Goal: Task Accomplishment & Management: Manage account settings

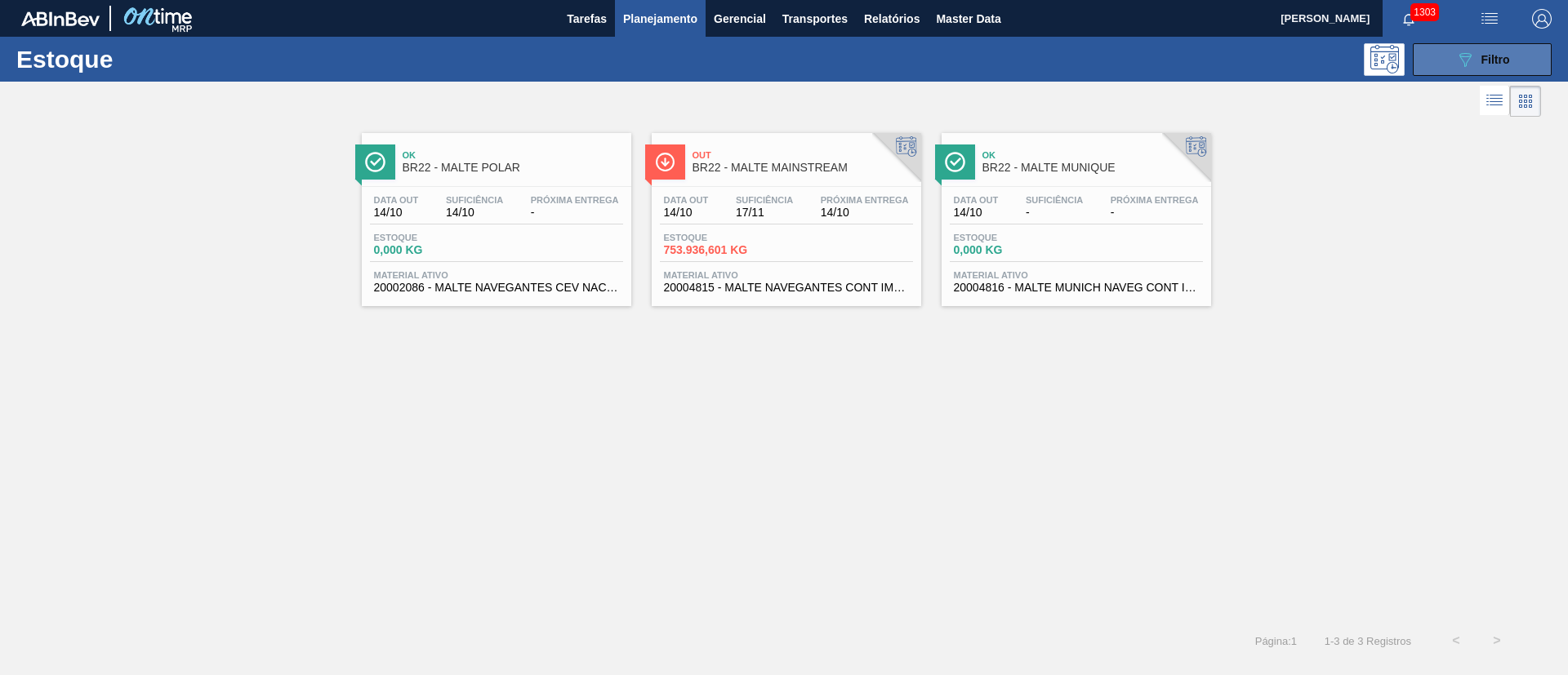
click at [1478, 68] on button "089F7B8B-B2A5-4AFE-B5C0-19BA573D28AC Filtro" at bounding box center [1481, 59] width 139 height 33
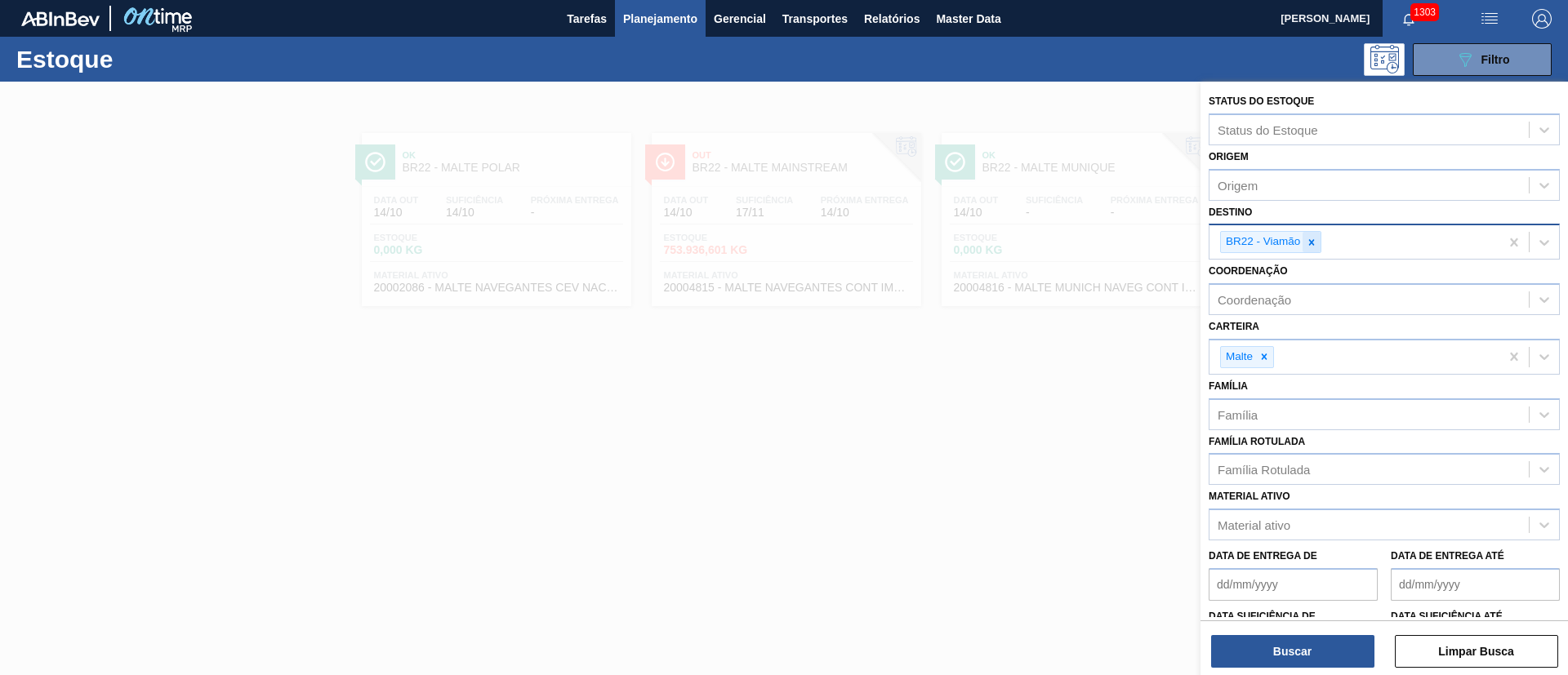
click at [1313, 244] on icon at bounding box center [1311, 243] width 6 height 6
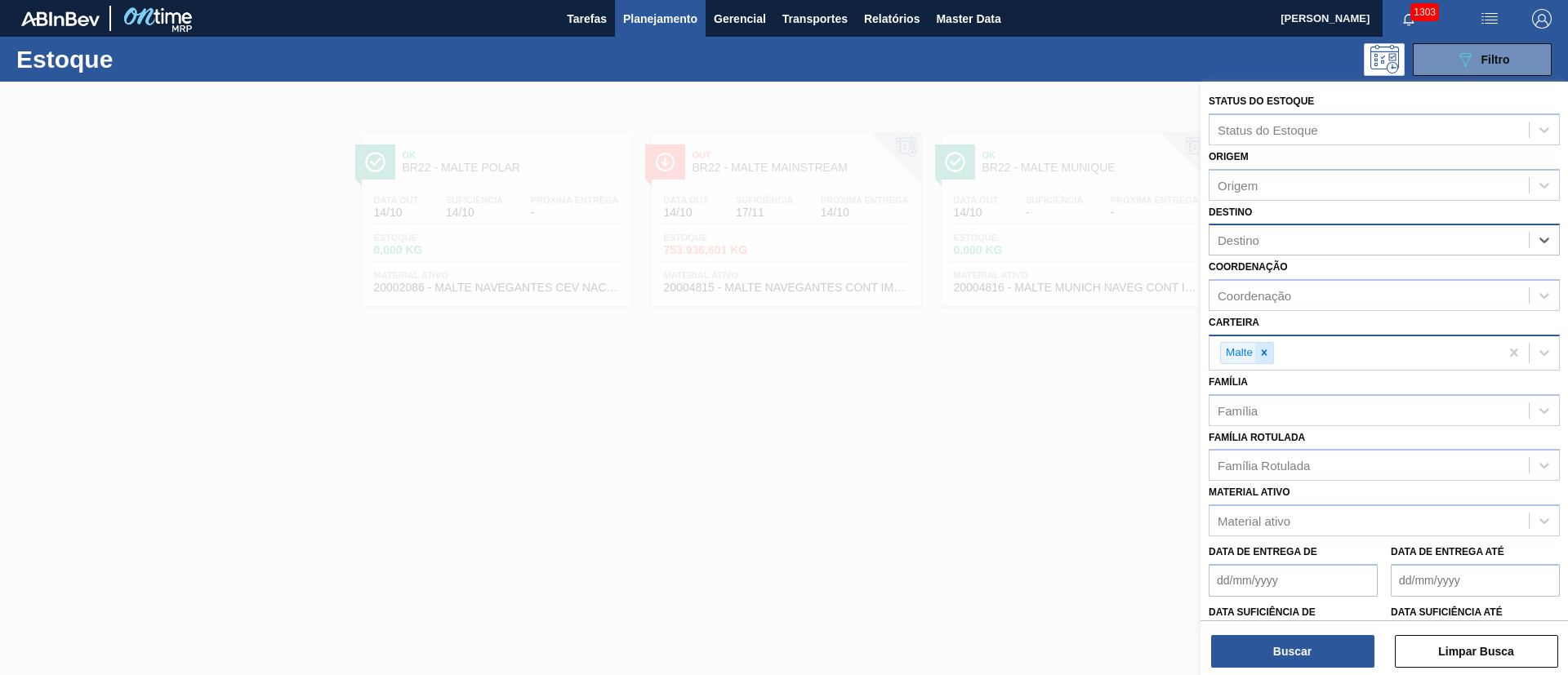
click at [1265, 346] on icon at bounding box center [1263, 351] width 11 height 11
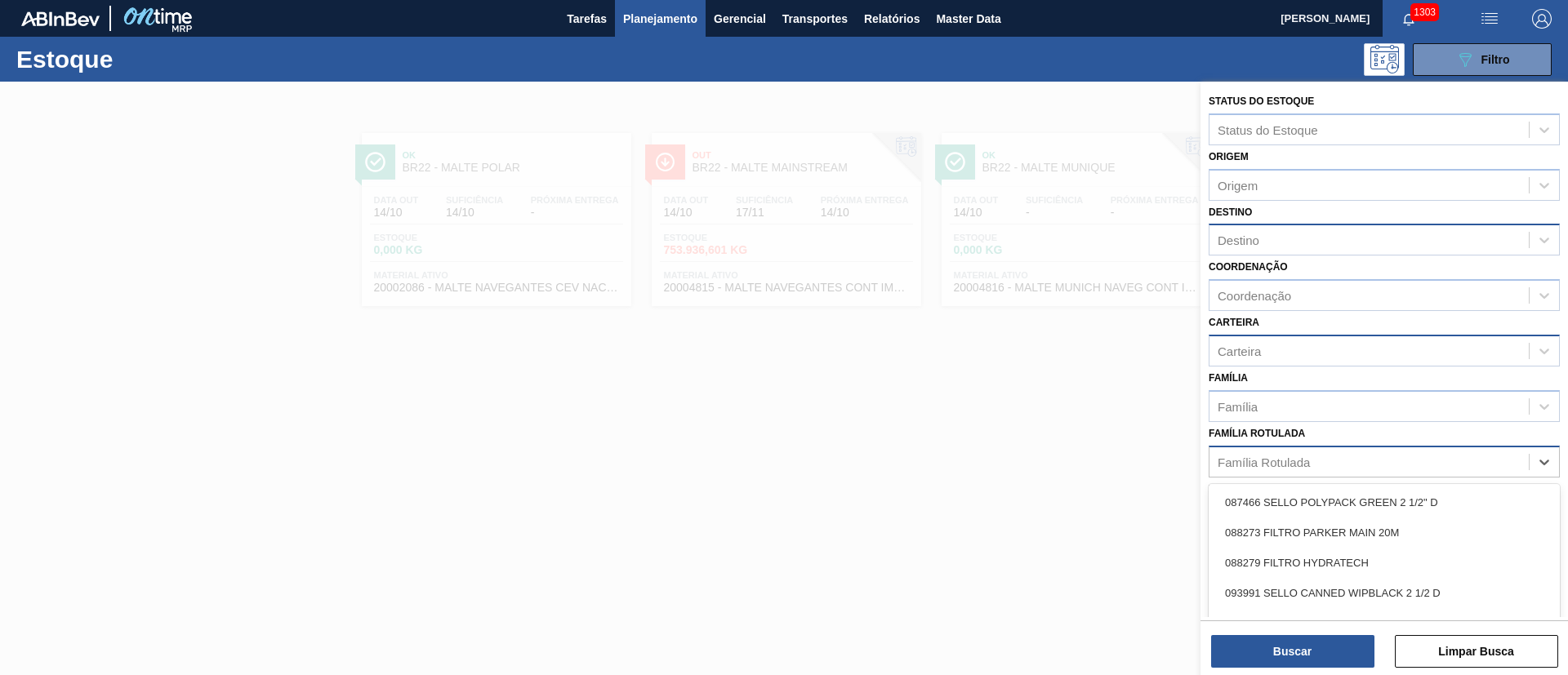
click at [1277, 464] on div "Família Rotulada" at bounding box center [1263, 461] width 92 height 14
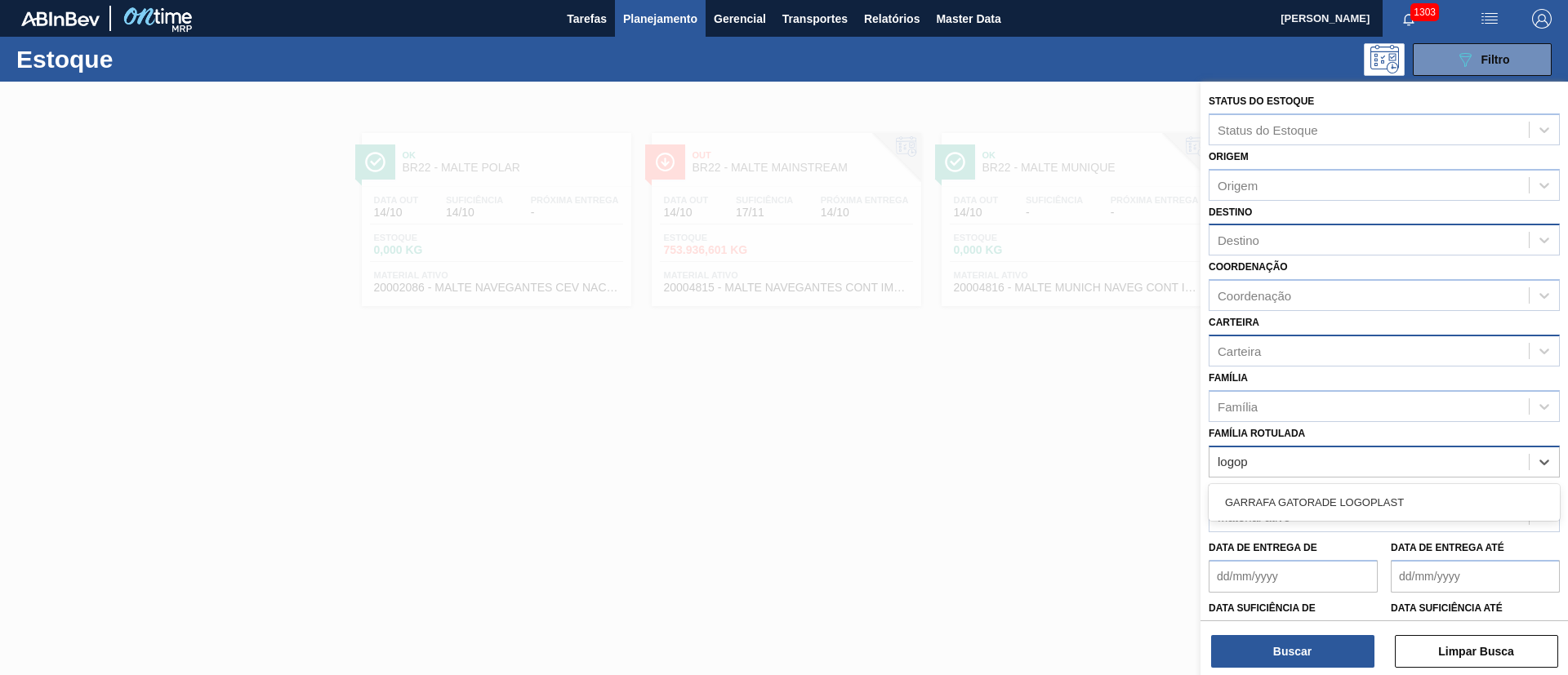
type Rotulada "logopl"
click at [1285, 503] on div "GARRAFA GATORADE LOGOPLAST" at bounding box center [1384, 502] width 352 height 30
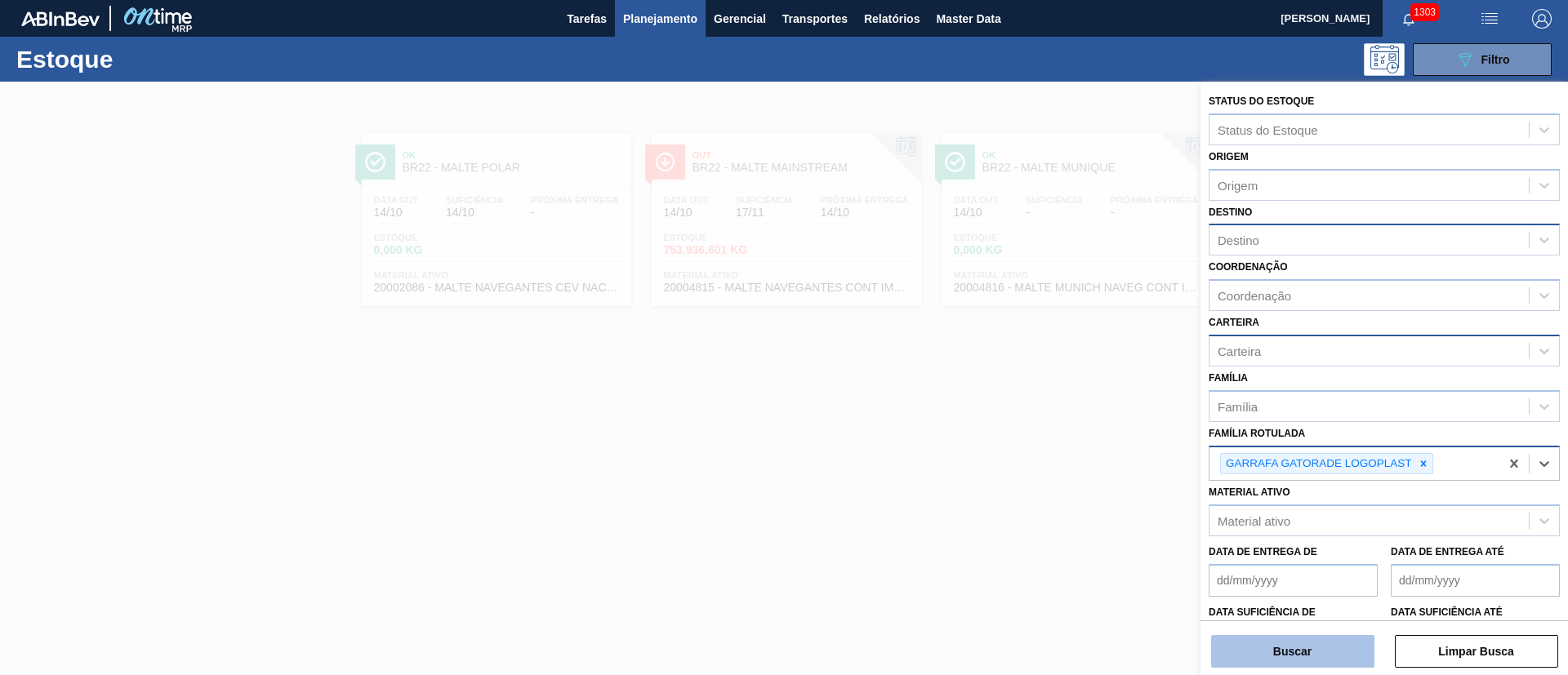
click at [1295, 651] on button "Buscar" at bounding box center [1291, 651] width 163 height 33
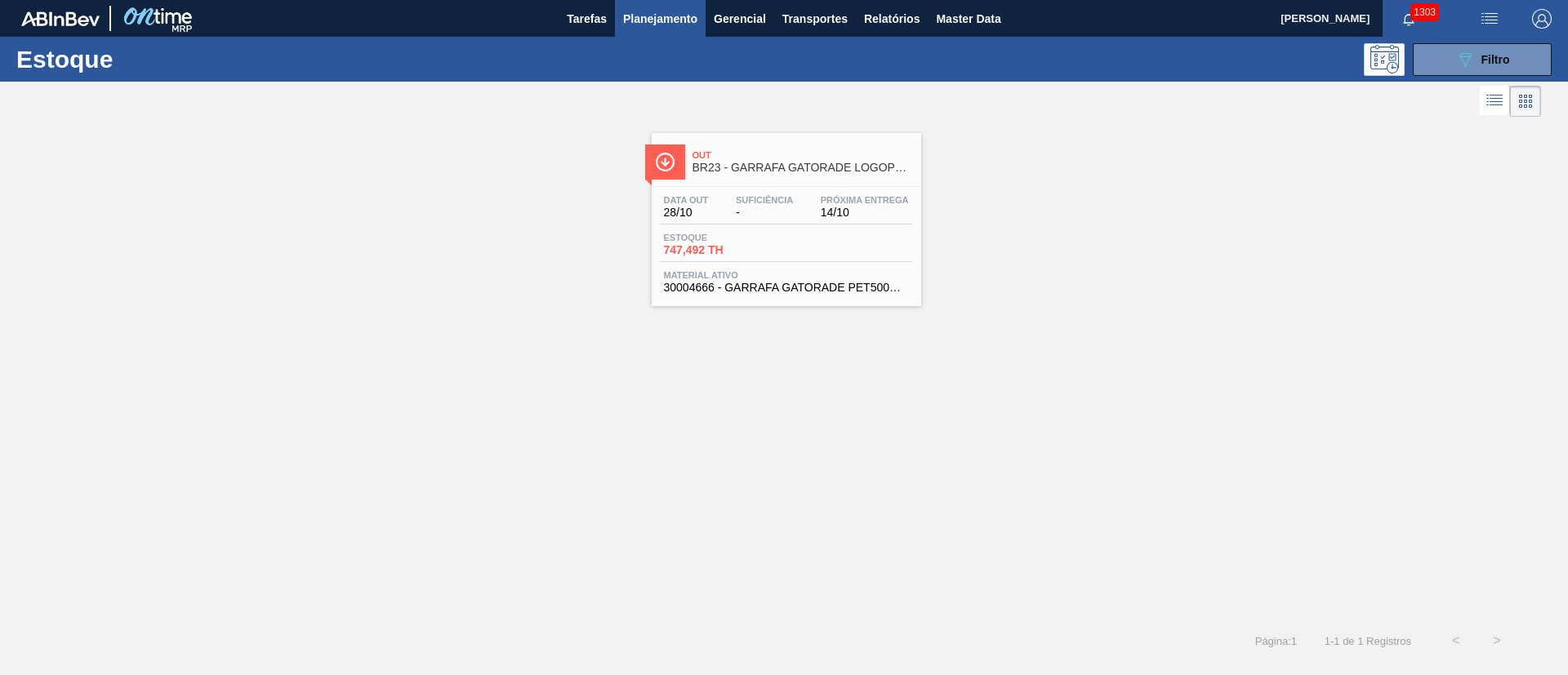
click at [794, 208] on div "Suficiência -" at bounding box center [763, 207] width 65 height 24
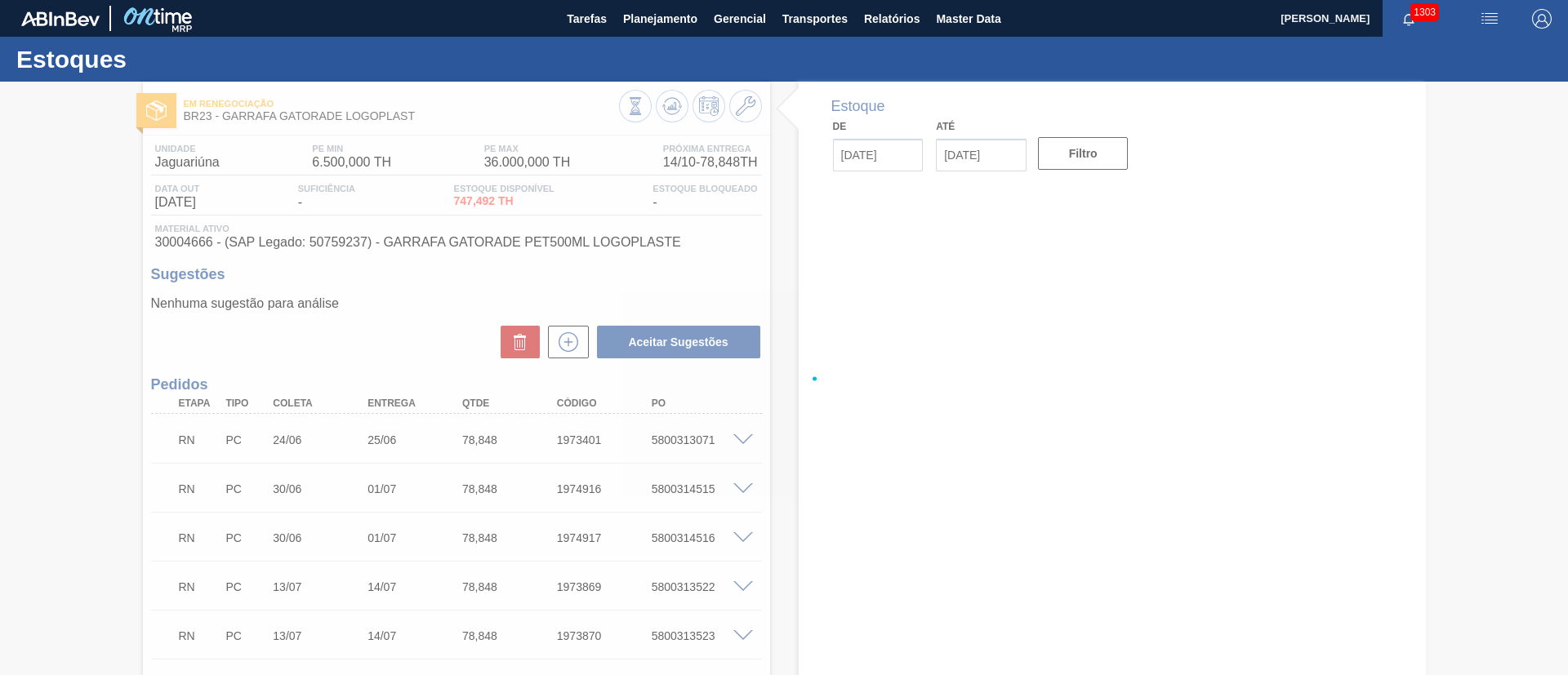
type input "[DATE]"
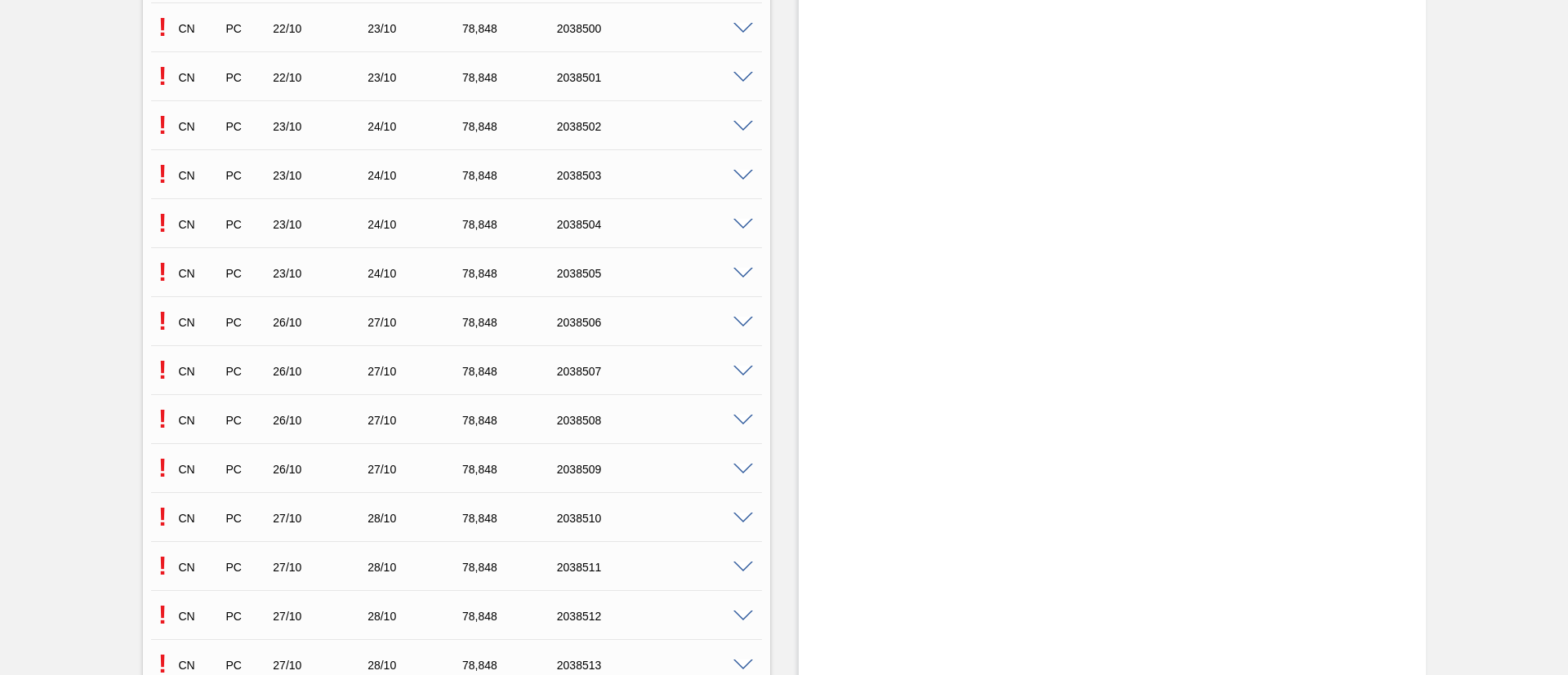
scroll to position [6068, 0]
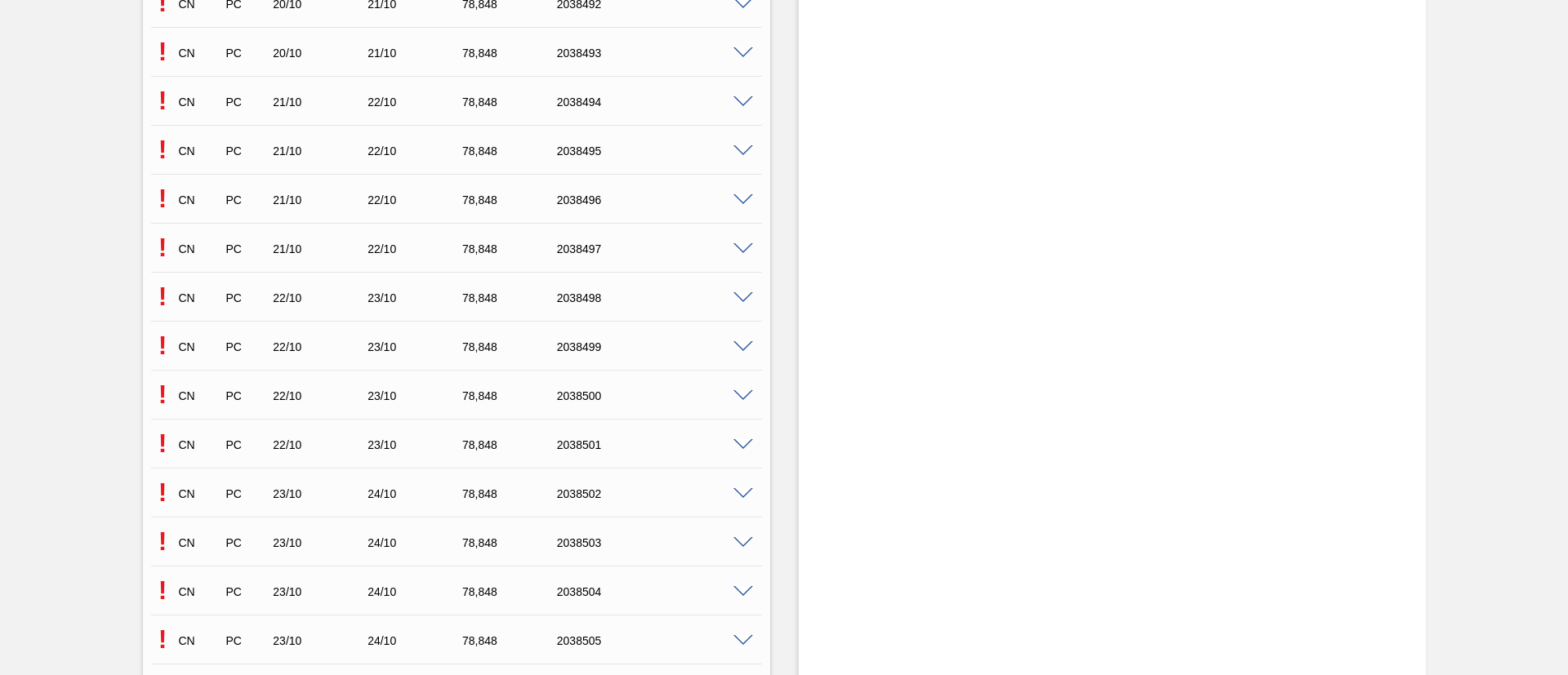
click at [737, 250] on span at bounding box center [743, 250] width 20 height 12
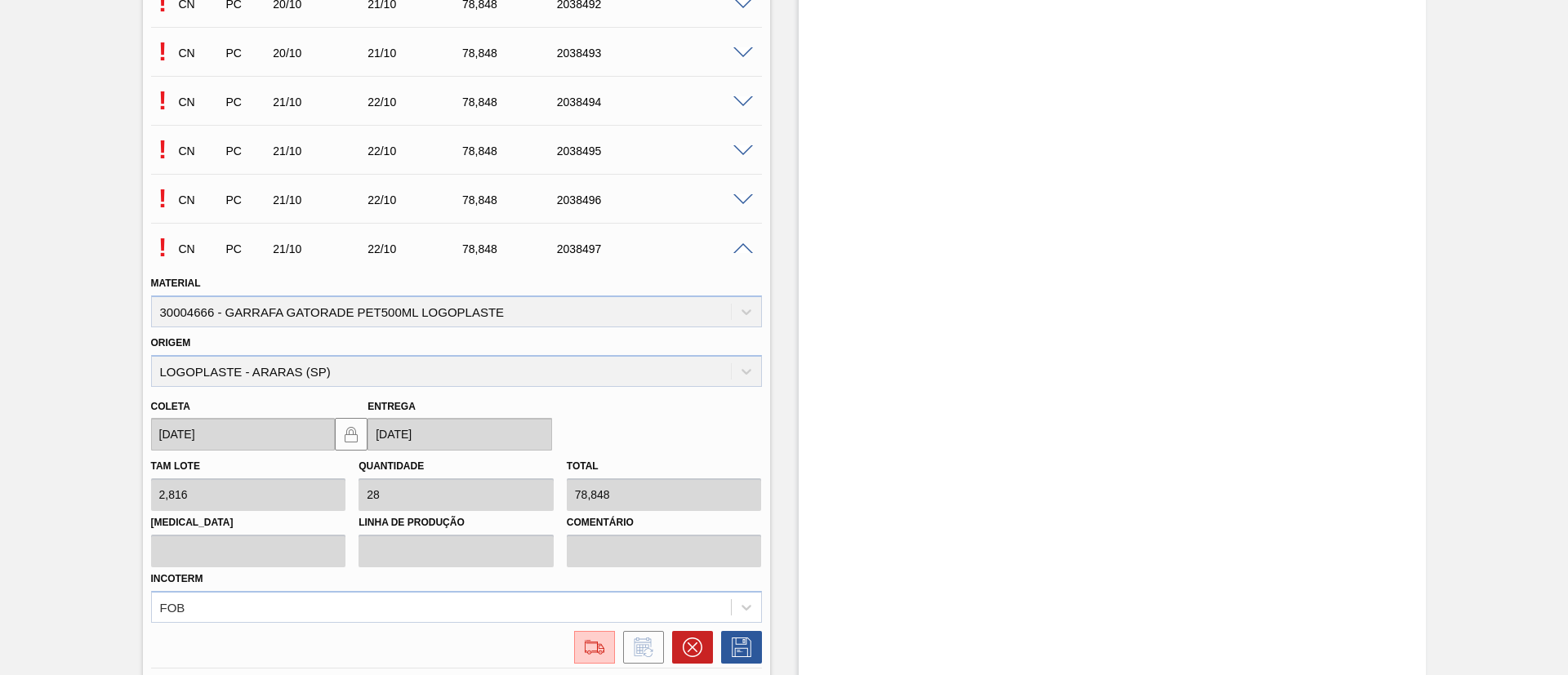
click at [739, 249] on span at bounding box center [743, 250] width 20 height 12
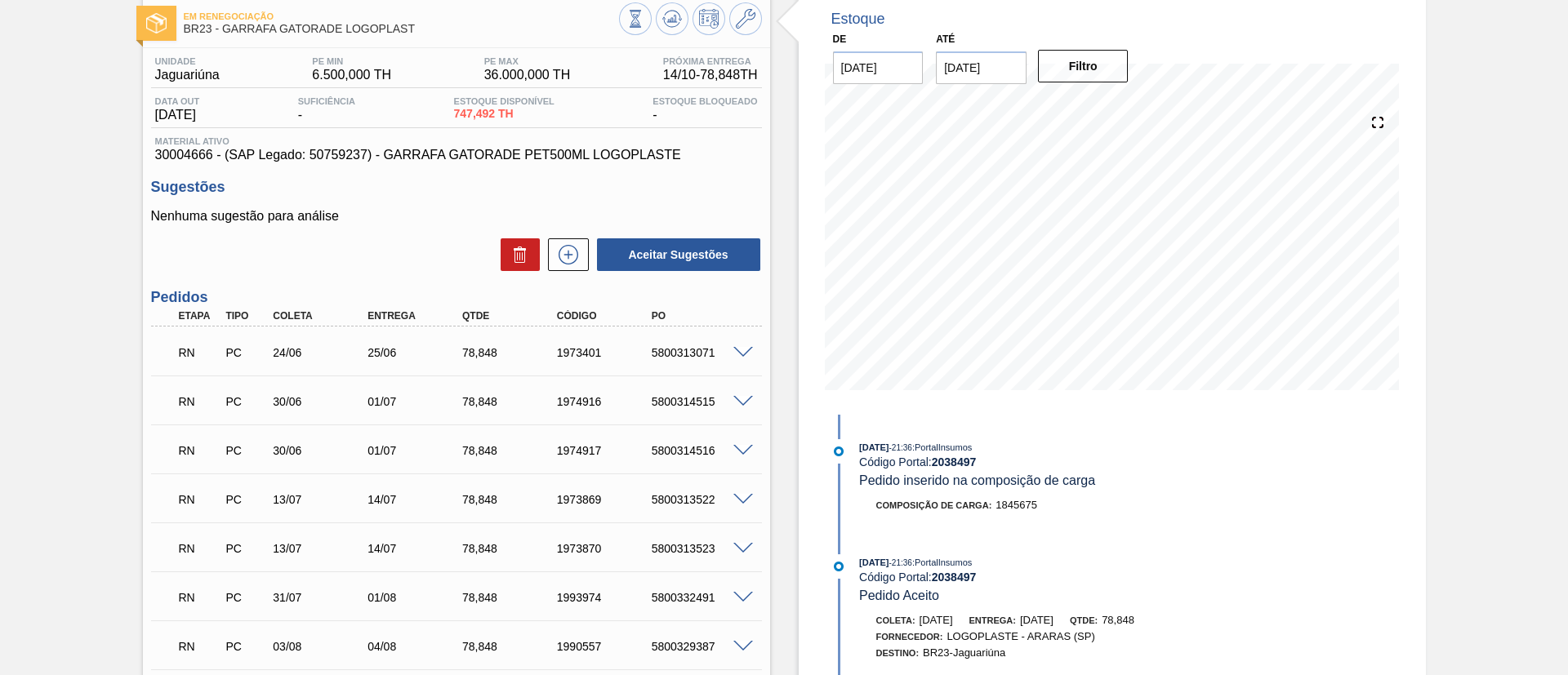
scroll to position [0, 0]
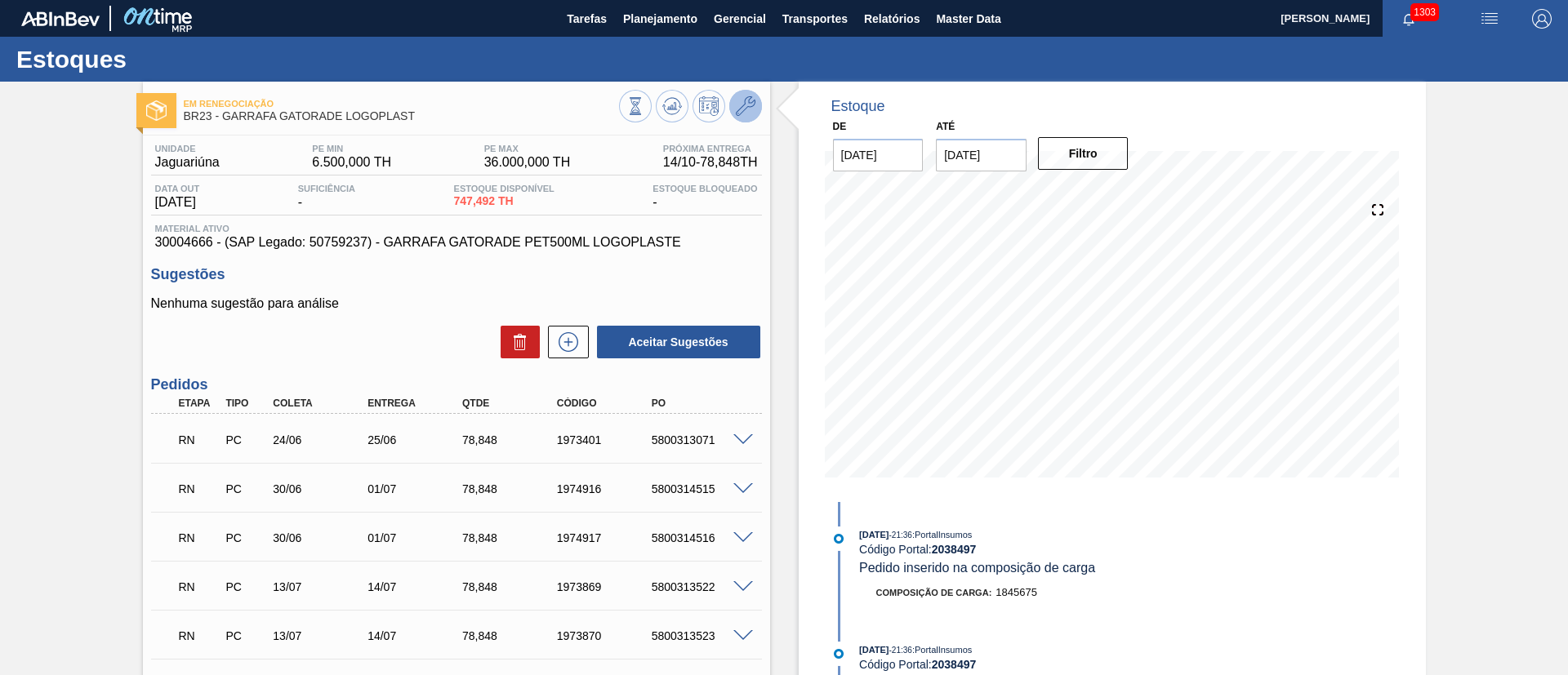
click at [736, 103] on icon at bounding box center [746, 106] width 20 height 20
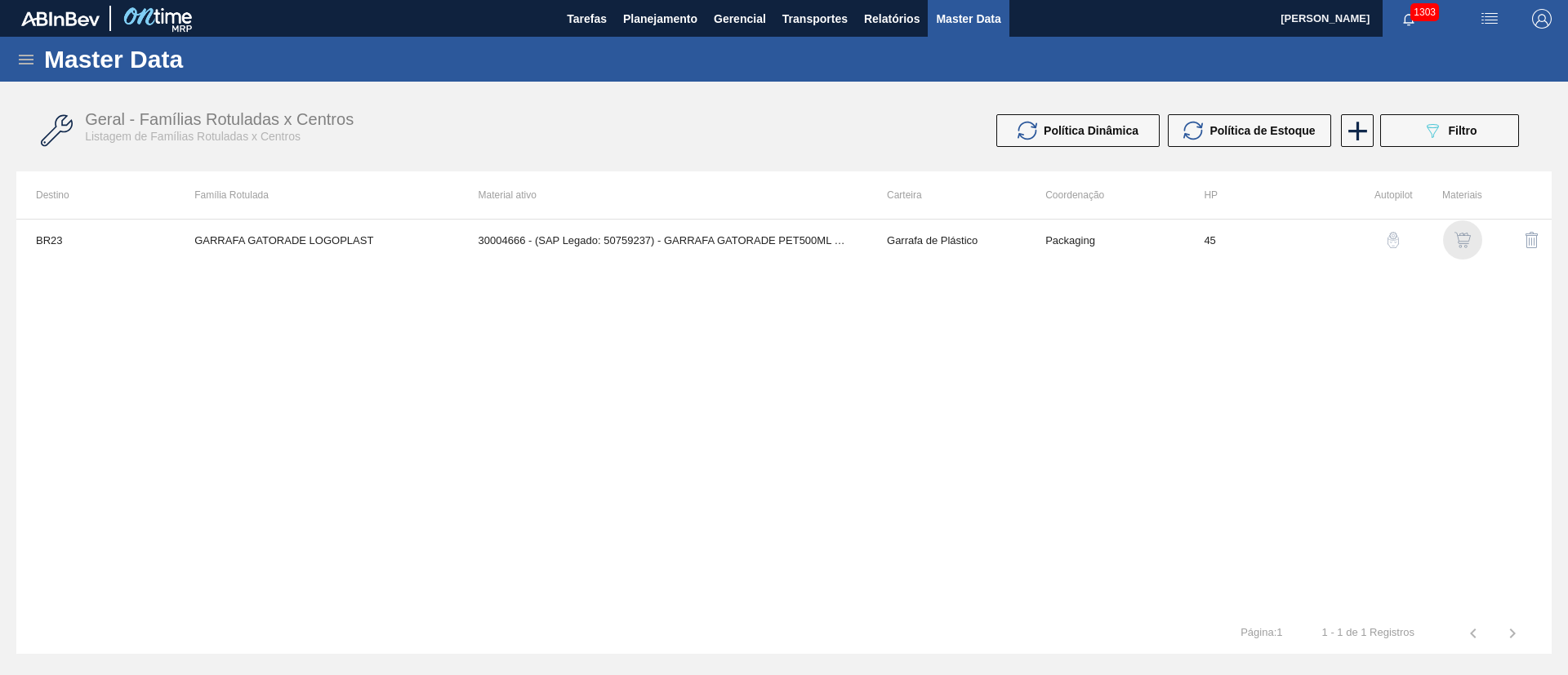
click at [1471, 241] on div "button" at bounding box center [1462, 240] width 20 height 16
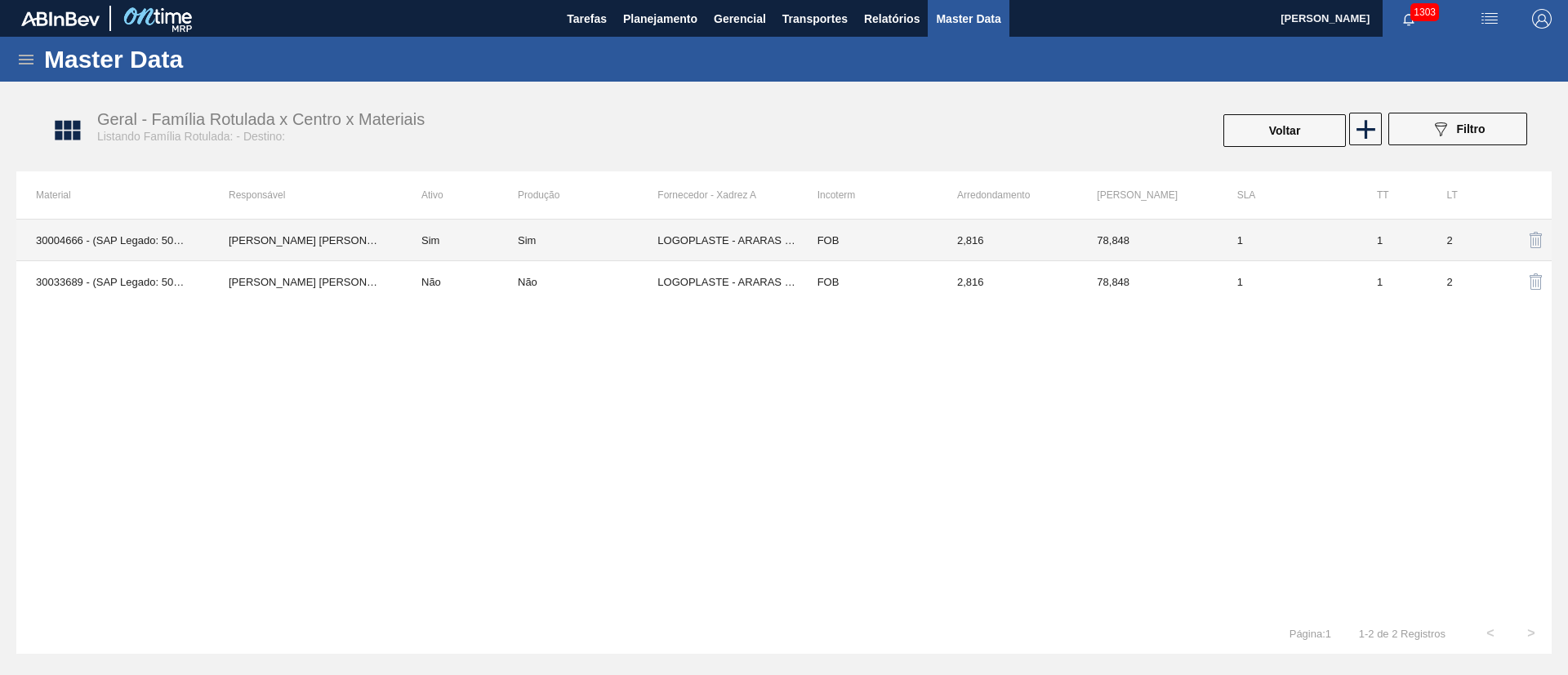
click at [491, 241] on td "Sim" at bounding box center [459, 241] width 116 height 42
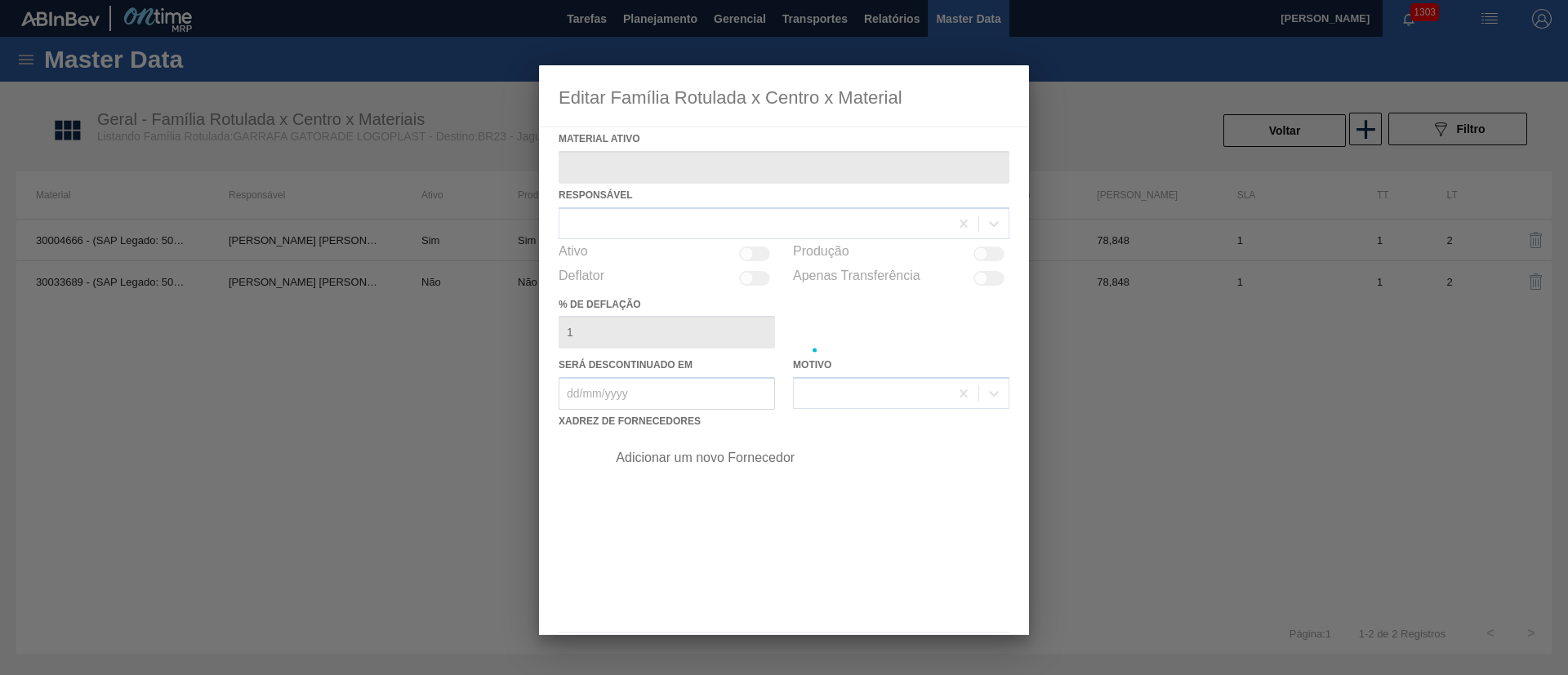
type ativo "30004666 - (SAP Legado: 50759237) - GARRAFA GATORADE PET500ML LOGOPLASTE"
checkbox input "true"
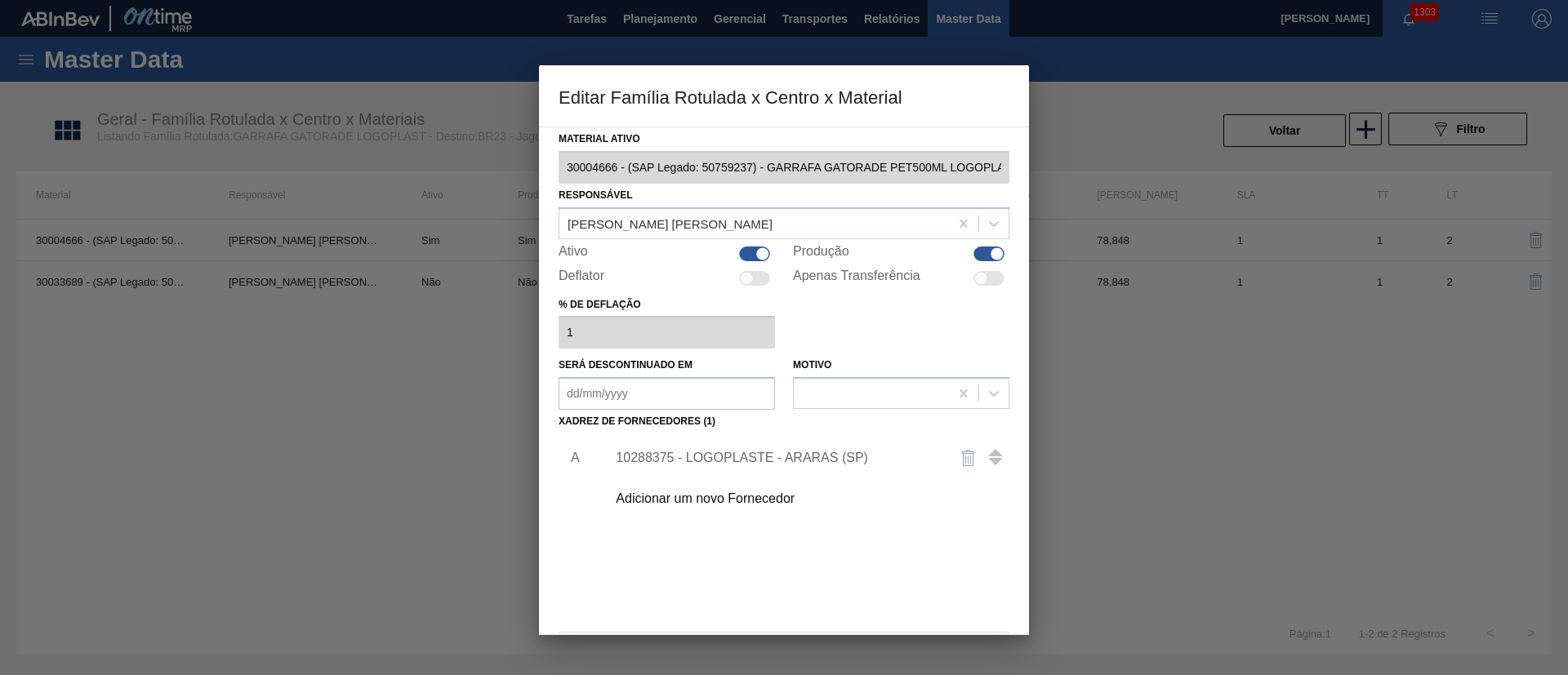
click at [660, 450] on div "10288375 - LOGOPLASTE - ARARAS (SP)" at bounding box center [775, 457] width 320 height 15
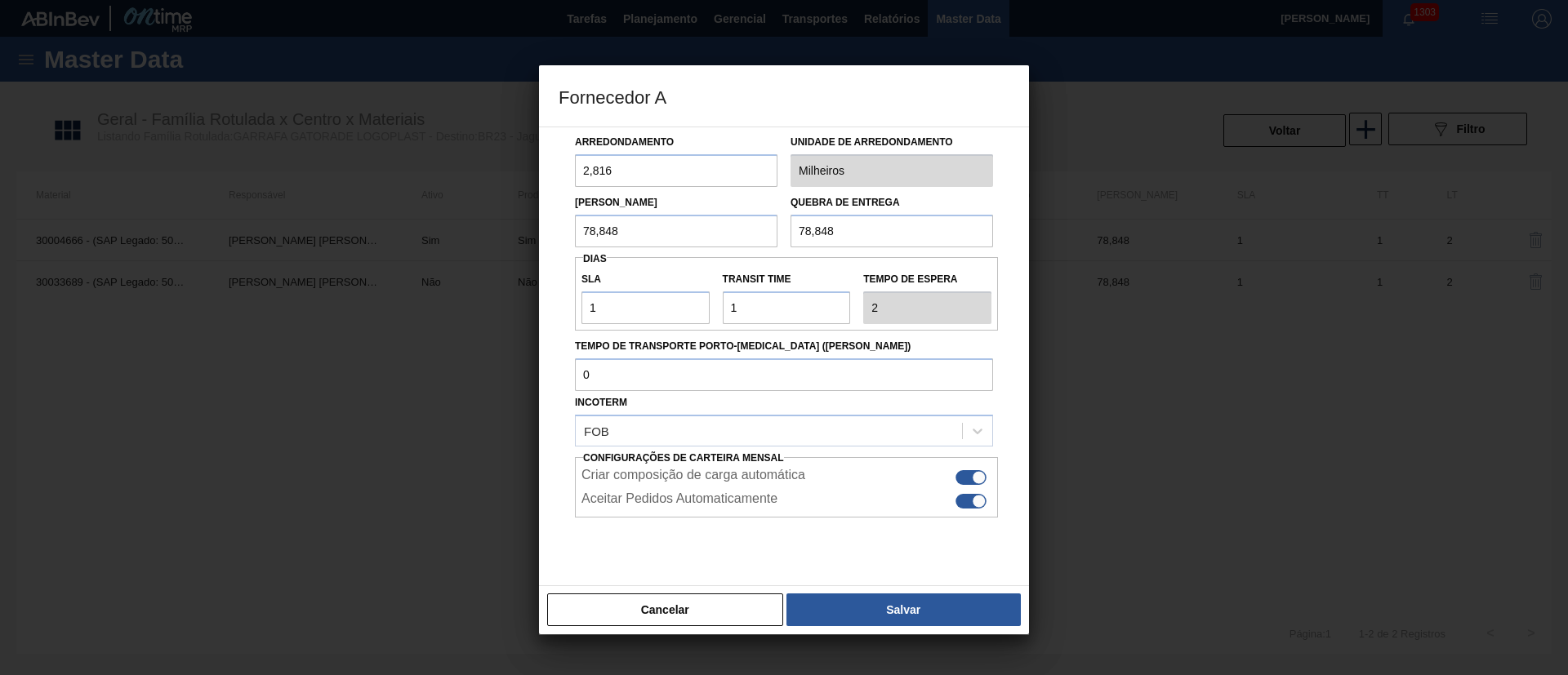
scroll to position [102, 0]
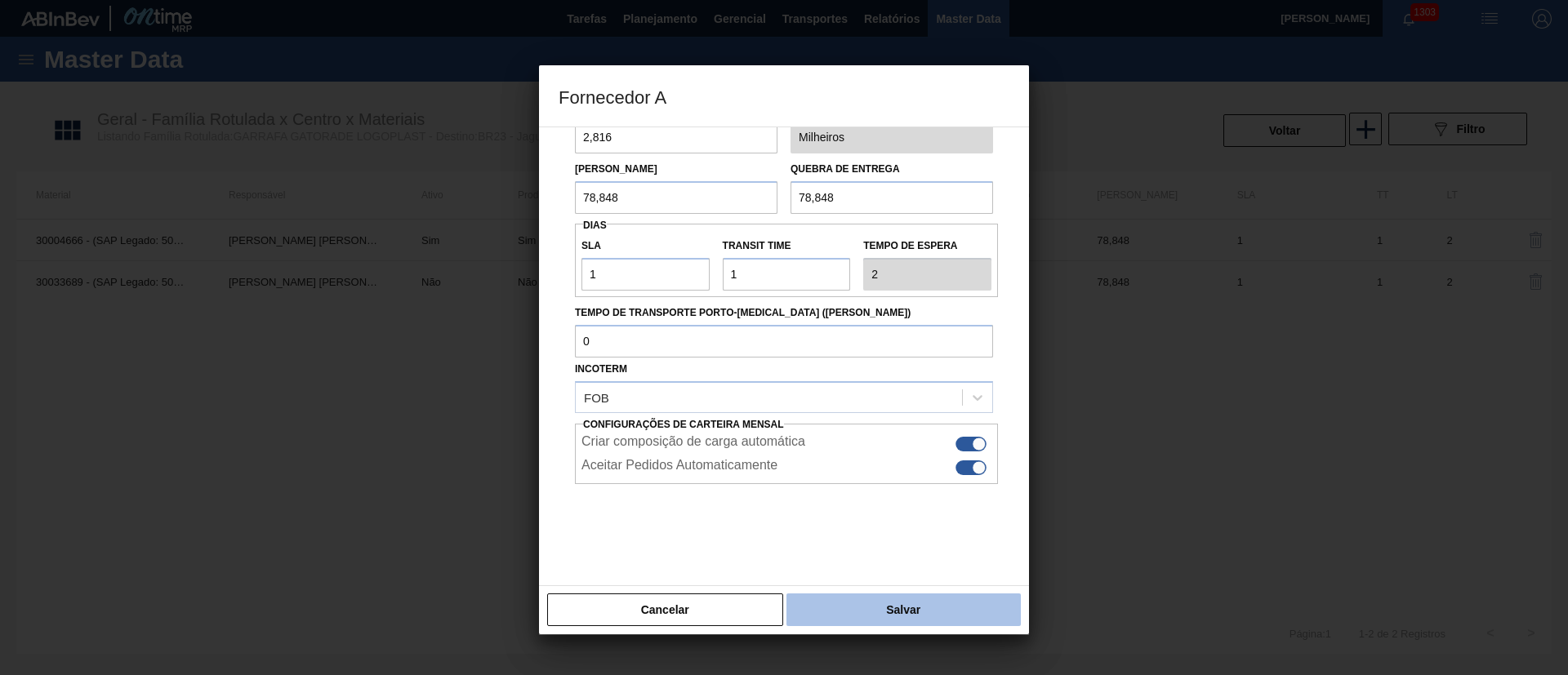
click at [880, 607] on button "Salvar" at bounding box center [903, 609] width 235 height 33
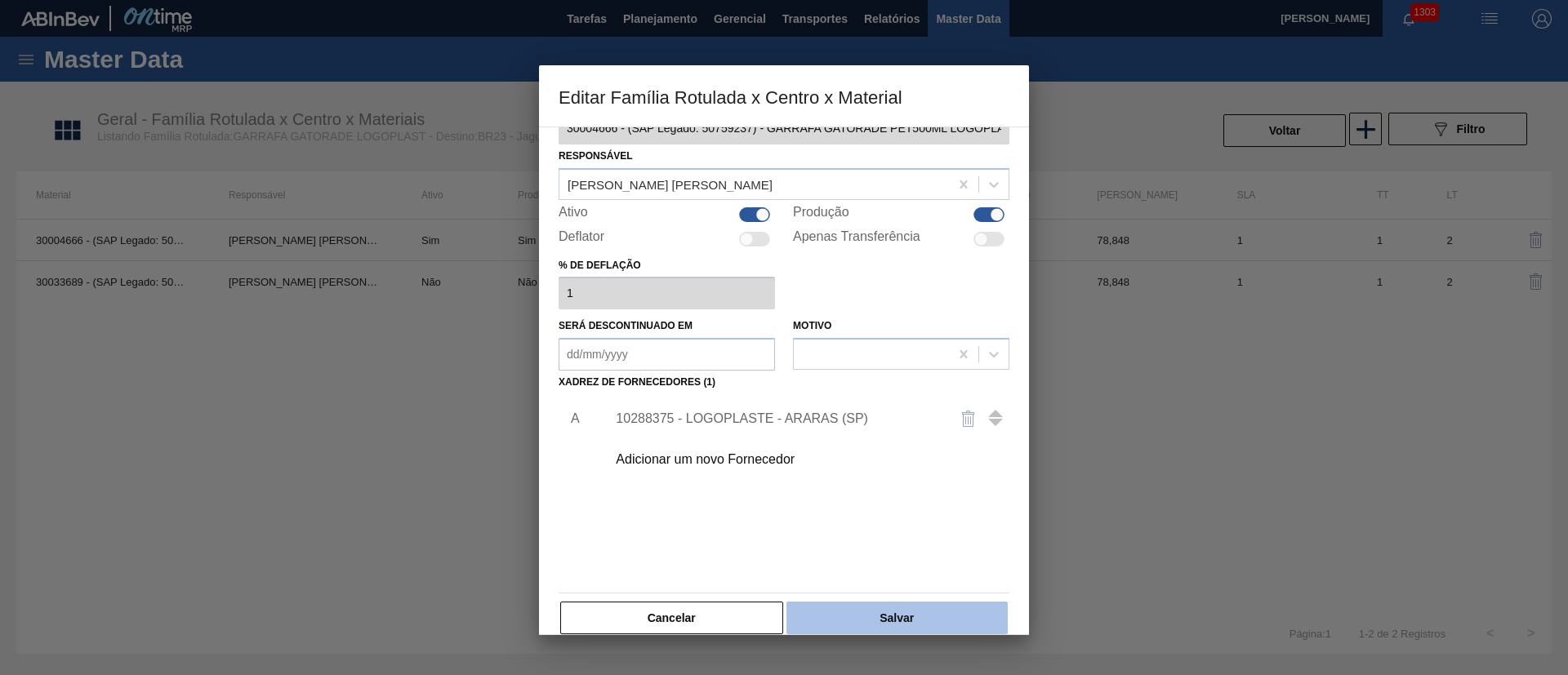
scroll to position [60, 0]
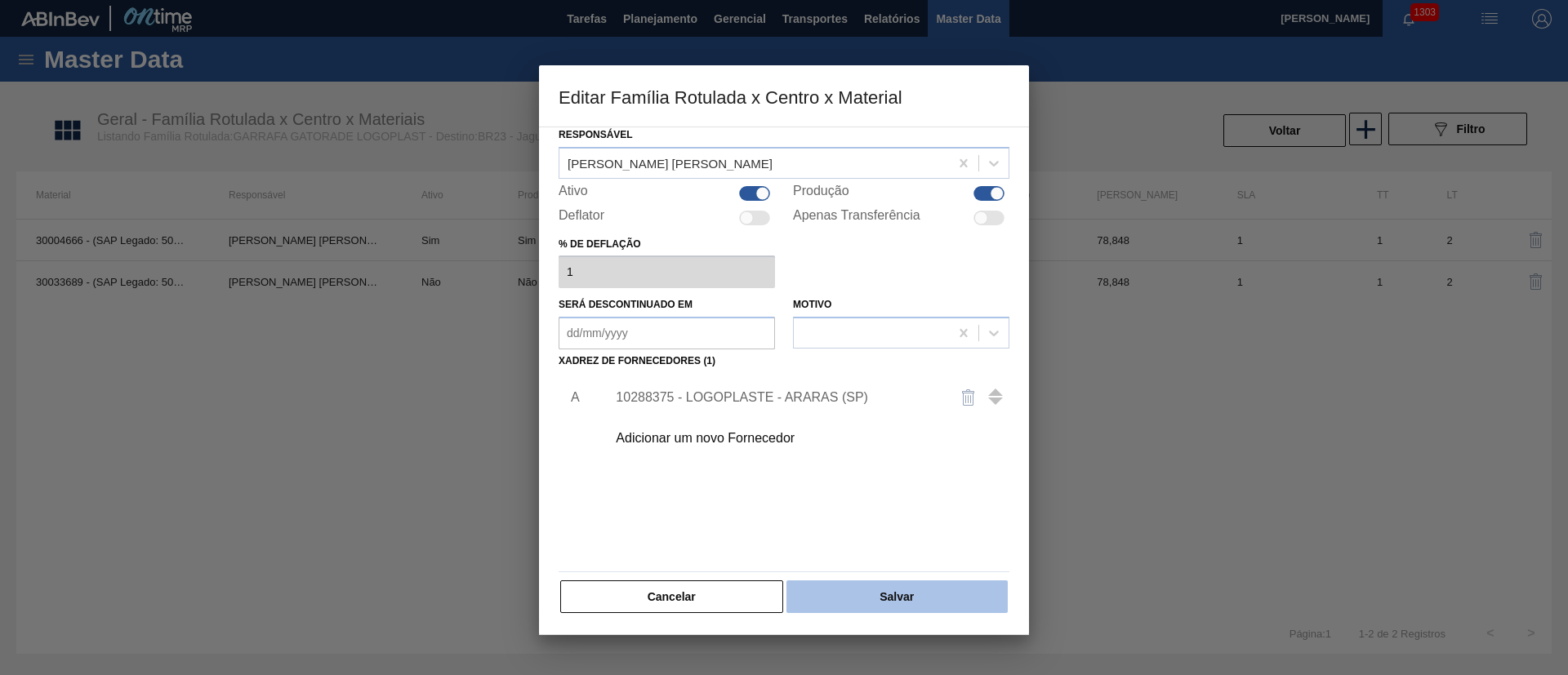
click at [916, 594] on button "Salvar" at bounding box center [897, 596] width 222 height 33
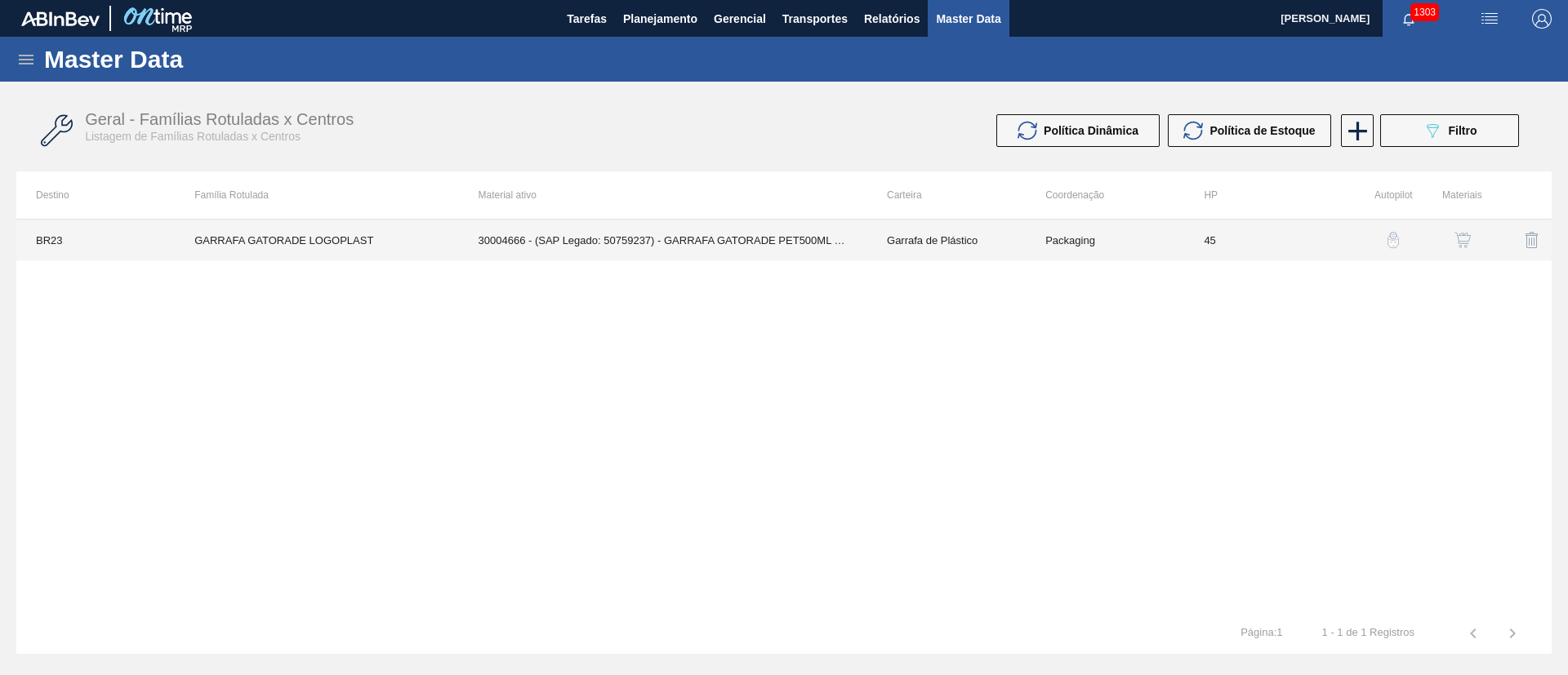
click at [657, 240] on td "30004666 - (SAP Legado: 50759237) - GARRAFA GATORADE PET500ML LOGOPLASTE" at bounding box center [662, 240] width 408 height 41
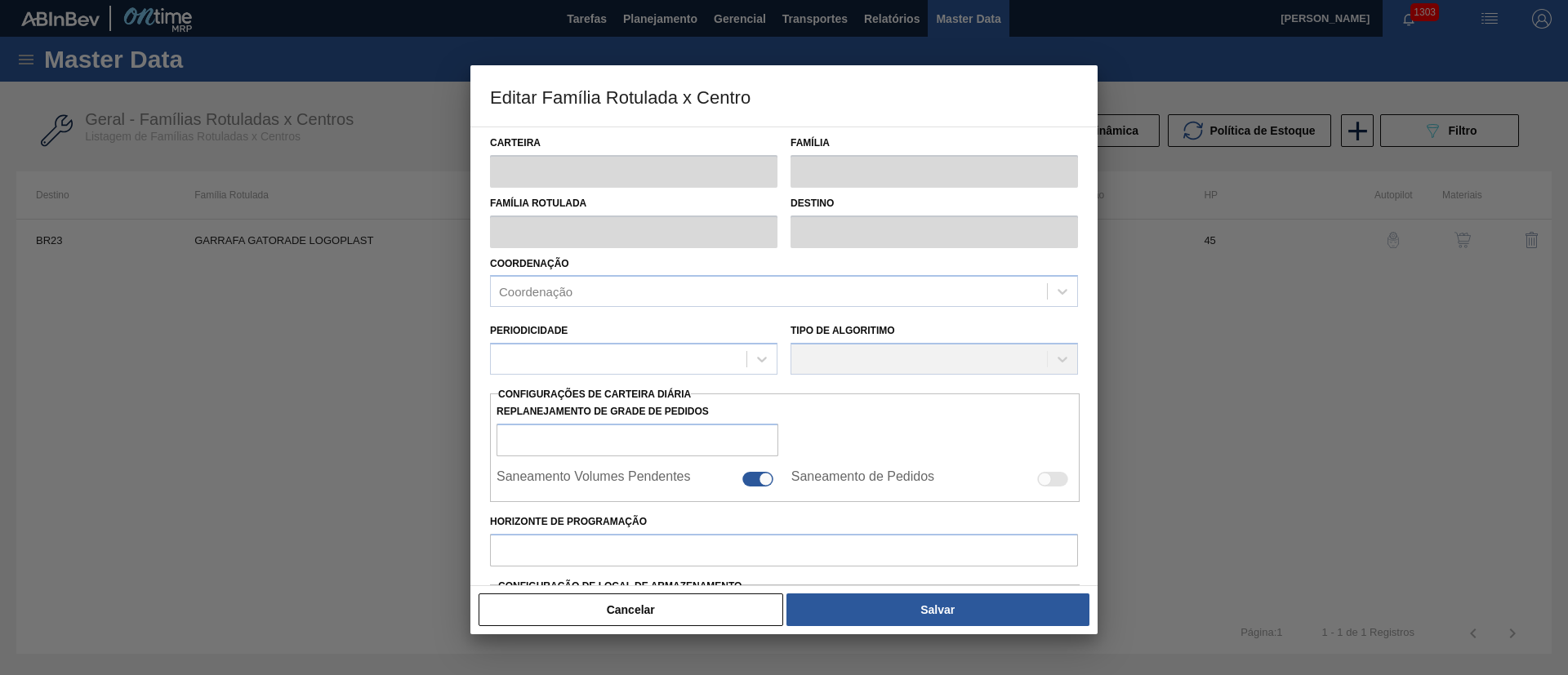
type input "Garrafa de Plástico"
type input "GARRAFA GATORADE LOGOPLAST"
type input "BR23 - Jaguariúna"
type input "45"
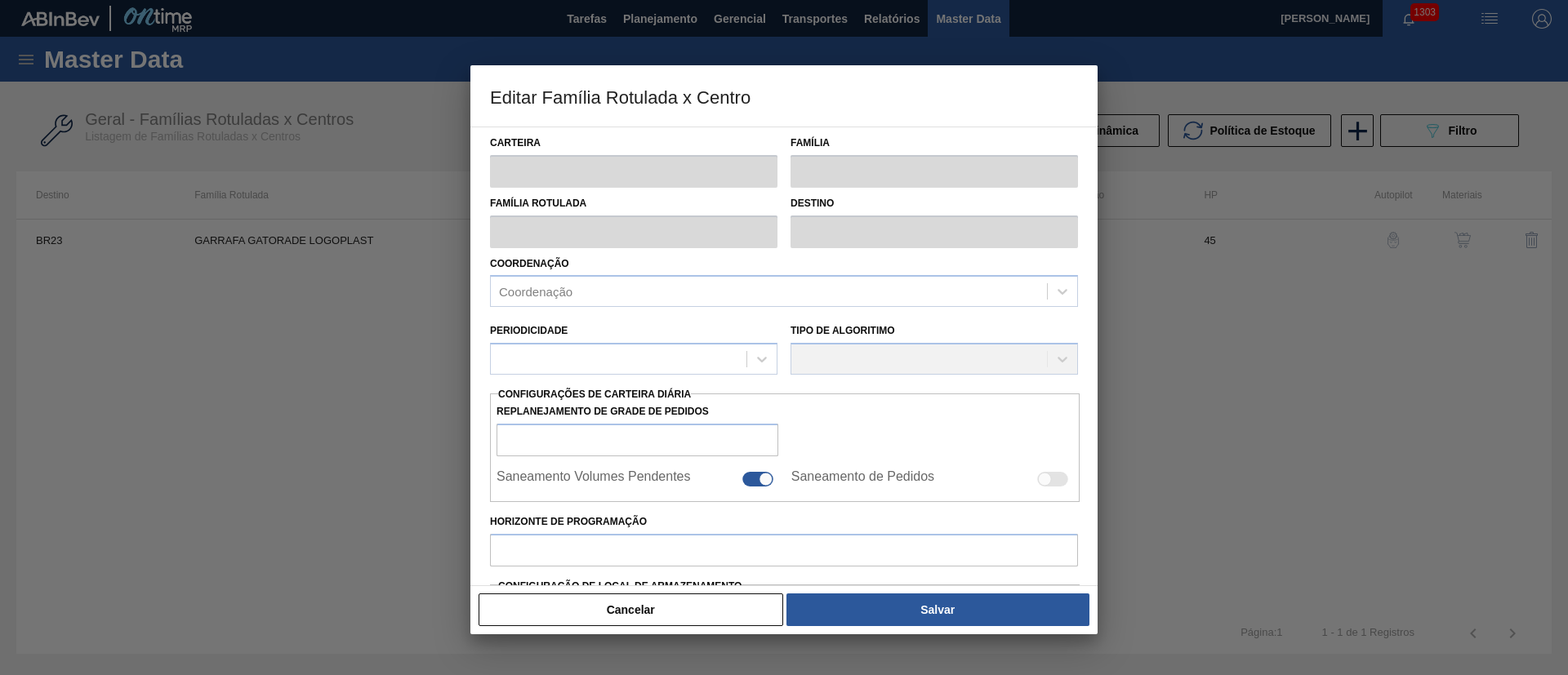
type input "6.500"
type input "36.000"
type input "100"
type input "36.000,000"
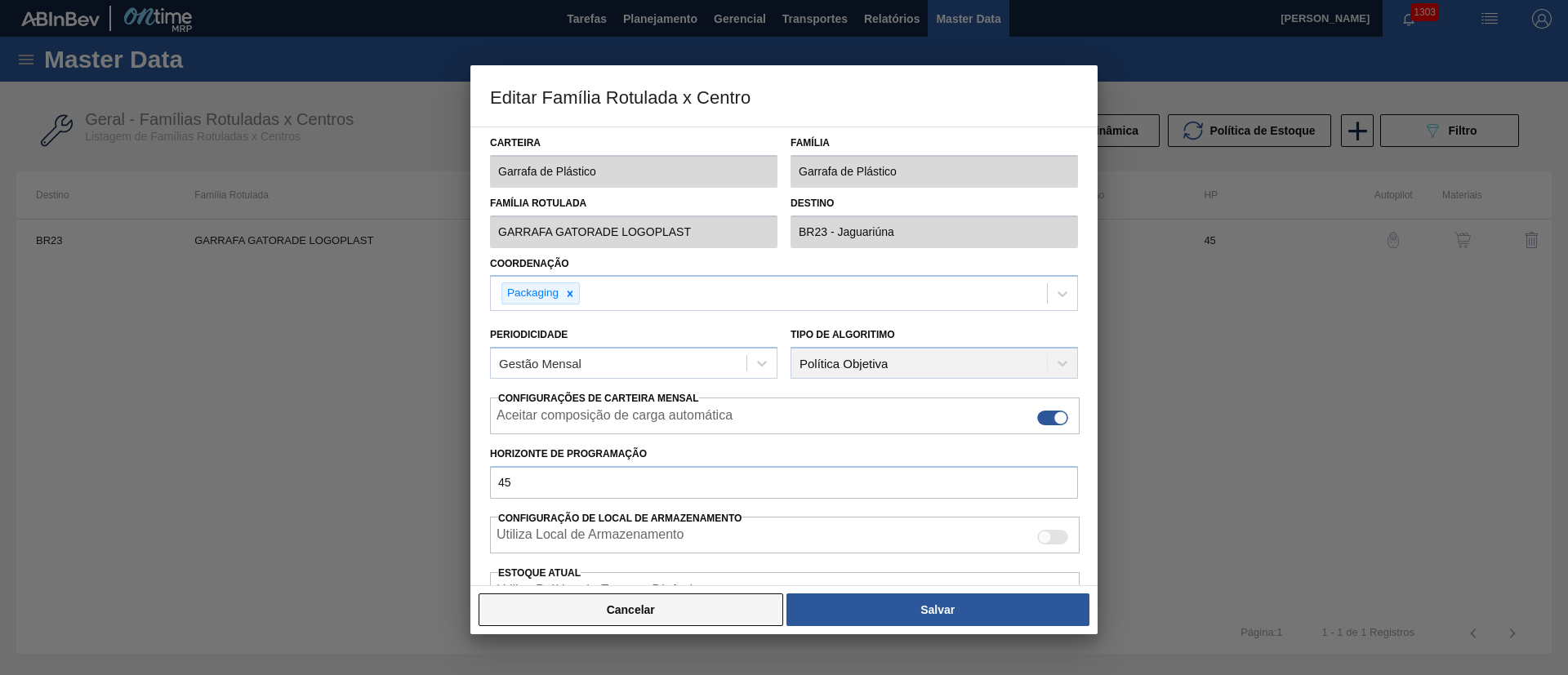
click at [635, 606] on button "Cancelar" at bounding box center [630, 609] width 305 height 33
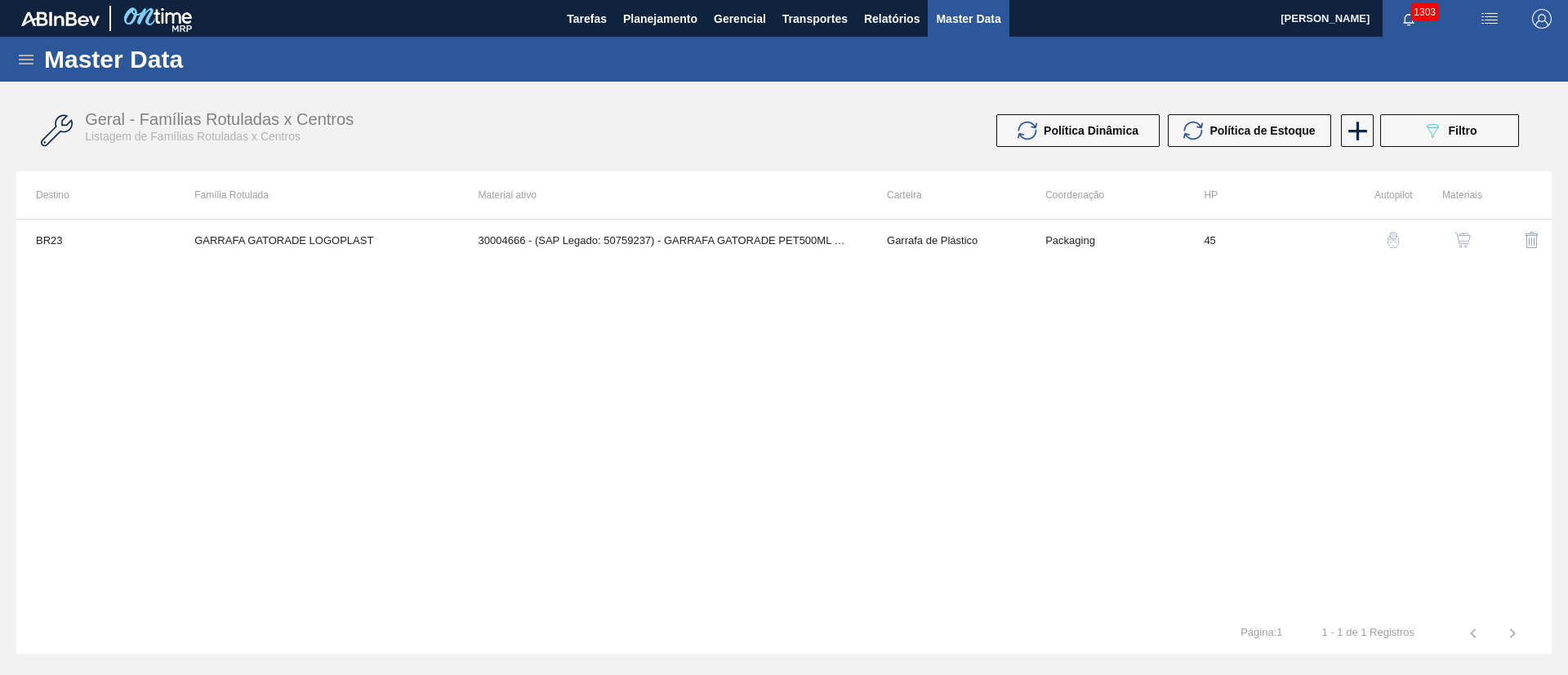
click at [1469, 240] on img "button" at bounding box center [1462, 240] width 16 height 16
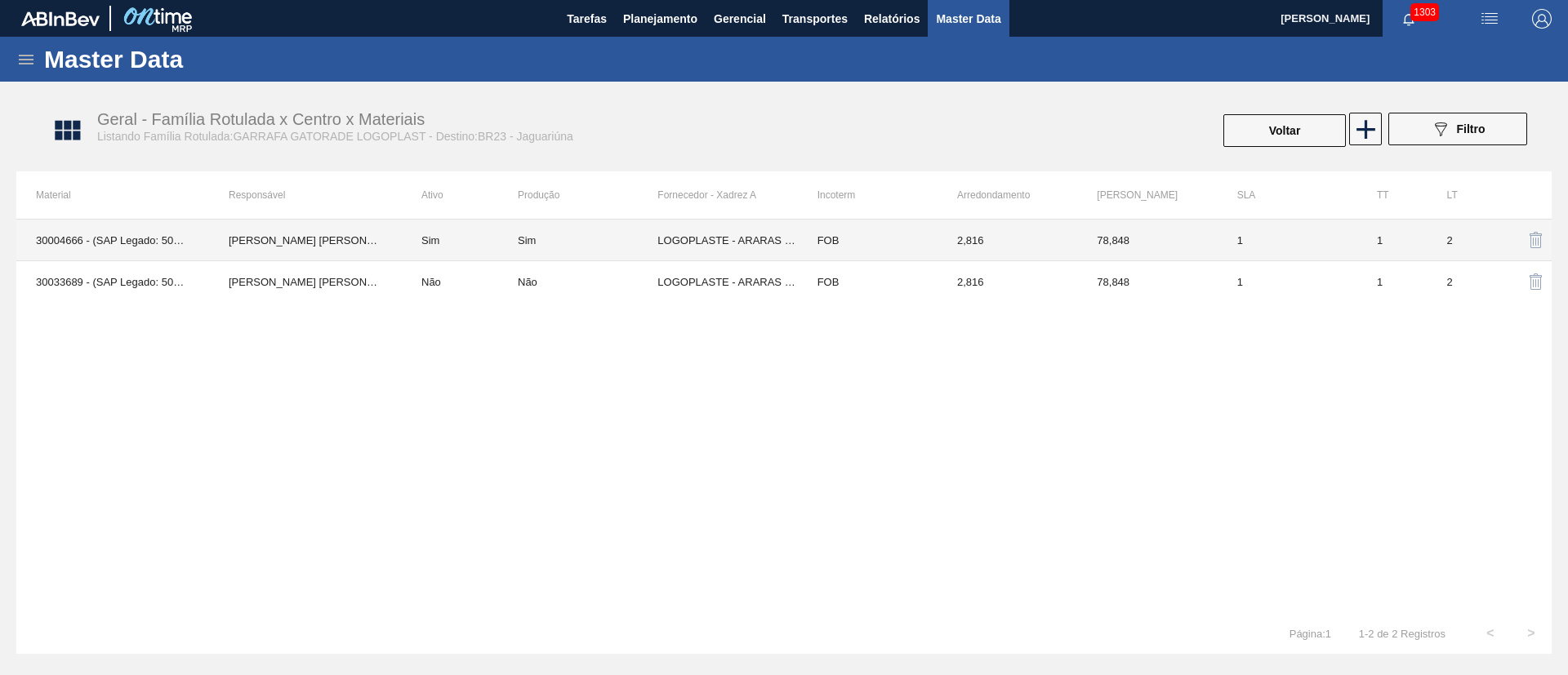
click at [409, 243] on td "Sim" at bounding box center [459, 241] width 116 height 42
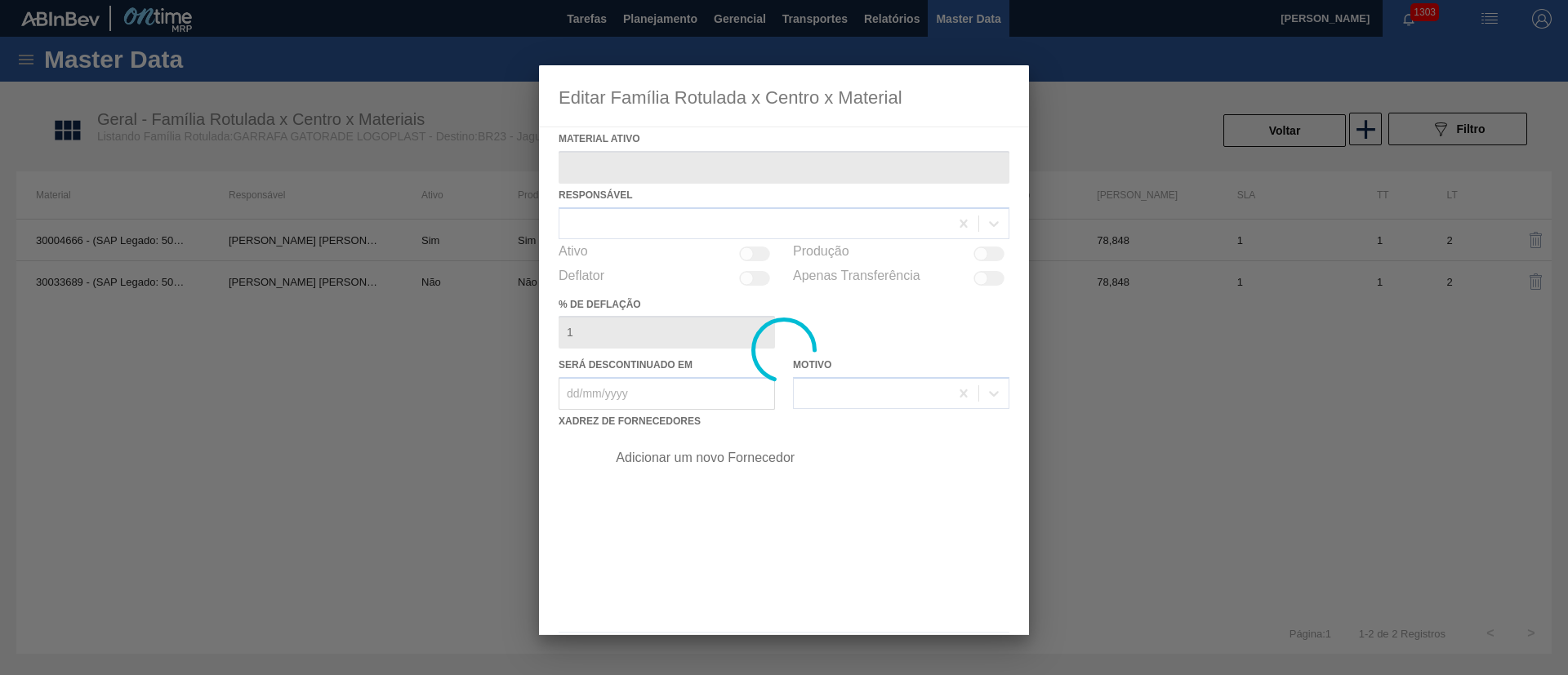
type ativo "30004666 - (SAP Legado: 50759237) - GARRAFA GATORADE PET500ML LOGOPLASTE"
checkbox input "true"
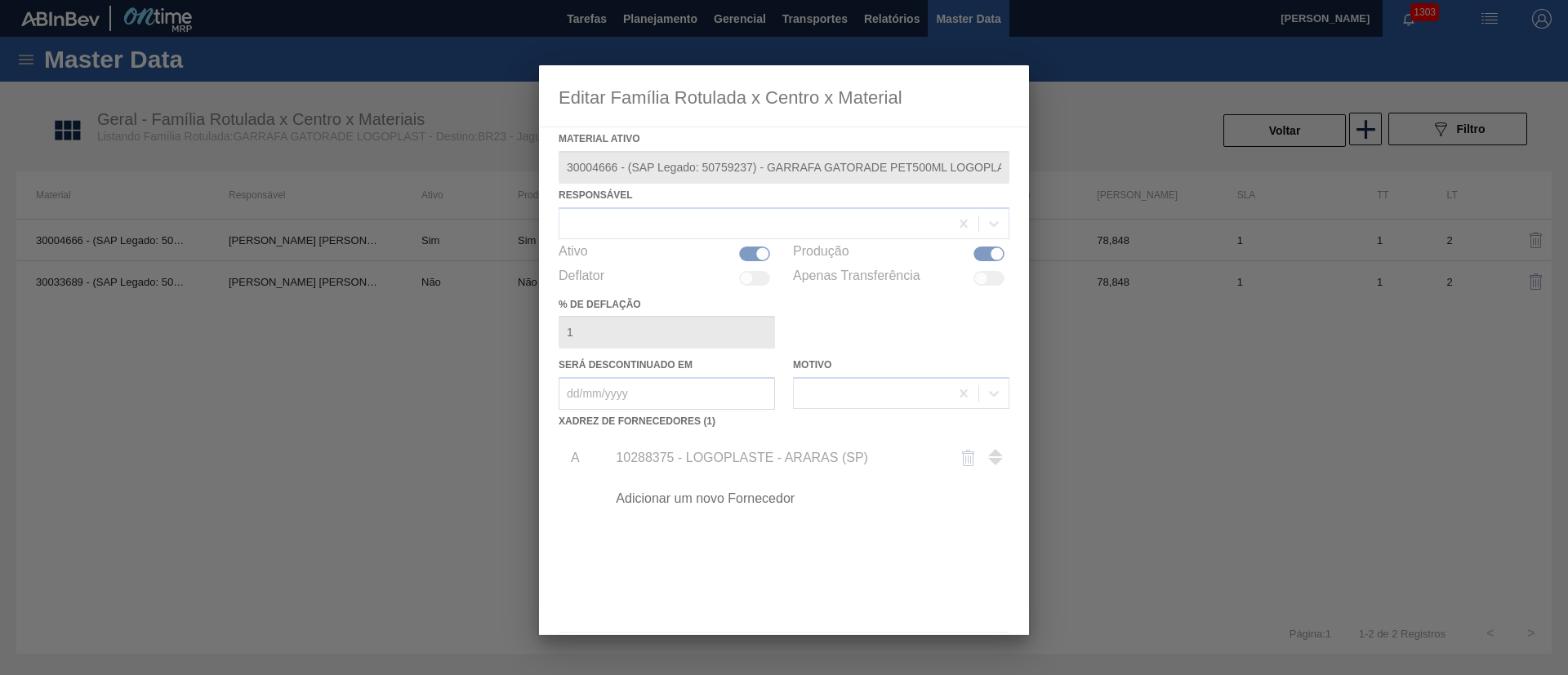
drag, startPoint x: 617, startPoint y: 166, endPoint x: 548, endPoint y: 168, distance: 69.0
click at [548, 168] on div at bounding box center [784, 349] width 489 height 570
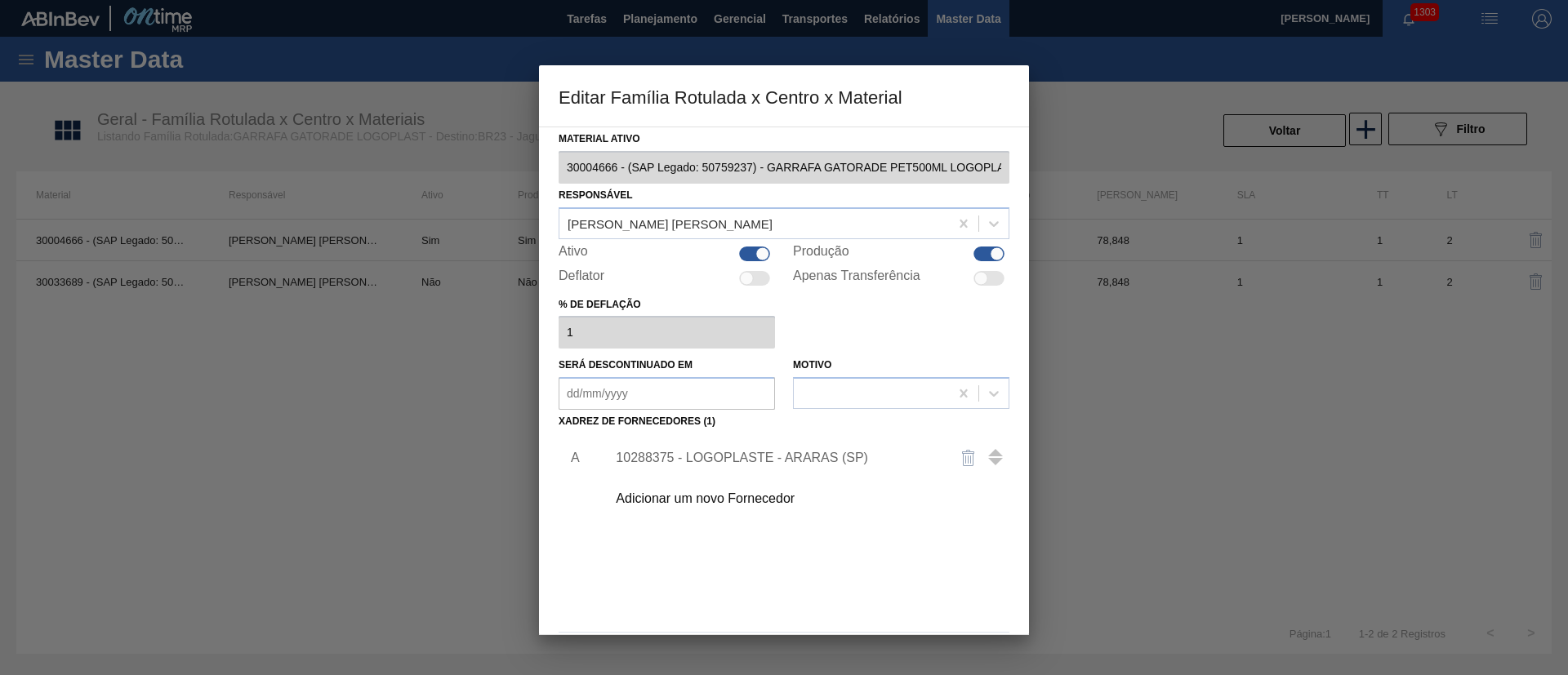
click at [530, 159] on div "Editar Família Rotulada x Centro x Material Material ativo 30004666 - (SAP Lega…" at bounding box center [784, 338] width 1568 height 675
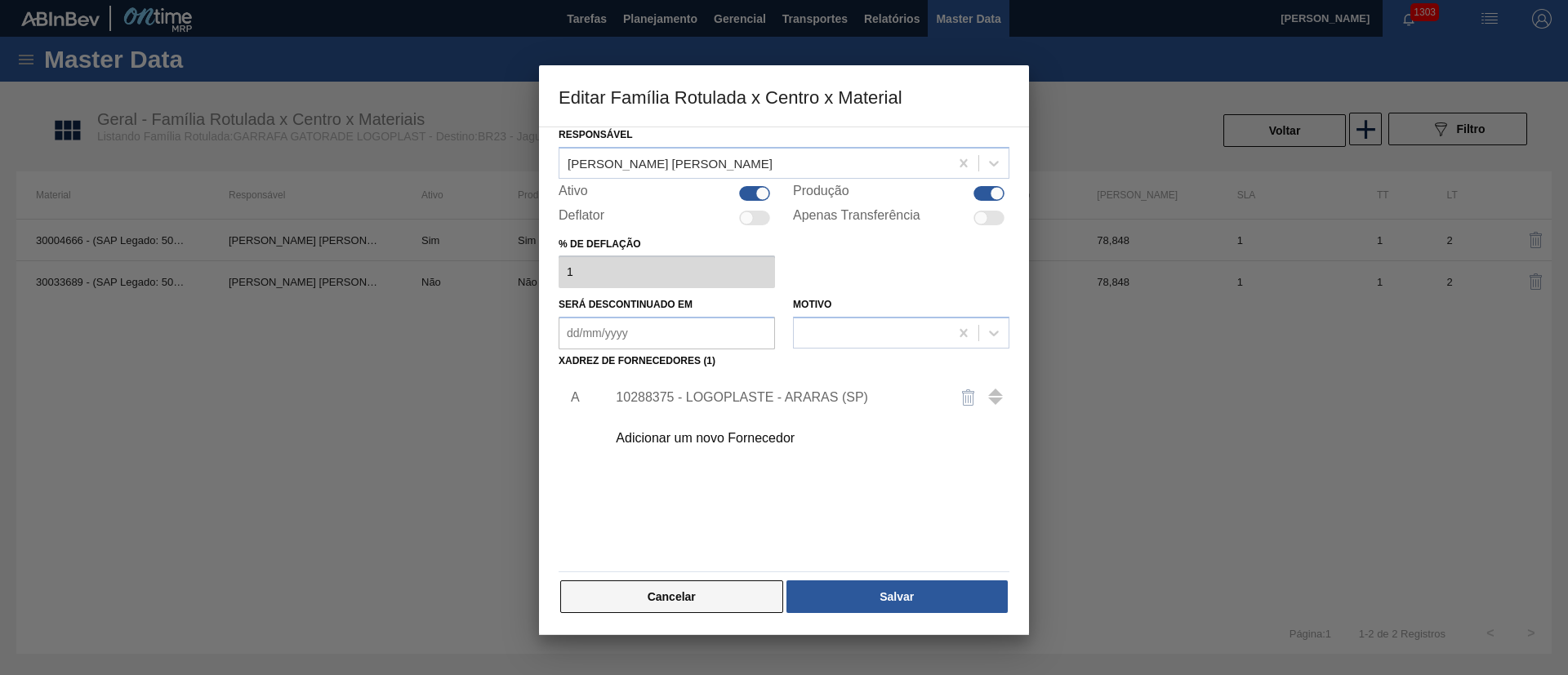
click at [755, 593] on button "Cancelar" at bounding box center [671, 596] width 223 height 33
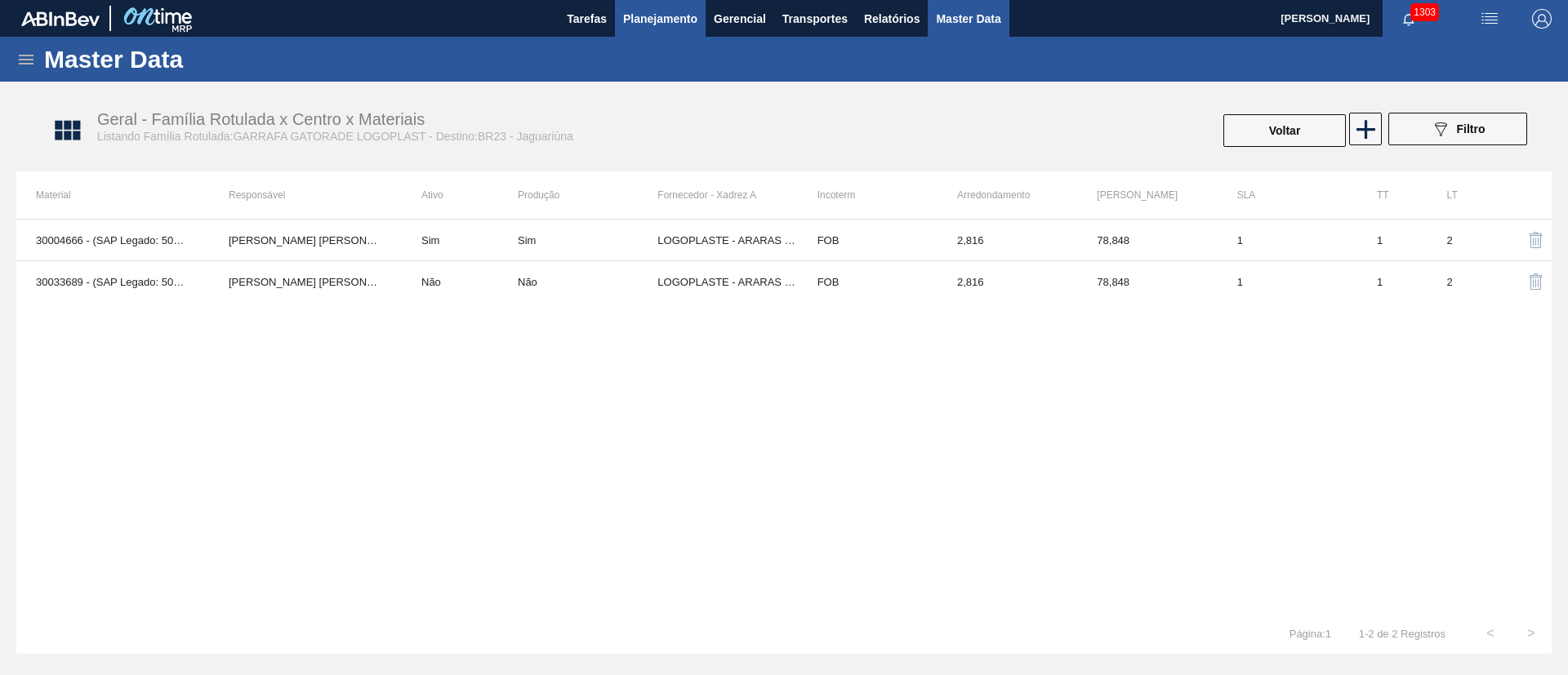
click at [628, 26] on span "Planejamento" at bounding box center [660, 19] width 74 height 20
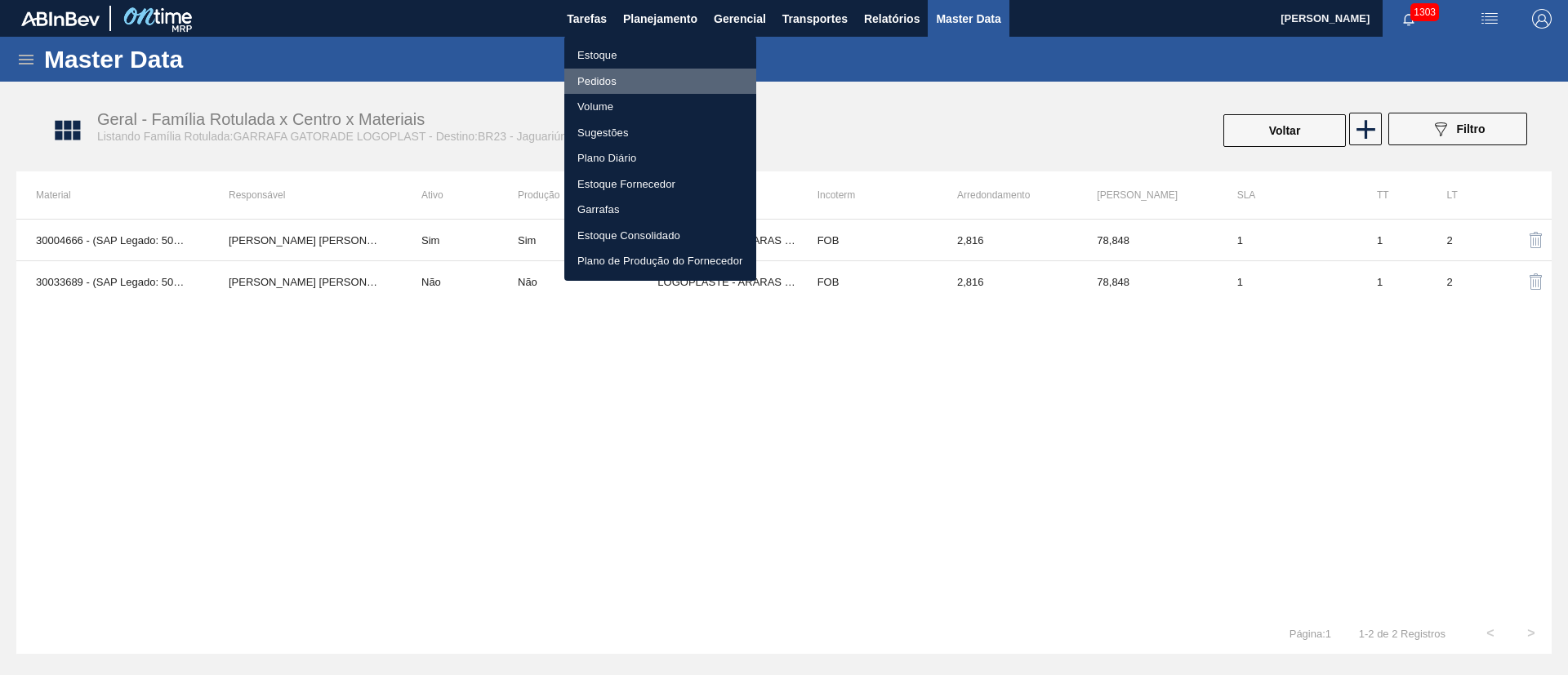
click at [598, 78] on li "Pedidos" at bounding box center [660, 82] width 192 height 26
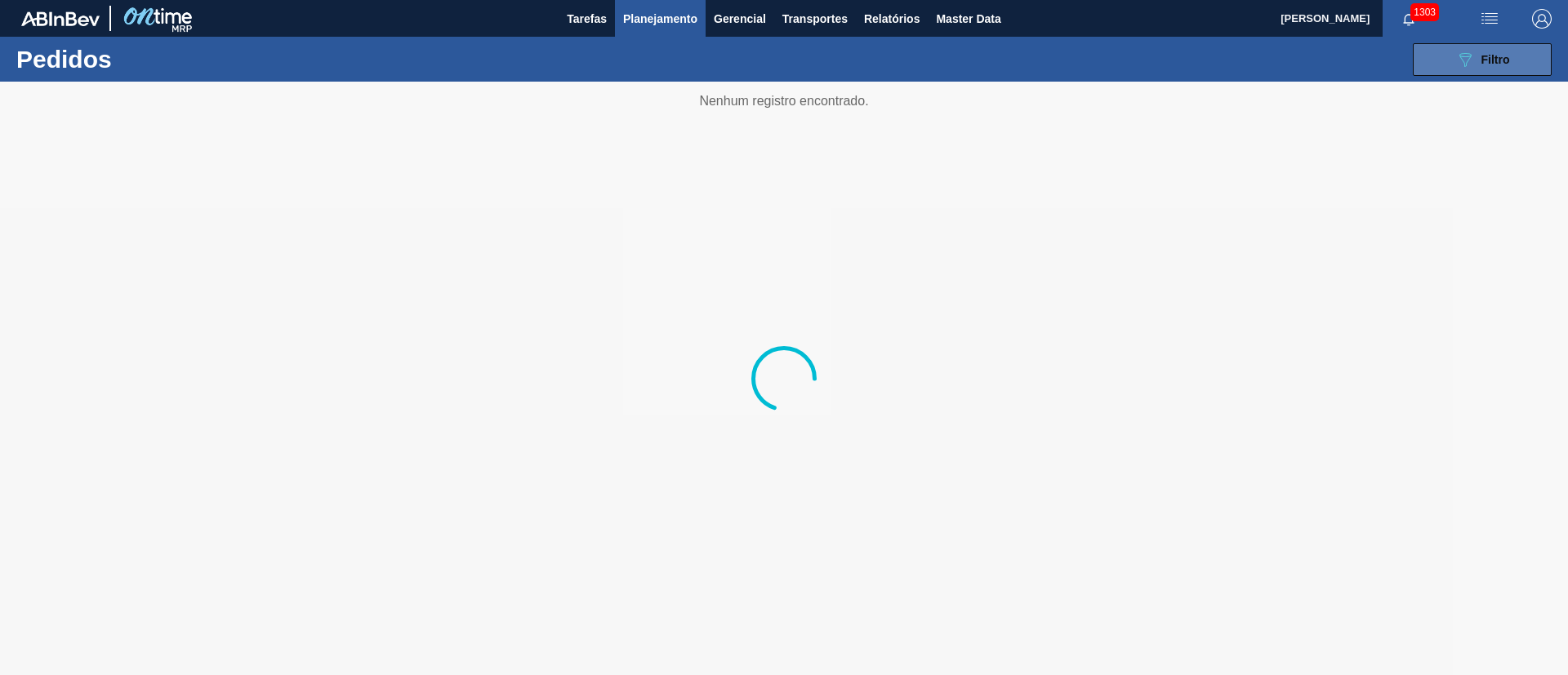
click at [1487, 62] on span "Filtro" at bounding box center [1495, 59] width 29 height 13
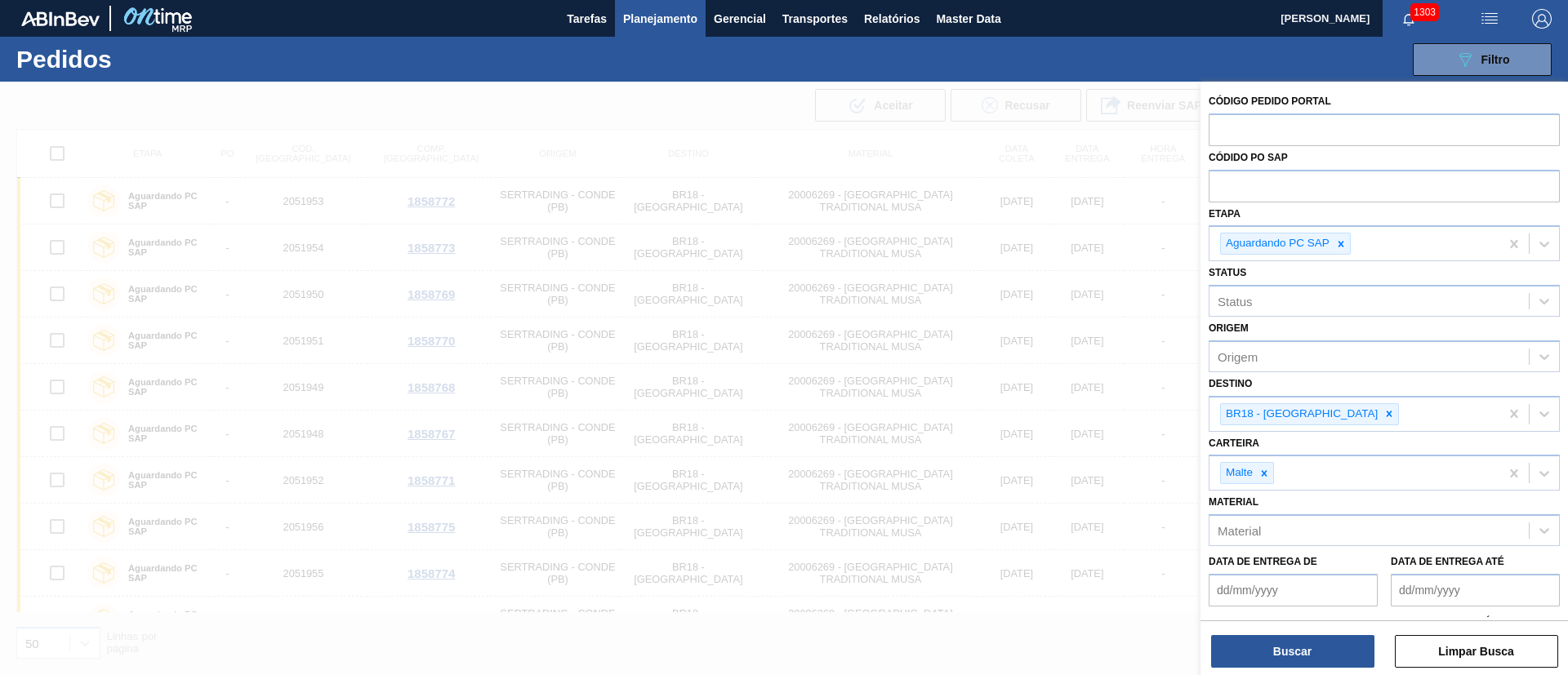
click at [1383, 413] on icon at bounding box center [1388, 413] width 11 height 11
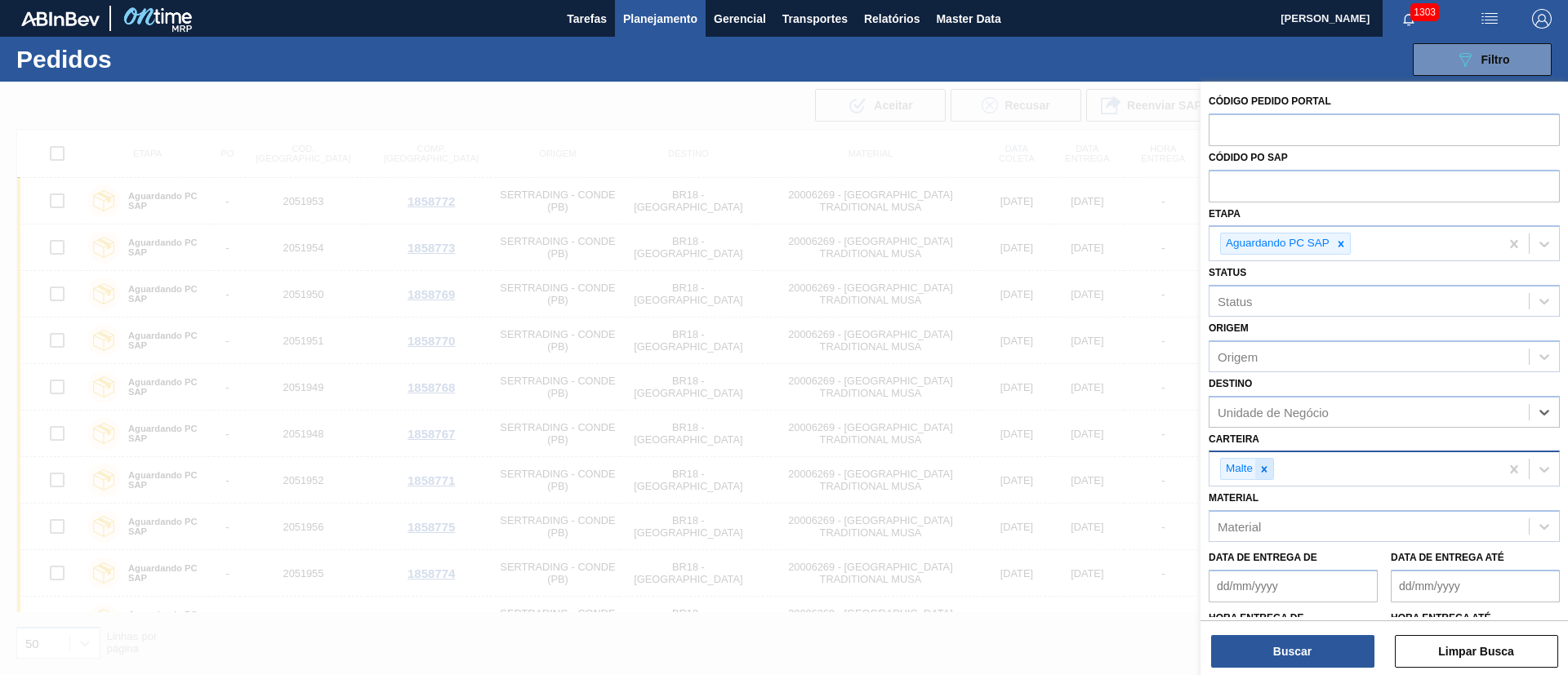
click at [1259, 469] on icon at bounding box center [1263, 468] width 11 height 11
click at [1253, 520] on div "Material" at bounding box center [1238, 523] width 43 height 14
paste input "30004666"
type input "30004666"
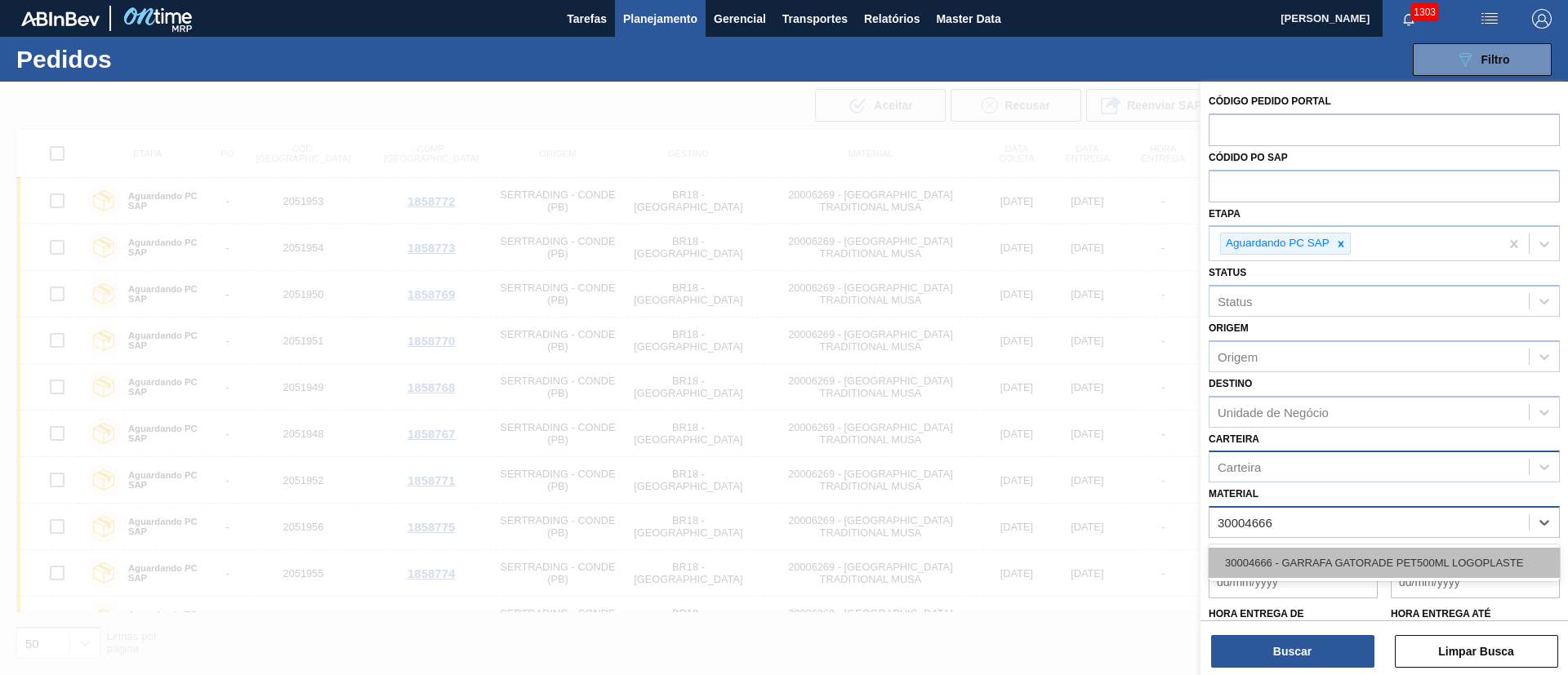
click at [1268, 561] on div "30004666 - GARRAFA GATORADE PET500ML LOGOPLASTE" at bounding box center [1384, 563] width 352 height 30
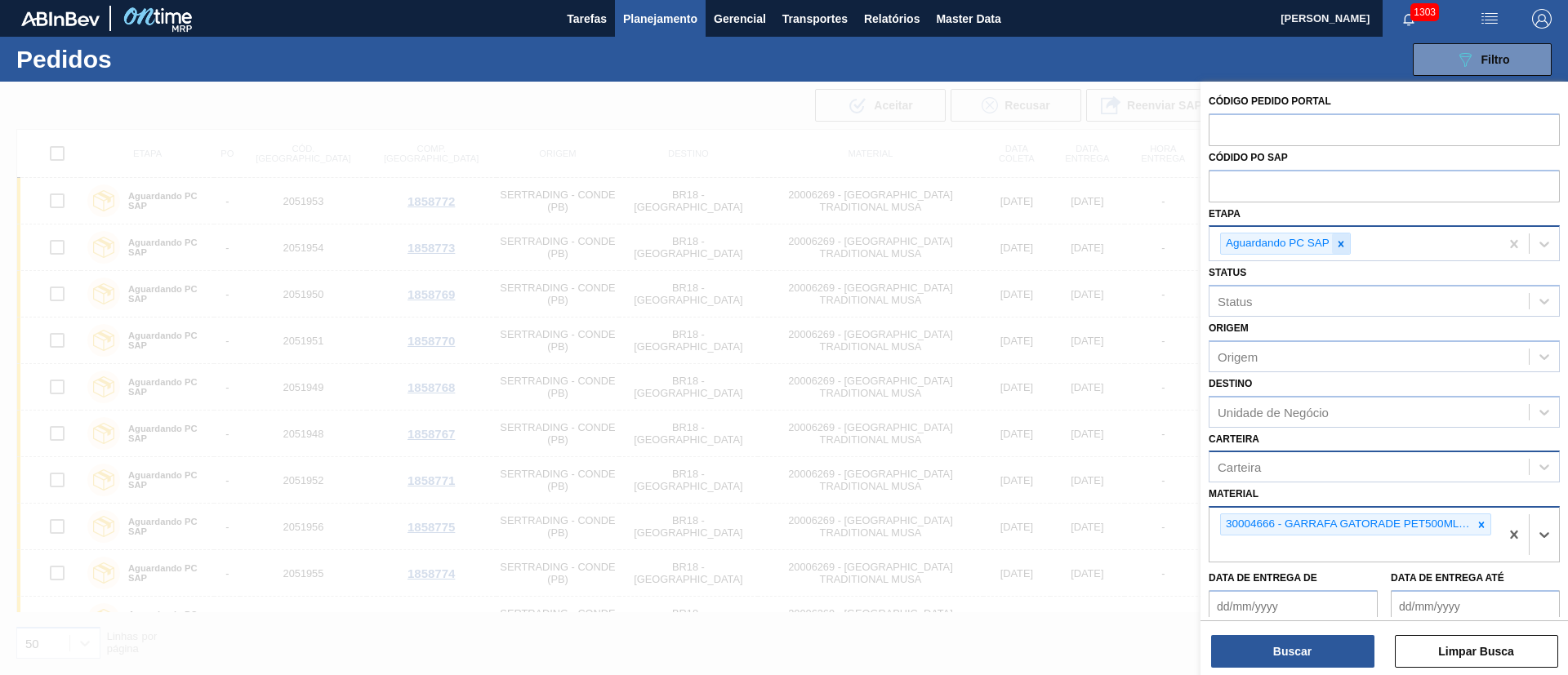
click at [1339, 244] on icon at bounding box center [1340, 244] width 11 height 11
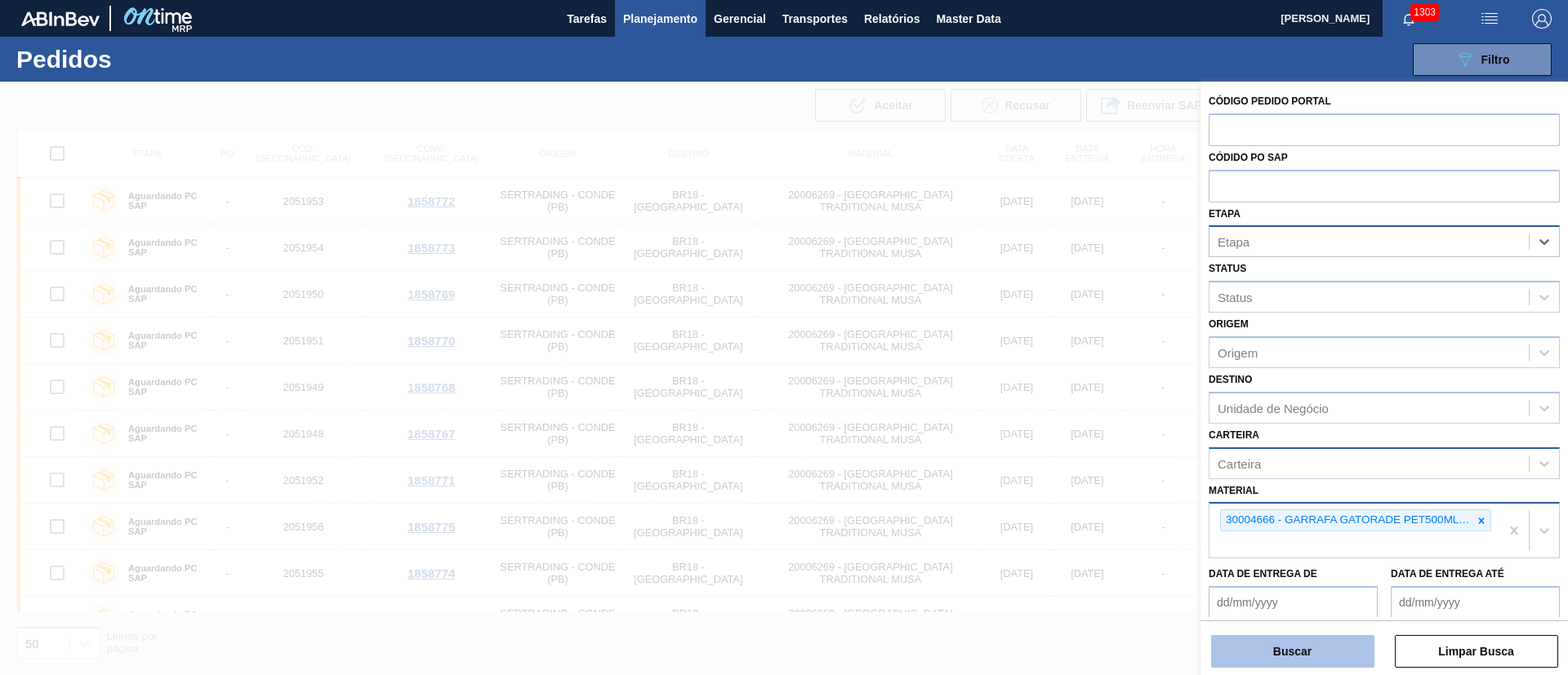
click at [1301, 649] on button "Buscar" at bounding box center [1291, 651] width 163 height 33
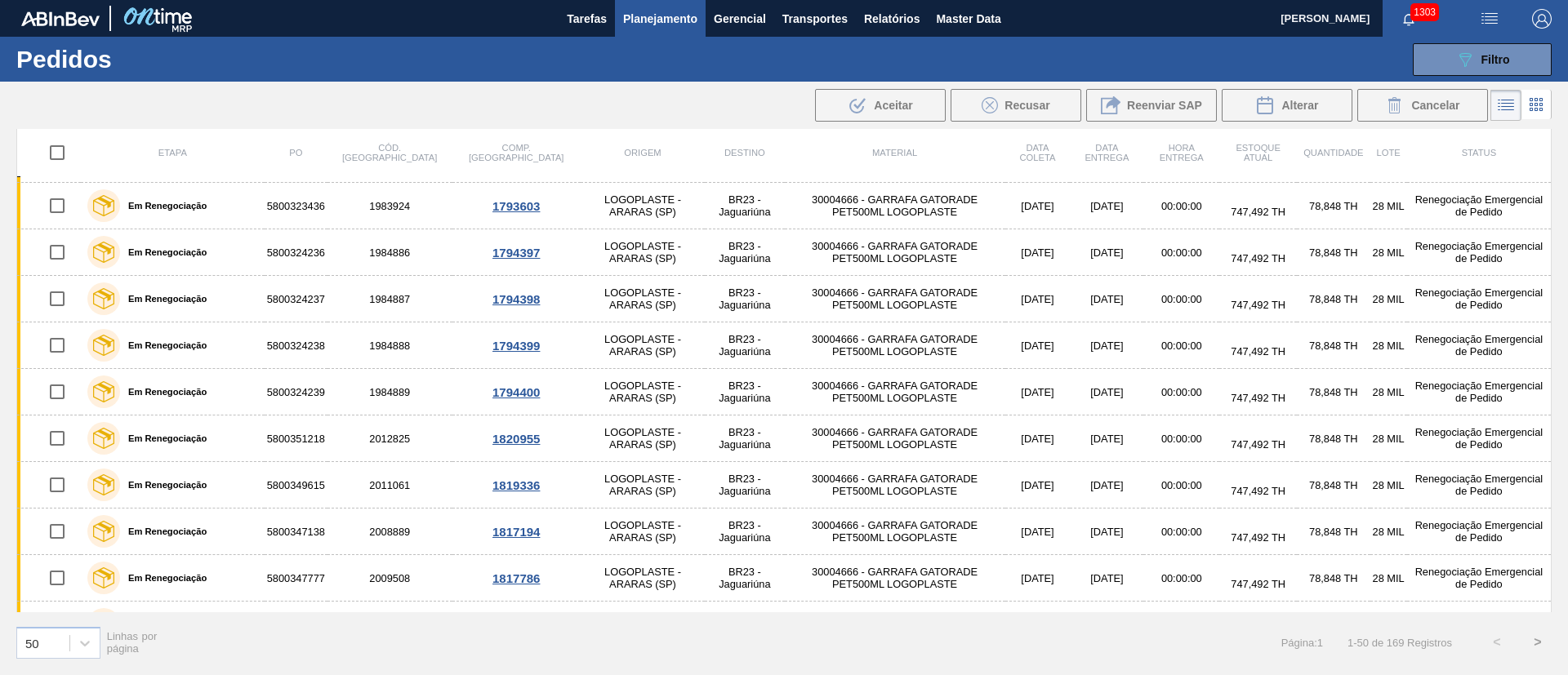
scroll to position [1892, 0]
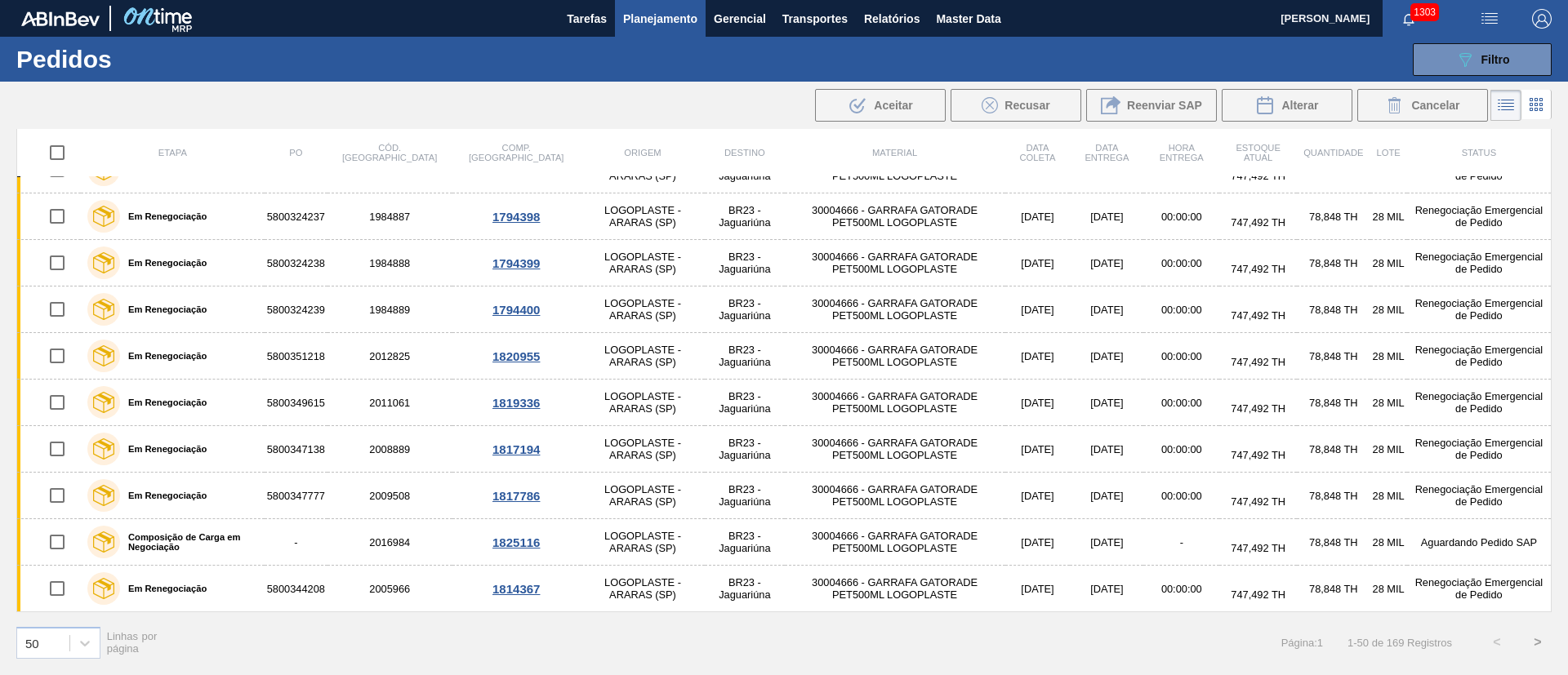
click at [54, 150] on input "checkbox" at bounding box center [57, 153] width 34 height 34
checkbox input "true"
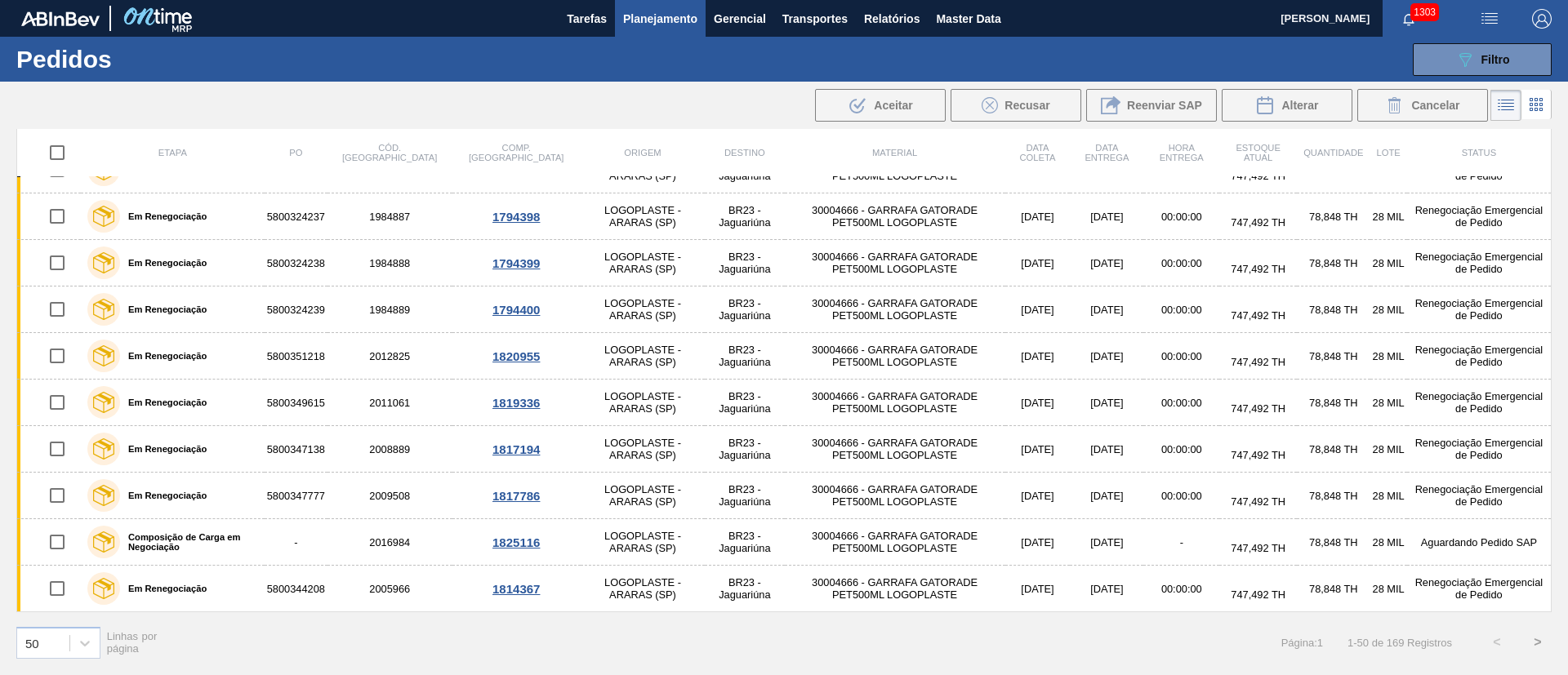
checkbox input "true"
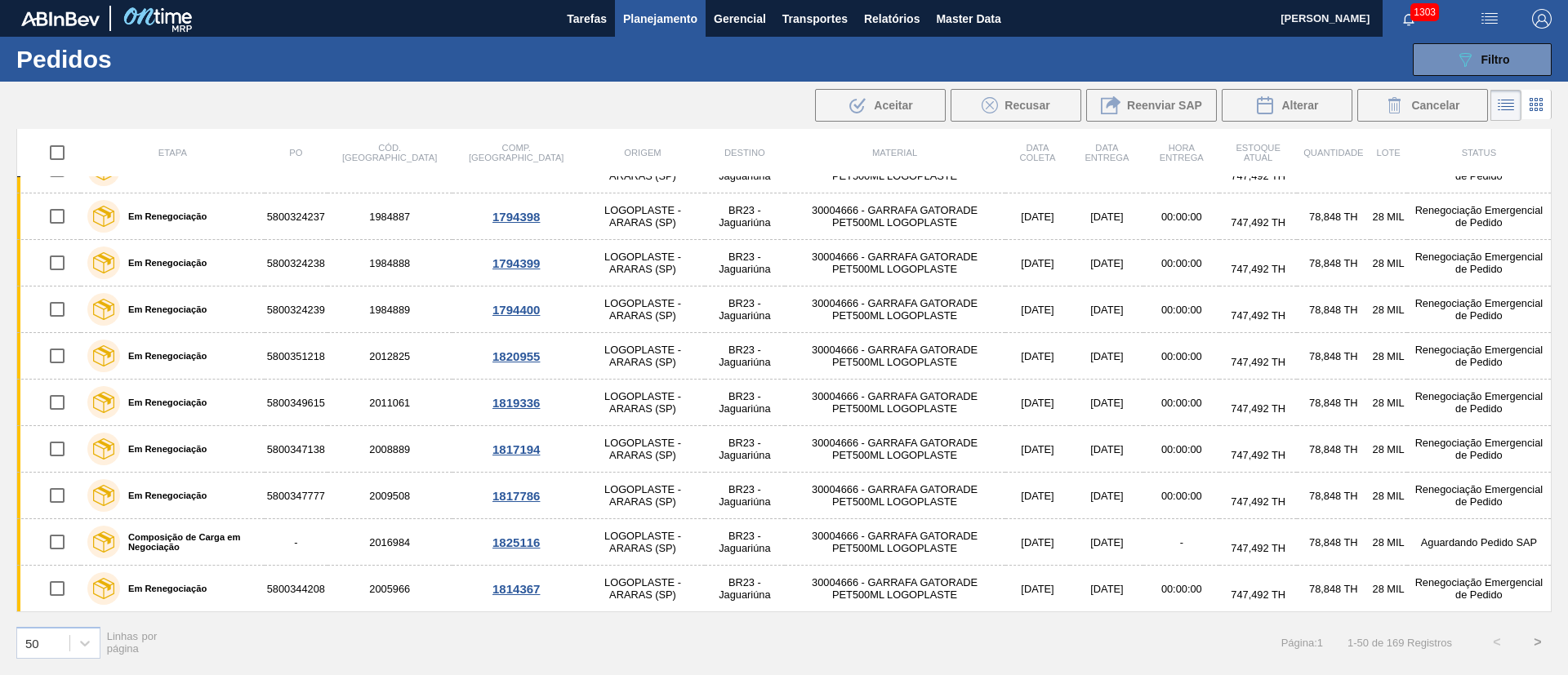
checkbox input "true"
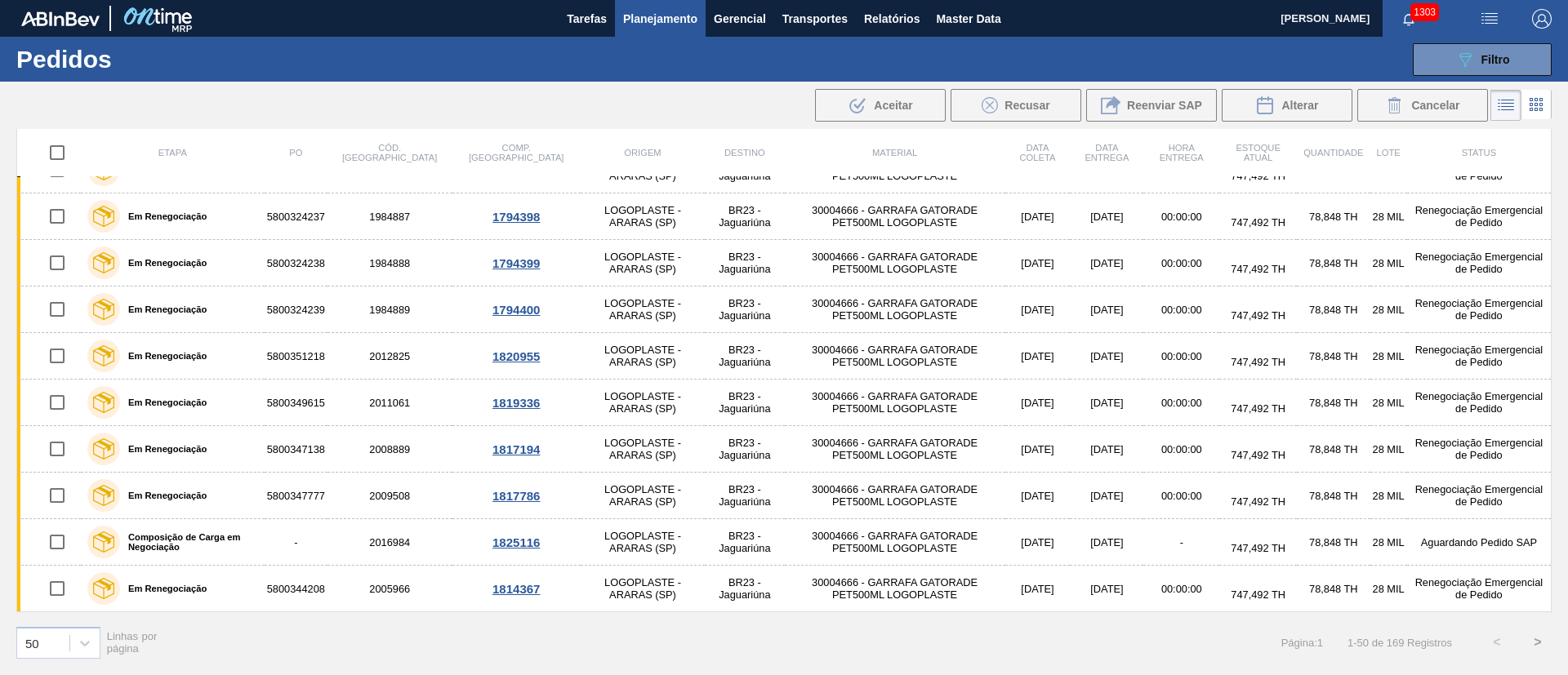
checkbox input "true"
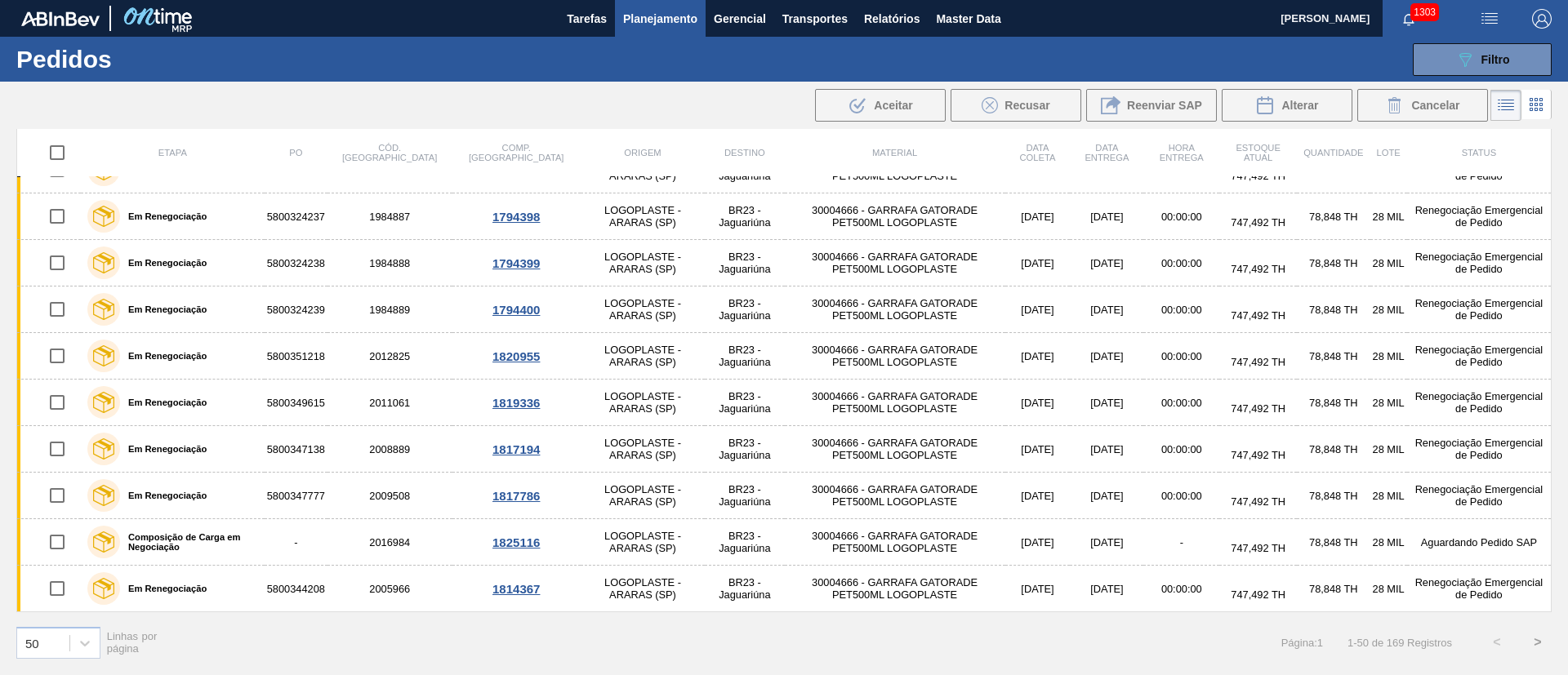
checkbox input "true"
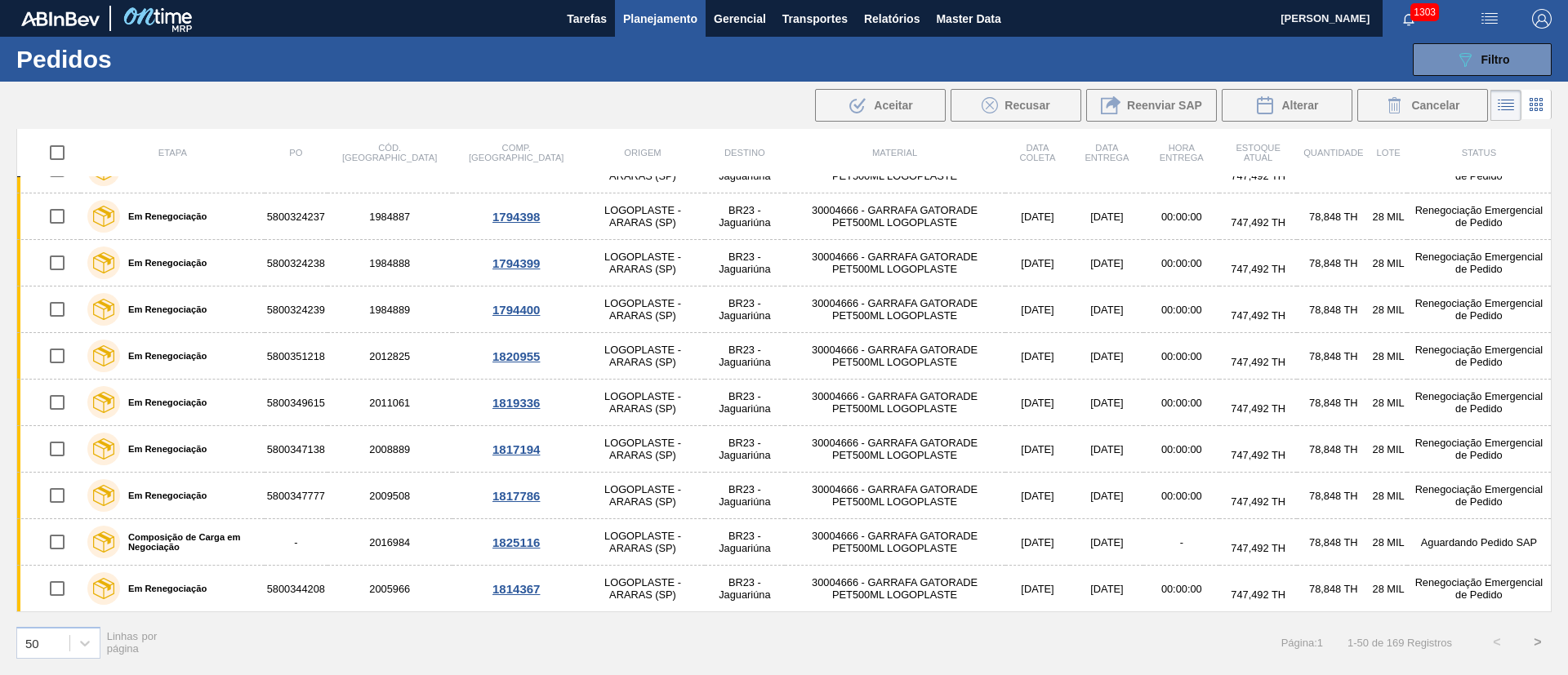
checkbox input "true"
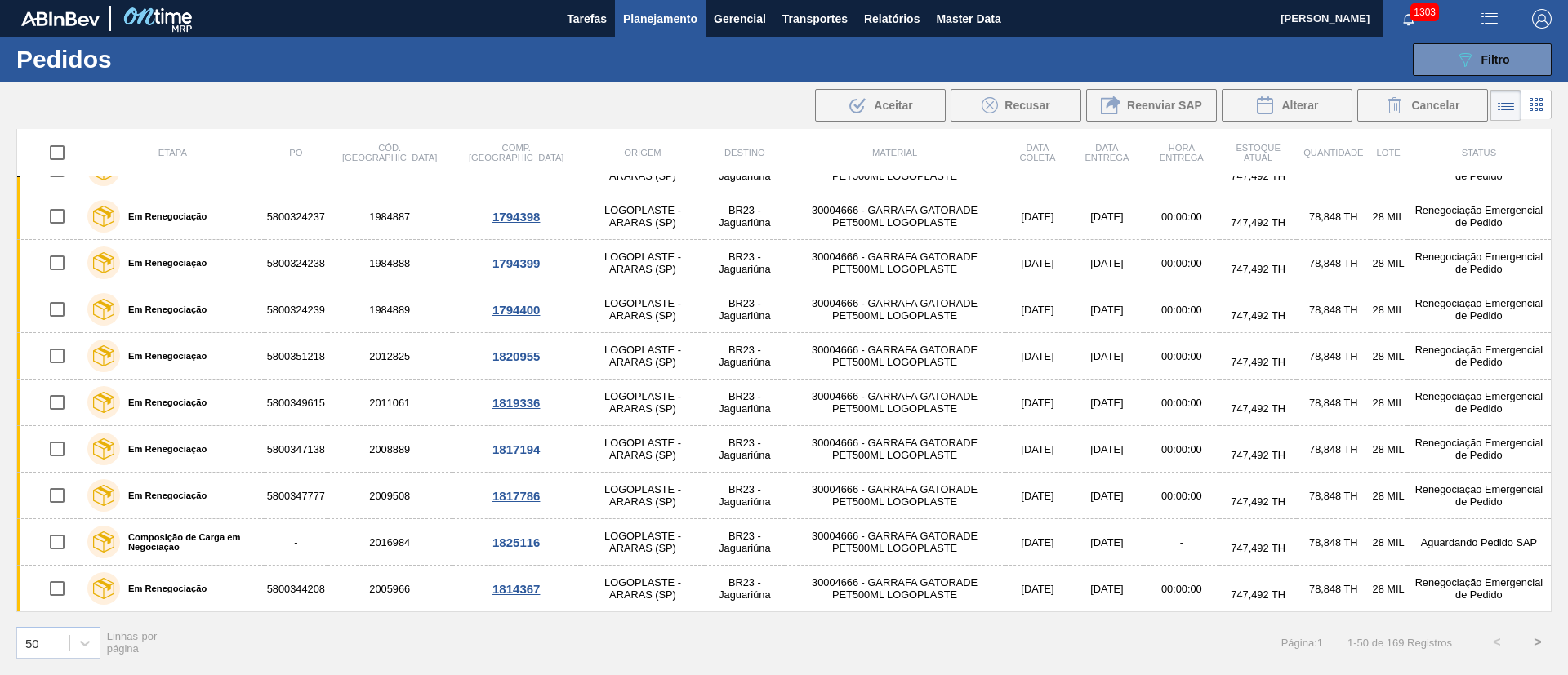
checkbox input "true"
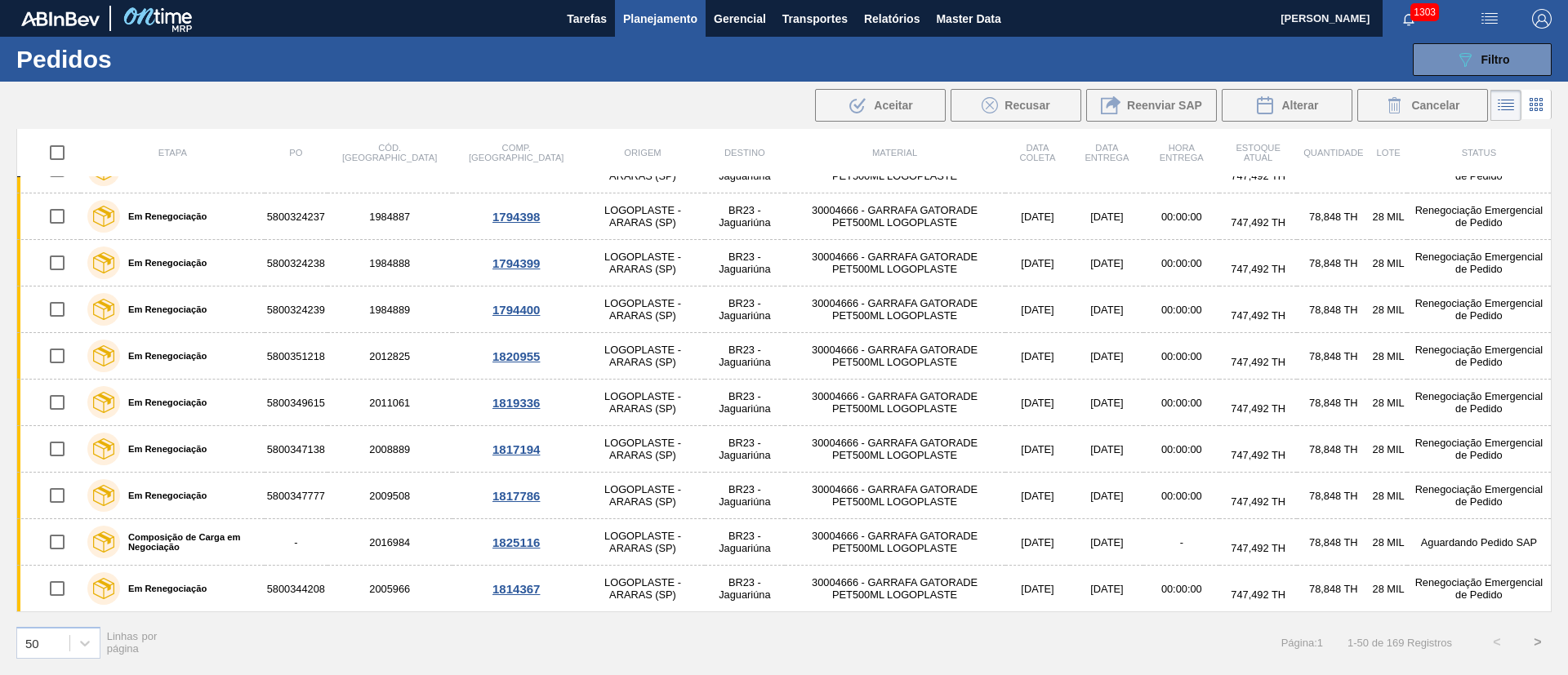
checkbox input "true"
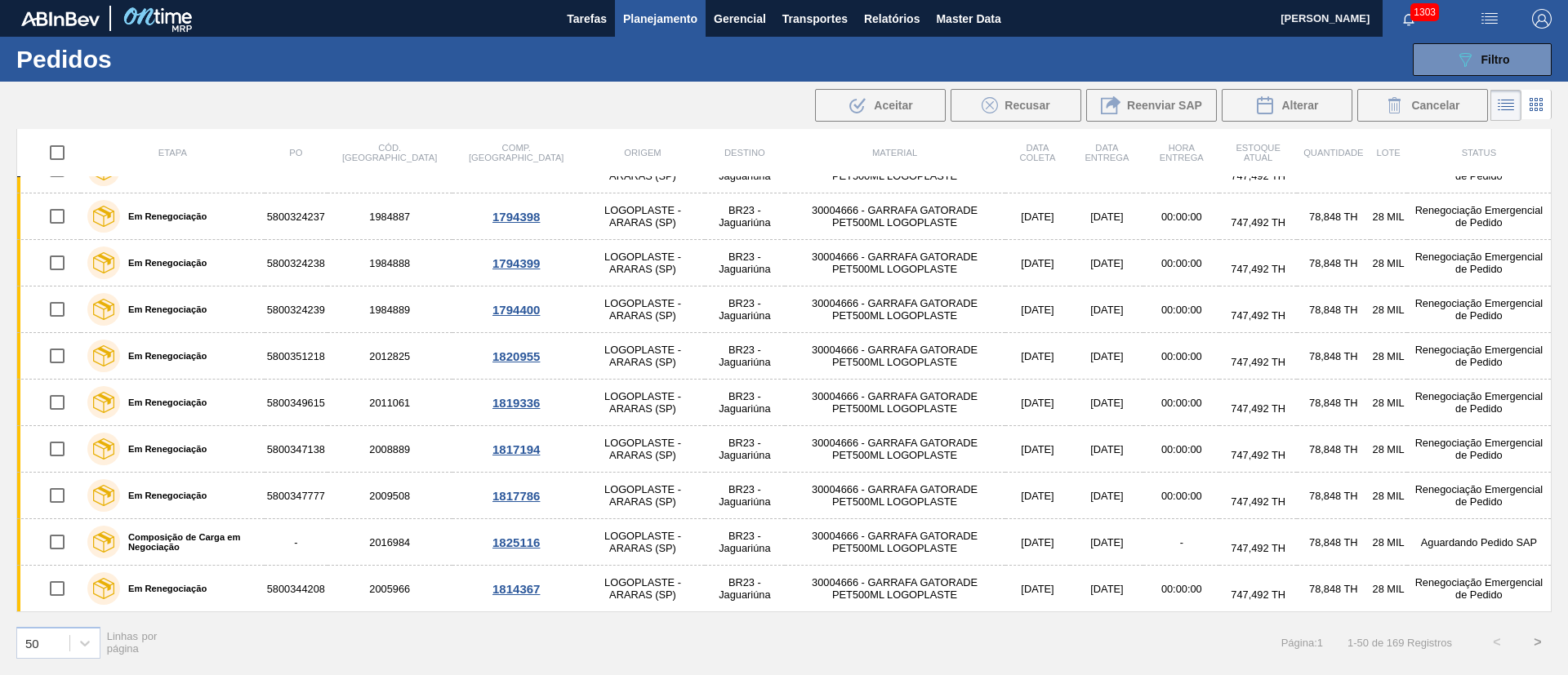
checkbox input "true"
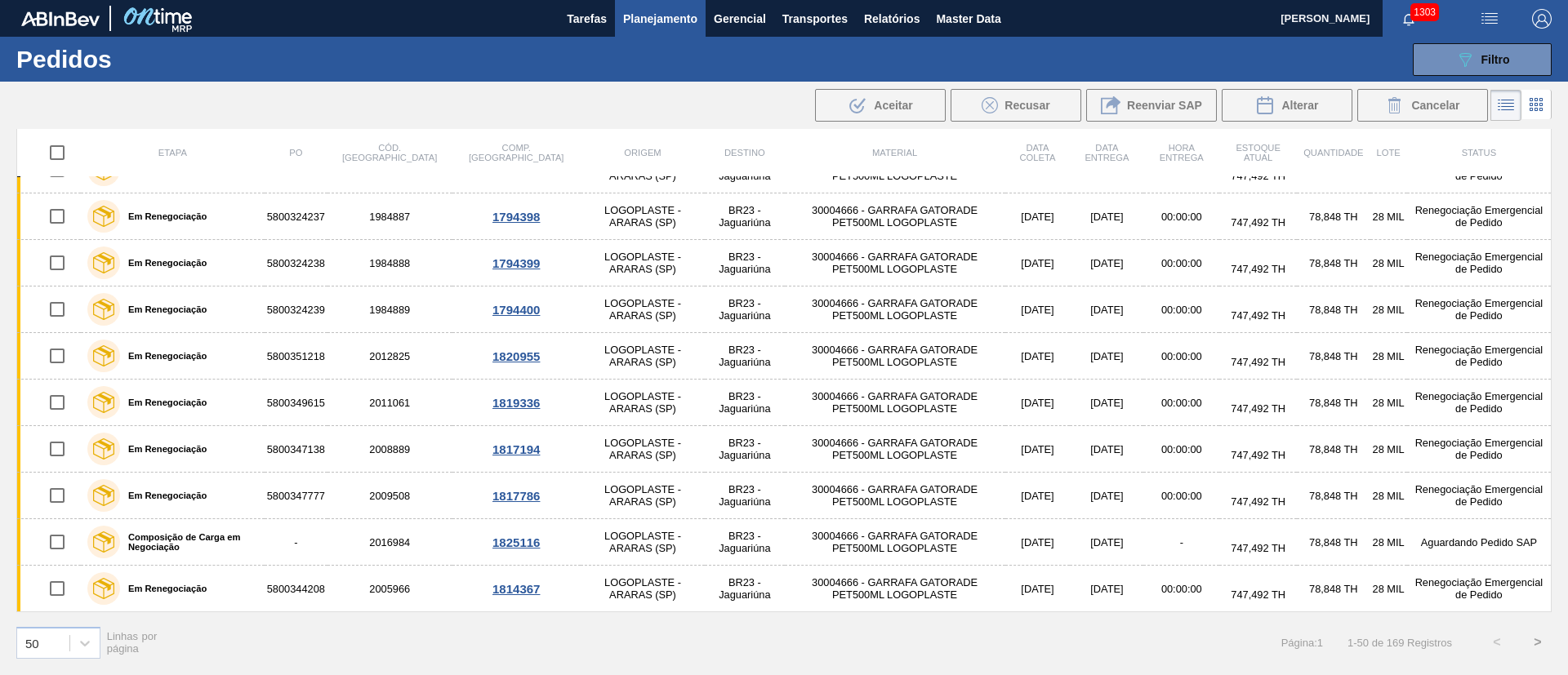
checkbox input "true"
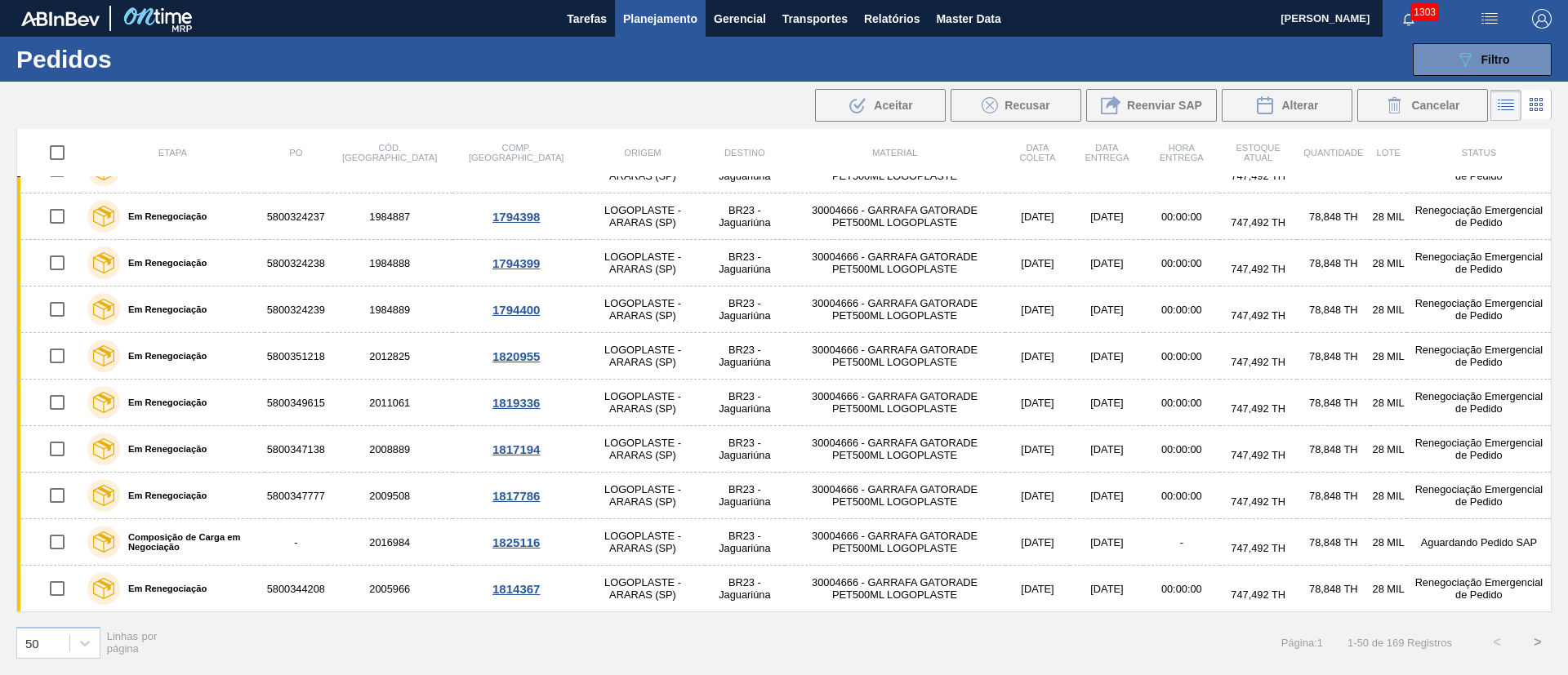
checkbox input "true"
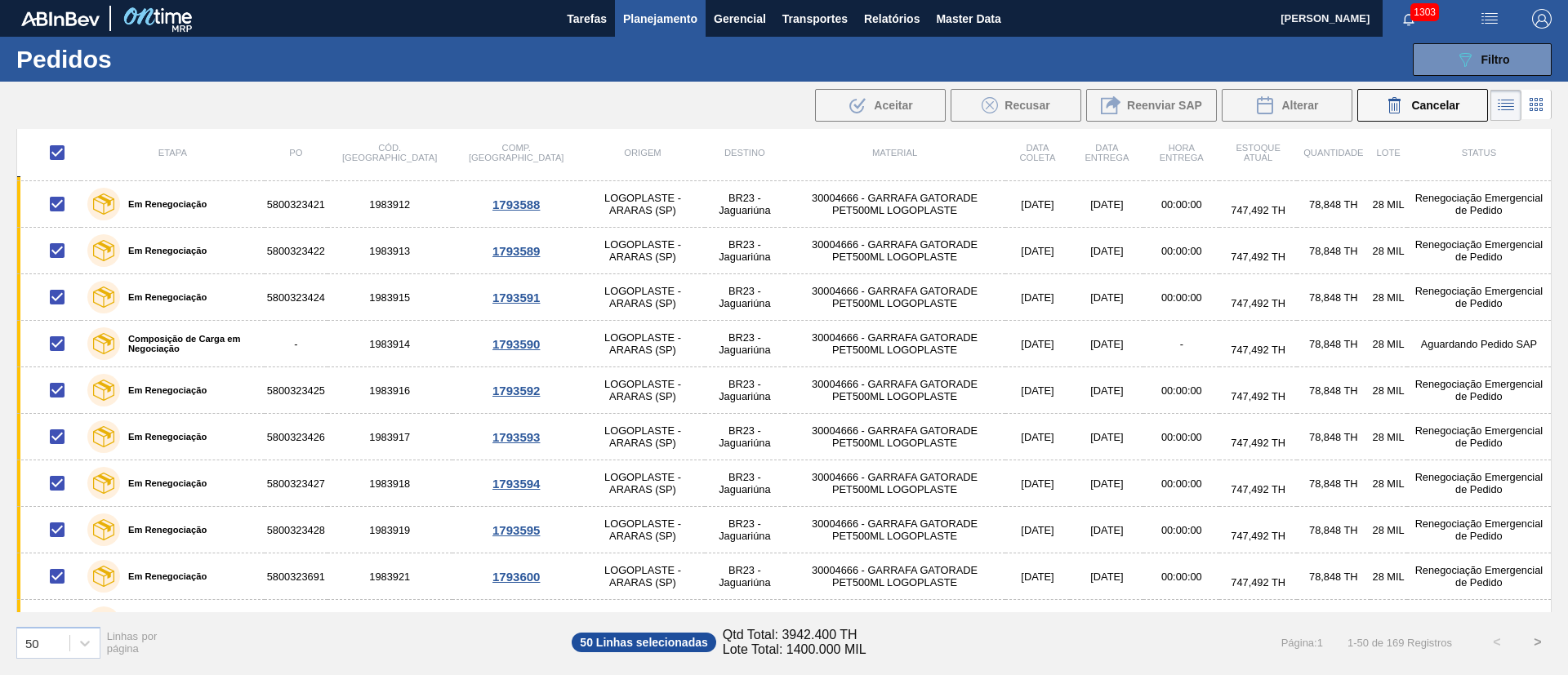
scroll to position [1347, 0]
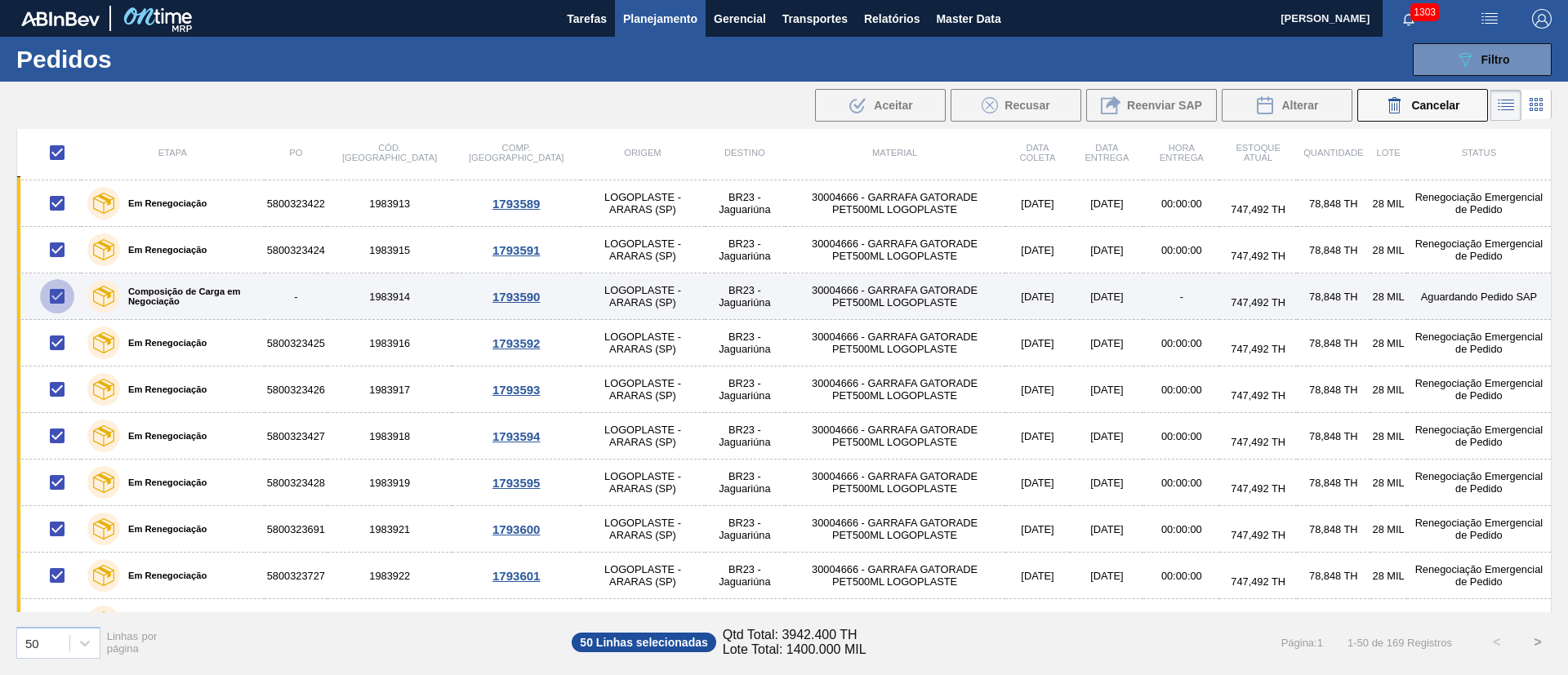
click at [54, 298] on input "checkbox" at bounding box center [57, 297] width 34 height 34
checkbox input "false"
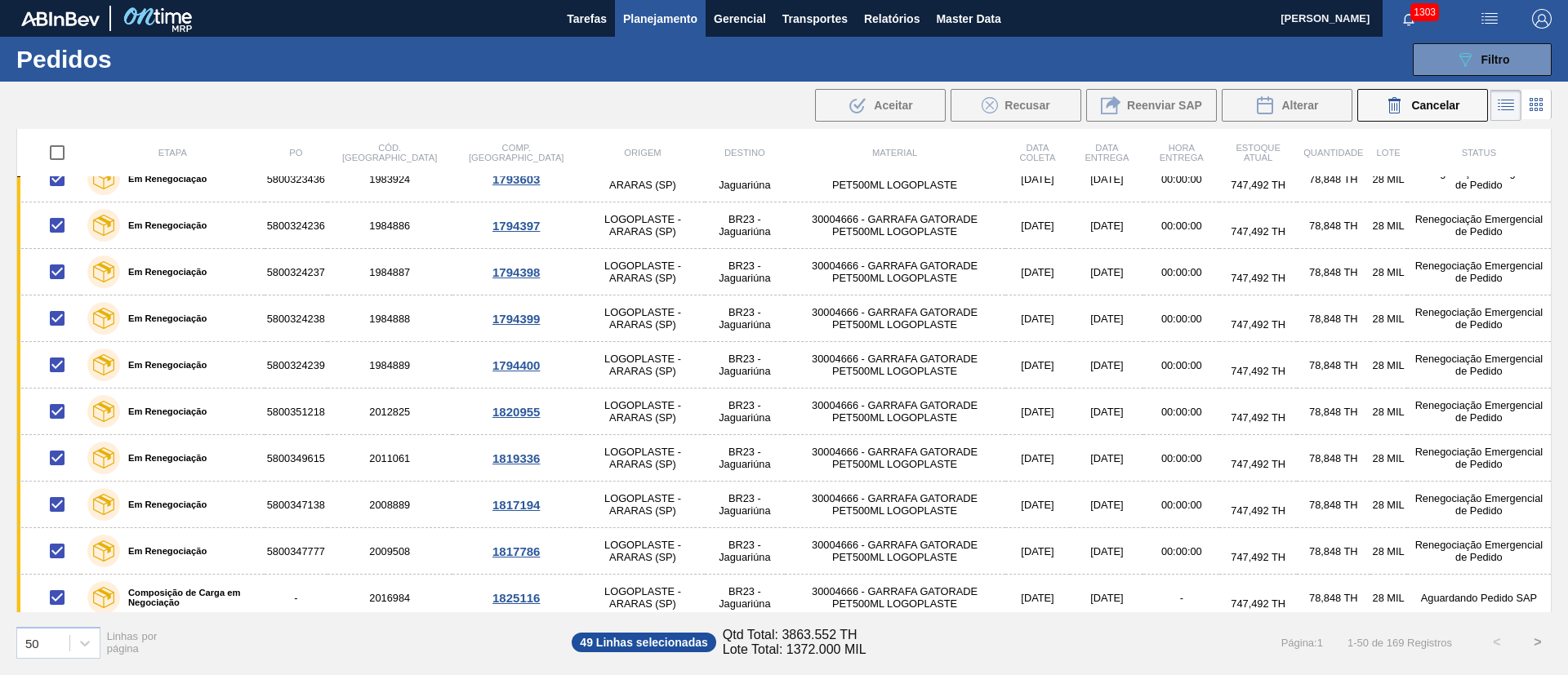
scroll to position [1892, 0]
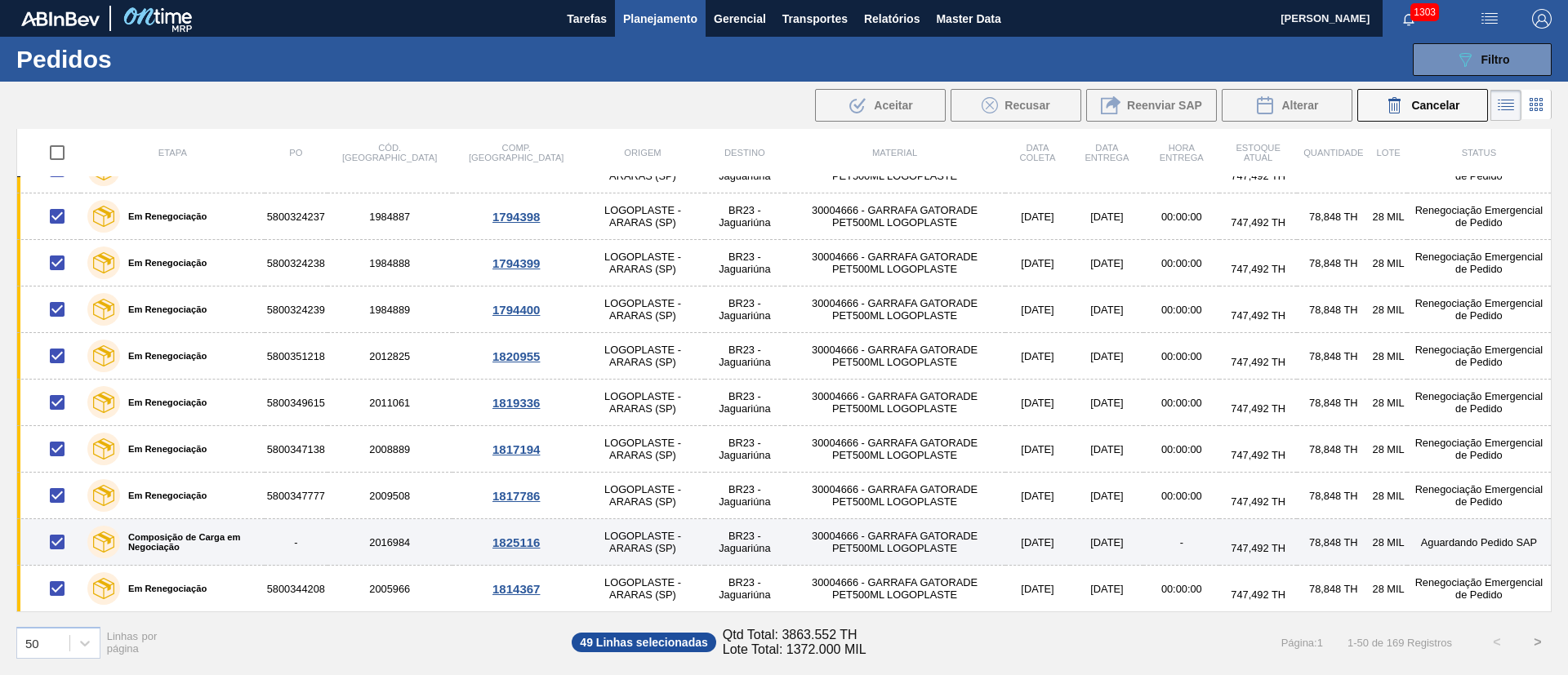
click at [55, 547] on input "checkbox" at bounding box center [57, 542] width 34 height 34
checkbox input "false"
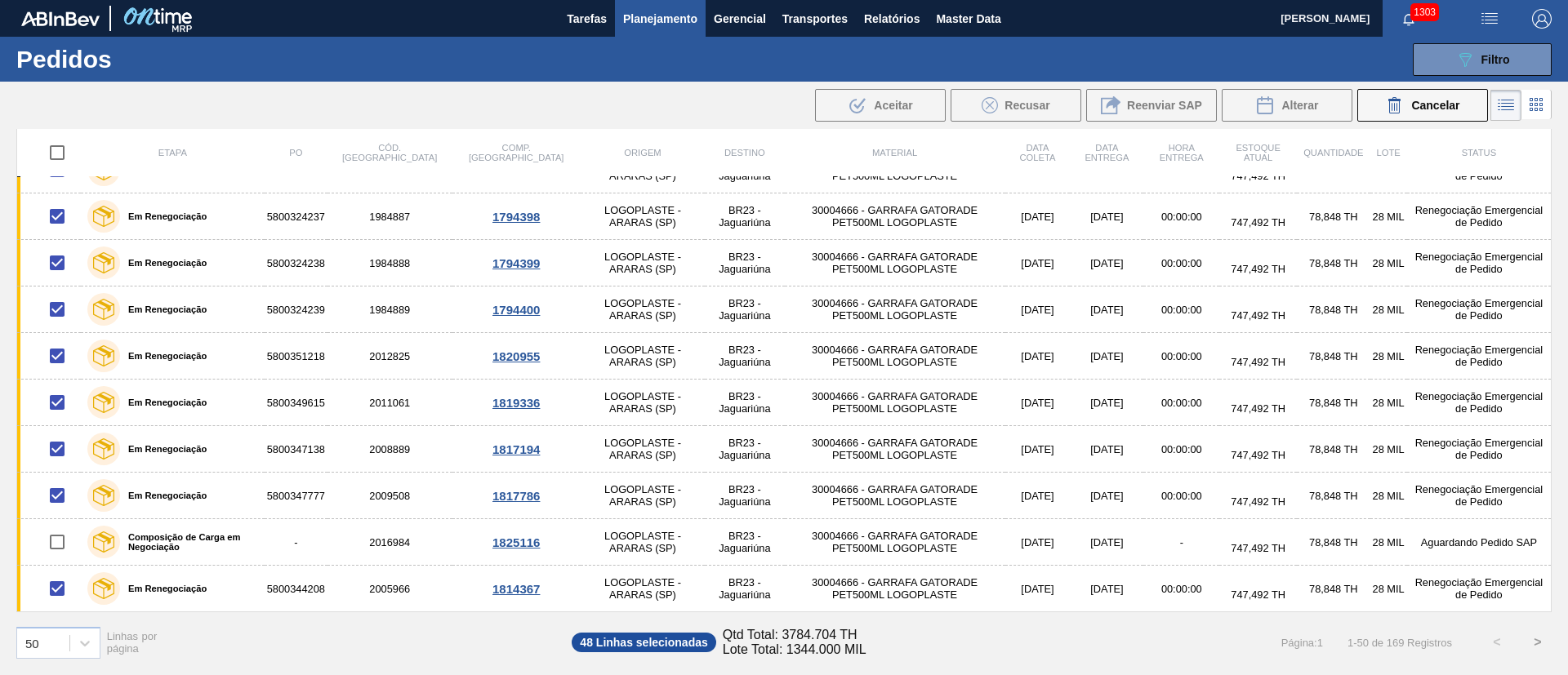
click at [1540, 640] on button ">" at bounding box center [1537, 642] width 41 height 41
checkbox input "false"
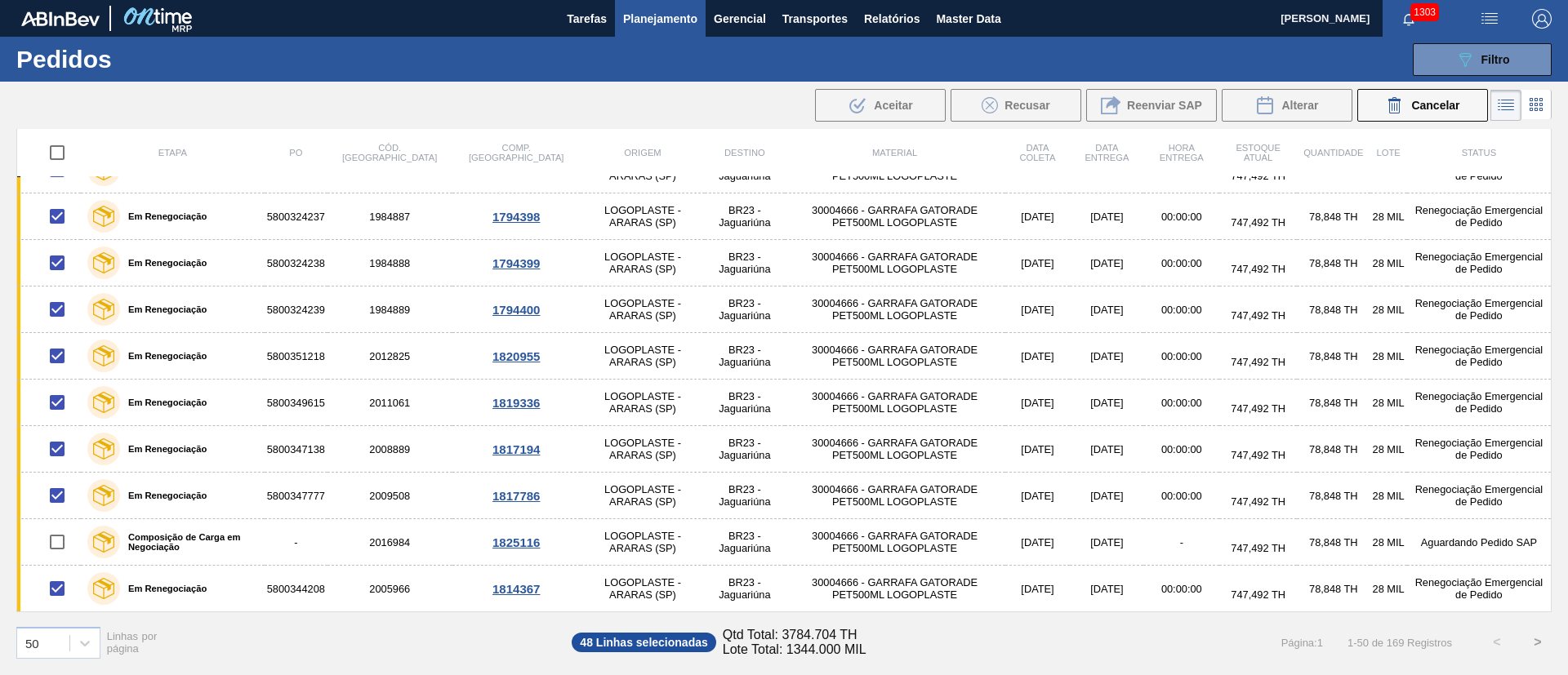
checkbox input "false"
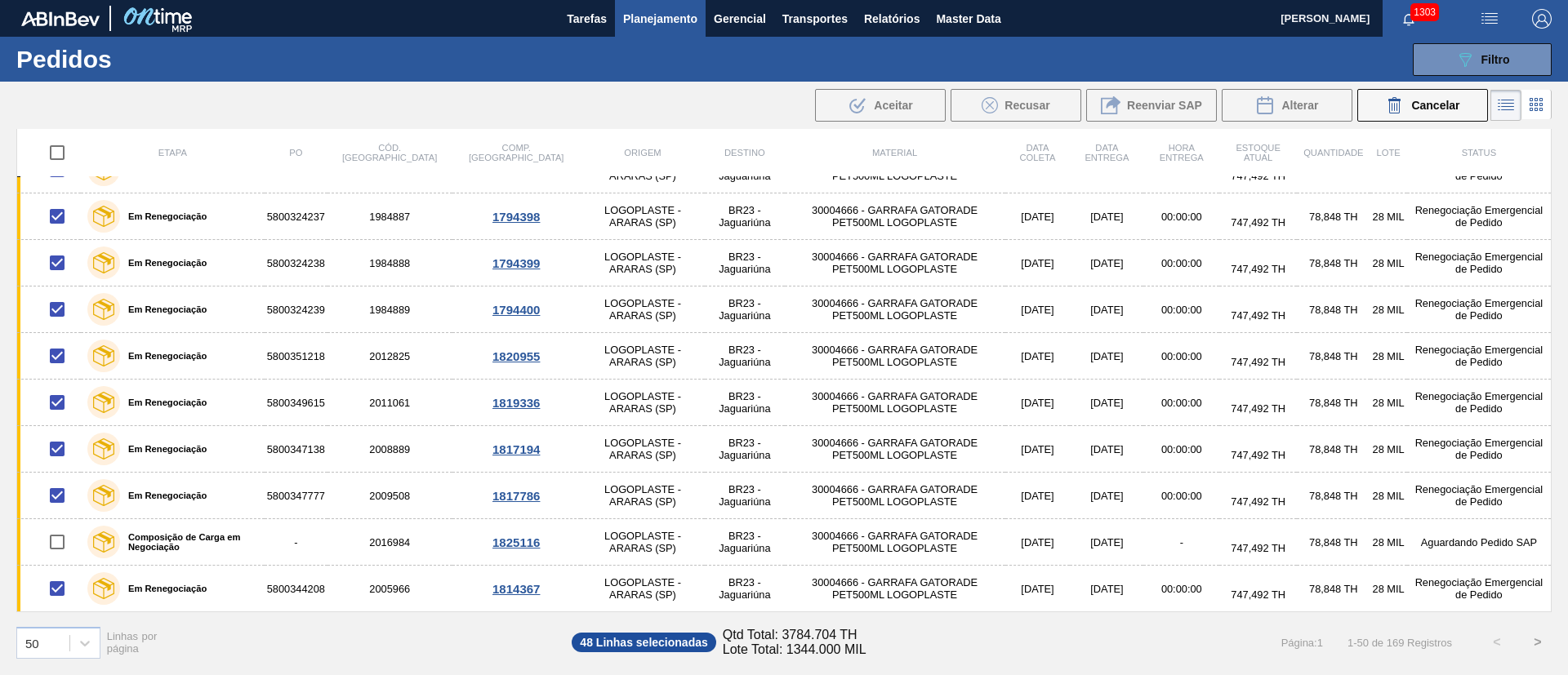
checkbox input "false"
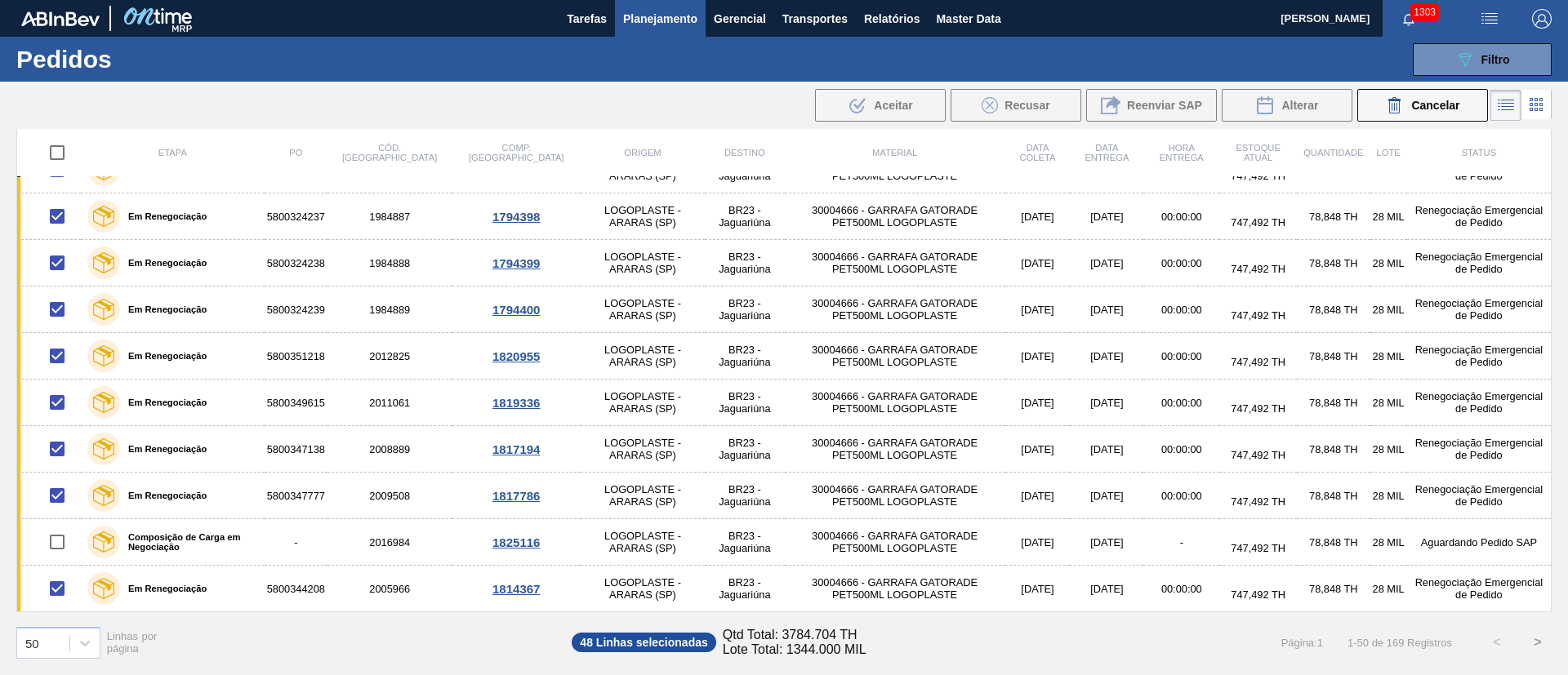
checkbox input "false"
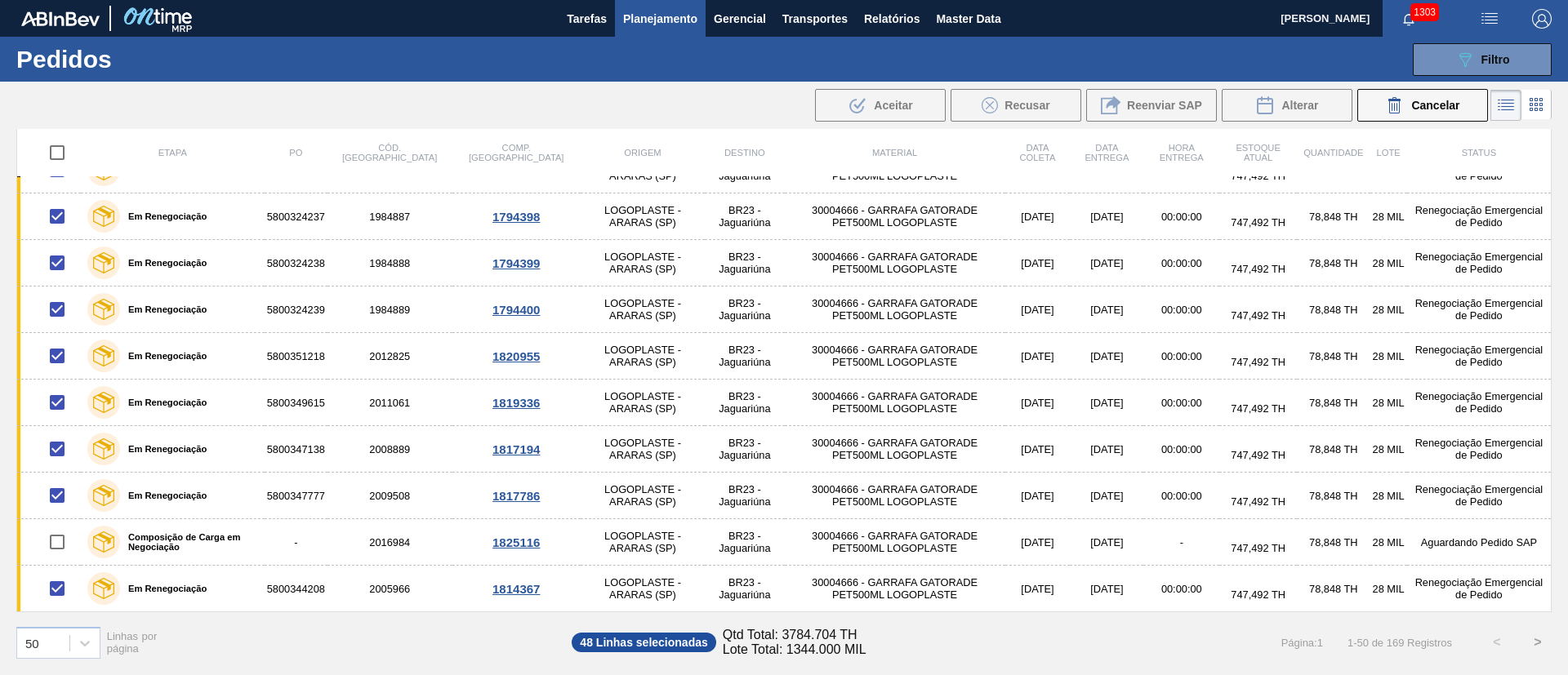
checkbox input "false"
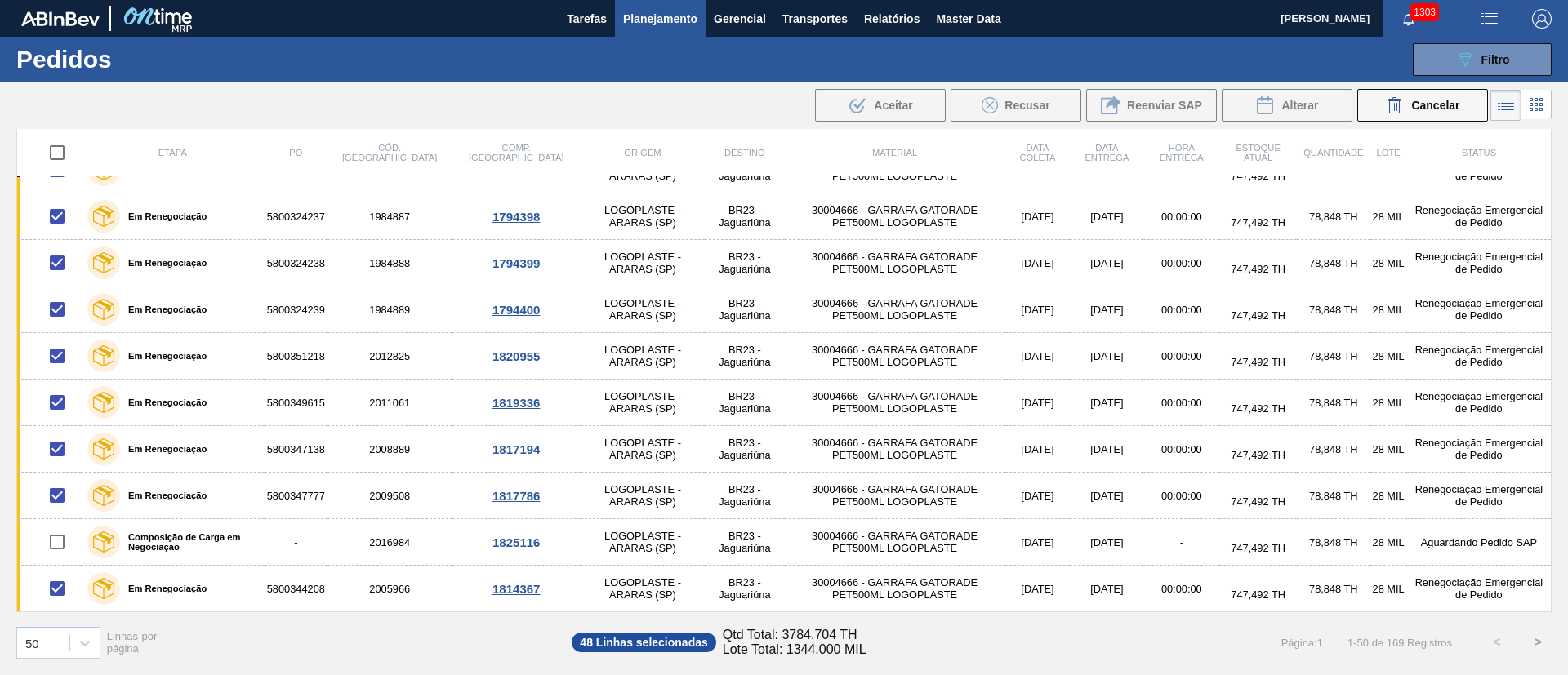
checkbox input "false"
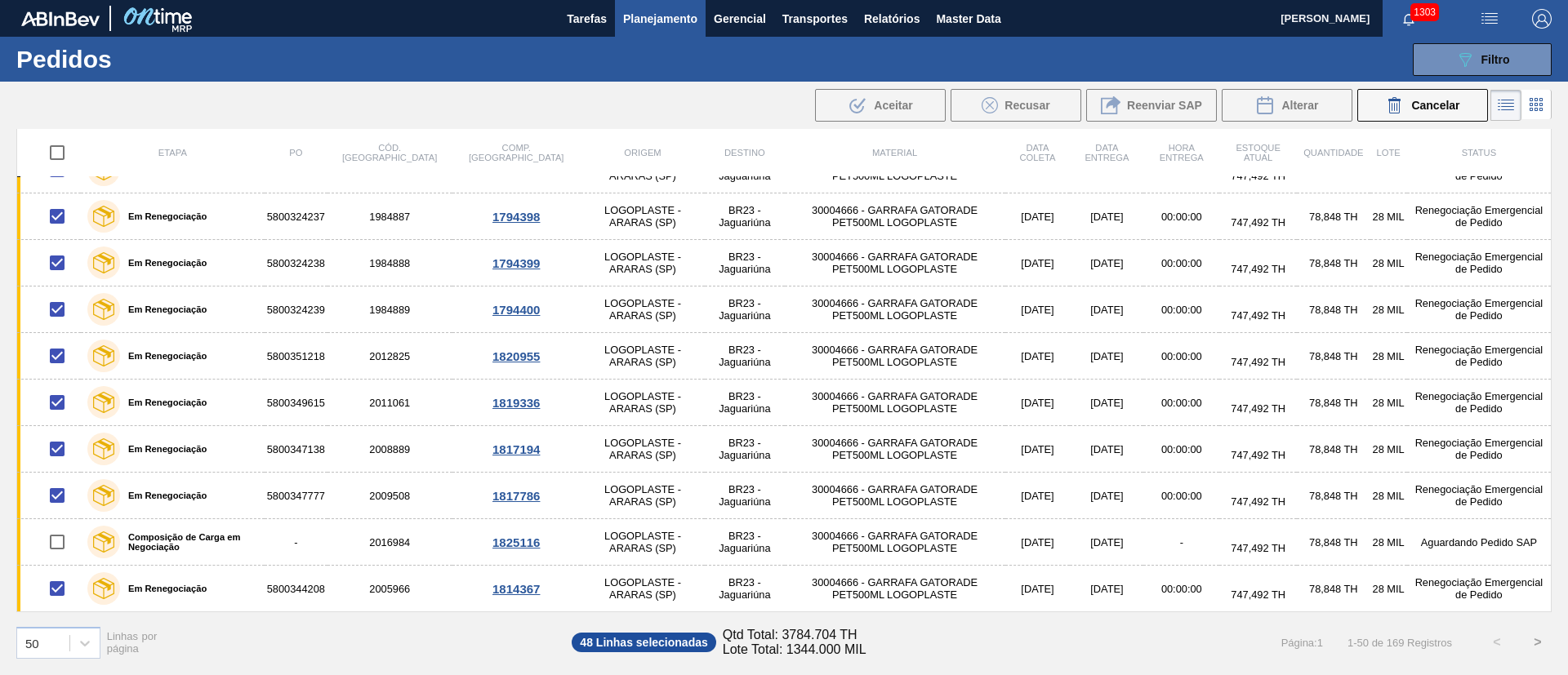
checkbox input "false"
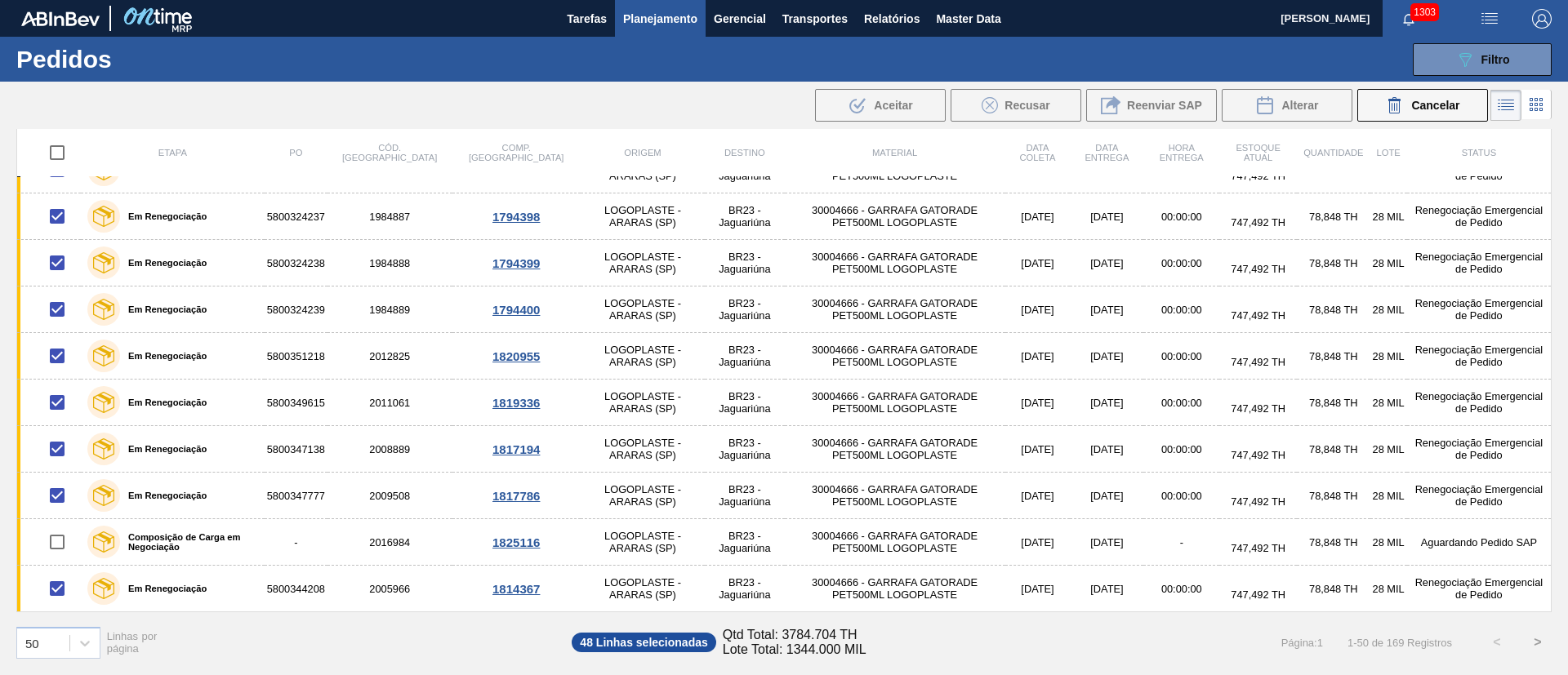
checkbox input "false"
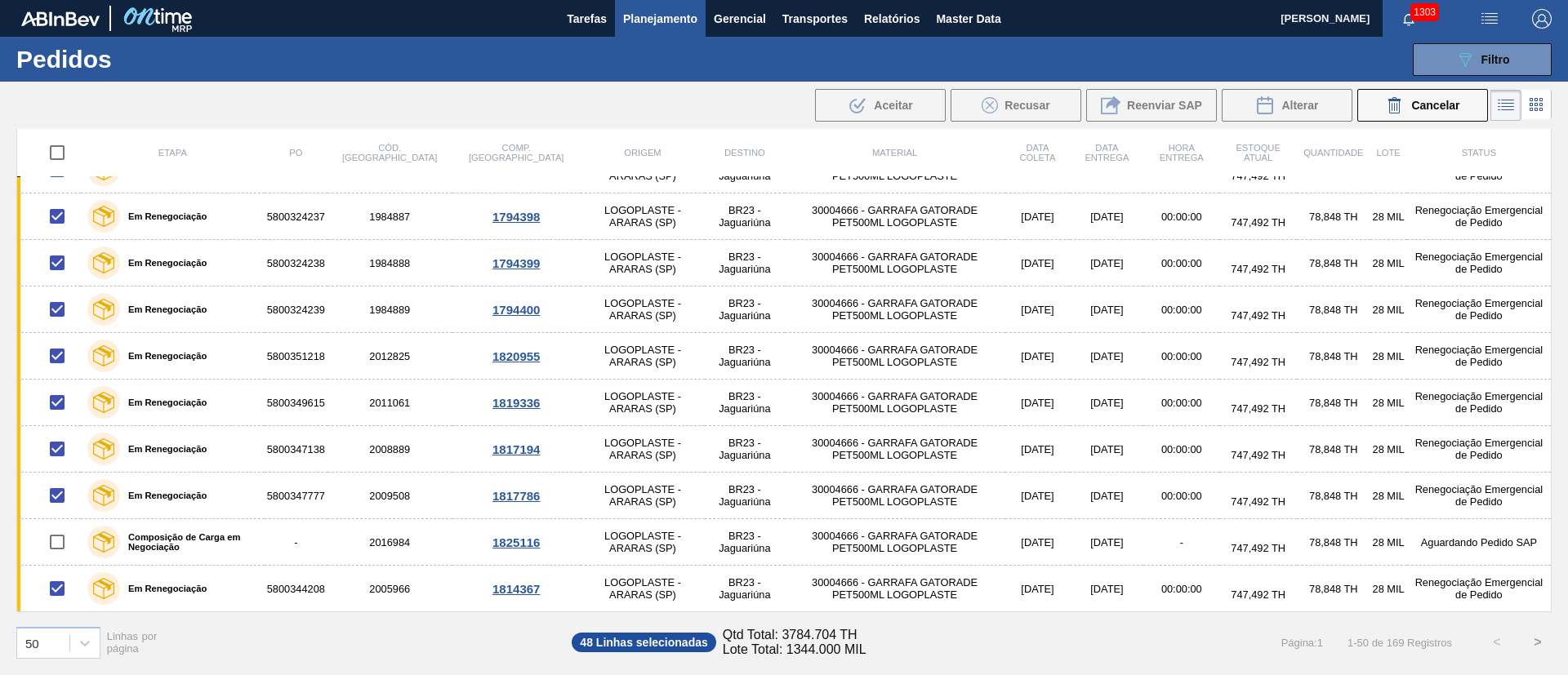
checkbox input "false"
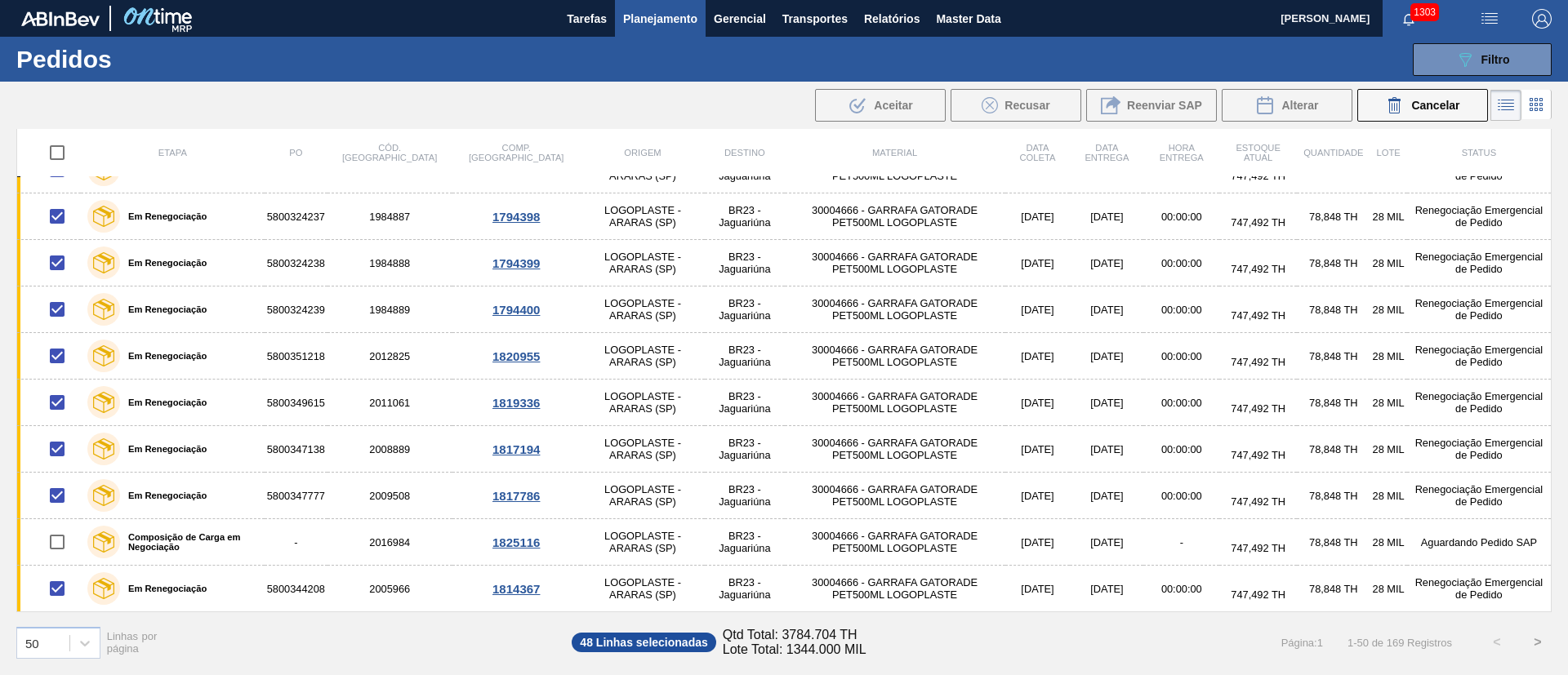
checkbox input "false"
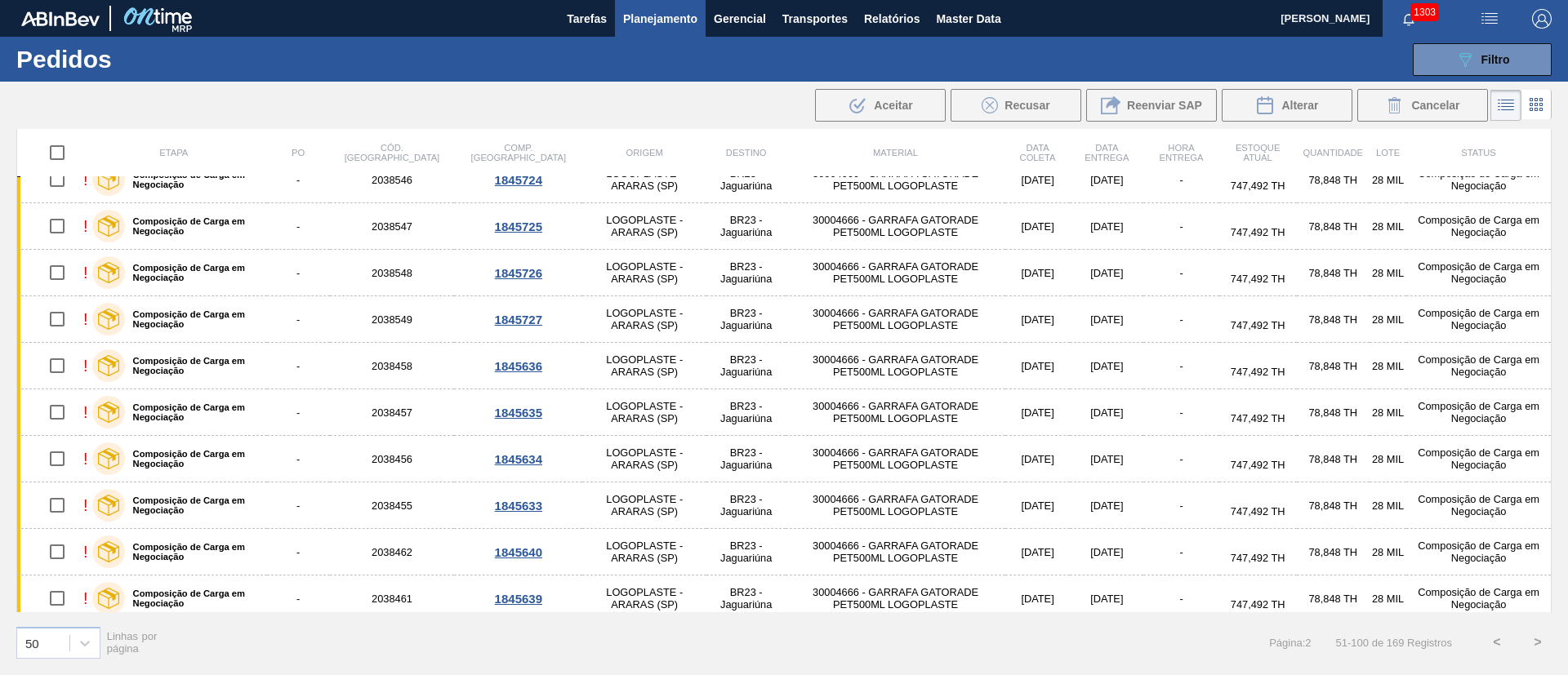
scroll to position [0, 0]
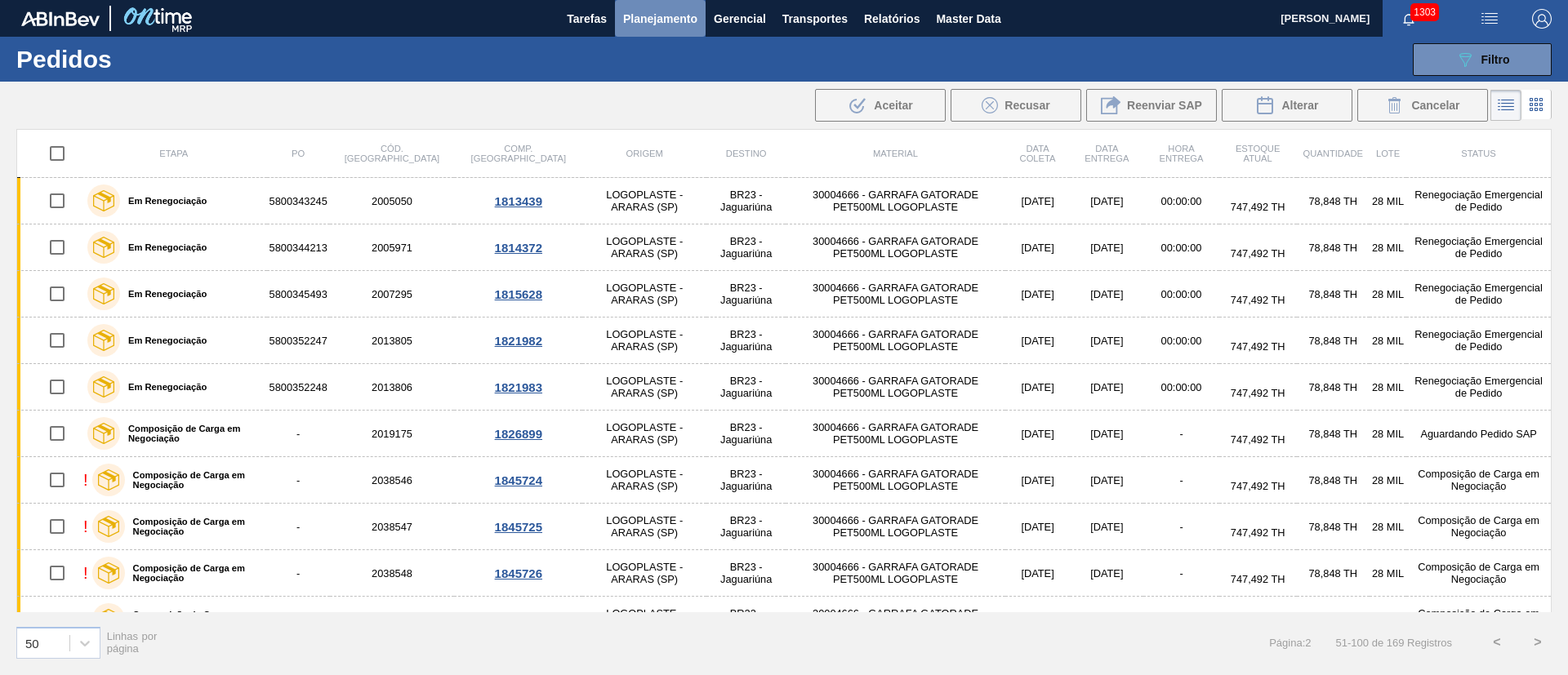
click at [652, 20] on span "Planejamento" at bounding box center [660, 19] width 74 height 20
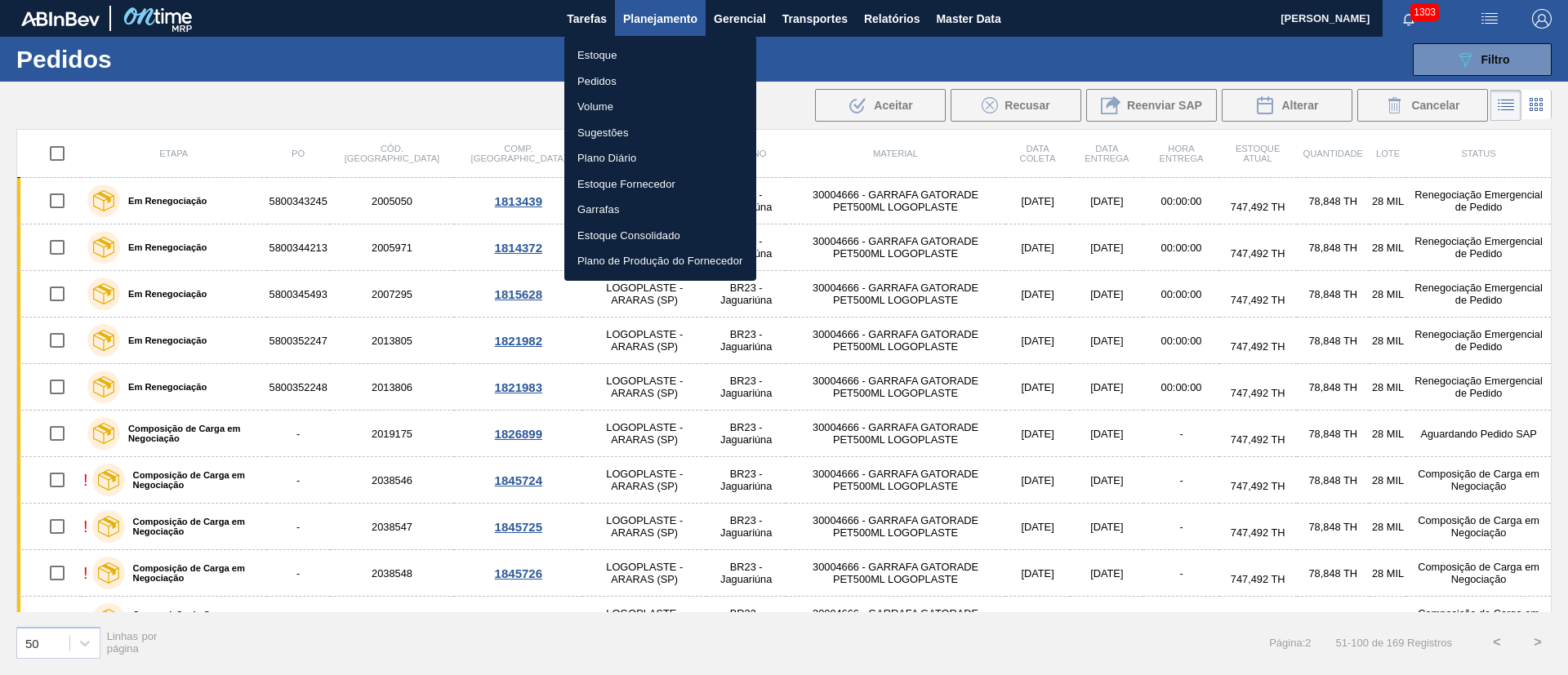
click at [594, 57] on li "Estoque" at bounding box center [660, 56] width 192 height 26
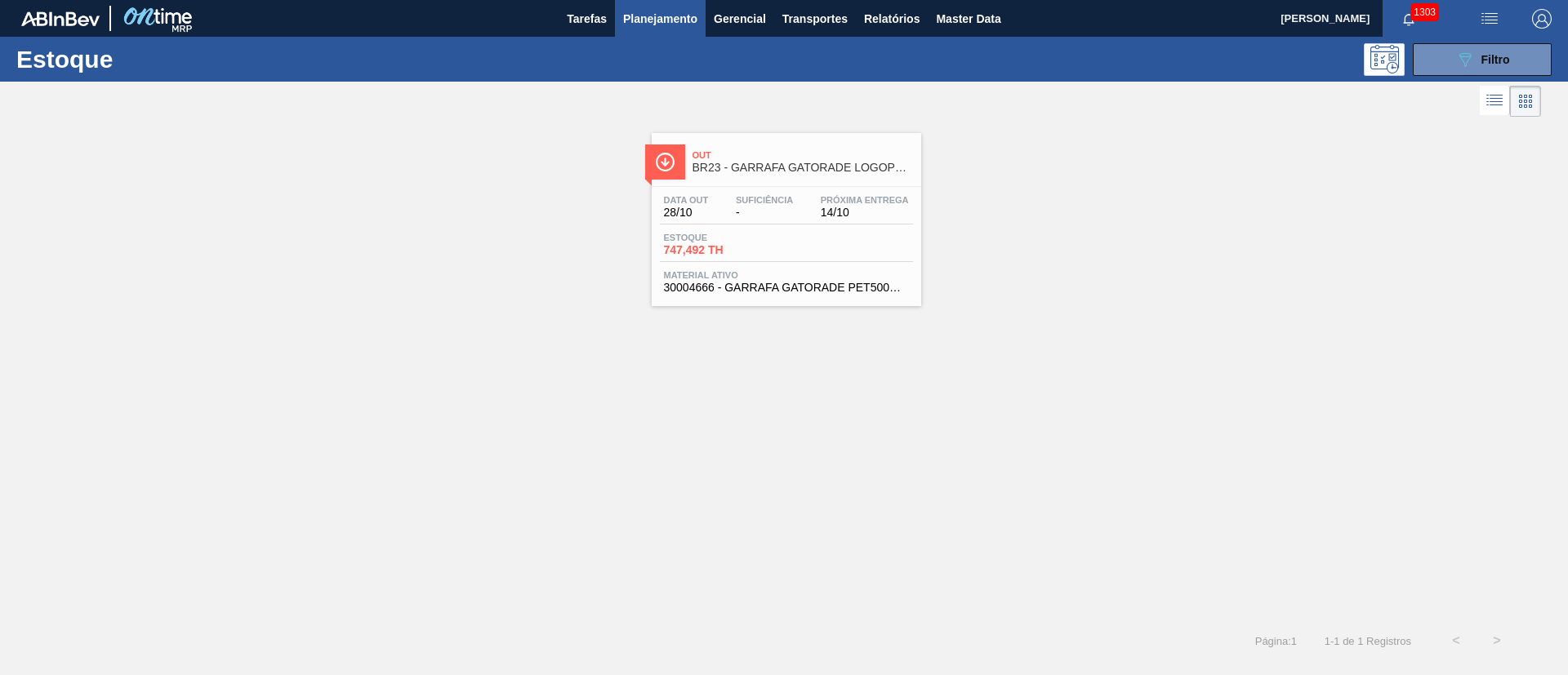
click at [770, 227] on div "Data out 28/10 Suficiência - Próxima Entrega 14/10 Estoque 747,492 TH Material …" at bounding box center [786, 242] width 270 height 111
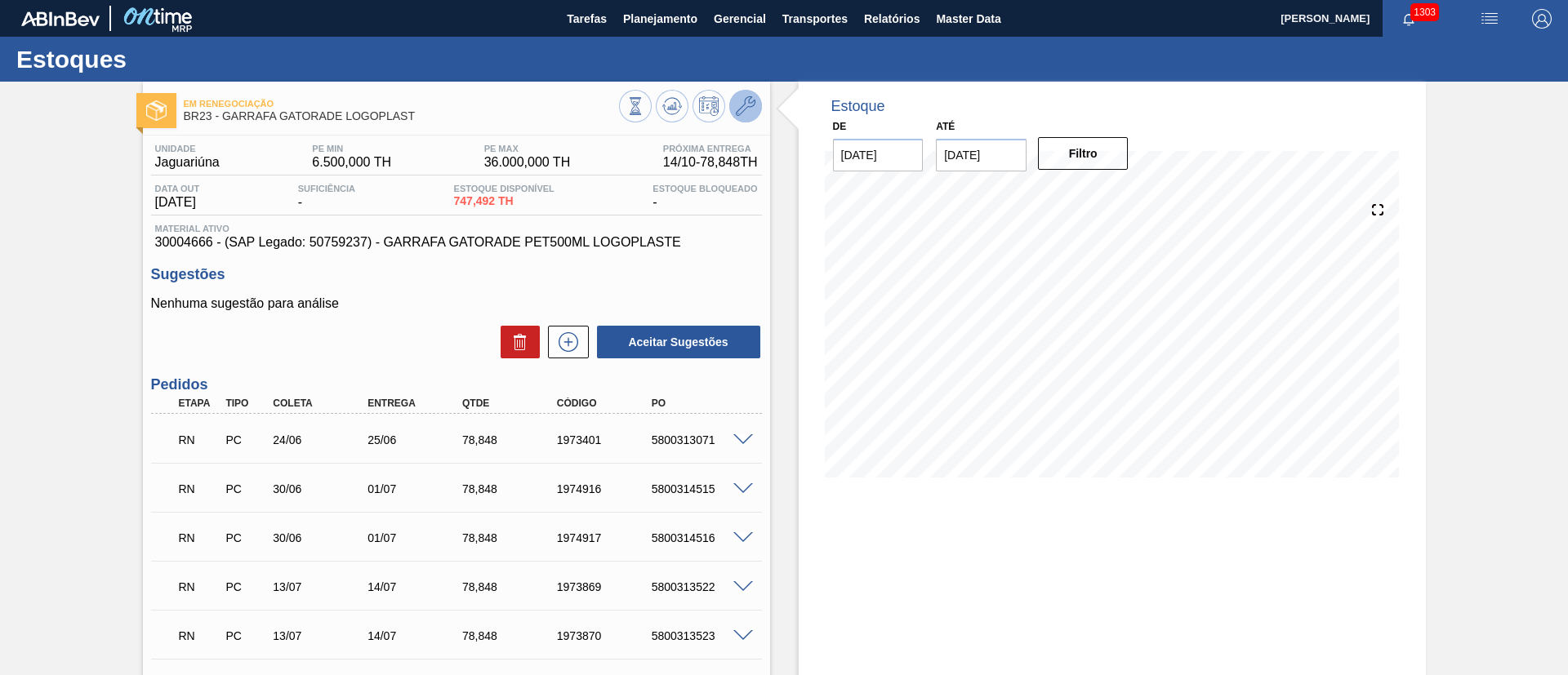
click at [748, 109] on icon at bounding box center [746, 106] width 20 height 20
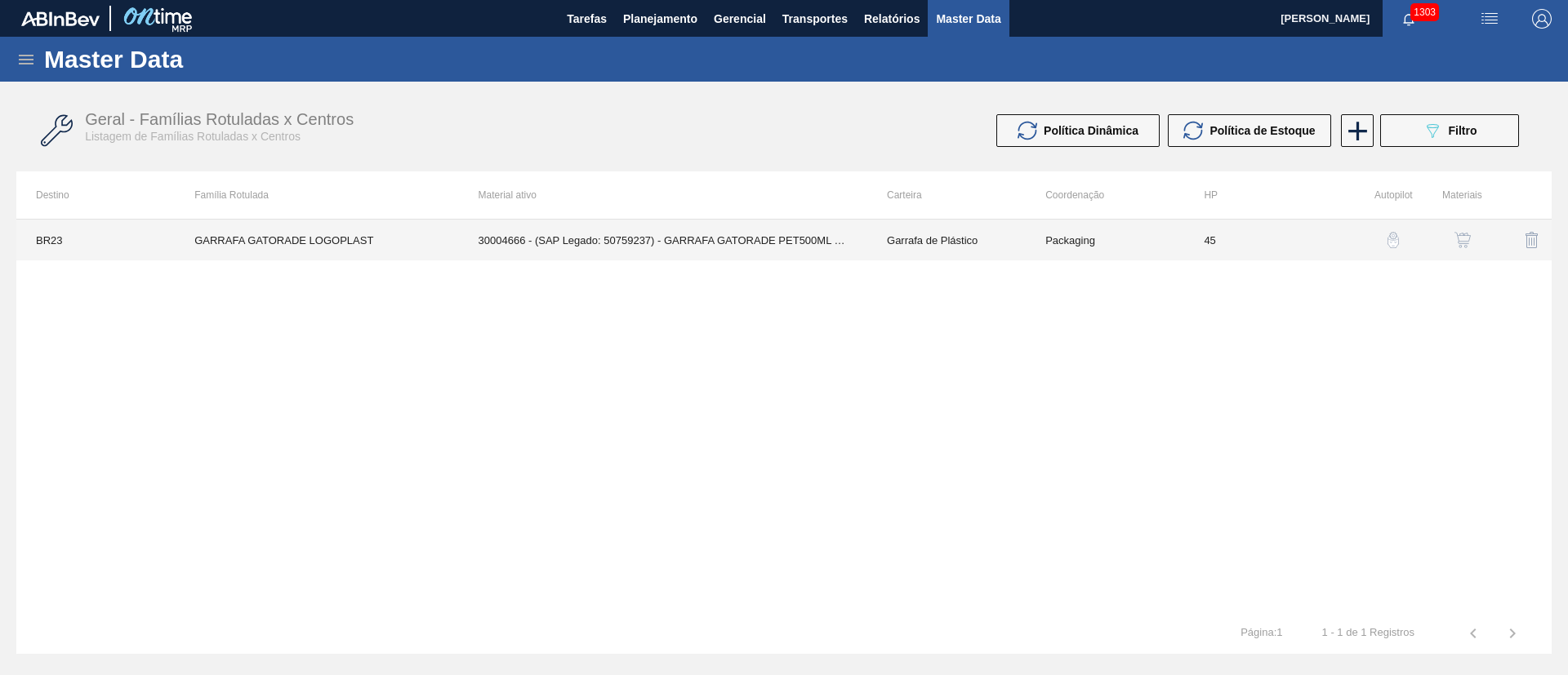
click at [783, 245] on td "30004666 - (SAP Legado: 50759237) - GARRAFA GATORADE PET500ML LOGOPLASTE" at bounding box center [662, 240] width 408 height 41
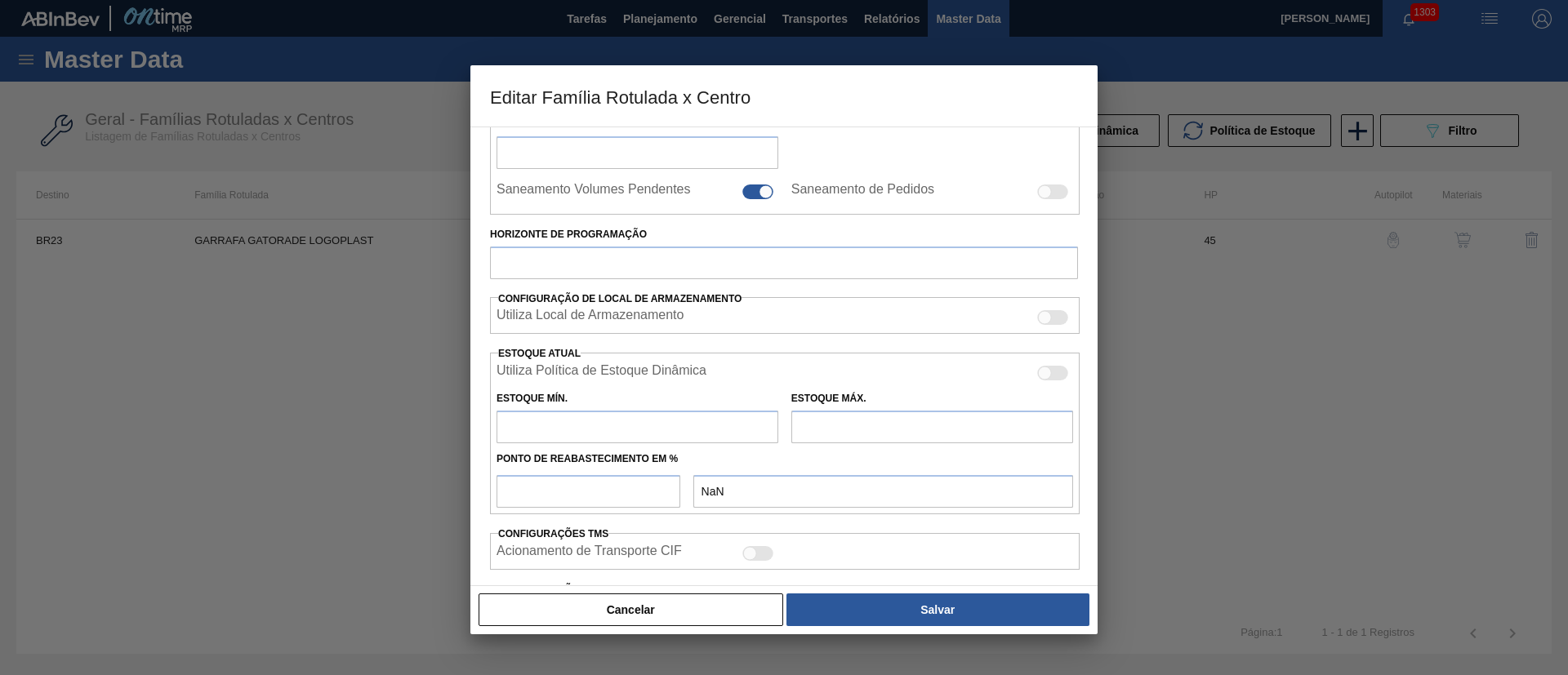
scroll to position [291, 0]
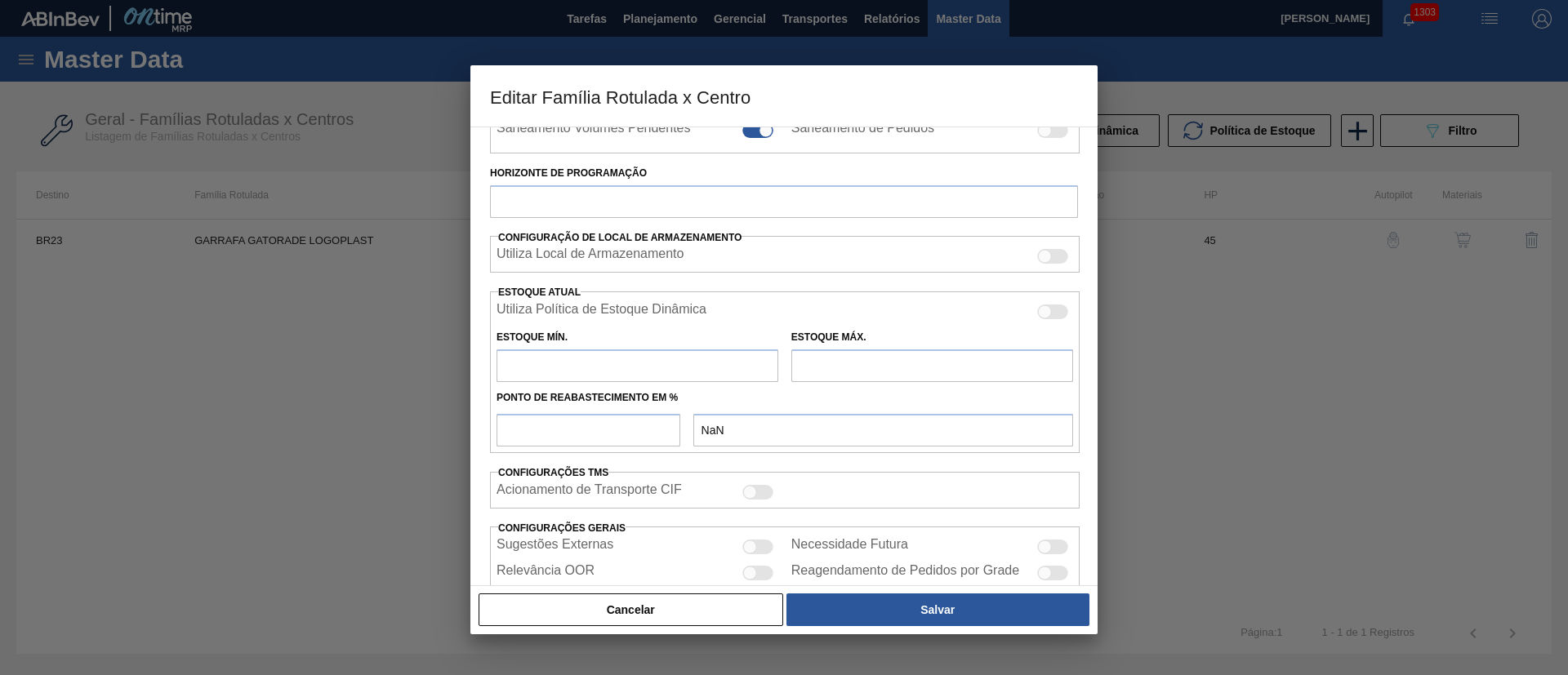
type input "Garrafa de Plástico"
type input "GARRAFA GATORADE LOGOPLAST"
type input "BR23 - Jaguariúna"
type input "45"
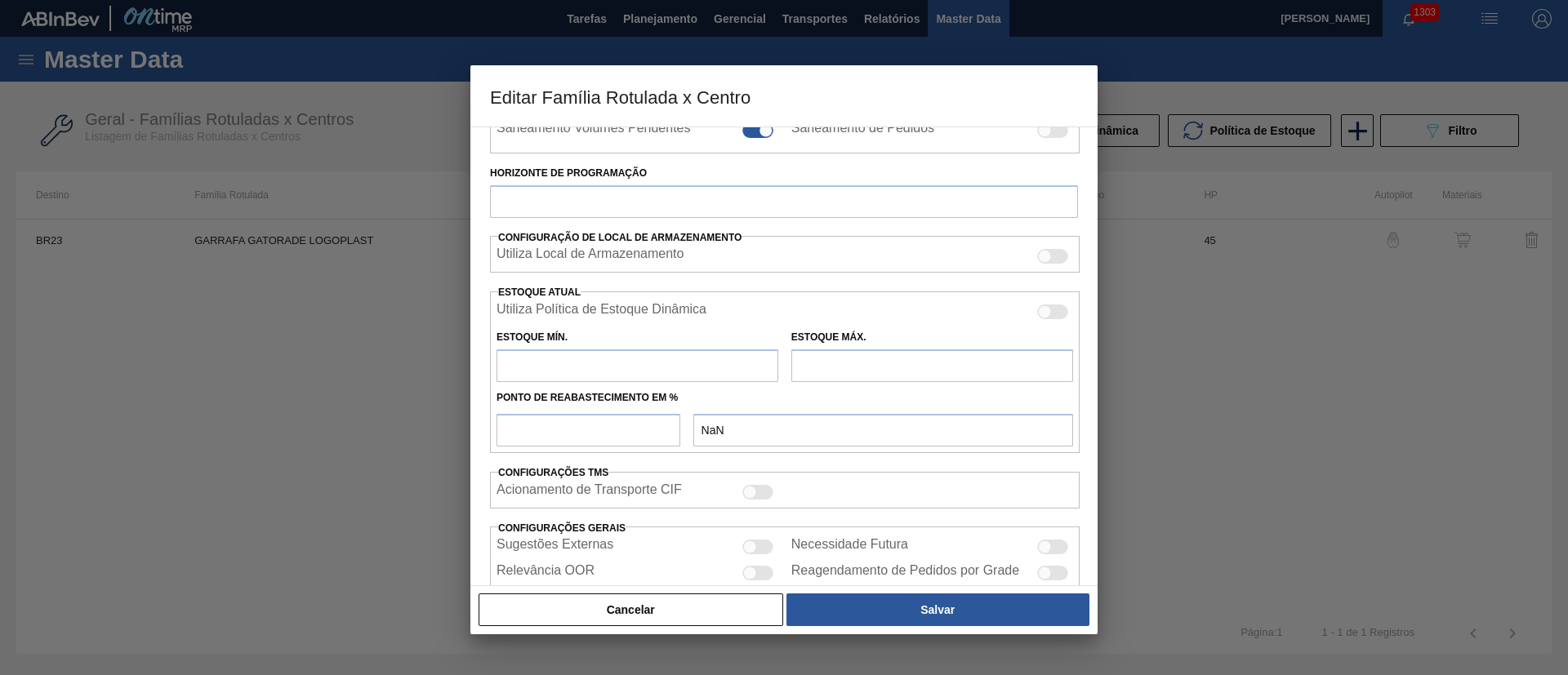
type input "6.500"
type input "36.000"
type input "100"
type input "36.000,000"
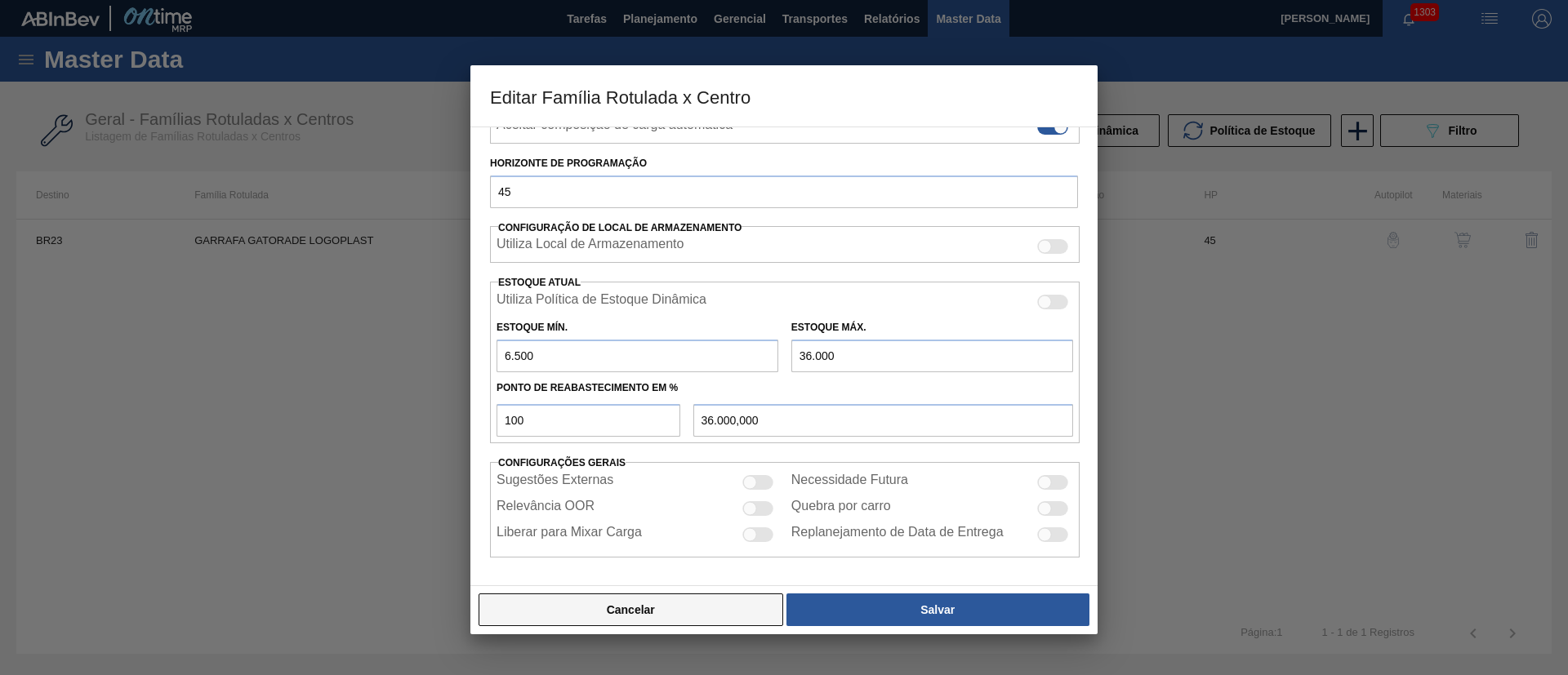
click at [697, 609] on button "Cancelar" at bounding box center [630, 609] width 305 height 33
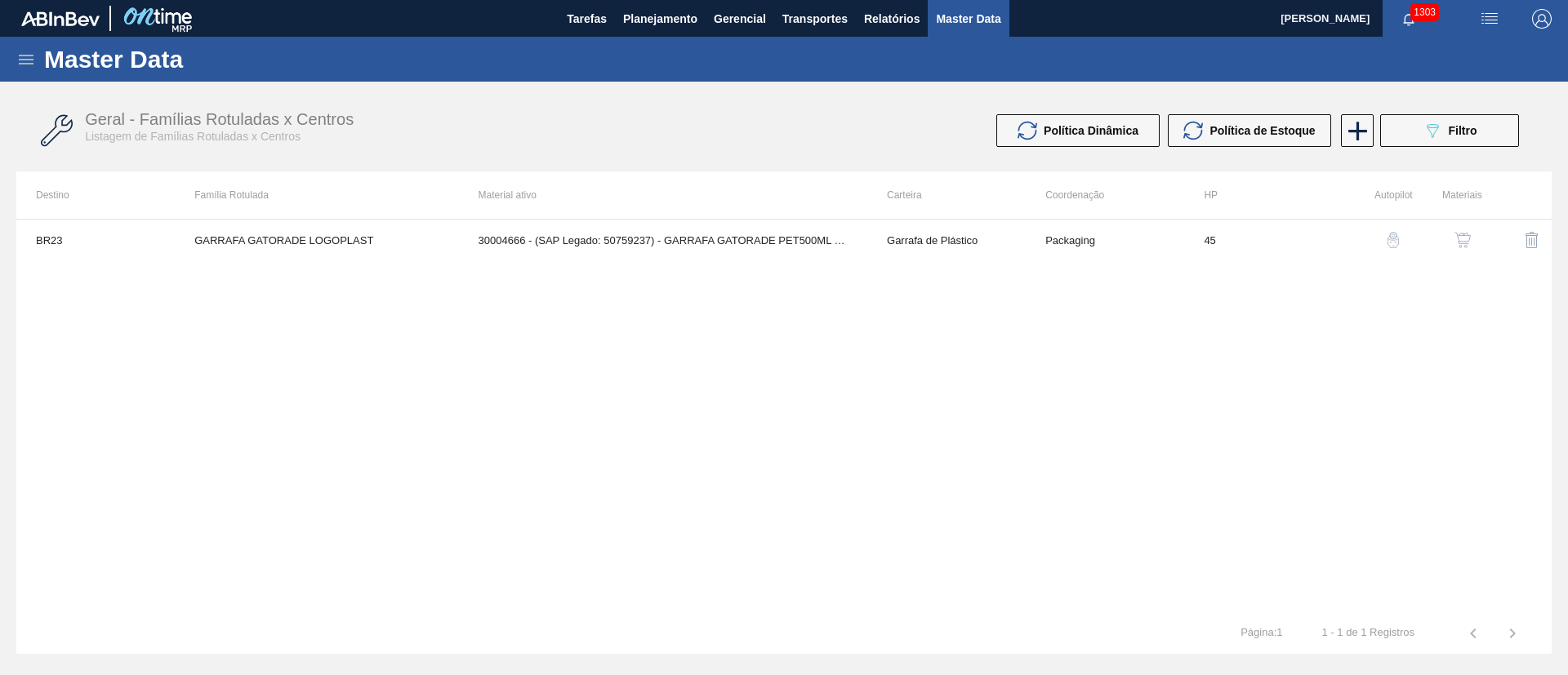
click at [1460, 240] on img "button" at bounding box center [1462, 240] width 16 height 16
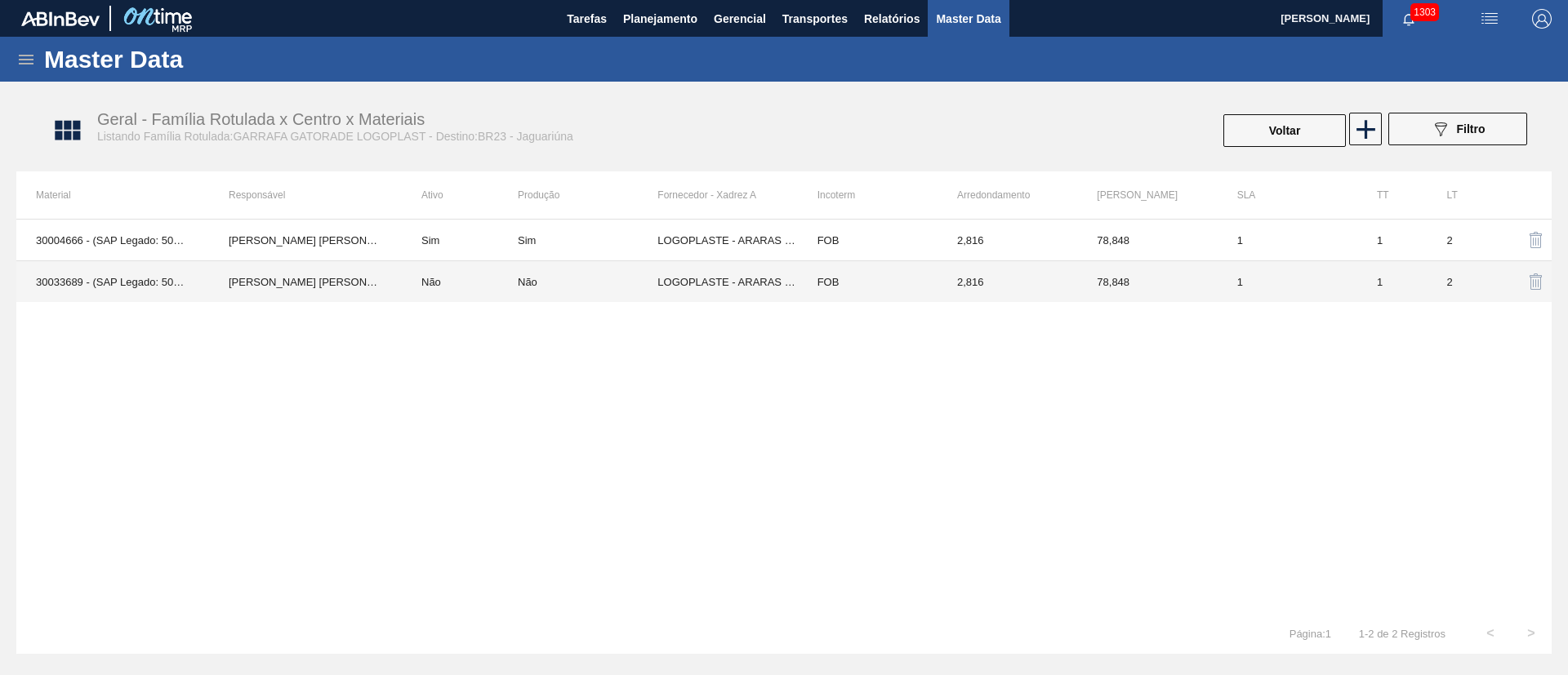
click at [462, 284] on td "Não" at bounding box center [459, 283] width 116 height 42
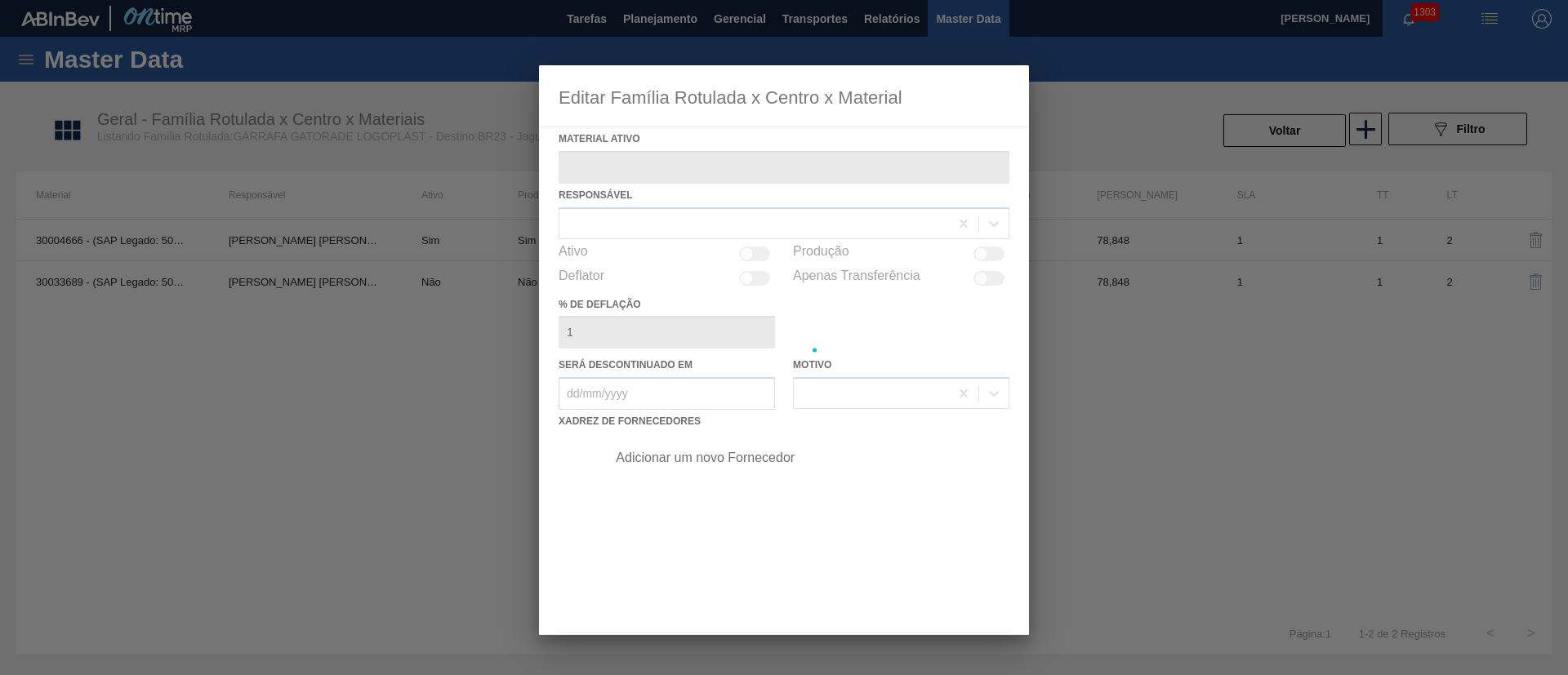
type ativo "30033689 - (SAP Legado: 50838797) - GARRAFA GATORADE P500 275G LOGOP 30% REC"
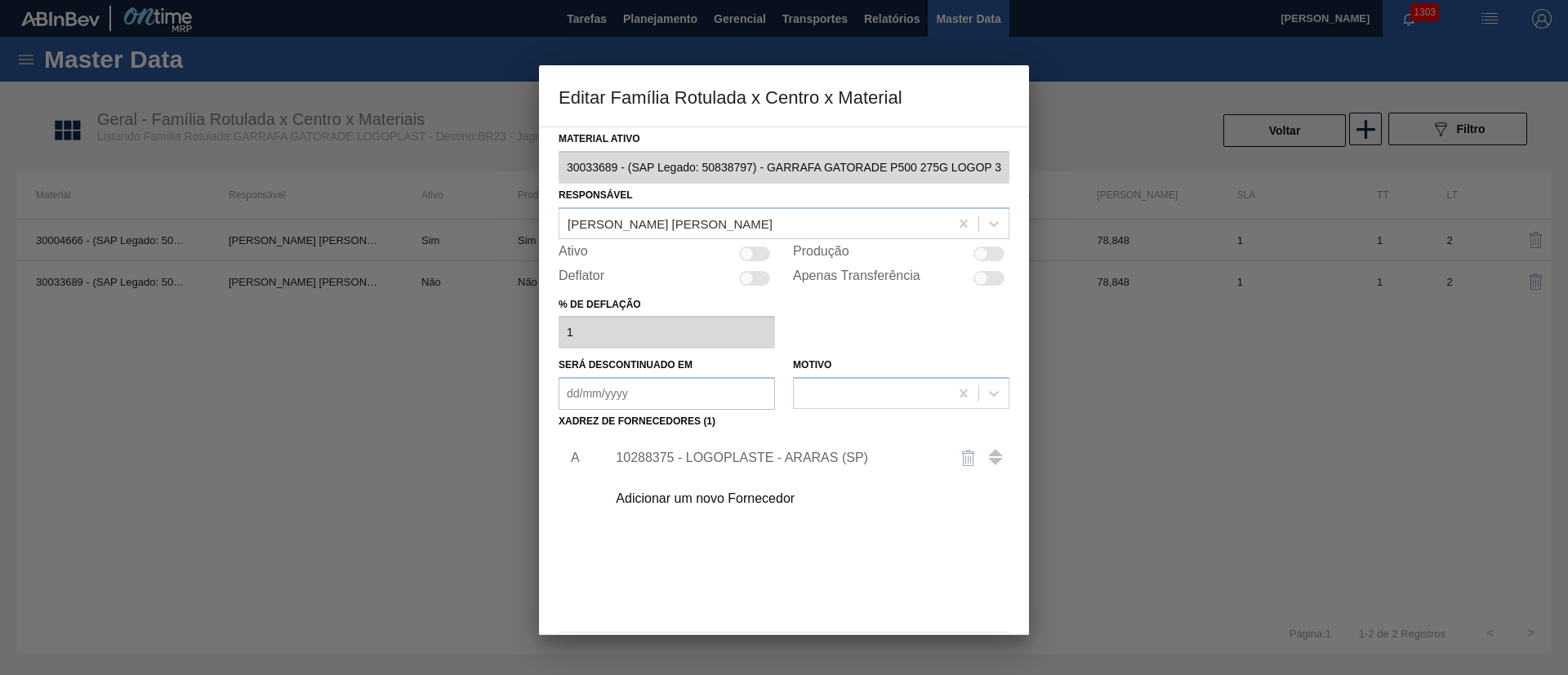
scroll to position [60, 0]
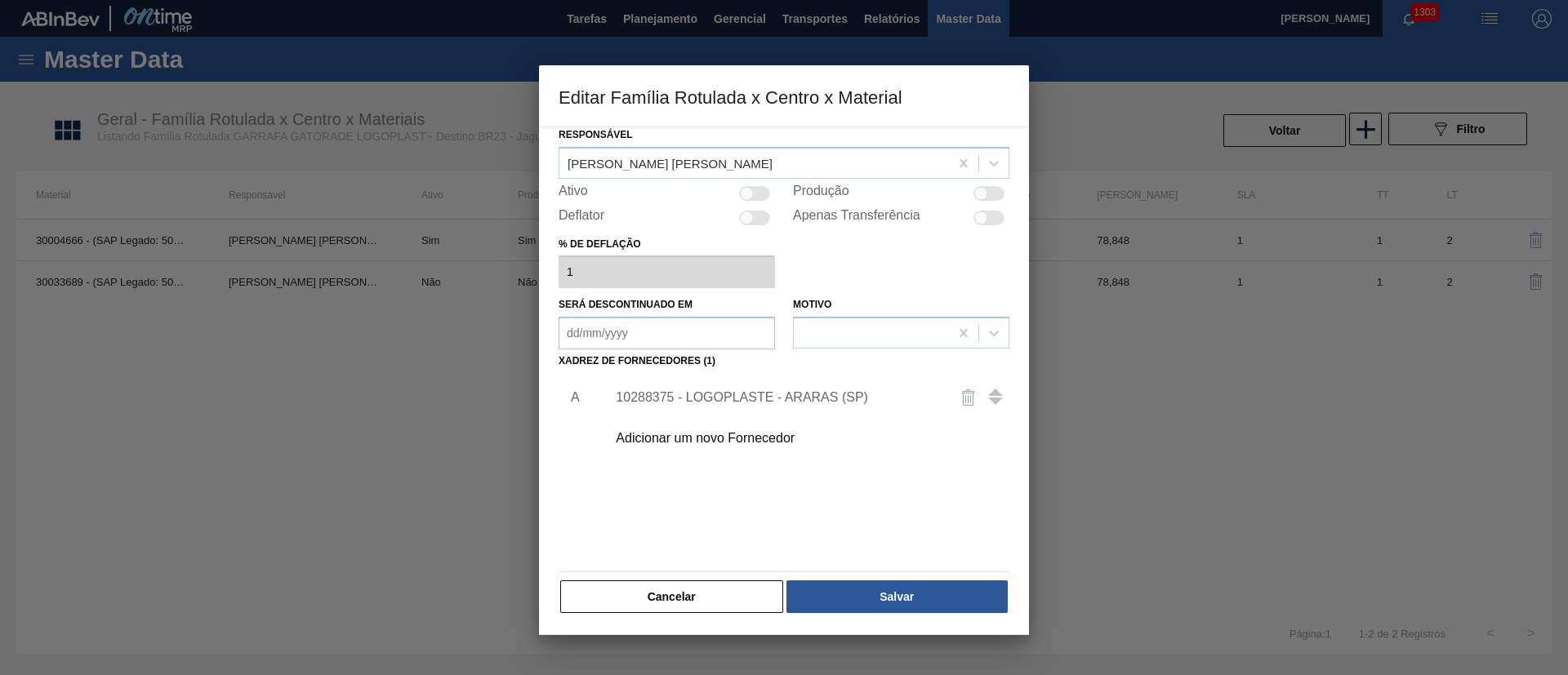
click at [713, 592] on button "Cancelar" at bounding box center [671, 596] width 223 height 33
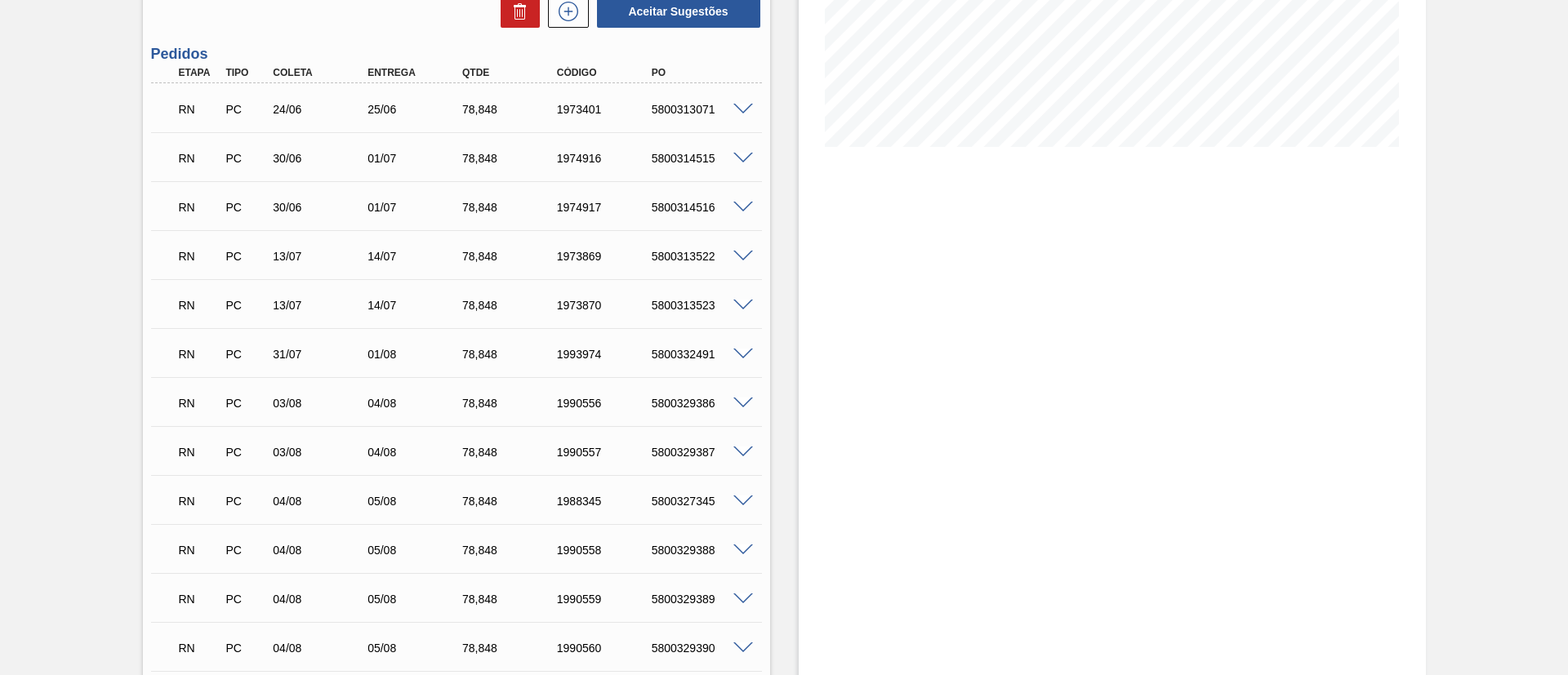
scroll to position [245, 0]
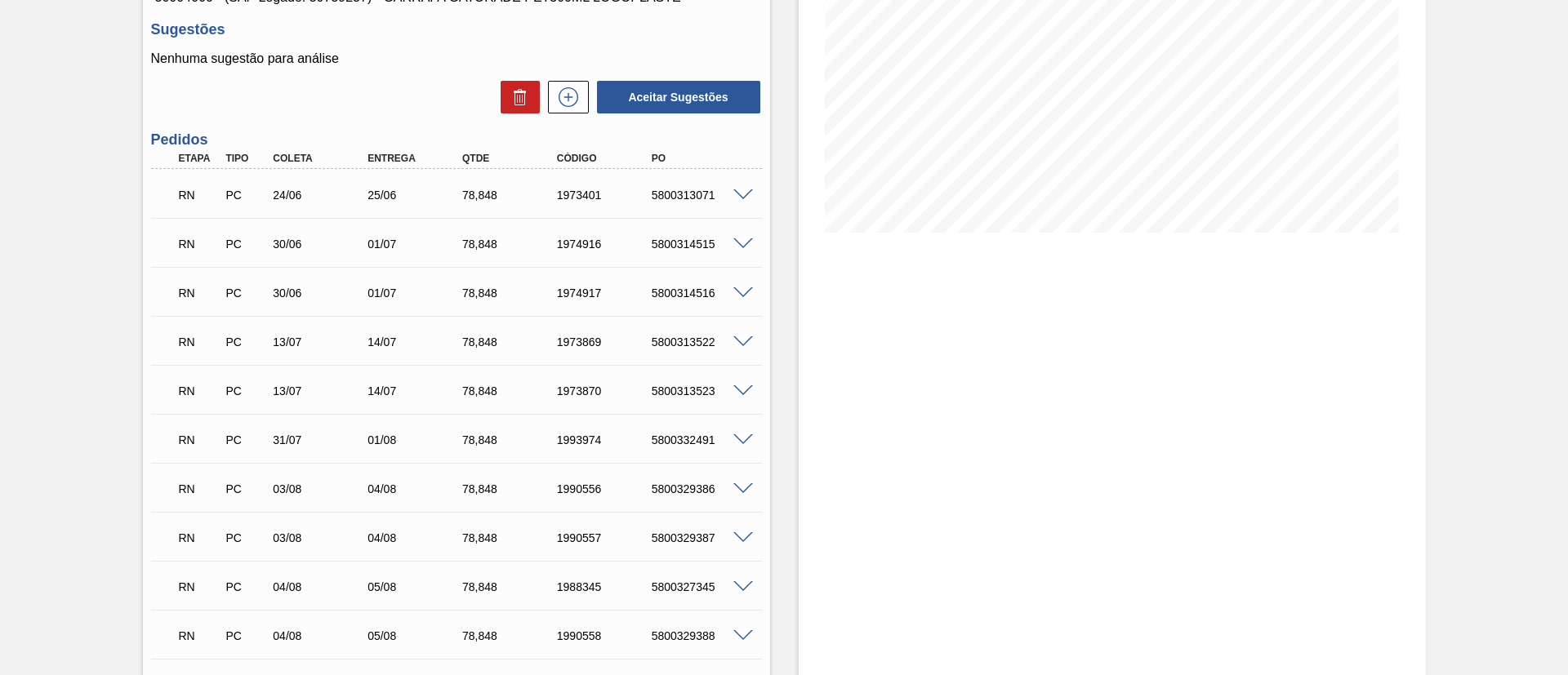
click at [742, 195] on span at bounding box center [743, 196] width 20 height 12
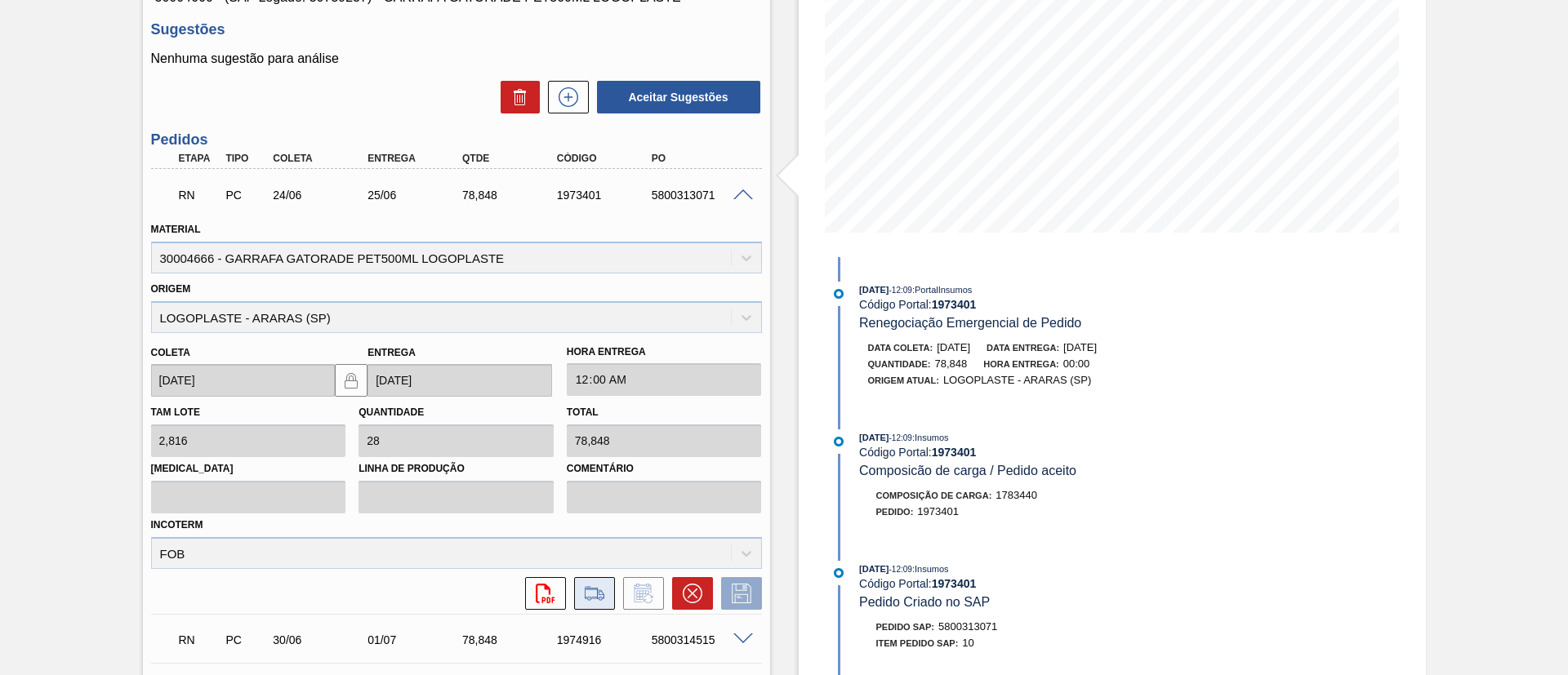
click at [602, 593] on icon at bounding box center [594, 594] width 26 height 20
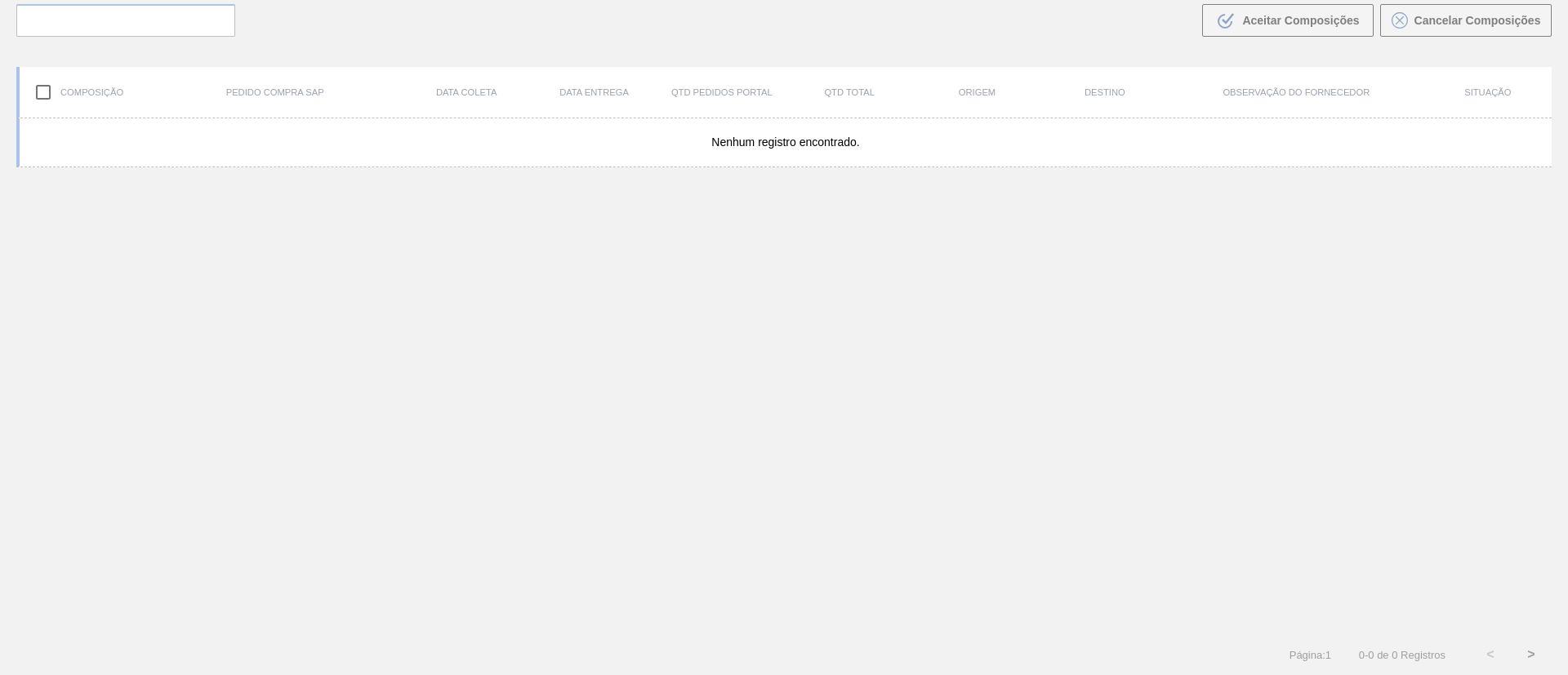
scroll to position [118, 0]
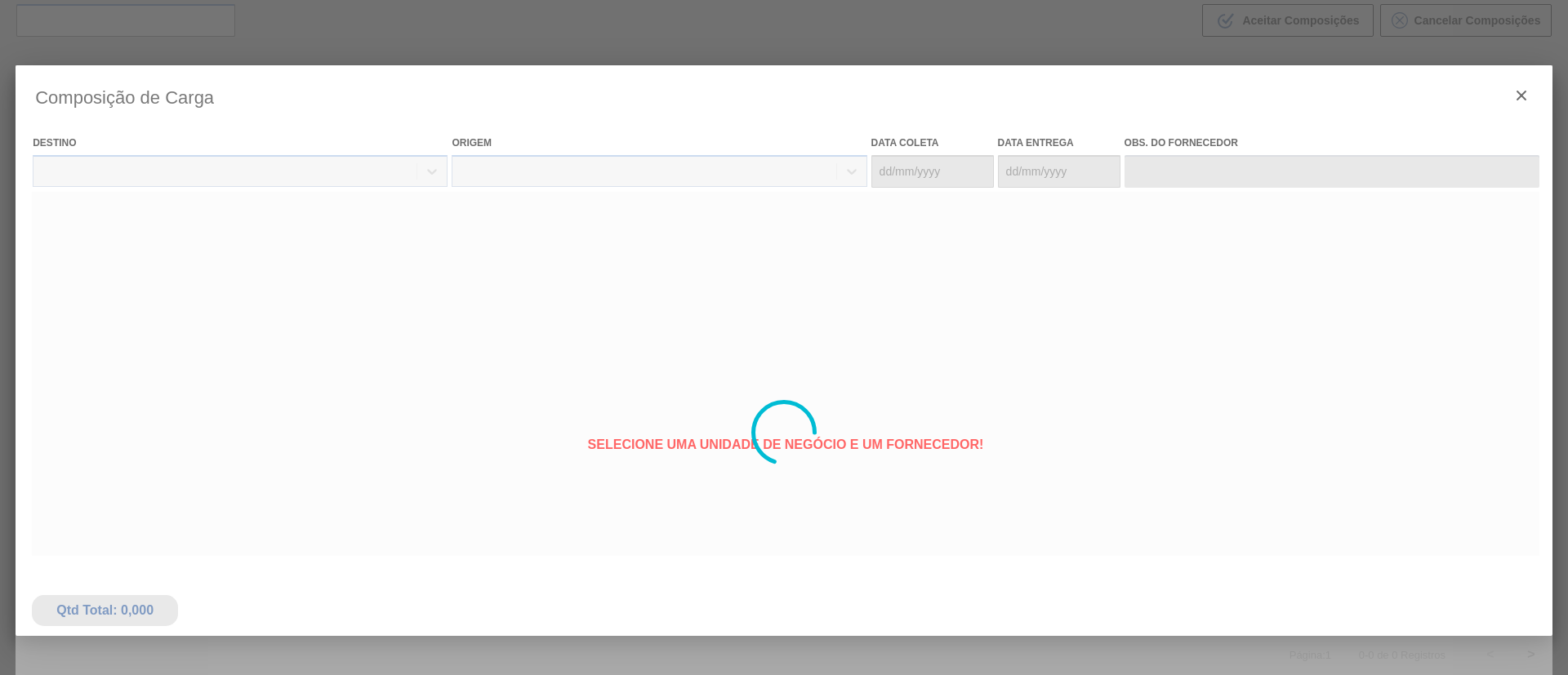
type coleta "[DATE]"
type Entrega "[DATE]"
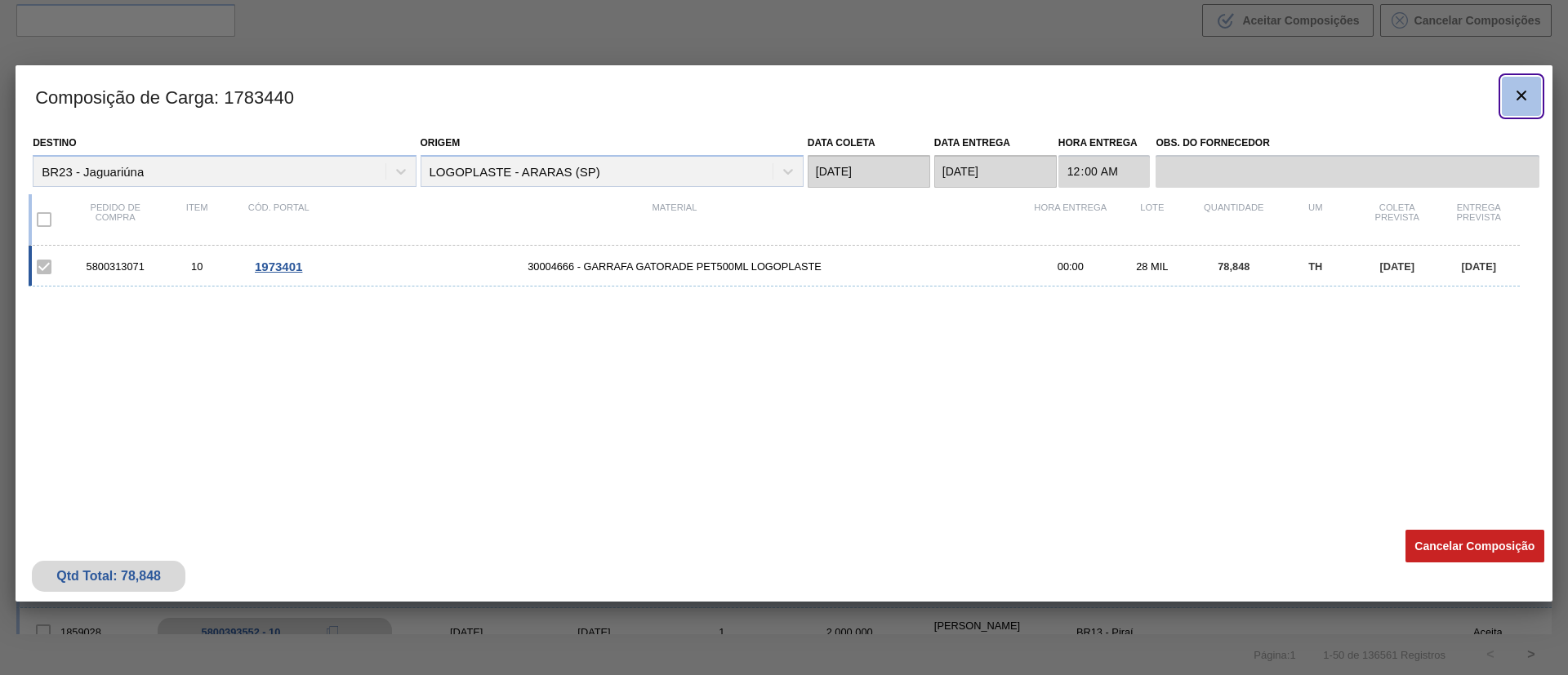
click at [1529, 92] on icon "botão de ícone" at bounding box center [1521, 96] width 20 height 20
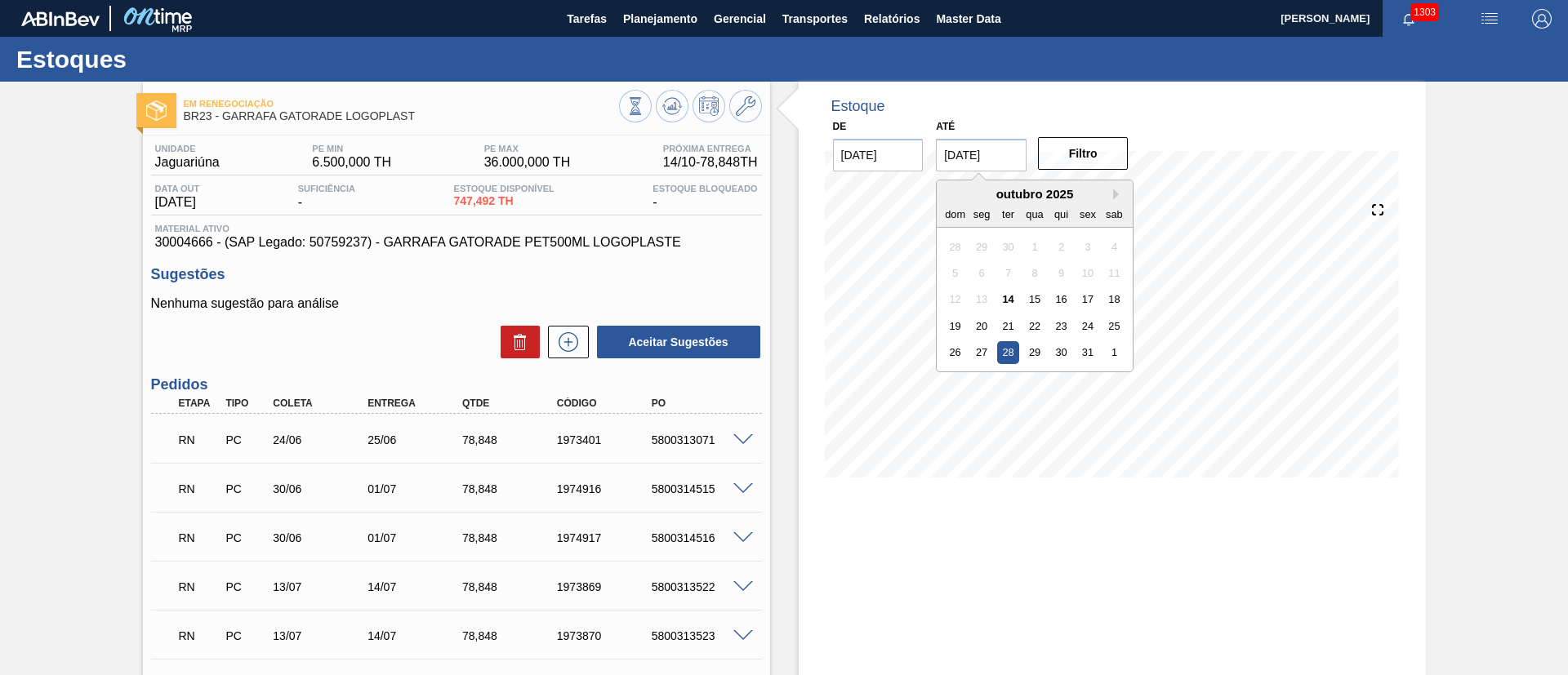
click at [949, 159] on input "[DATE]" at bounding box center [981, 155] width 91 height 33
click at [1112, 193] on div "outubro 2025" at bounding box center [1035, 194] width 196 height 14
click at [1119, 194] on button "Next Month" at bounding box center [1118, 194] width 11 height 11
click at [1005, 347] on div "30" at bounding box center [1008, 352] width 22 height 22
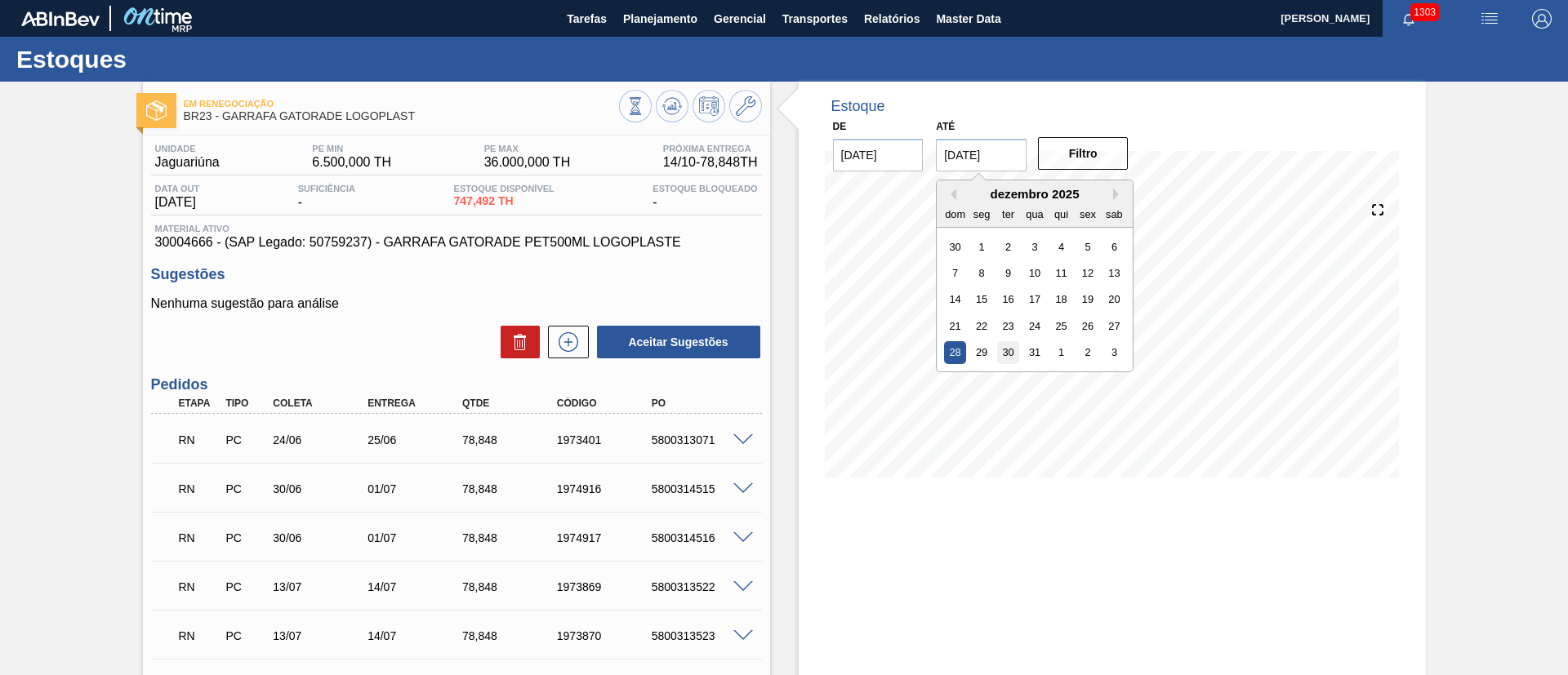
type input "[DATE]"
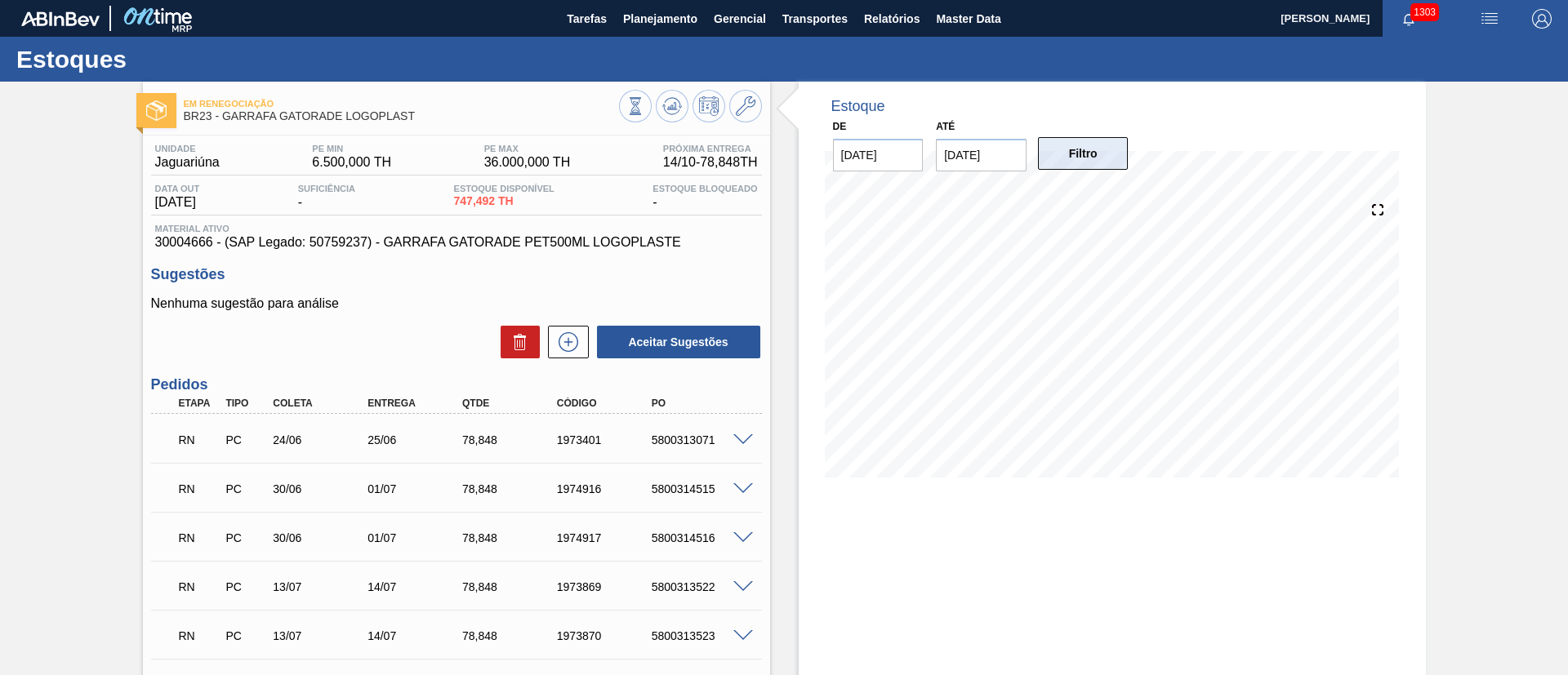
click at [1095, 151] on button "Filtro" at bounding box center [1083, 153] width 91 height 33
click at [740, 107] on icon at bounding box center [746, 106] width 20 height 20
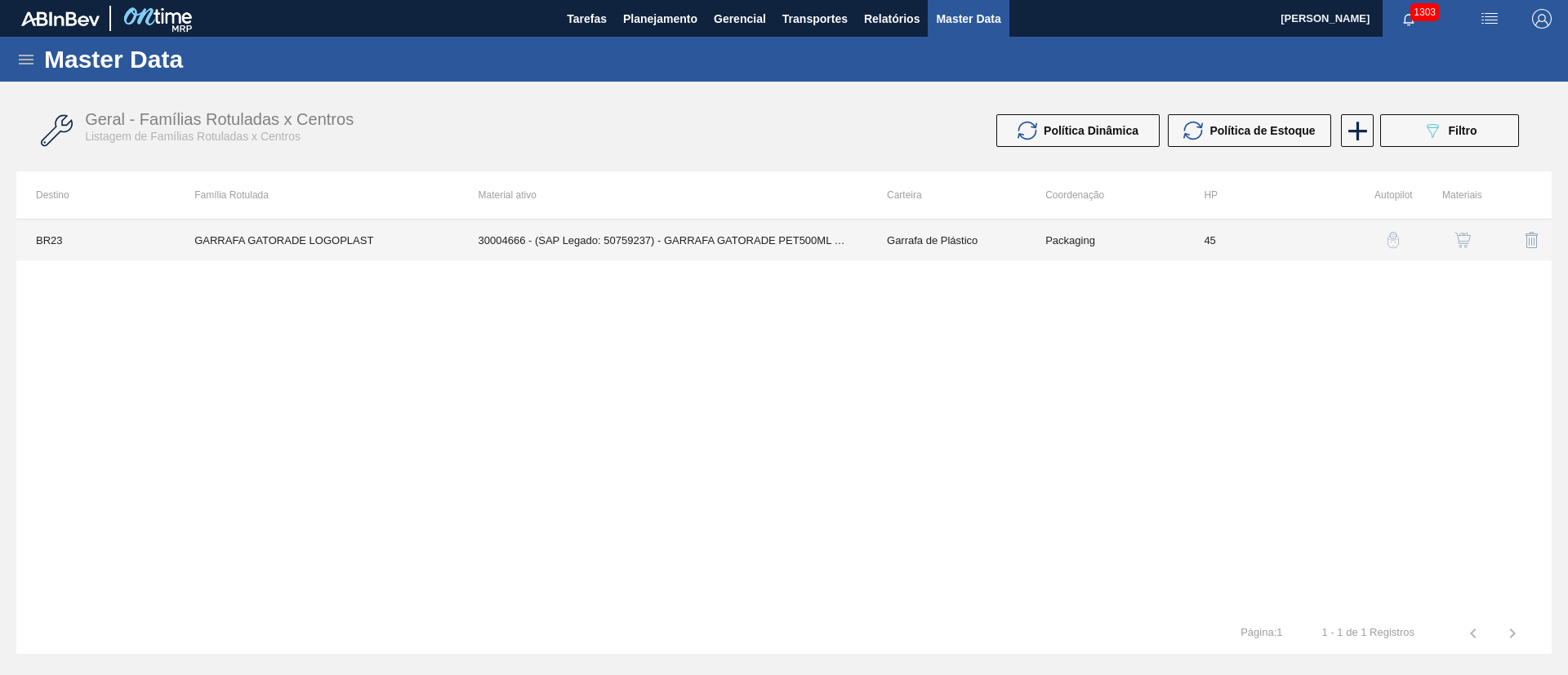
click at [612, 249] on td "30004666 - (SAP Legado: 50759237) - GARRAFA GATORADE PET500ML LOGOPLASTE" at bounding box center [662, 240] width 408 height 41
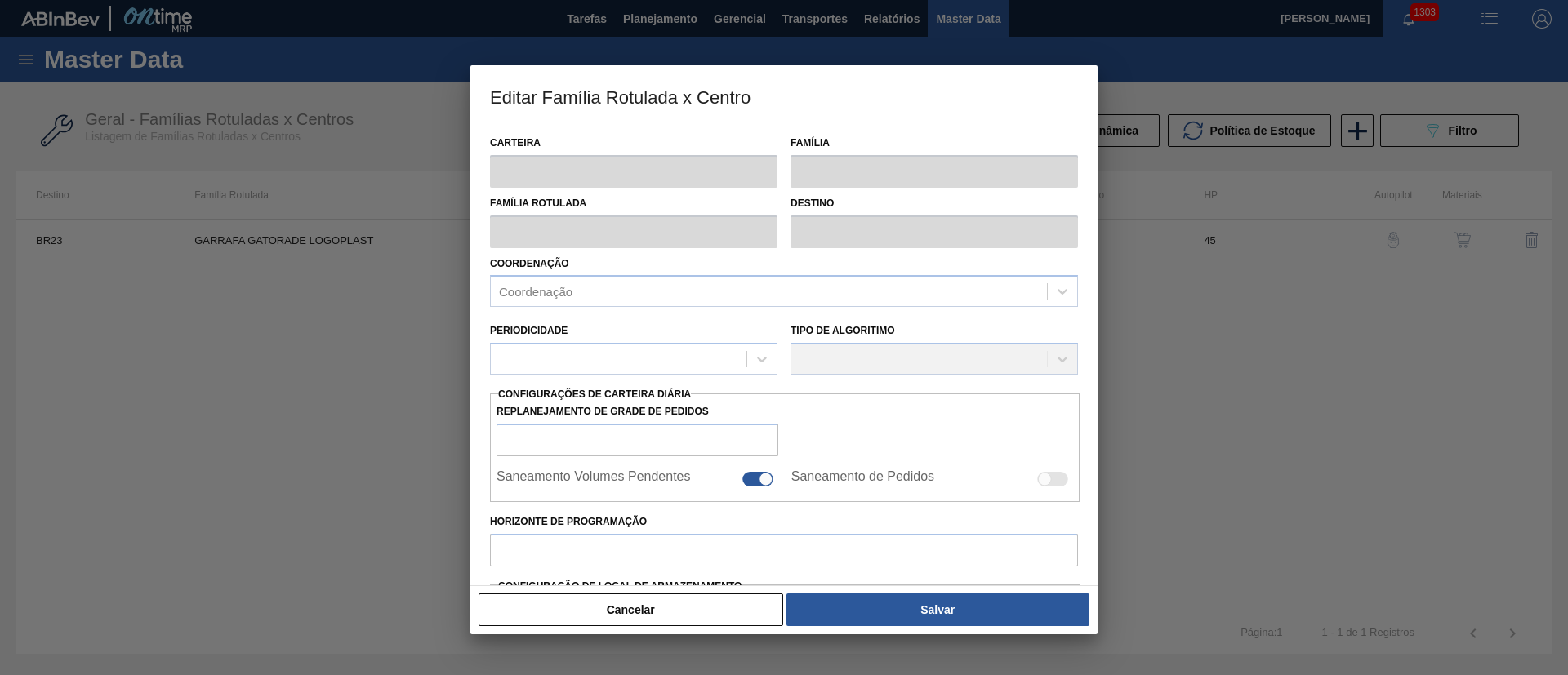
type input "Garrafa de Plástico"
type input "GARRAFA GATORADE LOGOPLAST"
type input "BR23 - Jaguariúna"
type input "45"
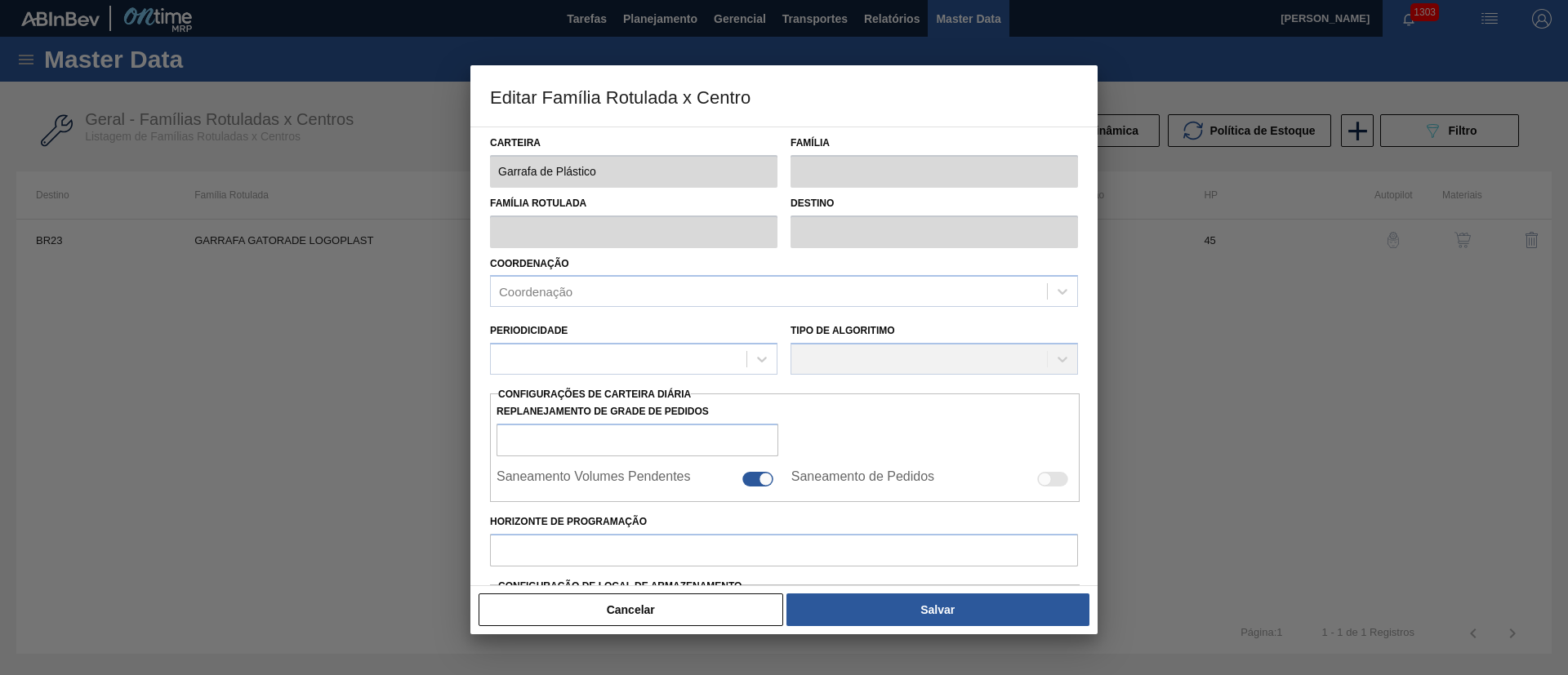
type input "6.500"
type input "36.000"
type input "100"
type input "36.000,000"
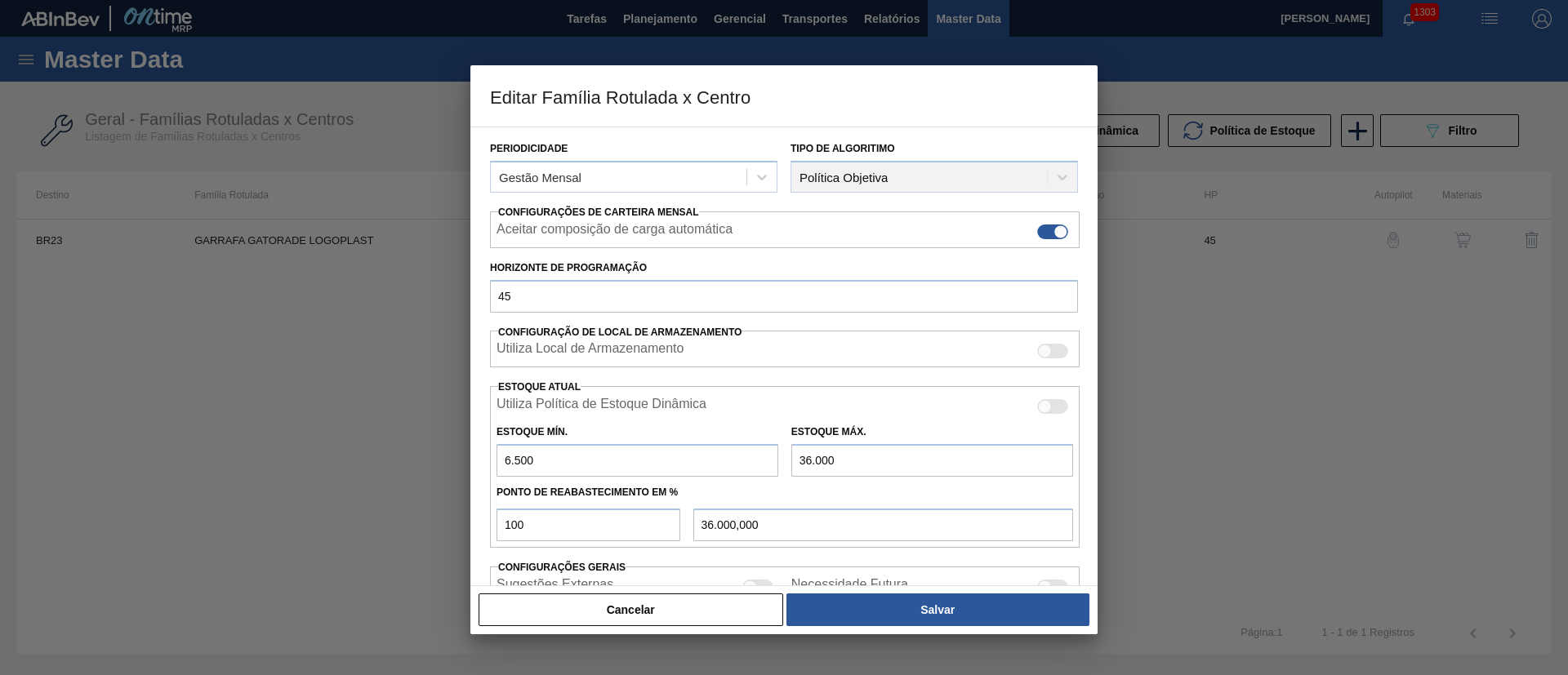
scroll to position [291, 0]
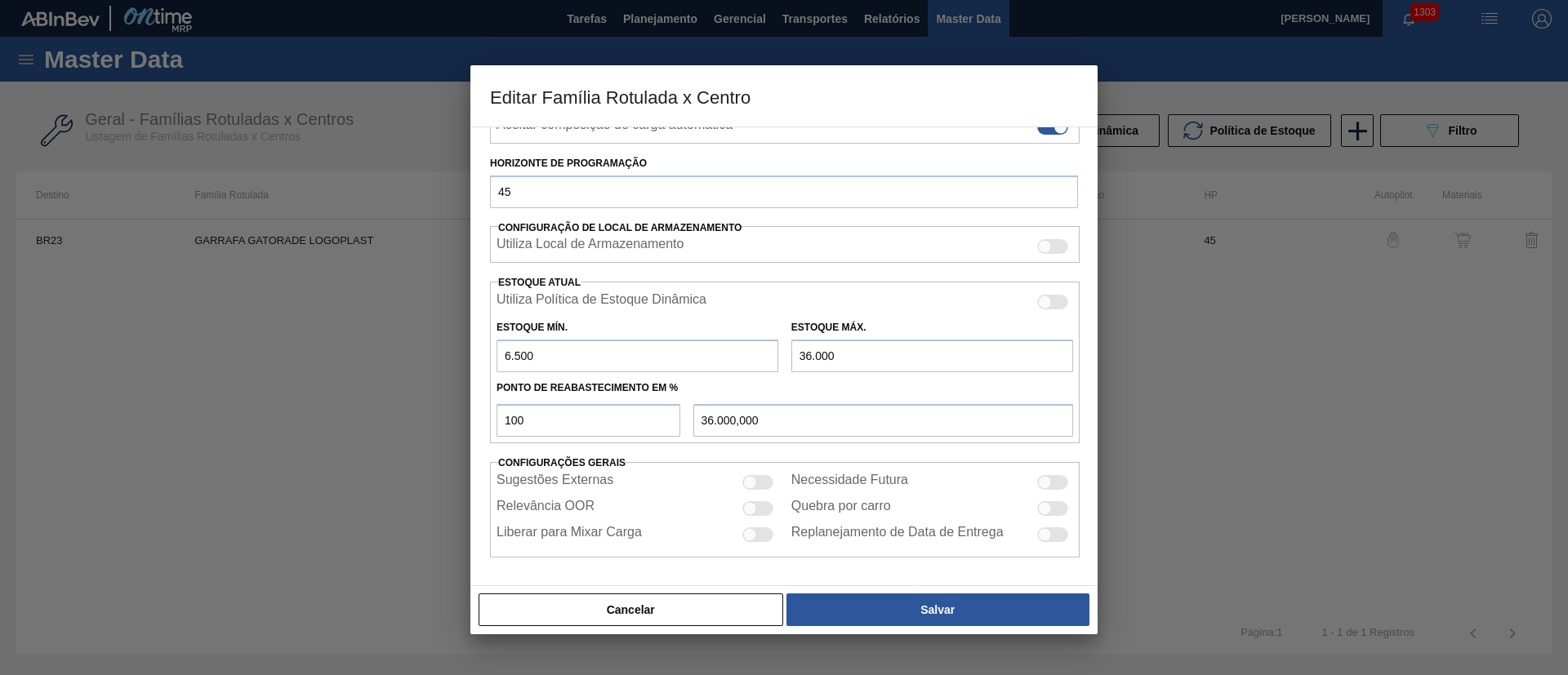
click at [1049, 483] on div at bounding box center [1052, 482] width 31 height 15
checkbox input "true"
click at [1043, 506] on div at bounding box center [1045, 508] width 14 height 14
checkbox input "true"
click at [754, 530] on div at bounding box center [757, 534] width 31 height 15
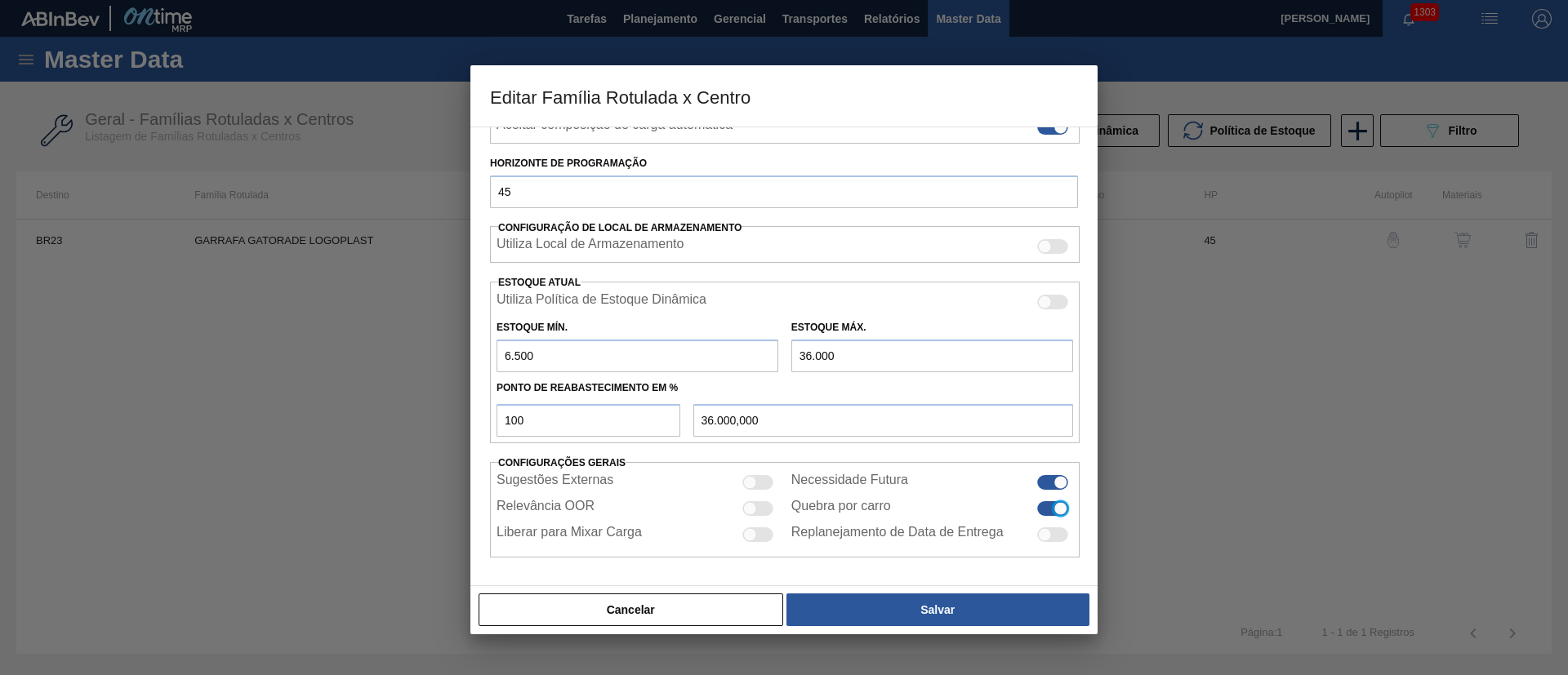
checkbox input "true"
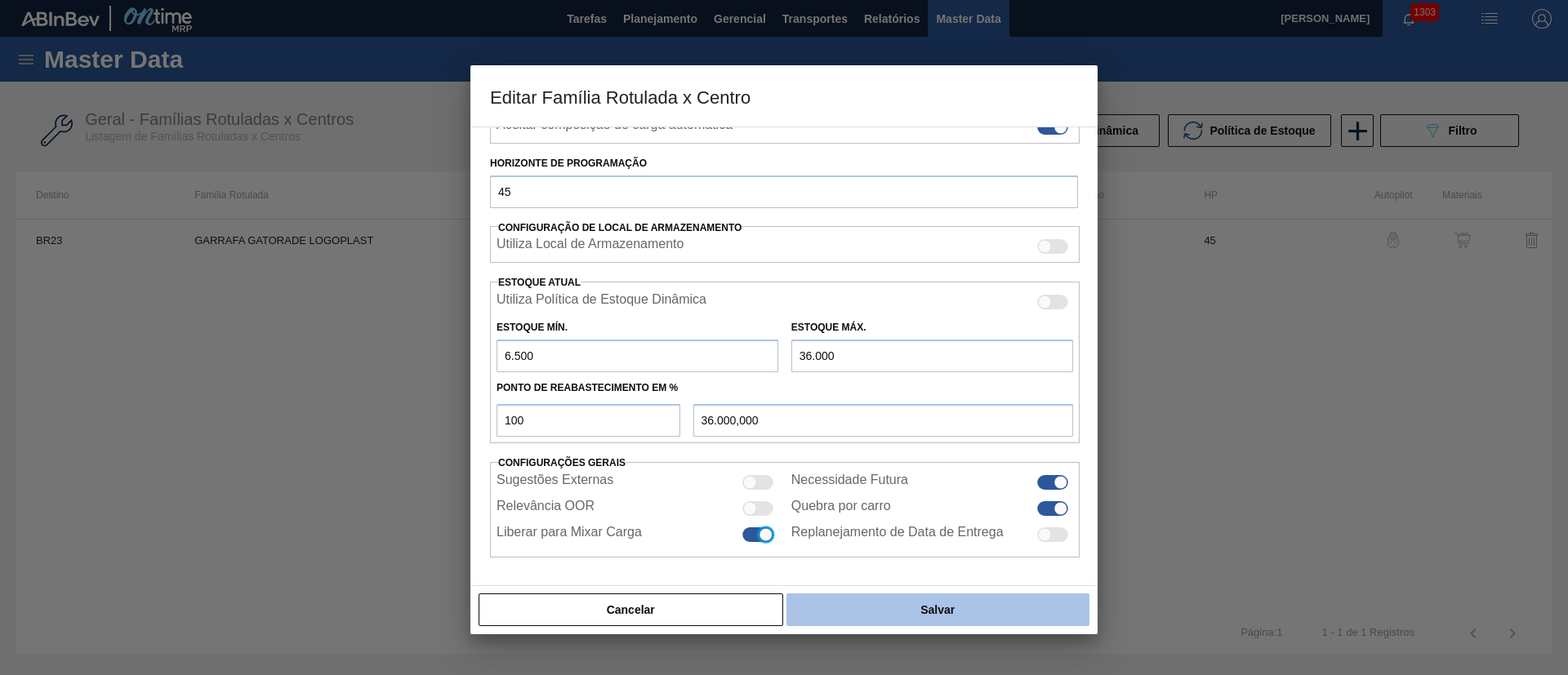
click at [922, 606] on button "Salvar" at bounding box center [937, 609] width 303 height 33
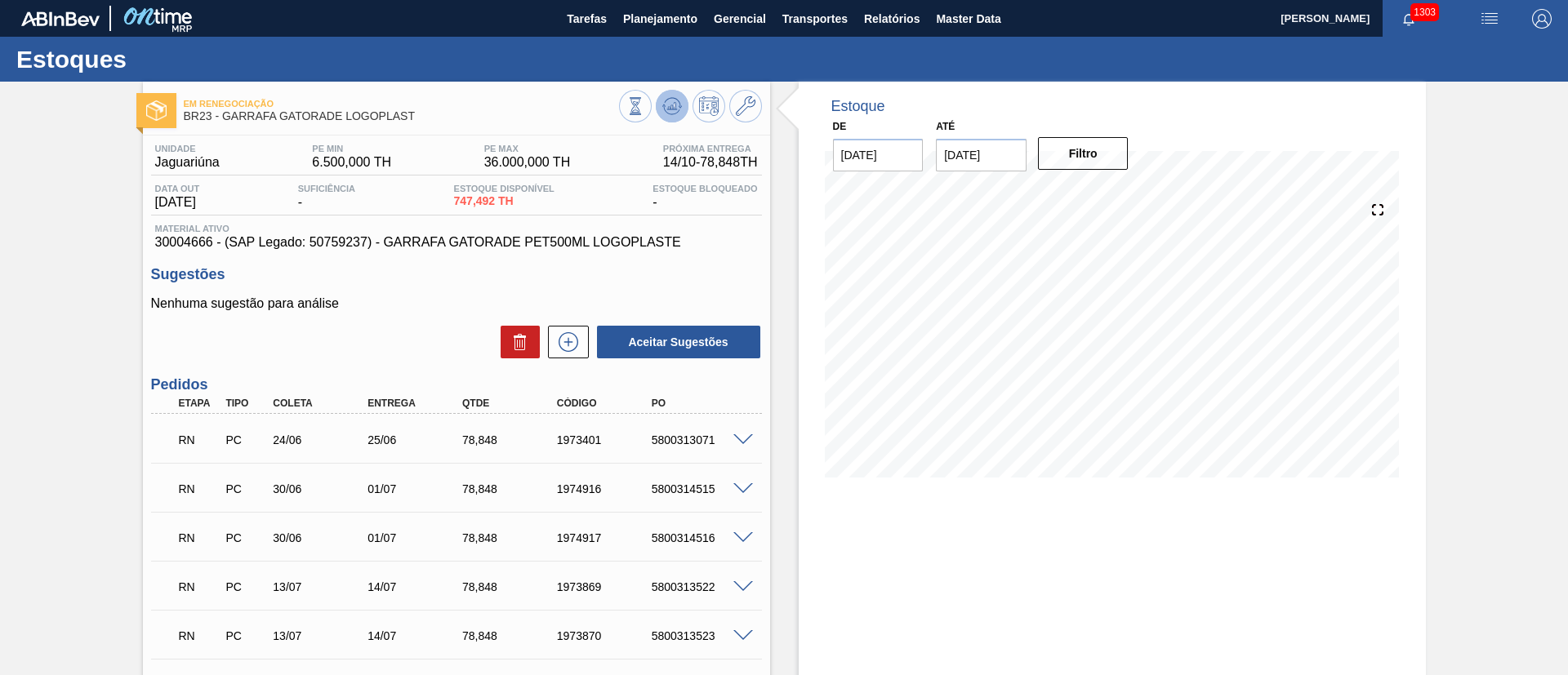
click at [669, 112] on icon at bounding box center [672, 106] width 20 height 20
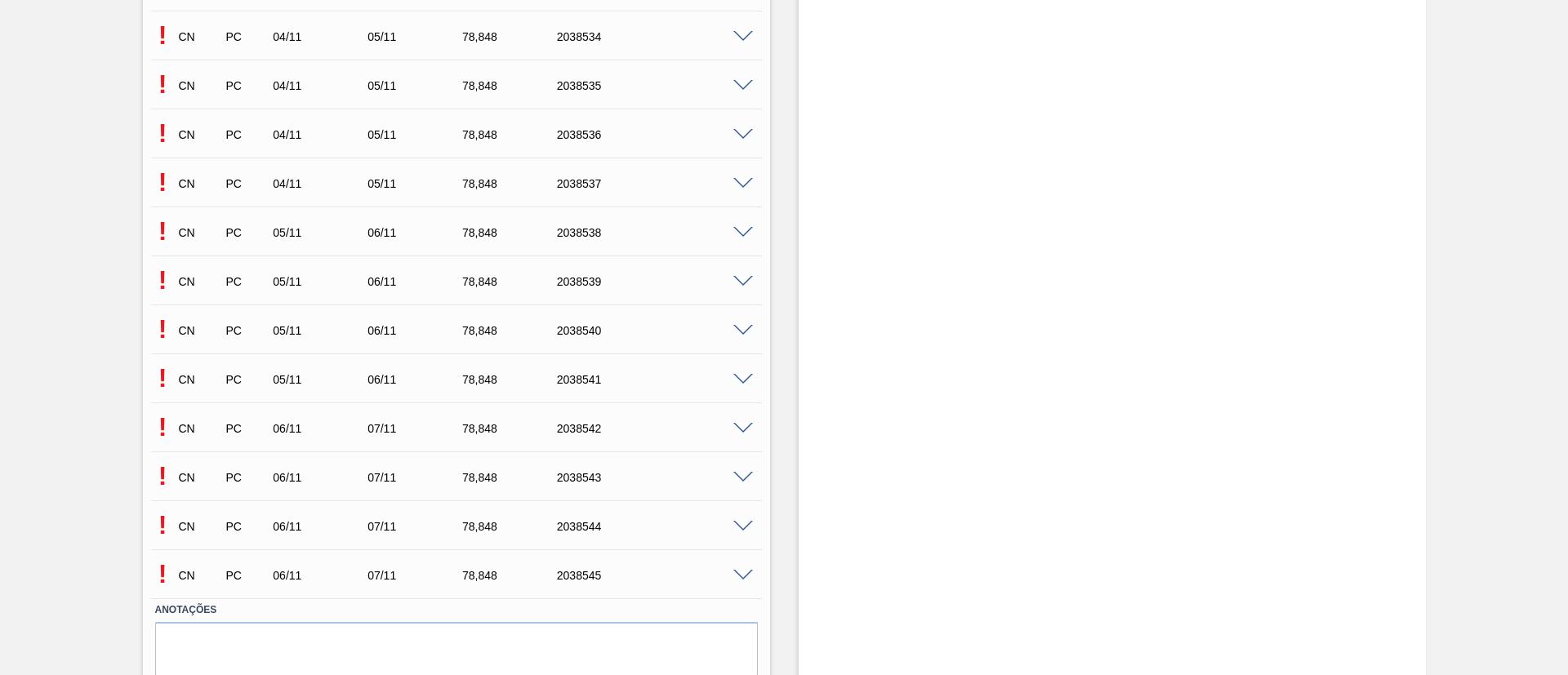
scroll to position [8150, 0]
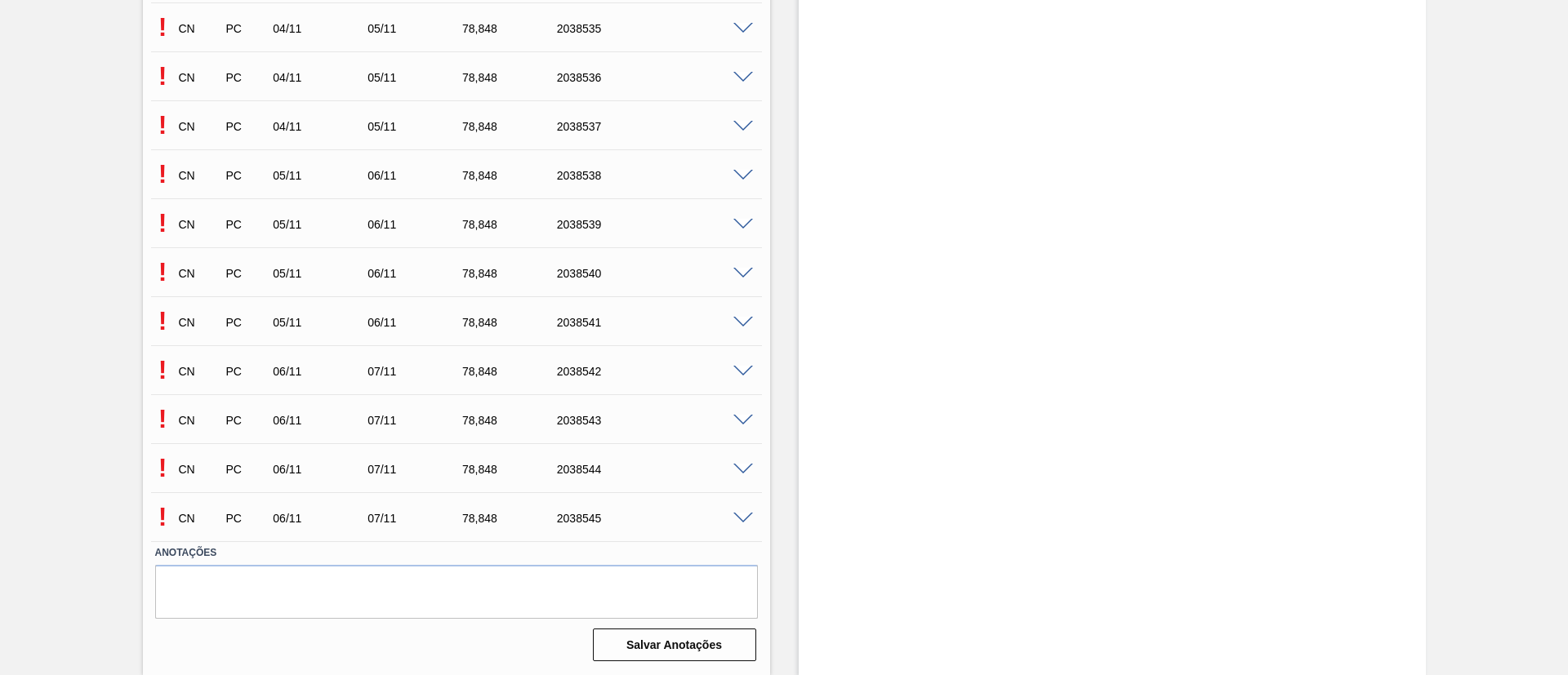
click at [741, 520] on span at bounding box center [743, 518] width 20 height 12
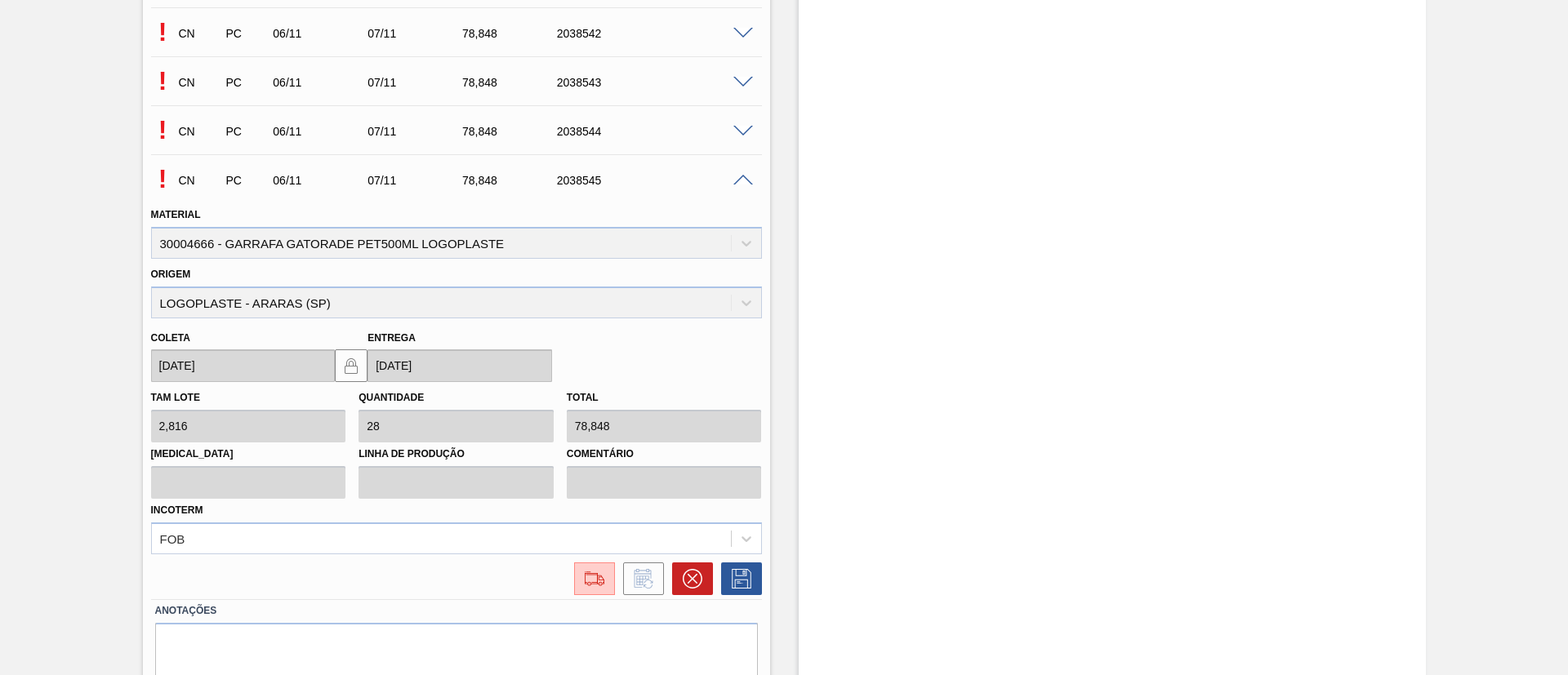
scroll to position [8517, 0]
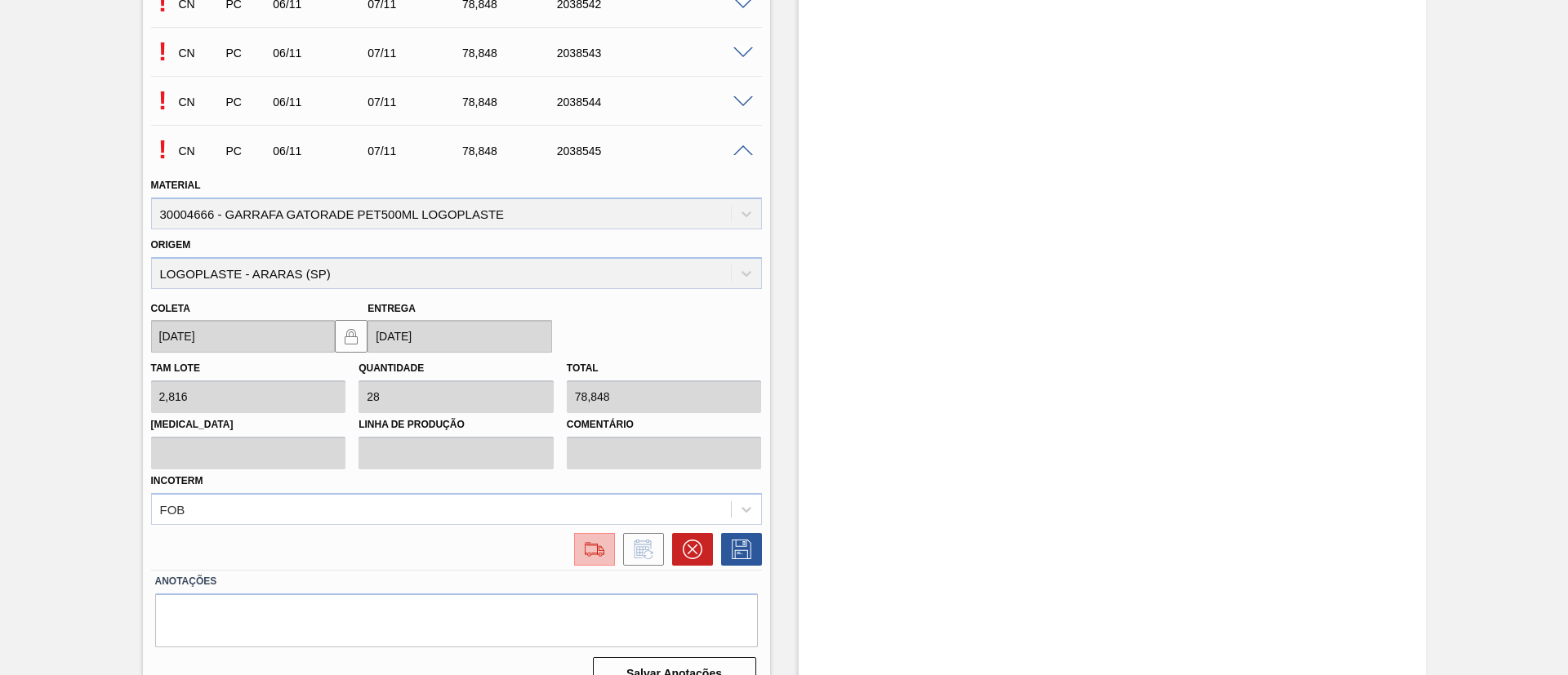
click at [591, 555] on img at bounding box center [594, 549] width 26 height 20
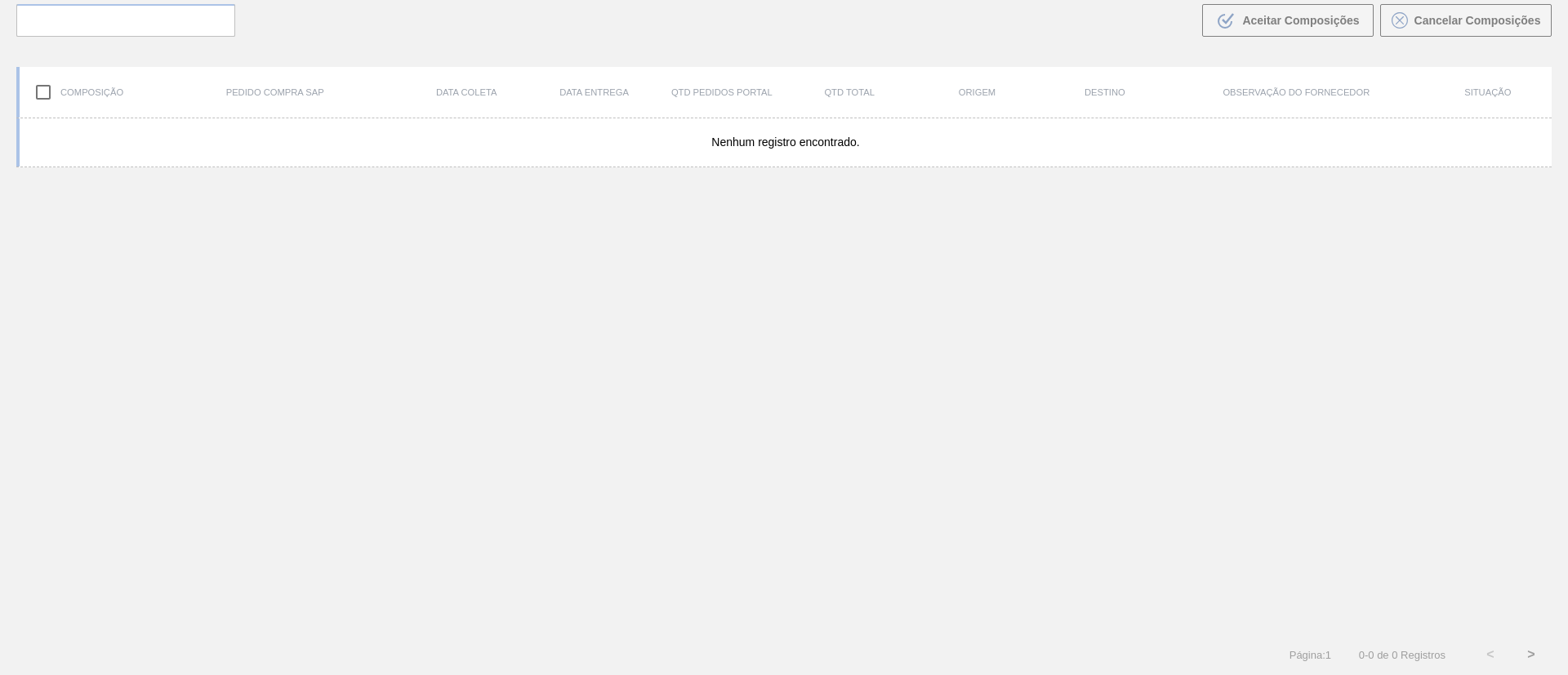
scroll to position [118, 0]
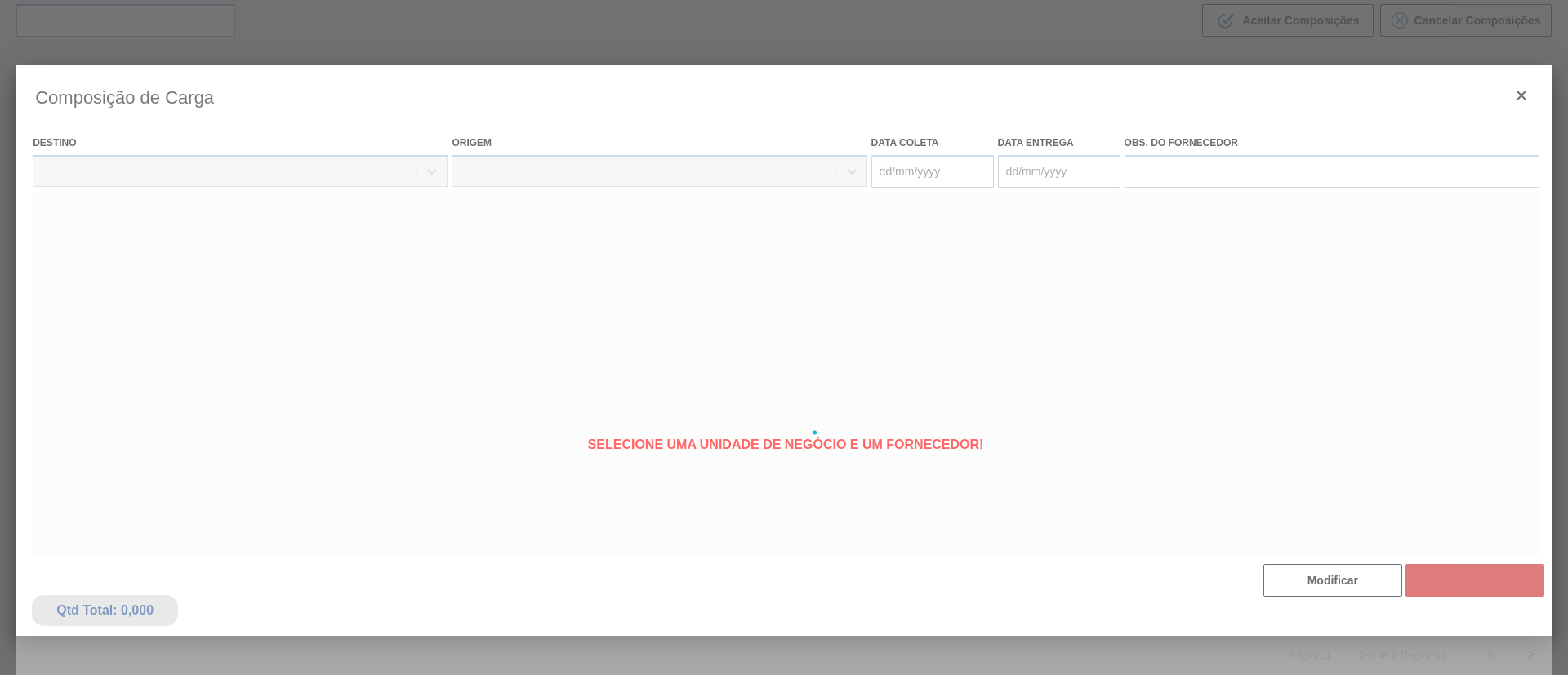
type coleta "[DATE]"
type Entrega "[DATE]"
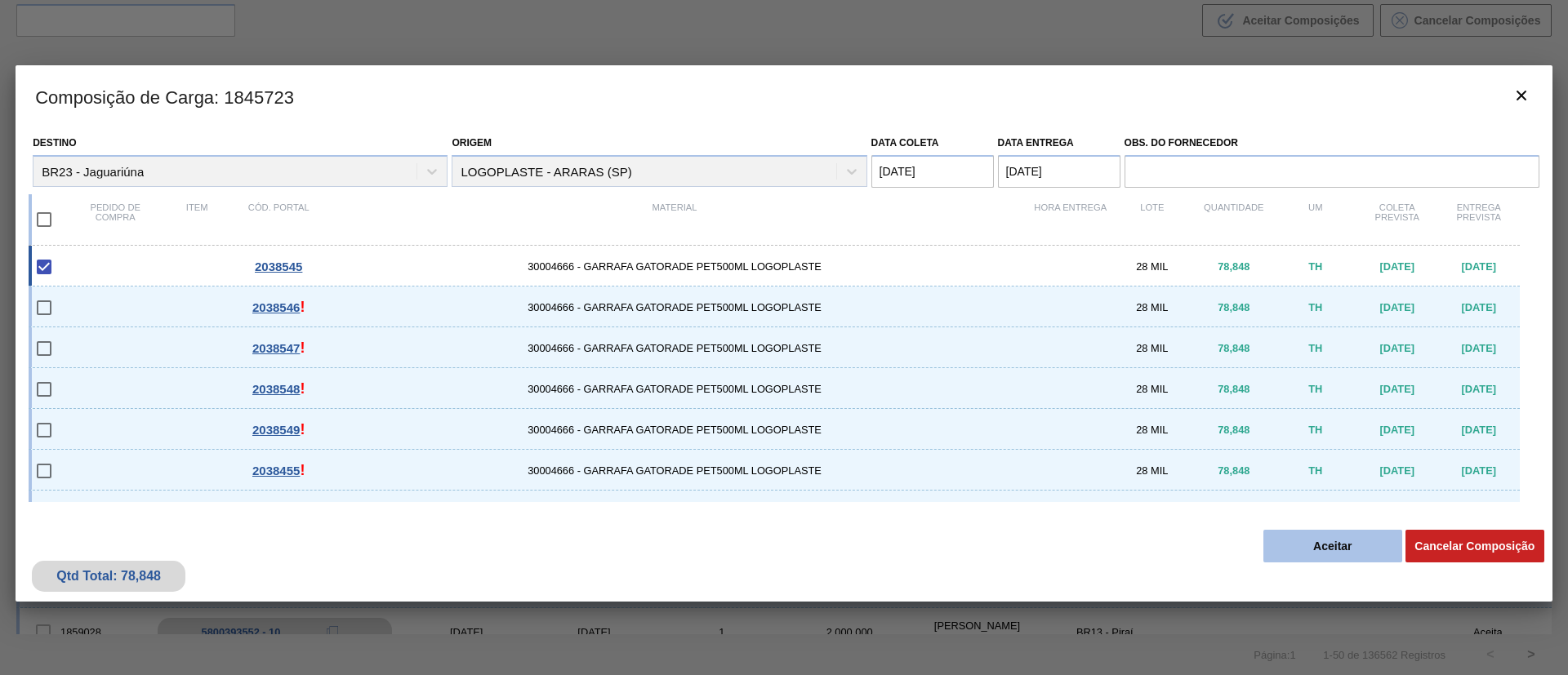
click at [1335, 542] on button "Aceitar" at bounding box center [1332, 546] width 139 height 33
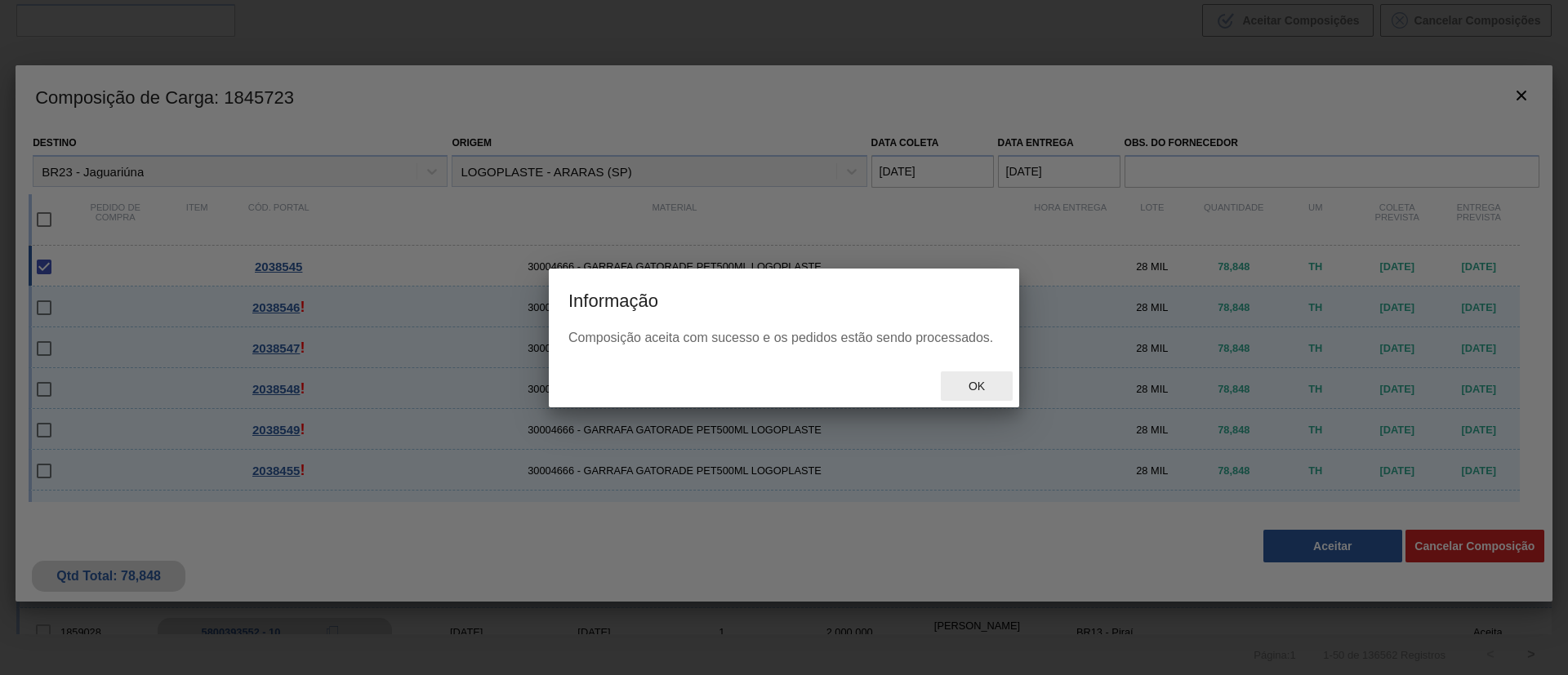
click at [976, 377] on div "Ok" at bounding box center [977, 386] width 72 height 30
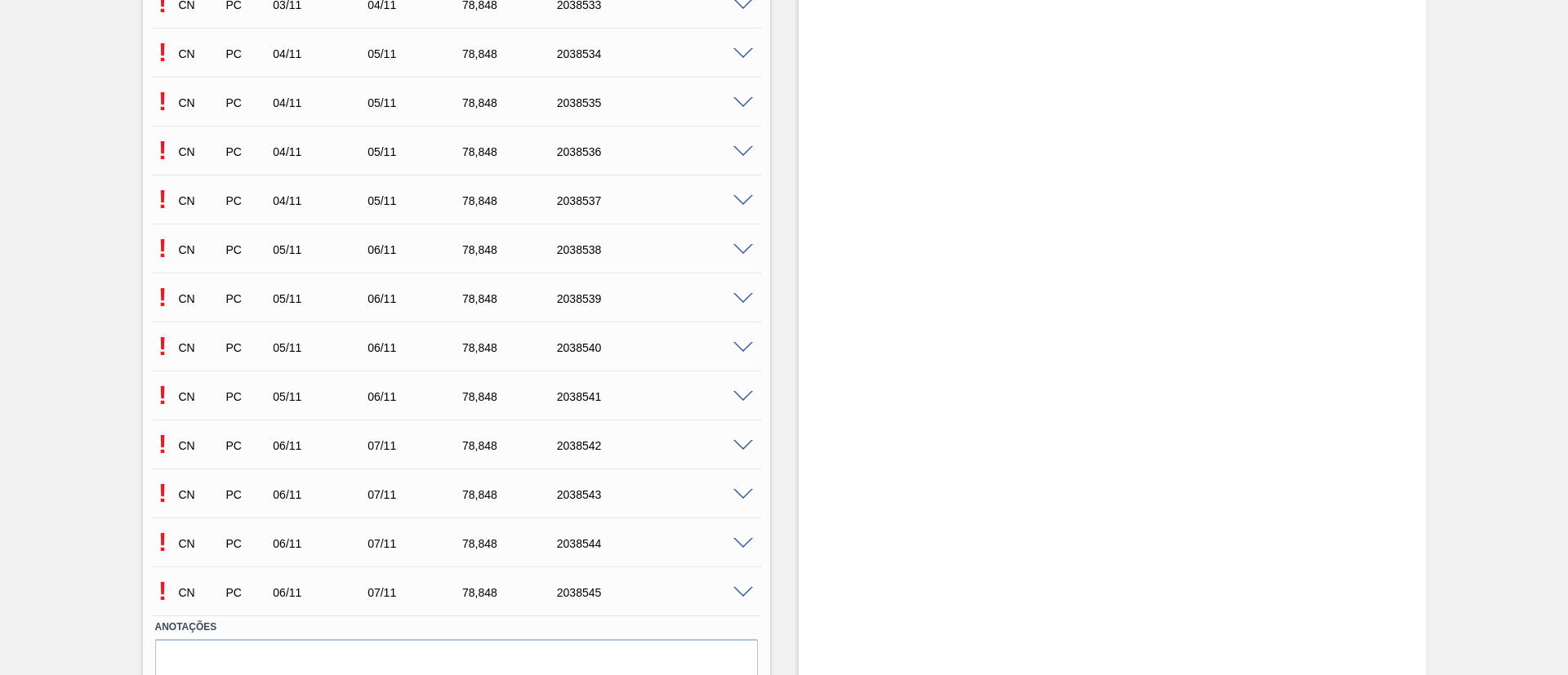
scroll to position [8150, 0]
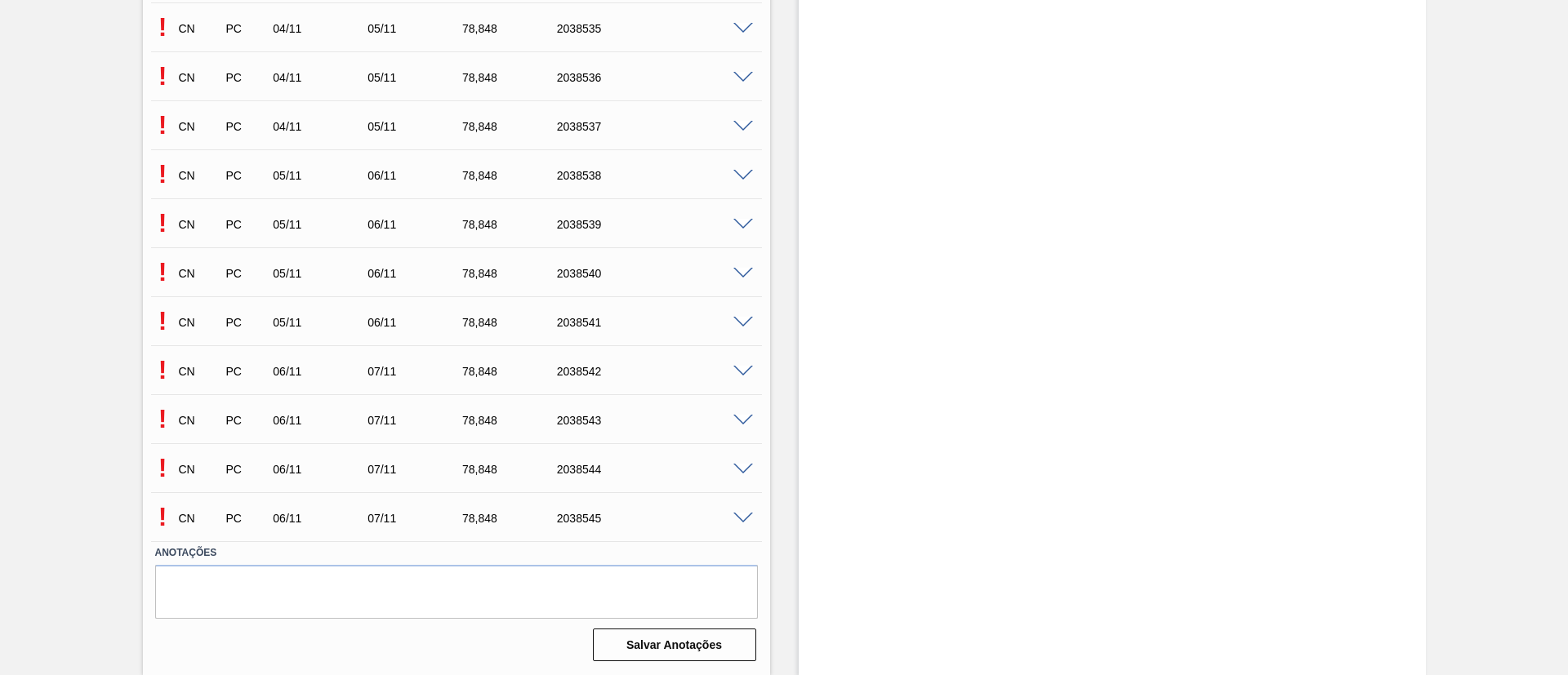
click at [740, 515] on span at bounding box center [743, 518] width 20 height 12
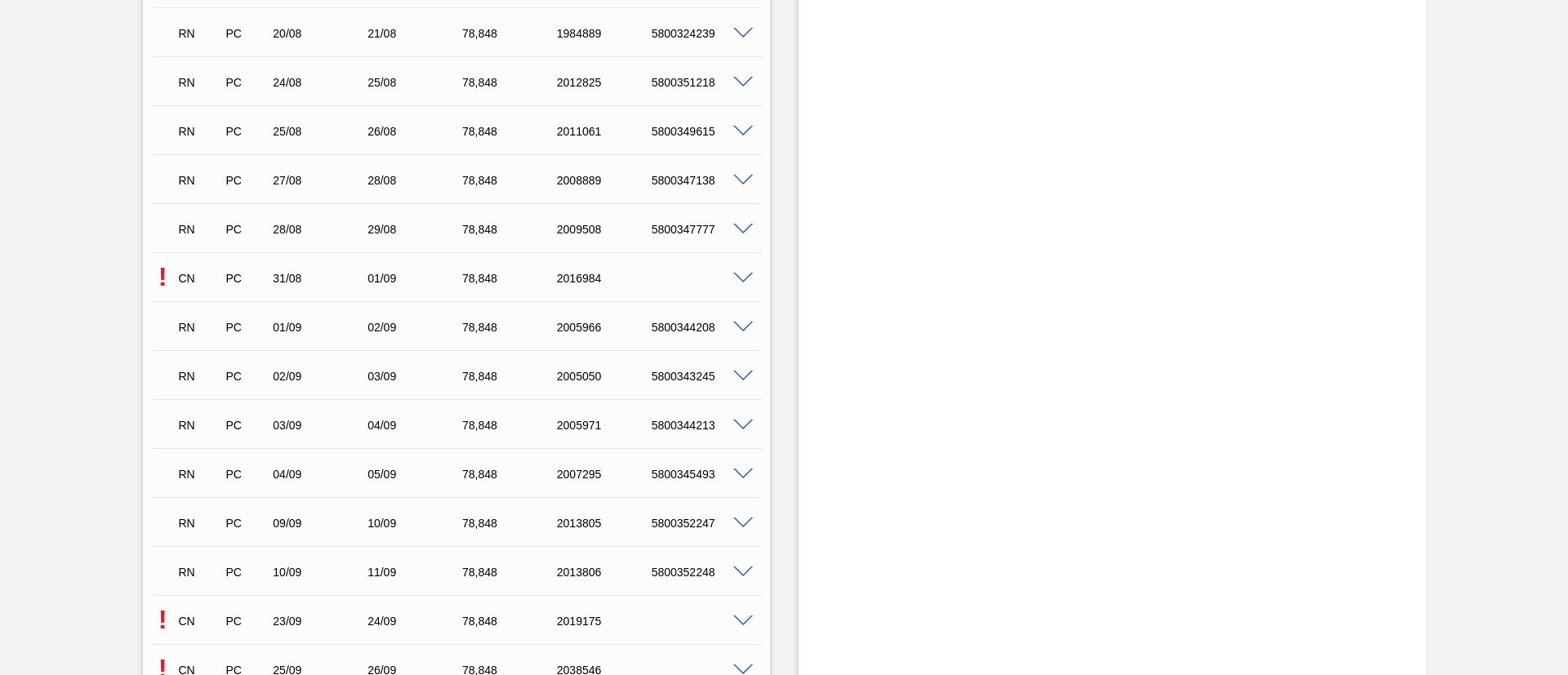
scroll to position [2694, 0]
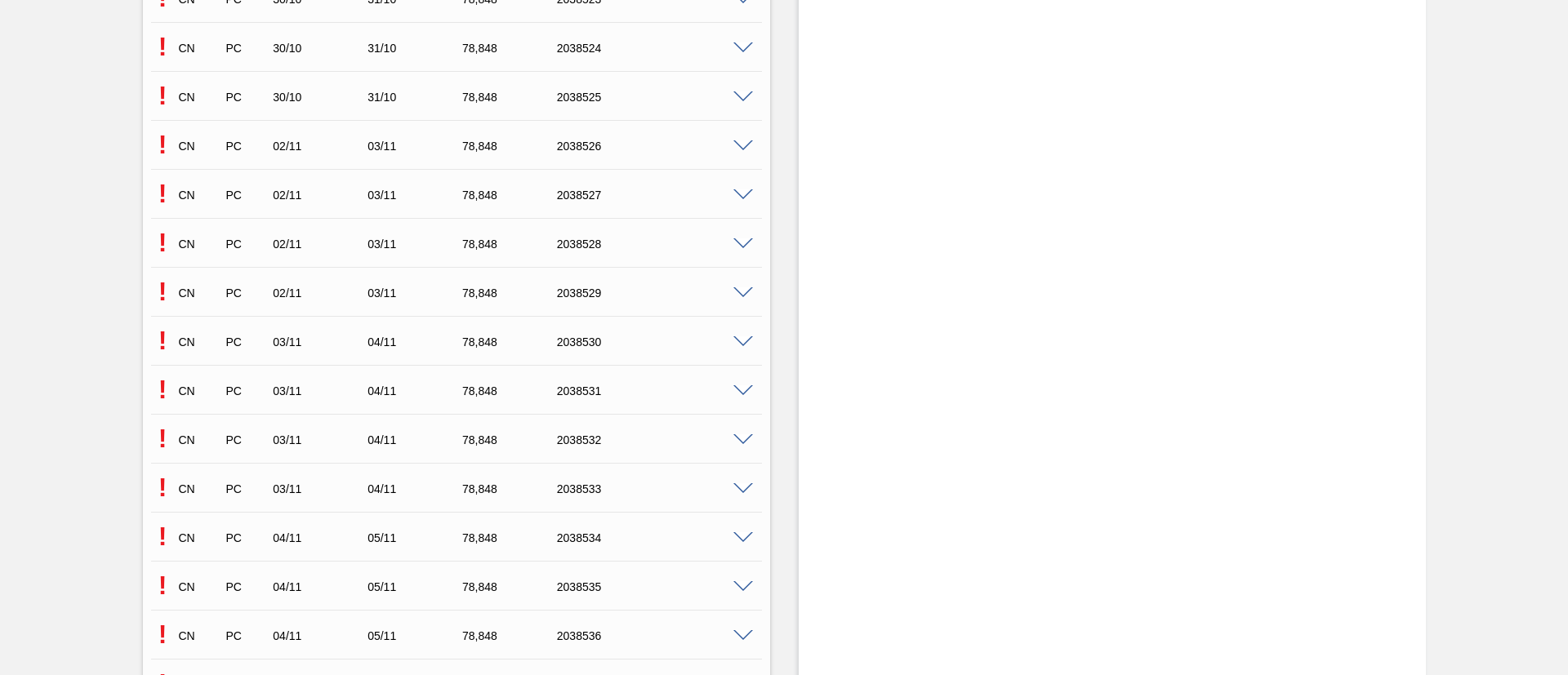
scroll to position [8150, 0]
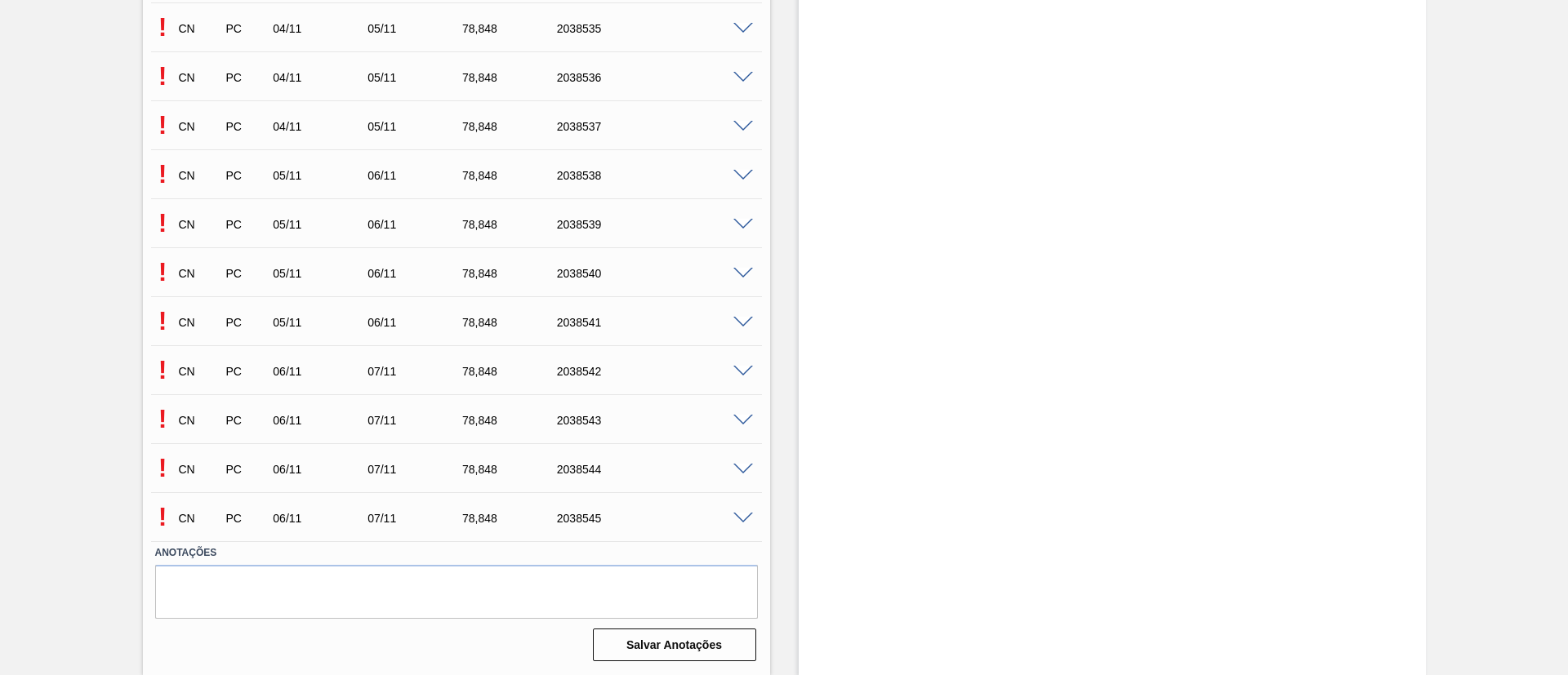
click at [739, 467] on span at bounding box center [743, 469] width 20 height 12
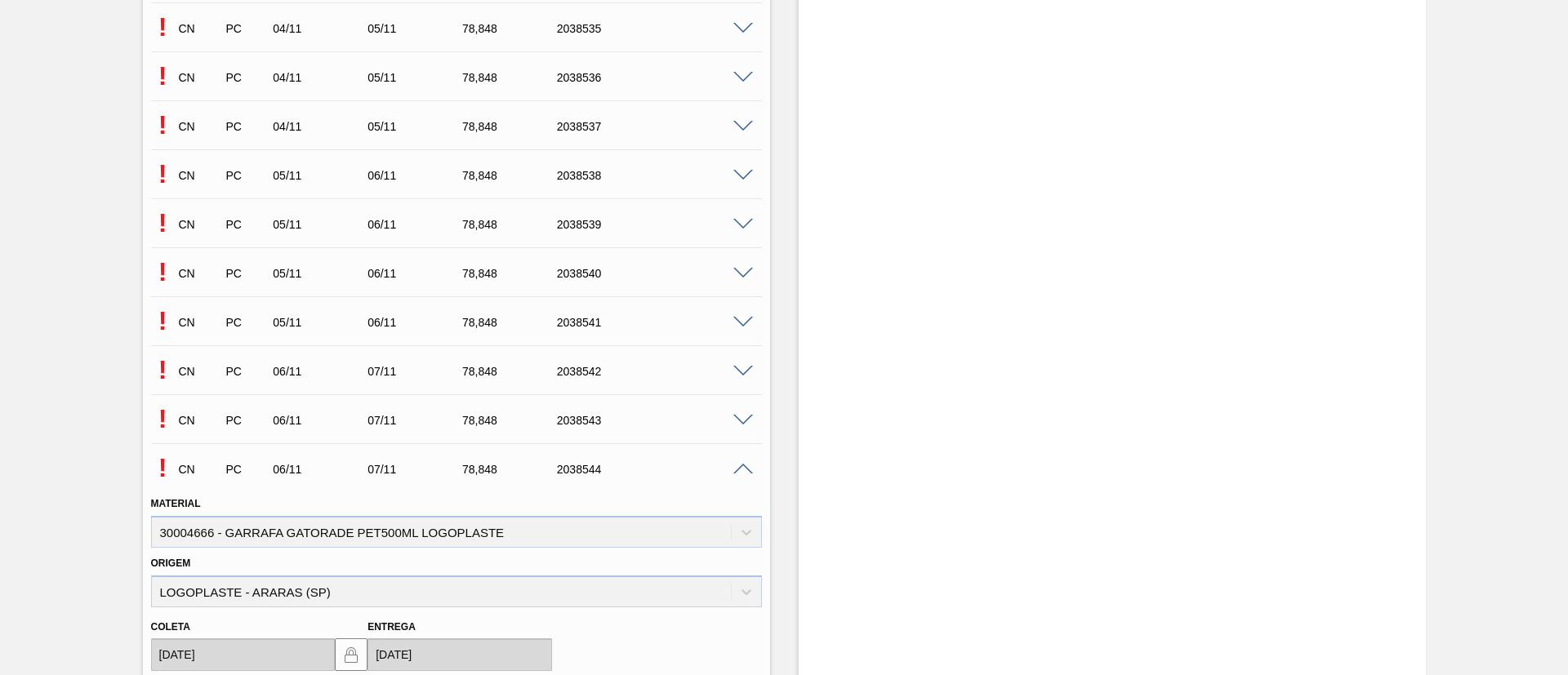
scroll to position [8517, 0]
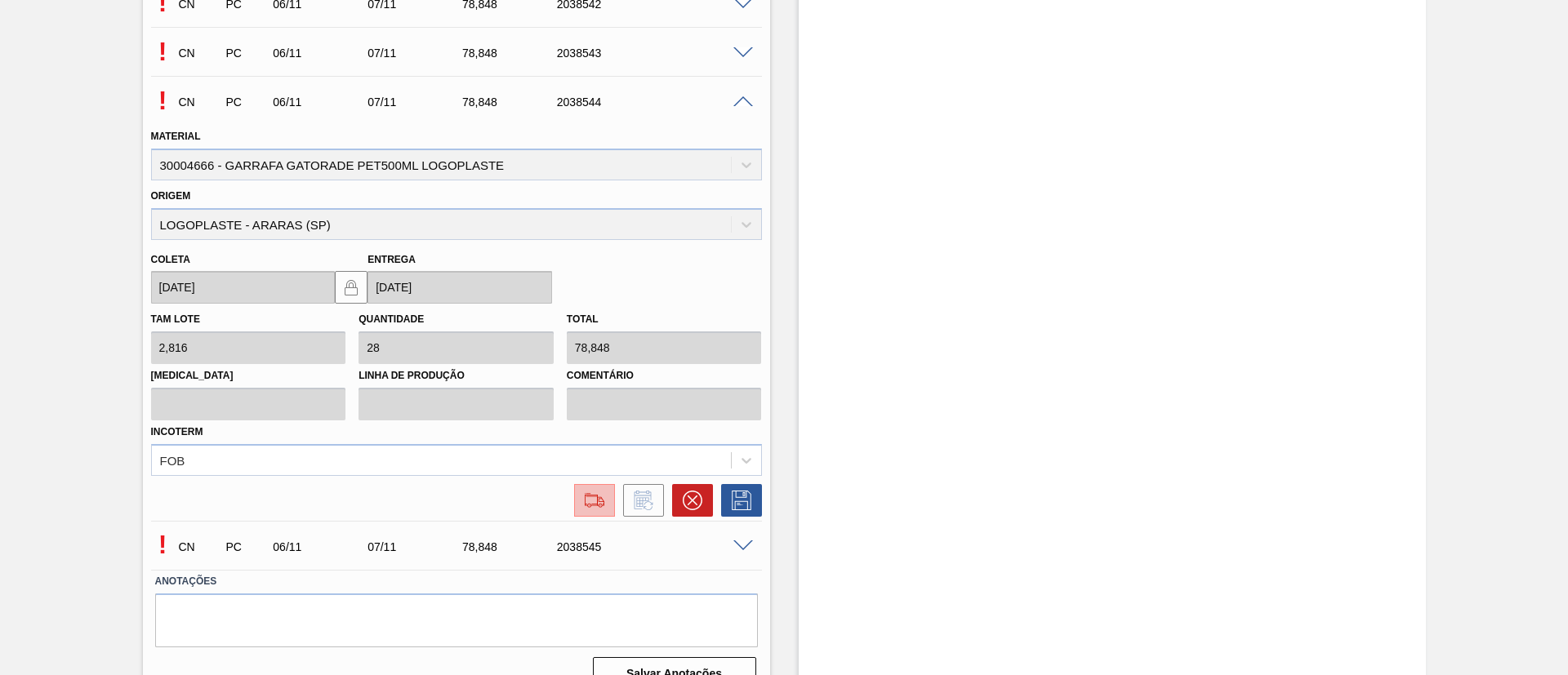
click at [595, 499] on img at bounding box center [594, 500] width 26 height 20
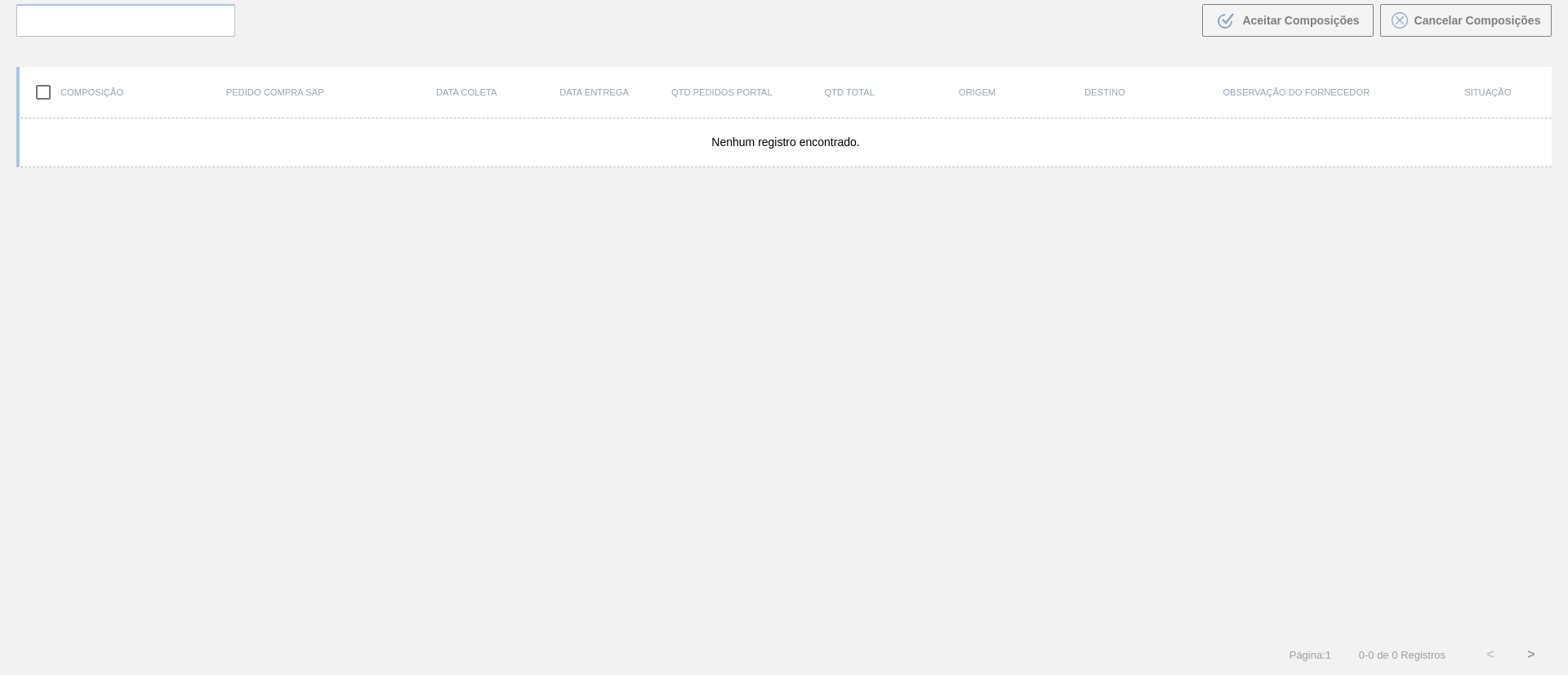
scroll to position [118, 0]
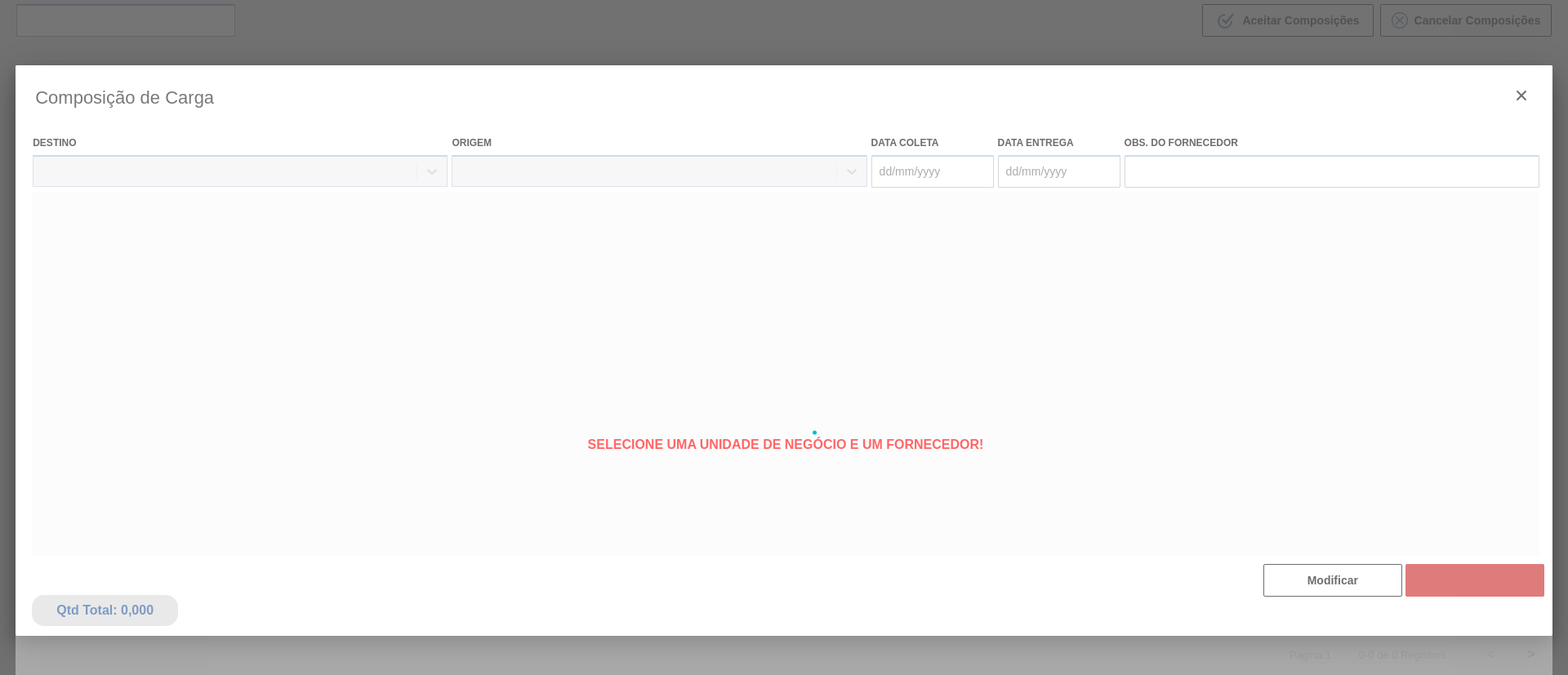
type coleta "[DATE]"
type Entrega "[DATE]"
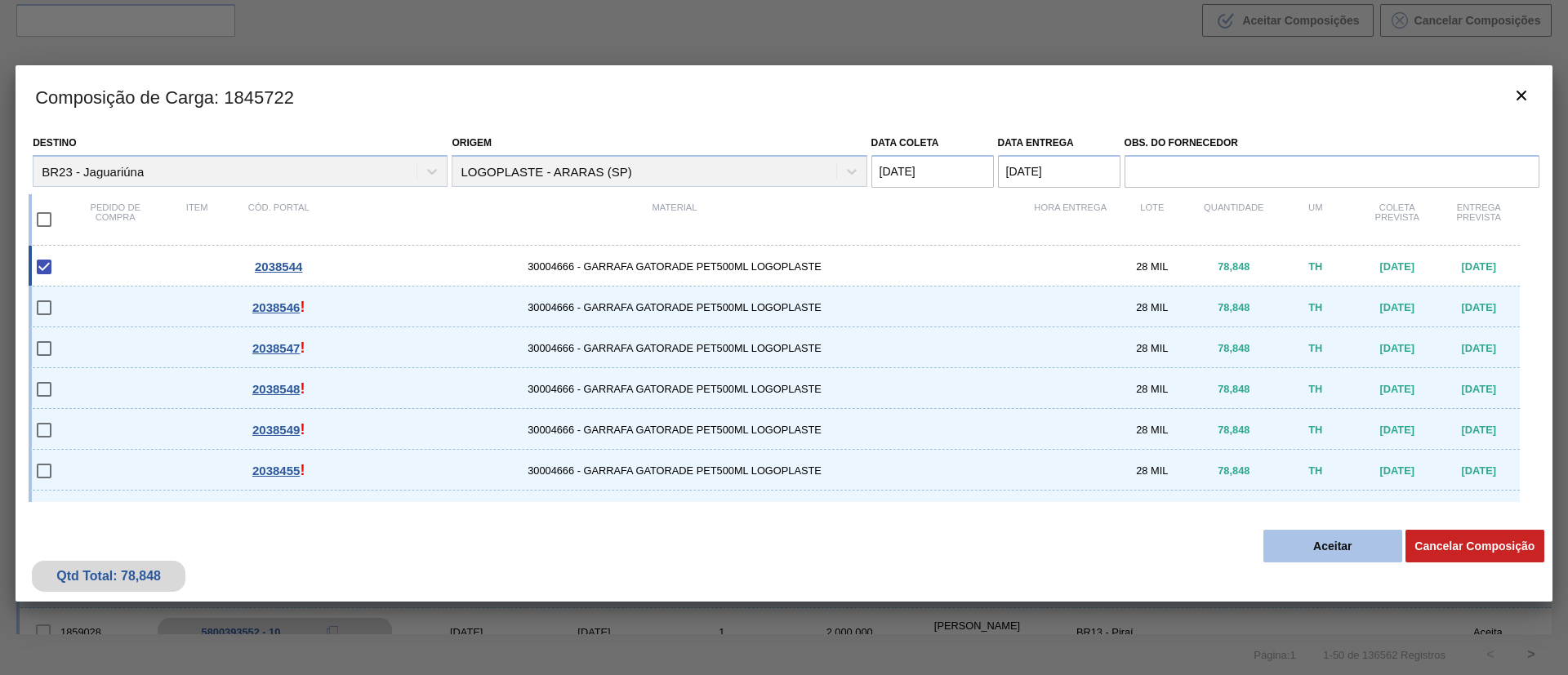
click at [1307, 542] on button "Aceitar" at bounding box center [1332, 546] width 139 height 33
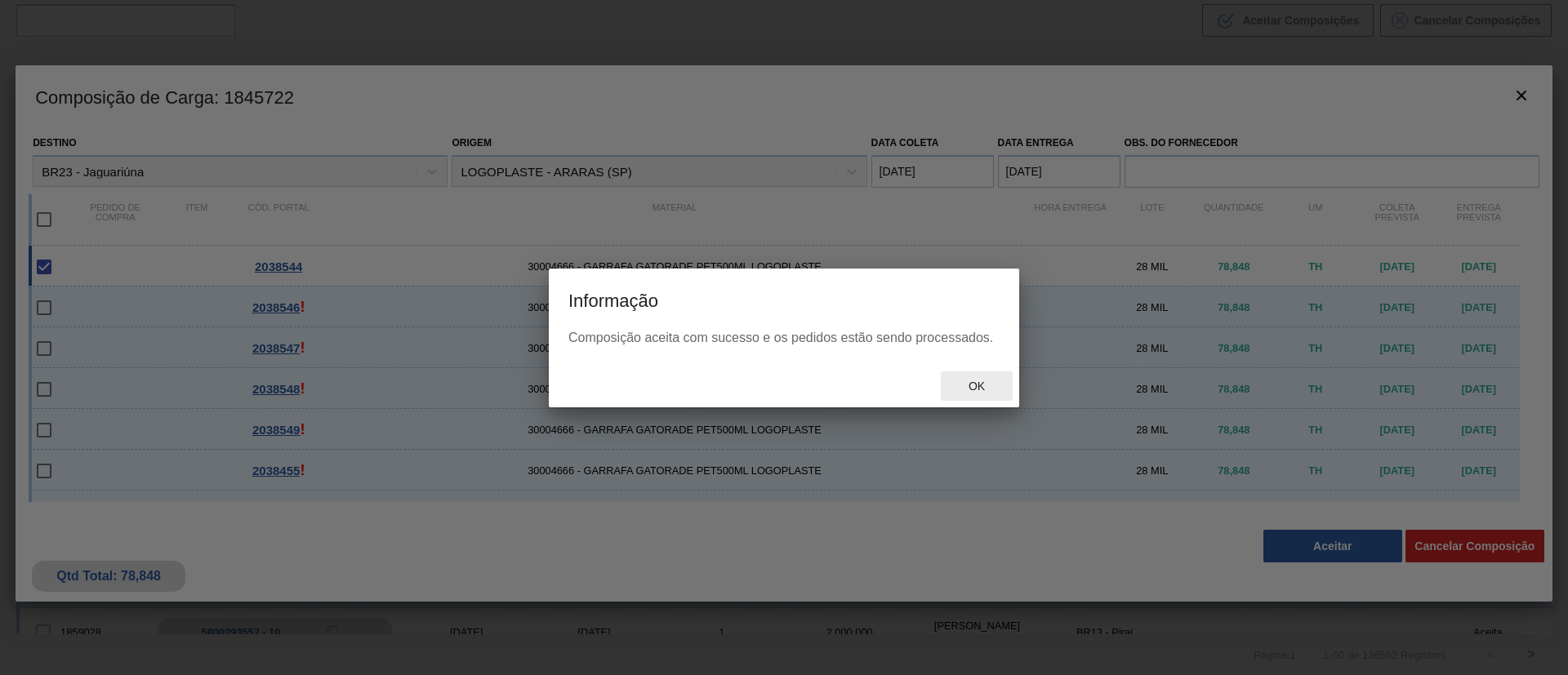
click at [982, 391] on span "Ok" at bounding box center [976, 385] width 43 height 13
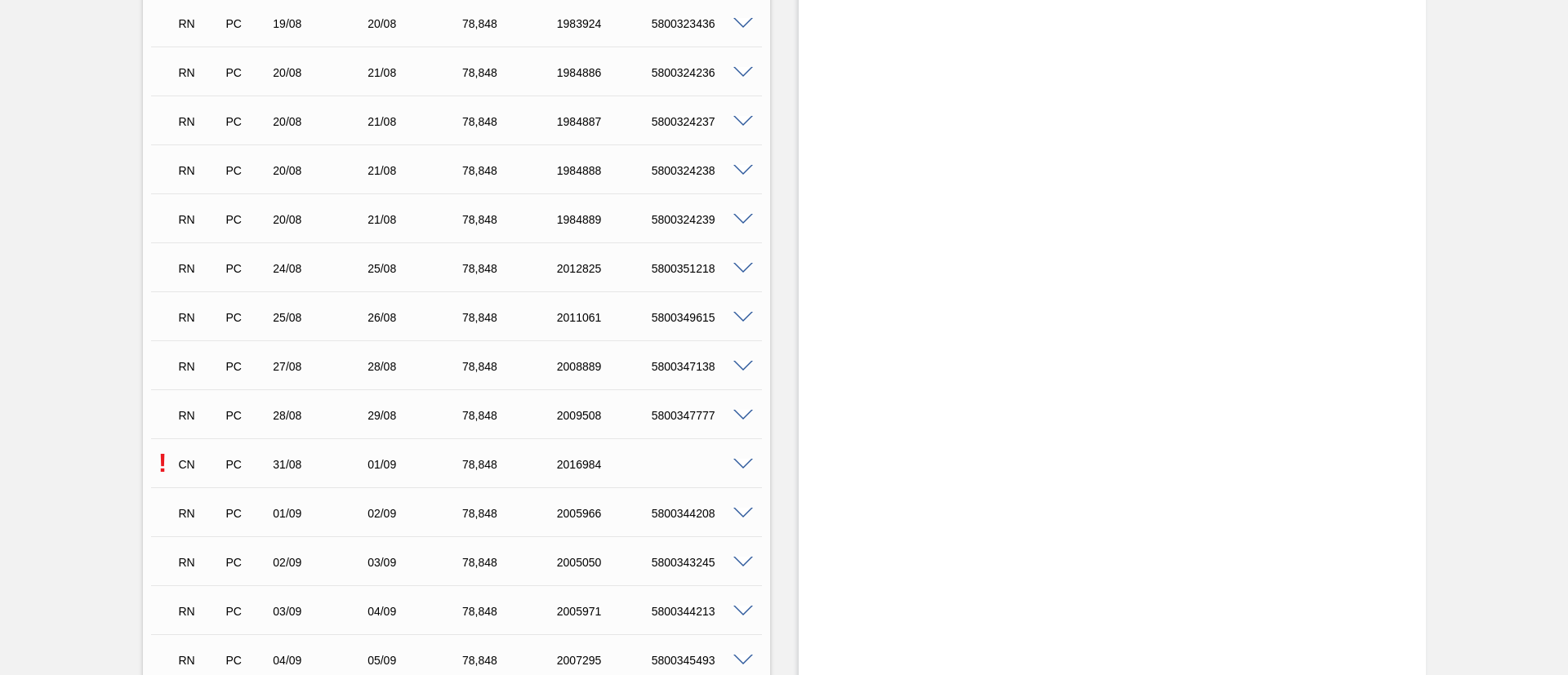
scroll to position [2448, 0]
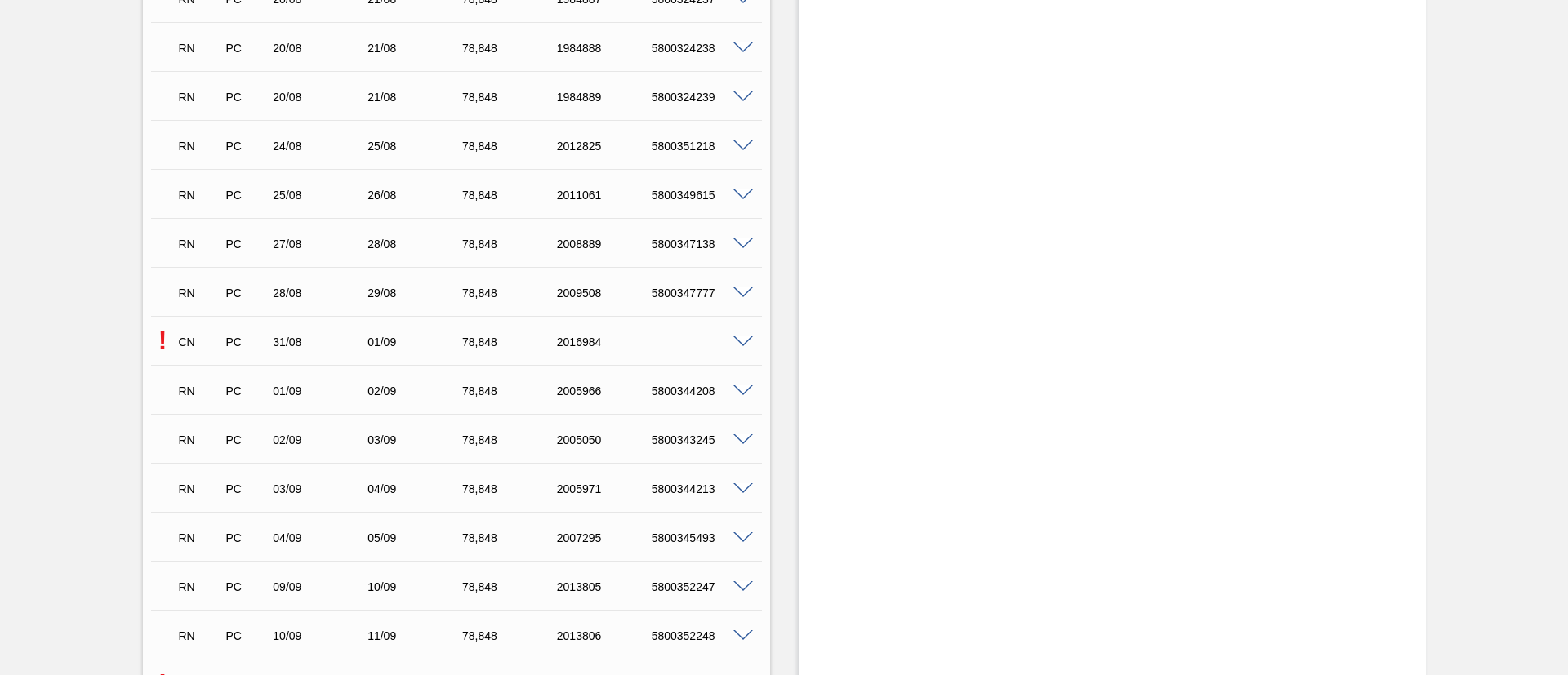
click at [745, 339] on span at bounding box center [743, 342] width 20 height 12
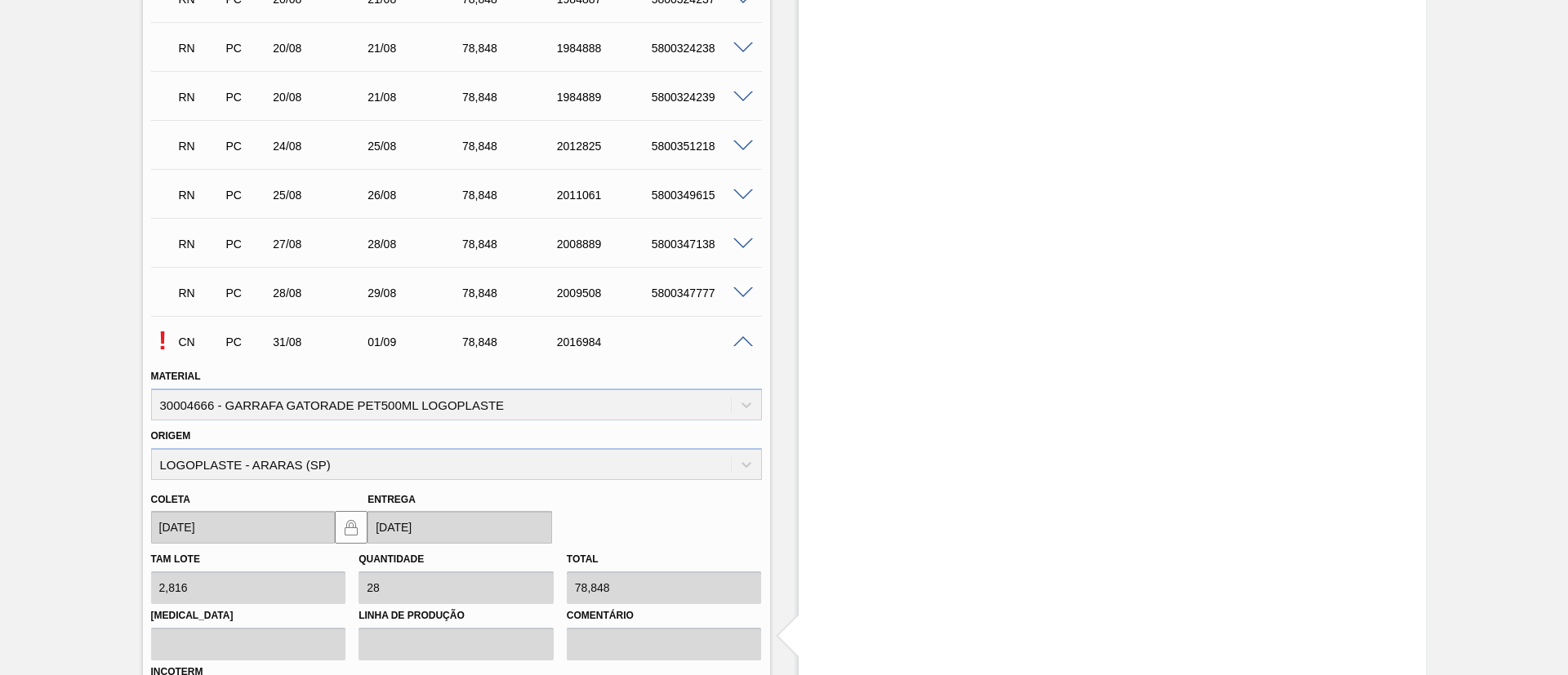
scroll to position [2939, 0]
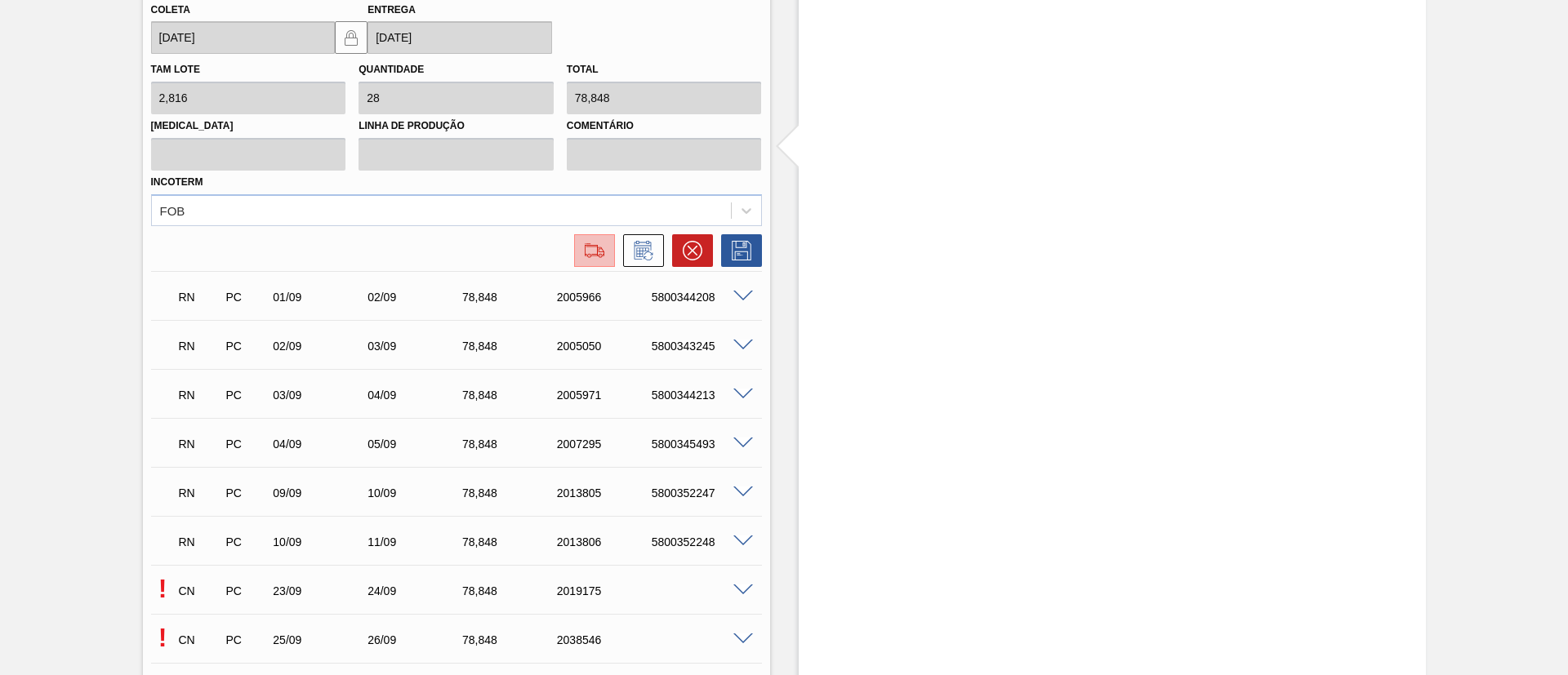
click at [578, 263] on button at bounding box center [594, 251] width 41 height 33
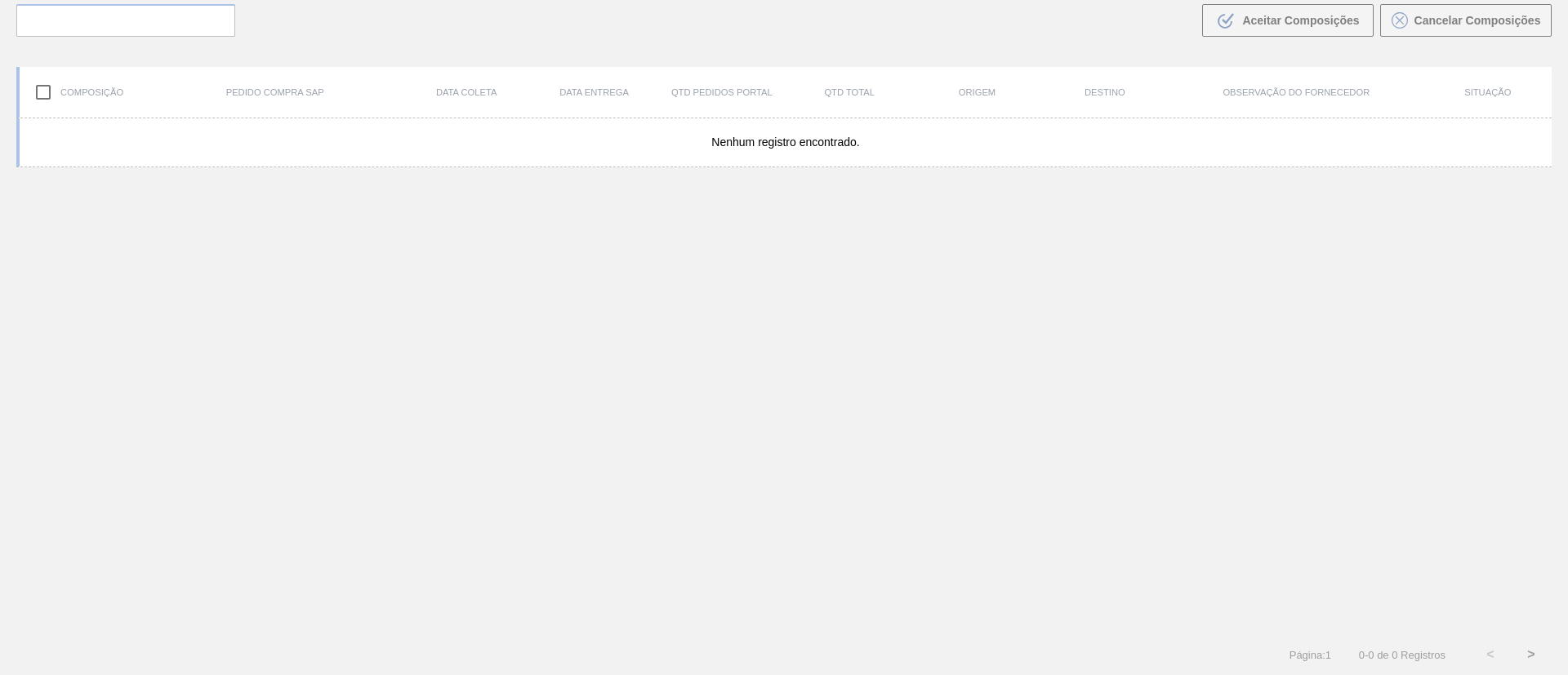
scroll to position [118, 0]
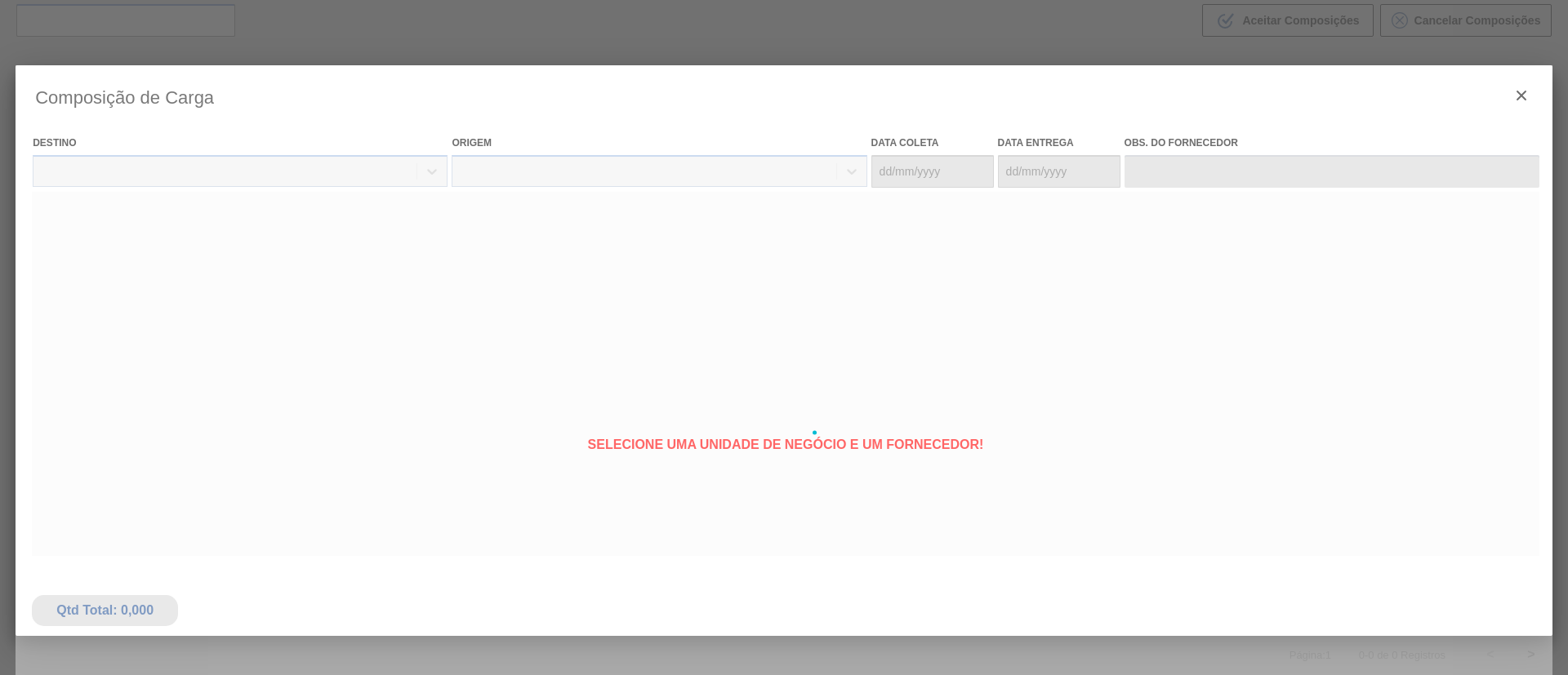
type coleta "[DATE]"
type Entrega "[DATE]"
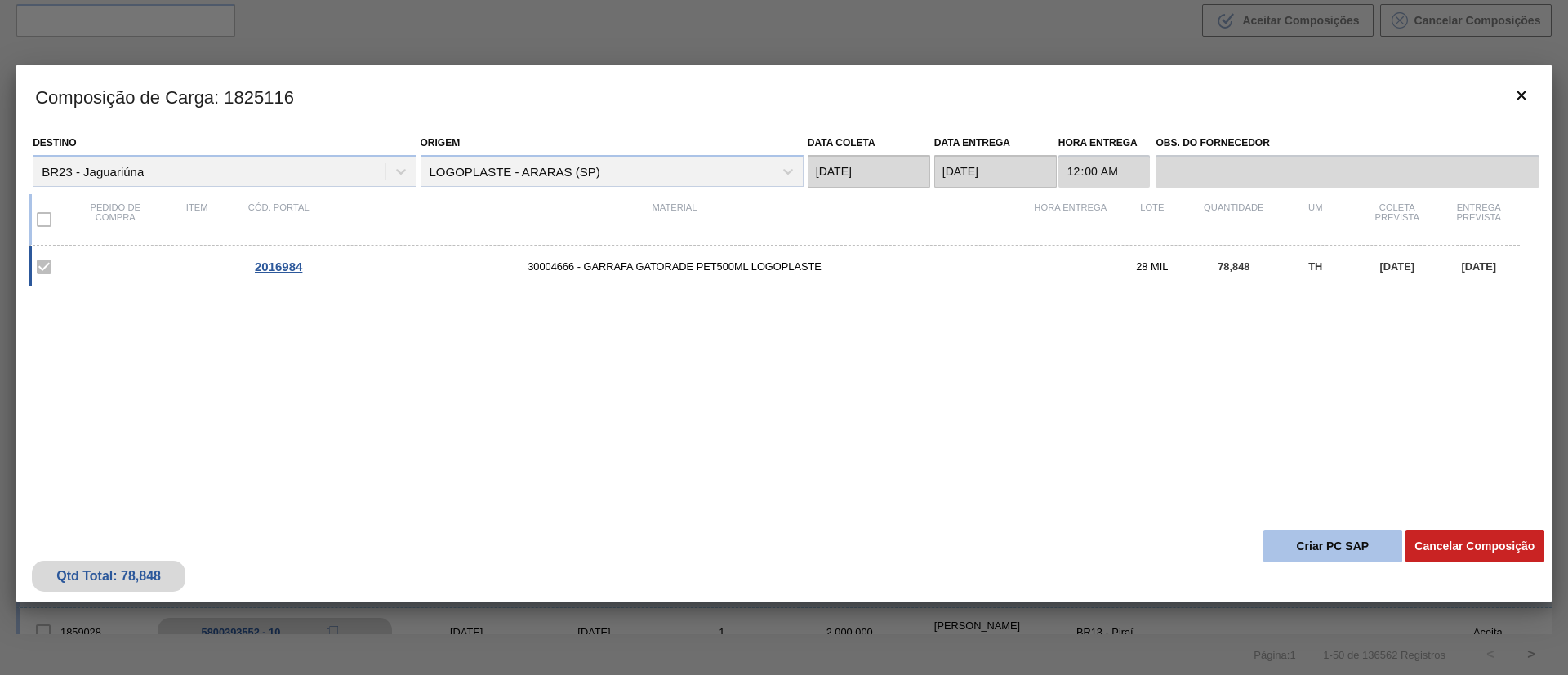
click at [1303, 543] on button "Criar PC SAP" at bounding box center [1332, 546] width 139 height 33
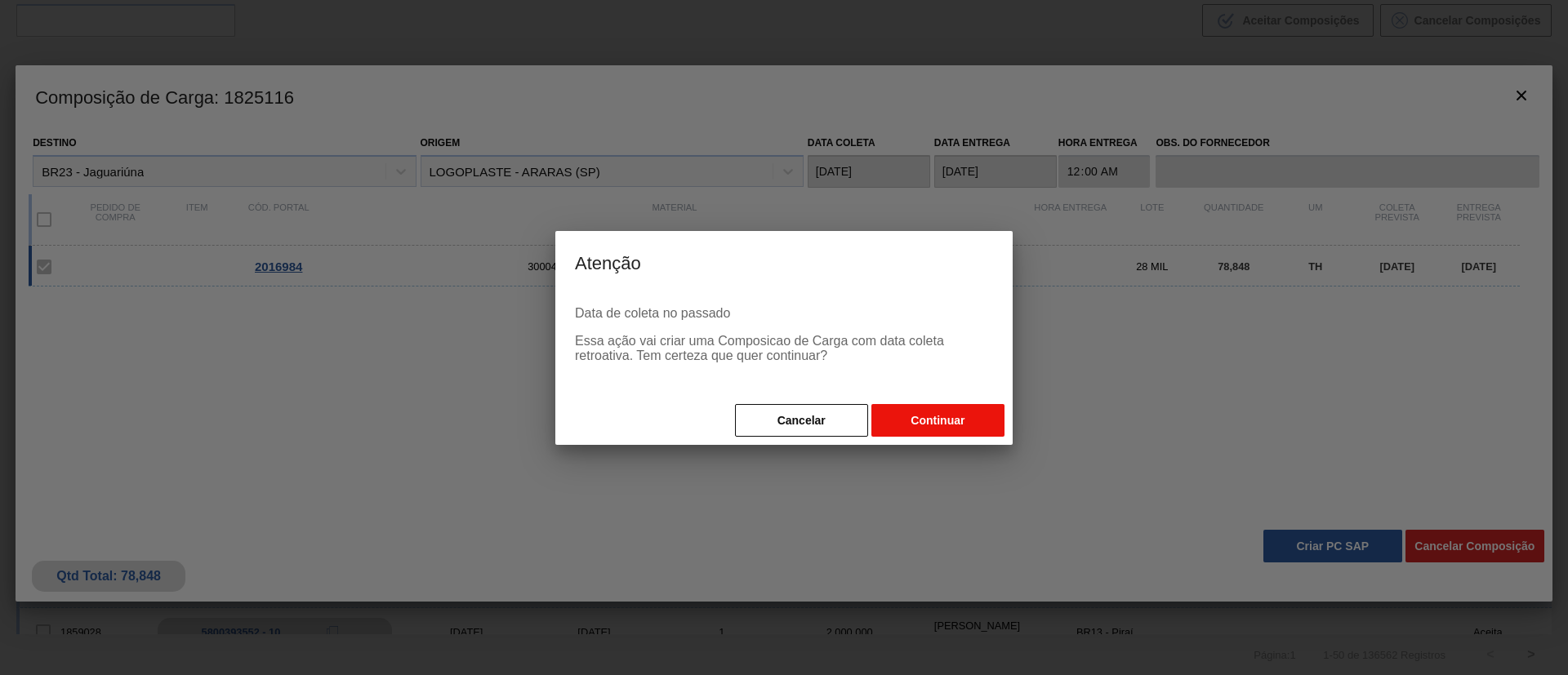
click at [949, 414] on button "Continuar" at bounding box center [937, 420] width 133 height 33
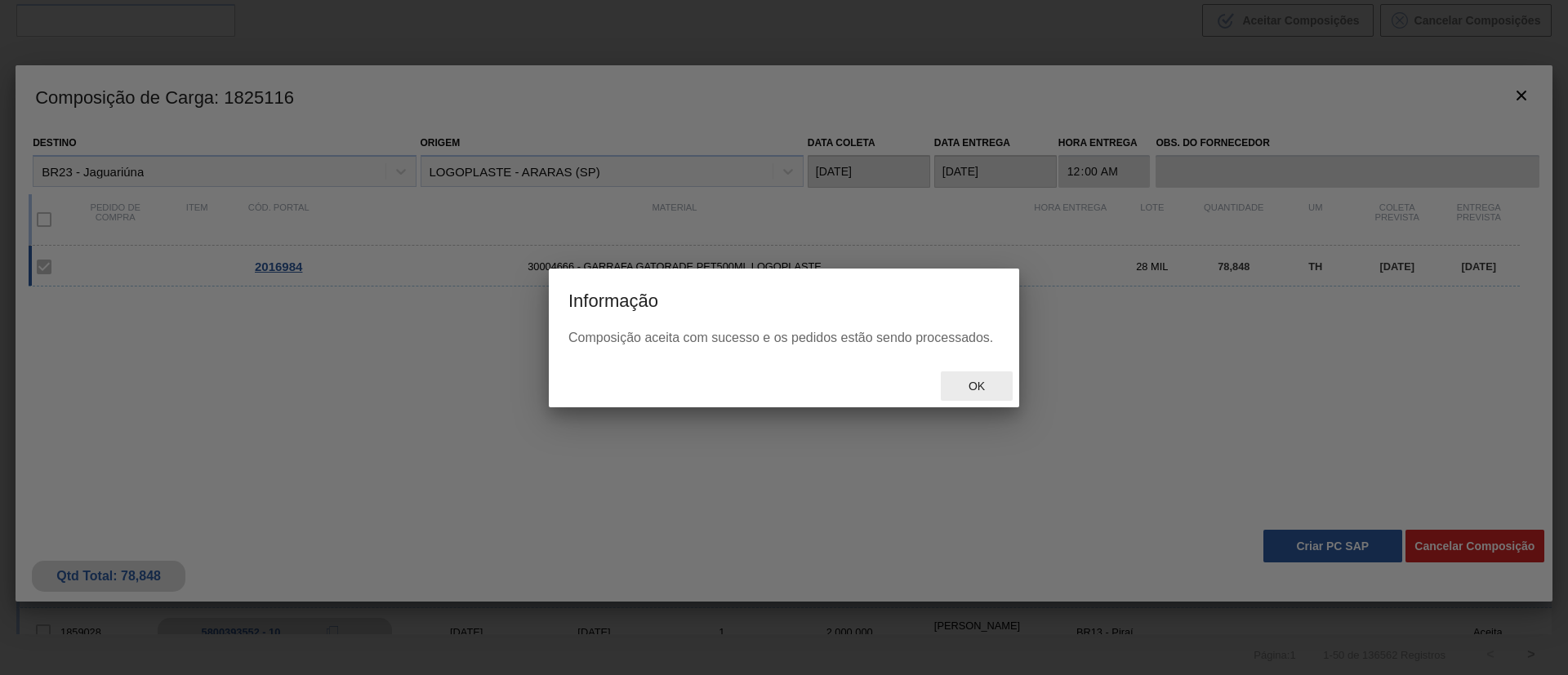
click at [978, 386] on span "Ok" at bounding box center [976, 385] width 43 height 13
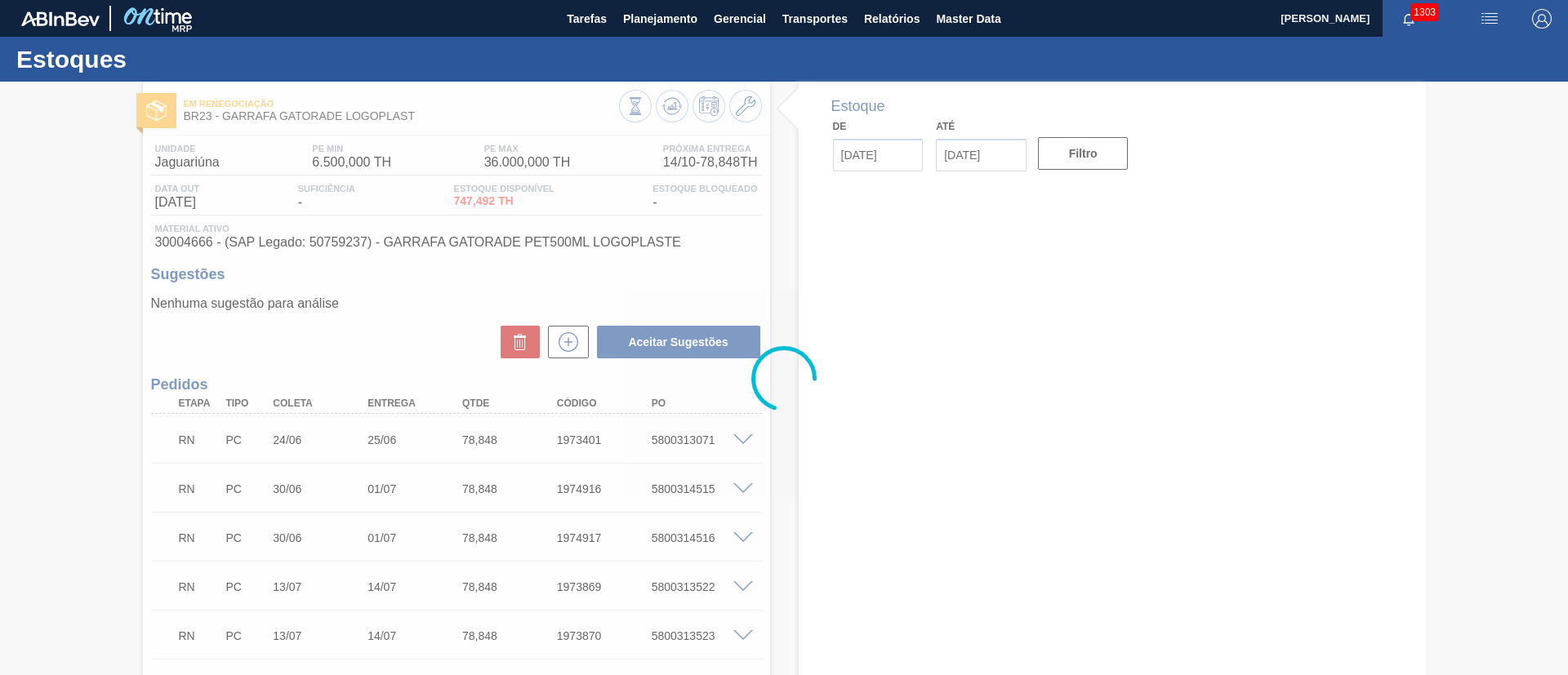
type input "[DATE]"
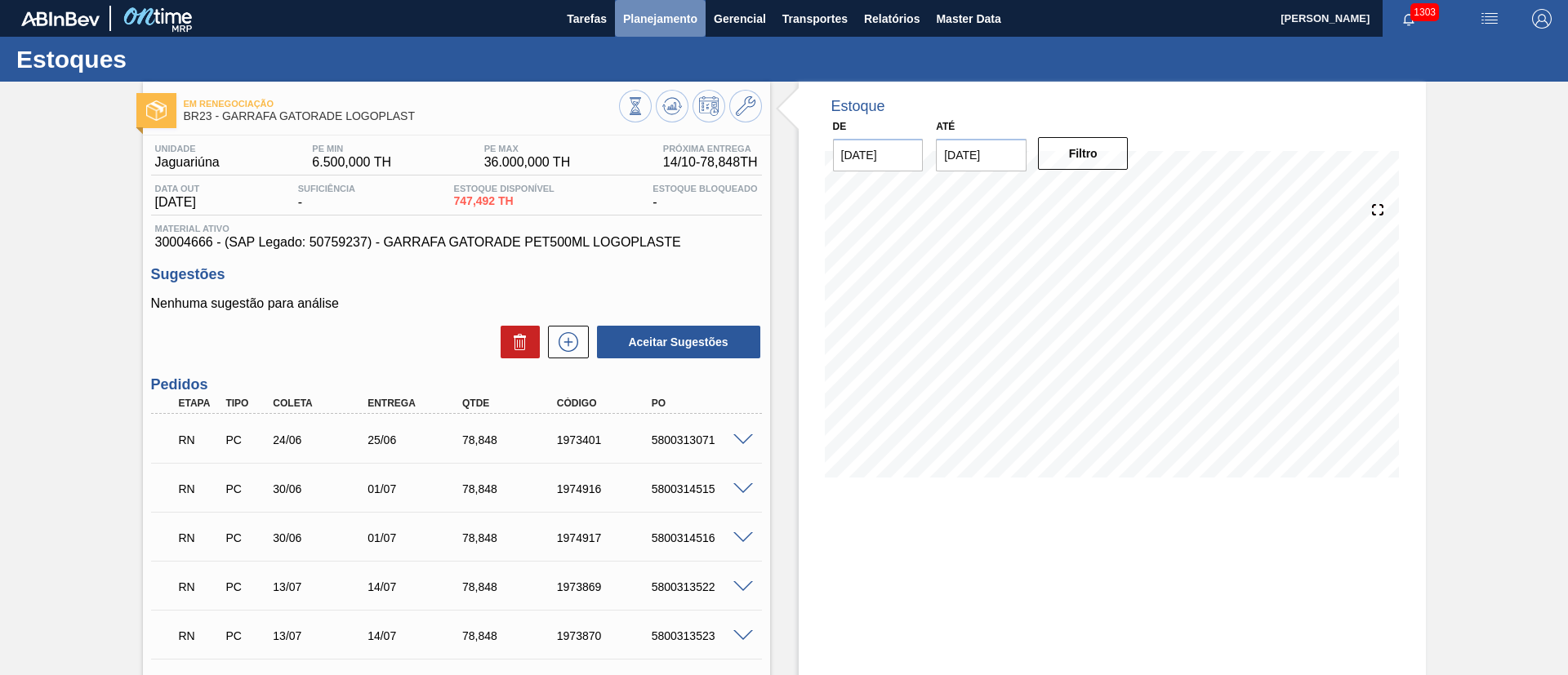
click at [655, 25] on span "Planejamento" at bounding box center [660, 19] width 74 height 20
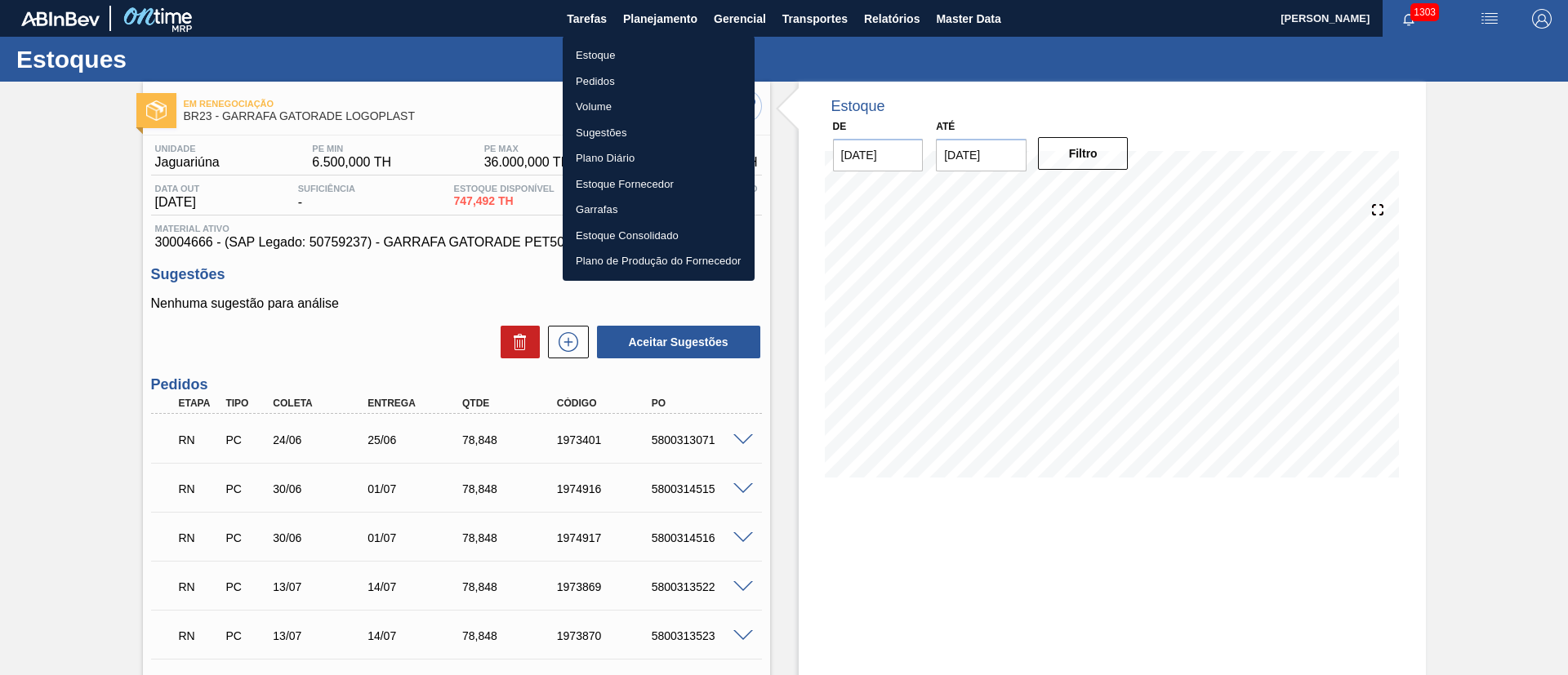
click at [593, 83] on li "Pedidos" at bounding box center [658, 82] width 192 height 26
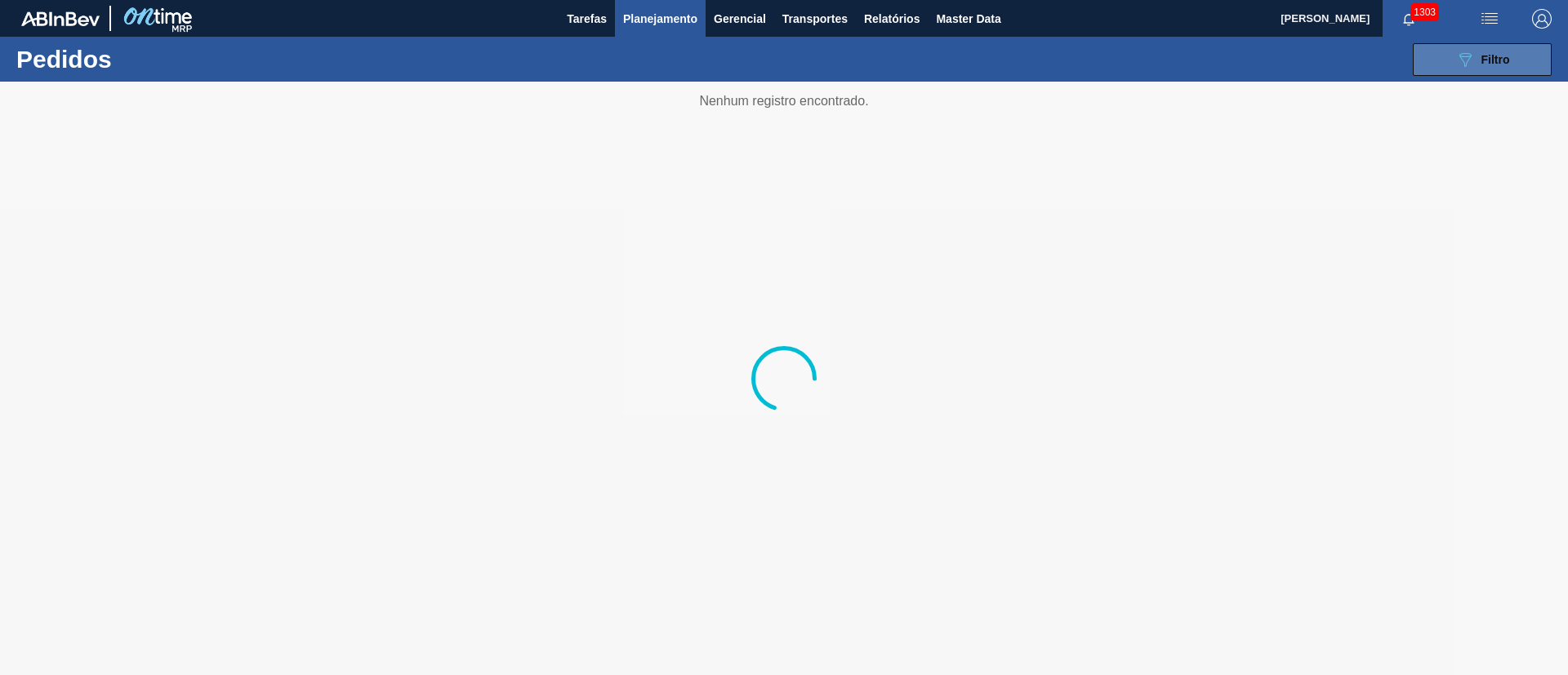
click at [1502, 61] on span "Filtro" at bounding box center [1495, 59] width 29 height 13
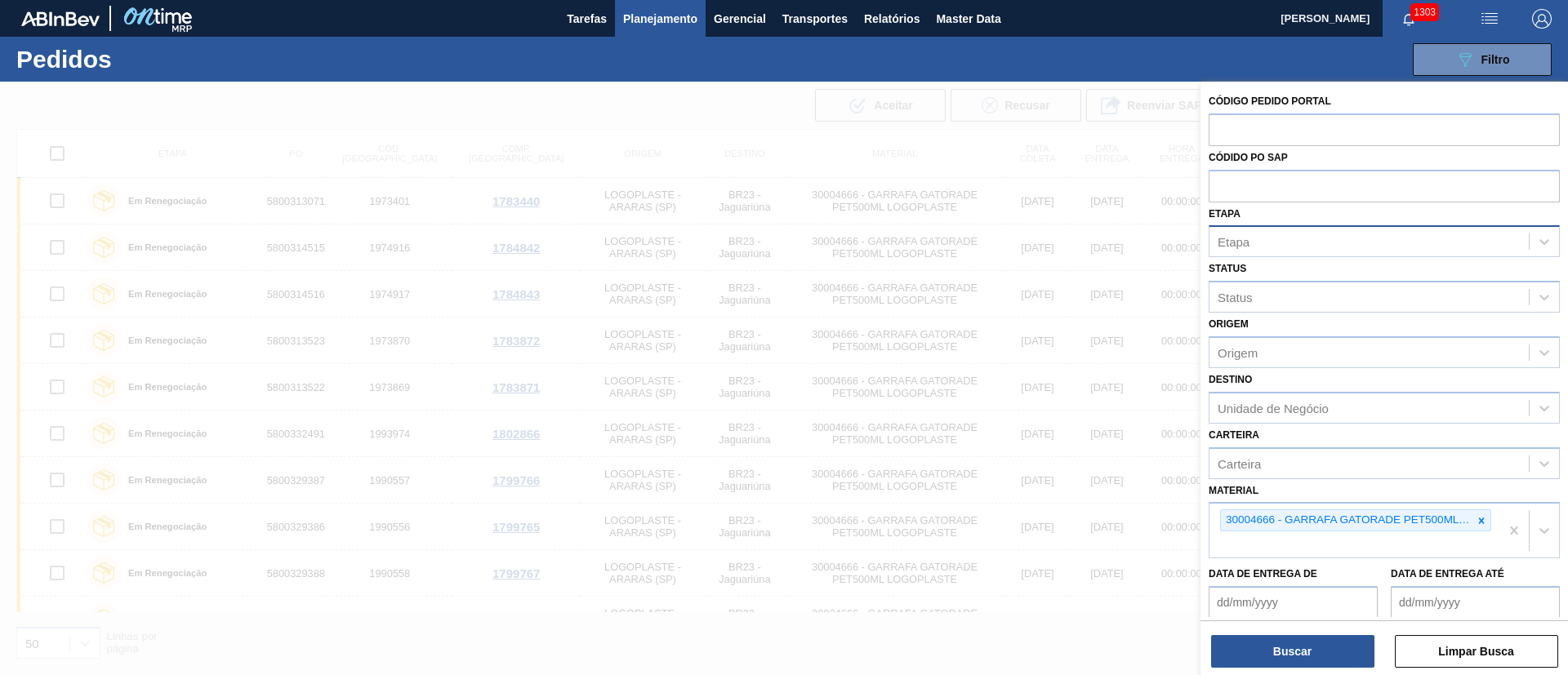
click at [1259, 236] on div "Etapa" at bounding box center [1369, 243] width 320 height 24
type input "com"
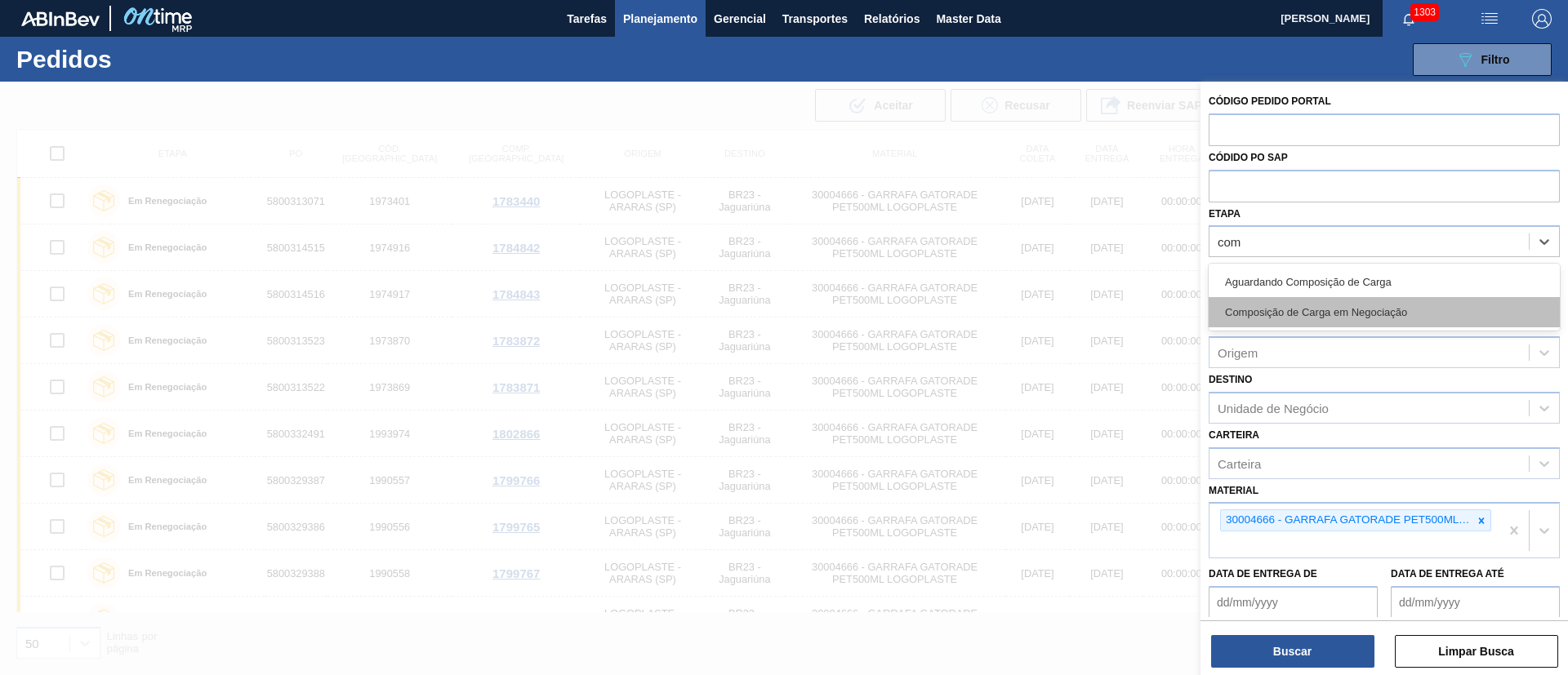
click at [1300, 320] on div "Composição de Carga em Negociação" at bounding box center [1384, 313] width 352 height 30
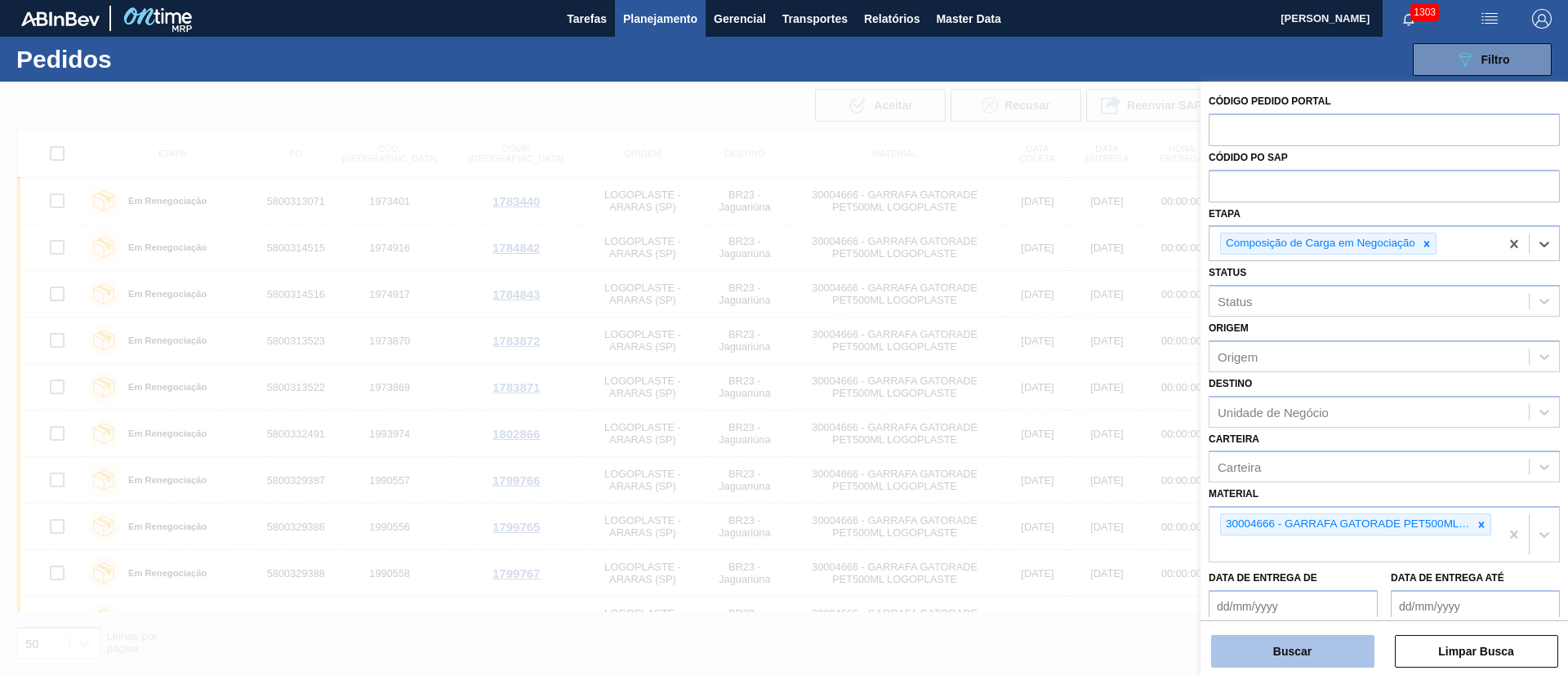
click at [1275, 655] on button "Buscar" at bounding box center [1291, 651] width 163 height 33
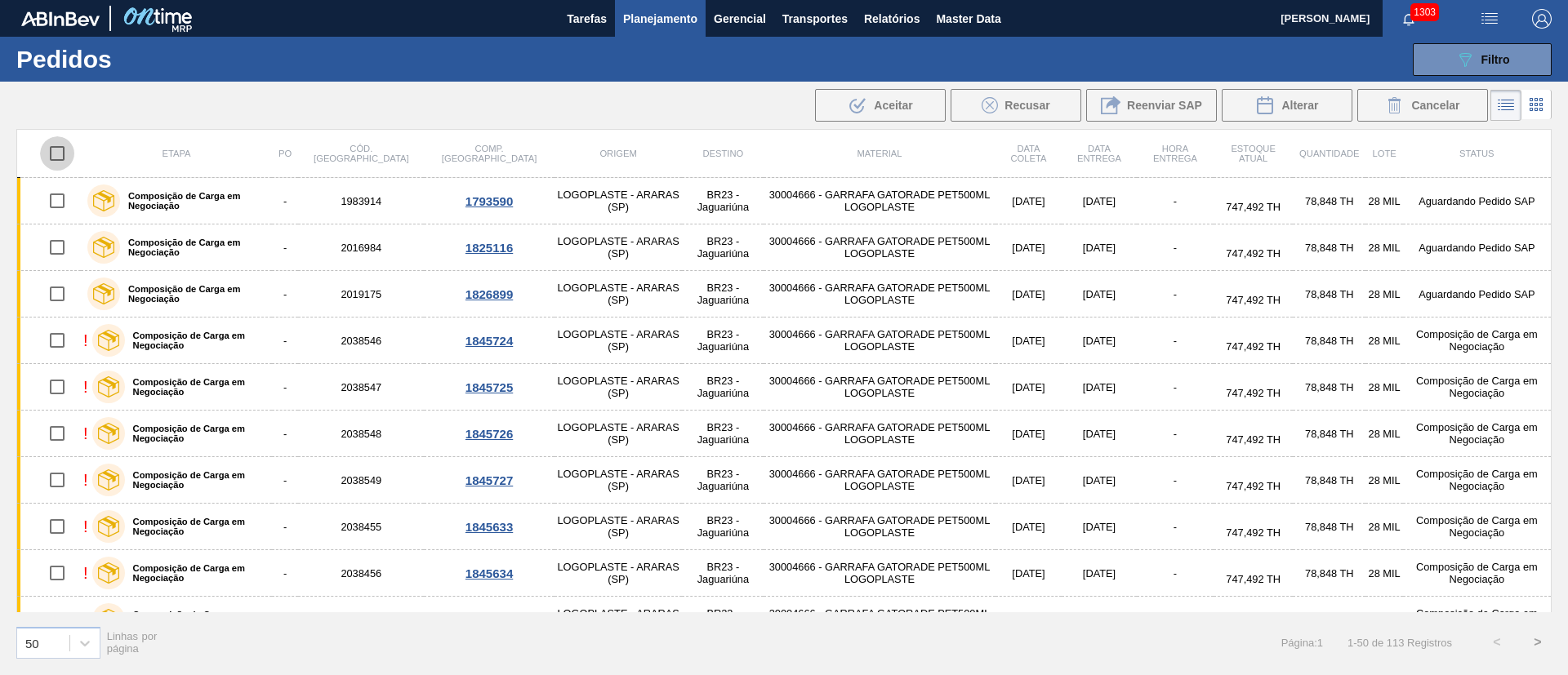
click at [54, 145] on input "checkbox" at bounding box center [57, 154] width 34 height 34
checkbox input "true"
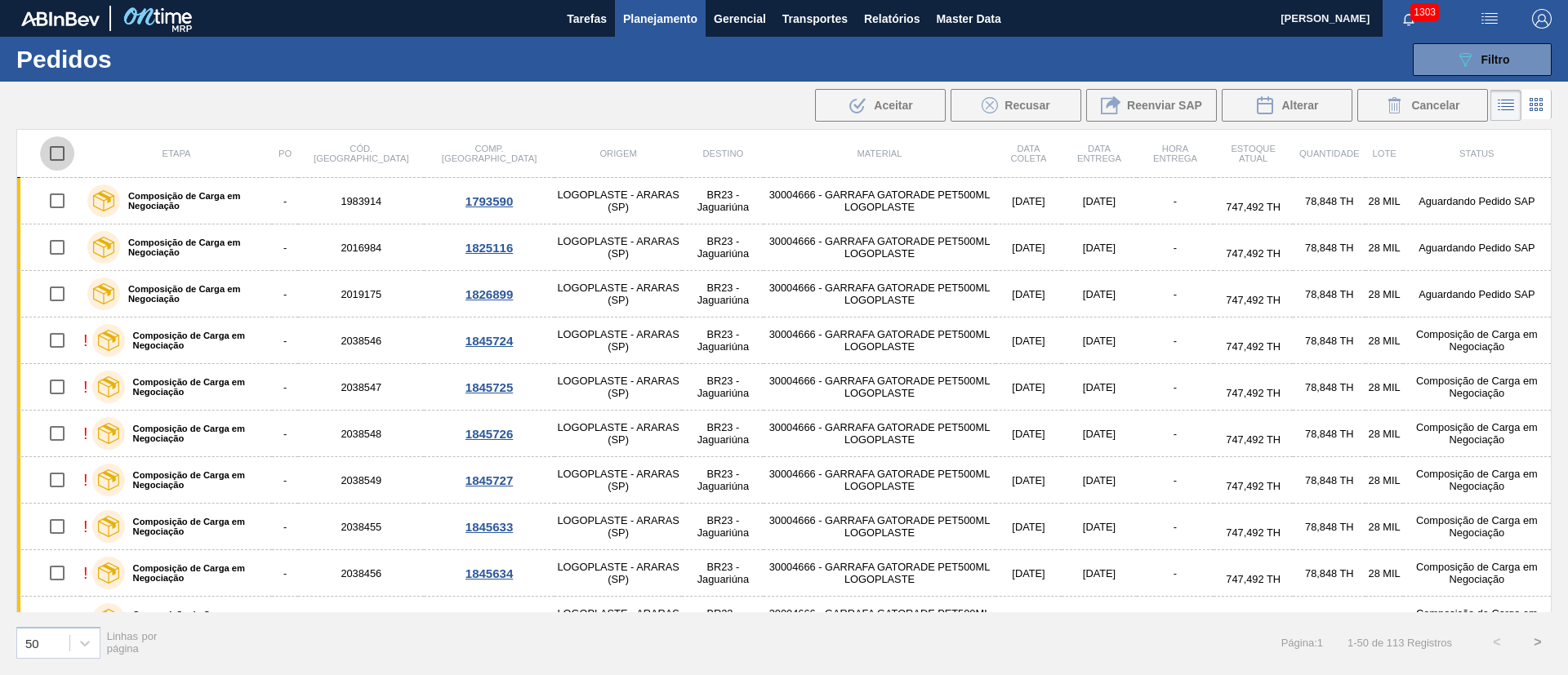
checkbox input "true"
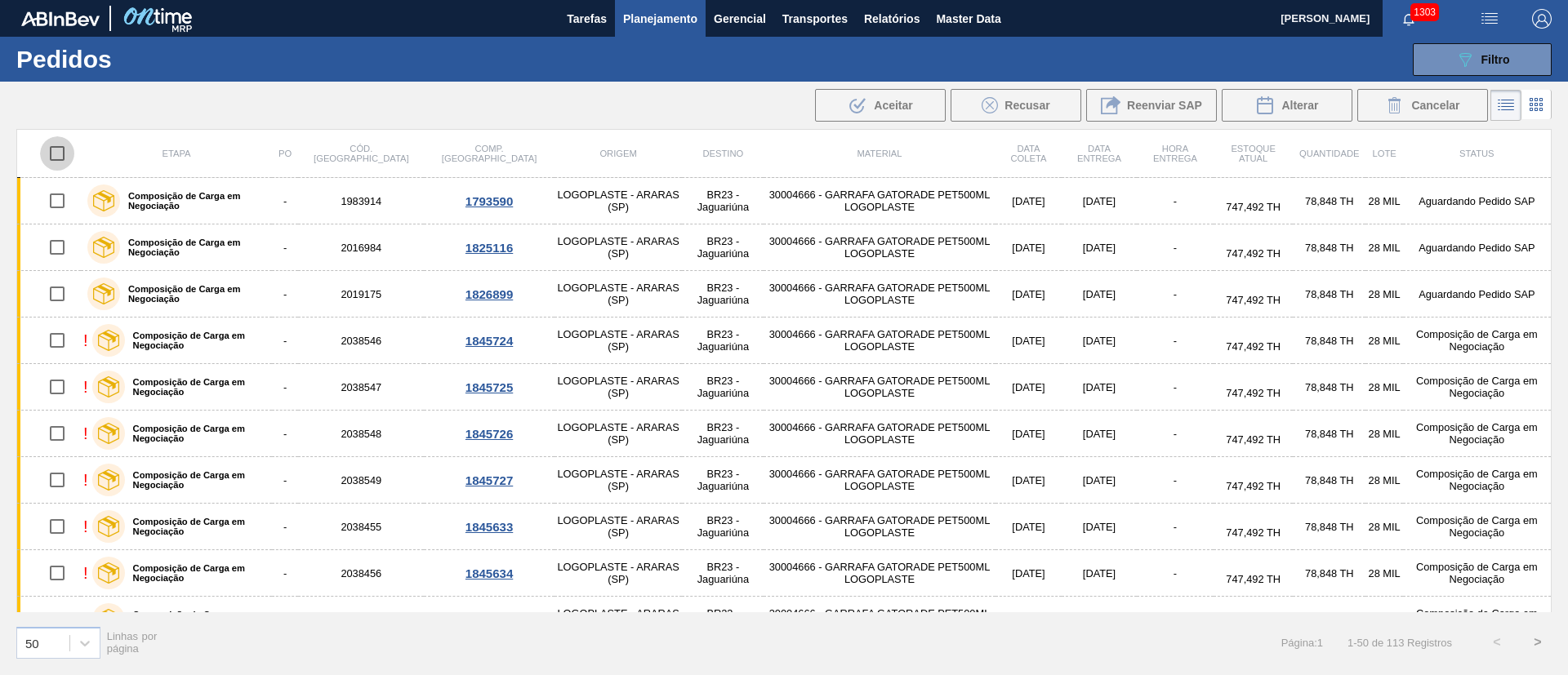
checkbox input "true"
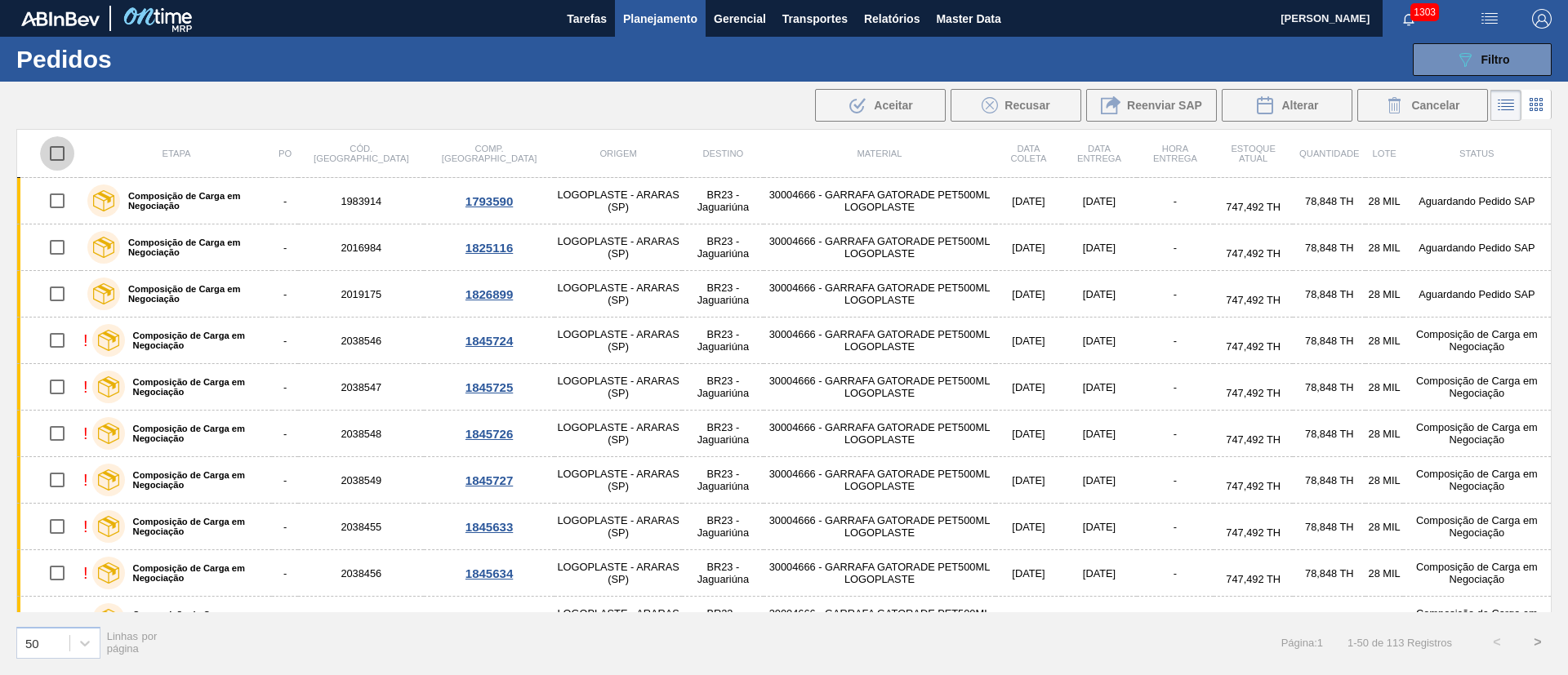
checkbox input "true"
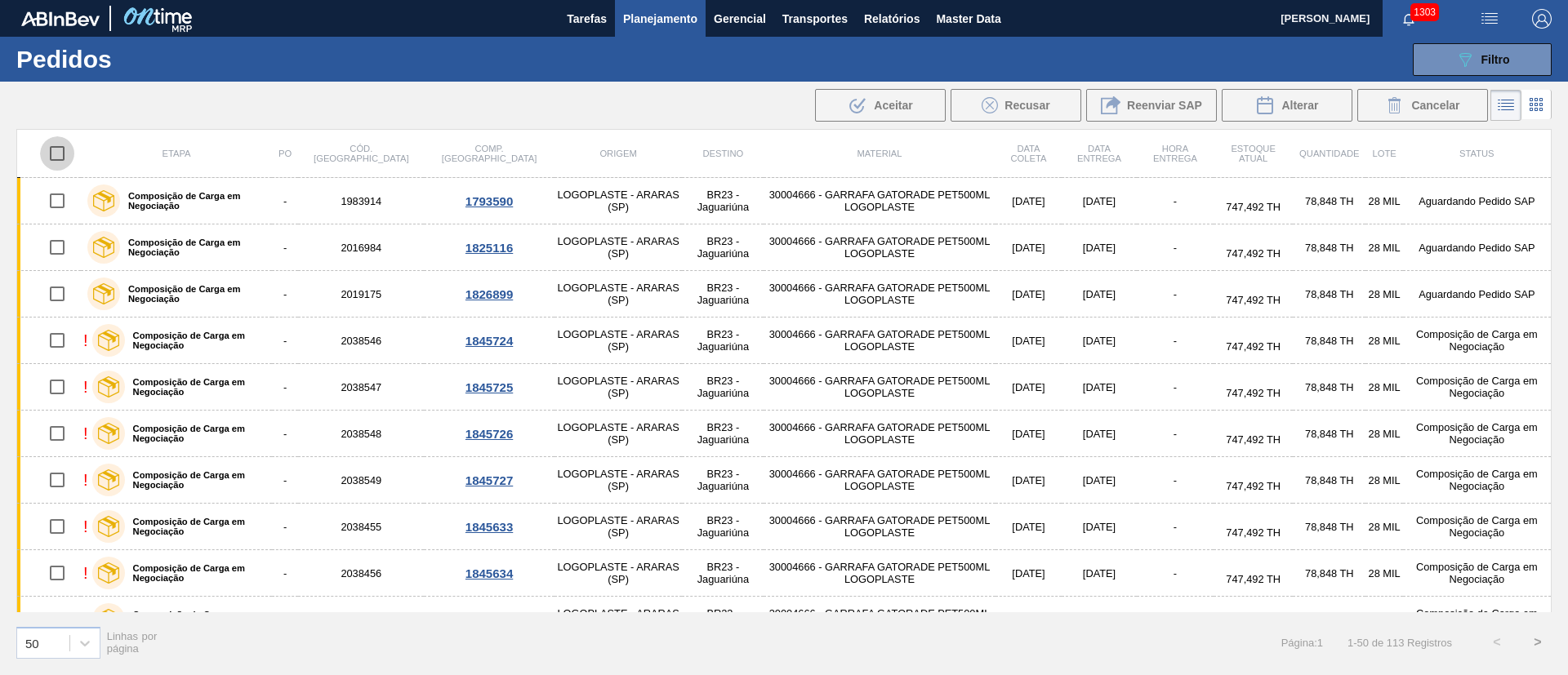
checkbox input "true"
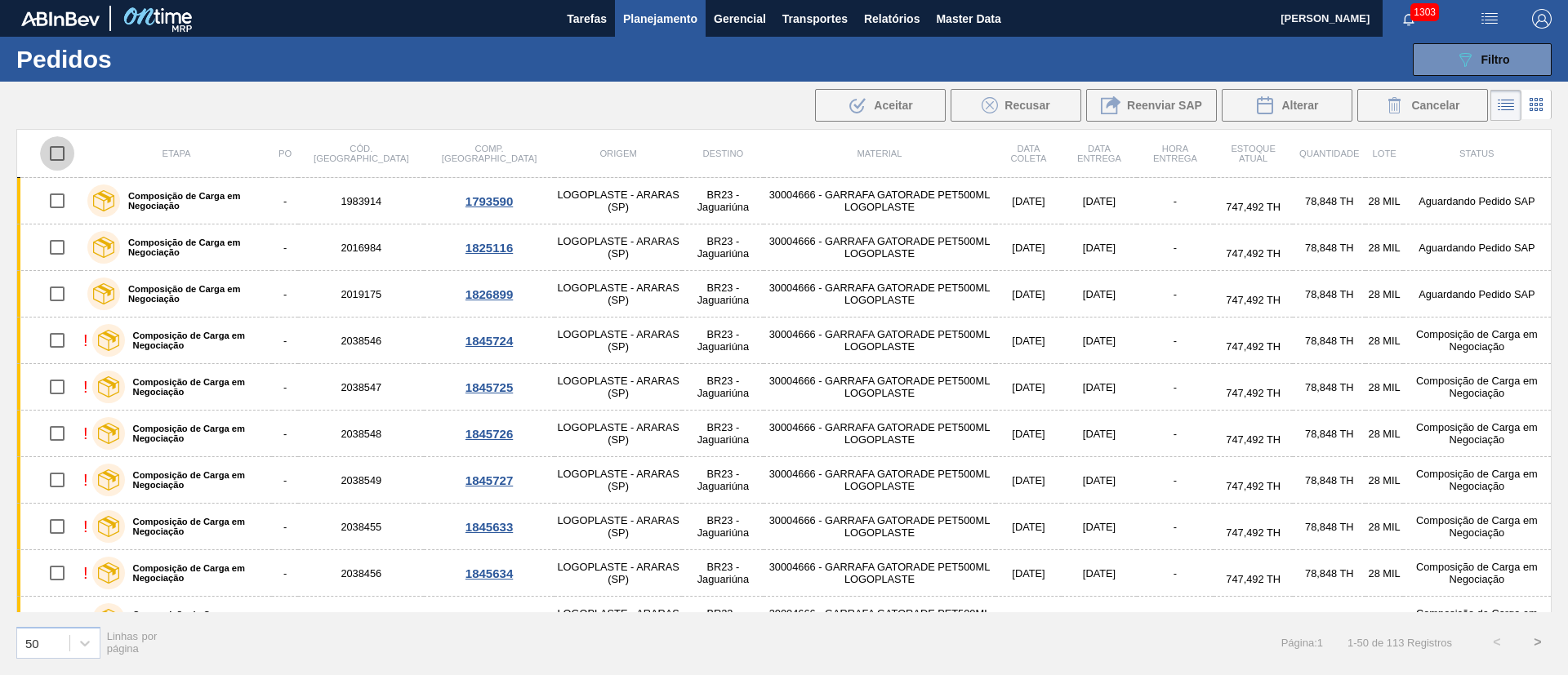
checkbox input "true"
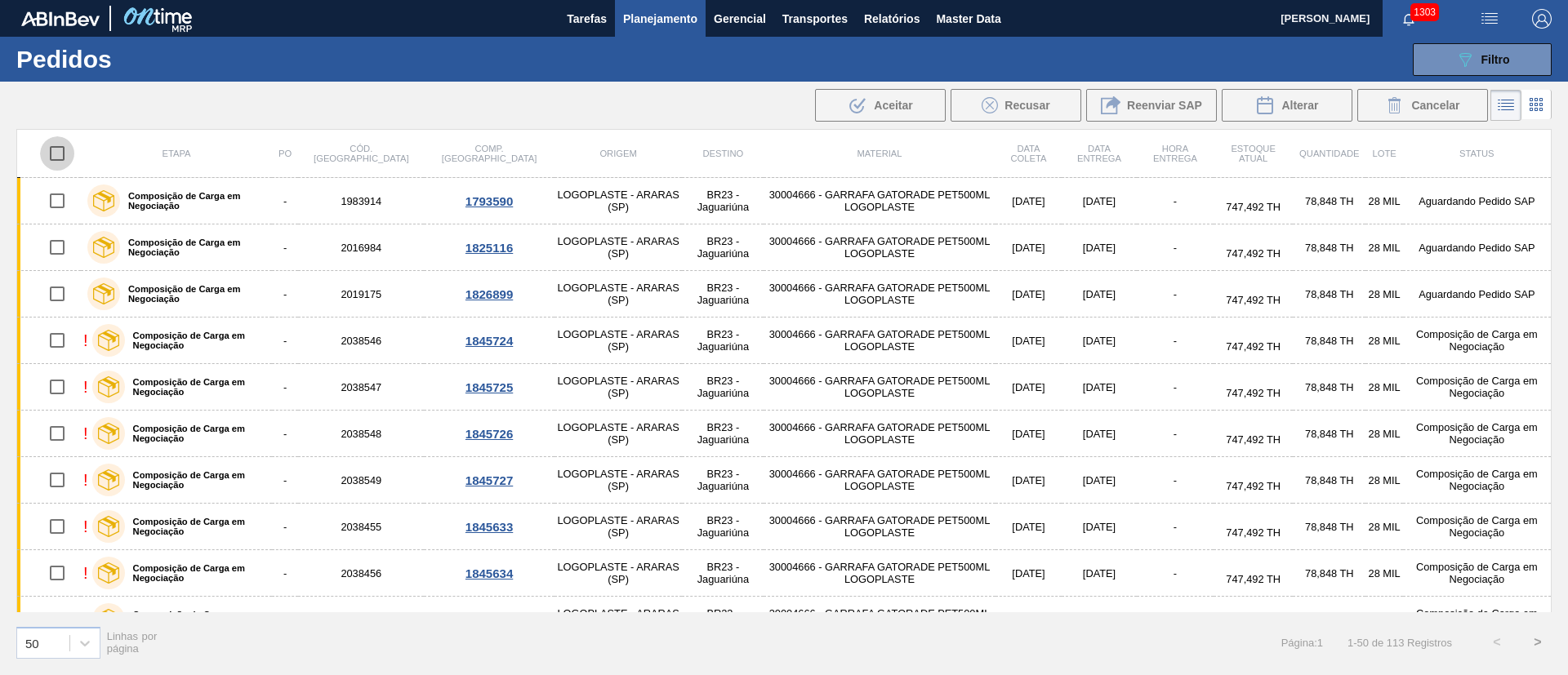
checkbox input "true"
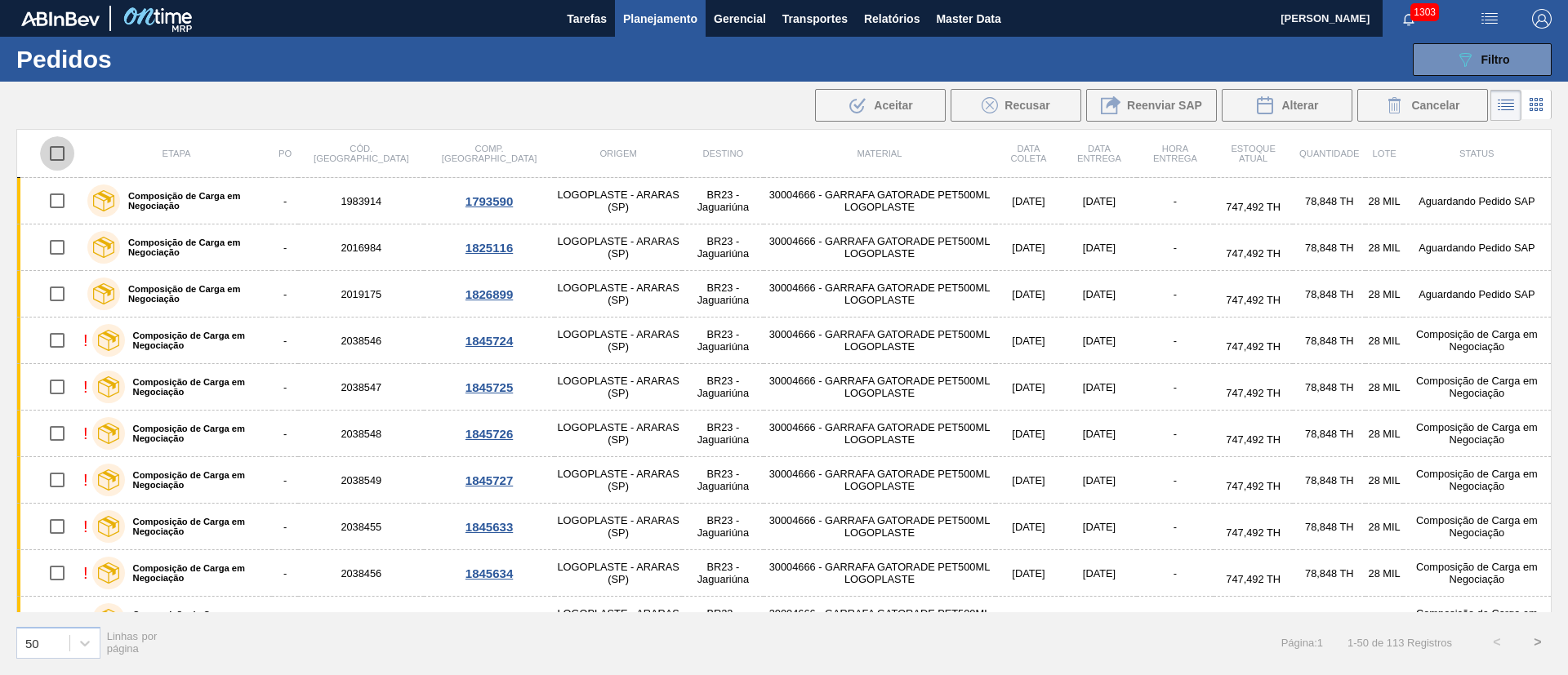
checkbox input "true"
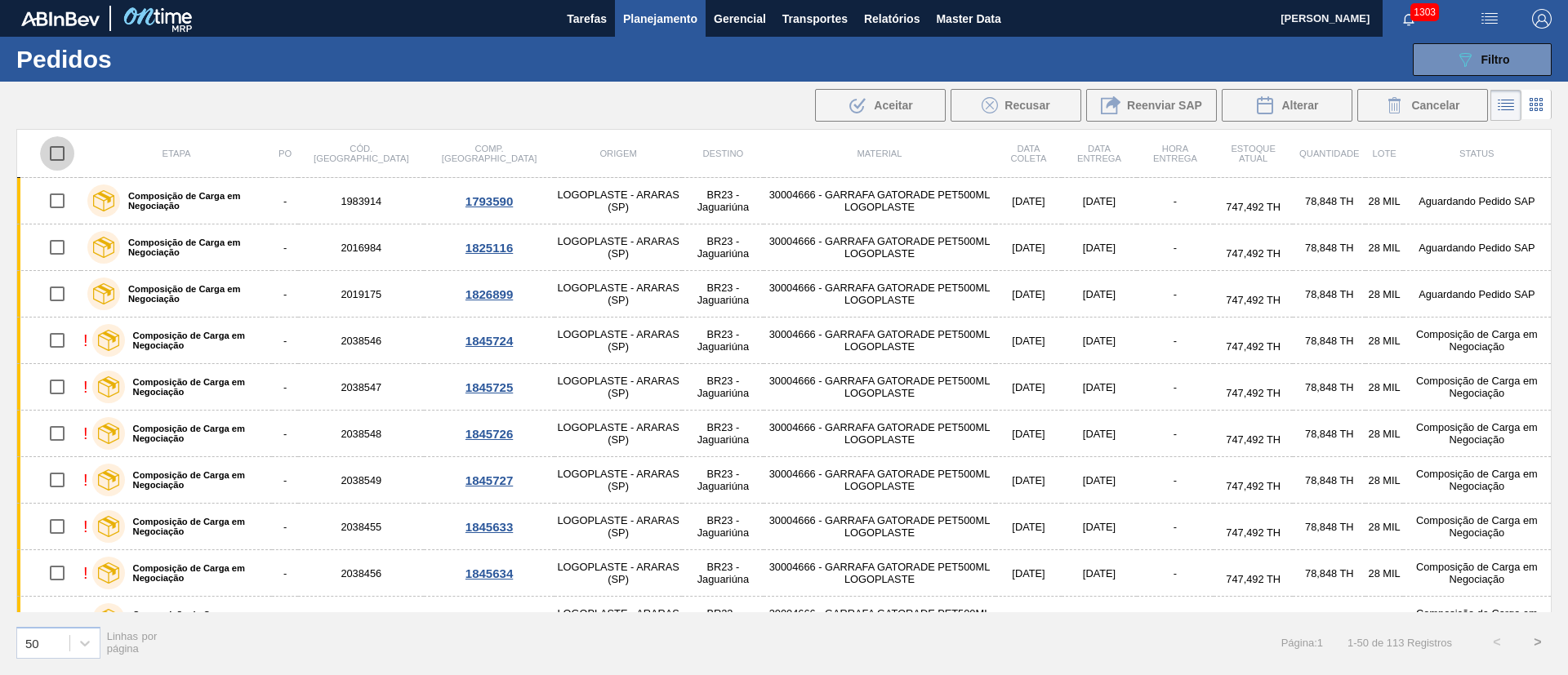
checkbox input "true"
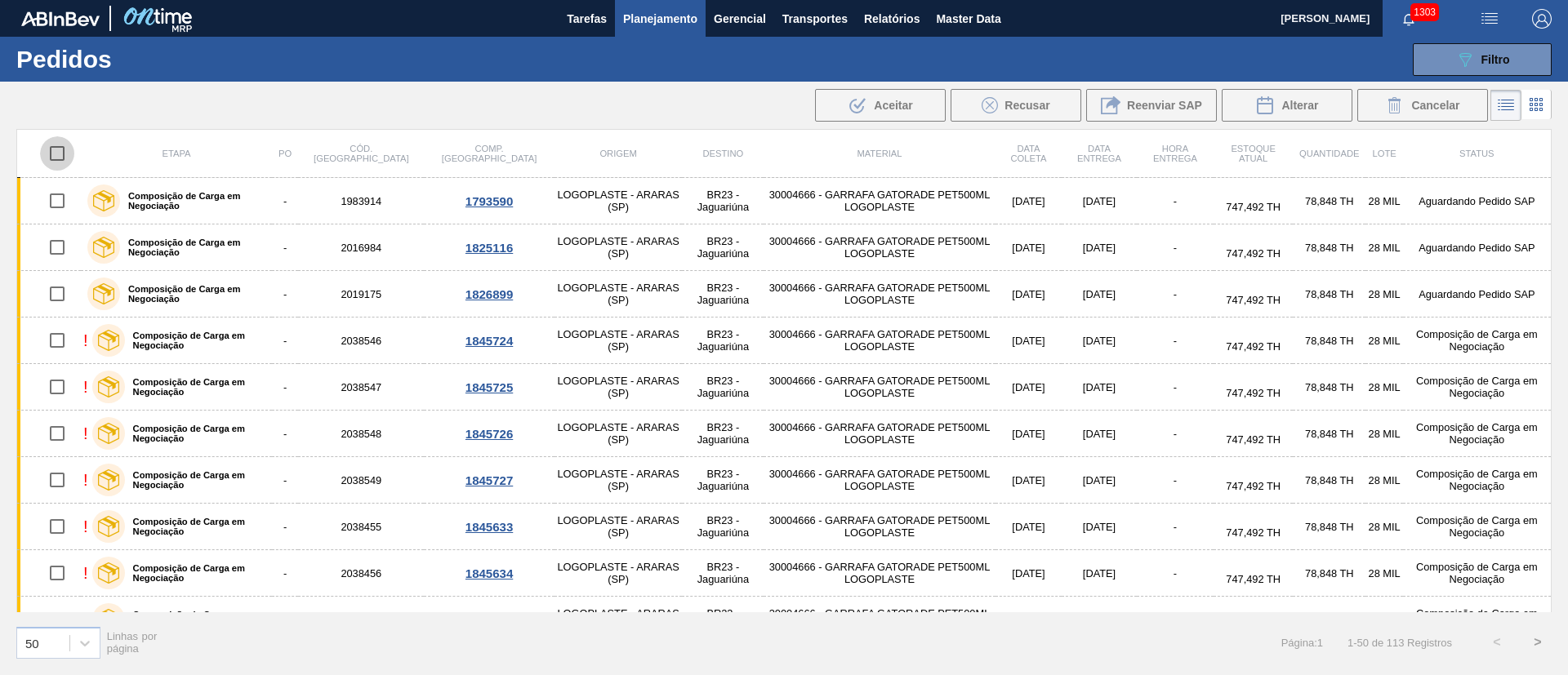
checkbox input "true"
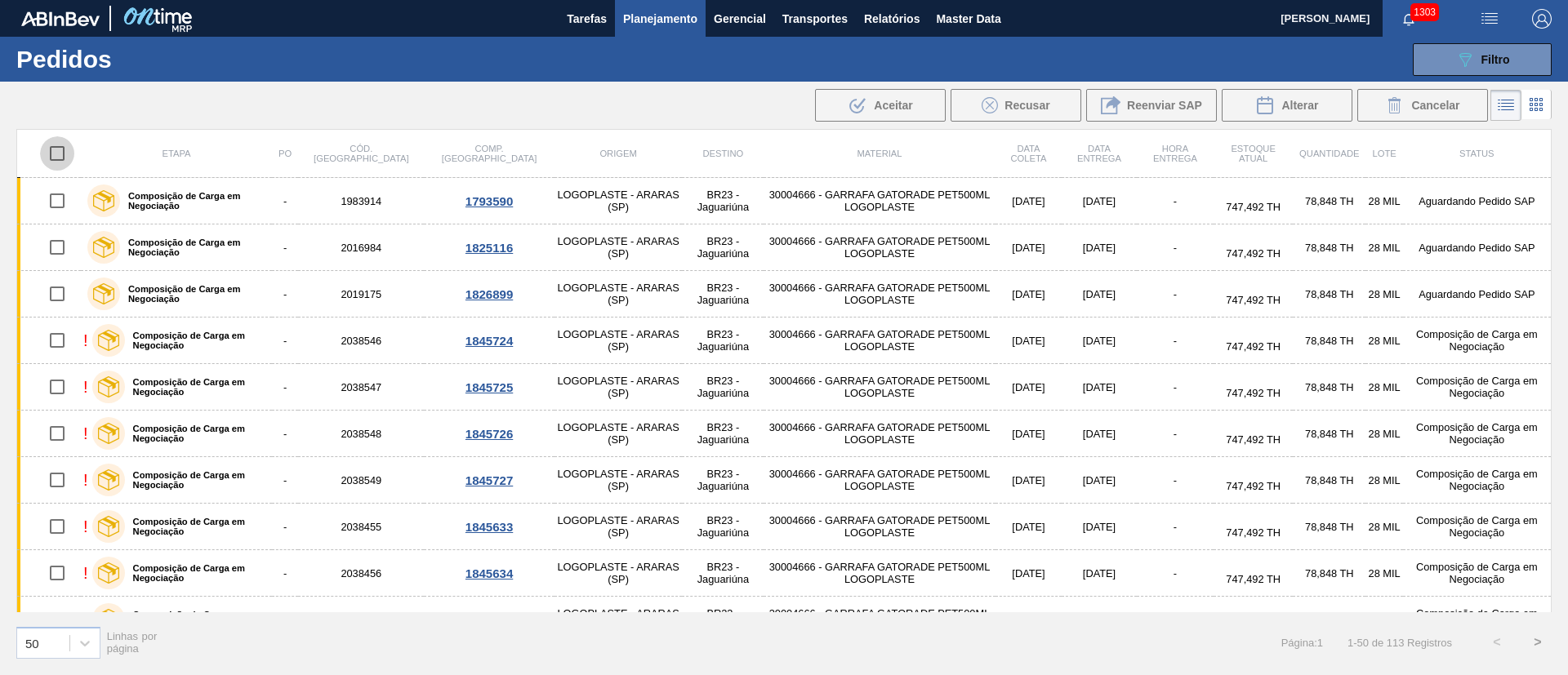
checkbox input "true"
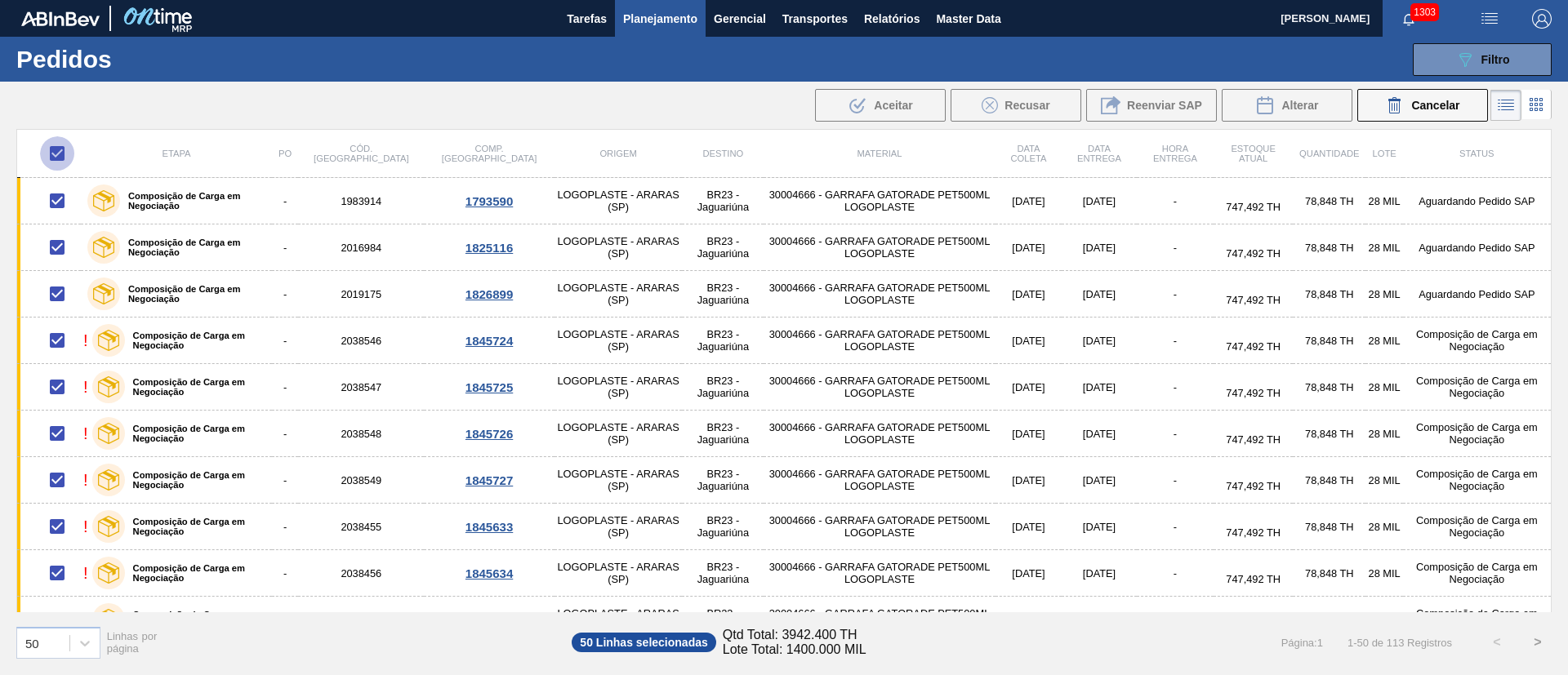
click at [58, 157] on input "checkbox" at bounding box center [57, 154] width 34 height 34
checkbox input "false"
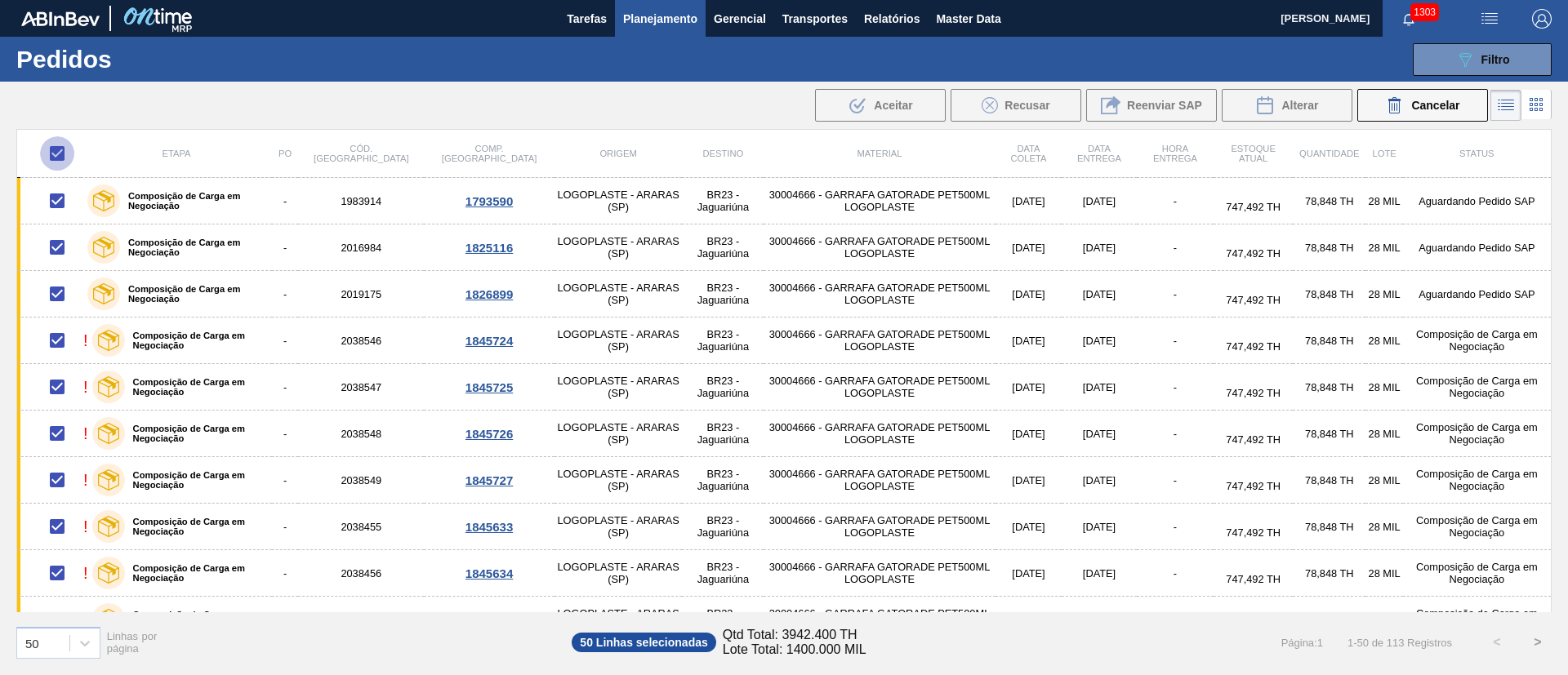
checkbox input "false"
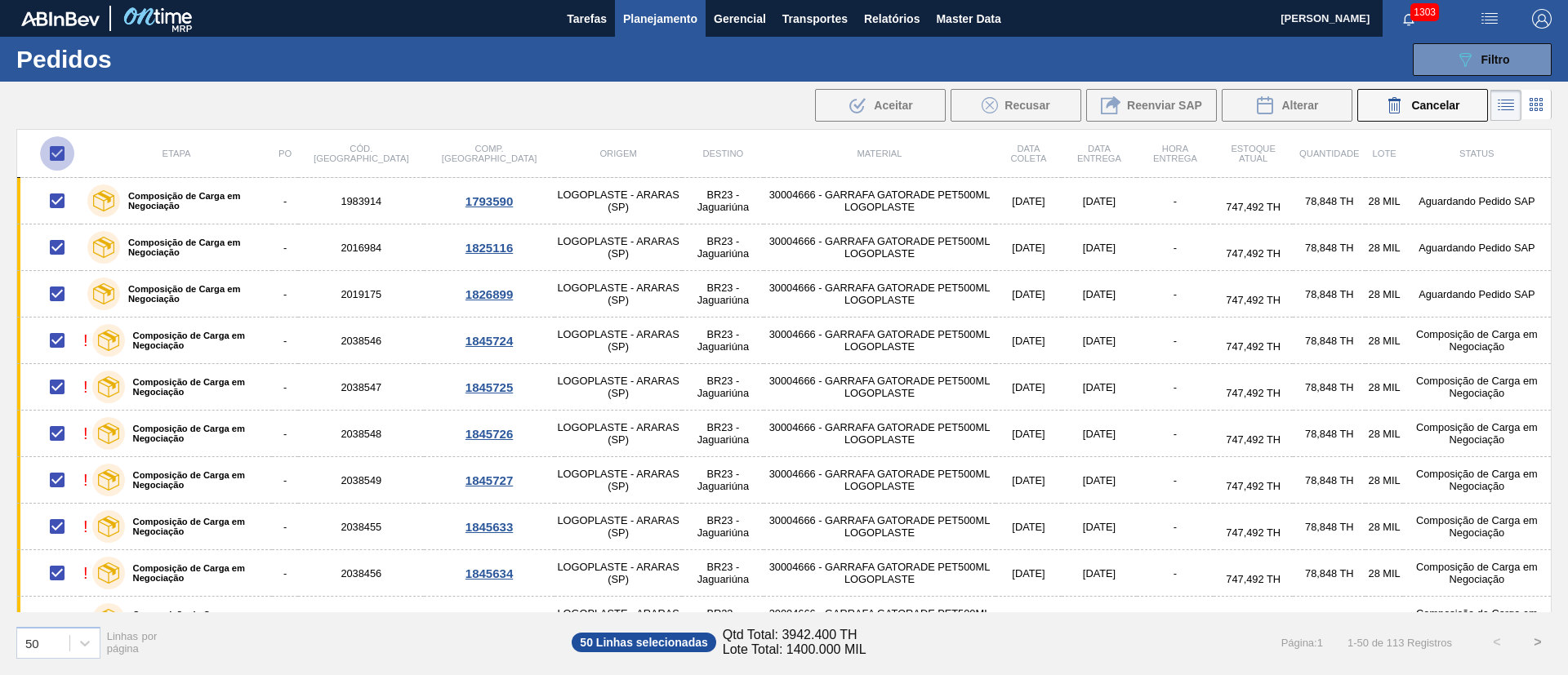
checkbox input "false"
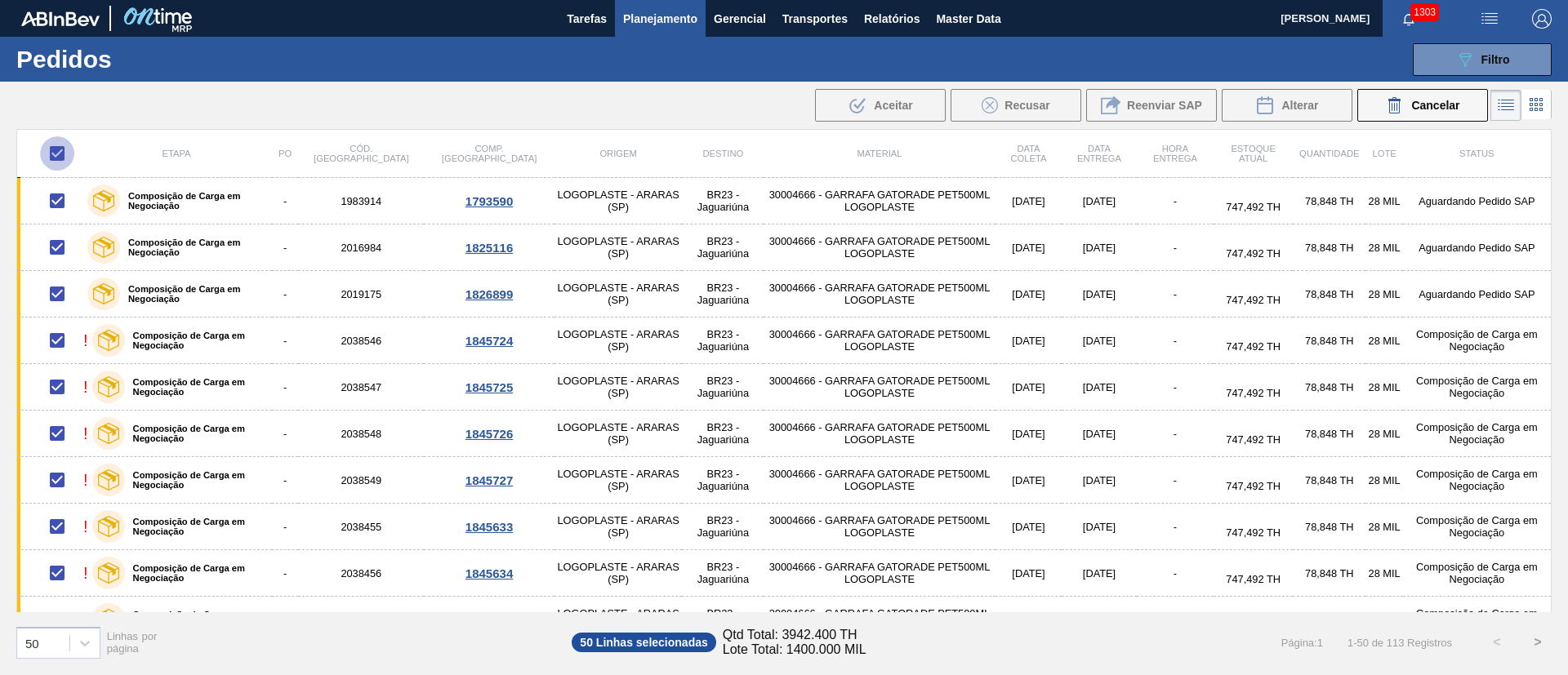
checkbox input "false"
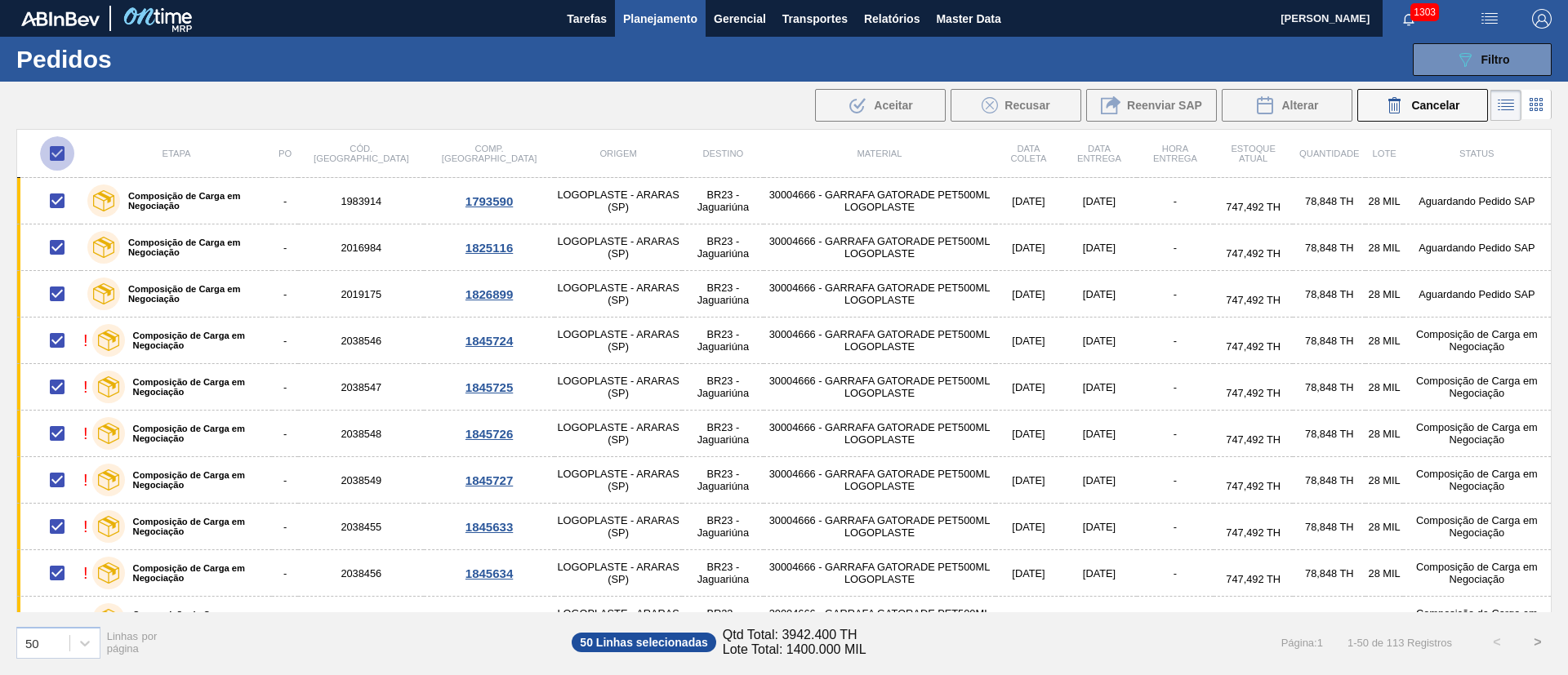
checkbox input "false"
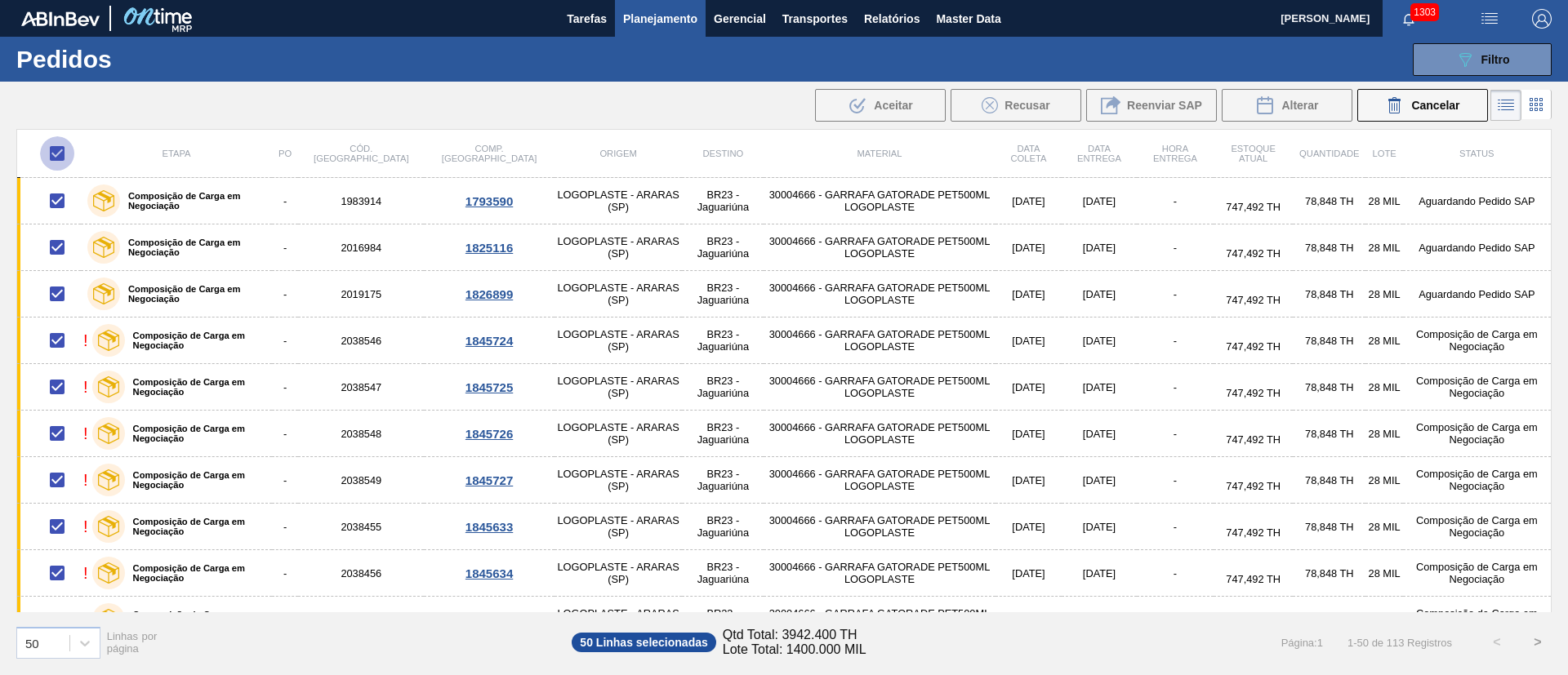
checkbox input "false"
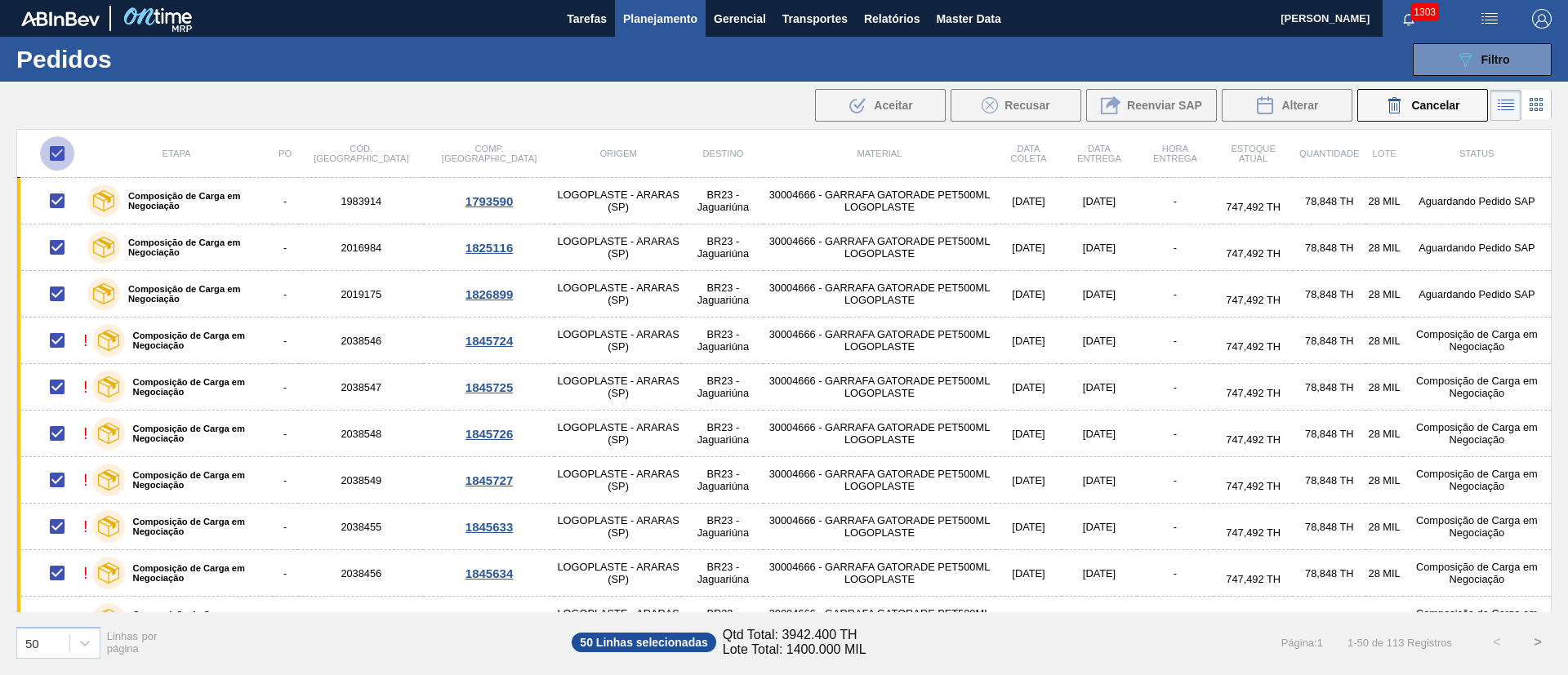
checkbox input "false"
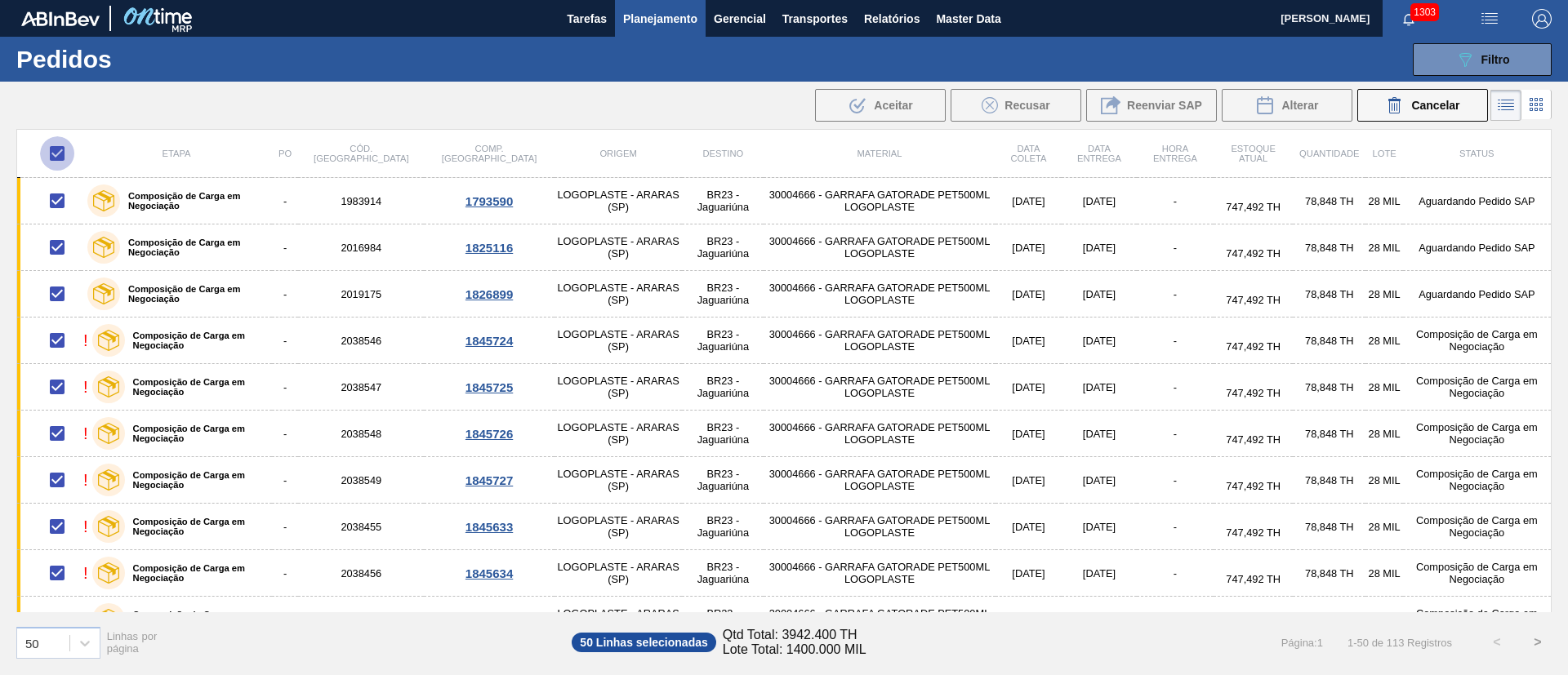
checkbox input "false"
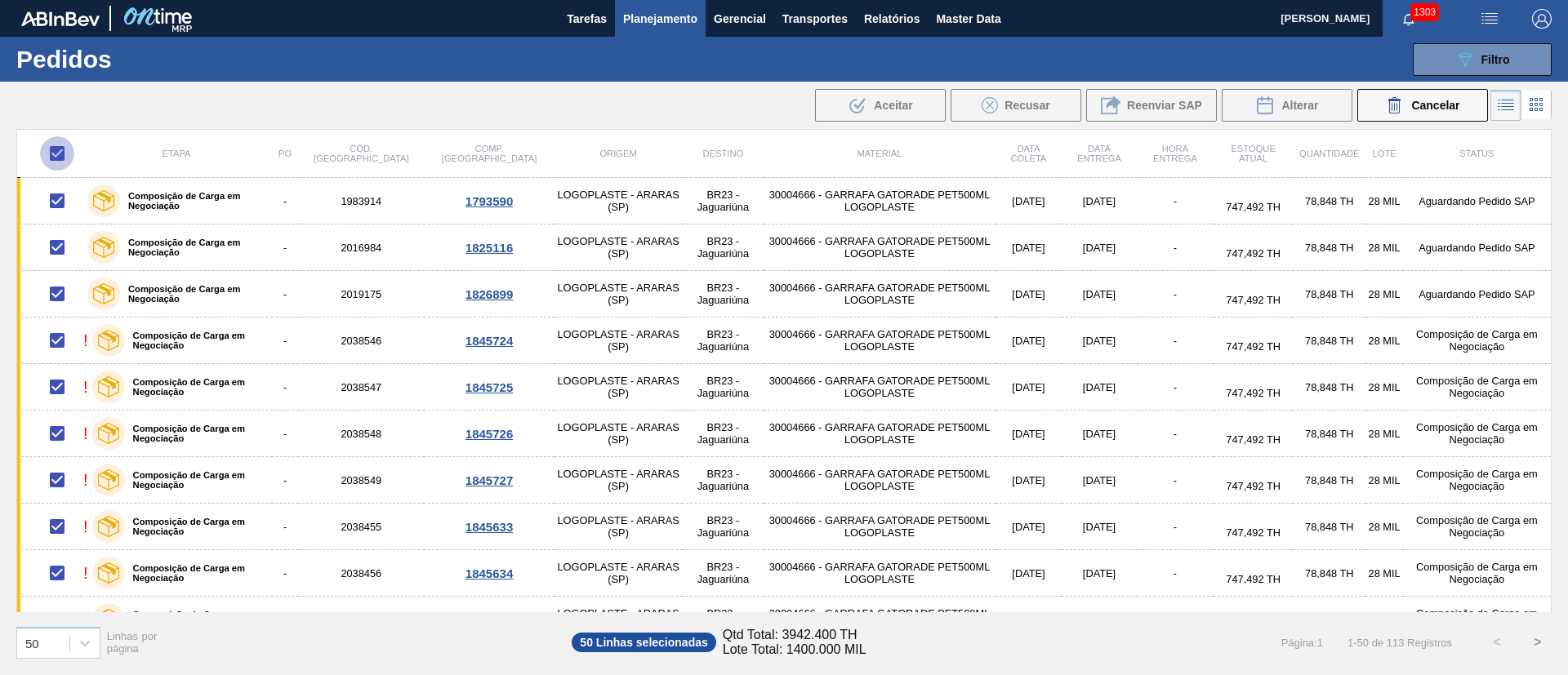
checkbox input "false"
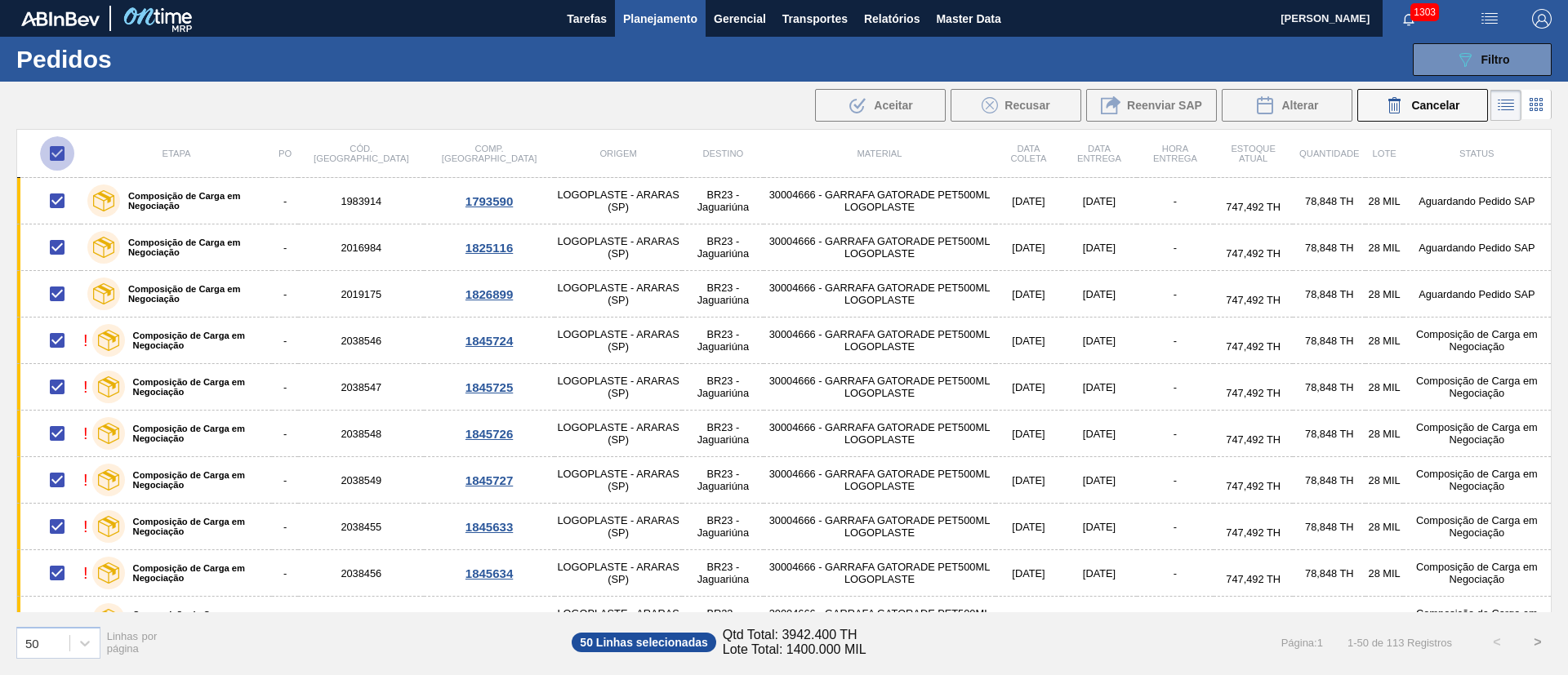
checkbox input "false"
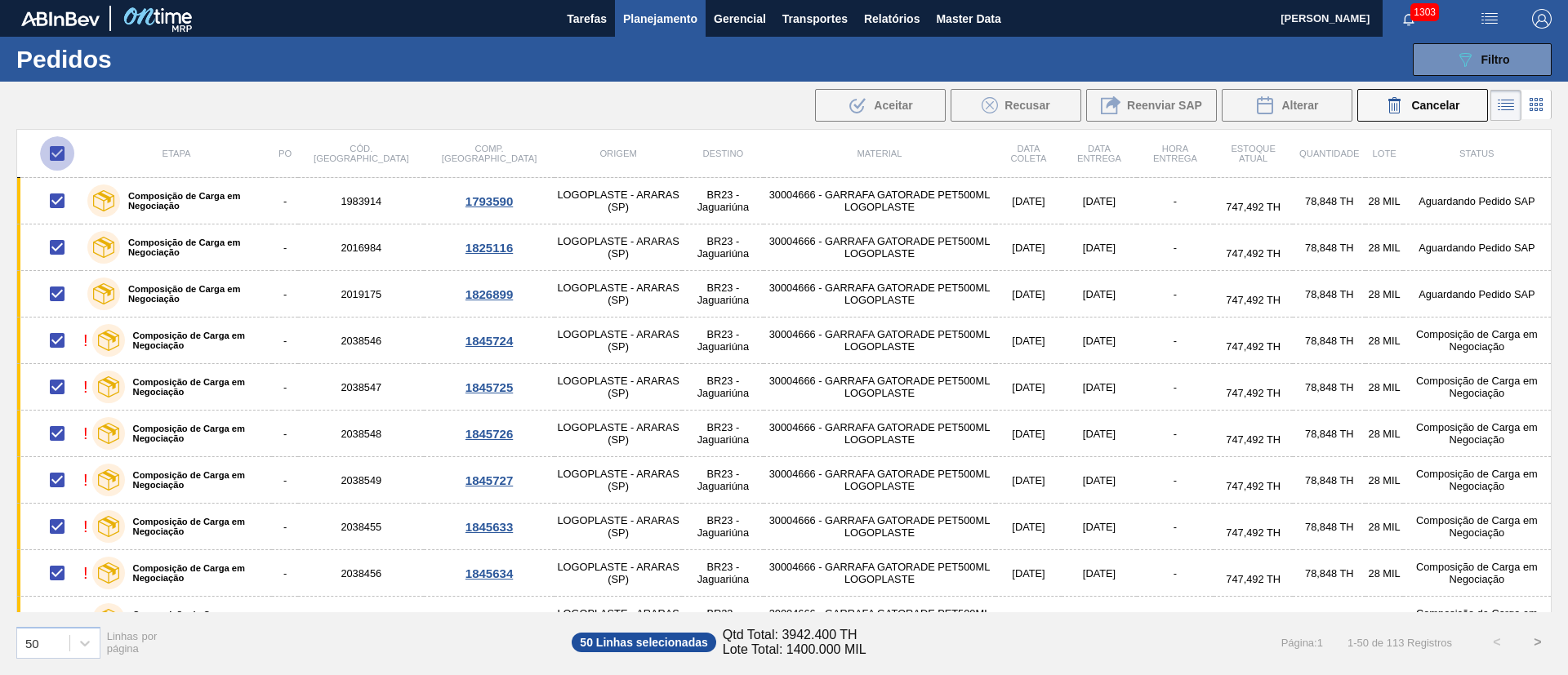
checkbox input "false"
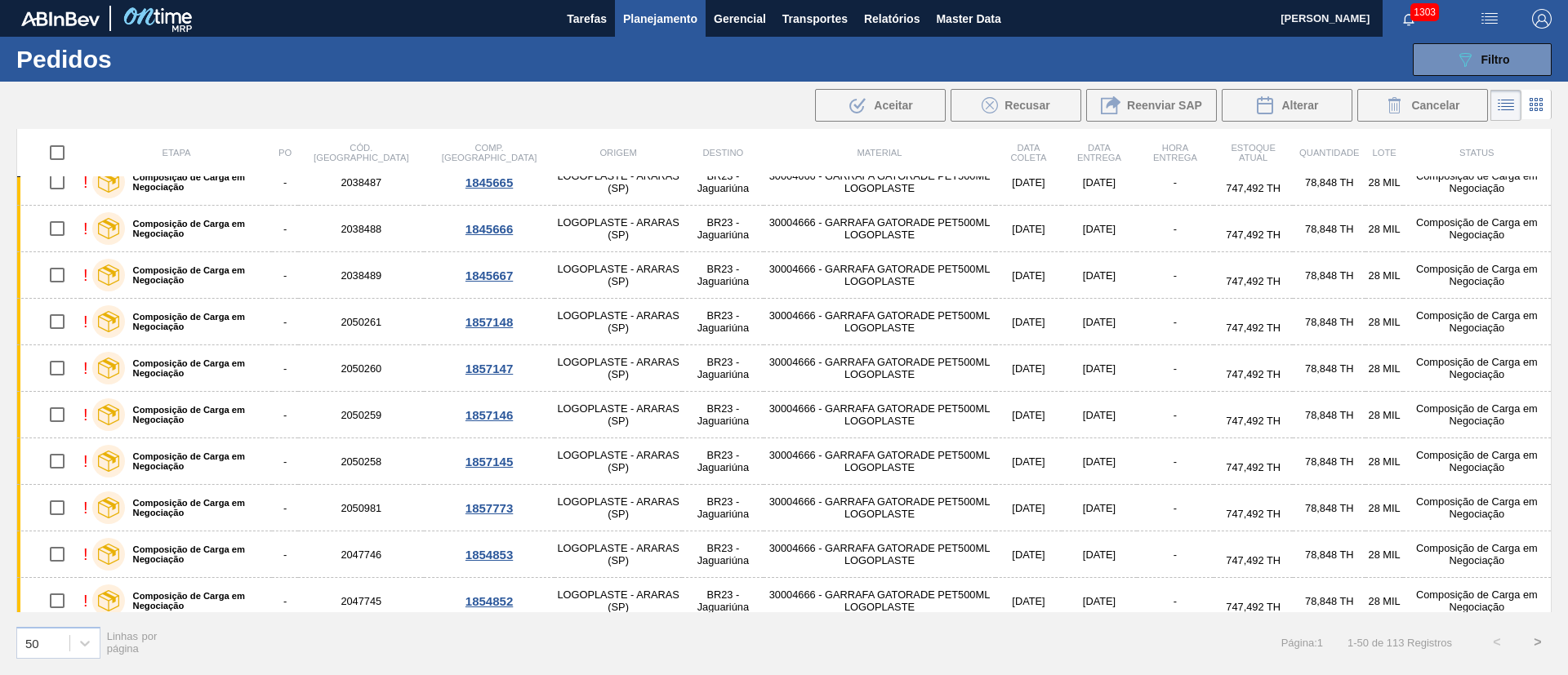
scroll to position [1892, 0]
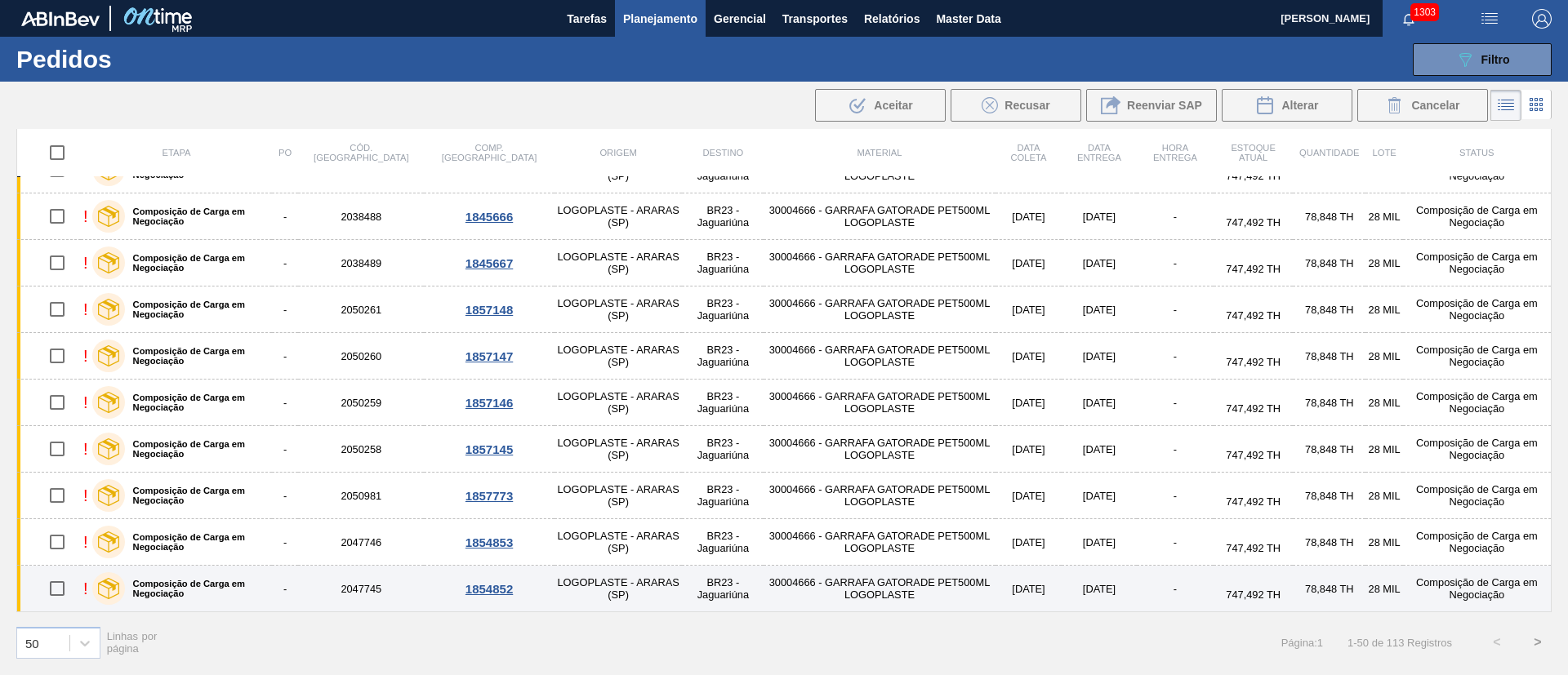
click at [53, 589] on input "checkbox" at bounding box center [57, 588] width 34 height 34
click at [58, 585] on input "checkbox" at bounding box center [57, 588] width 34 height 34
checkbox input "false"
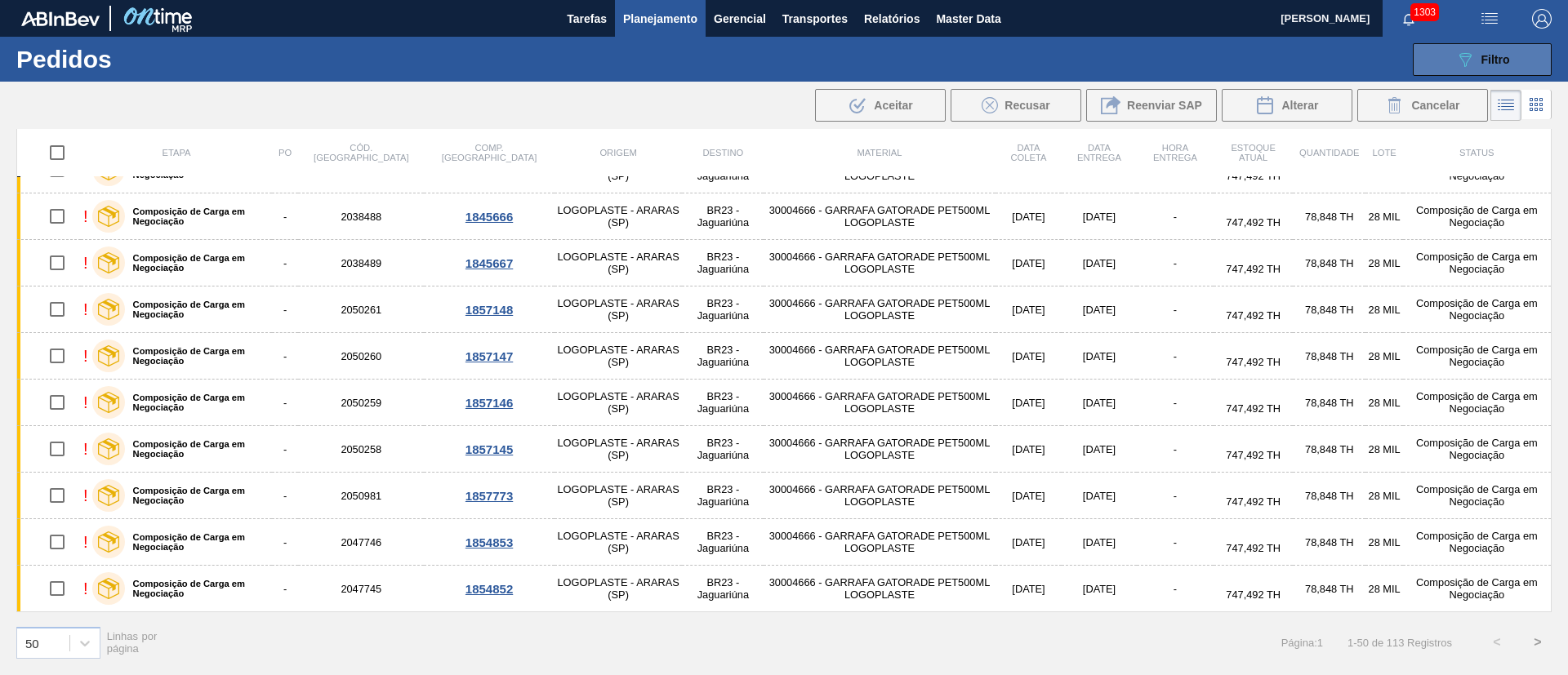
click at [1474, 62] on div "089F7B8B-B2A5-4AFE-B5C0-19BA573D28AC Filtro" at bounding box center [1482, 60] width 55 height 20
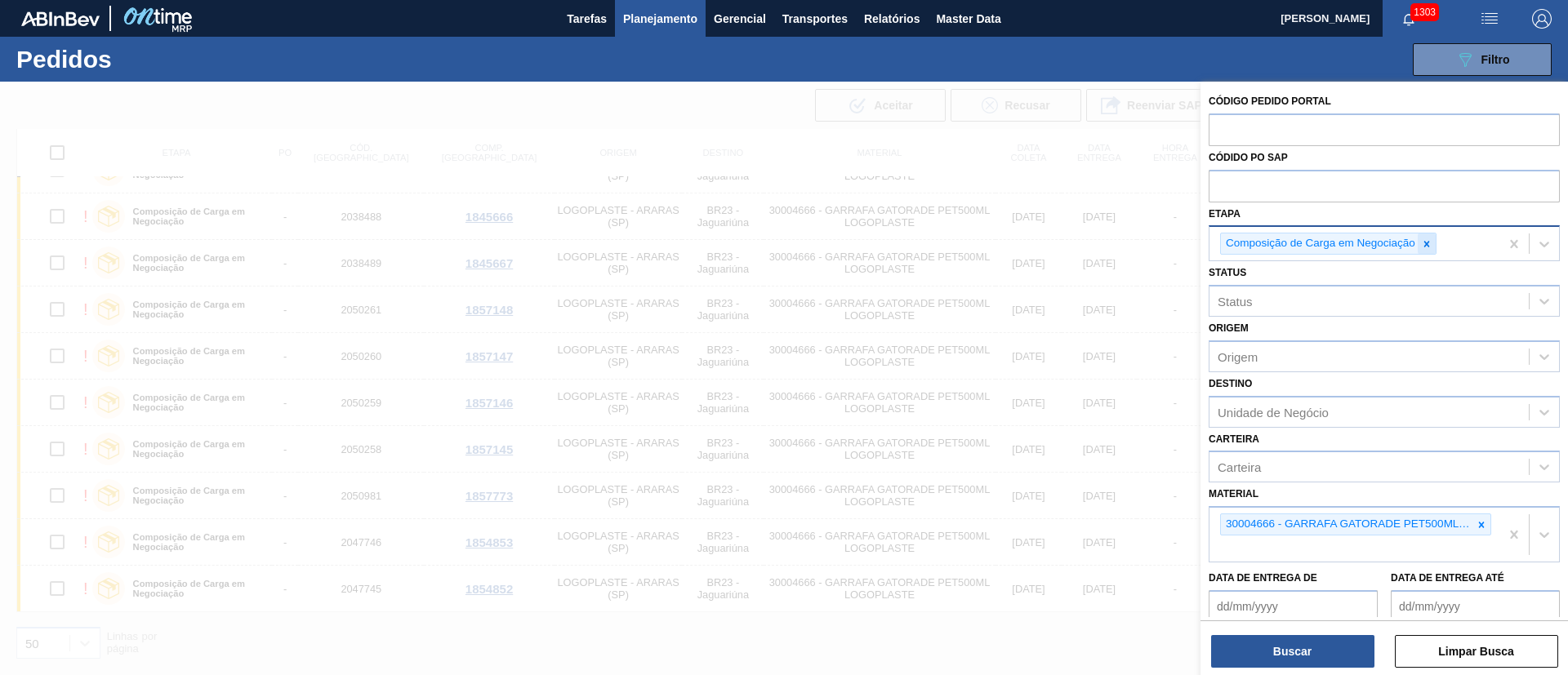
click at [1434, 244] on div at bounding box center [1426, 244] width 18 height 20
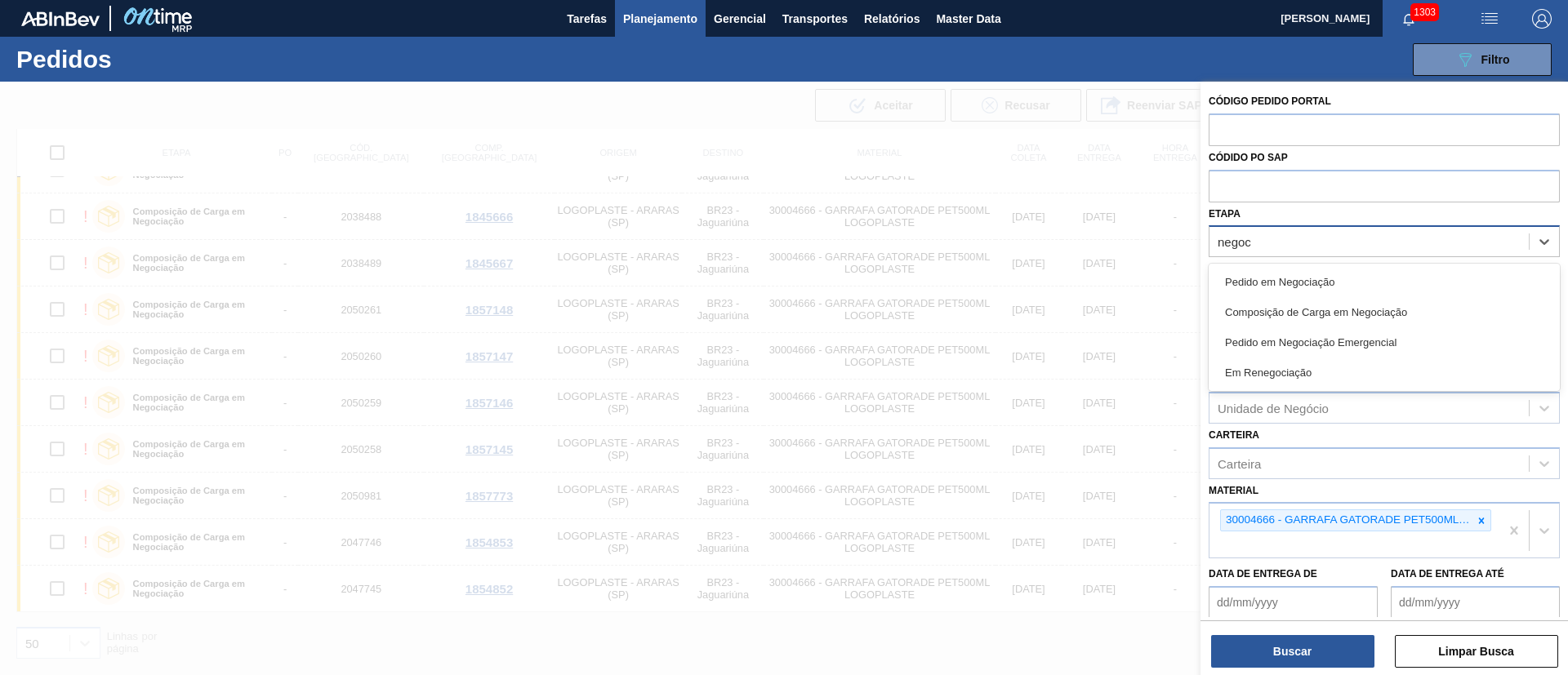
type input "negoci"
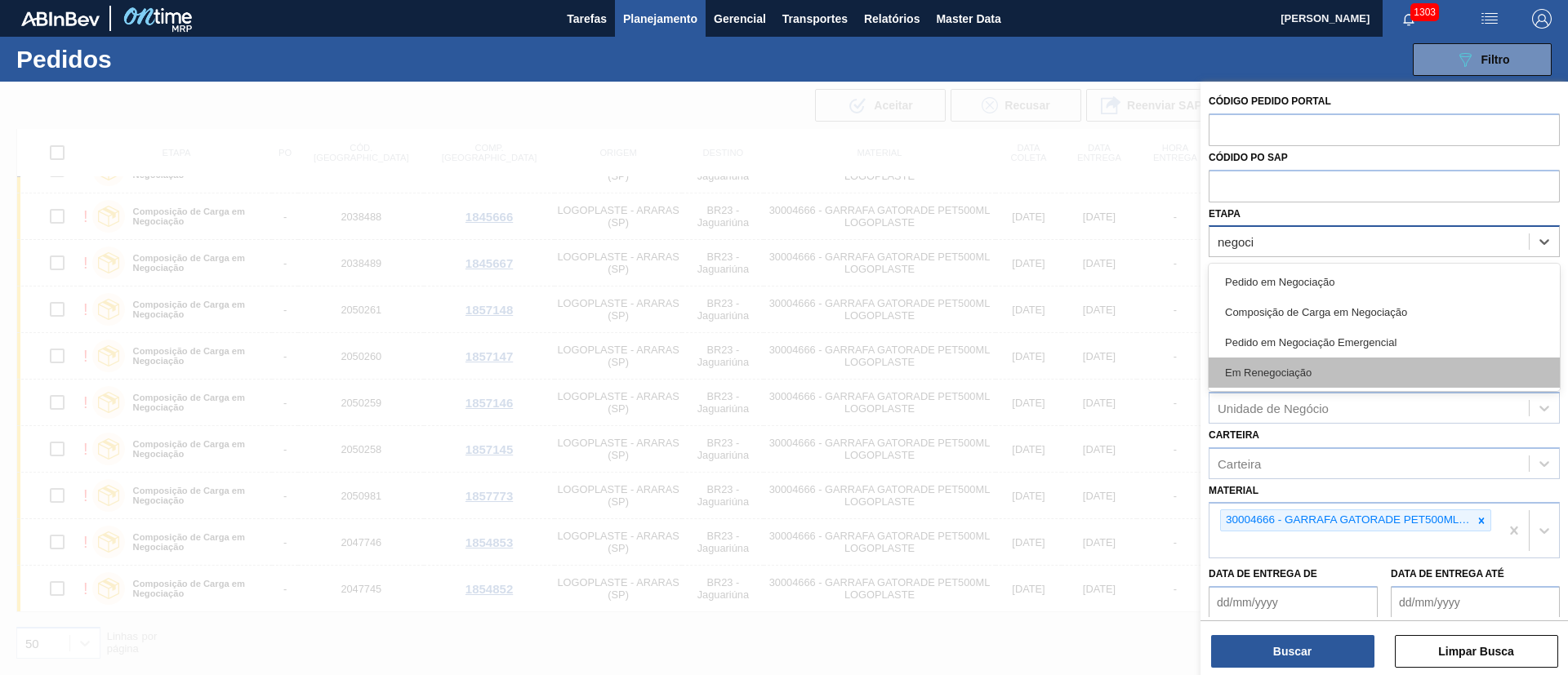
click at [1268, 375] on div "Em Renegociação" at bounding box center [1384, 372] width 352 height 30
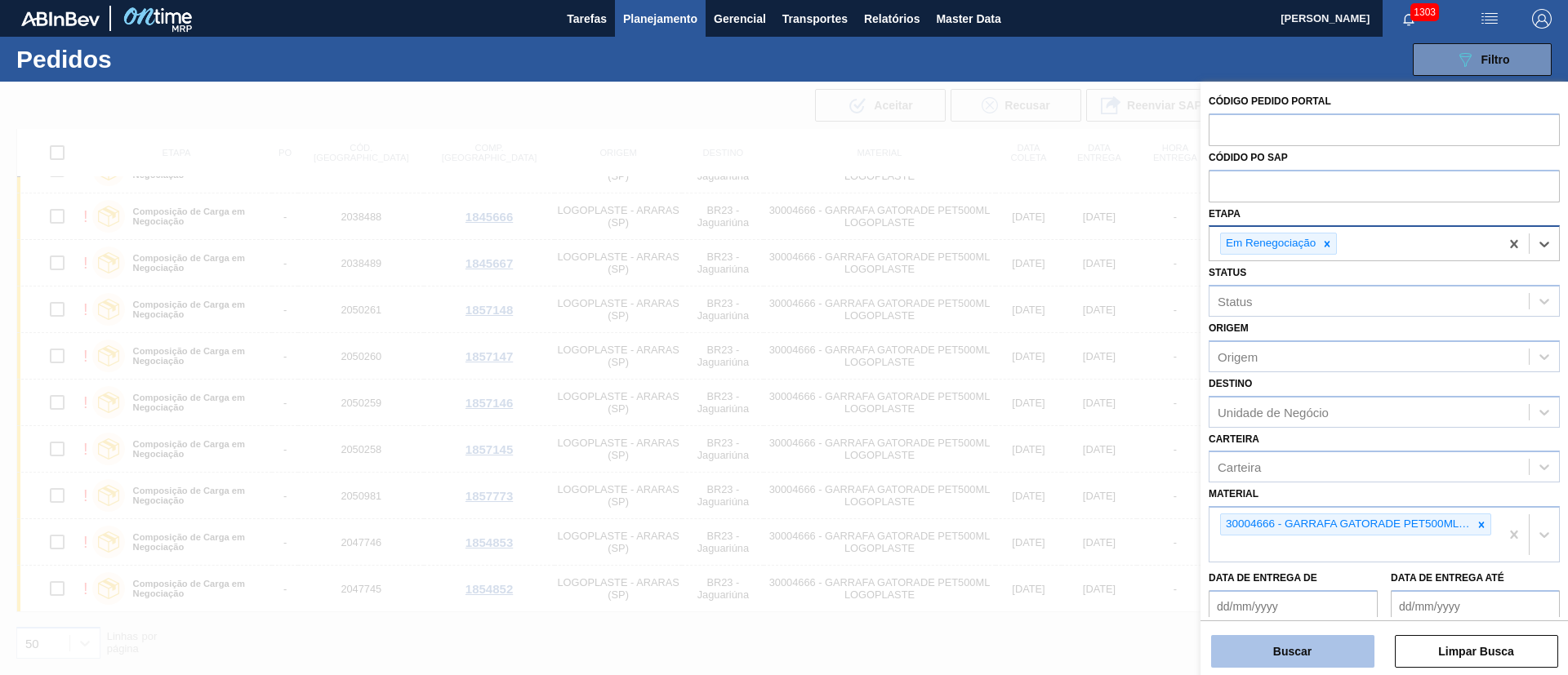
click at [1276, 643] on button "Buscar" at bounding box center [1291, 651] width 163 height 33
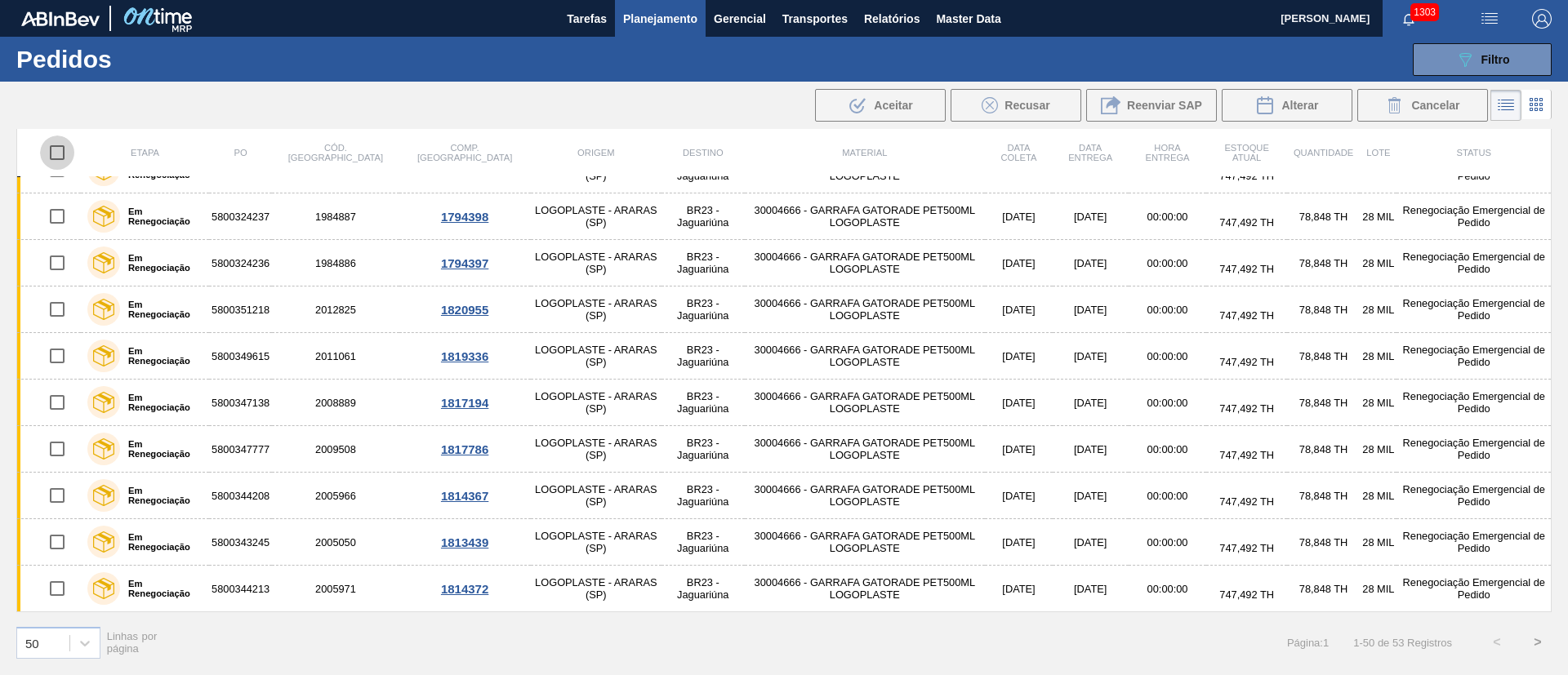
click at [57, 148] on input "checkbox" at bounding box center [57, 153] width 34 height 34
checkbox input "true"
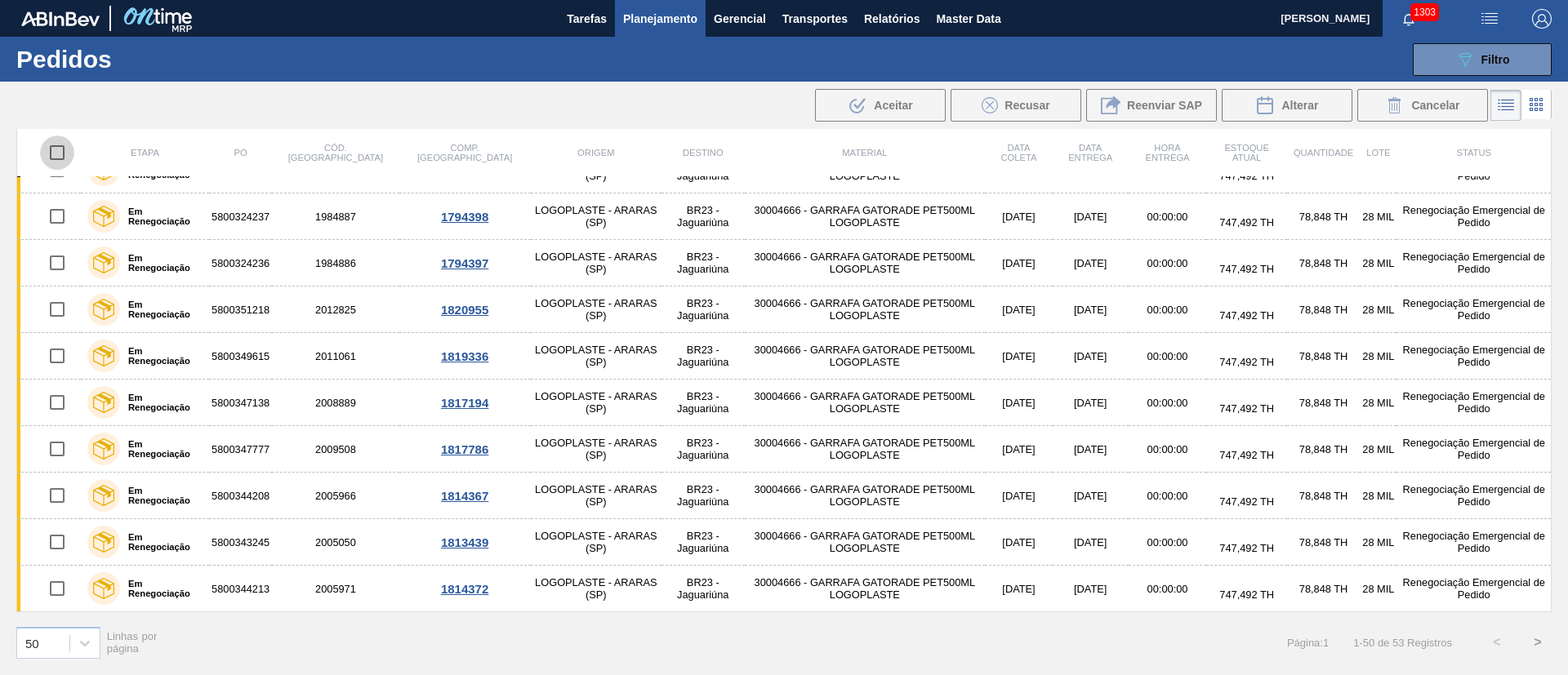
checkbox input "true"
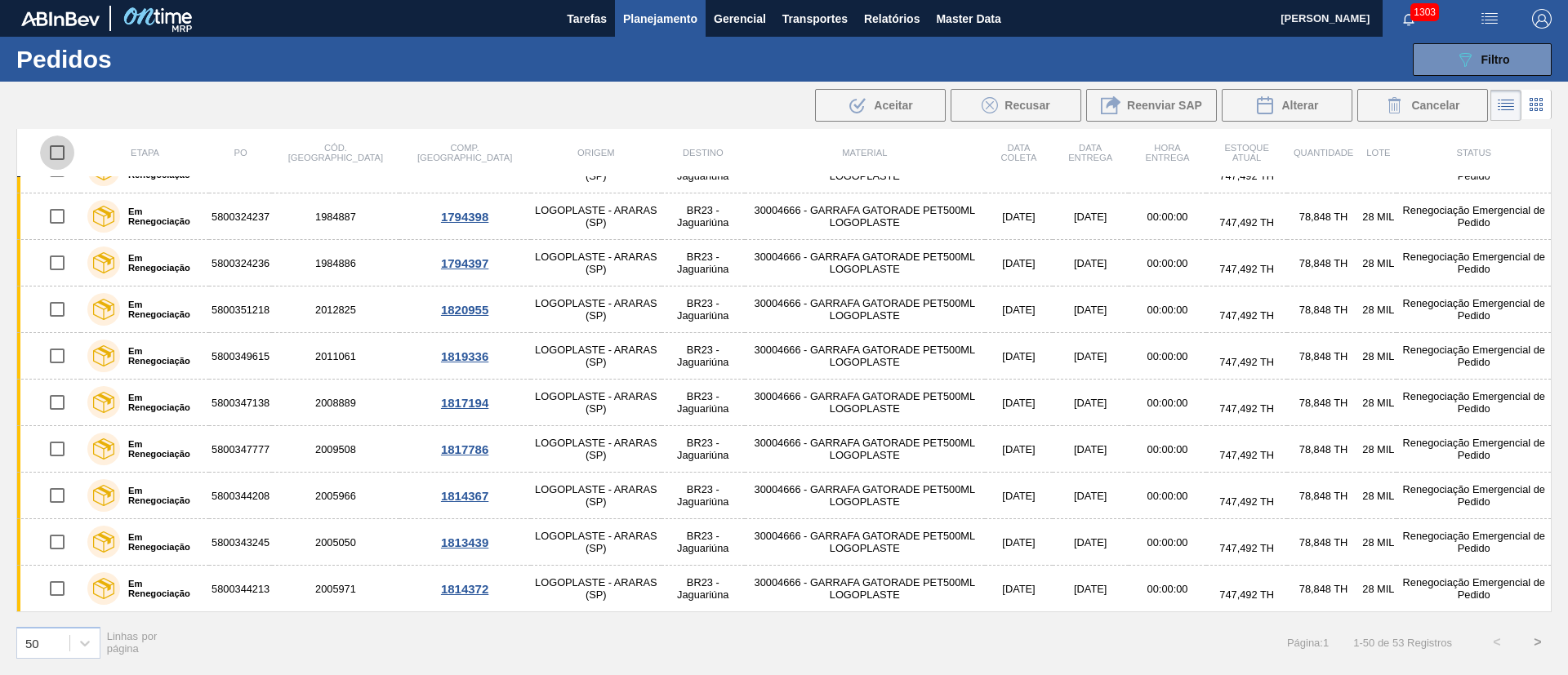
checkbox input "true"
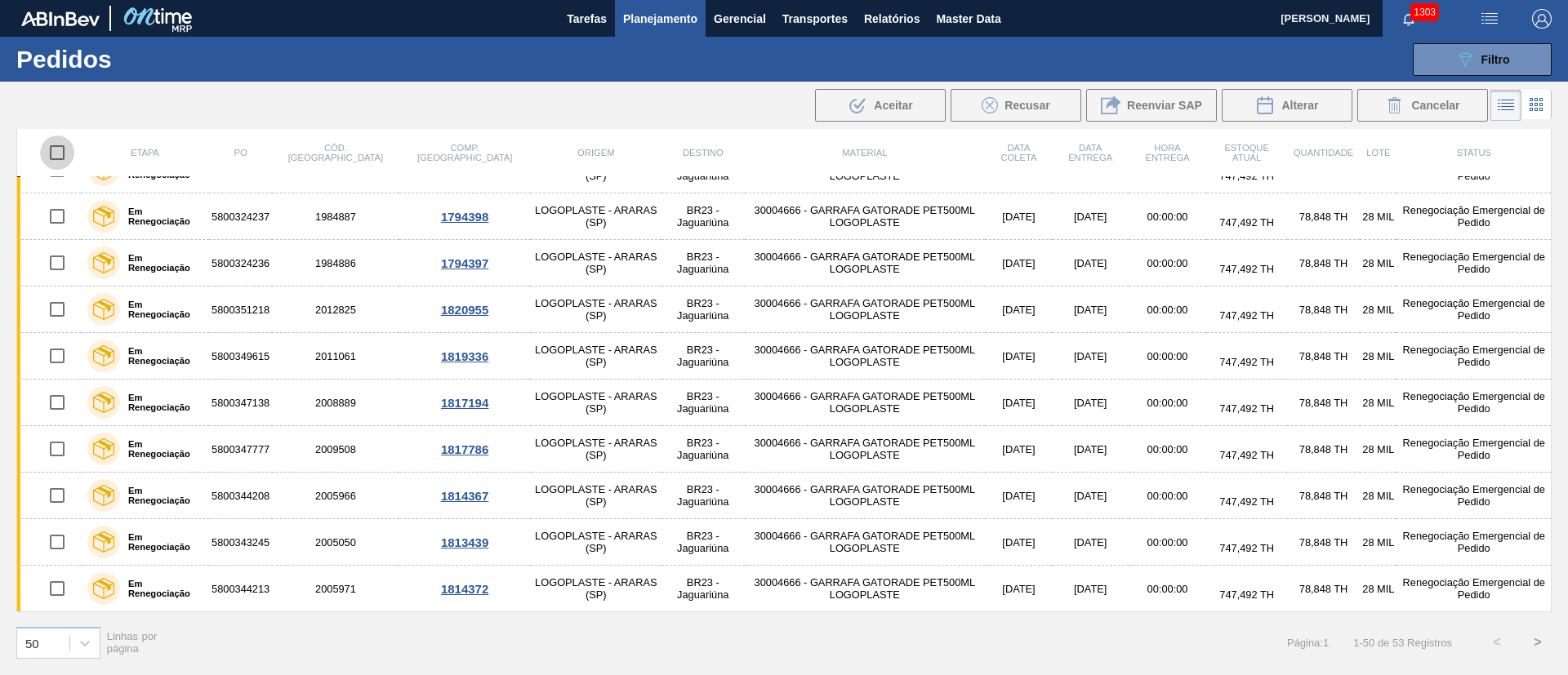
checkbox input "true"
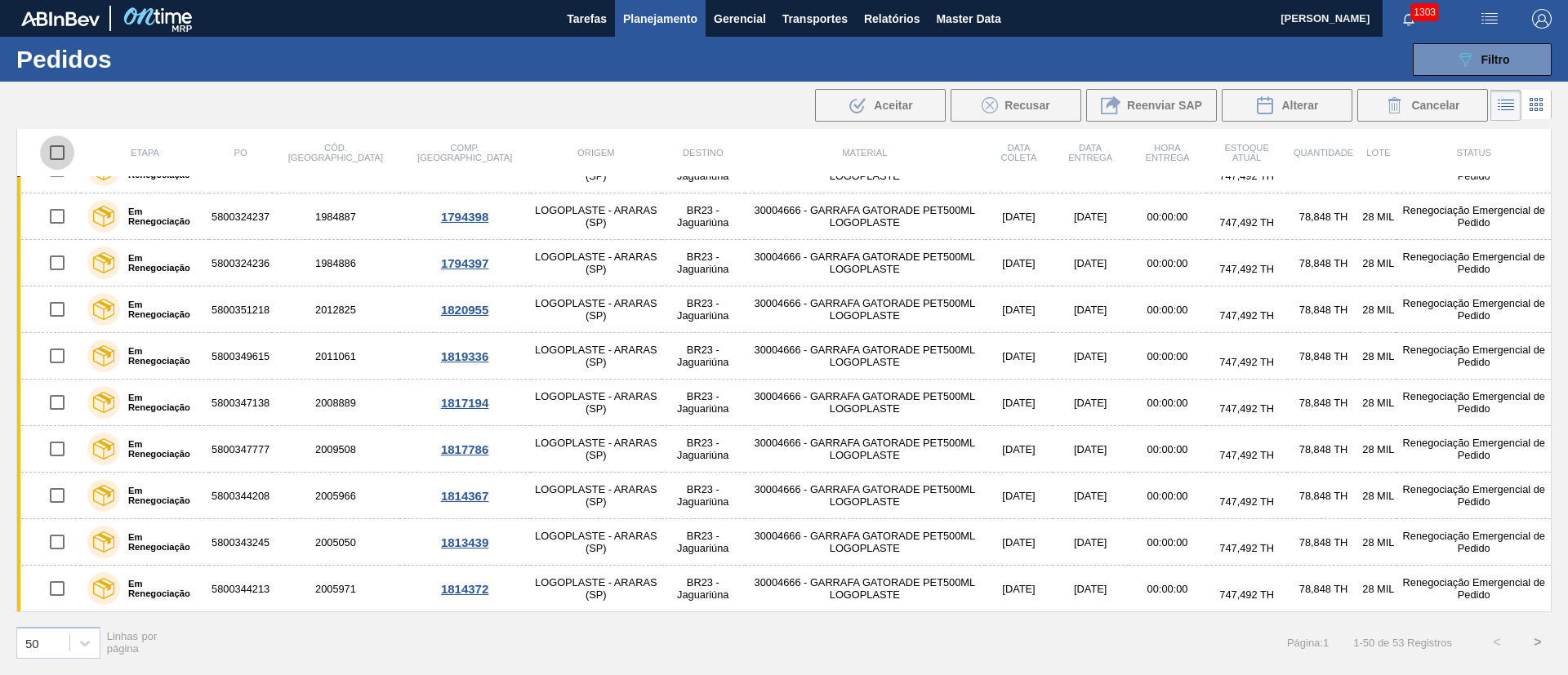
checkbox input "true"
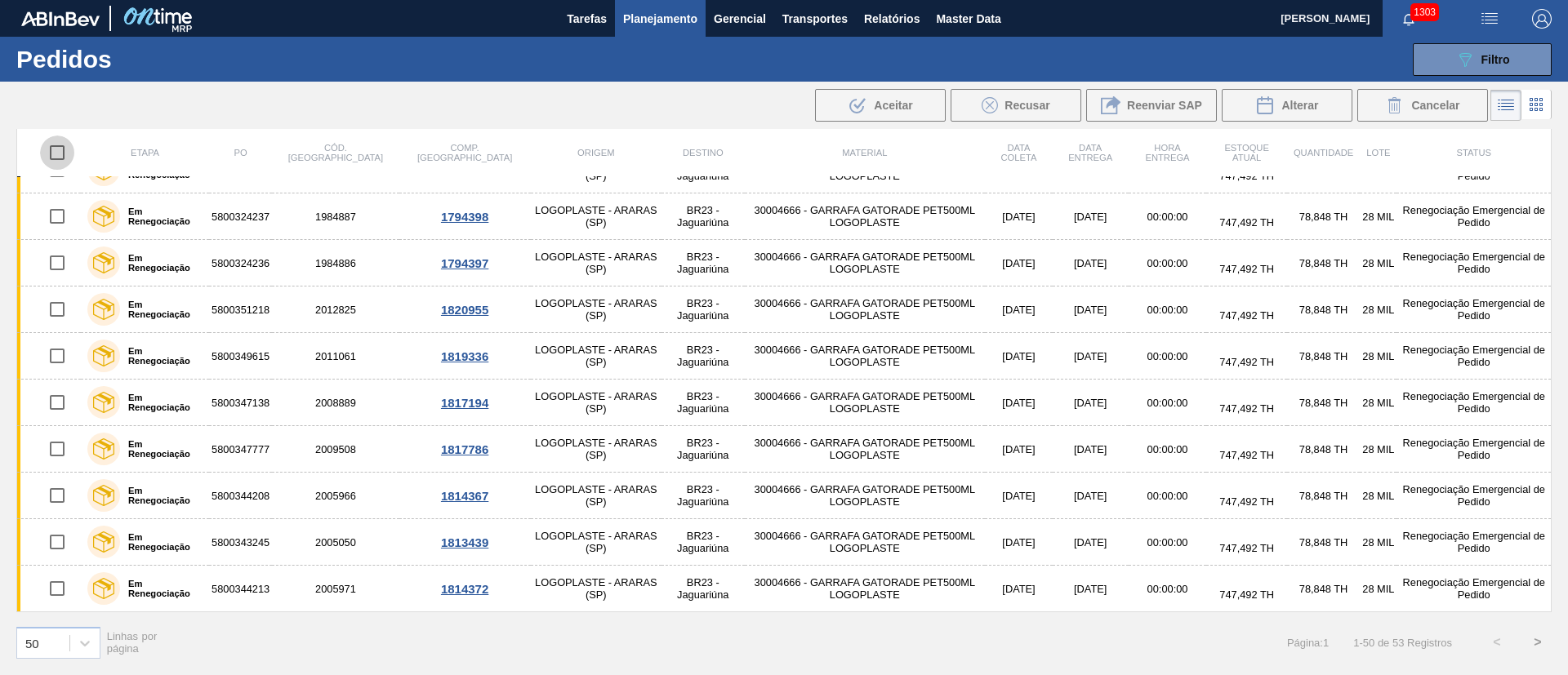
checkbox input "true"
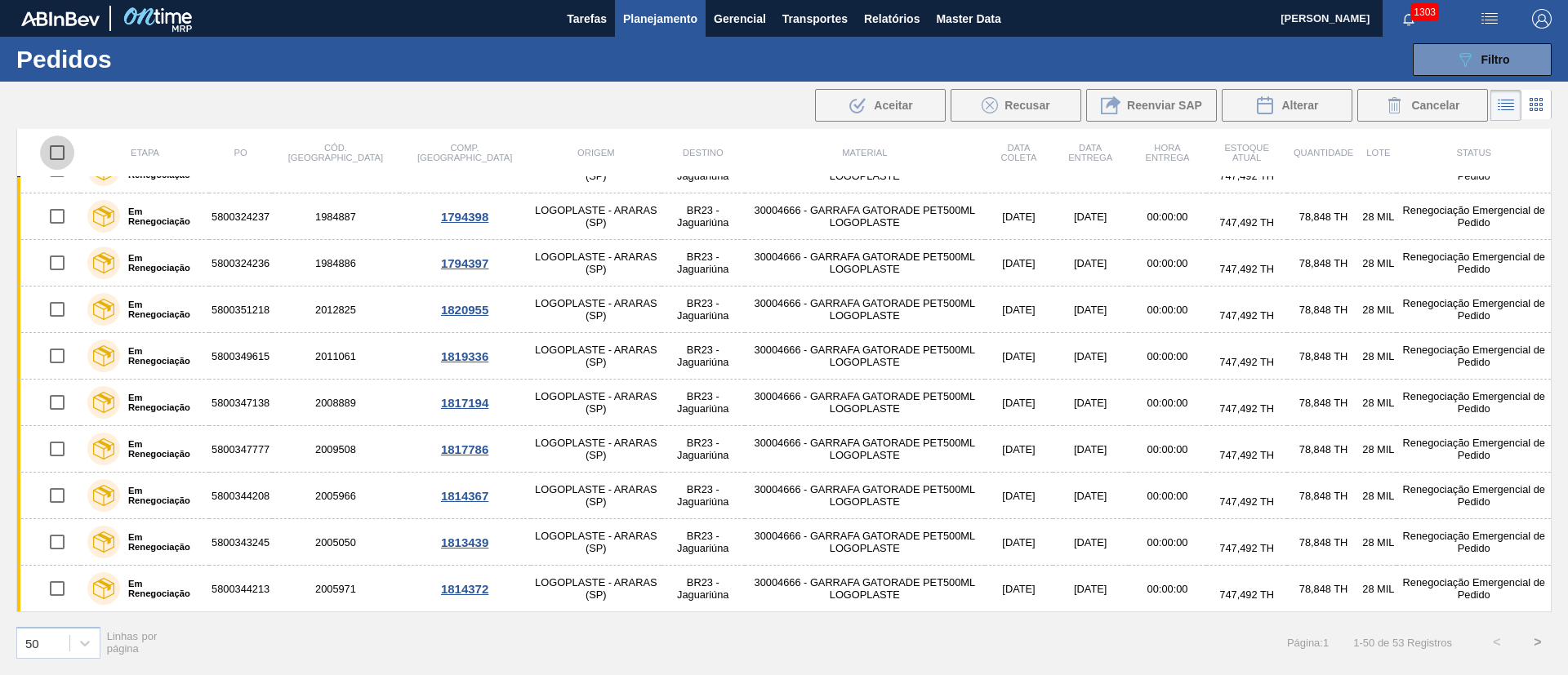
checkbox input "true"
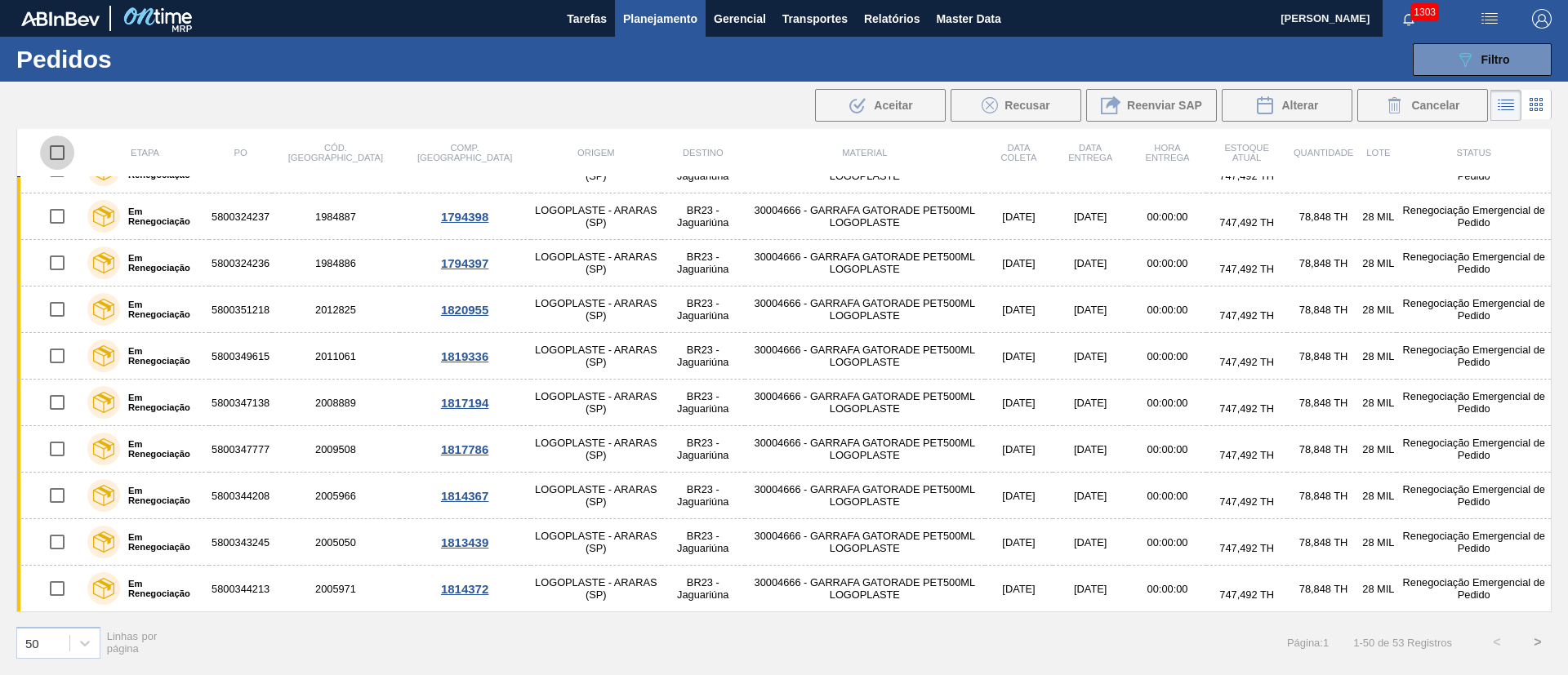
checkbox input "true"
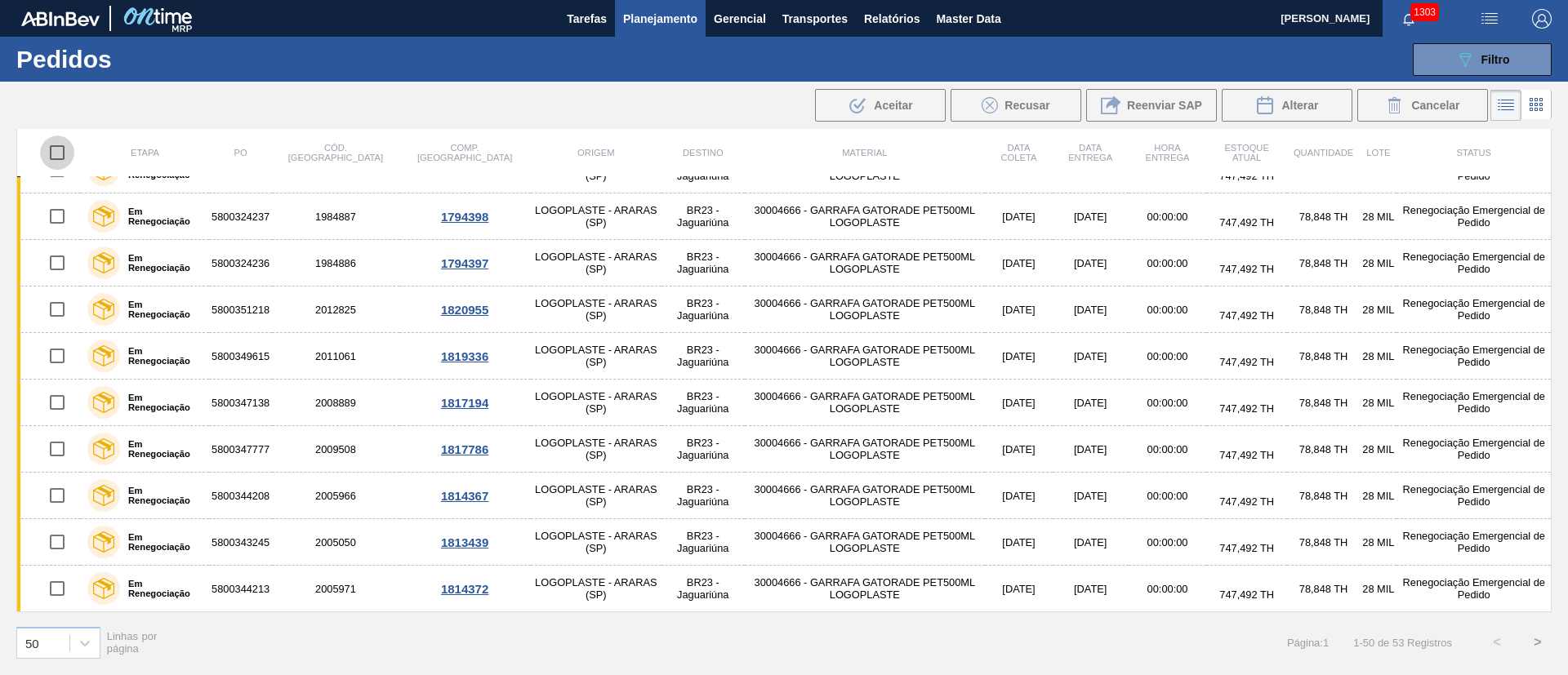
checkbox input "true"
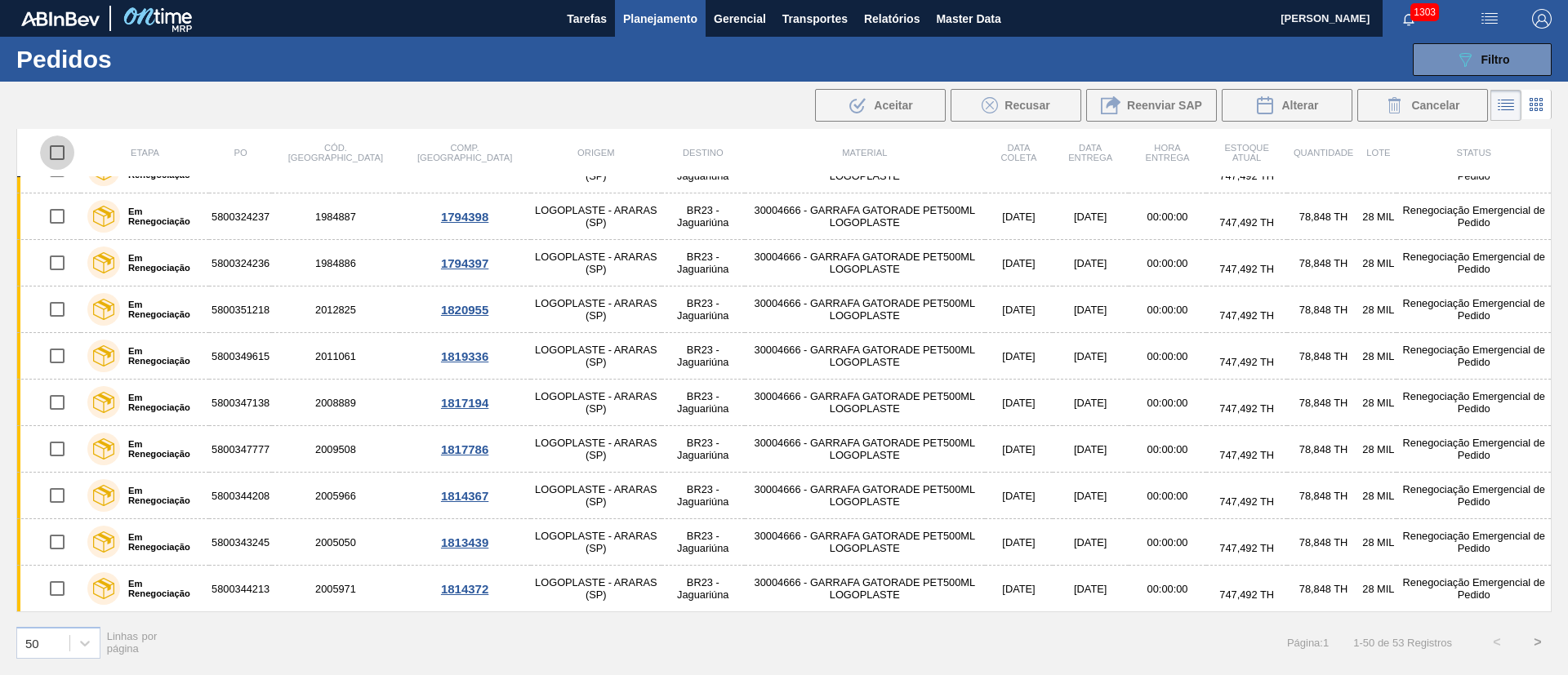
checkbox input "true"
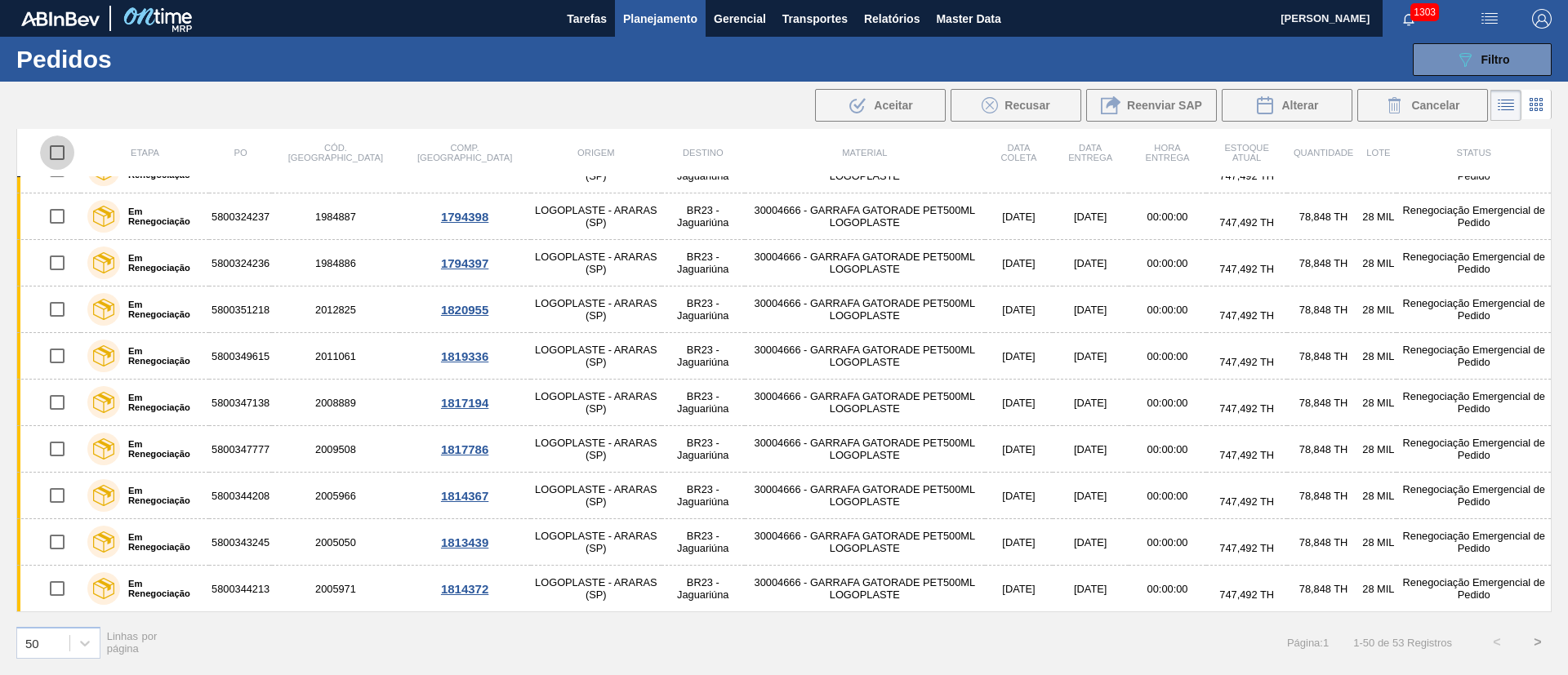
checkbox input "true"
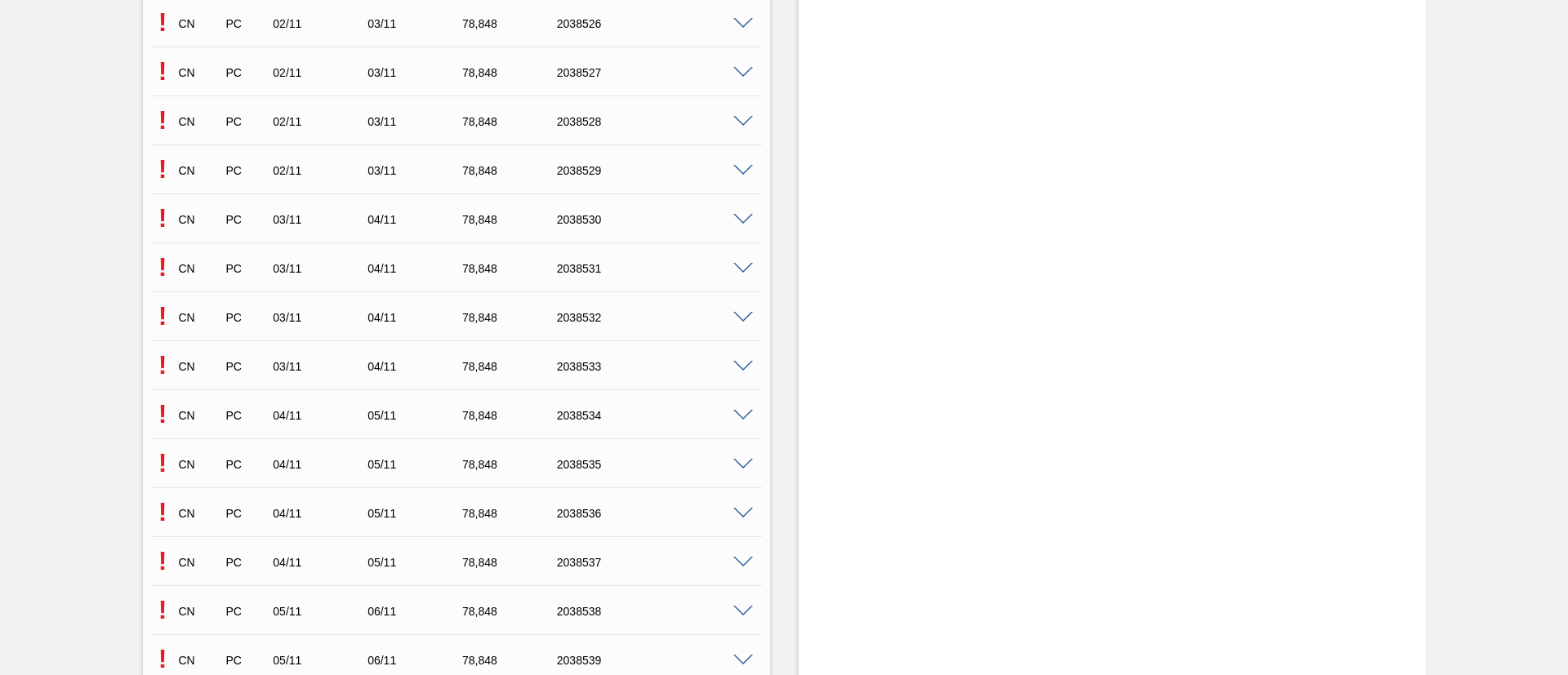
scroll to position [8150, 0]
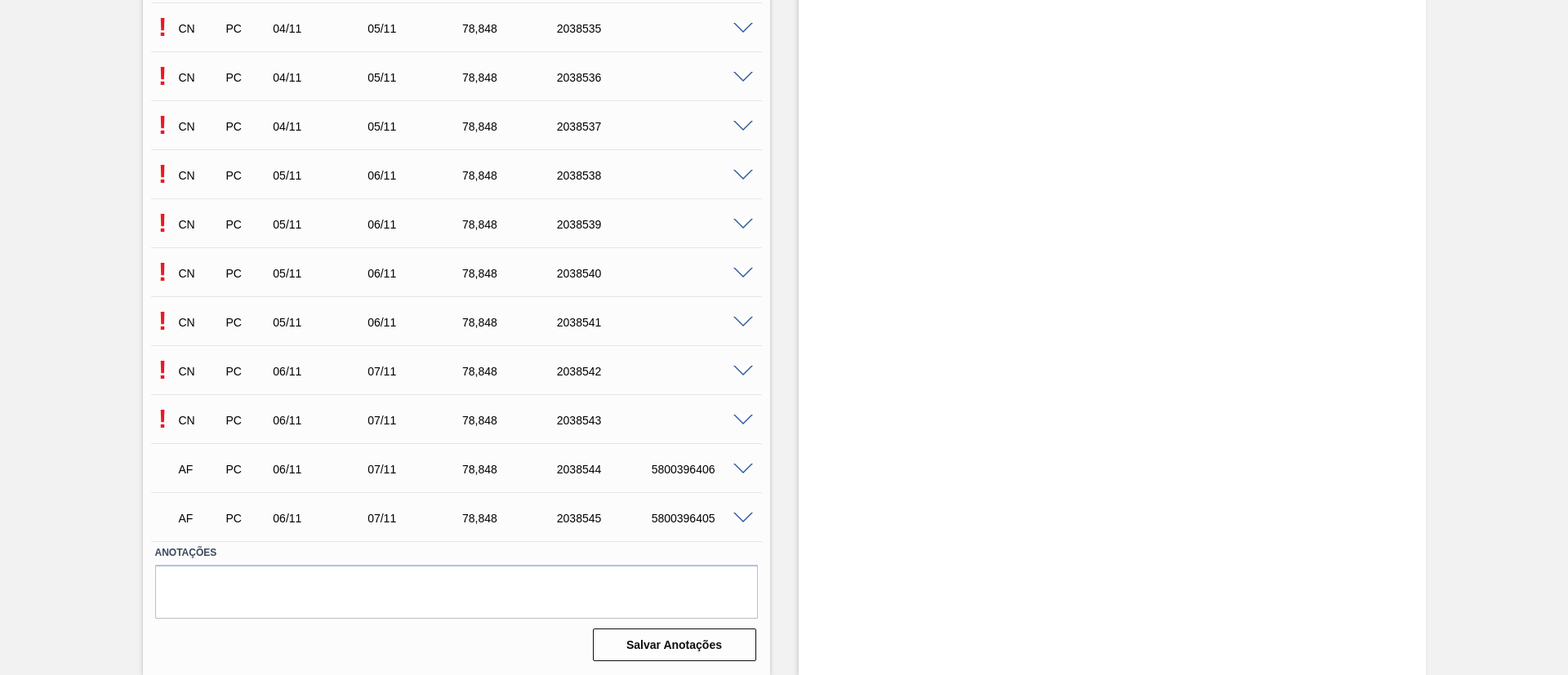
click at [741, 415] on span at bounding box center [743, 420] width 20 height 12
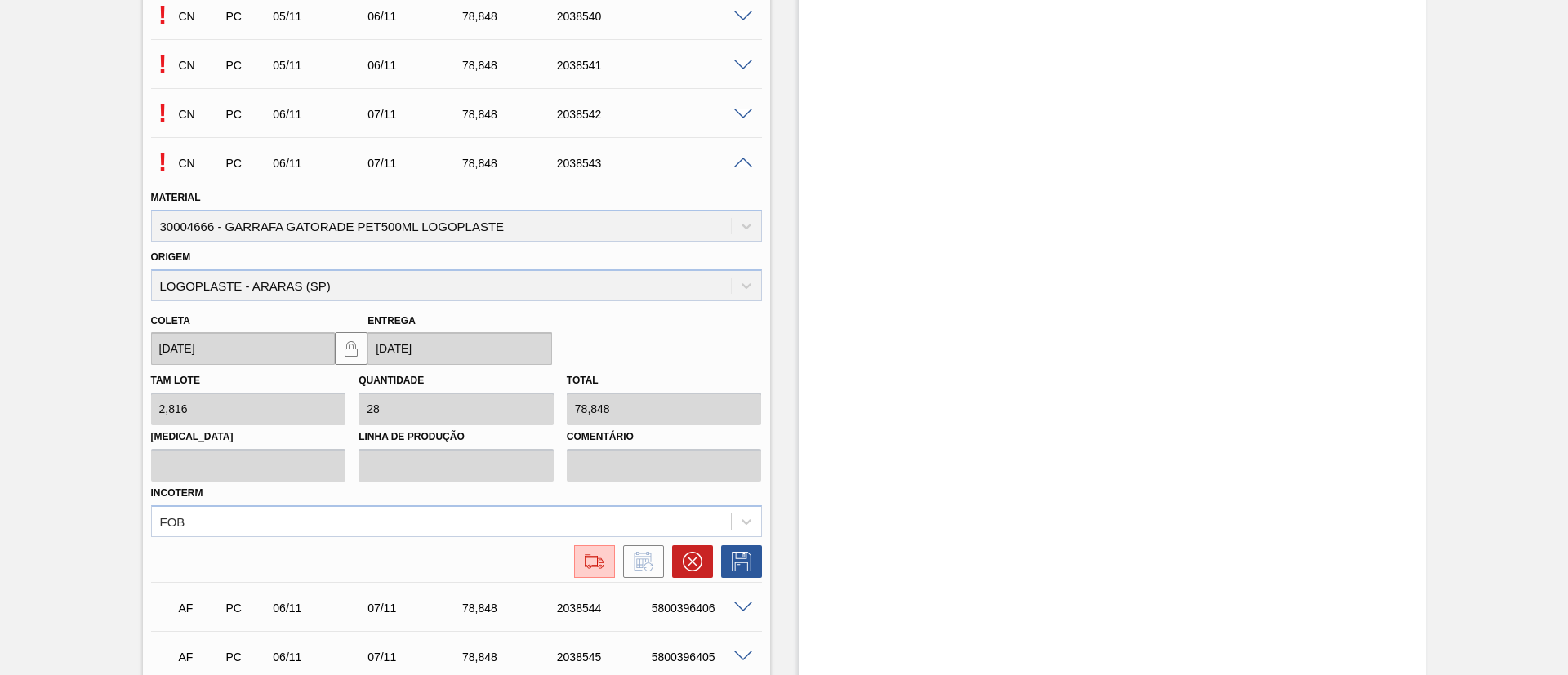
scroll to position [8517, 0]
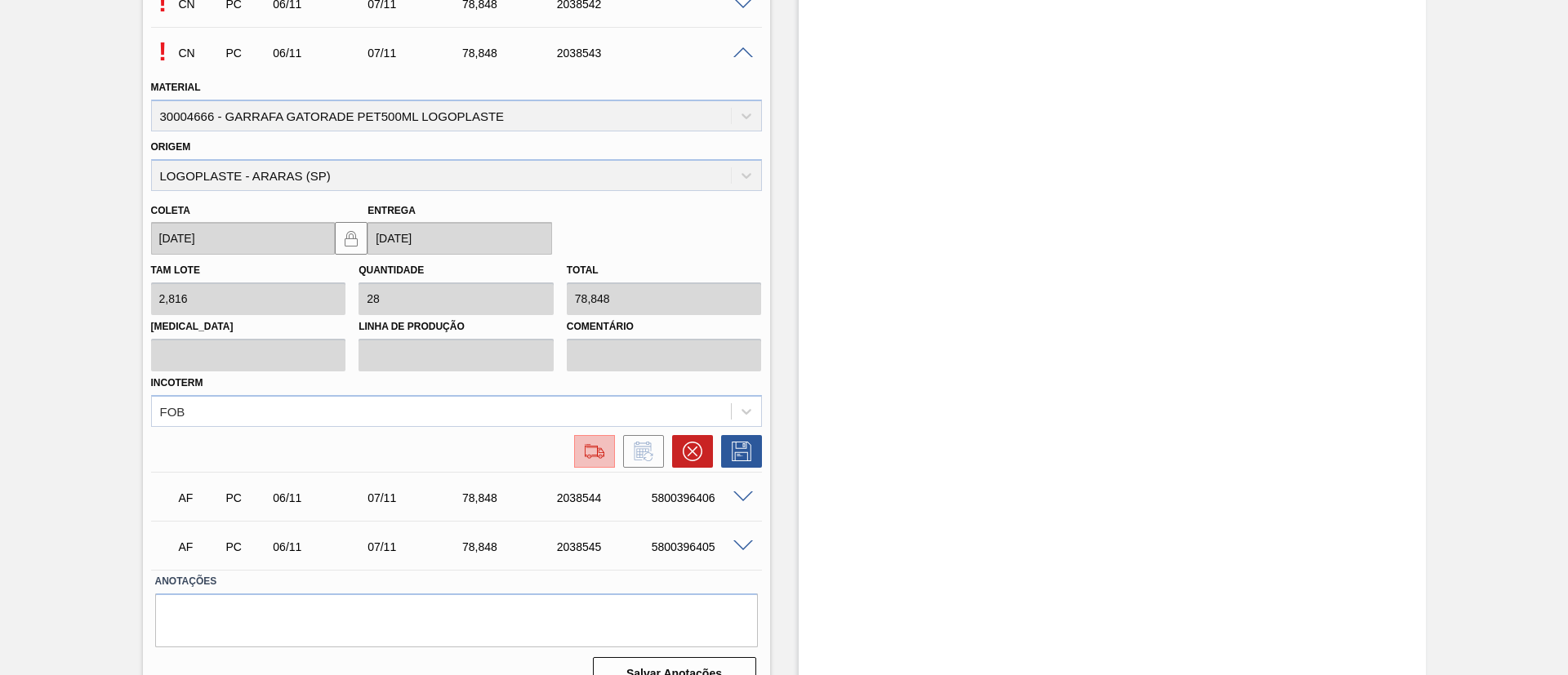
click at [597, 448] on img at bounding box center [594, 451] width 26 height 20
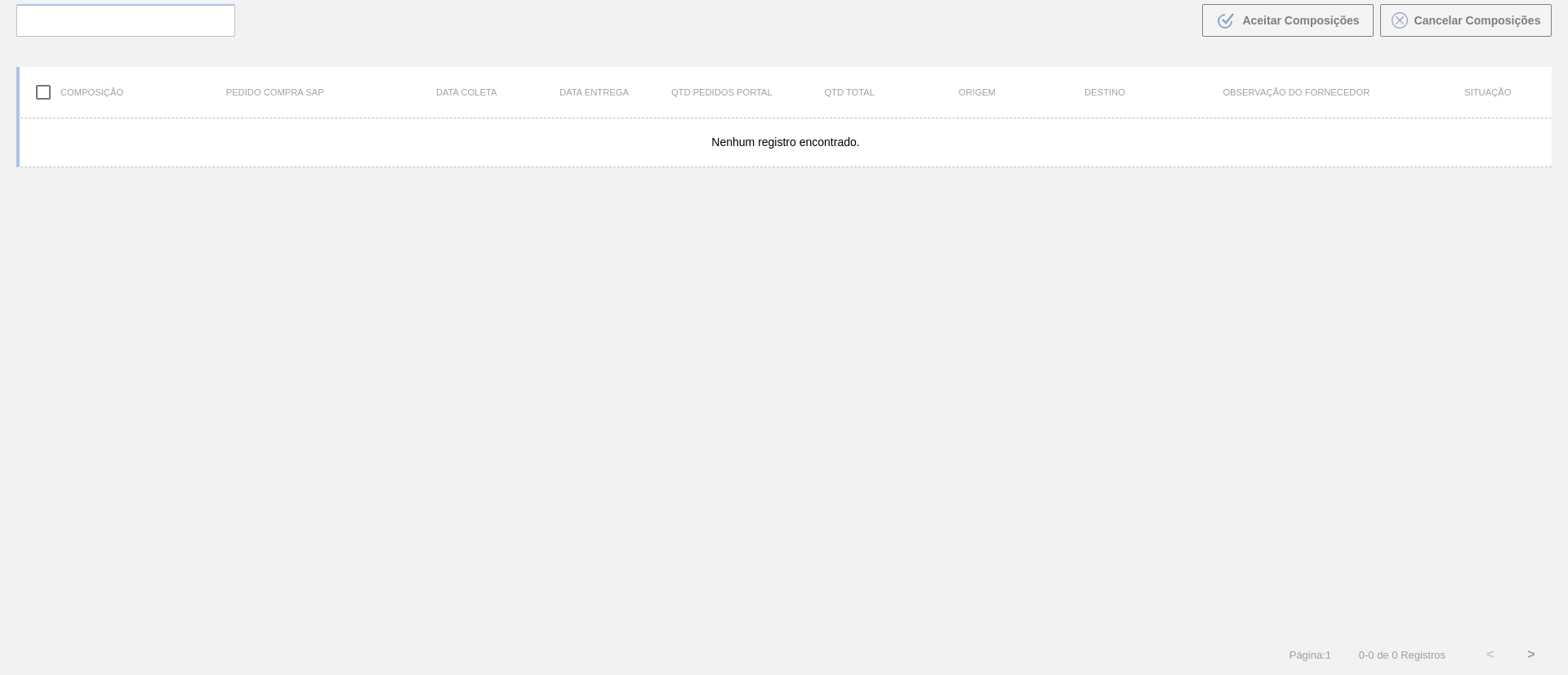
scroll to position [118, 0]
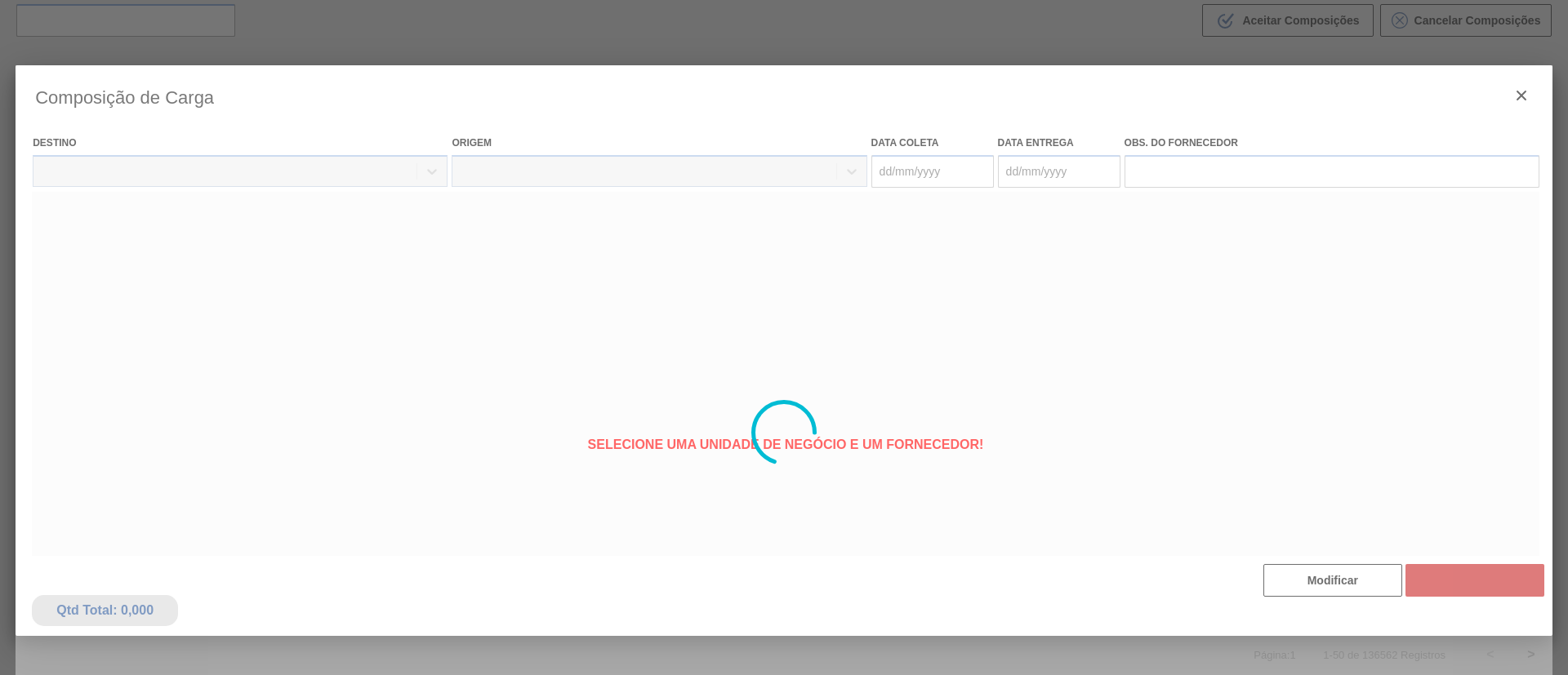
type coleta "[DATE]"
type Entrega "[DATE]"
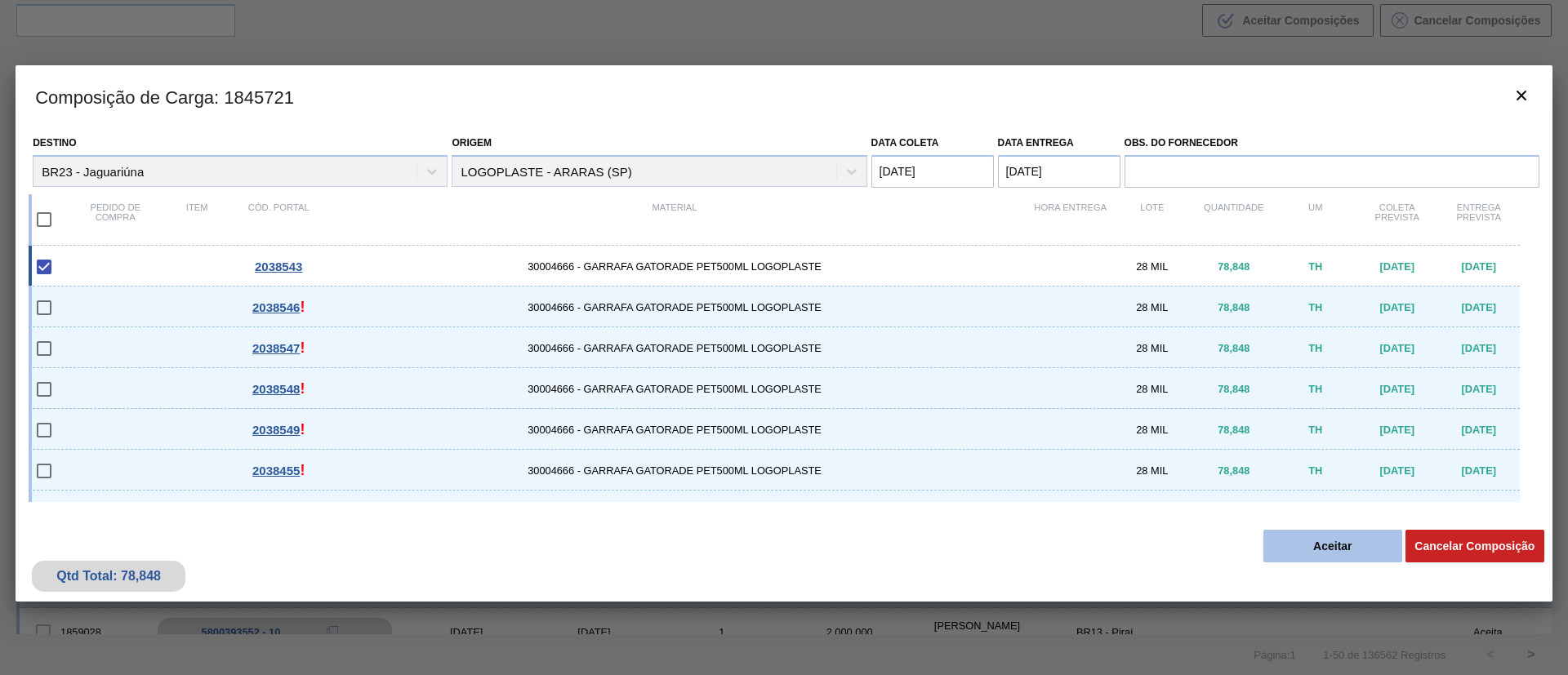
click at [1339, 544] on button "Aceitar" at bounding box center [1332, 546] width 139 height 33
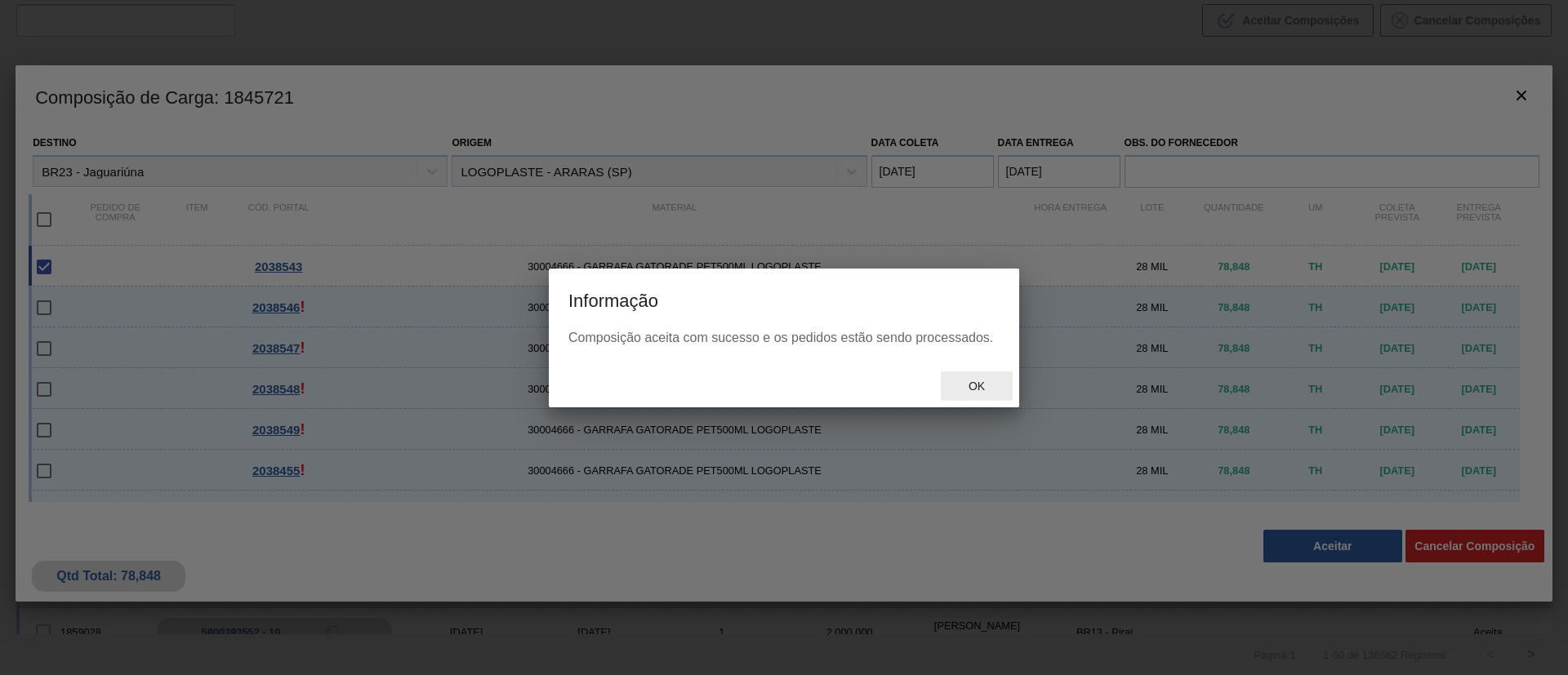
click at [996, 388] on span "Ok" at bounding box center [976, 385] width 43 height 13
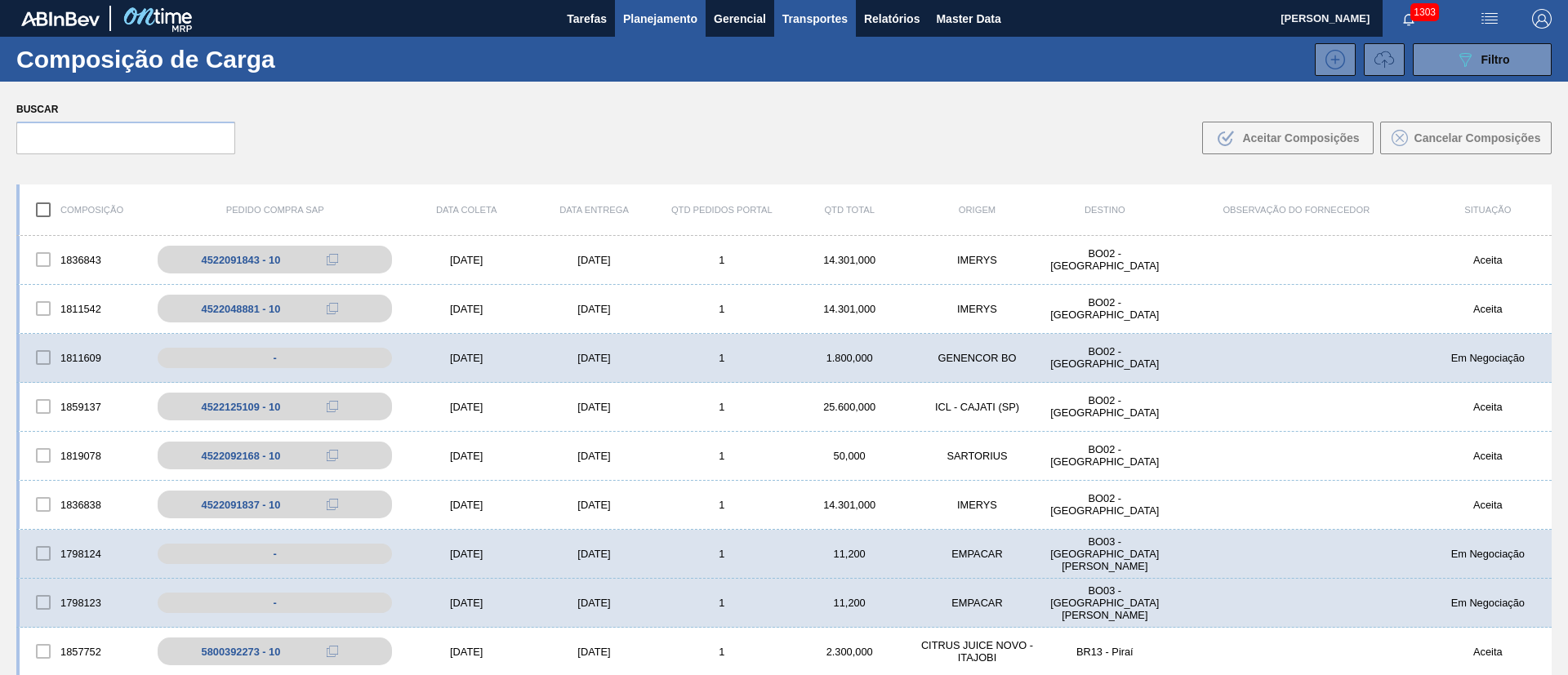
click at [655, 22] on span "Planejamento" at bounding box center [660, 19] width 74 height 20
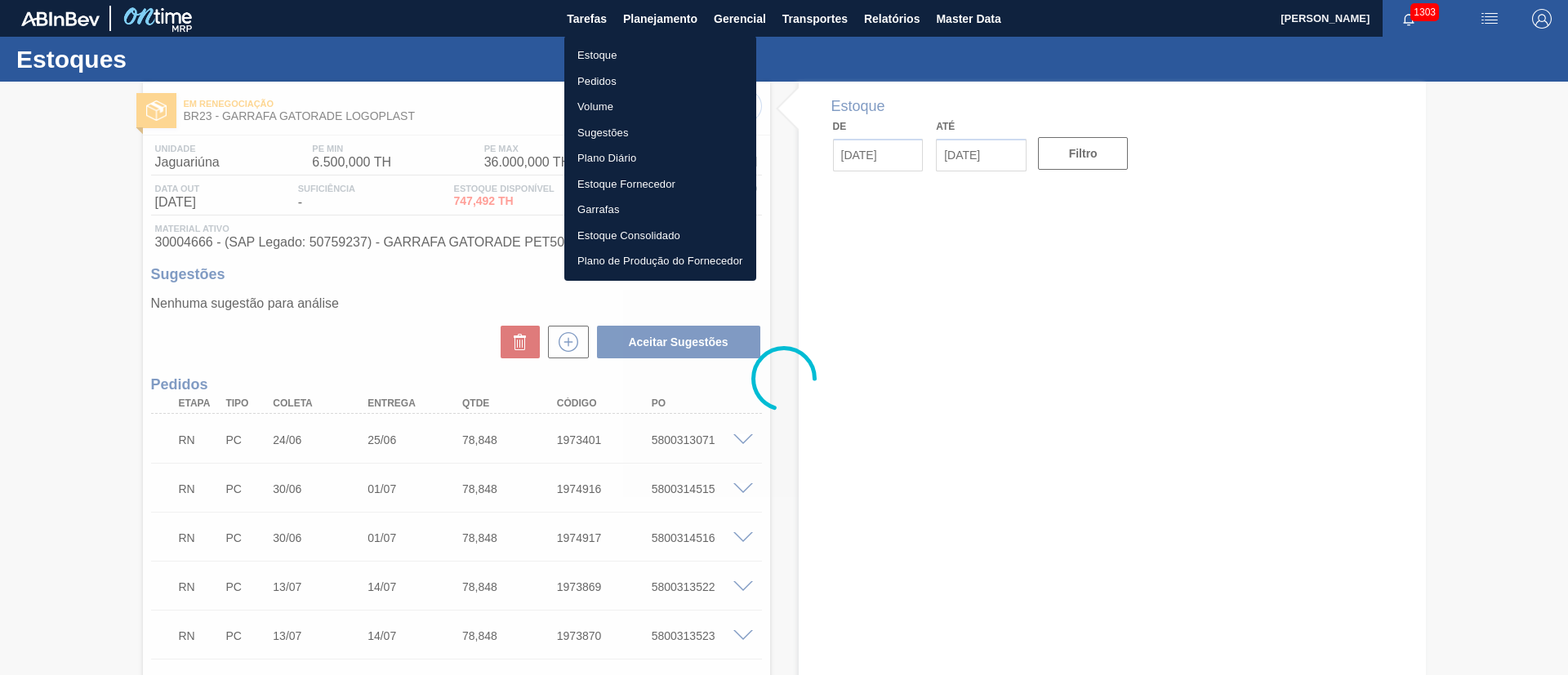
type input "[DATE]"
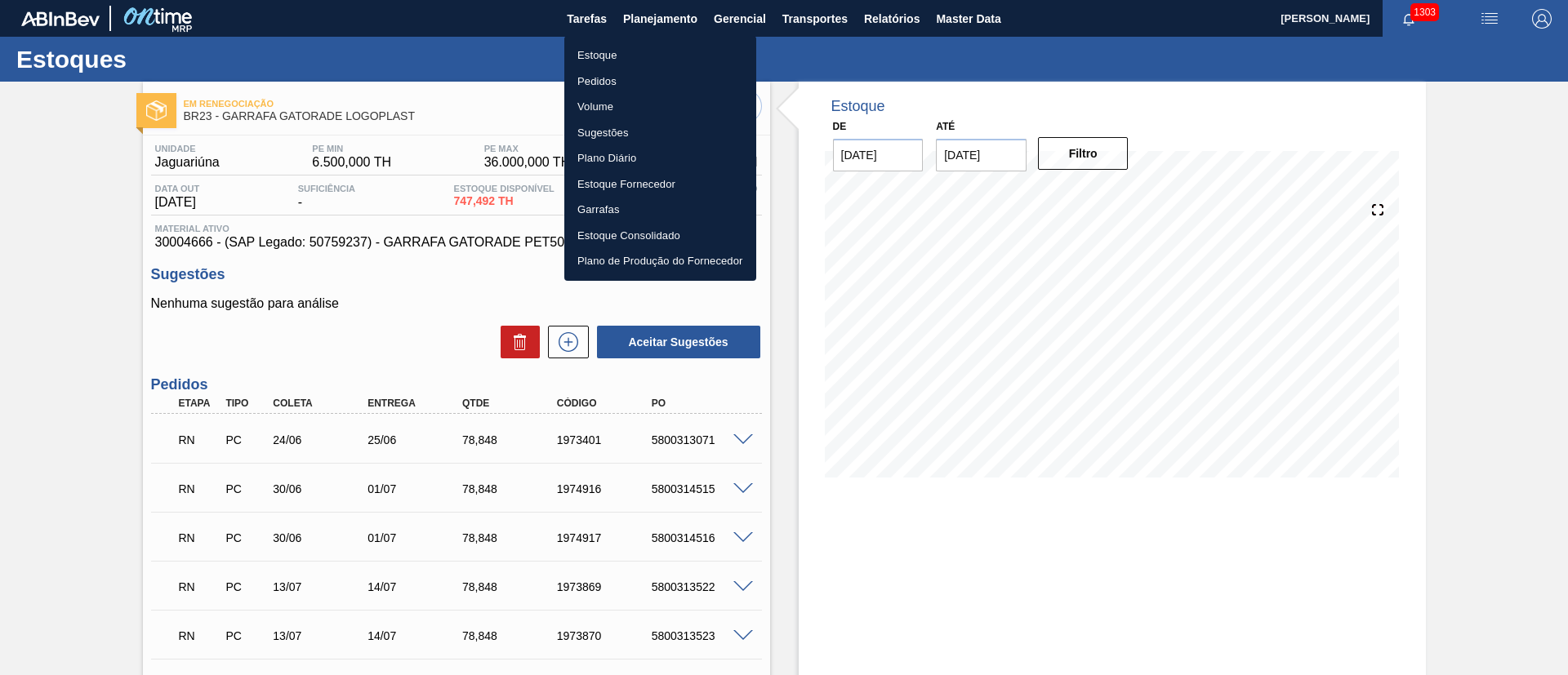
click at [42, 301] on div at bounding box center [784, 338] width 1568 height 675
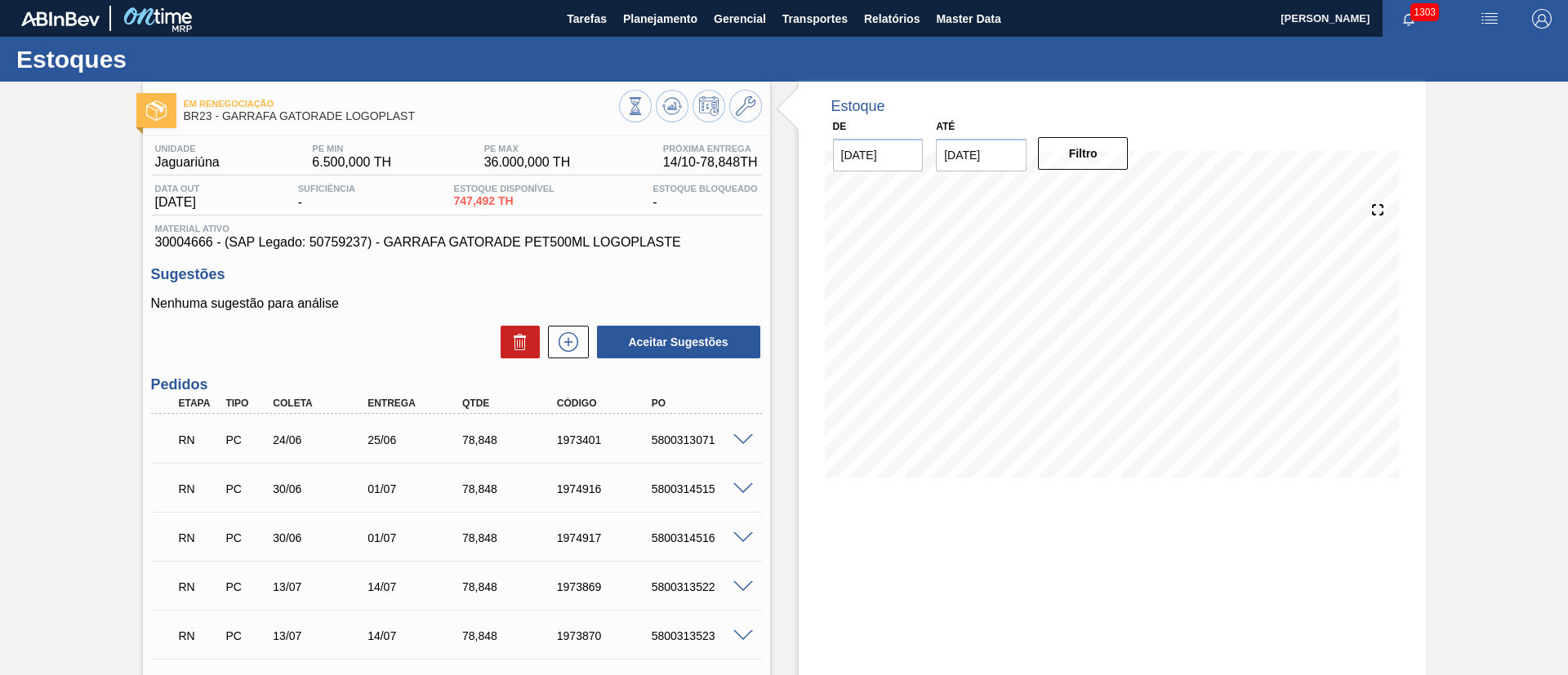
click at [187, 228] on span "Material ativo" at bounding box center [455, 229] width 602 height 10
click at [187, 234] on div "Material ativo 30004666 - (SAP Legado: 50759237) - GARRAFA GATORADE PET500ML LO…" at bounding box center [455, 237] width 610 height 26
click at [177, 243] on span "30004666 - (SAP Legado: 50759237) - GARRAFA GATORADE PET500ML LOGOPLASTE" at bounding box center [455, 242] width 602 height 15
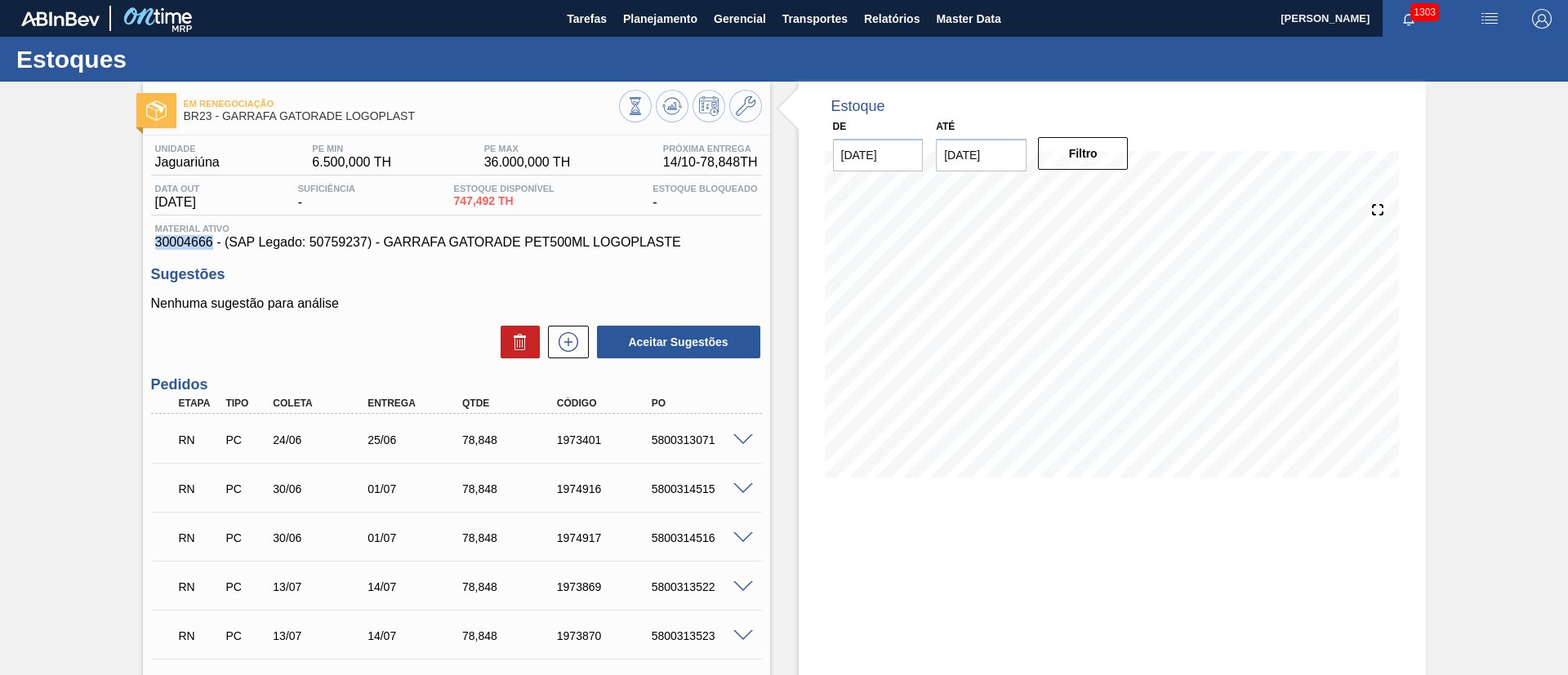
copy span "30004666"
click at [659, 16] on span "Planejamento" at bounding box center [660, 19] width 74 height 20
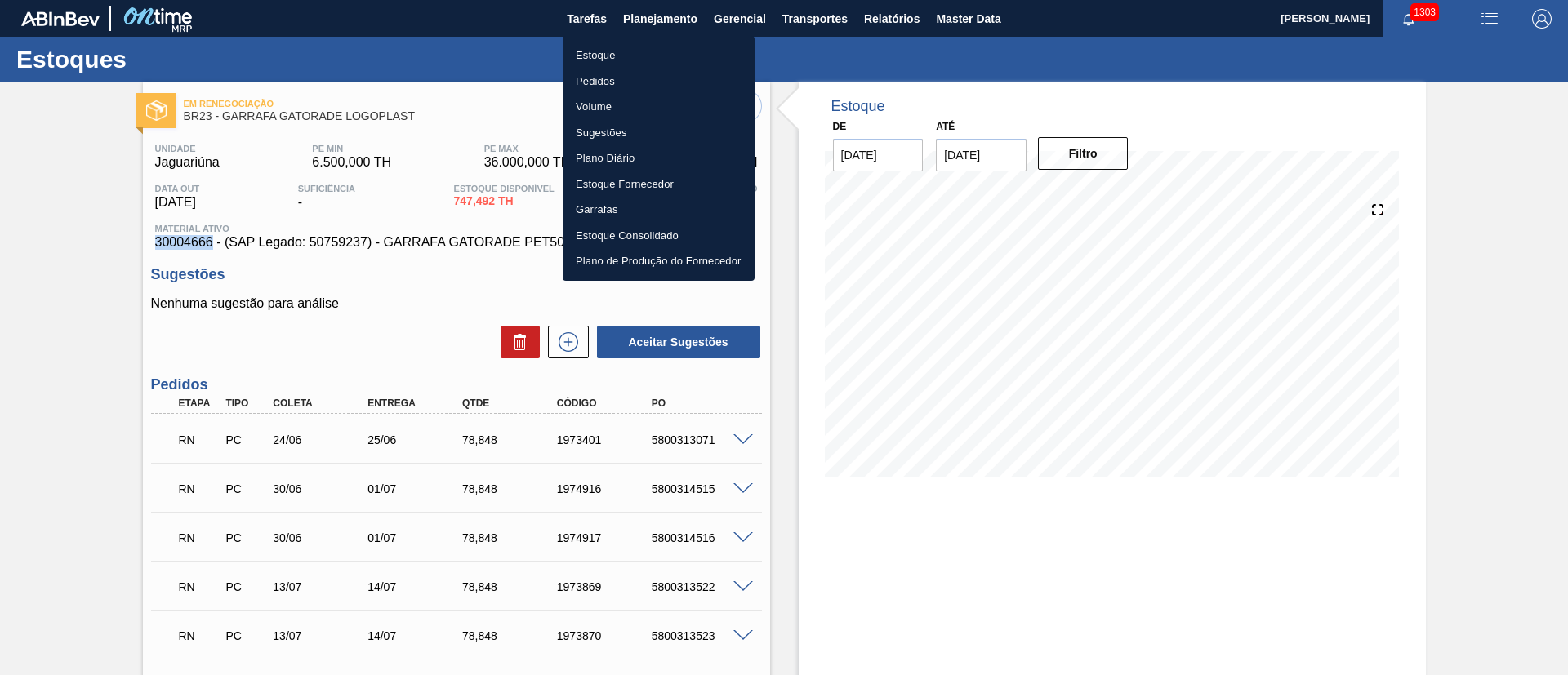
drag, startPoint x: 598, startPoint y: 105, endPoint x: 1417, endPoint y: 69, distance: 819.8
click at [598, 105] on li "Volume" at bounding box center [658, 107] width 192 height 26
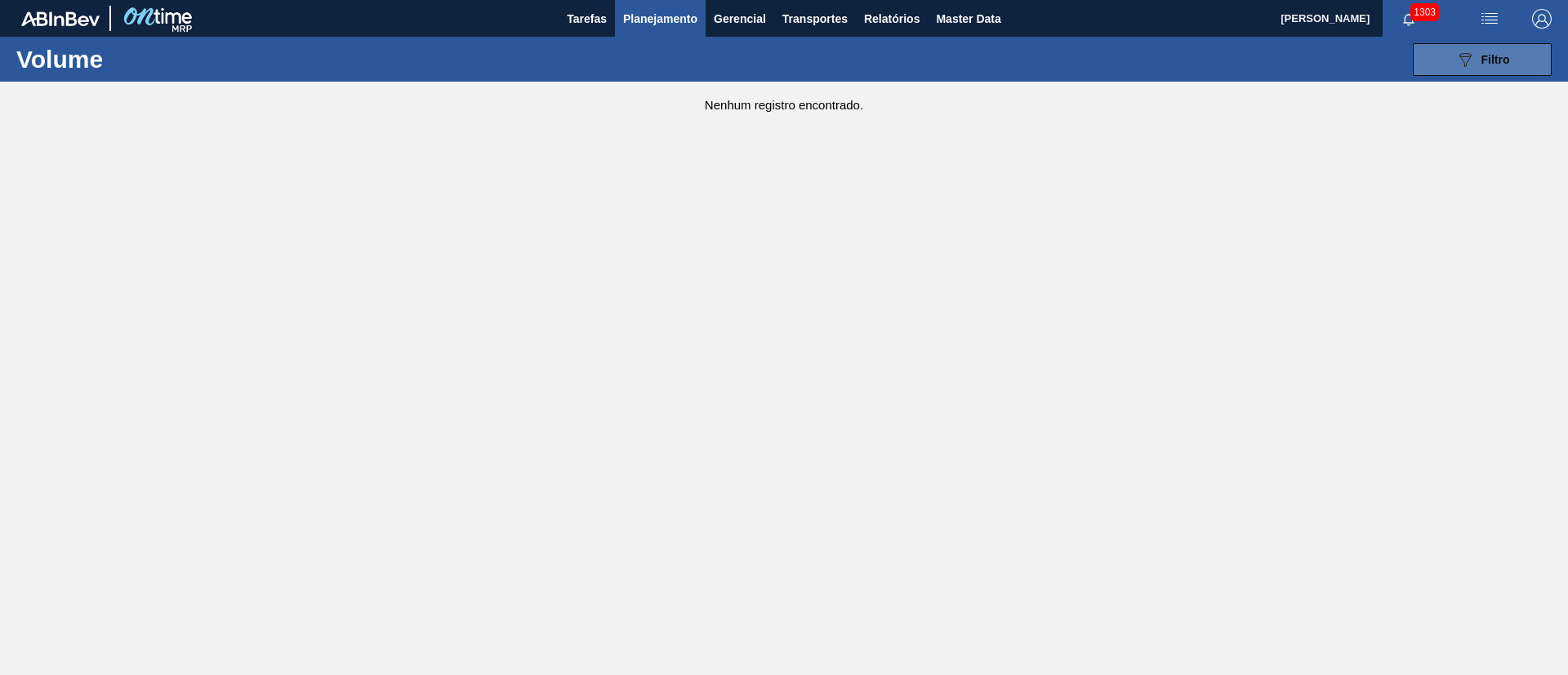
click at [1469, 58] on icon "089F7B8B-B2A5-4AFE-B5C0-19BA573D28AC" at bounding box center [1465, 60] width 20 height 20
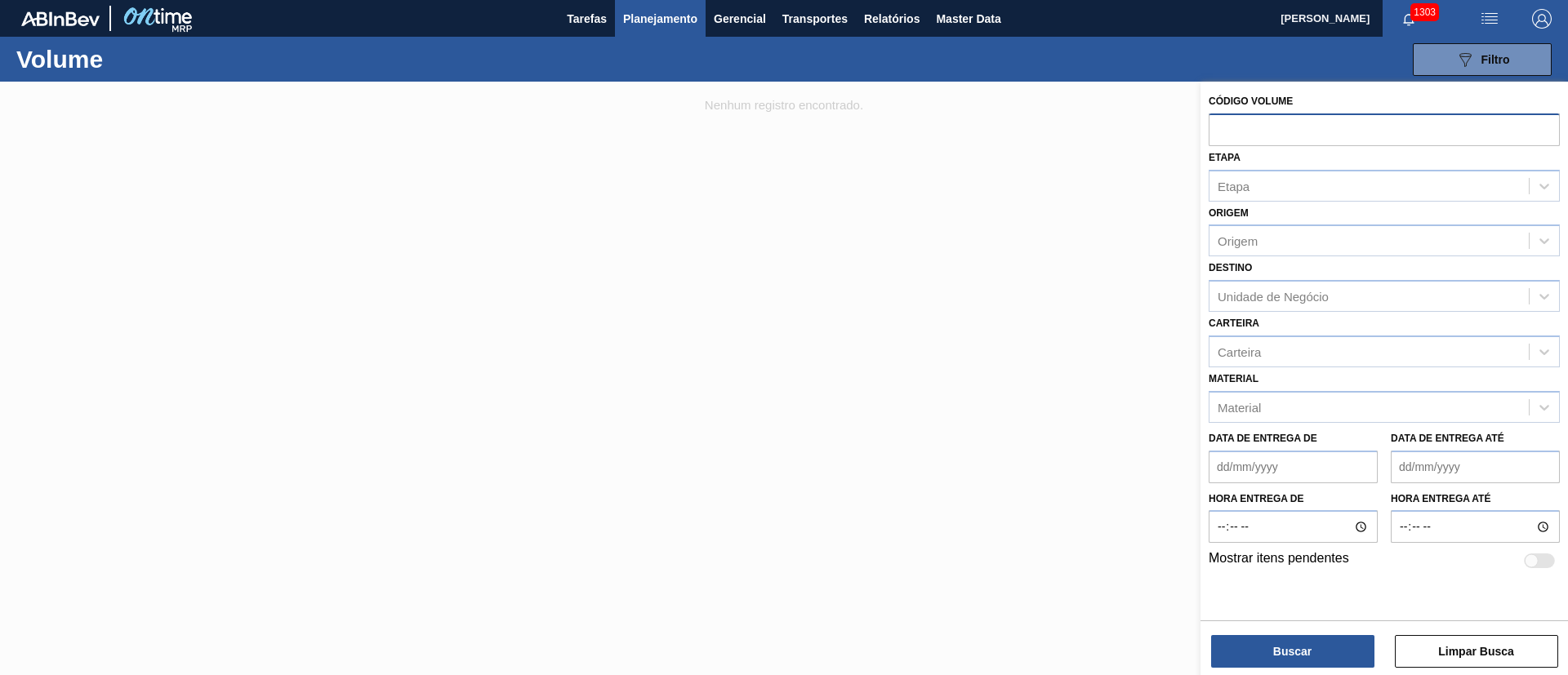
click at [1258, 141] on input "text" at bounding box center [1384, 129] width 352 height 31
click at [1259, 412] on div "Material" at bounding box center [1238, 407] width 43 height 14
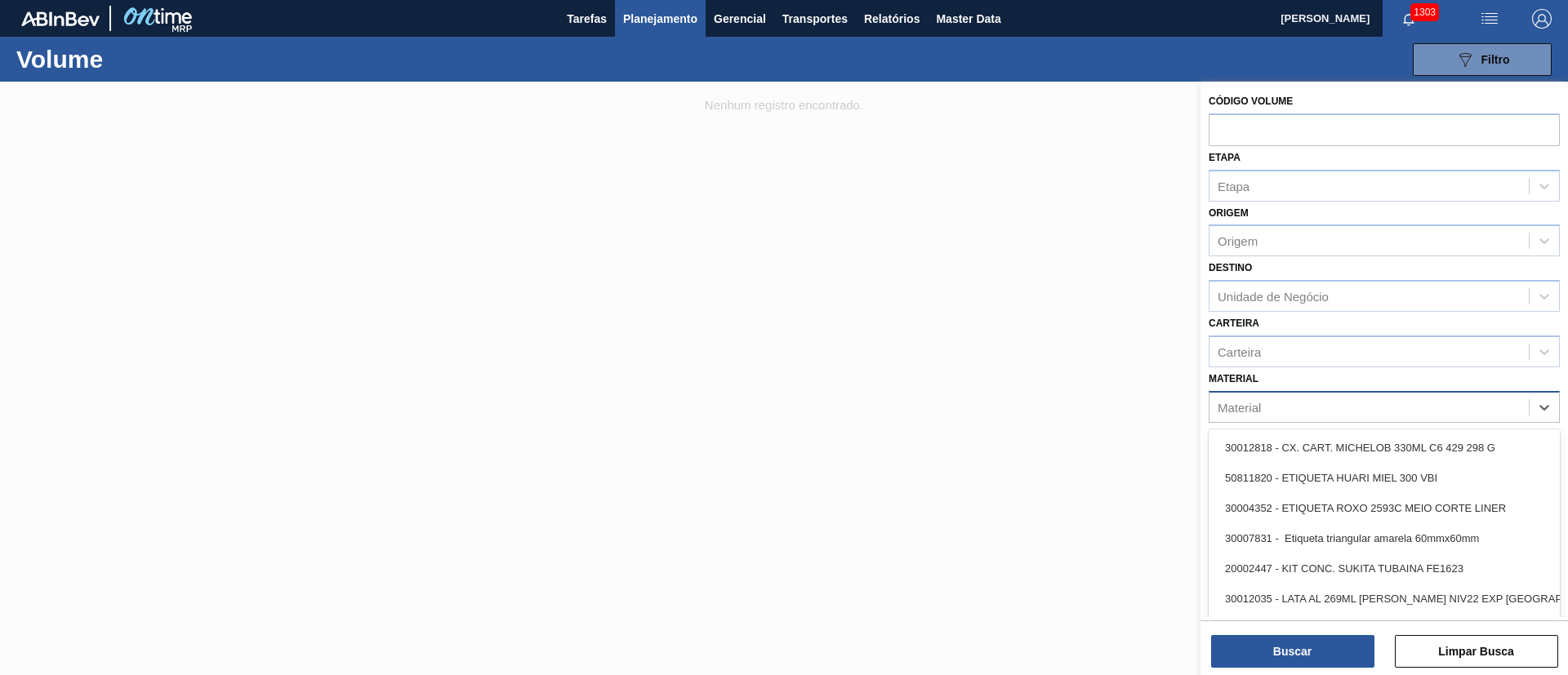
paste input "30004666"
type input "30004666"
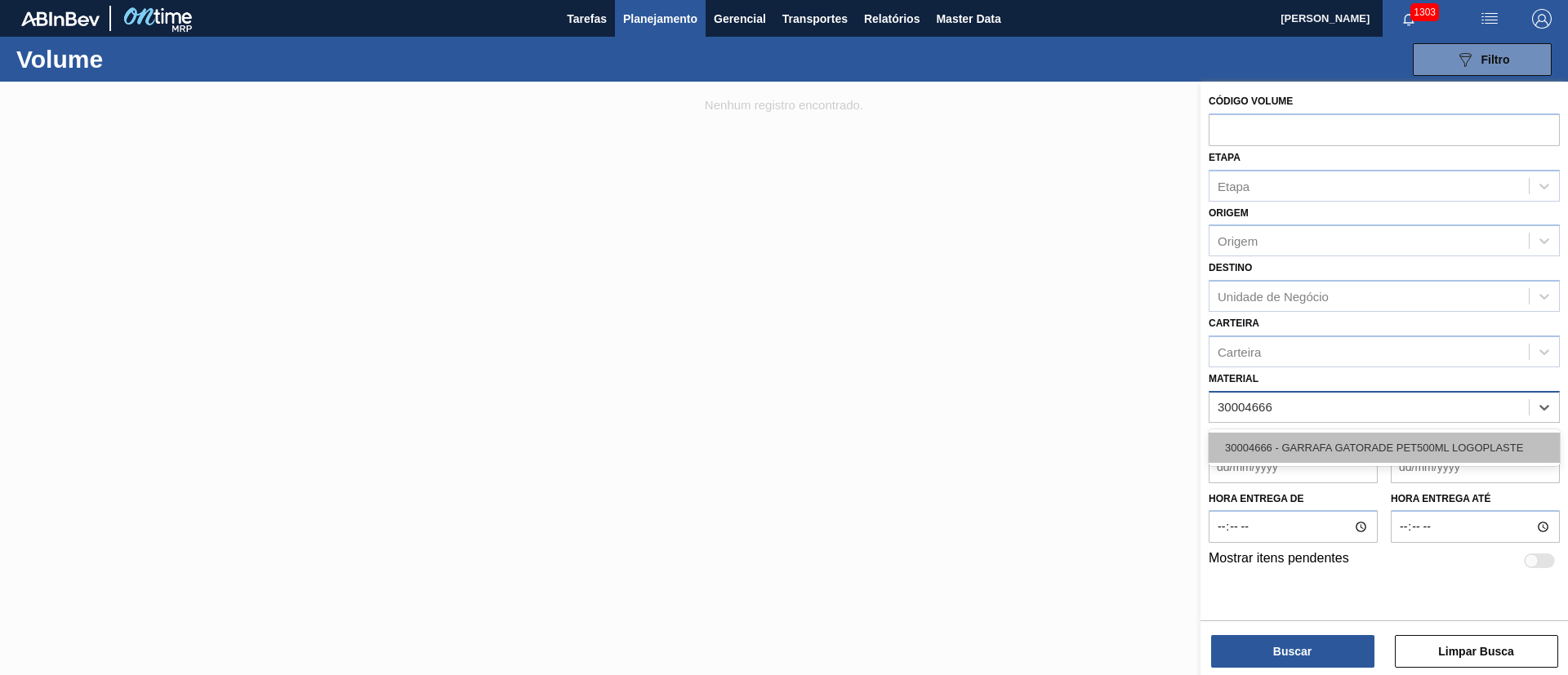
click at [1304, 450] on div "30004666 - GARRAFA GATORADE PET500ML LOGOPLASTE" at bounding box center [1384, 447] width 352 height 30
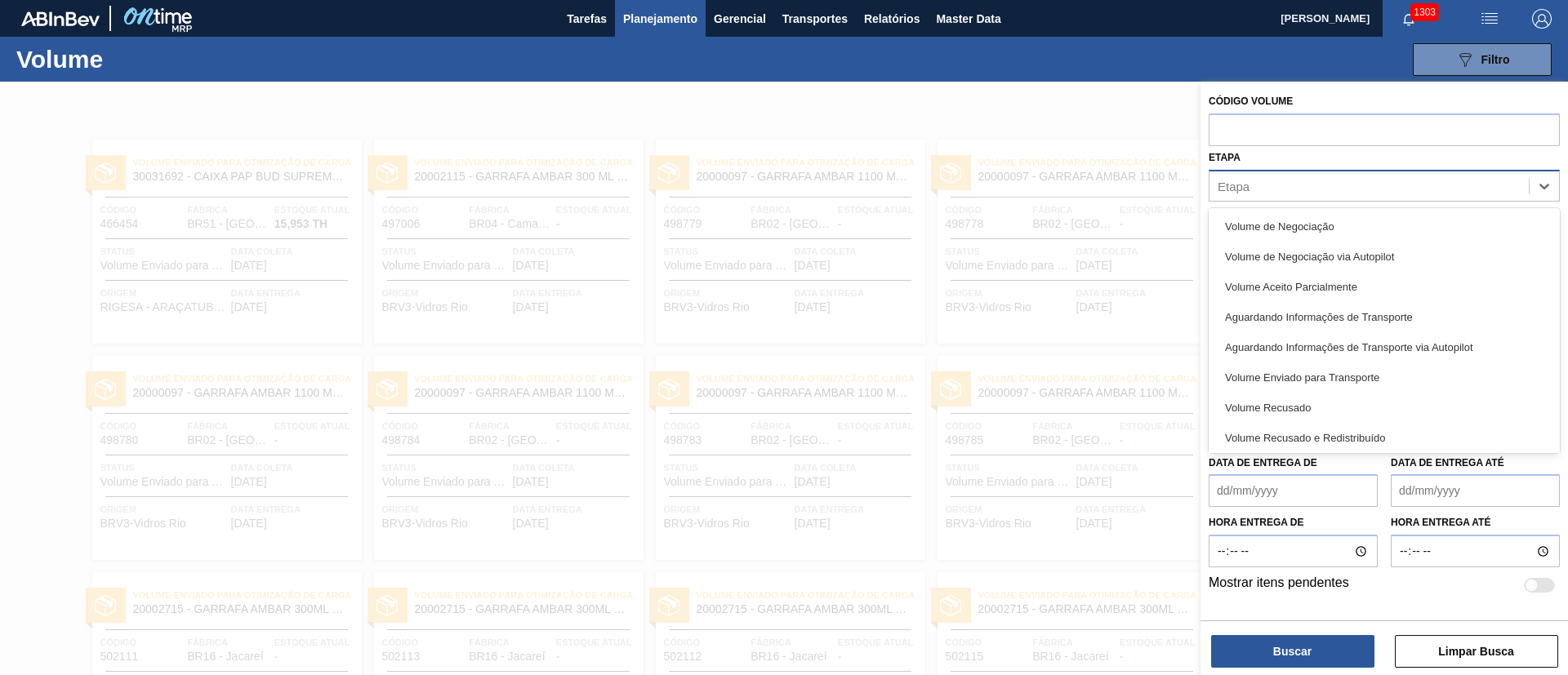
click at [1262, 190] on div "Etapa" at bounding box center [1369, 186] width 320 height 24
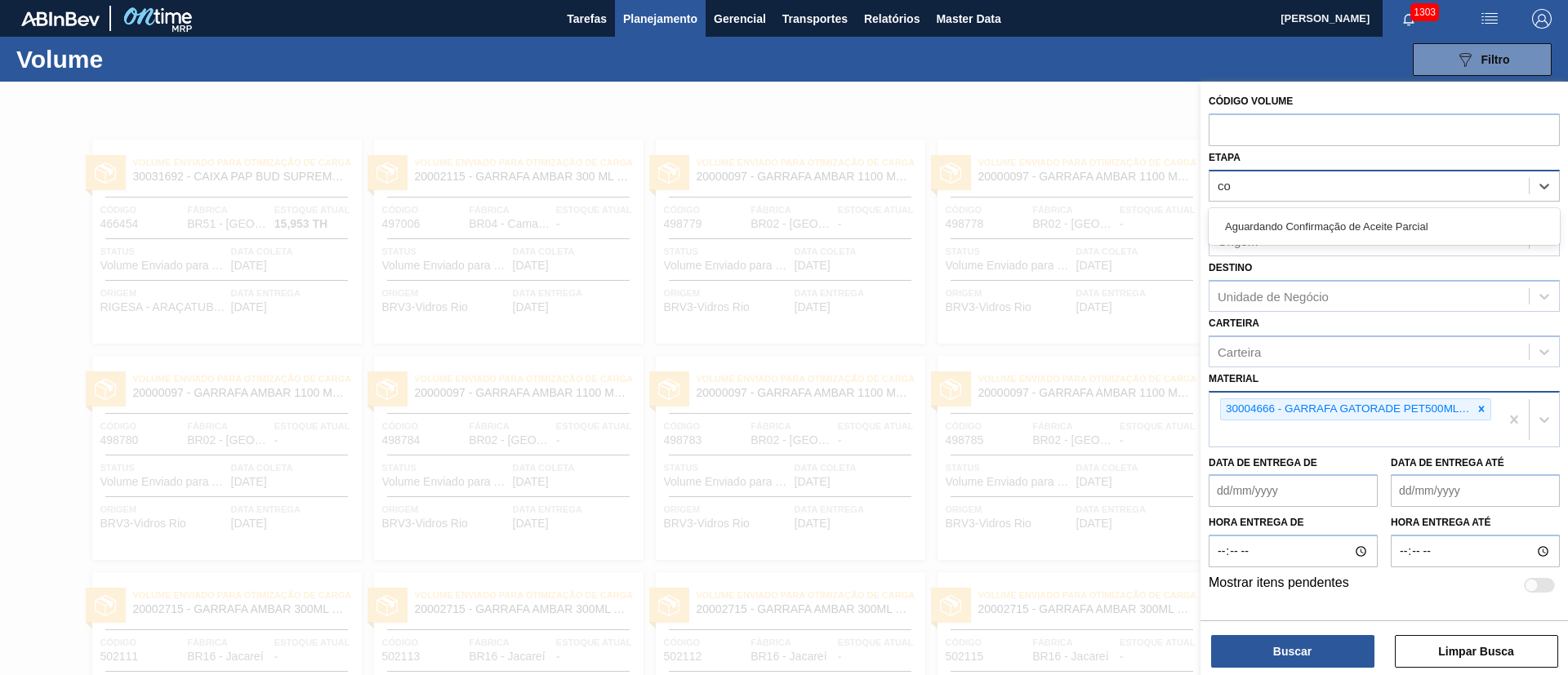
type input "c"
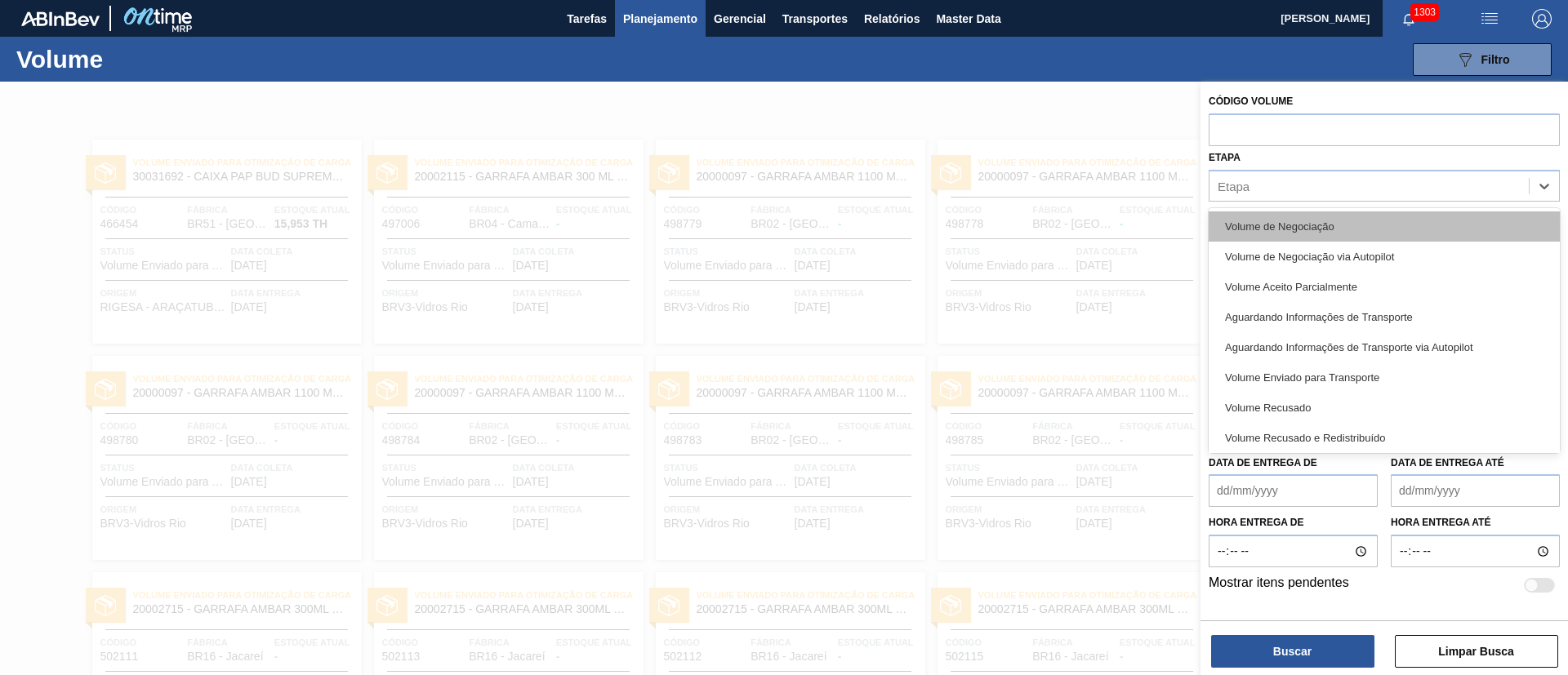
click at [1276, 217] on div "Volume de Negociação" at bounding box center [1384, 227] width 352 height 30
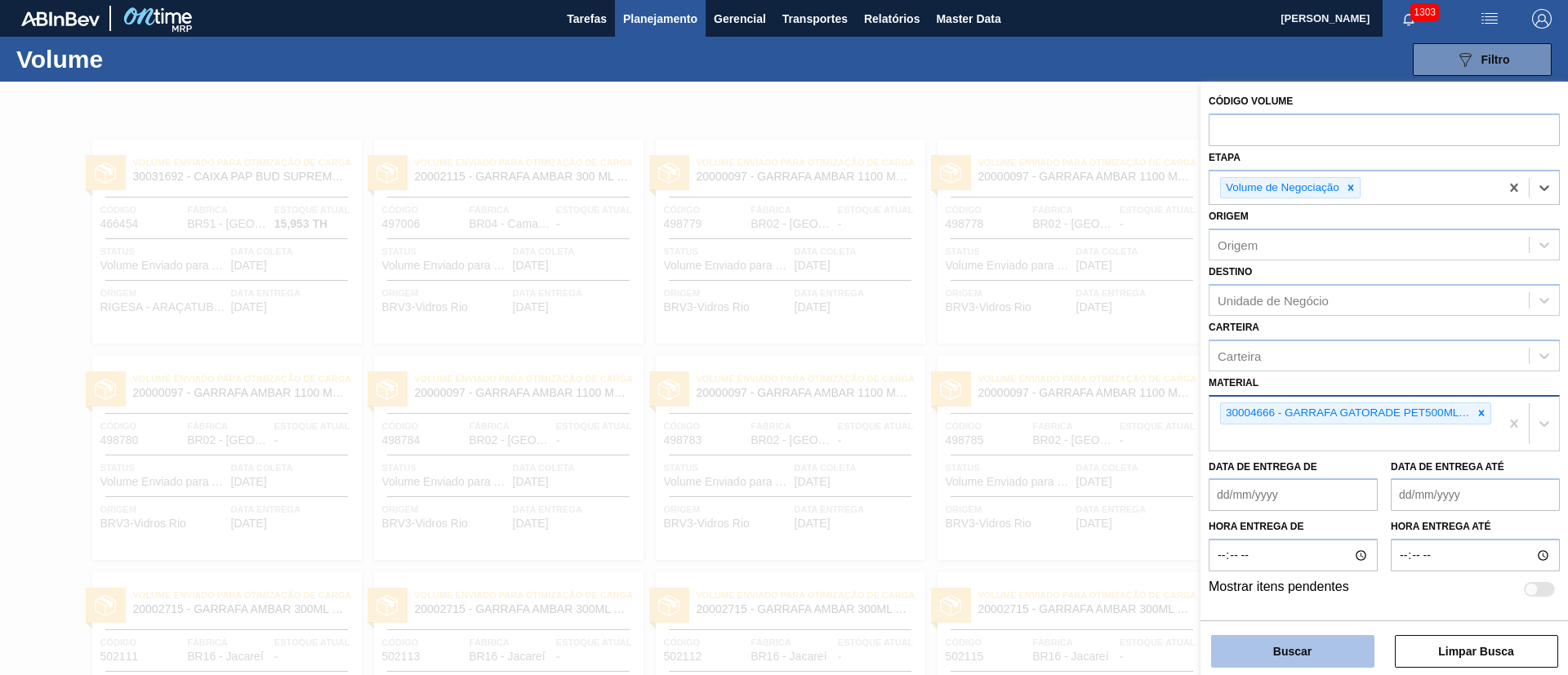
click at [1289, 638] on button "Buscar" at bounding box center [1291, 651] width 163 height 33
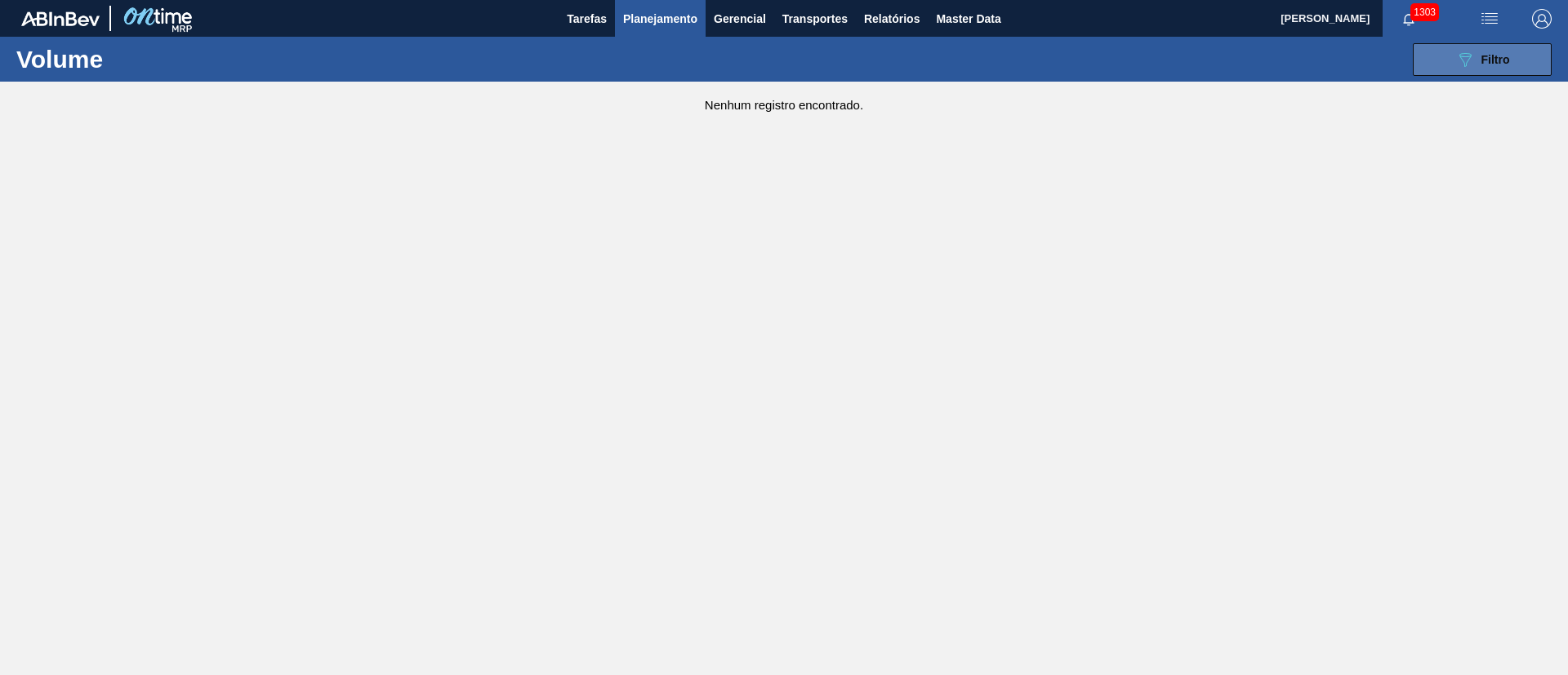
click at [1471, 64] on icon "089F7B8B-B2A5-4AFE-B5C0-19BA573D28AC" at bounding box center [1465, 60] width 20 height 20
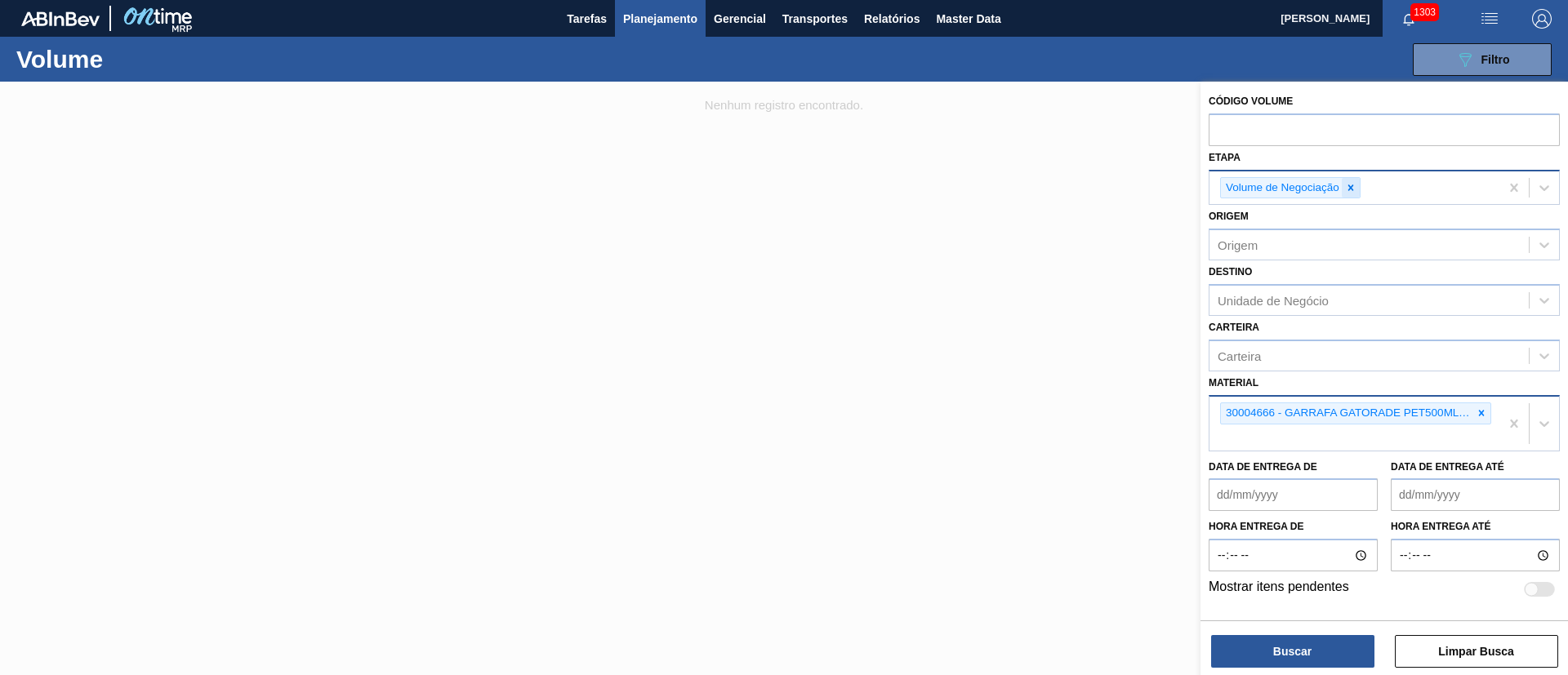
click at [1353, 182] on icon at bounding box center [1349, 187] width 11 height 11
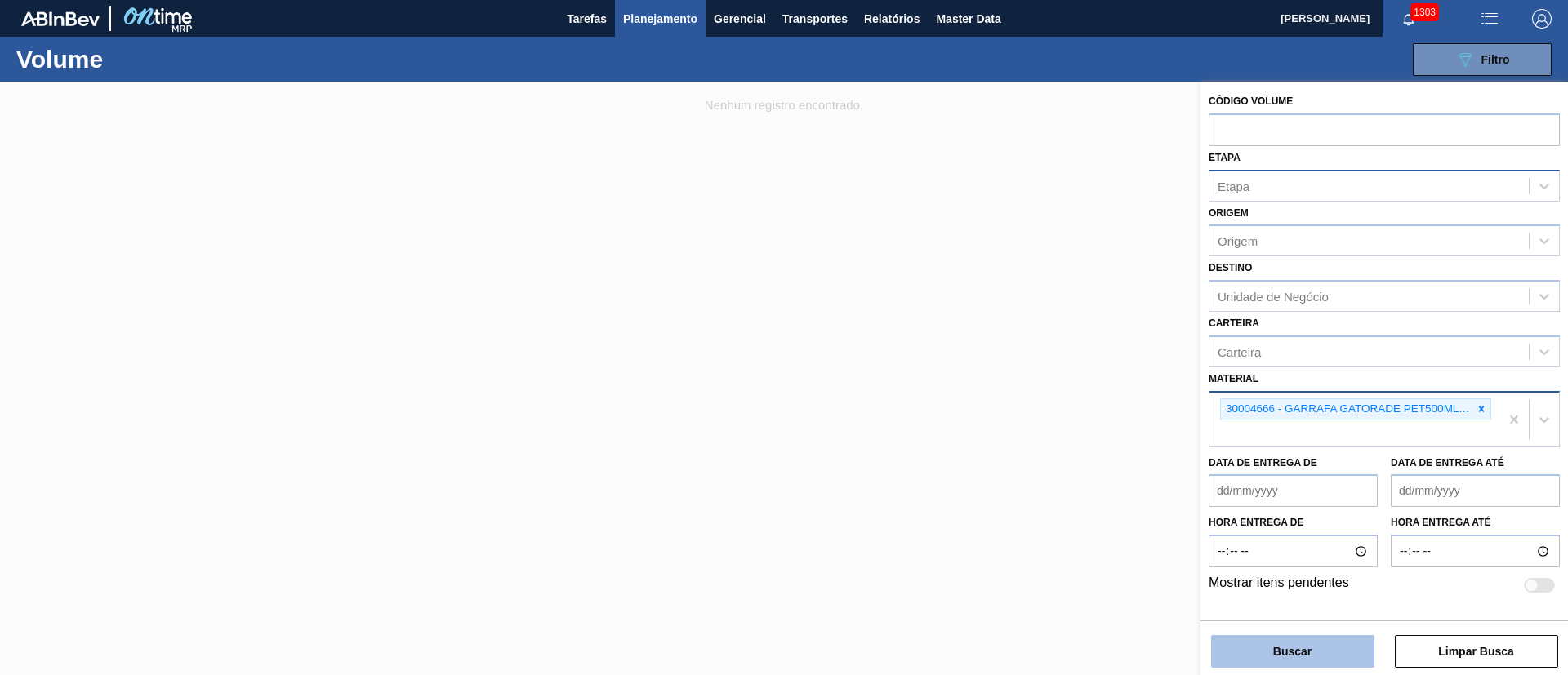
click at [1281, 646] on button "Buscar" at bounding box center [1291, 651] width 163 height 33
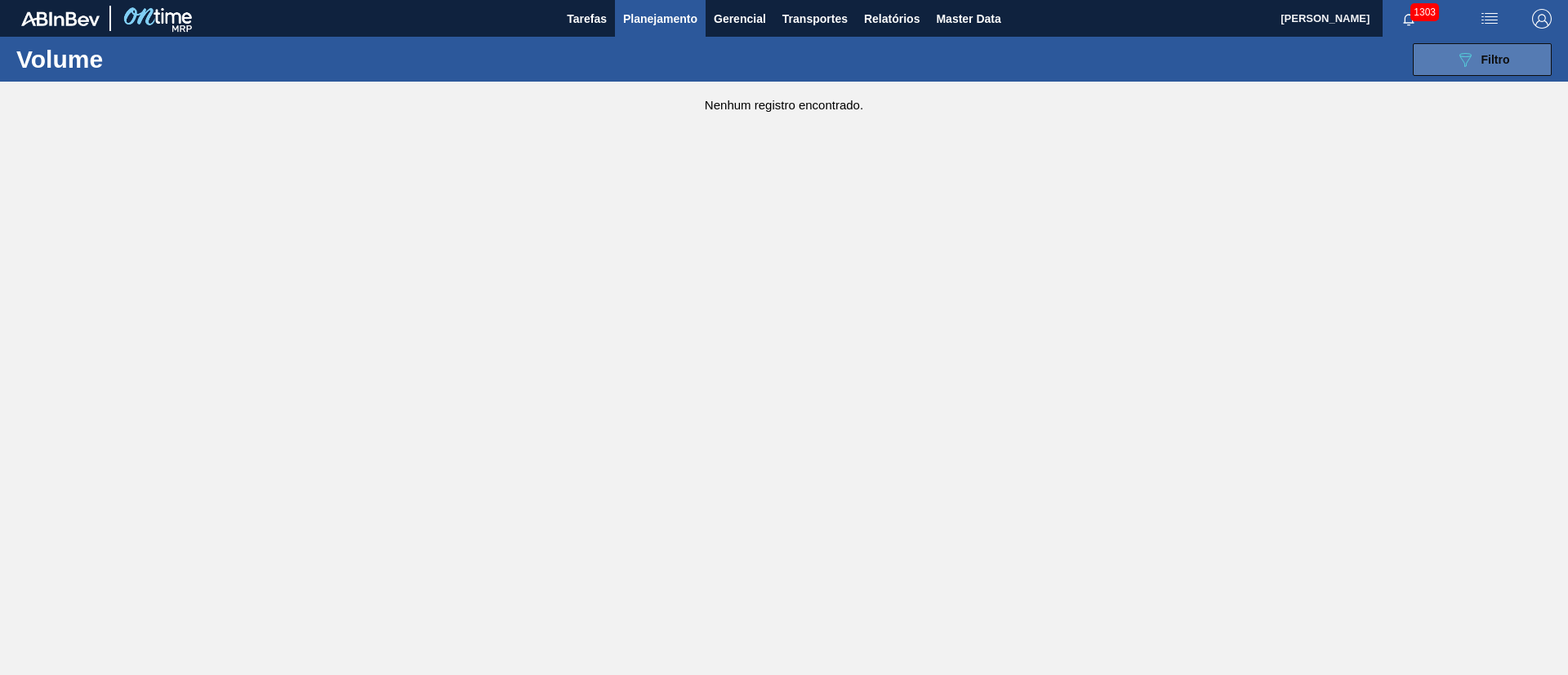
click at [1468, 72] on button "089F7B8B-B2A5-4AFE-B5C0-19BA573D28AC Filtro" at bounding box center [1481, 59] width 139 height 33
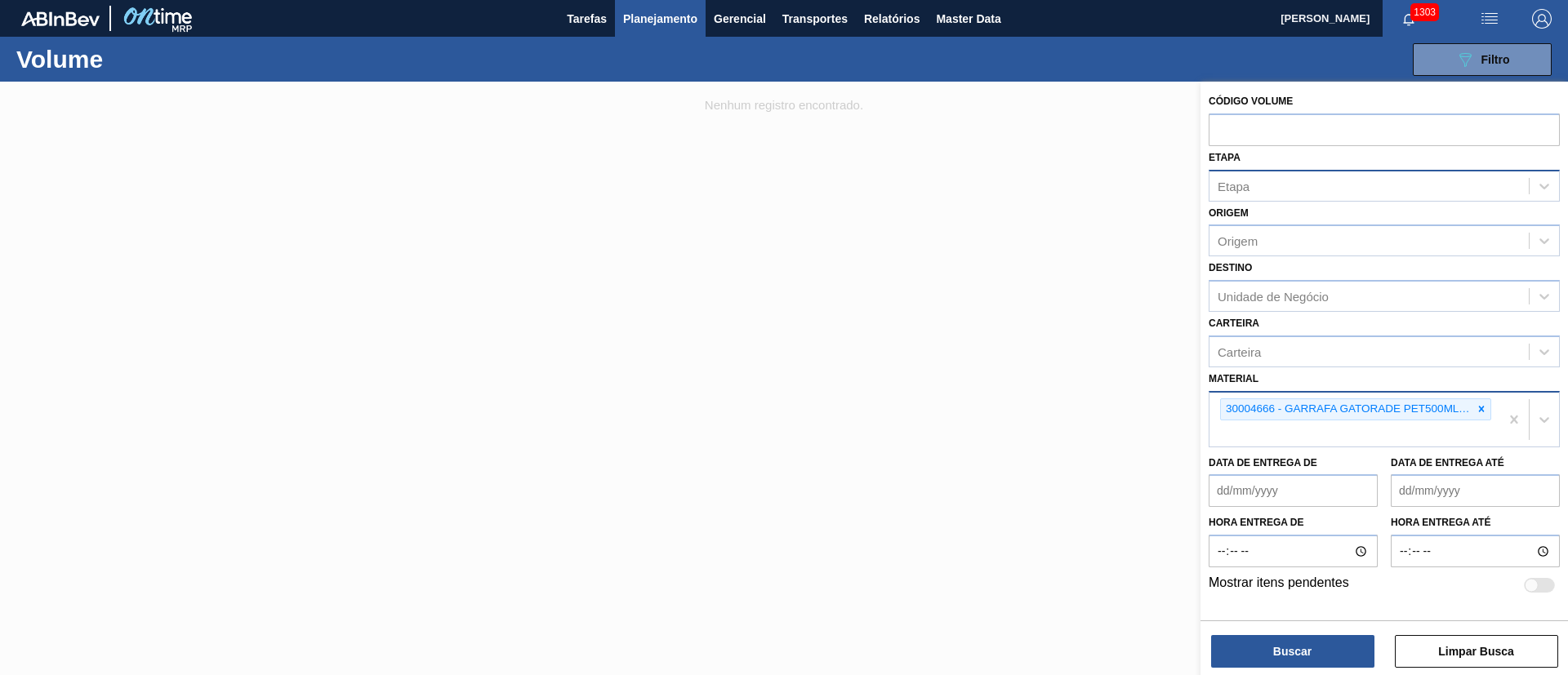
click at [659, 25] on span "Planejamento" at bounding box center [660, 19] width 74 height 20
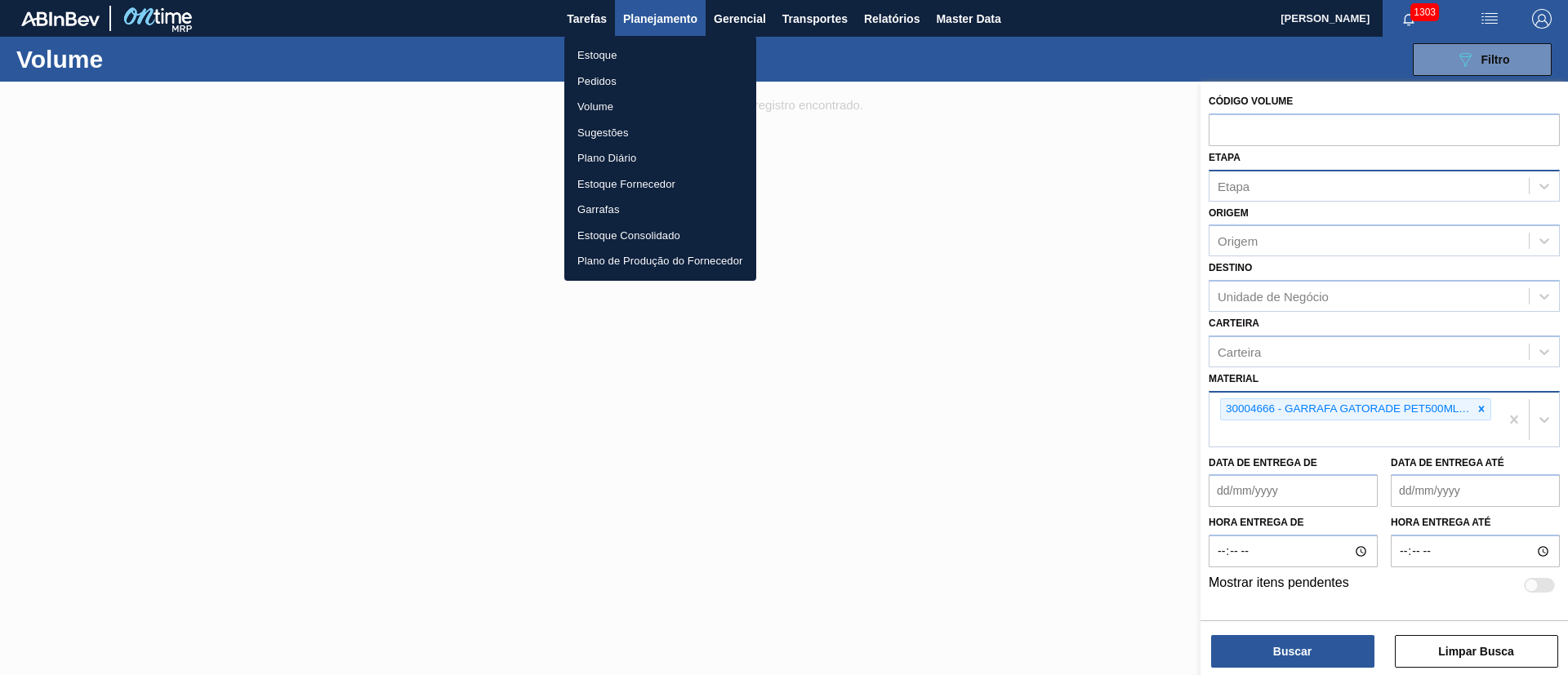
click at [600, 132] on li "Sugestões" at bounding box center [660, 133] width 192 height 26
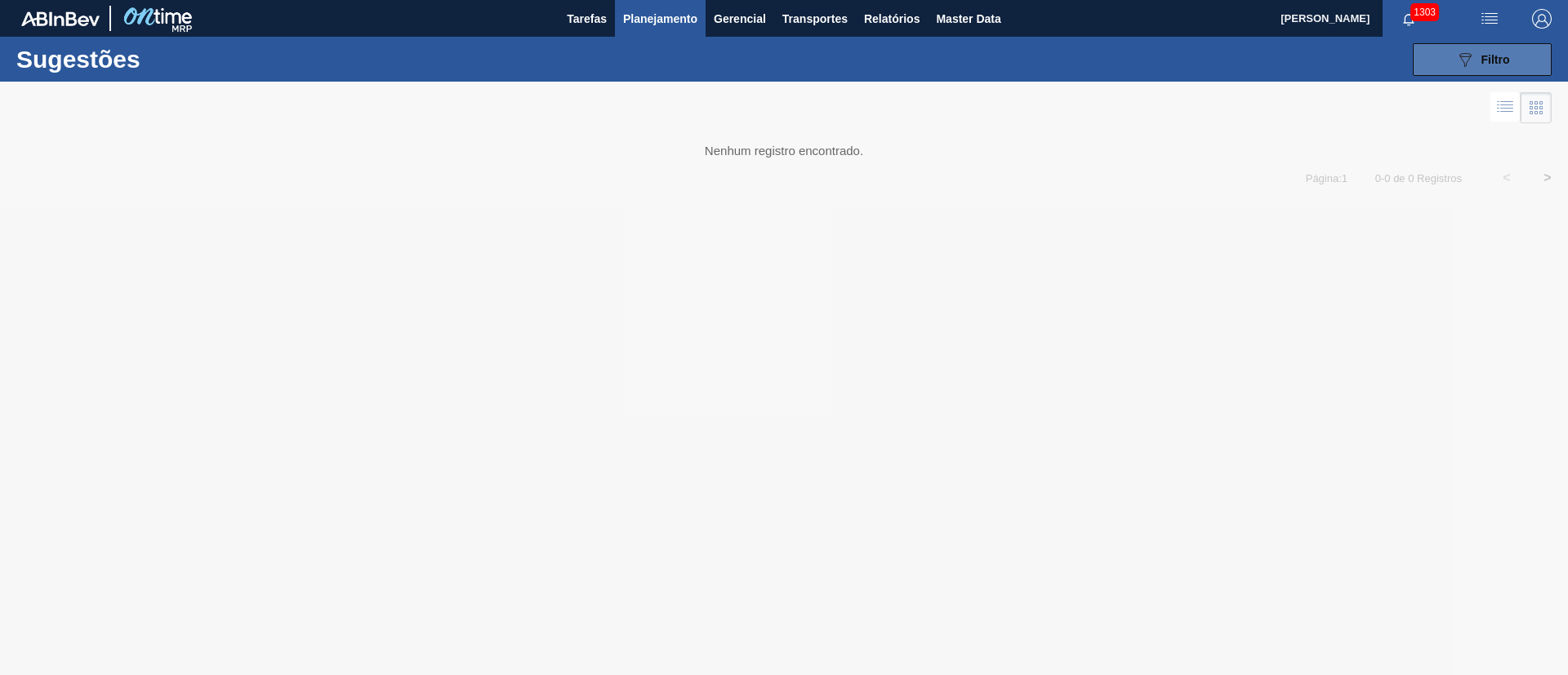
click at [1510, 57] on button "089F7B8B-B2A5-4AFE-B5C0-19BA573D28AC Filtro" at bounding box center [1481, 59] width 139 height 33
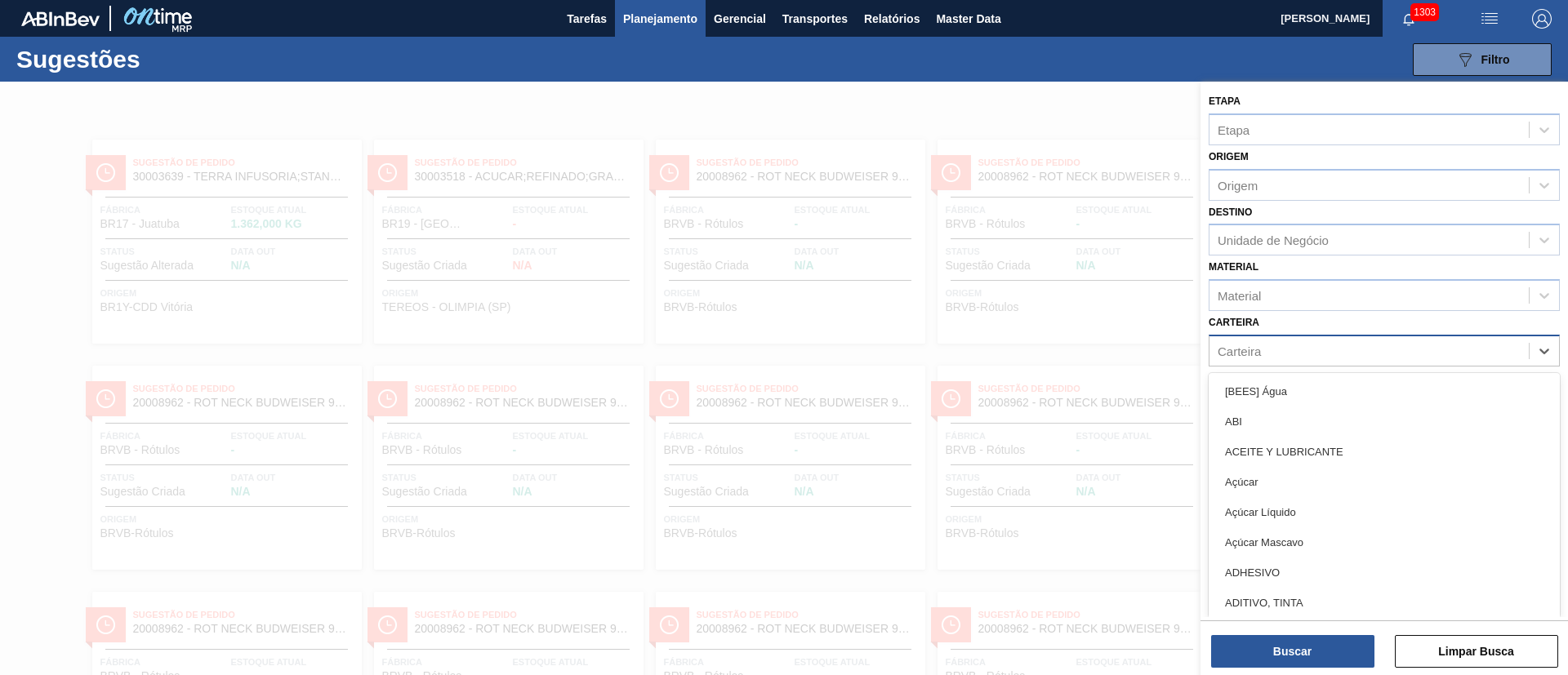
click at [1242, 350] on div "Carteira" at bounding box center [1238, 350] width 43 height 14
paste input "30004666"
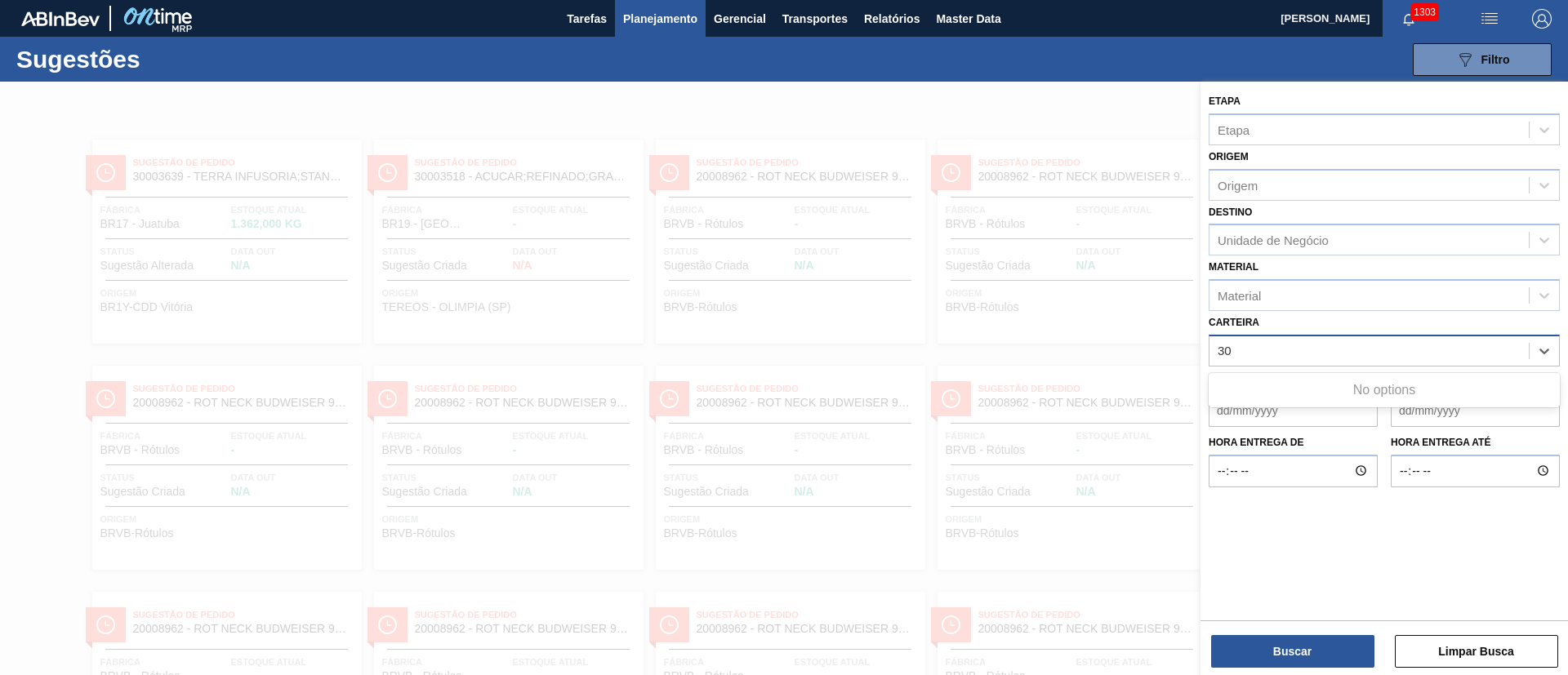
type input "3"
type input "l"
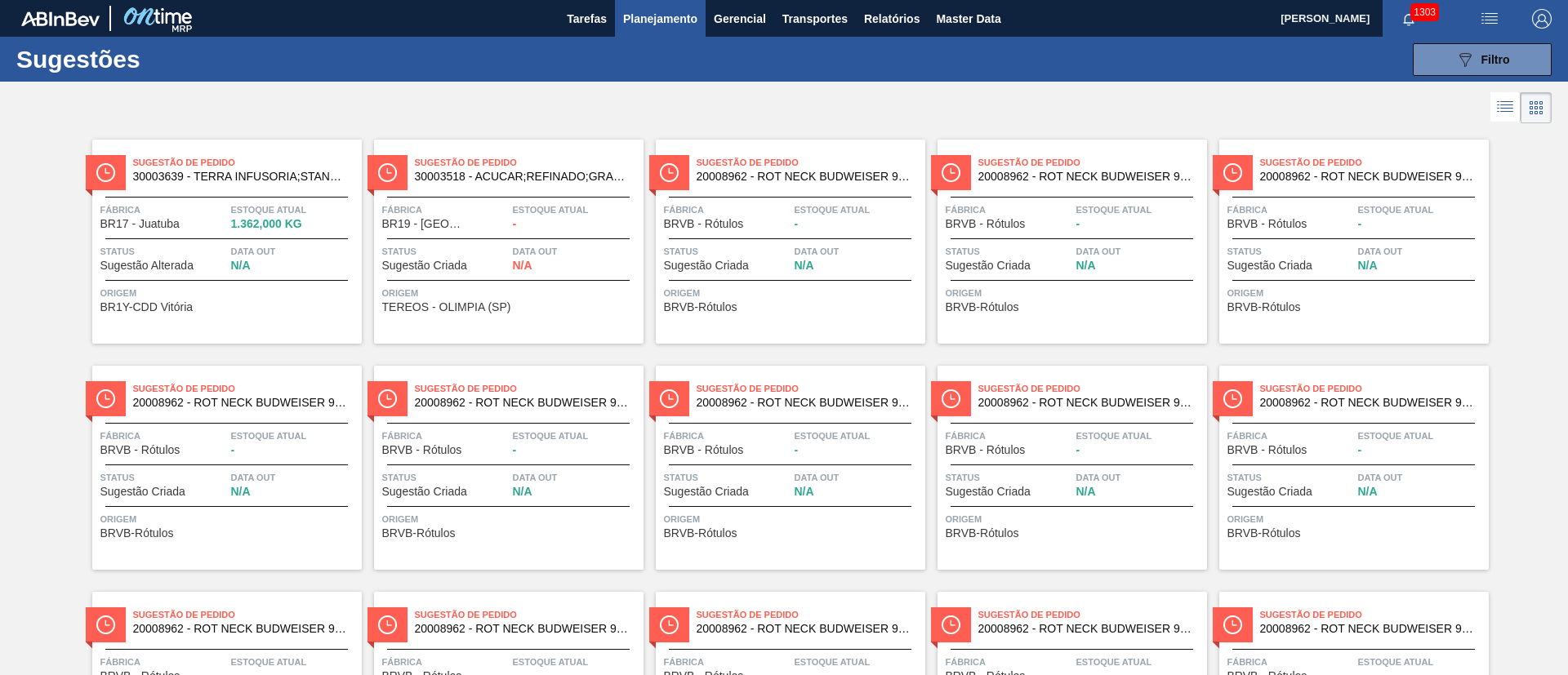
drag, startPoint x: 1483, startPoint y: 60, endPoint x: 1452, endPoint y: 84, distance: 39.2
click at [1483, 60] on span "Filtro" at bounding box center [1495, 59] width 29 height 13
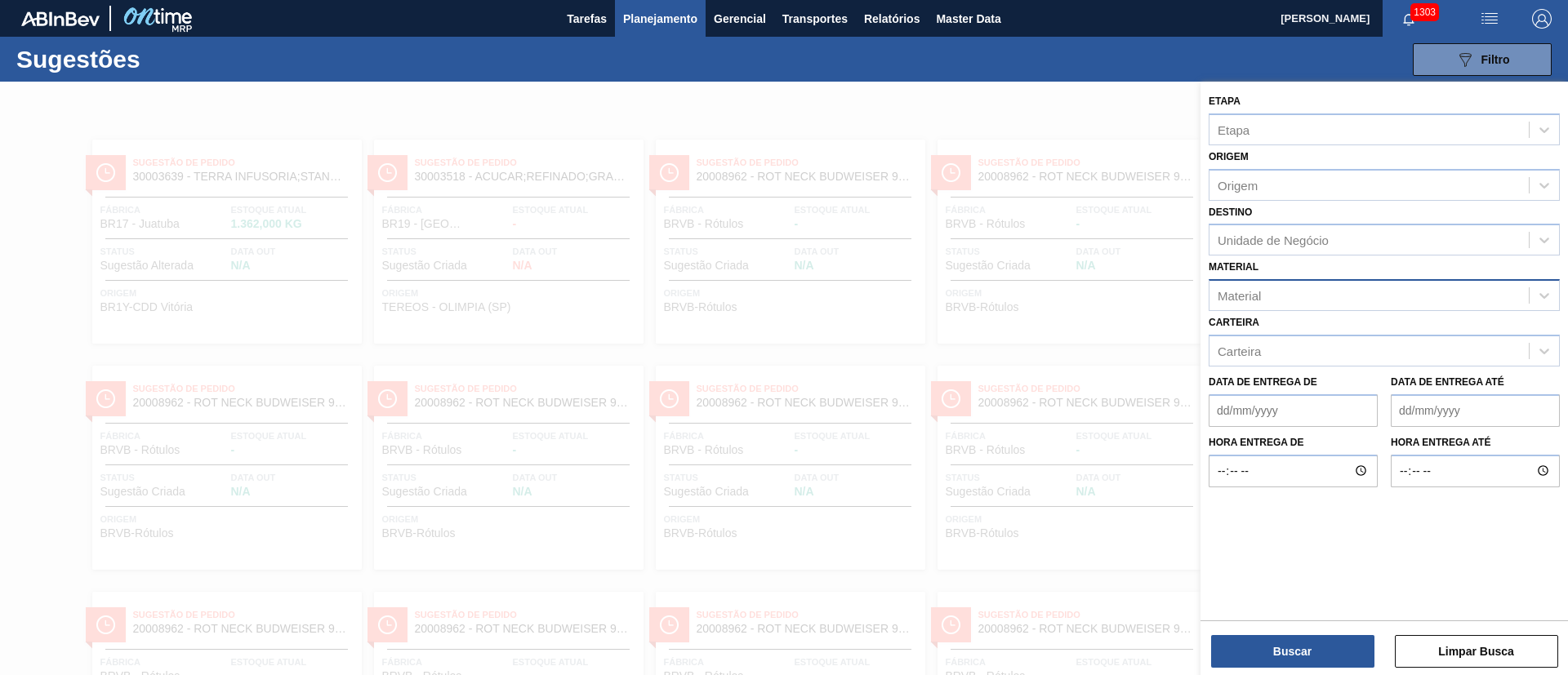
click at [1237, 303] on div "Material" at bounding box center [1369, 296] width 320 height 24
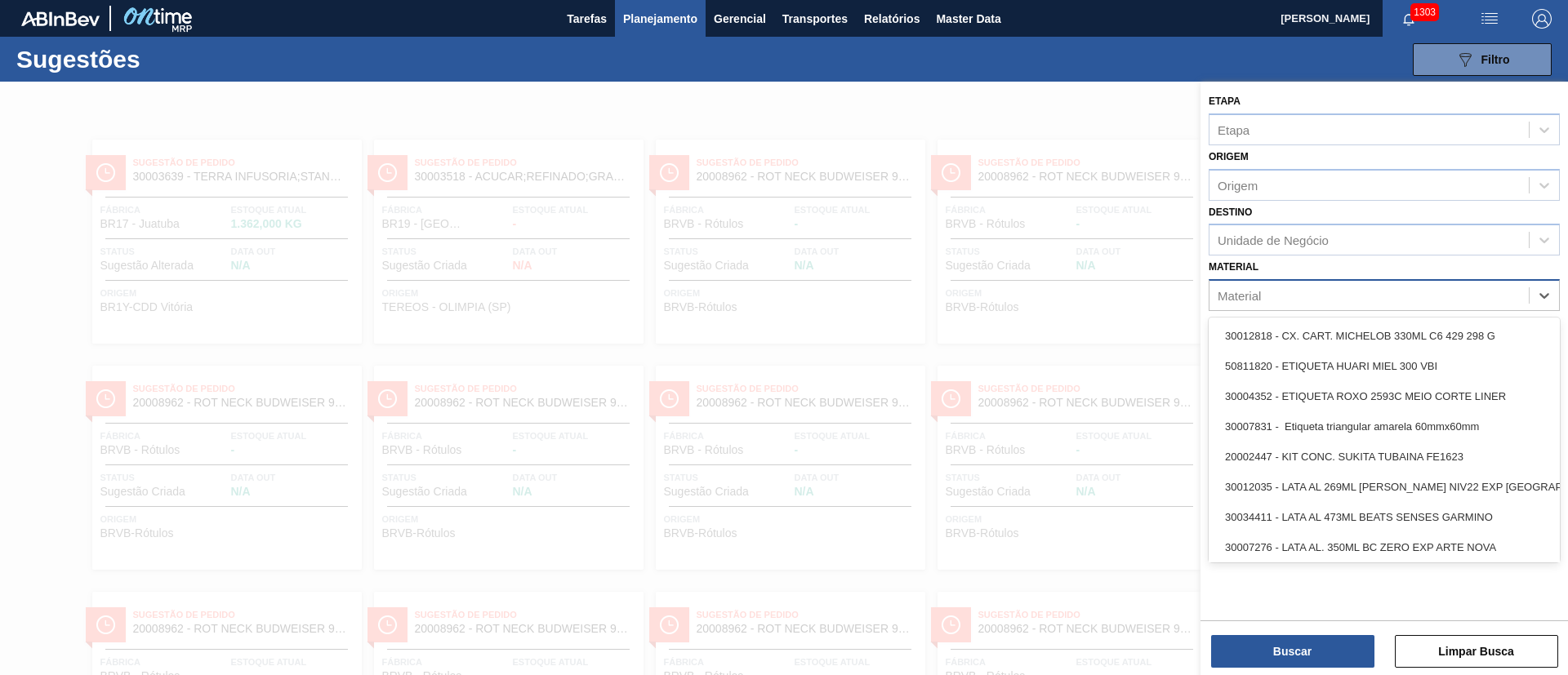
paste input "30004666"
type input "30004666"
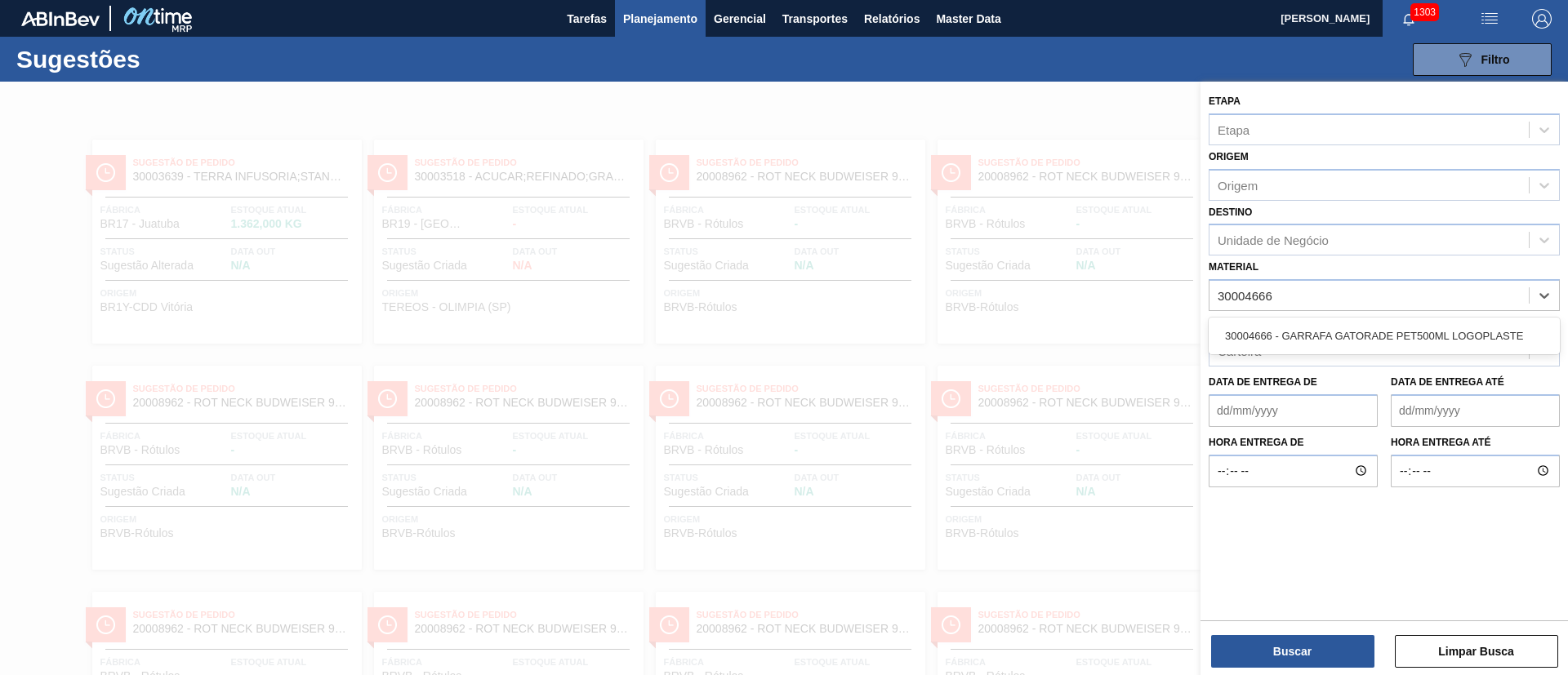
drag, startPoint x: 1246, startPoint y: 336, endPoint x: 1248, endPoint y: 357, distance: 21.1
click at [1247, 336] on div "30004666 - GARRAFA GATORADE PET500ML LOGOPLASTE" at bounding box center [1384, 336] width 352 height 30
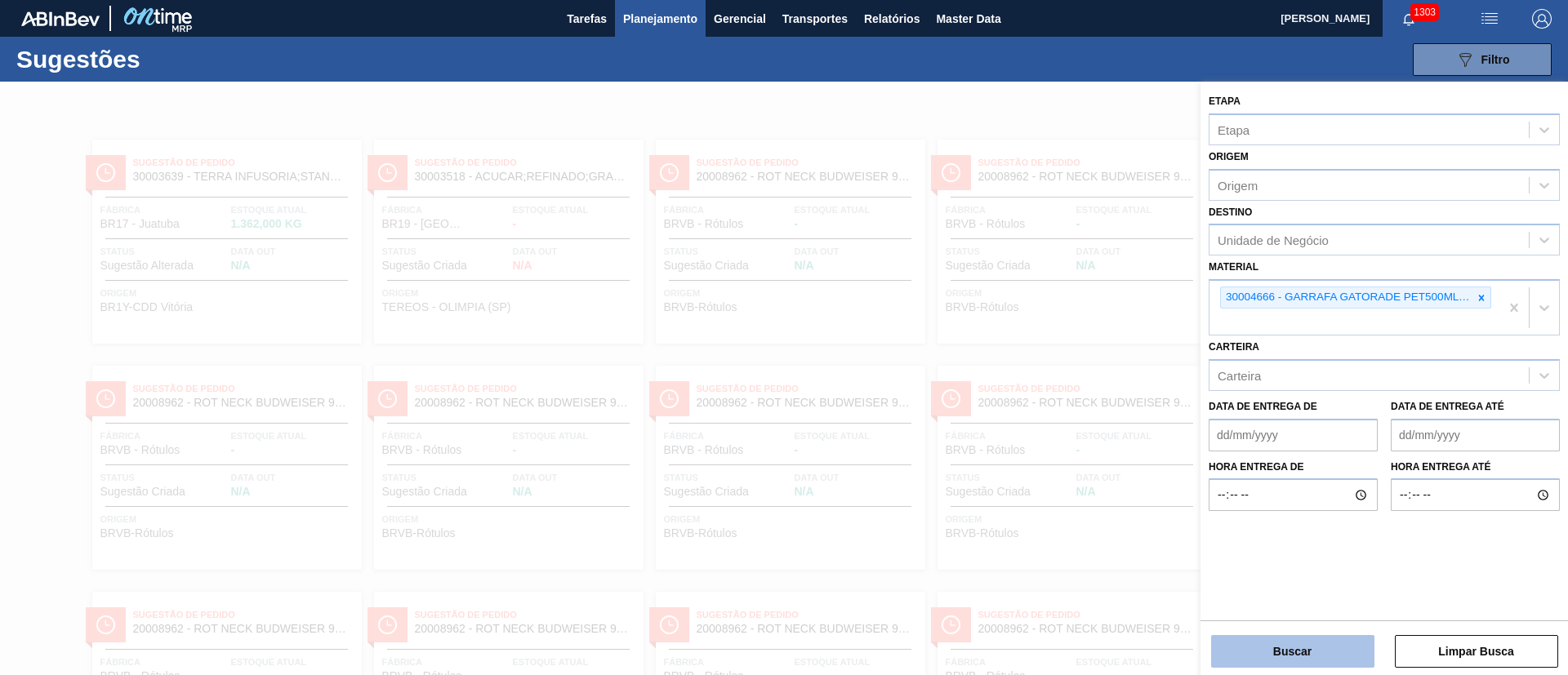
click at [1266, 646] on button "Buscar" at bounding box center [1291, 651] width 163 height 33
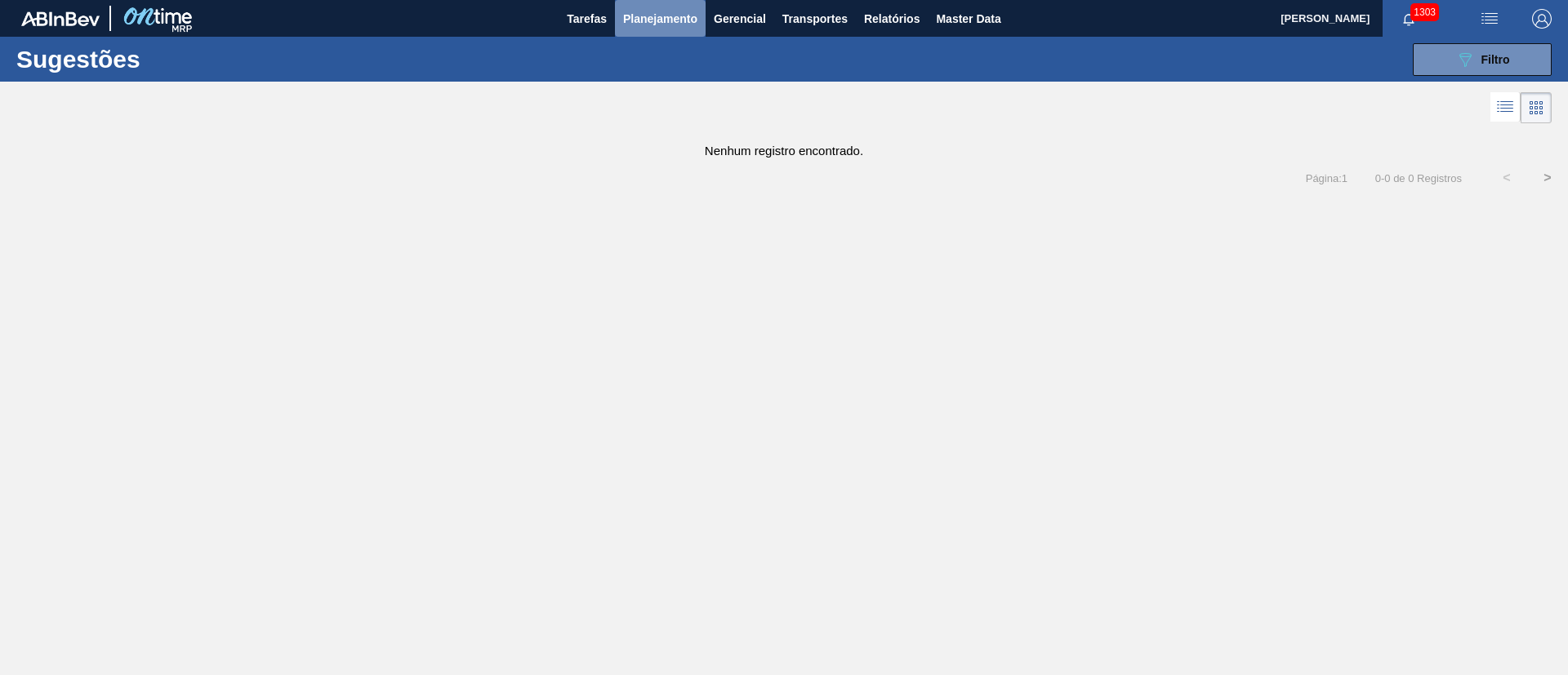
click at [663, 25] on span "Planejamento" at bounding box center [660, 19] width 74 height 20
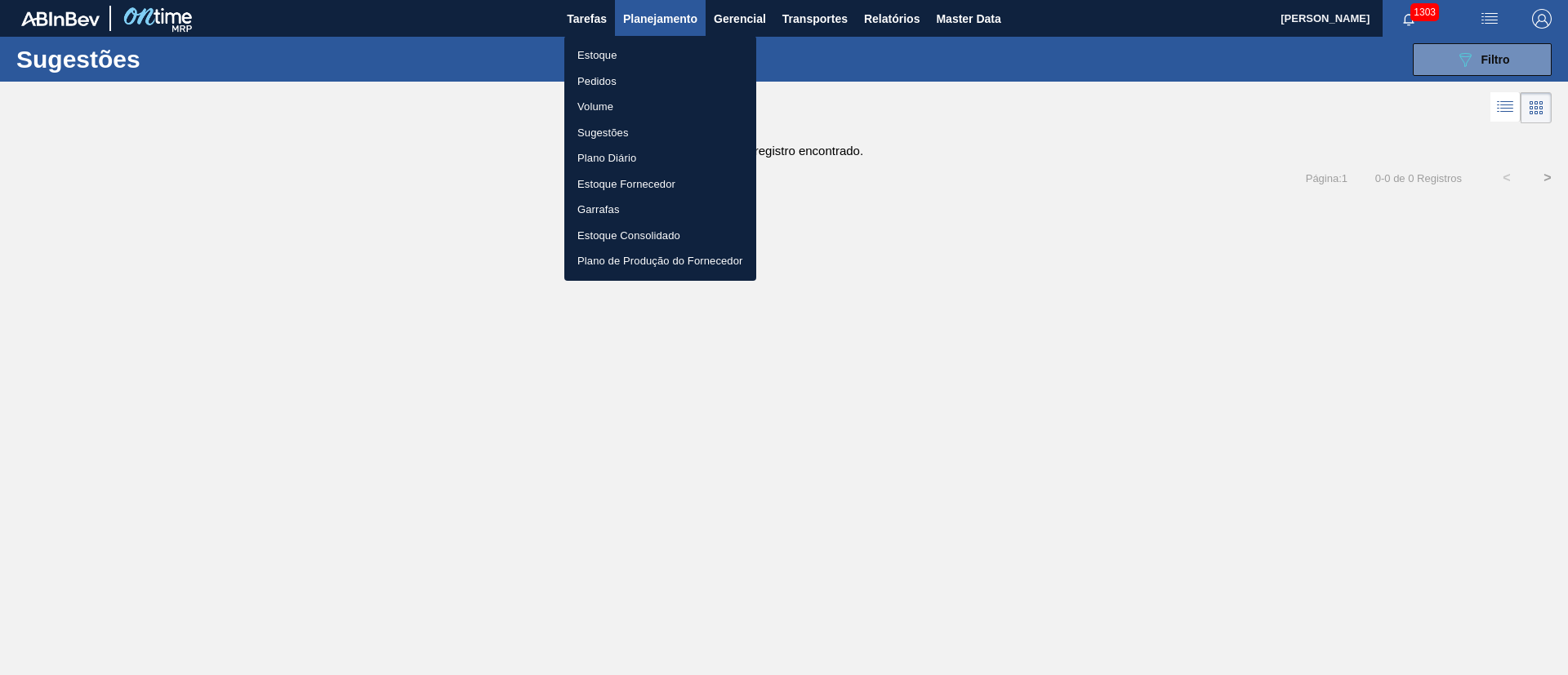
click at [607, 54] on li "Estoque" at bounding box center [660, 56] width 192 height 26
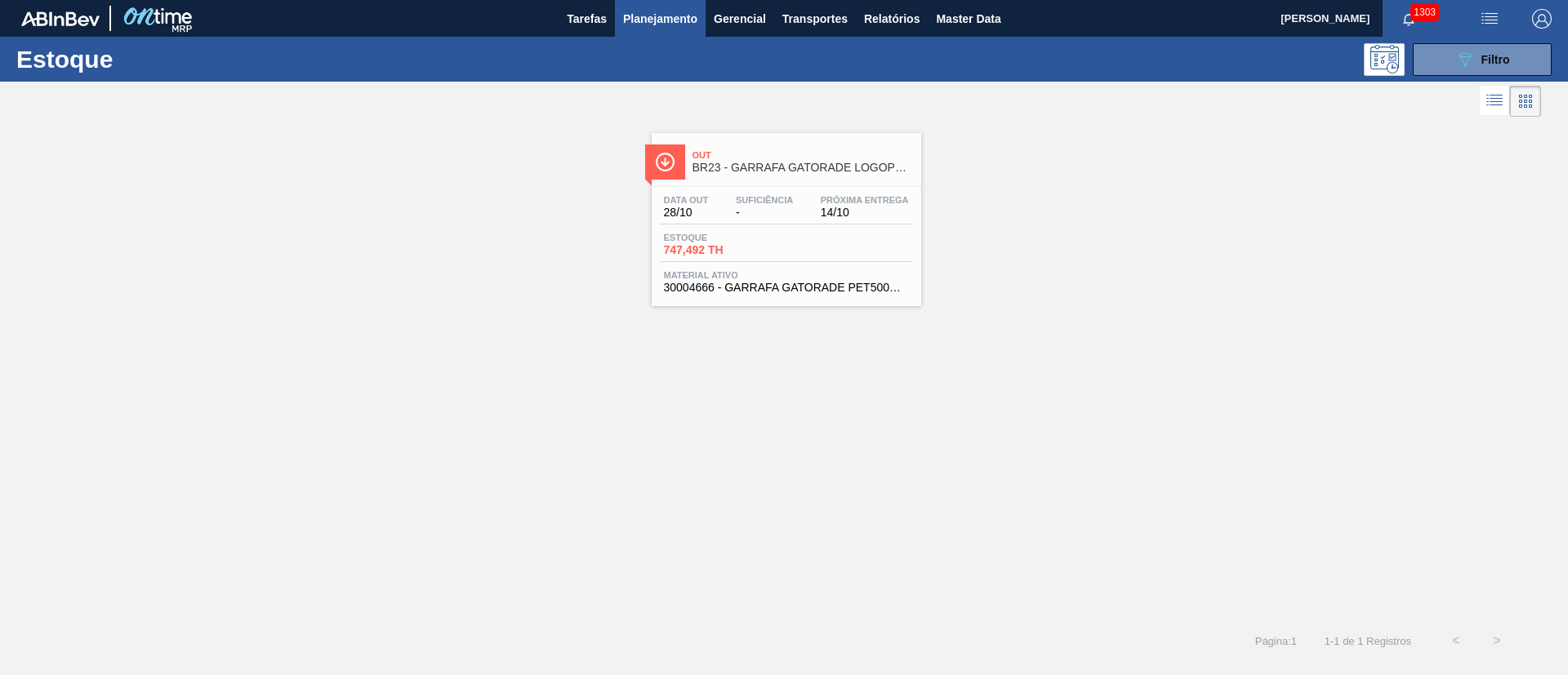
click at [677, 250] on span "747,492 TH" at bounding box center [721, 250] width 114 height 12
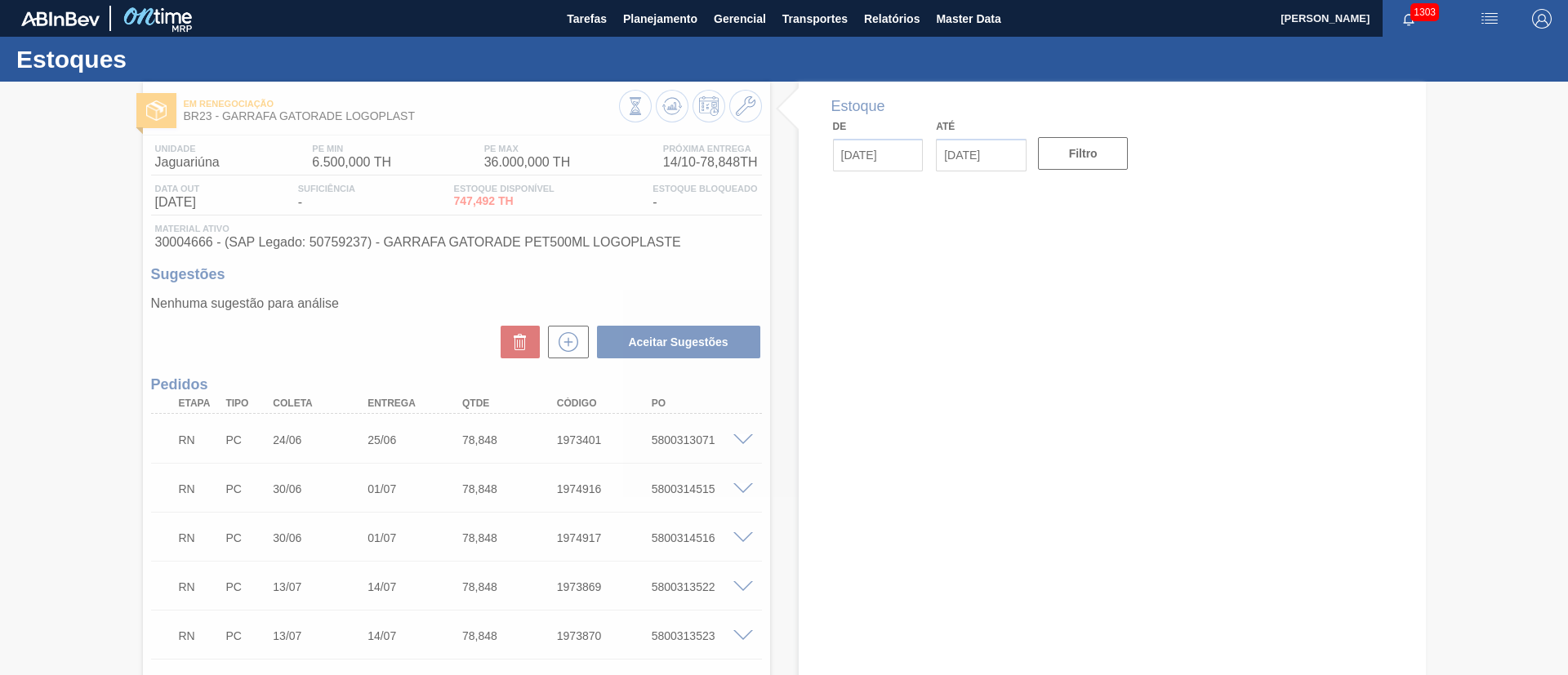
type input "[DATE]"
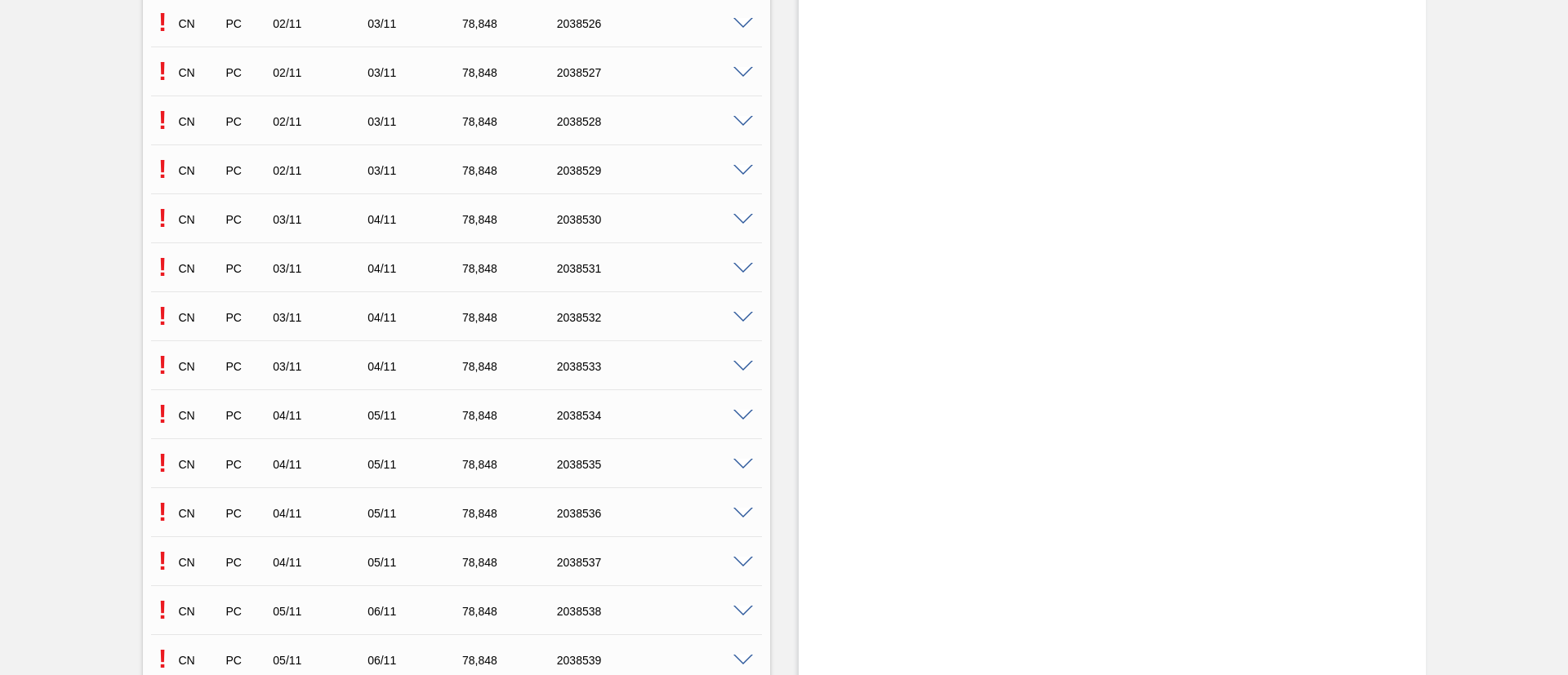
scroll to position [8150, 0]
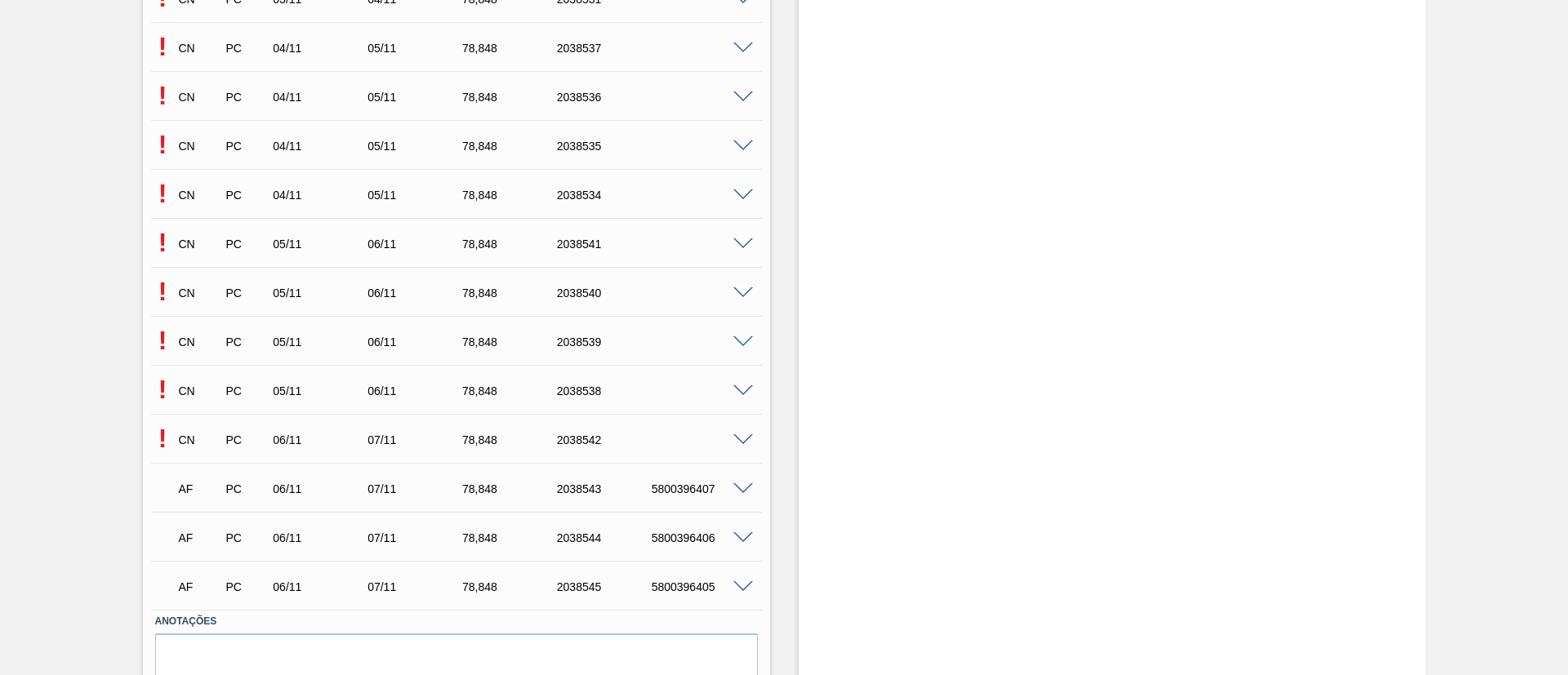
scroll to position [8150, 0]
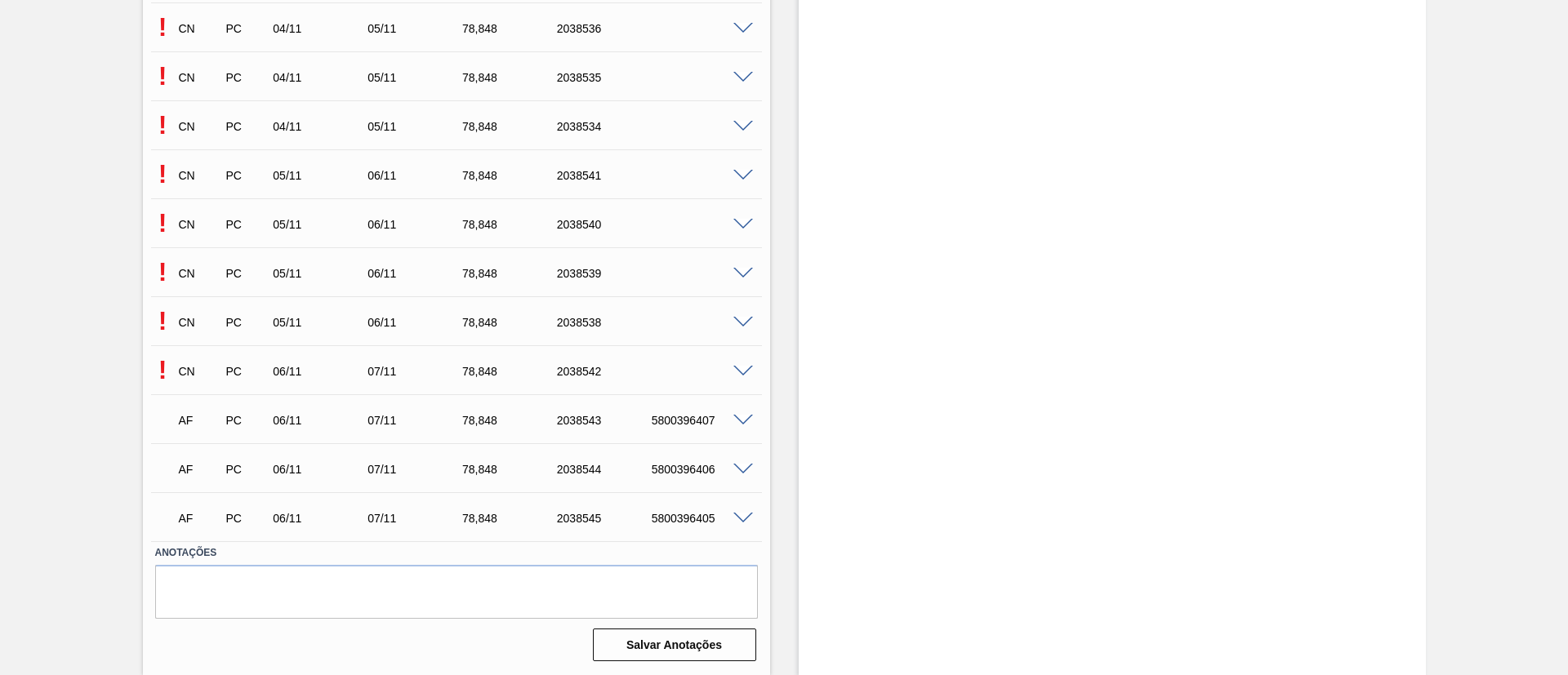
click at [745, 370] on span at bounding box center [743, 371] width 20 height 12
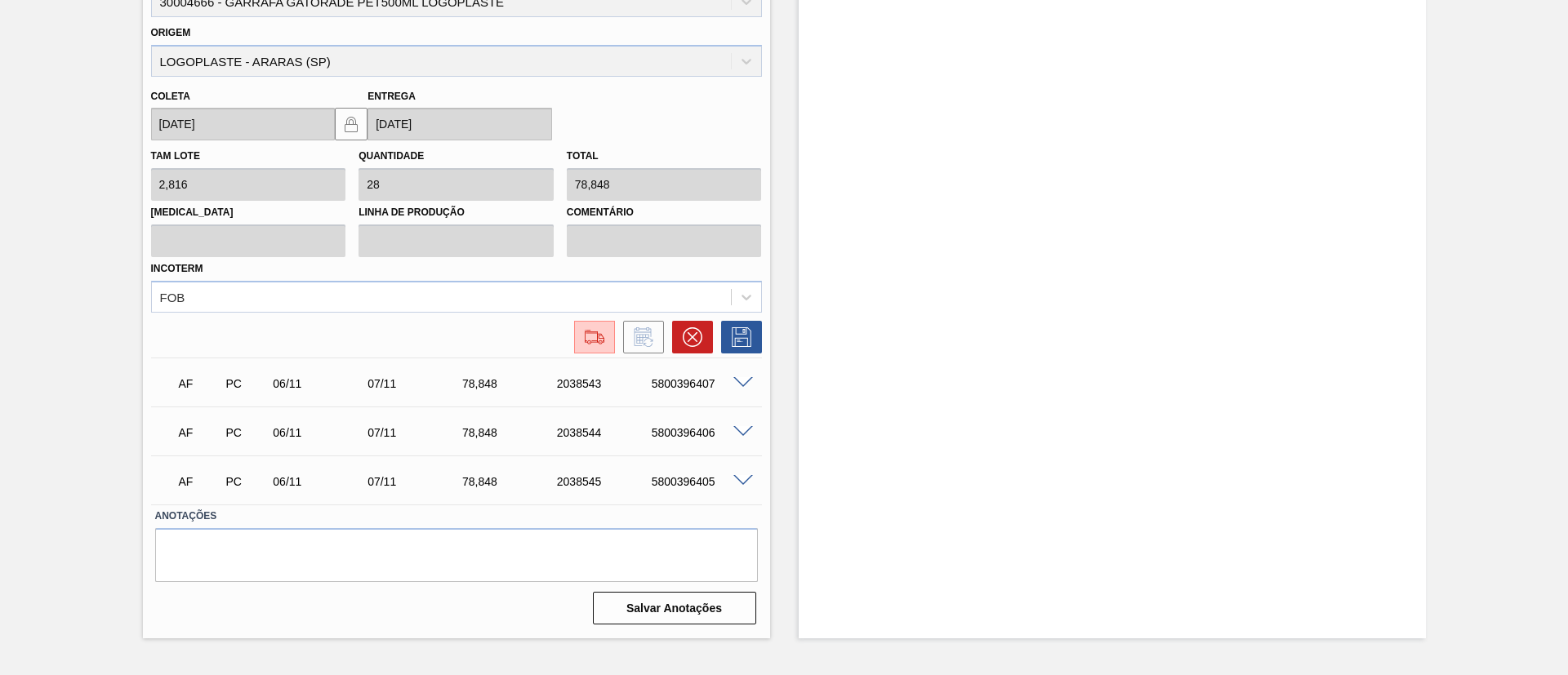
scroll to position [8639, 0]
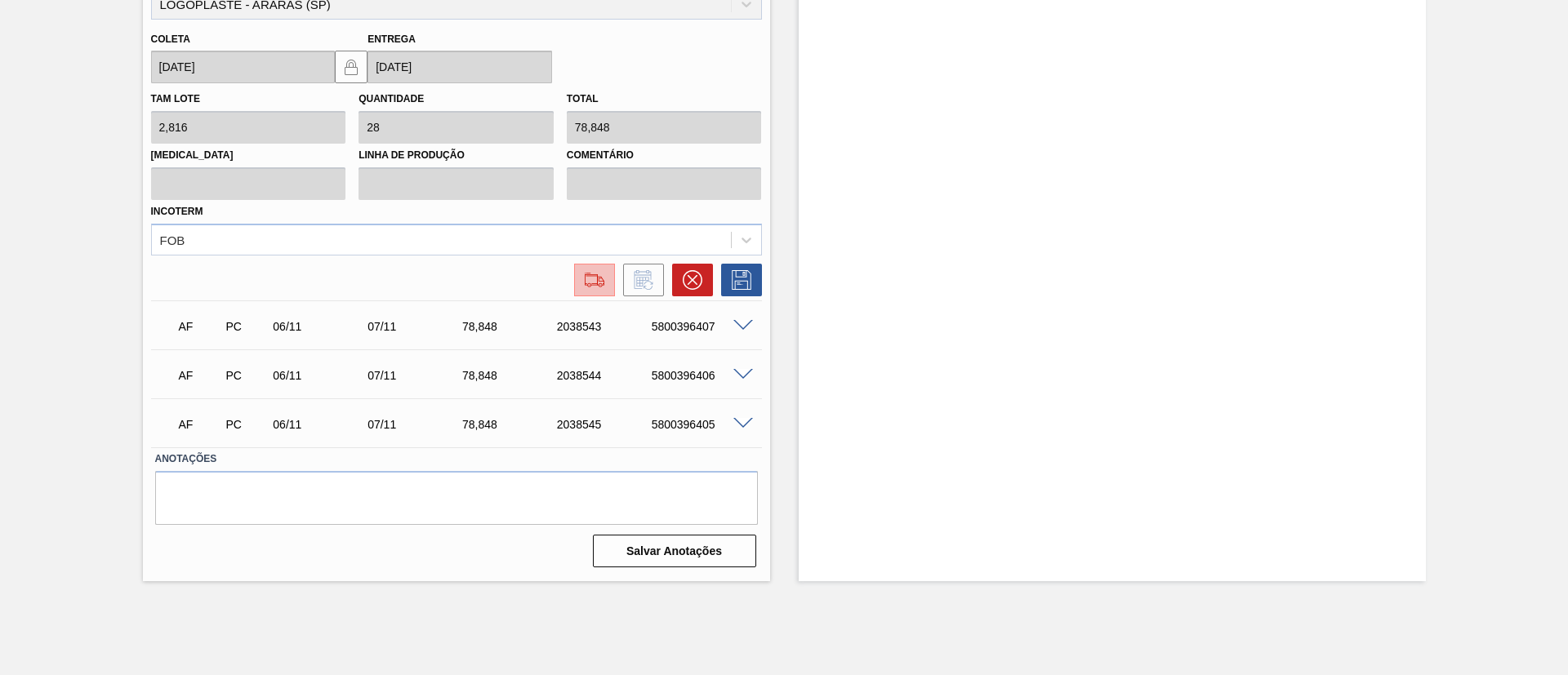
click at [592, 289] on img at bounding box center [594, 281] width 26 height 20
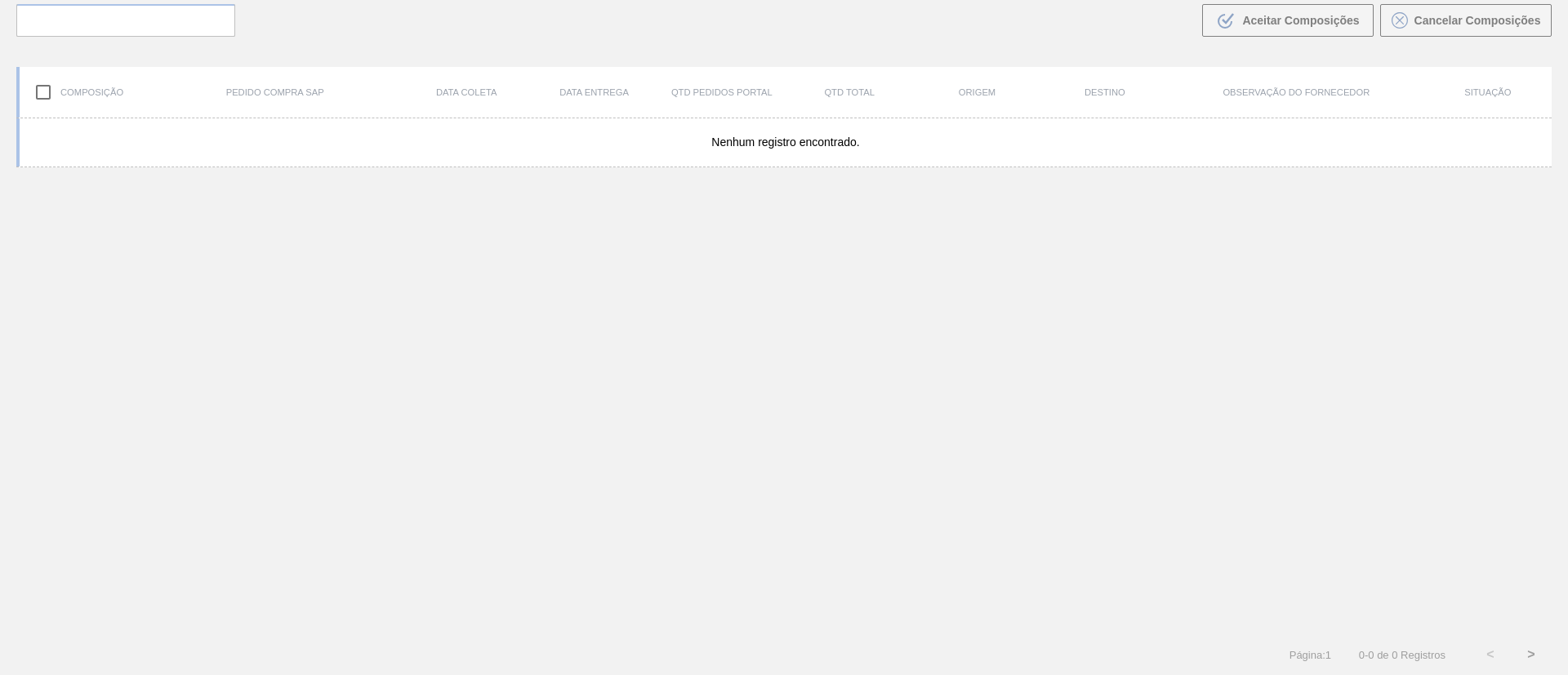
scroll to position [118, 0]
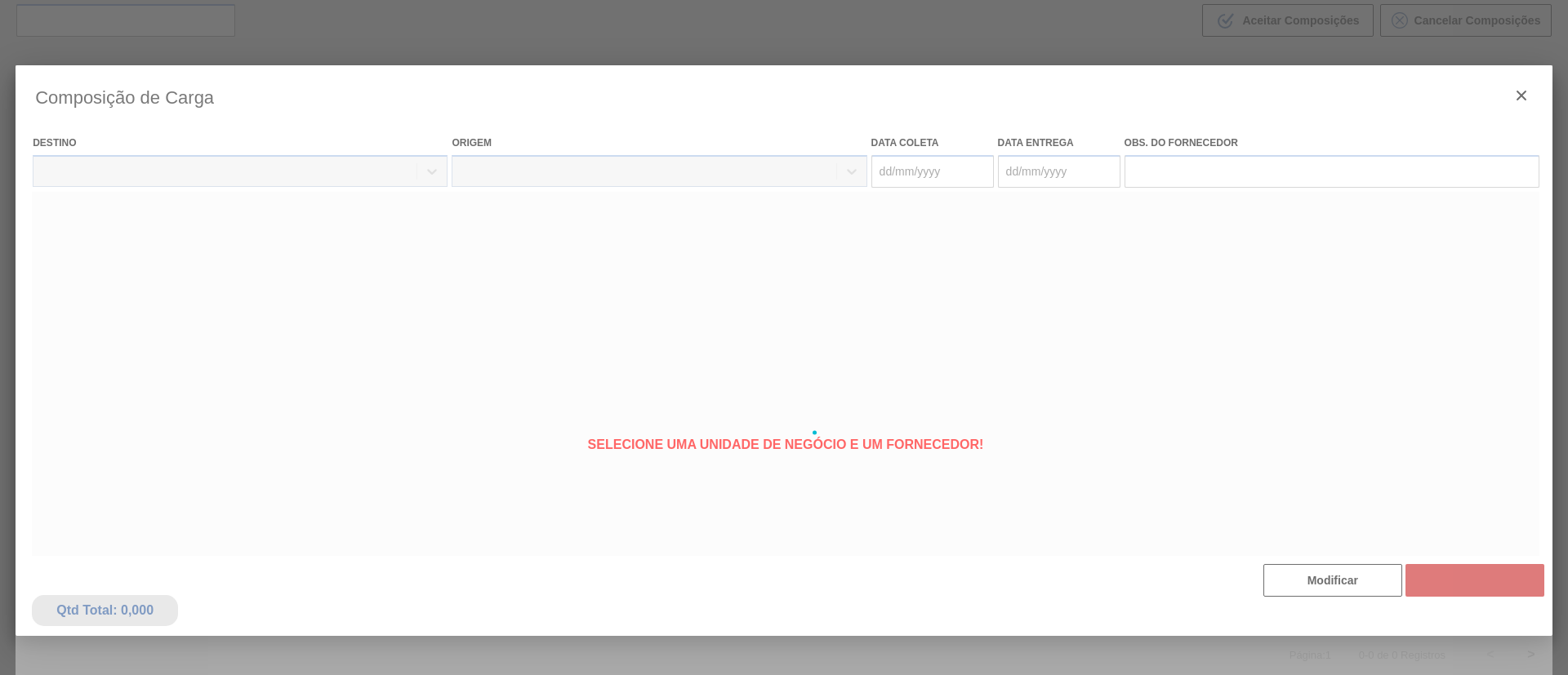
type coleta "[DATE]"
type Entrega "[DATE]"
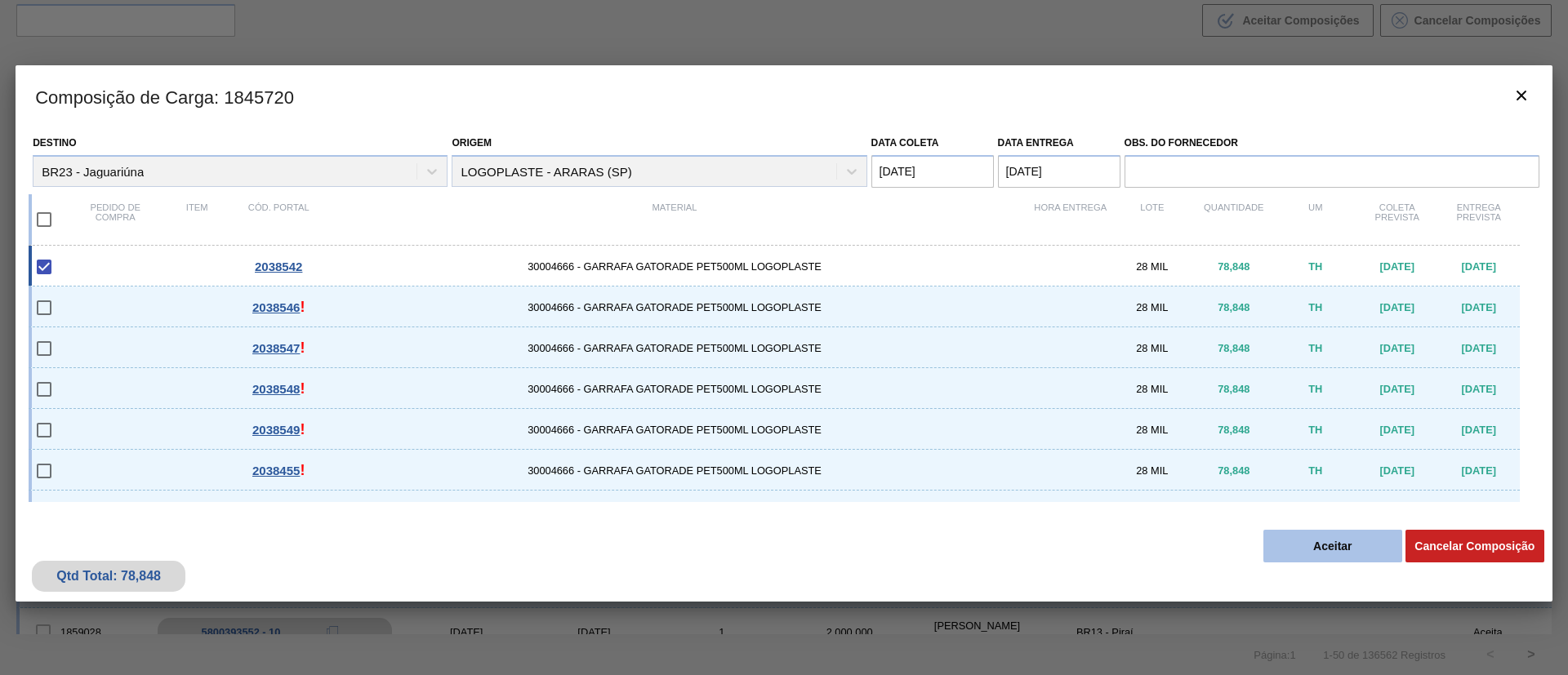
click at [1342, 542] on button "Aceitar" at bounding box center [1332, 546] width 139 height 33
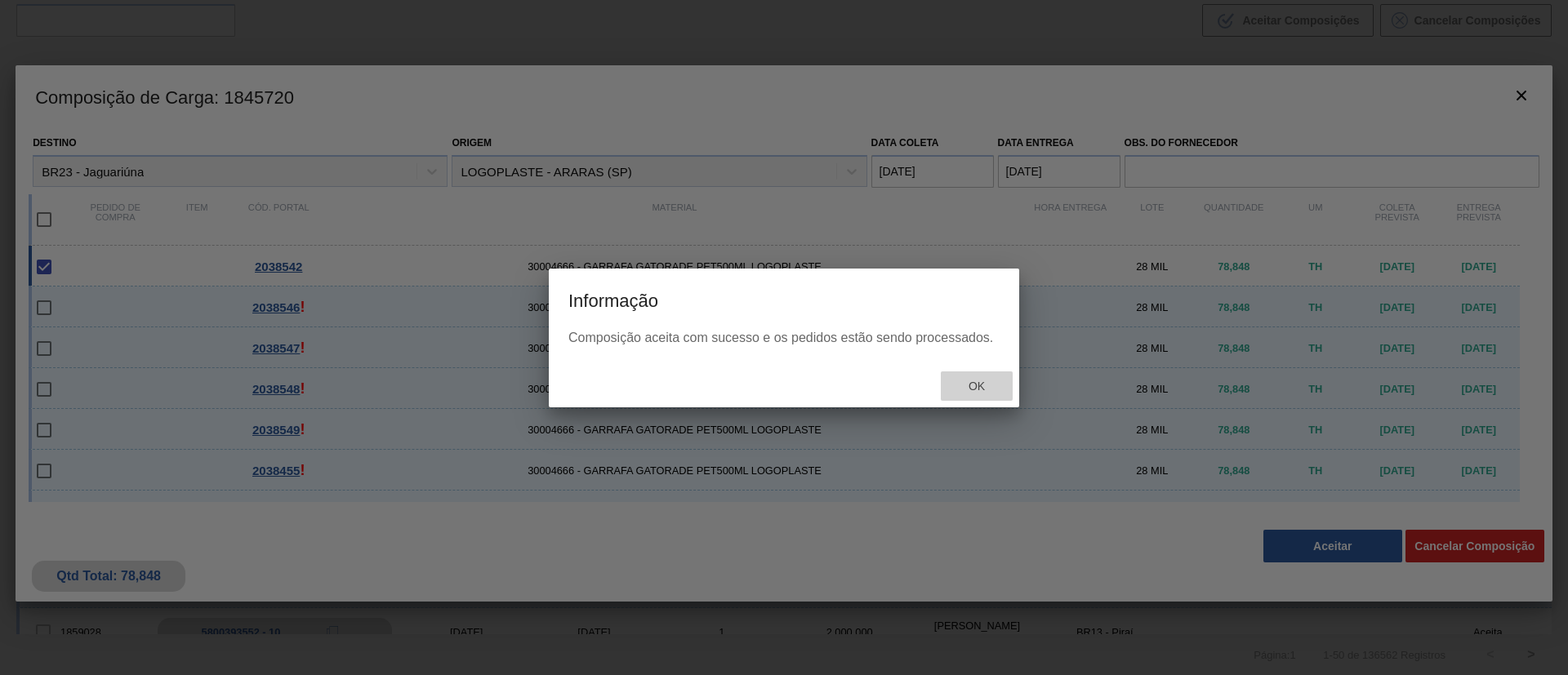
click at [987, 390] on span "Ok" at bounding box center [976, 385] width 43 height 13
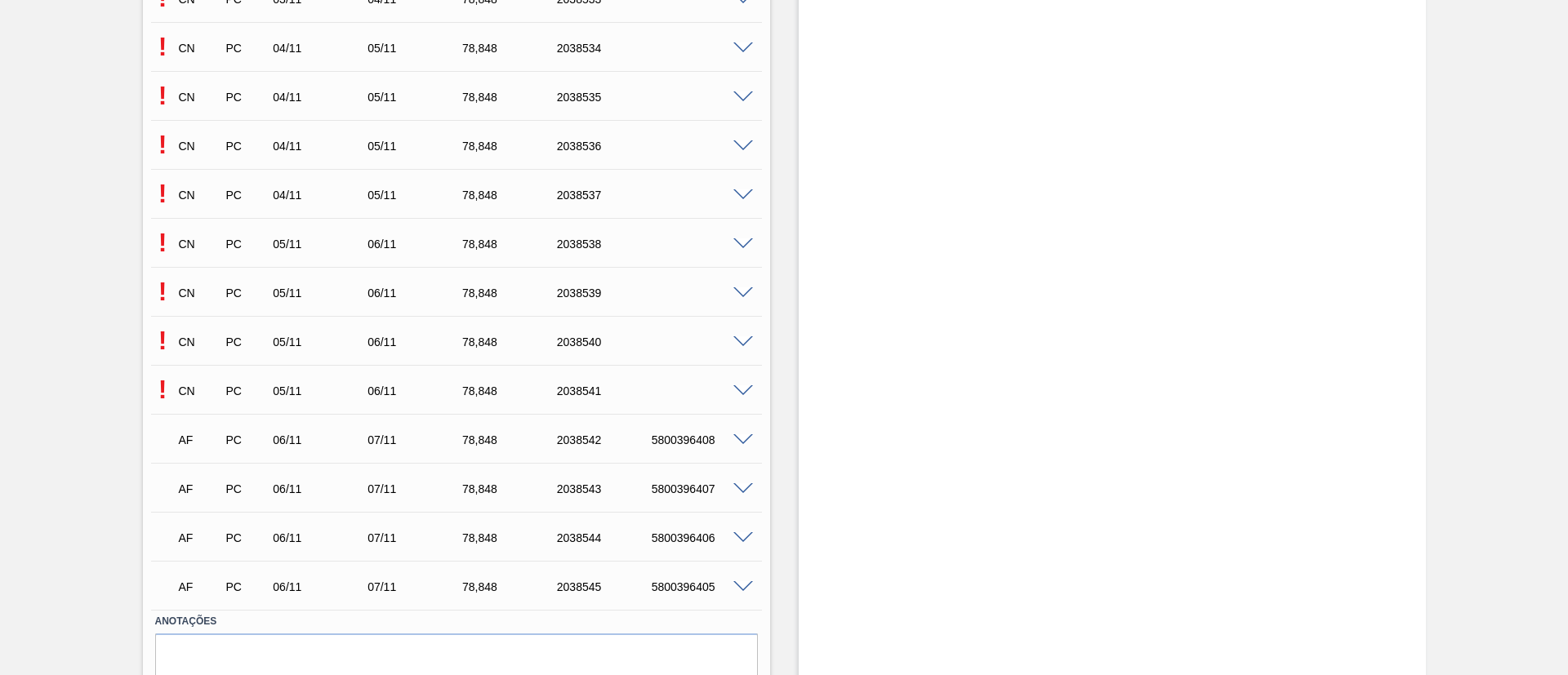
scroll to position [8150, 0]
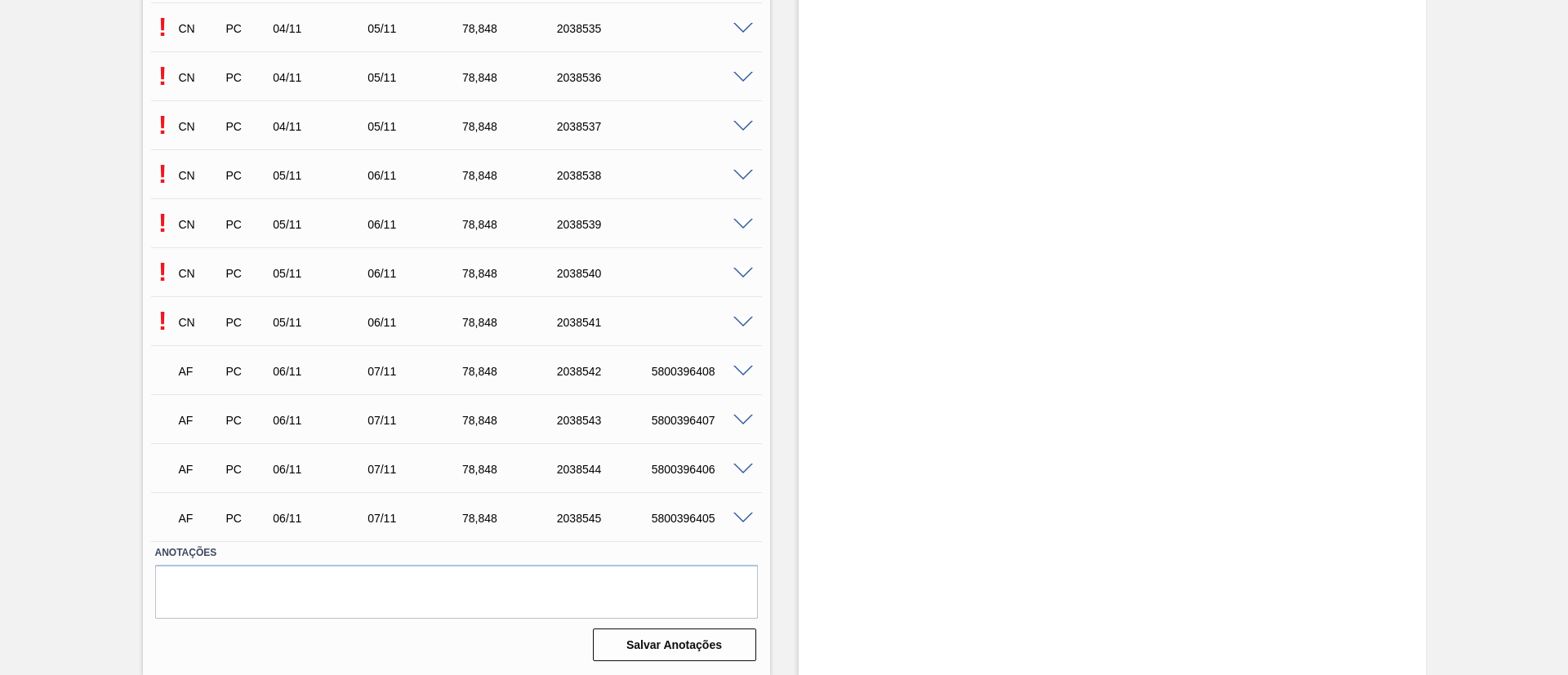
click at [740, 318] on span at bounding box center [743, 323] width 20 height 12
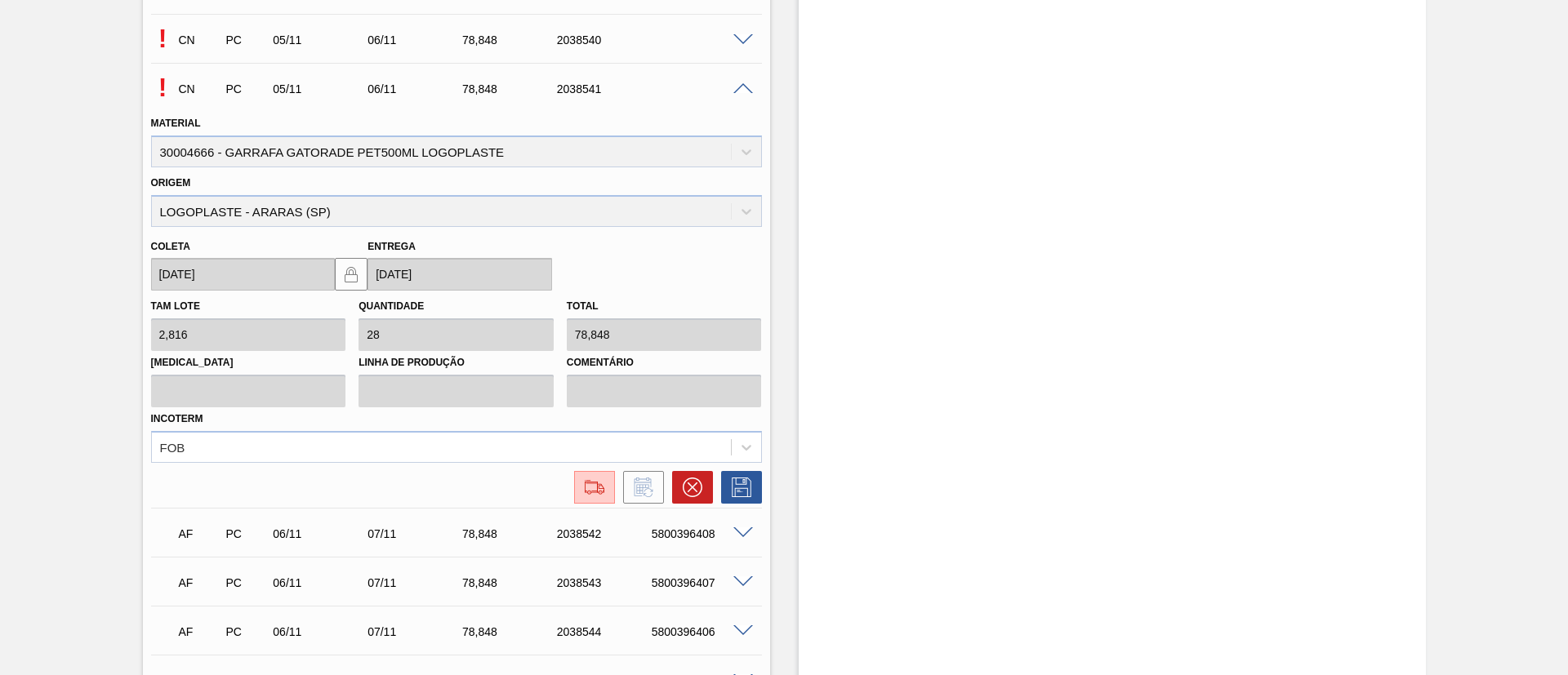
scroll to position [8517, 0]
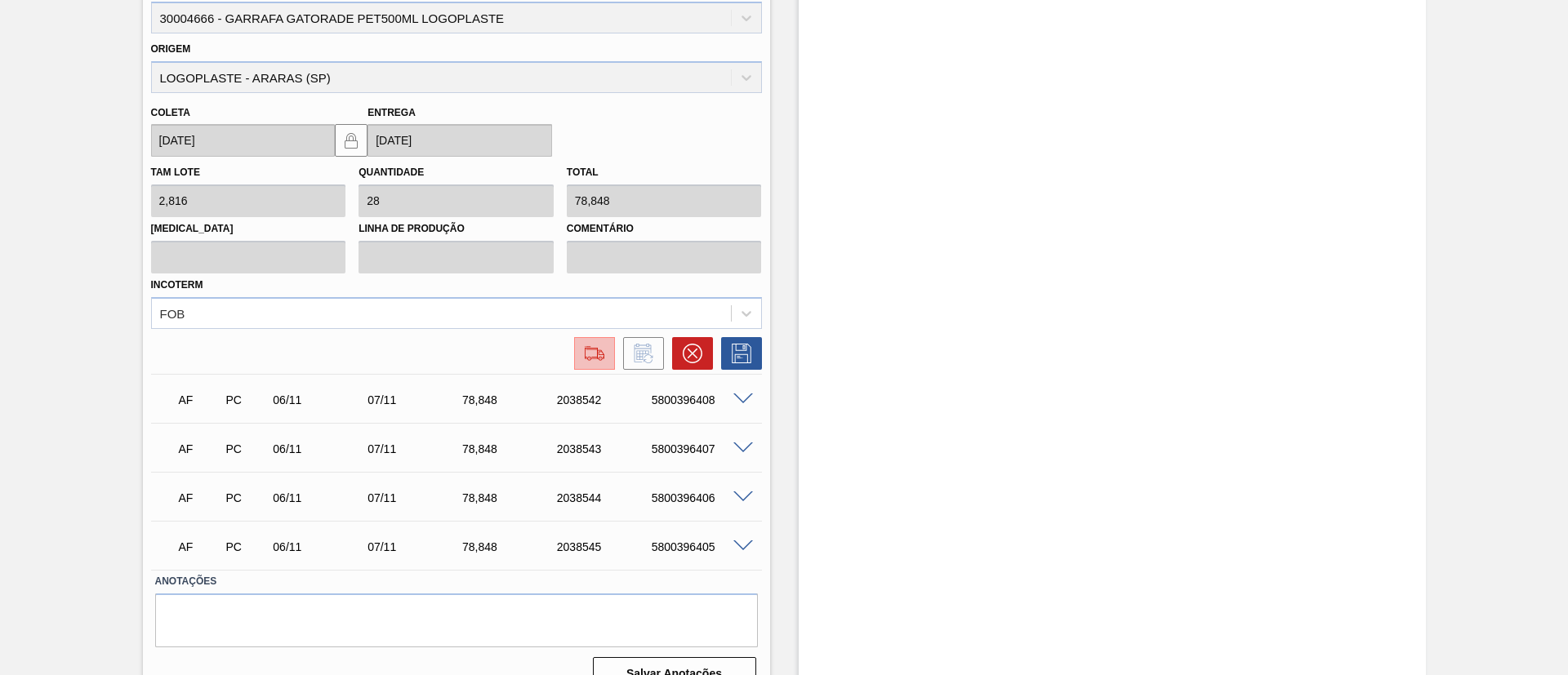
click at [587, 355] on img at bounding box center [594, 353] width 26 height 20
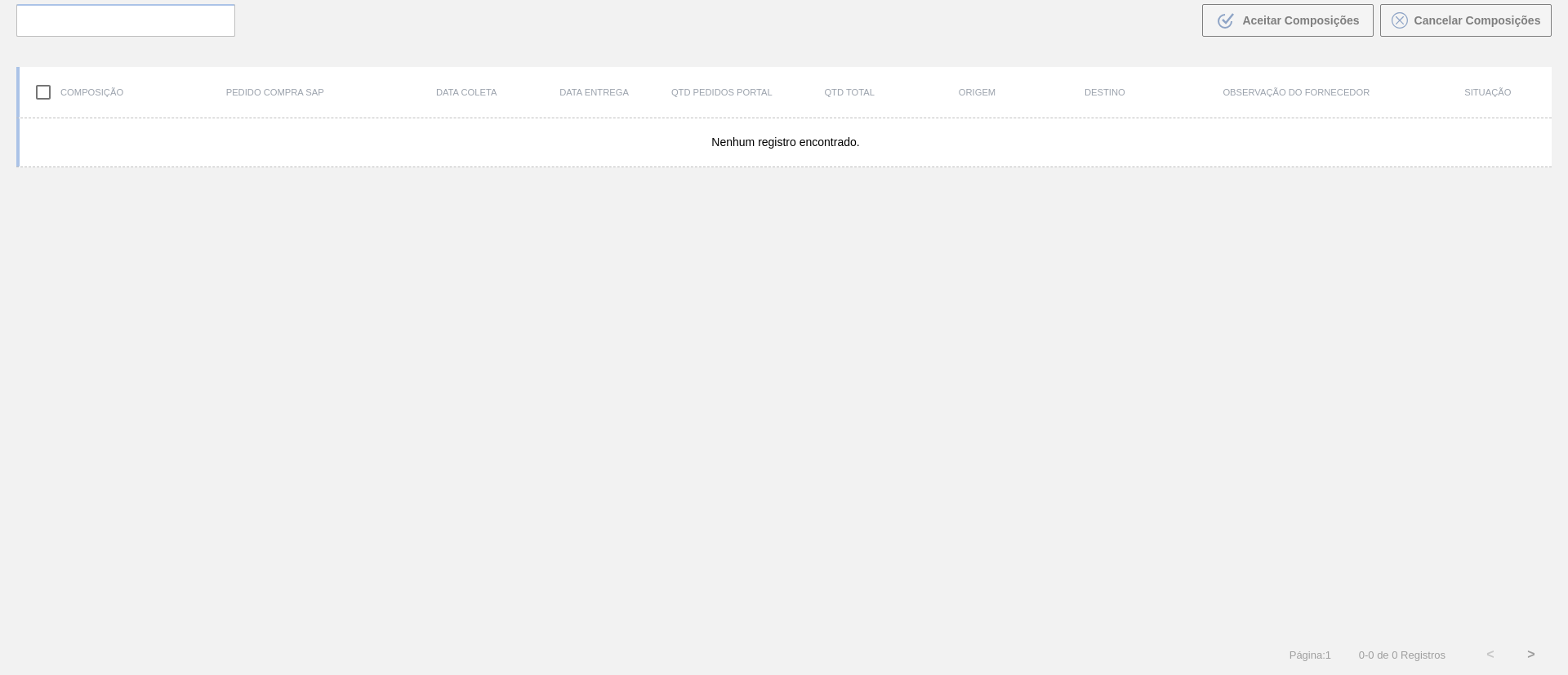
scroll to position [118, 0]
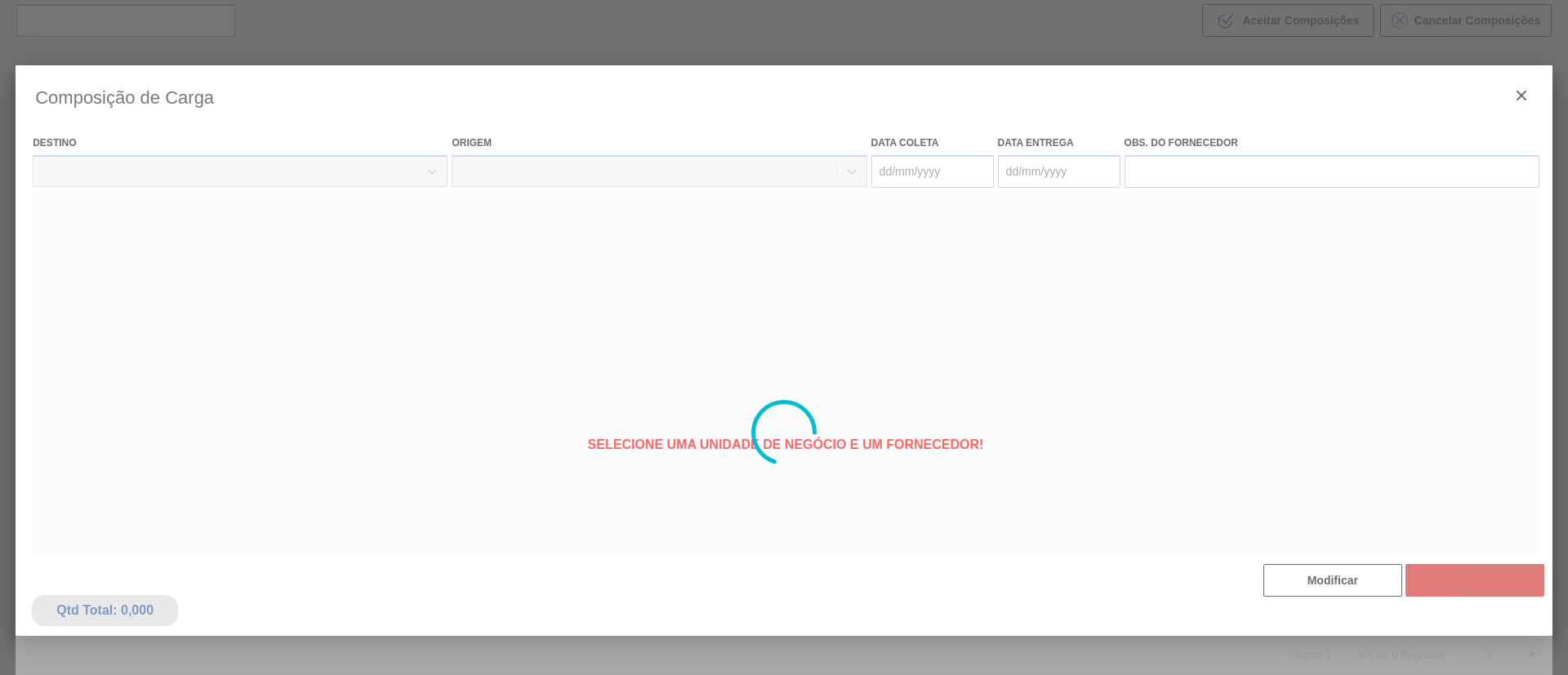
type coleta "[DATE]"
type Entrega "[DATE]"
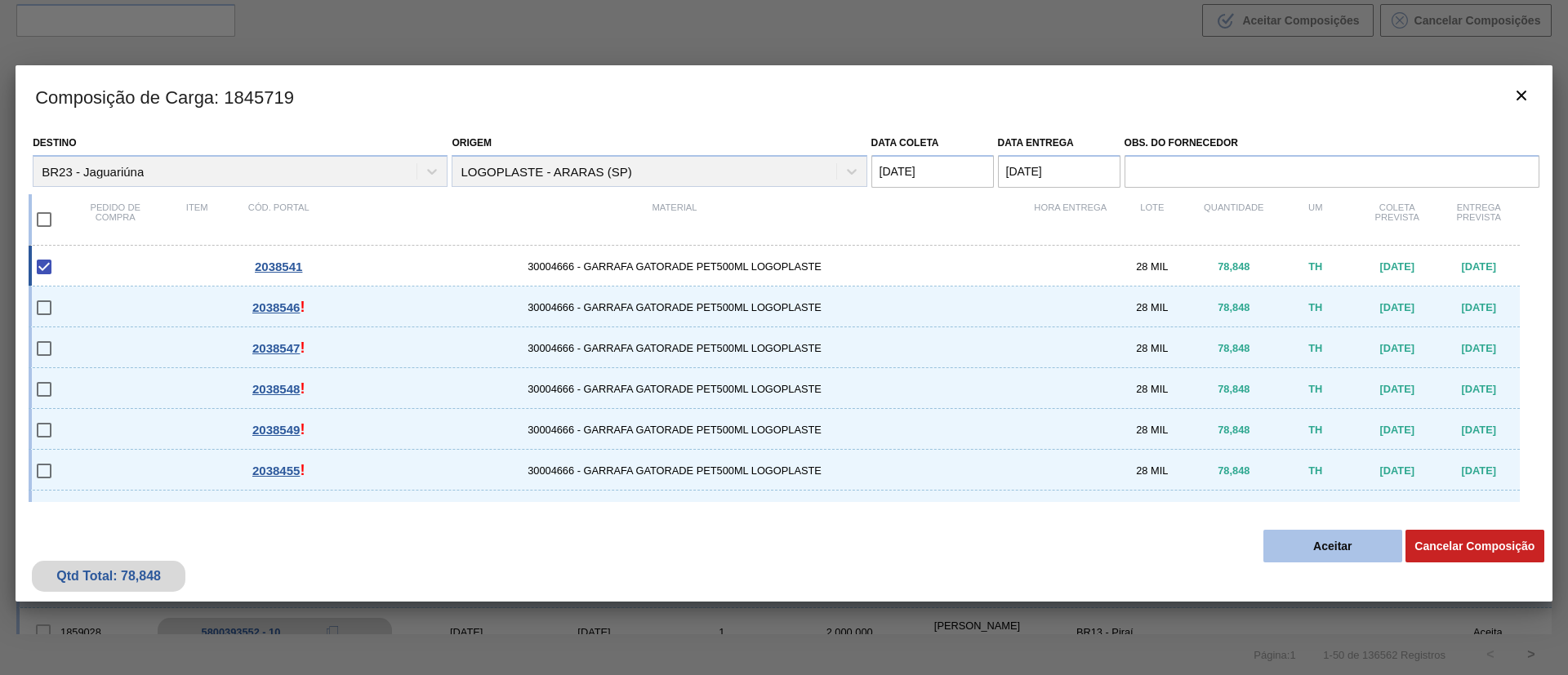
click at [1322, 545] on button "Aceitar" at bounding box center [1332, 546] width 139 height 33
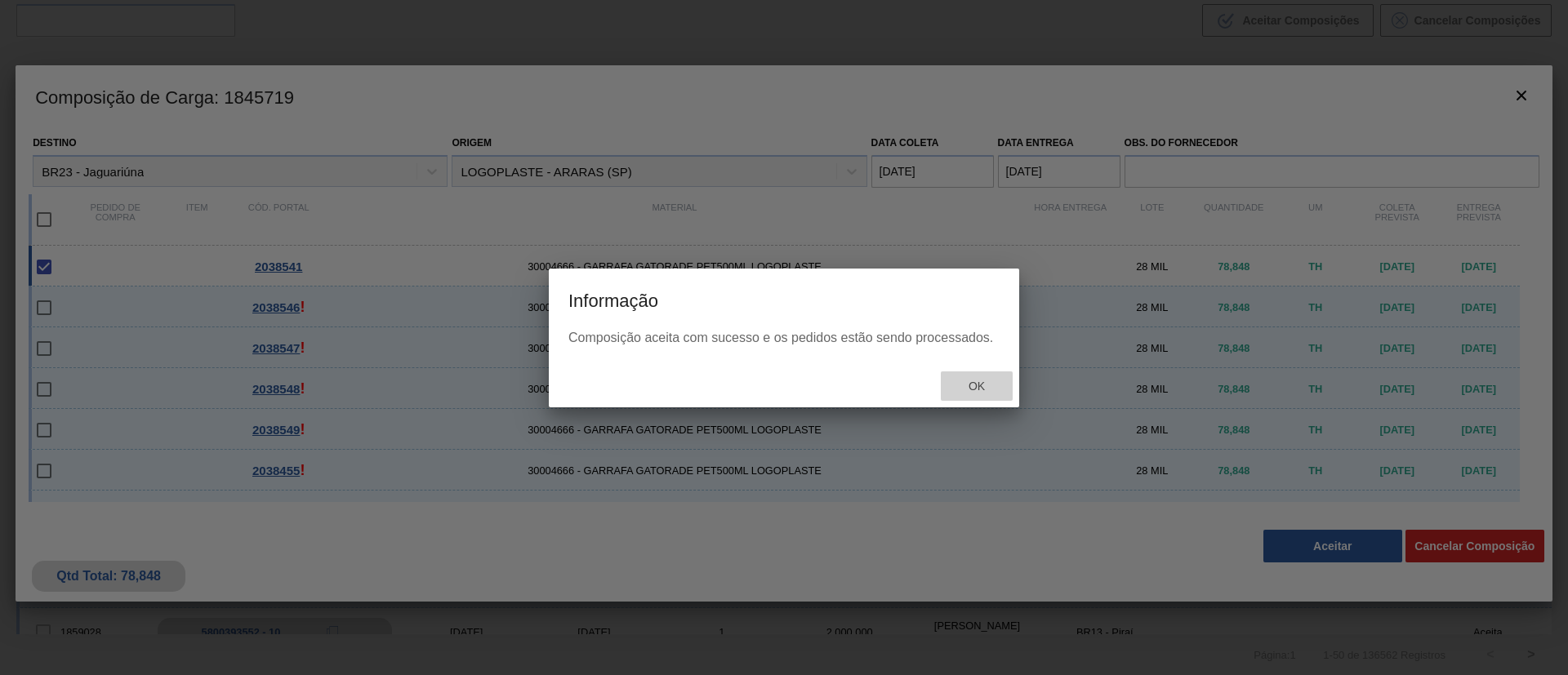
click at [986, 382] on span "Ok" at bounding box center [976, 385] width 43 height 13
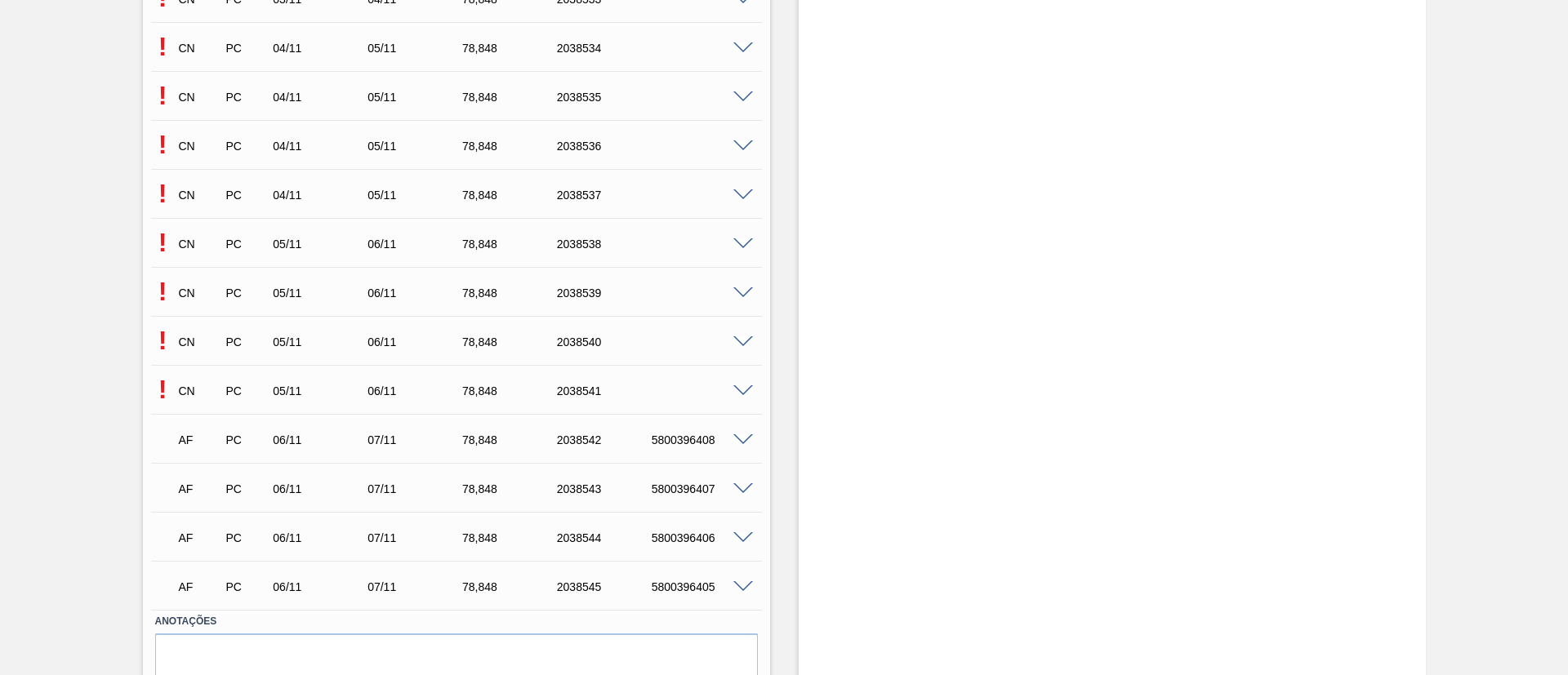
scroll to position [8150, 0]
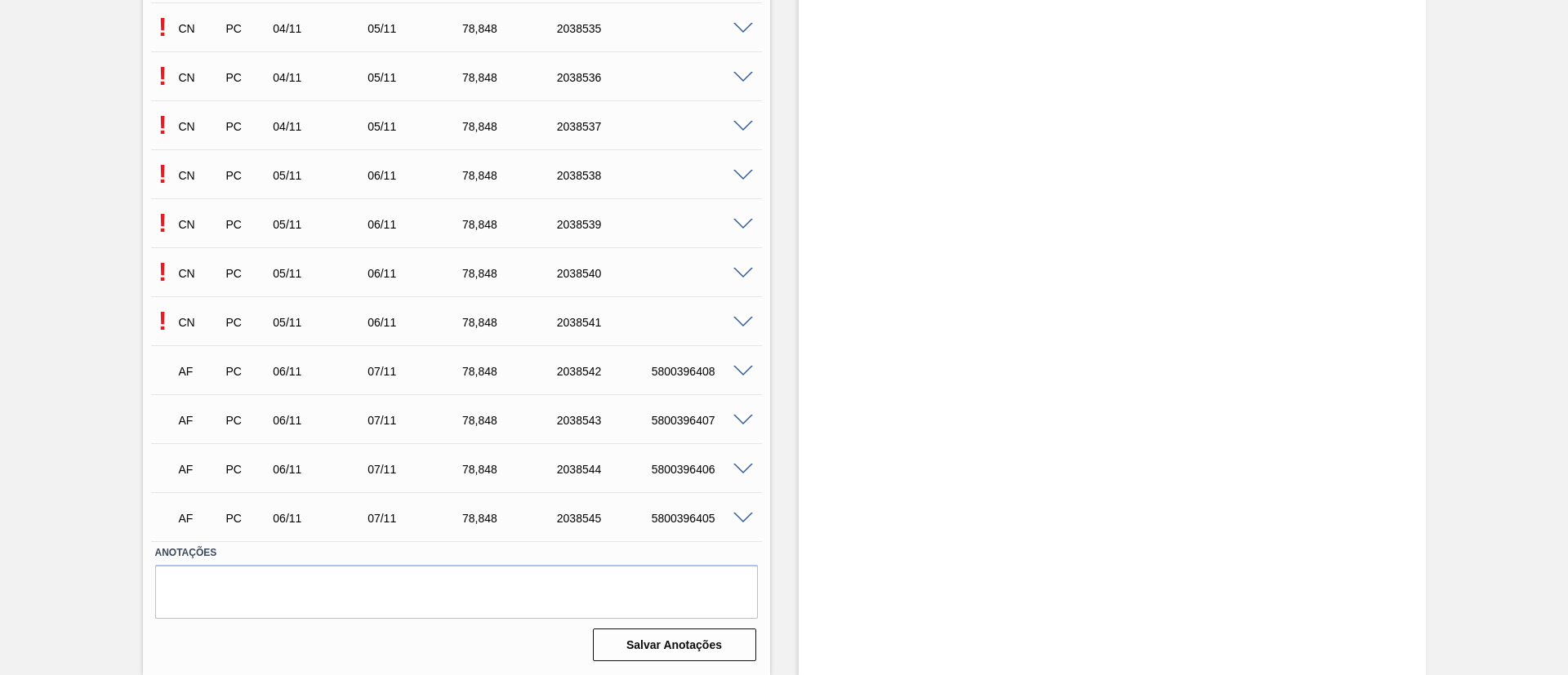
click at [741, 275] on span at bounding box center [743, 274] width 20 height 12
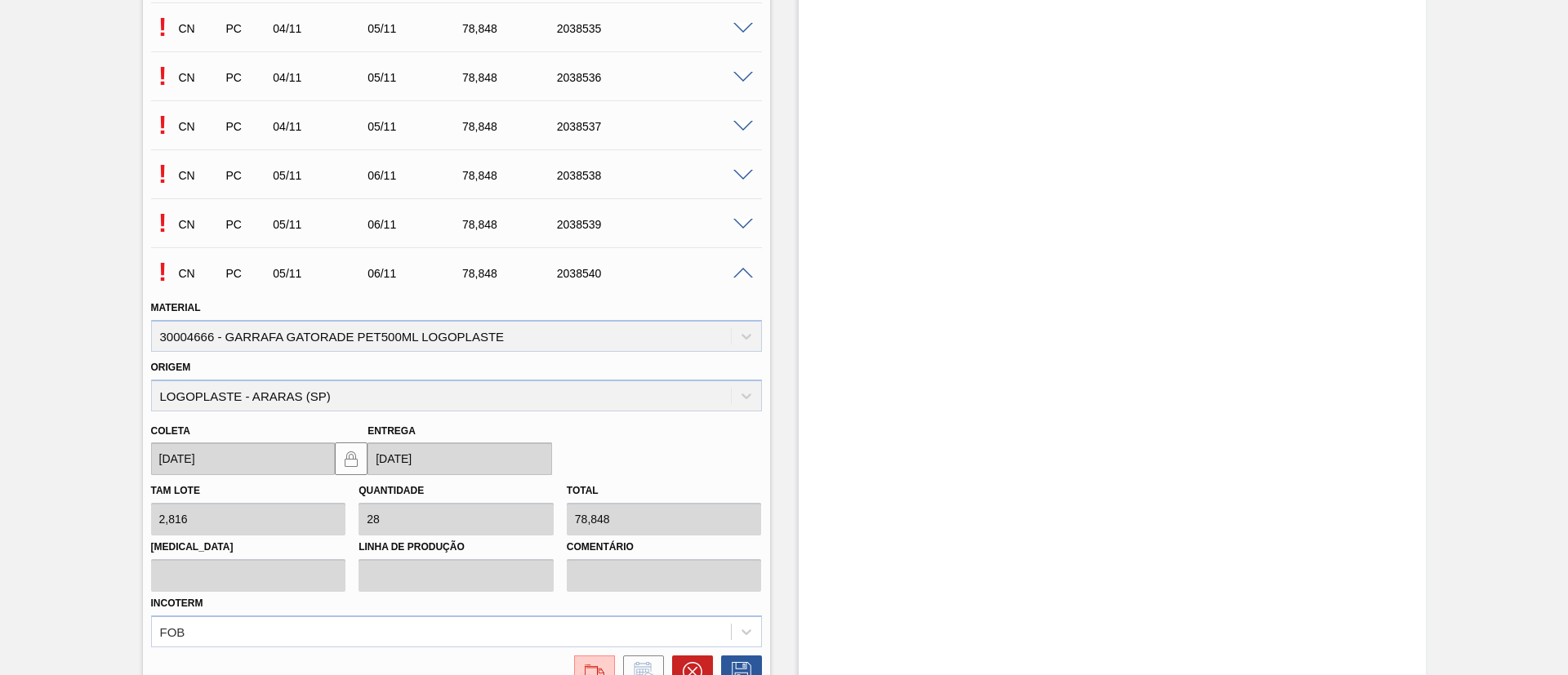
scroll to position [8272, 0]
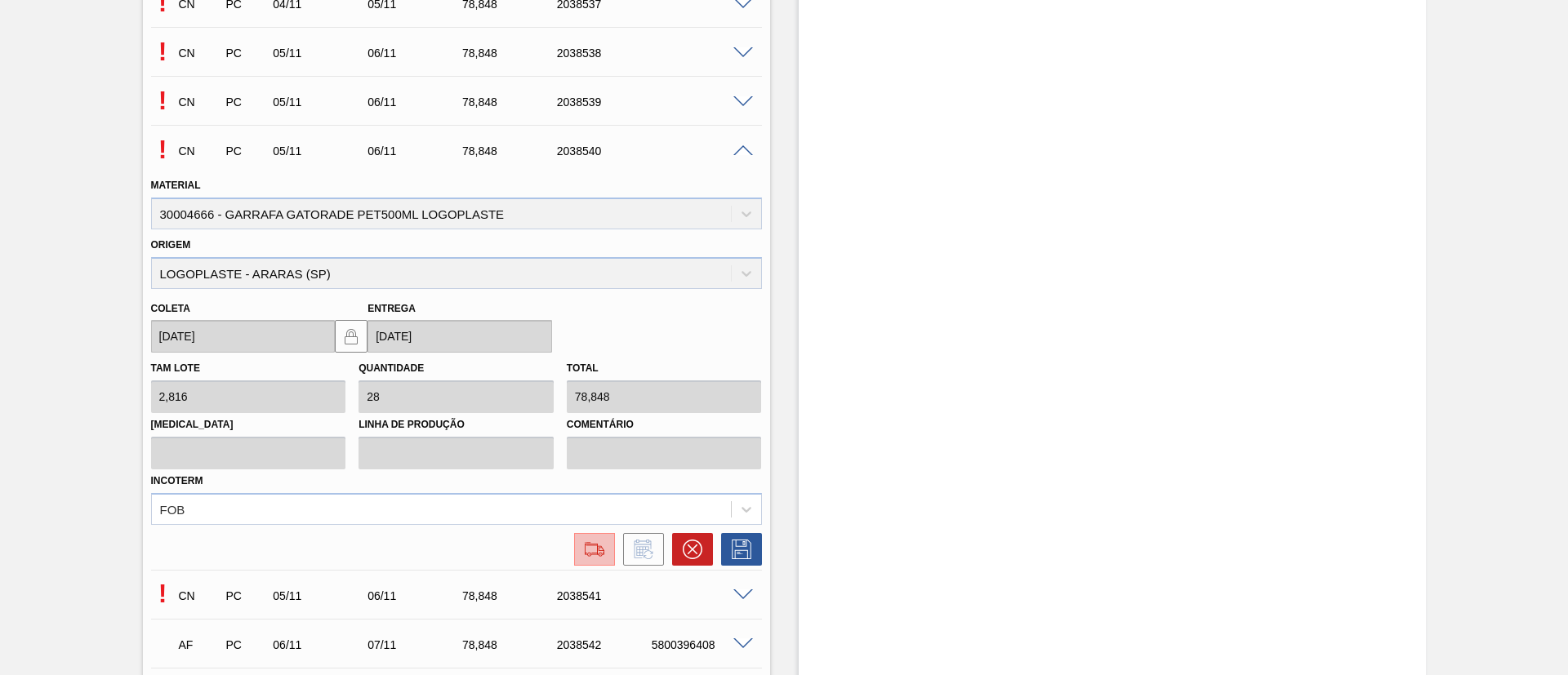
click at [593, 548] on img at bounding box center [594, 549] width 26 height 20
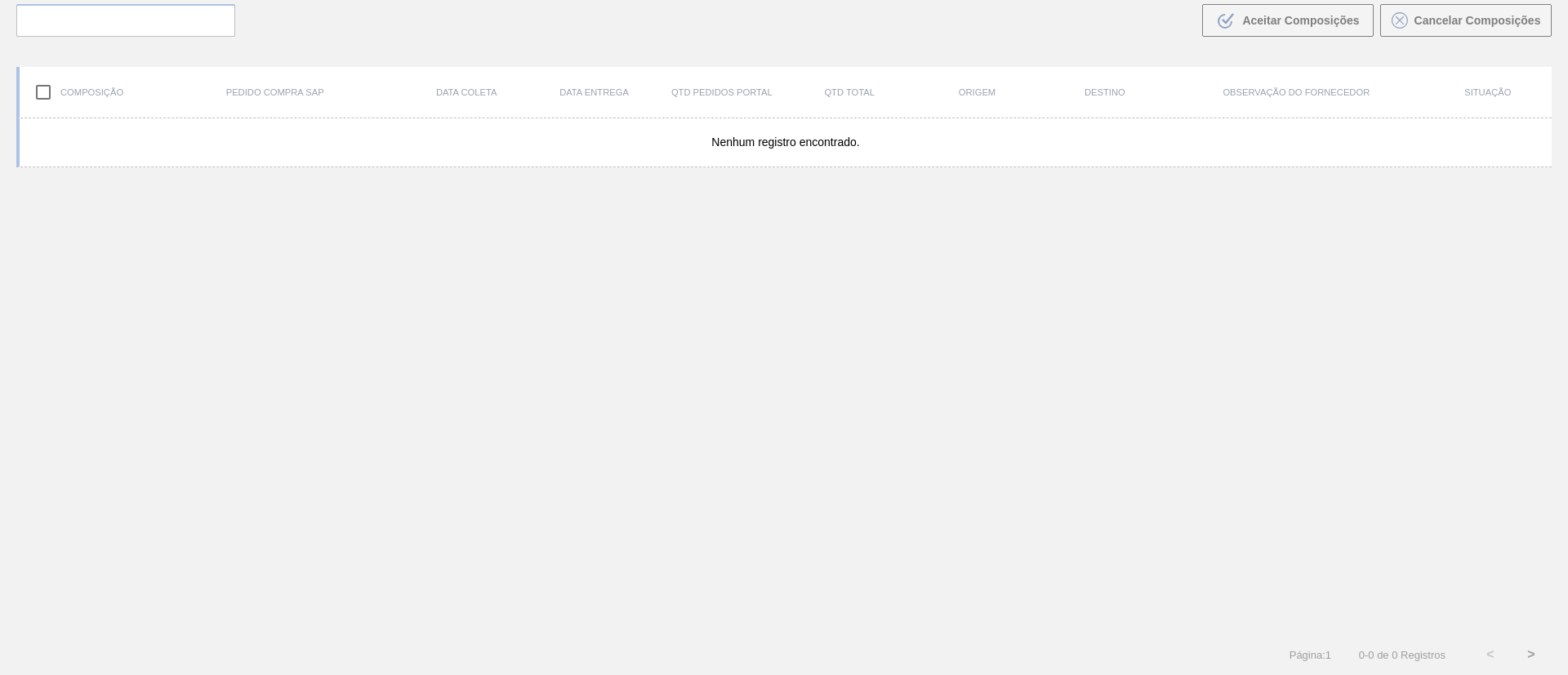
scroll to position [118, 0]
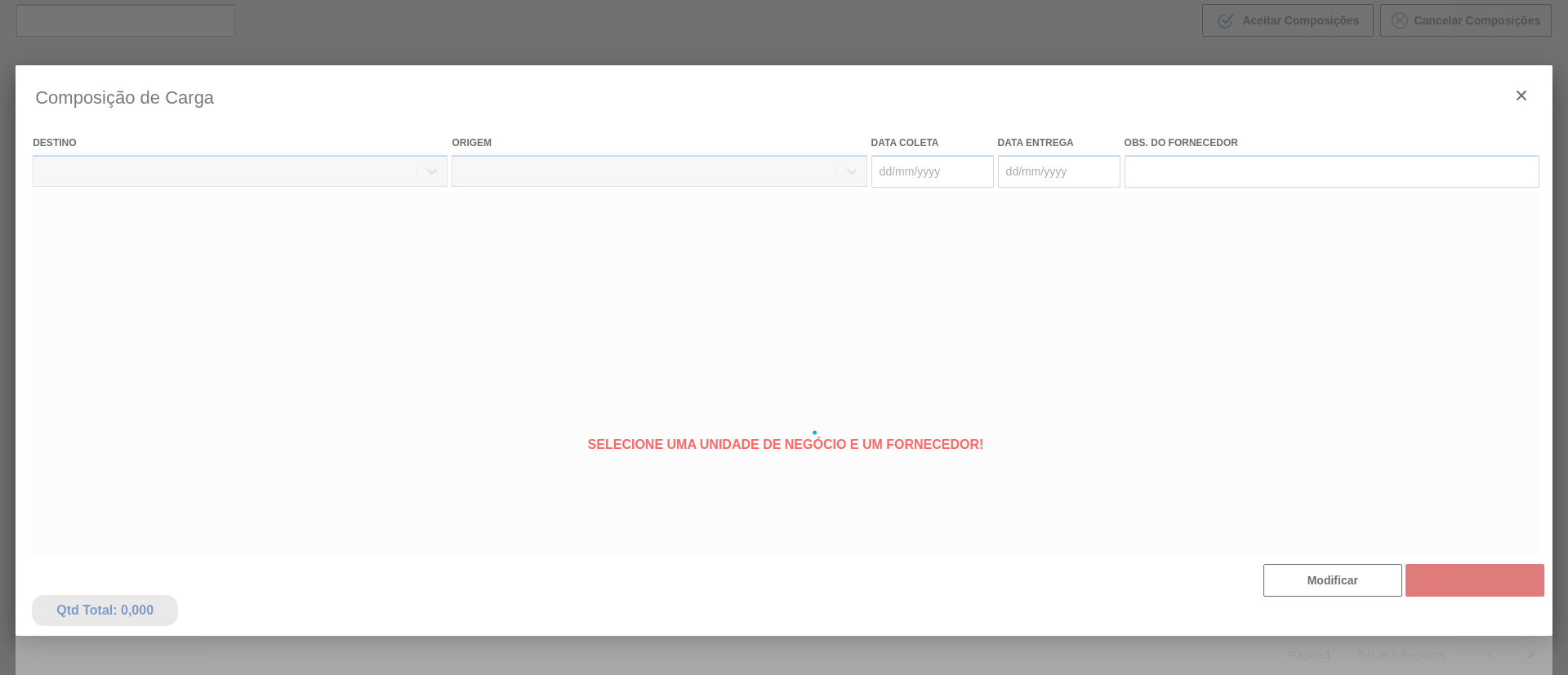
type coleta "[DATE]"
type Entrega "[DATE]"
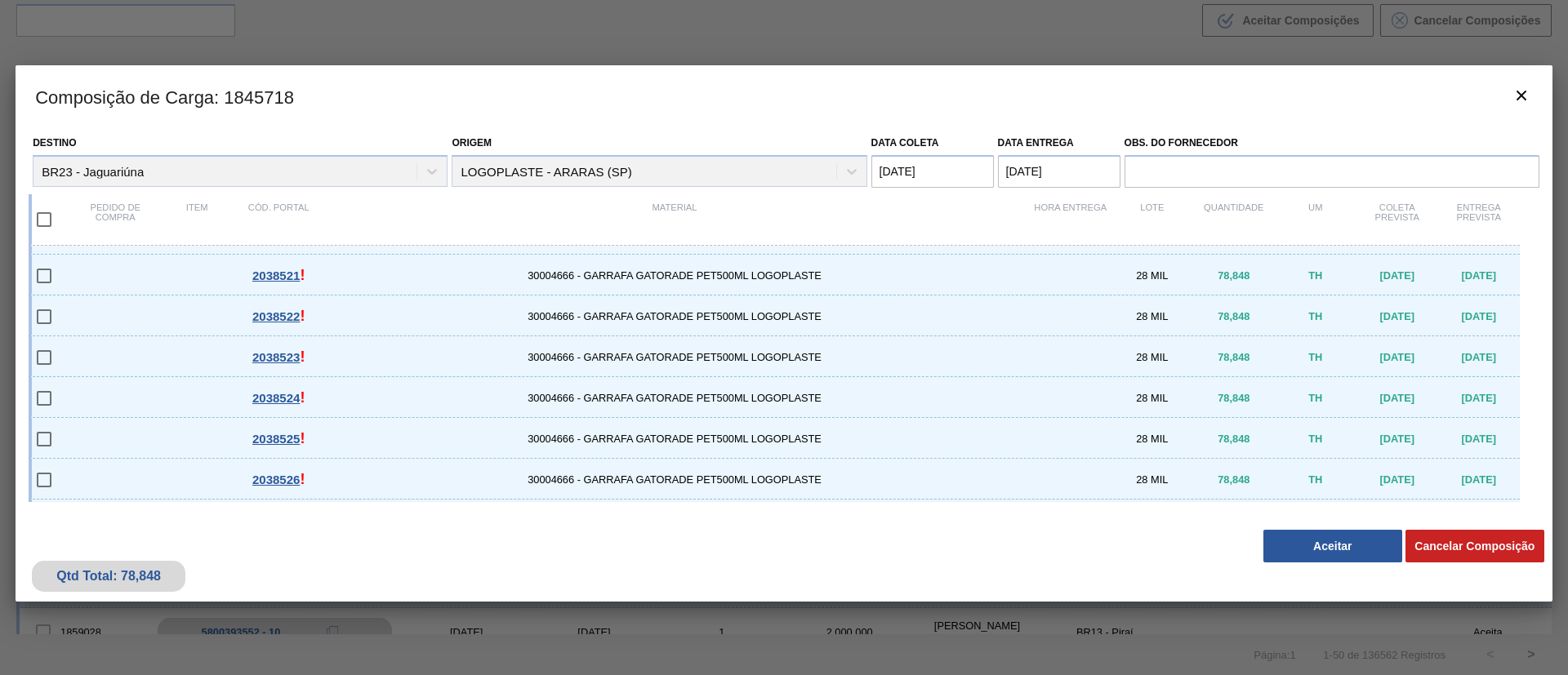
scroll to position [3674, 0]
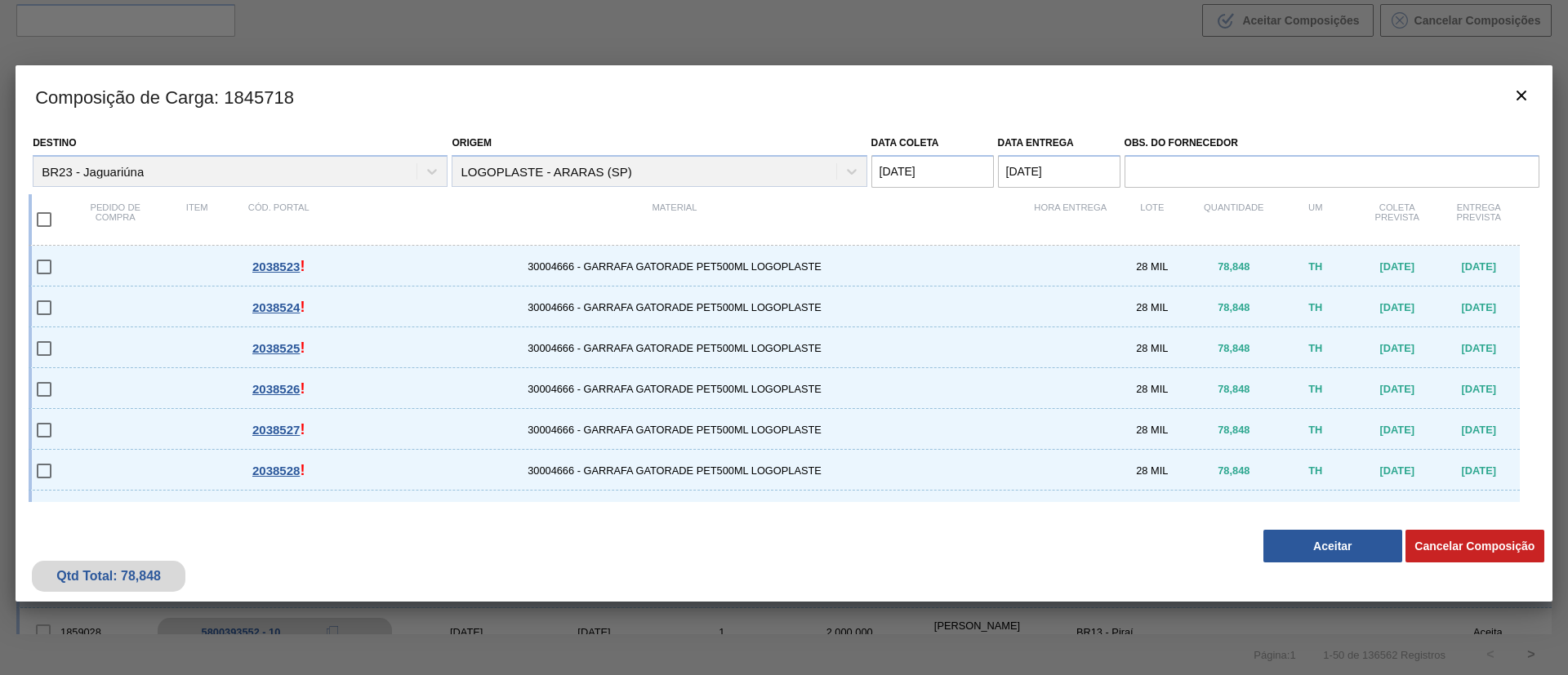
click at [46, 221] on input "checkbox" at bounding box center [44, 220] width 34 height 34
checkbox input "true"
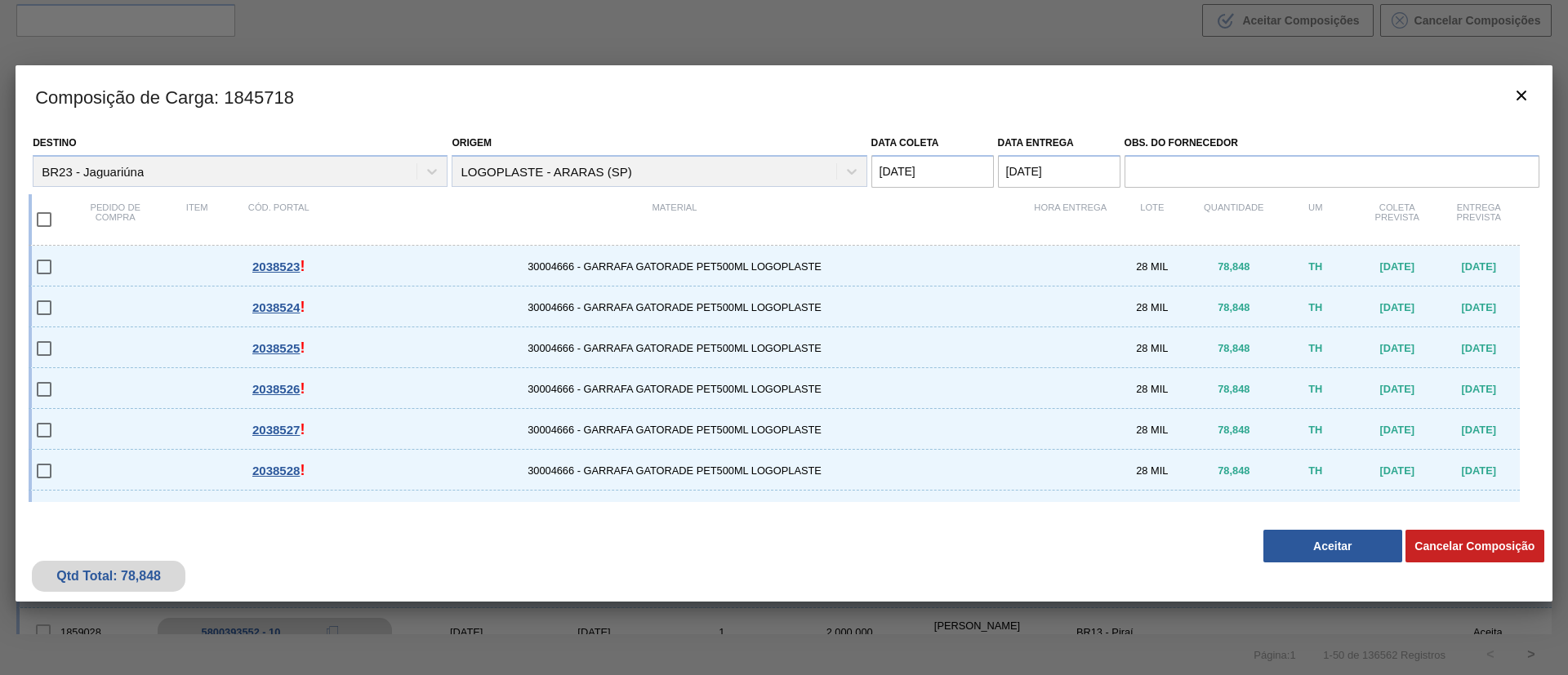
checkbox input "true"
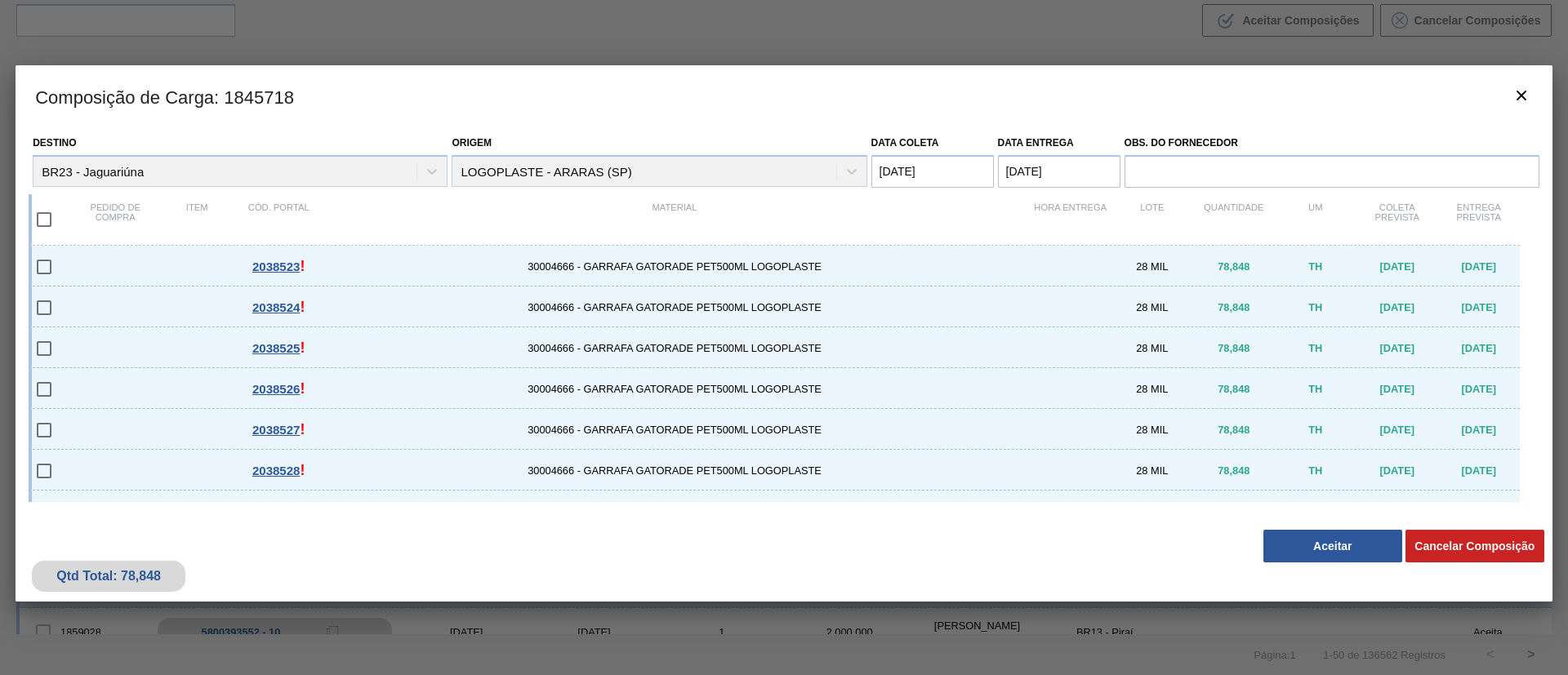
checkbox input "true"
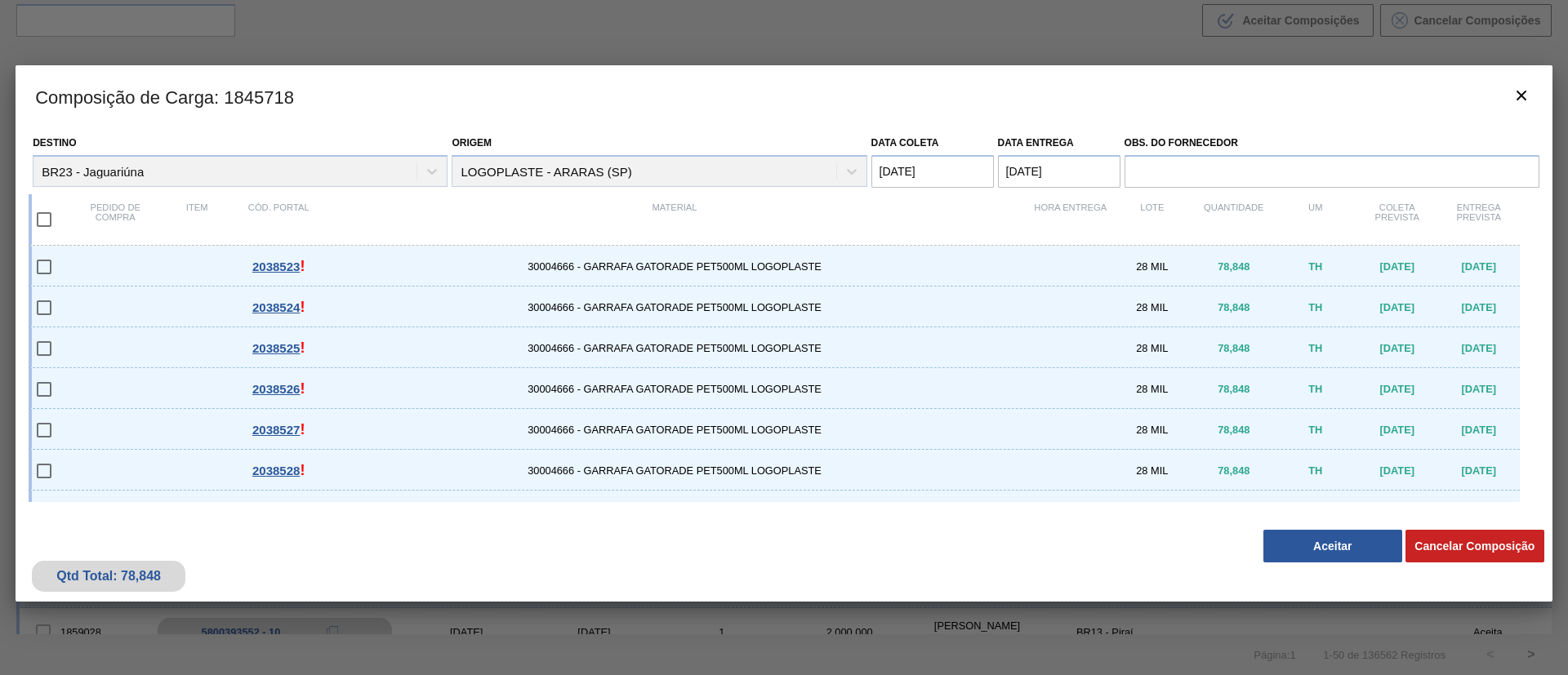
checkbox input "true"
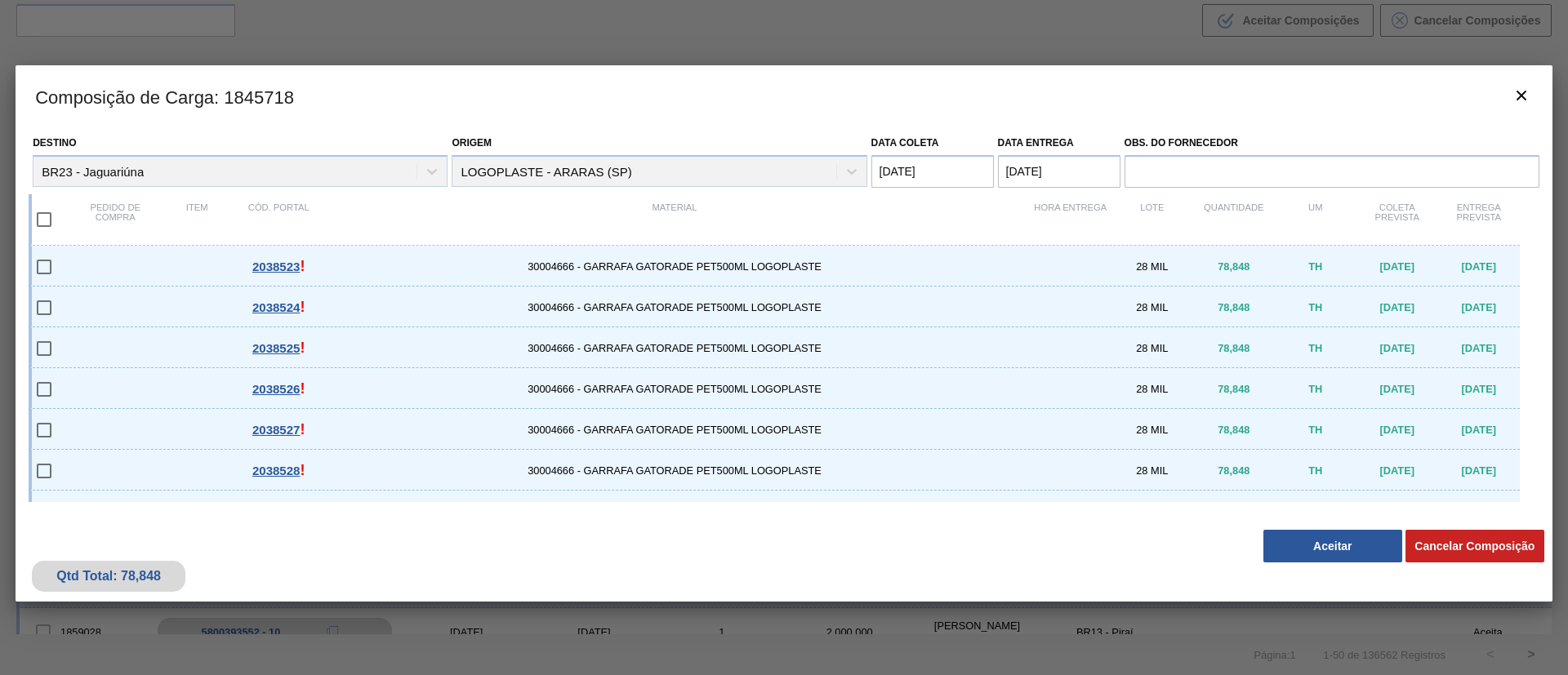
checkbox input "true"
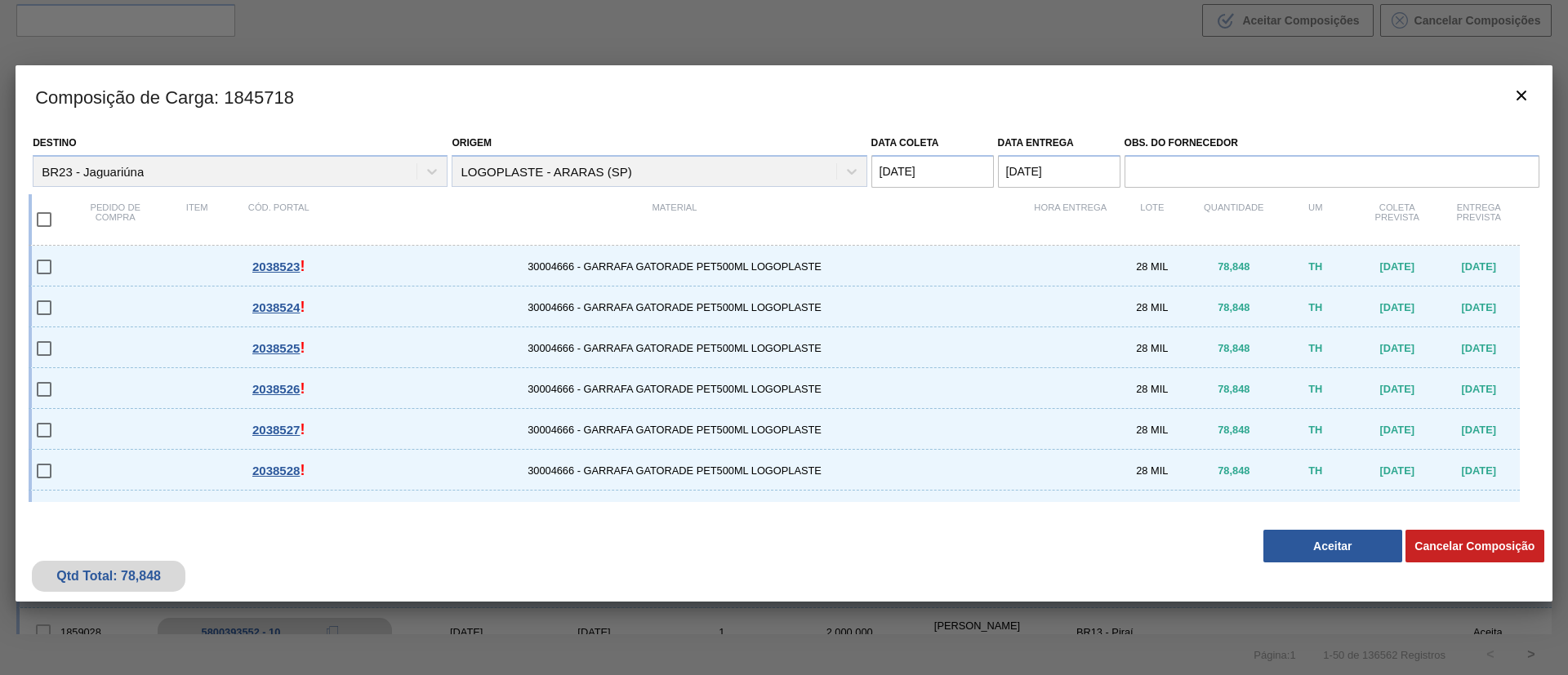
checkbox input "true"
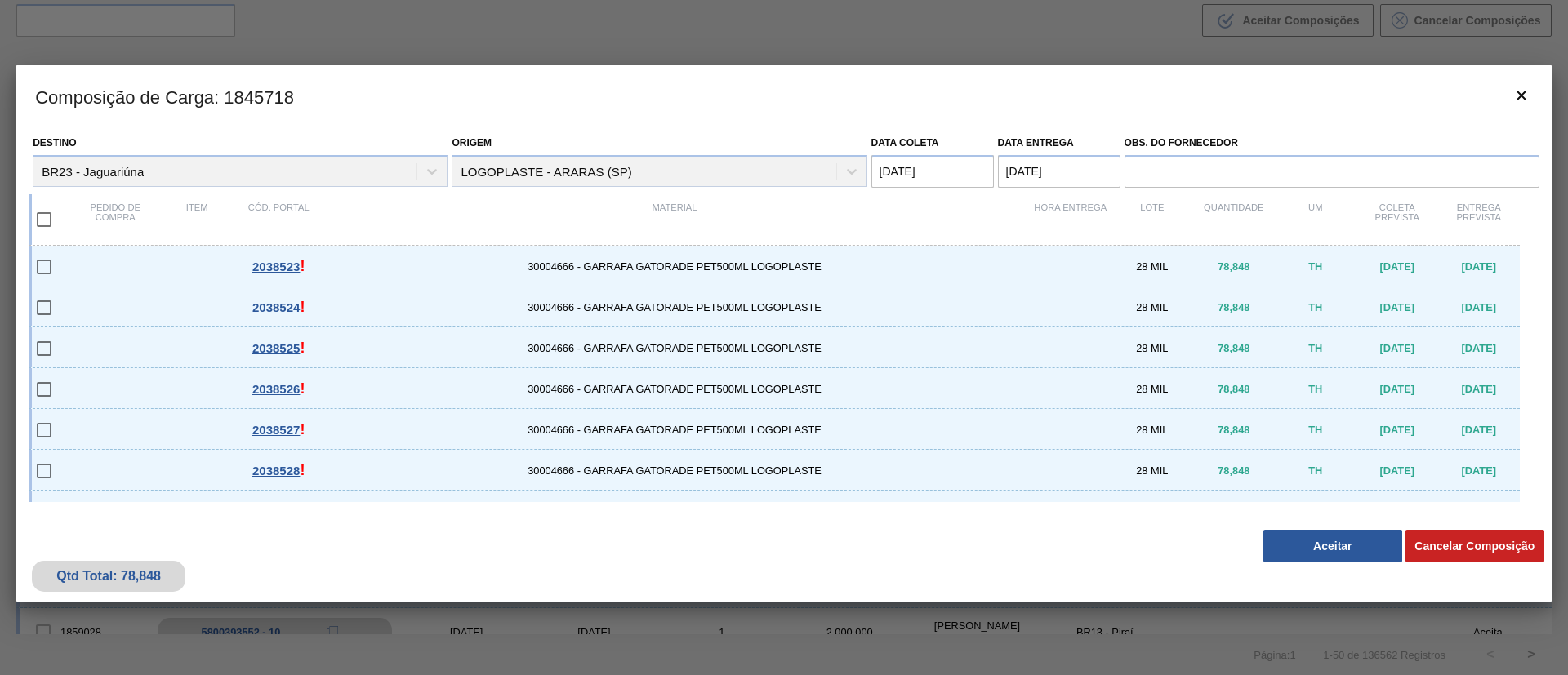
checkbox input "true"
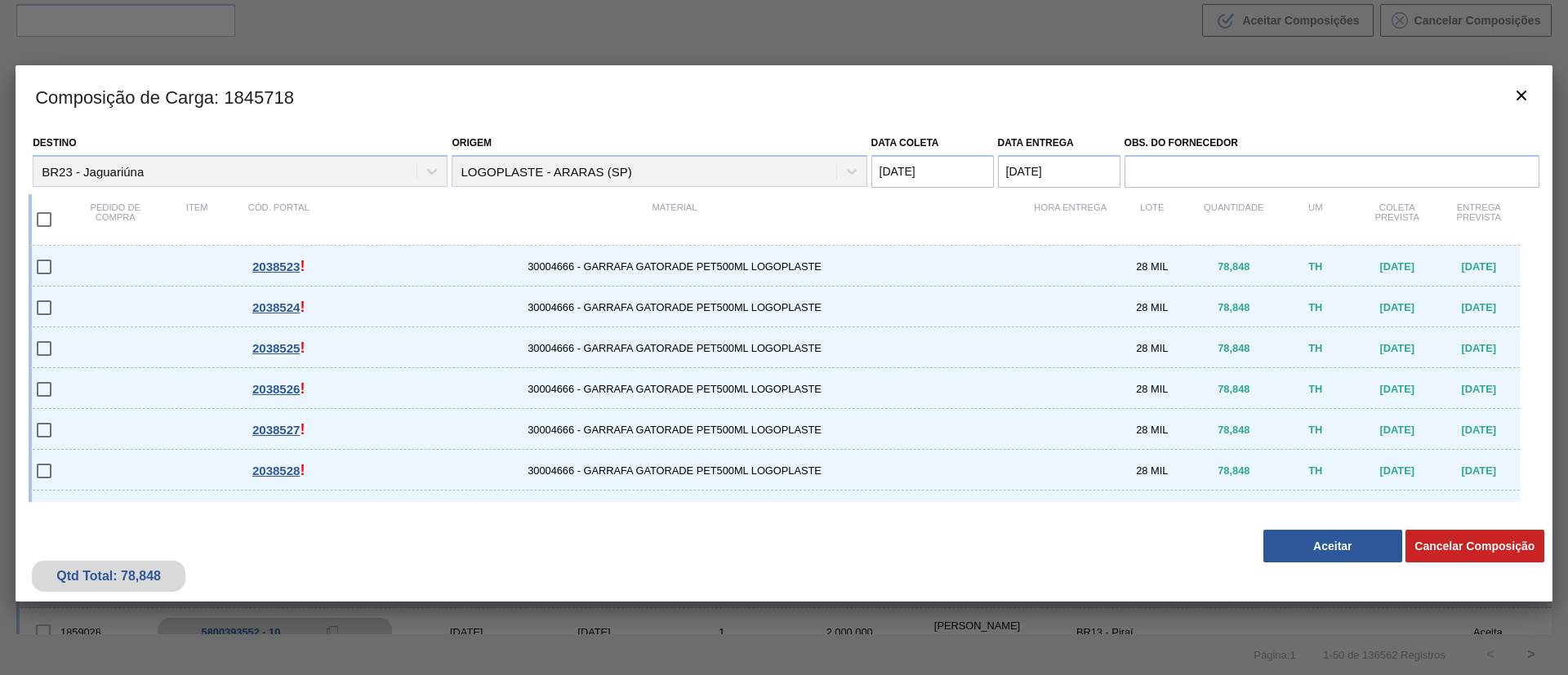
checkbox input "true"
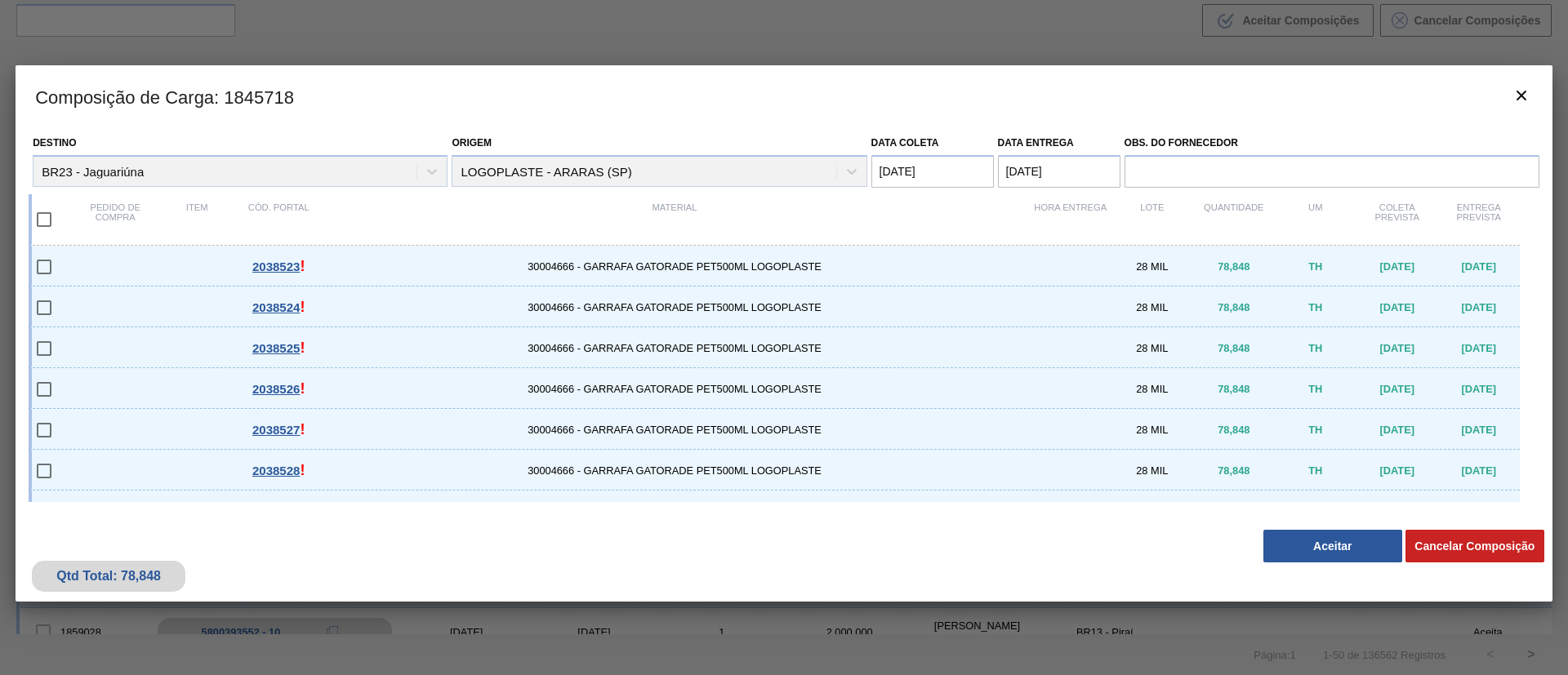
checkbox input "true"
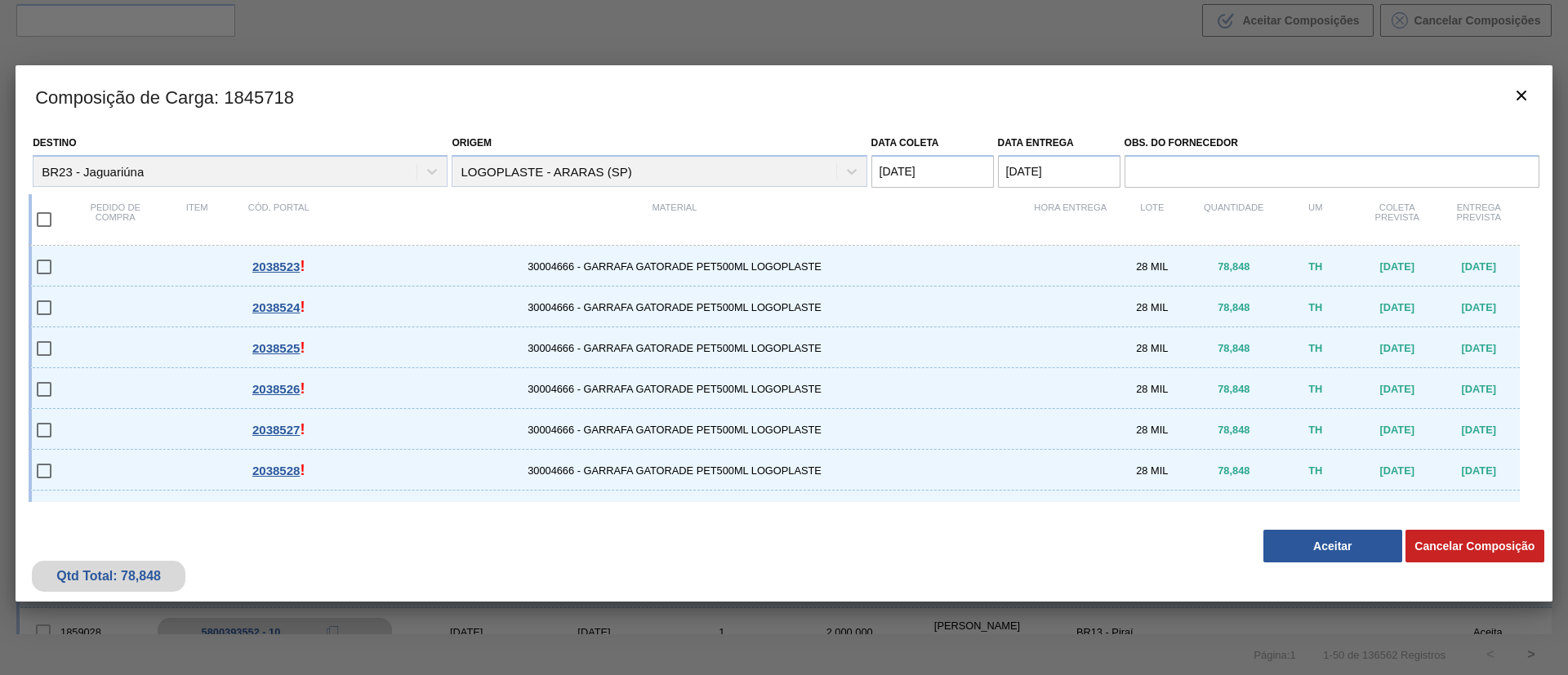
checkbox input "true"
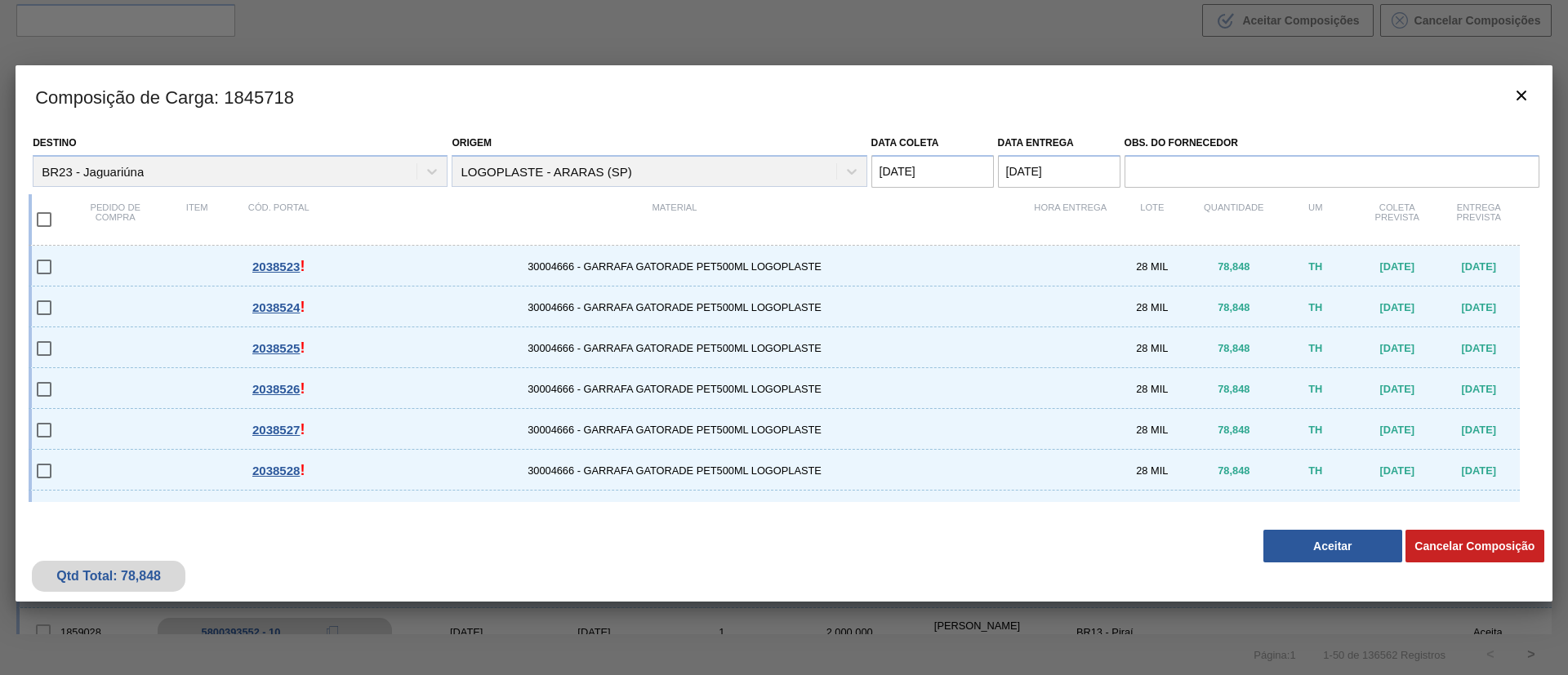
checkbox input "true"
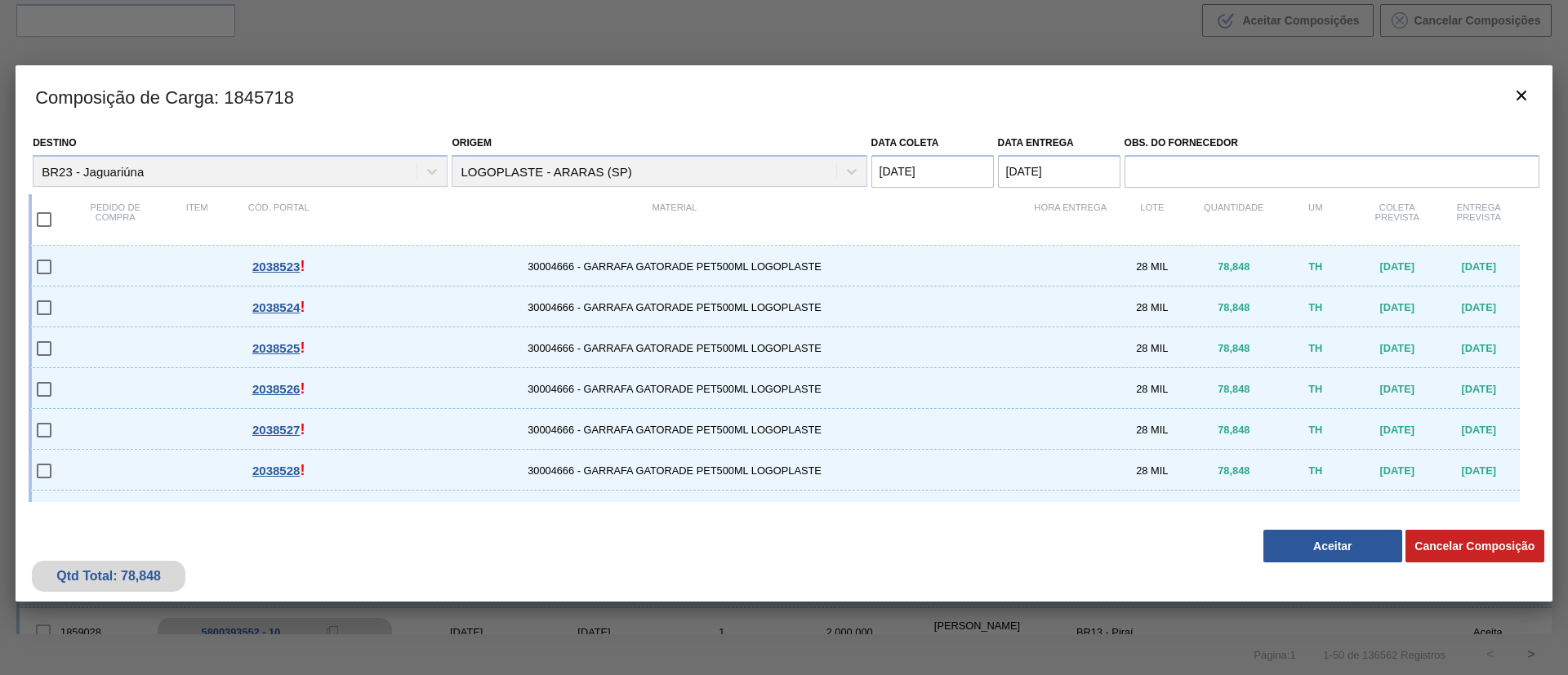
checkbox input "true"
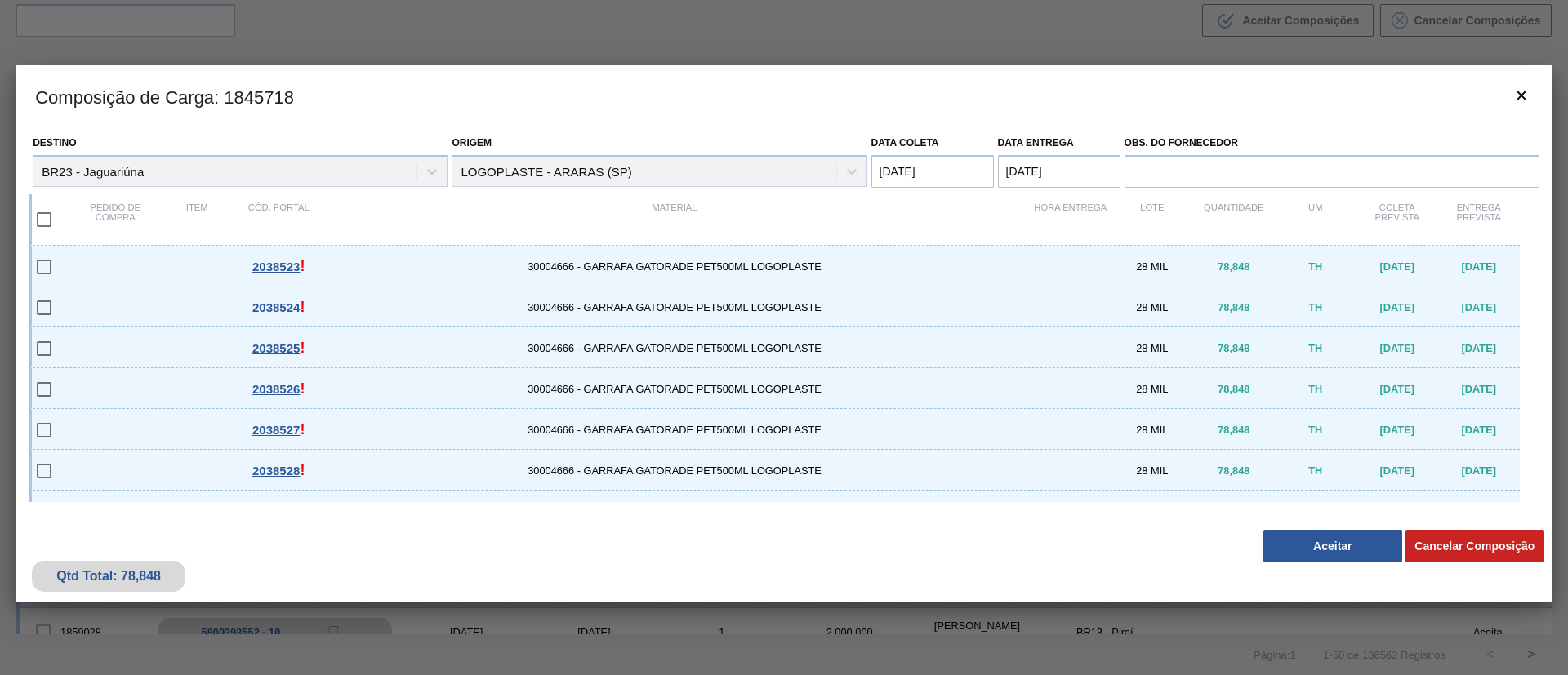
checkbox input "true"
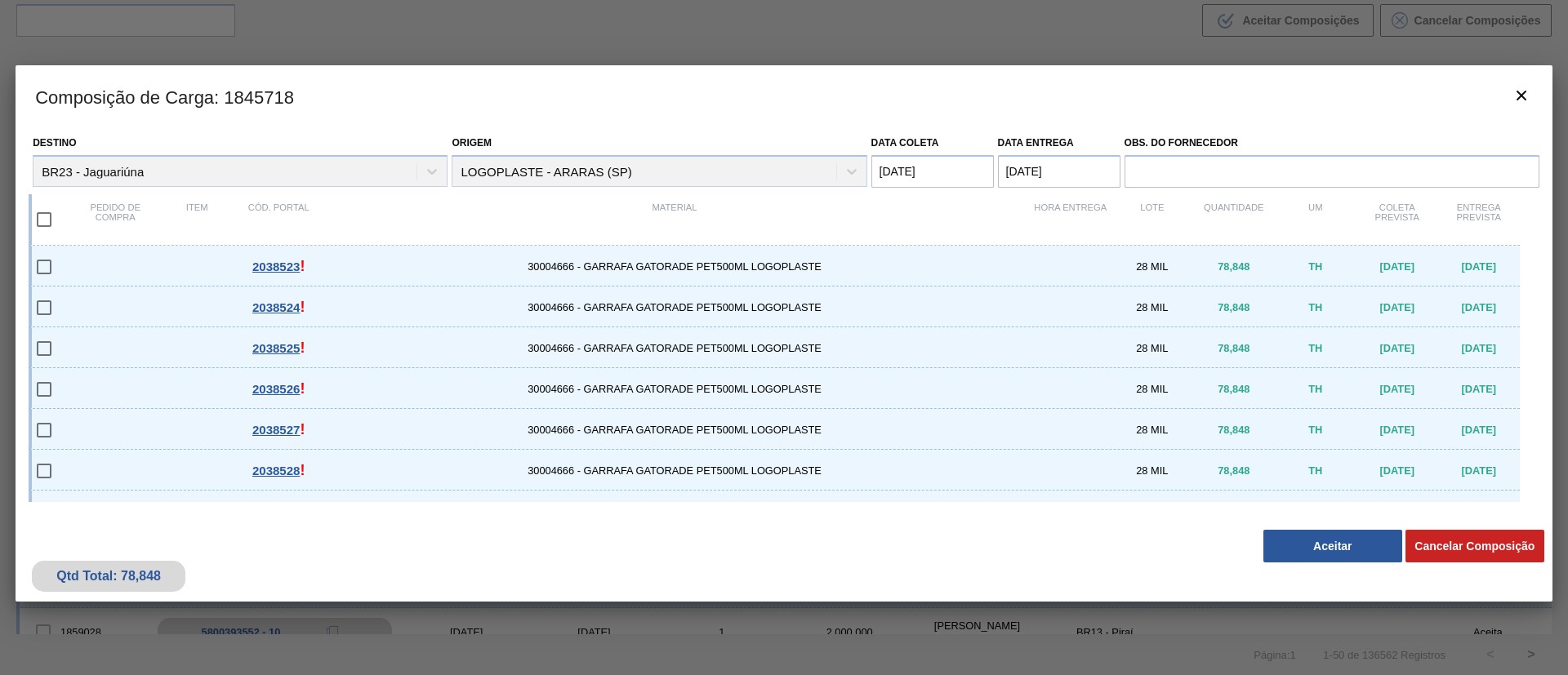
checkbox input "true"
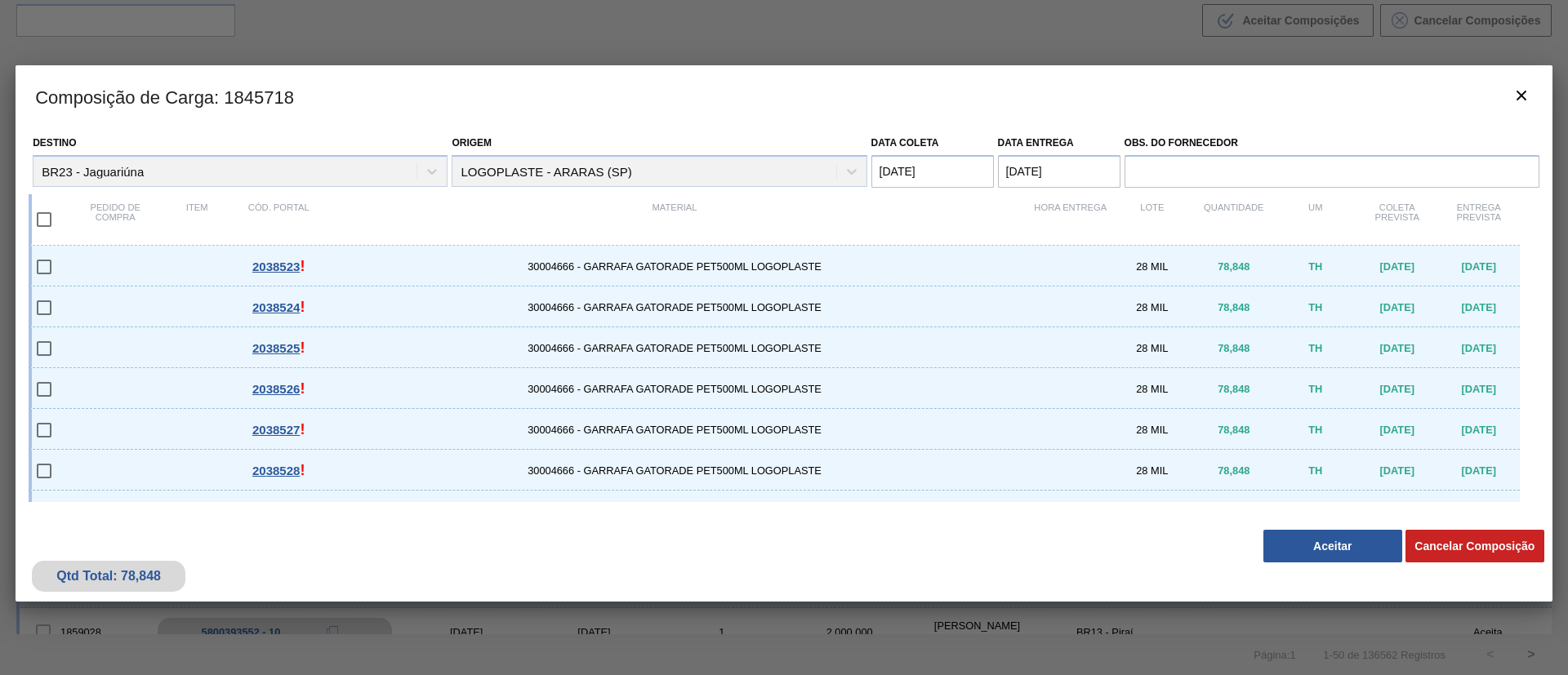
checkbox input "true"
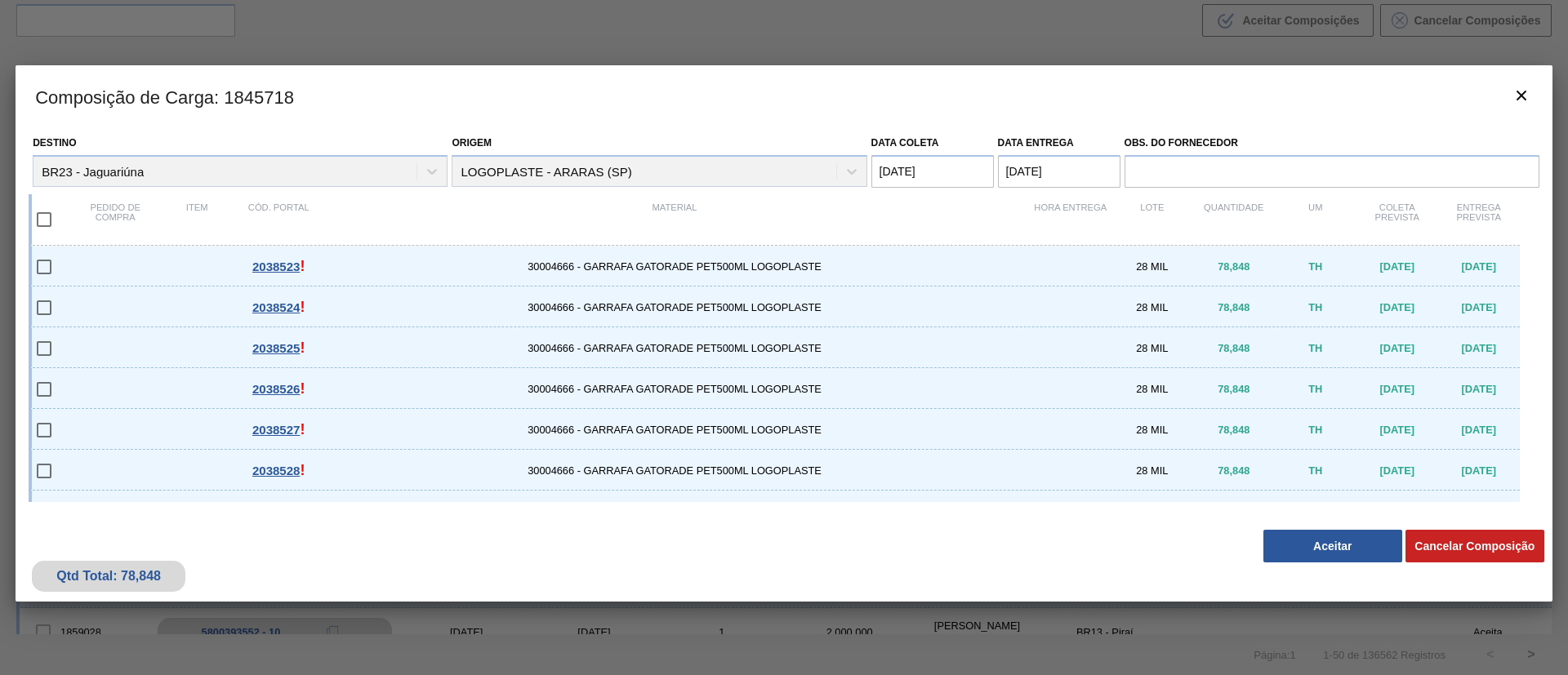
checkbox input "true"
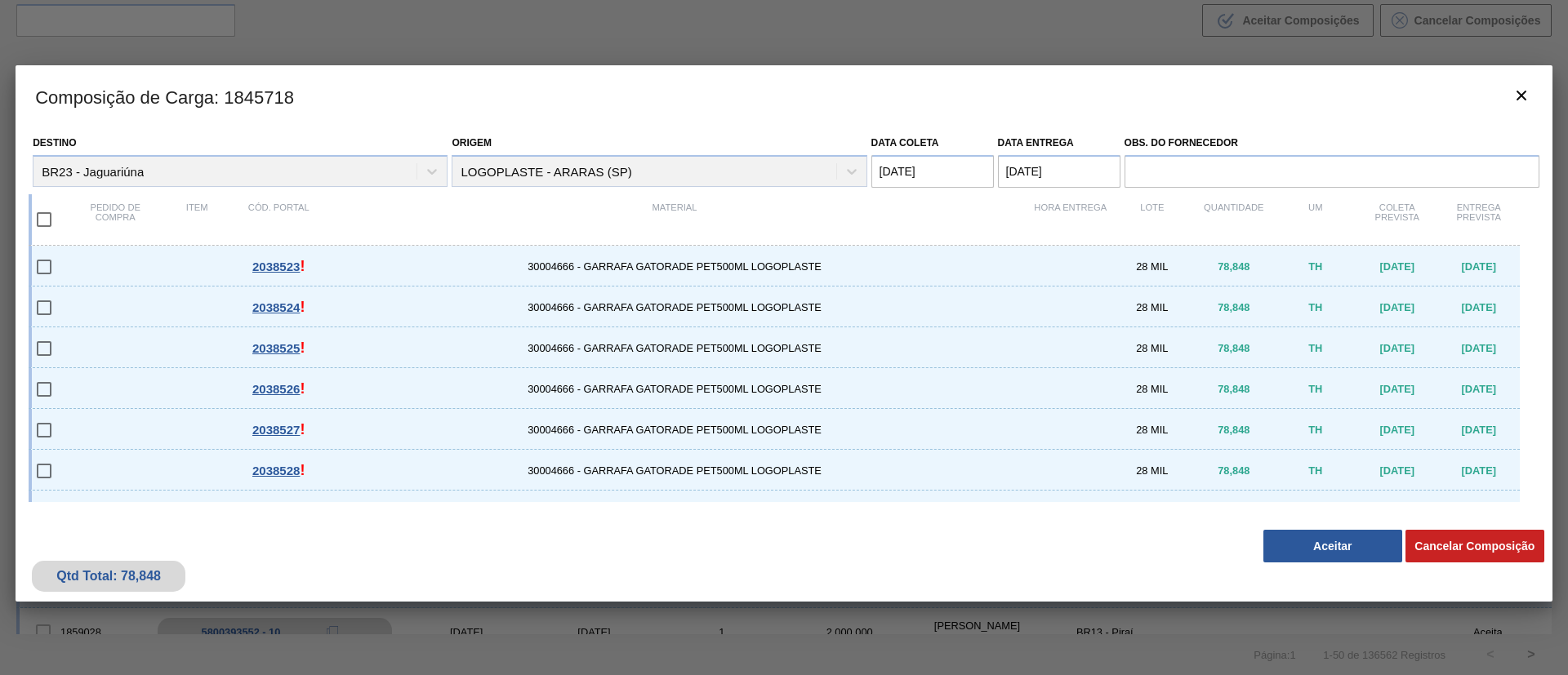
checkbox input "true"
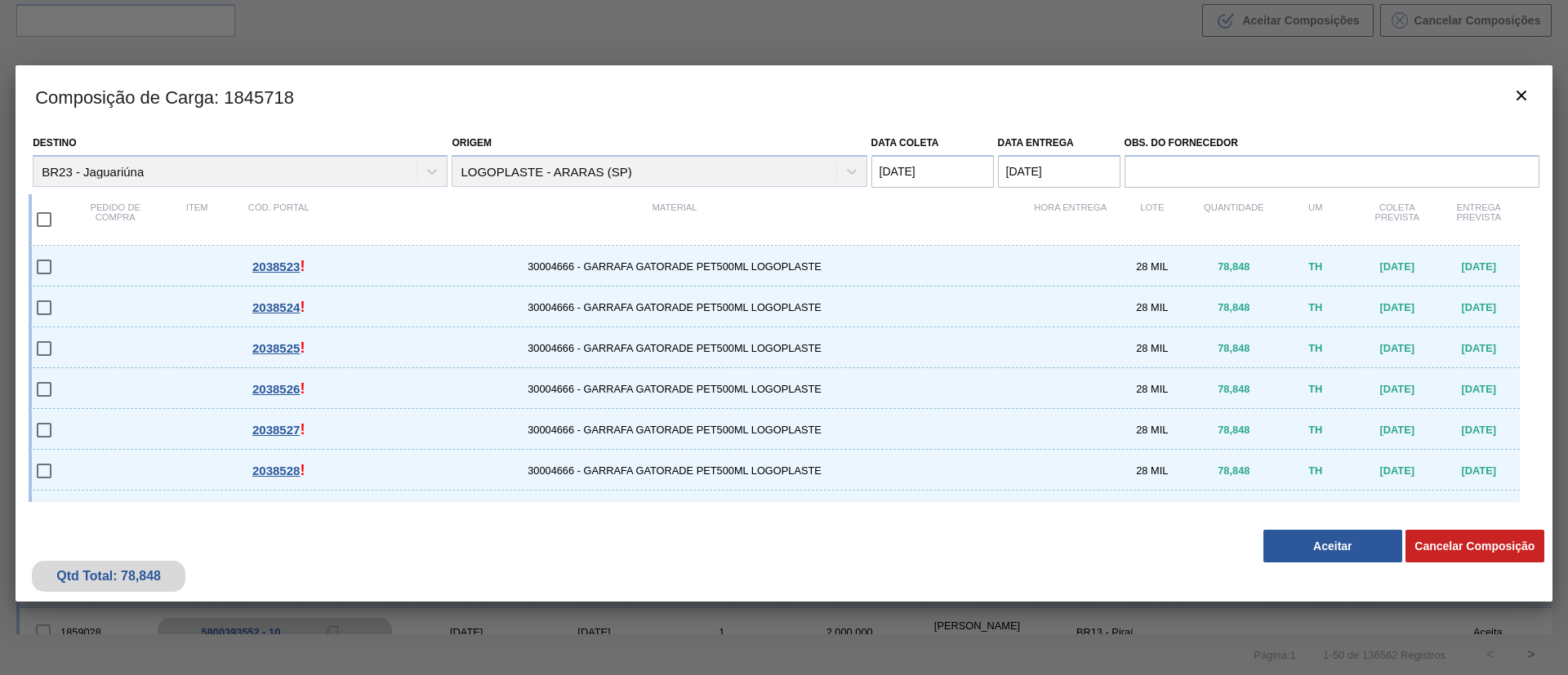
checkbox input "true"
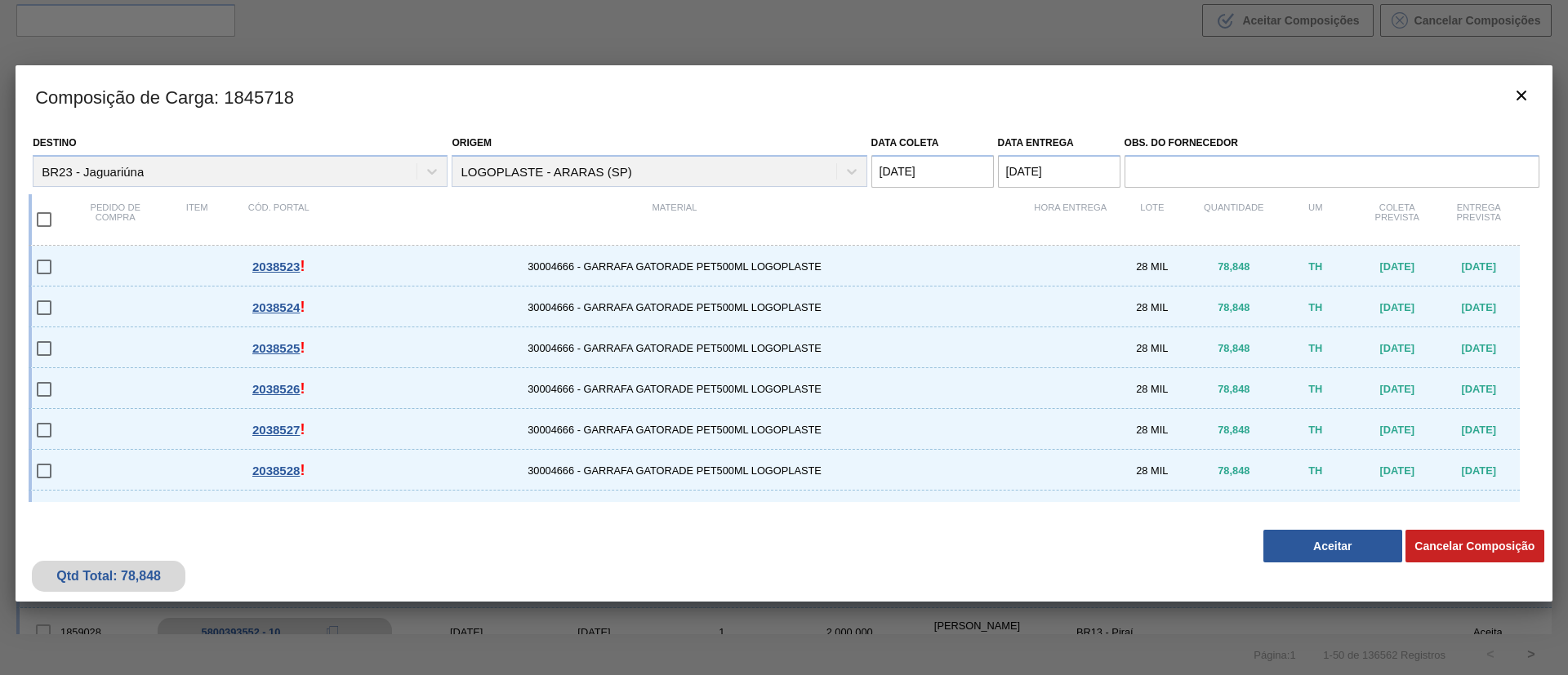
checkbox input "true"
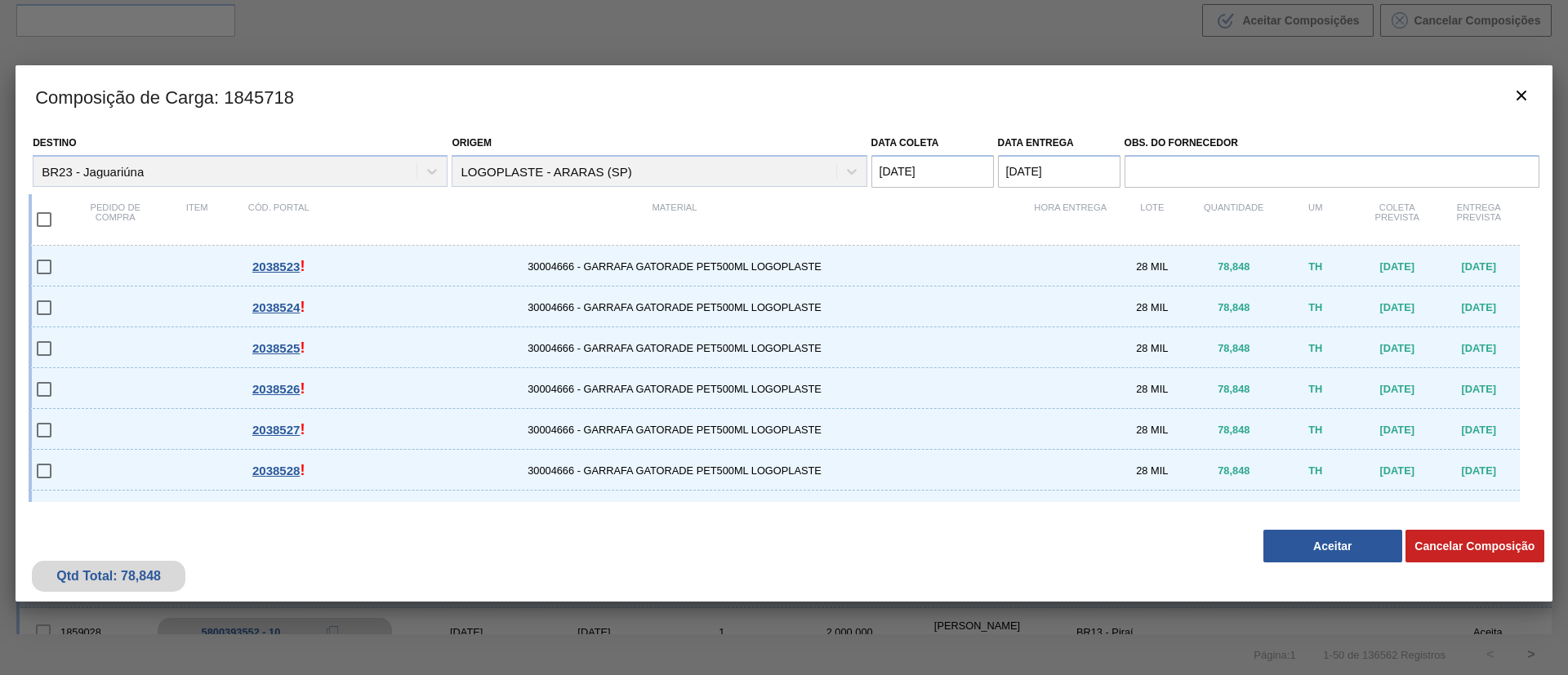
checkbox input "true"
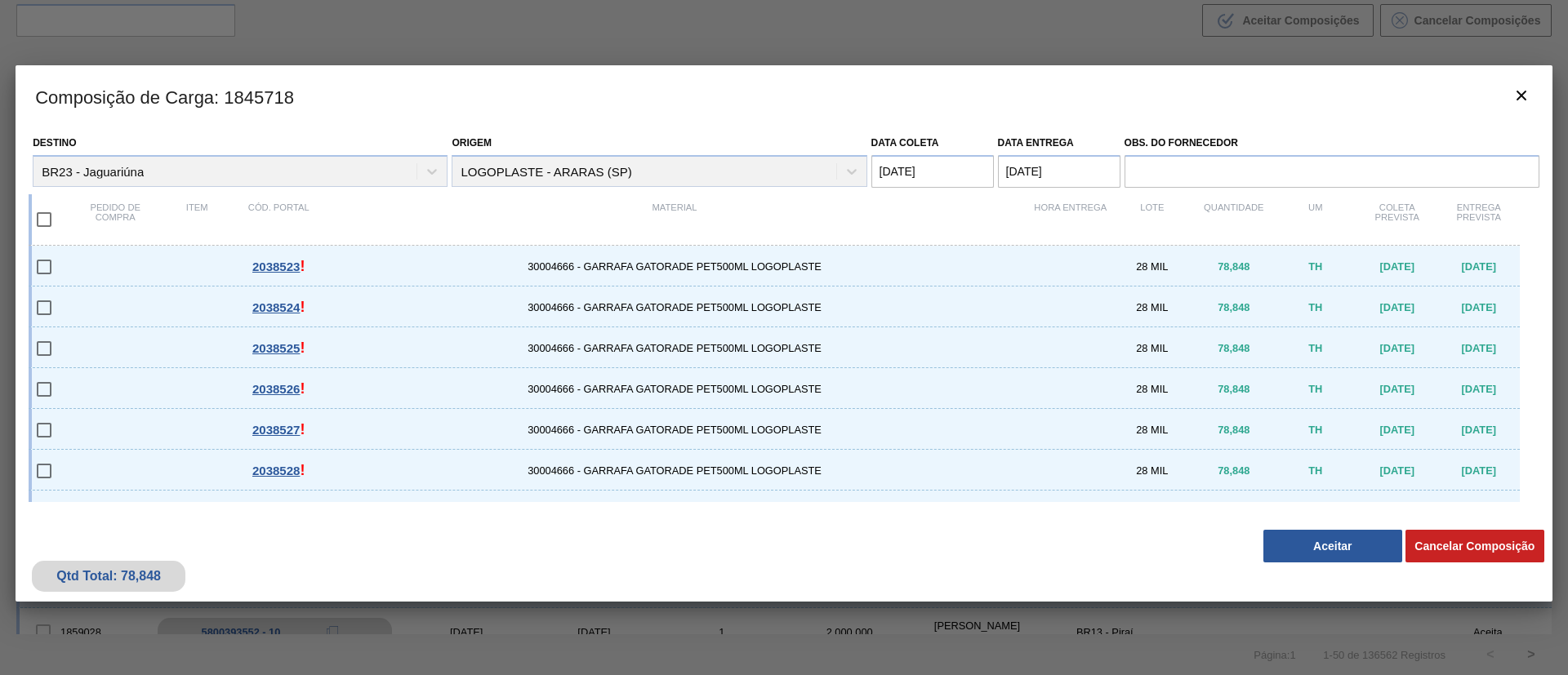
checkbox input "true"
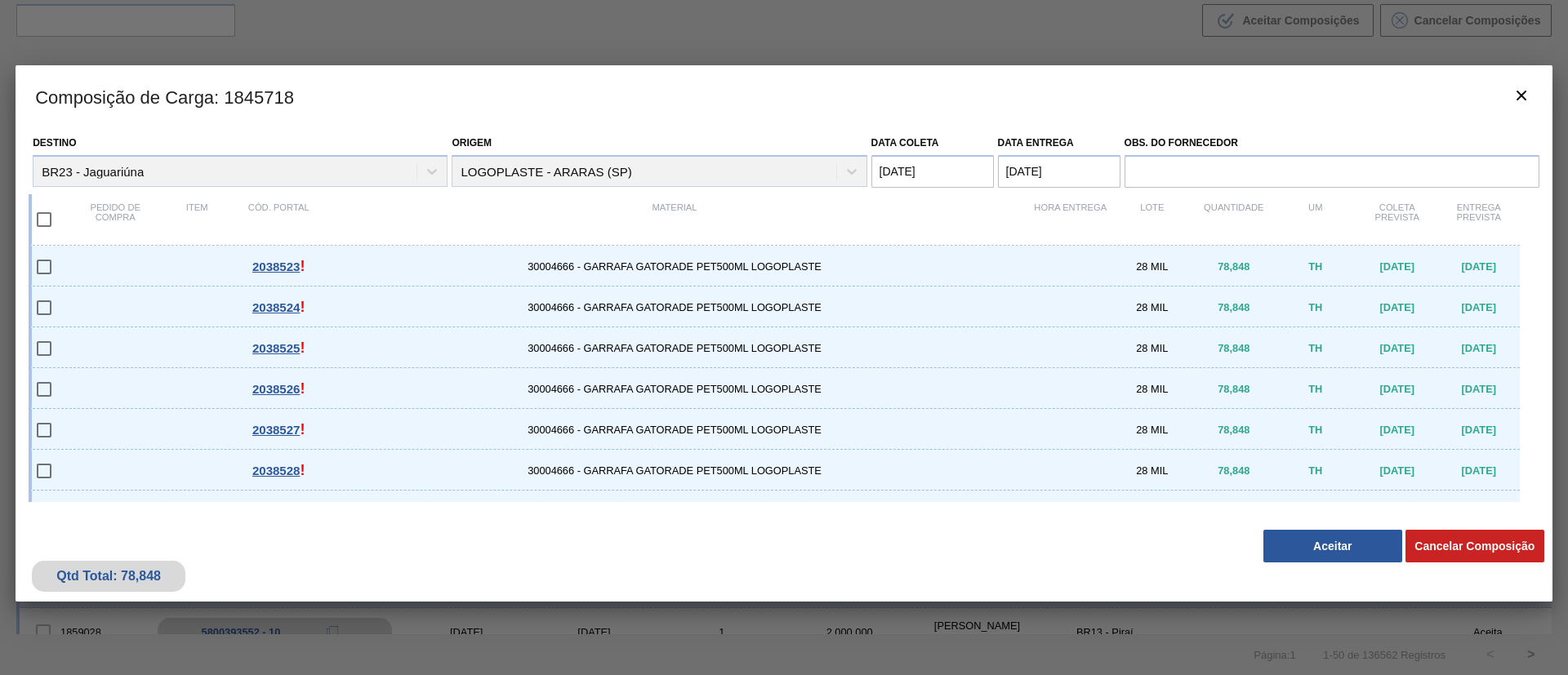
checkbox input "true"
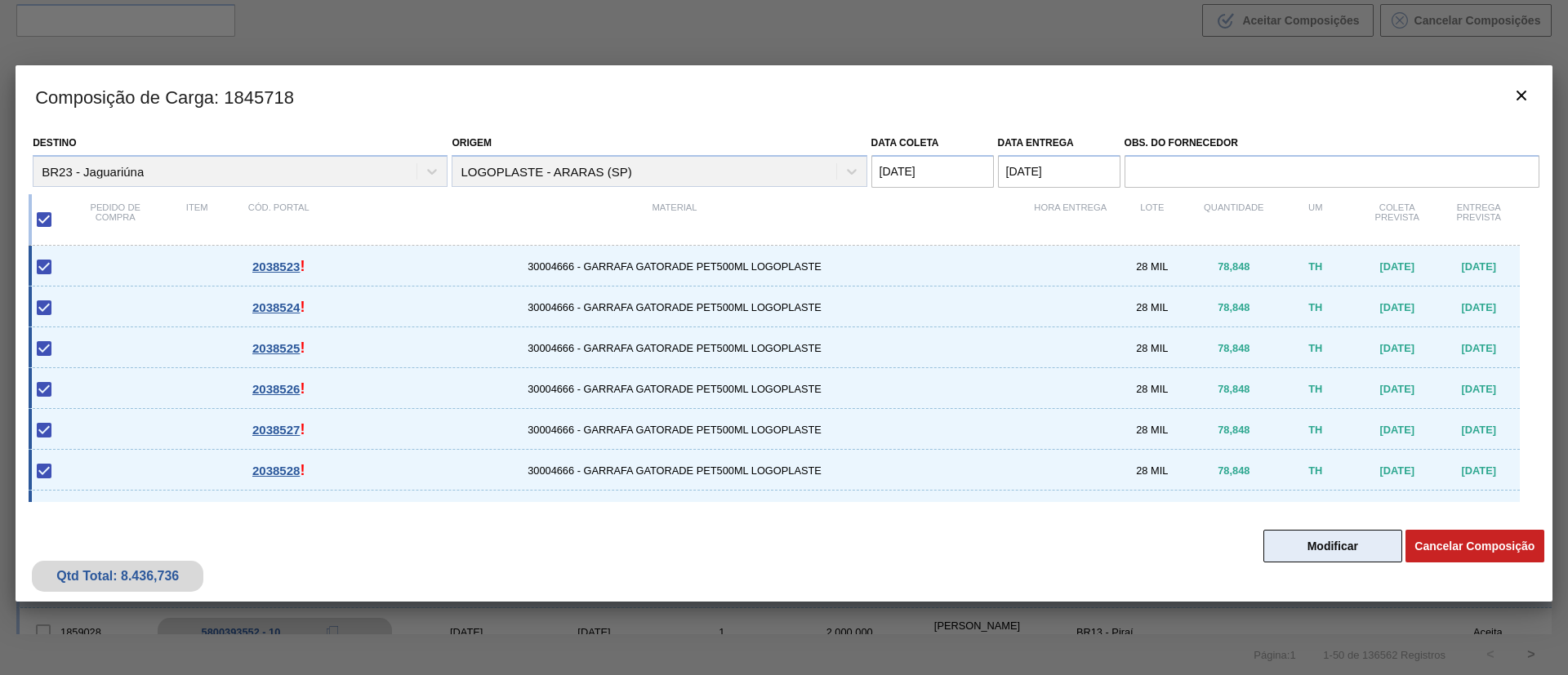
click at [1335, 543] on button "Modificar" at bounding box center [1332, 546] width 139 height 33
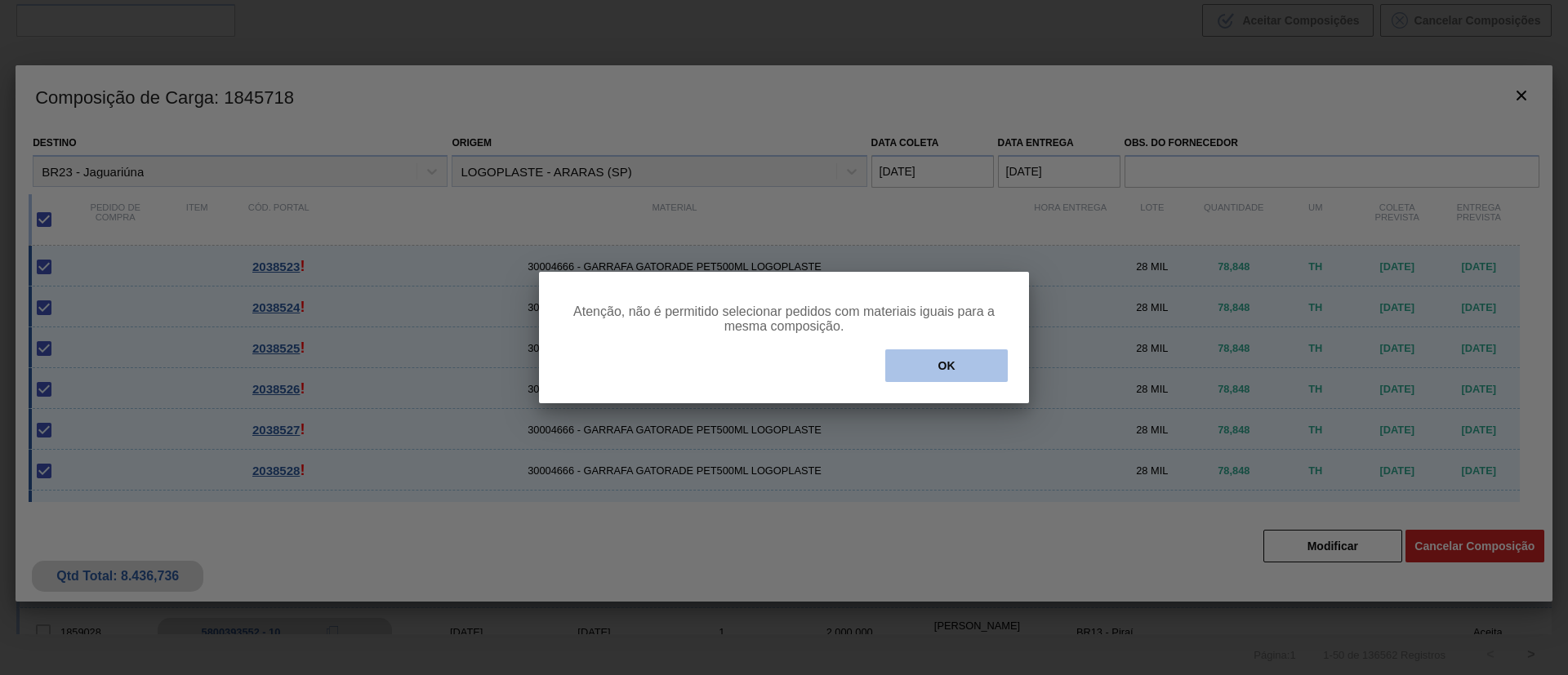
click at [951, 359] on button "OK" at bounding box center [946, 365] width 123 height 33
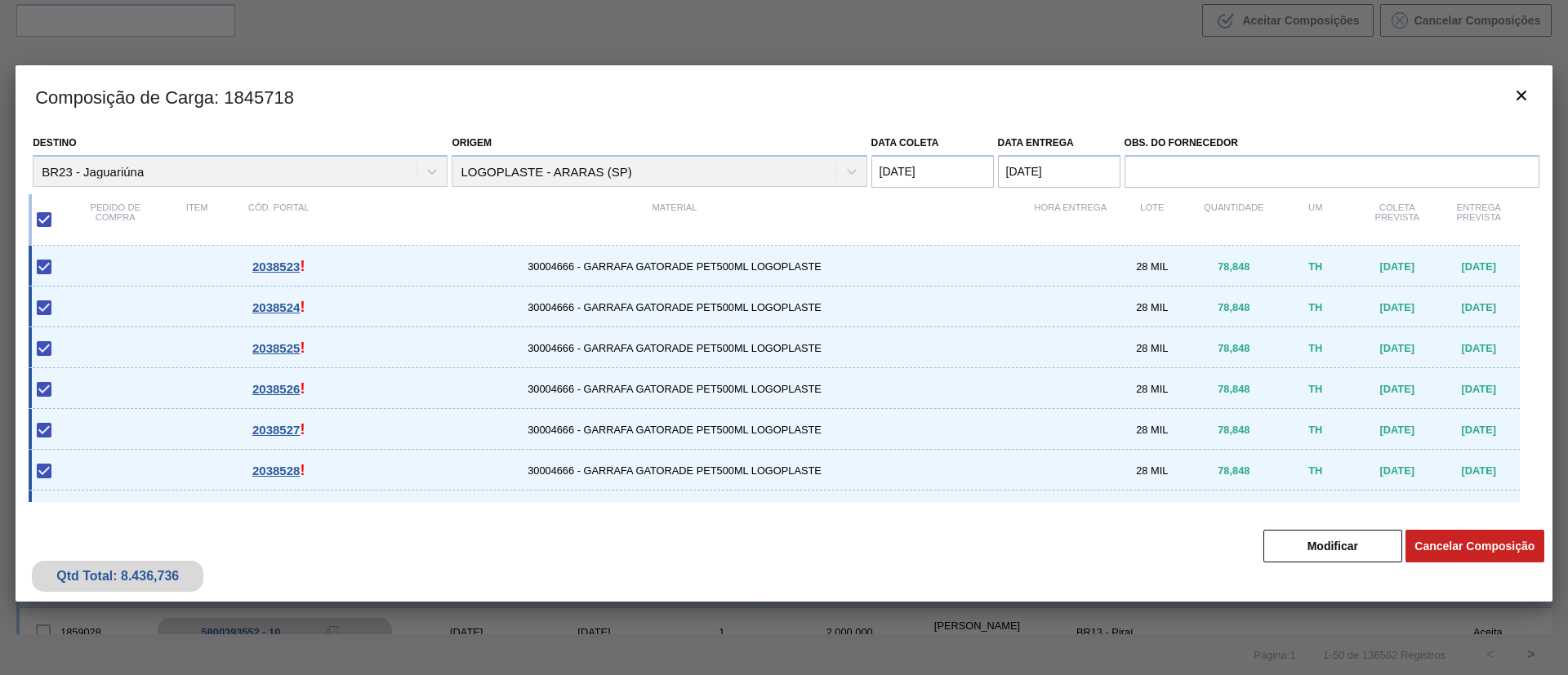
click at [48, 214] on input "checkbox" at bounding box center [44, 220] width 34 height 34
checkbox input "false"
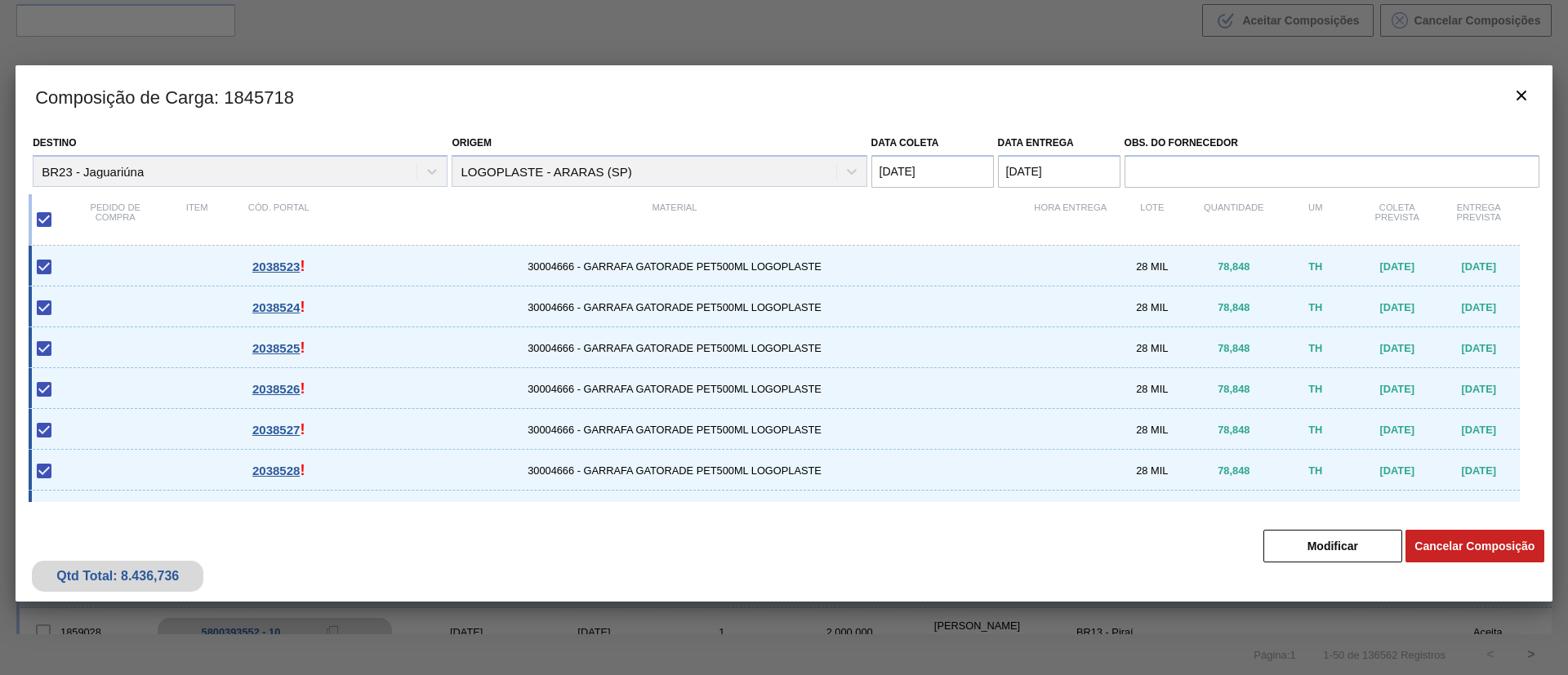
checkbox input "false"
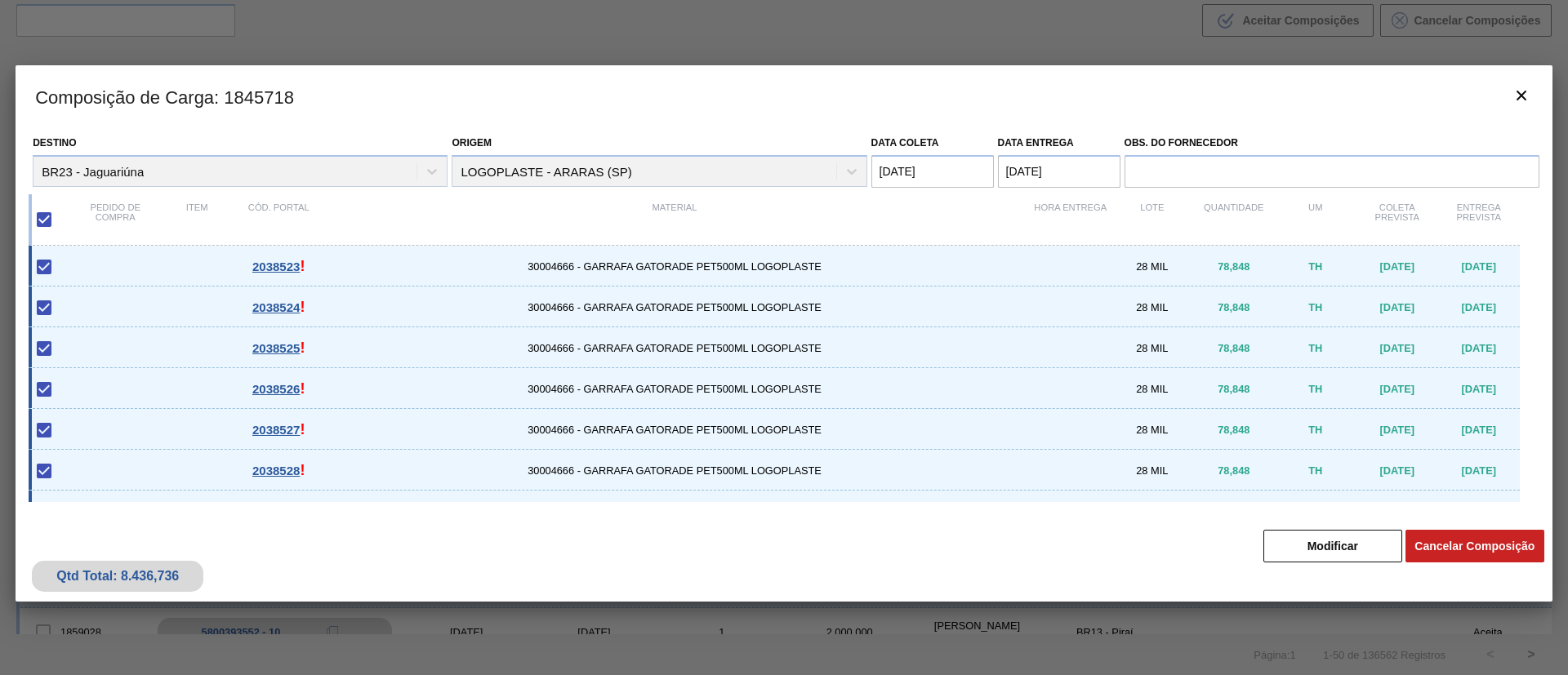
checkbox input "false"
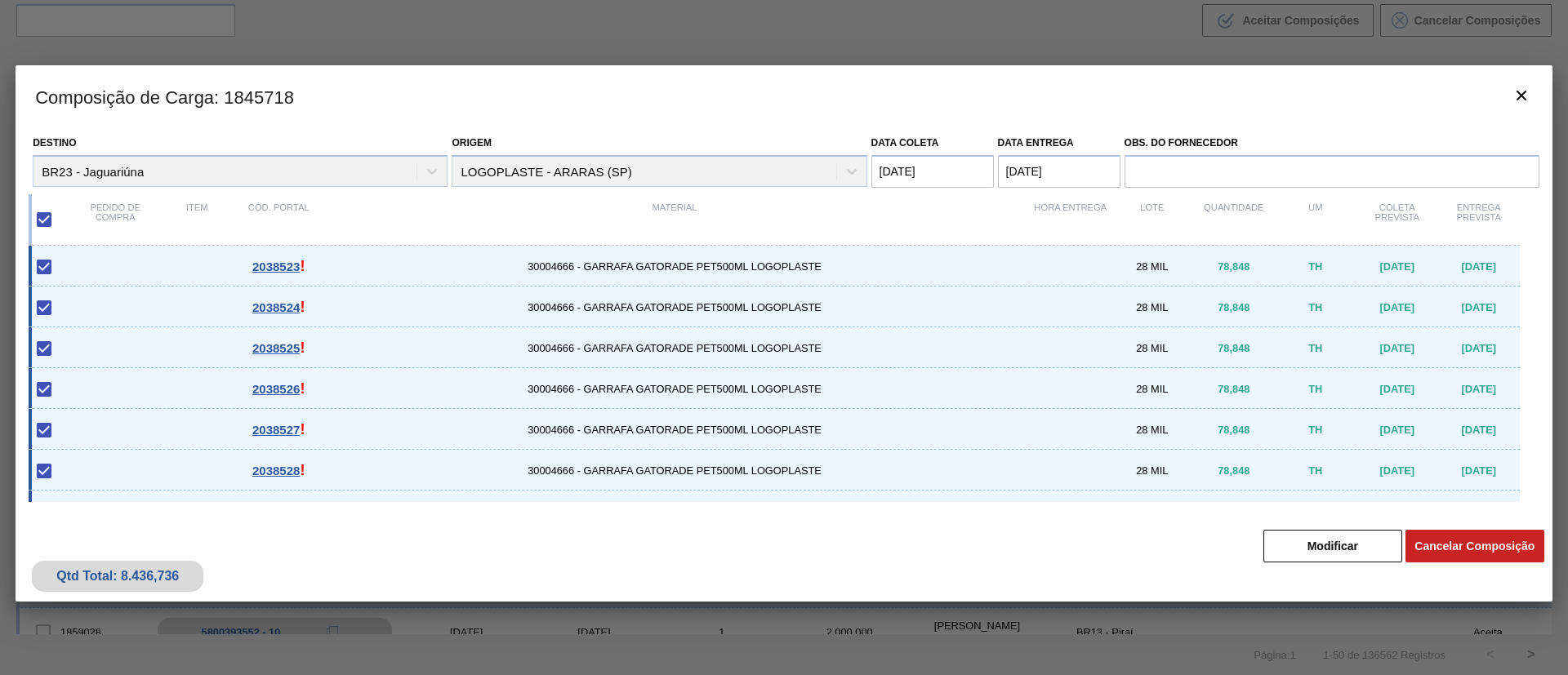
checkbox input "false"
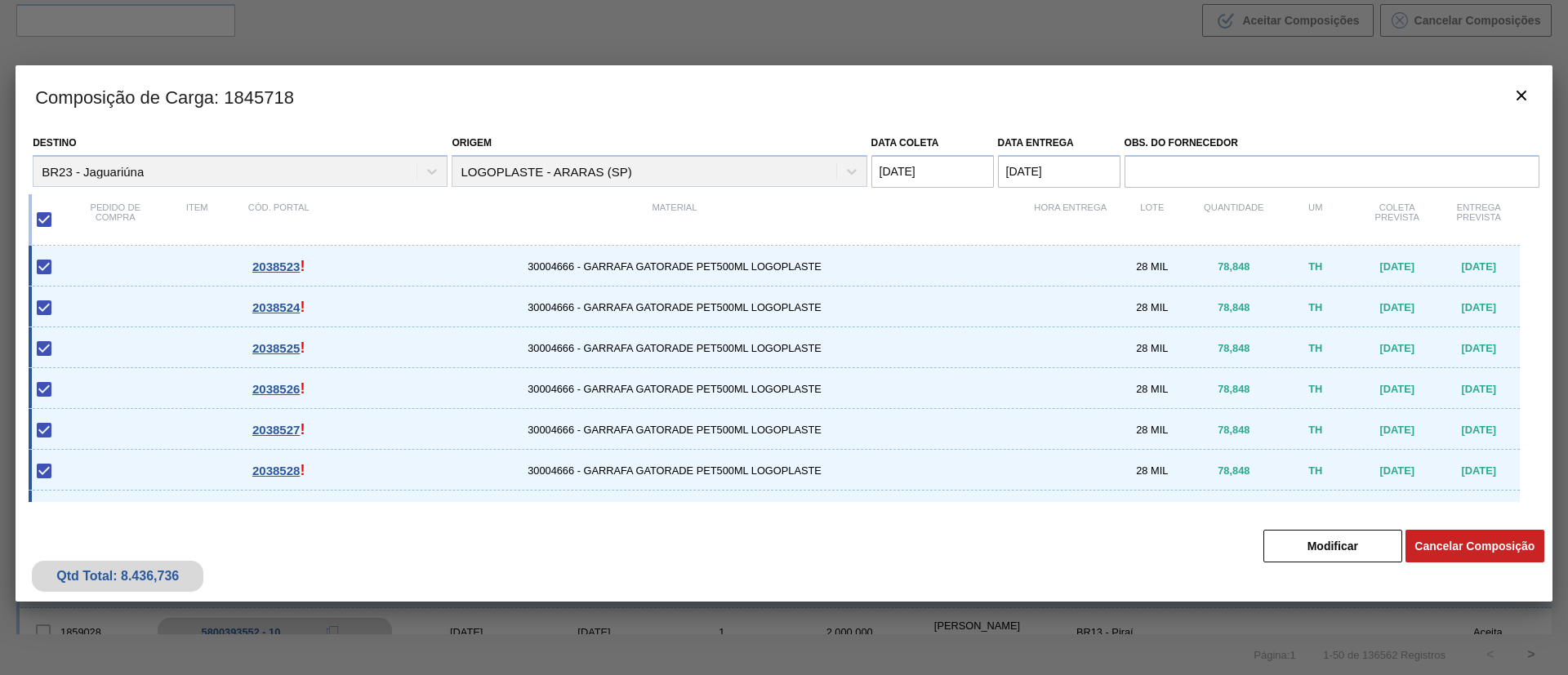
checkbox input "false"
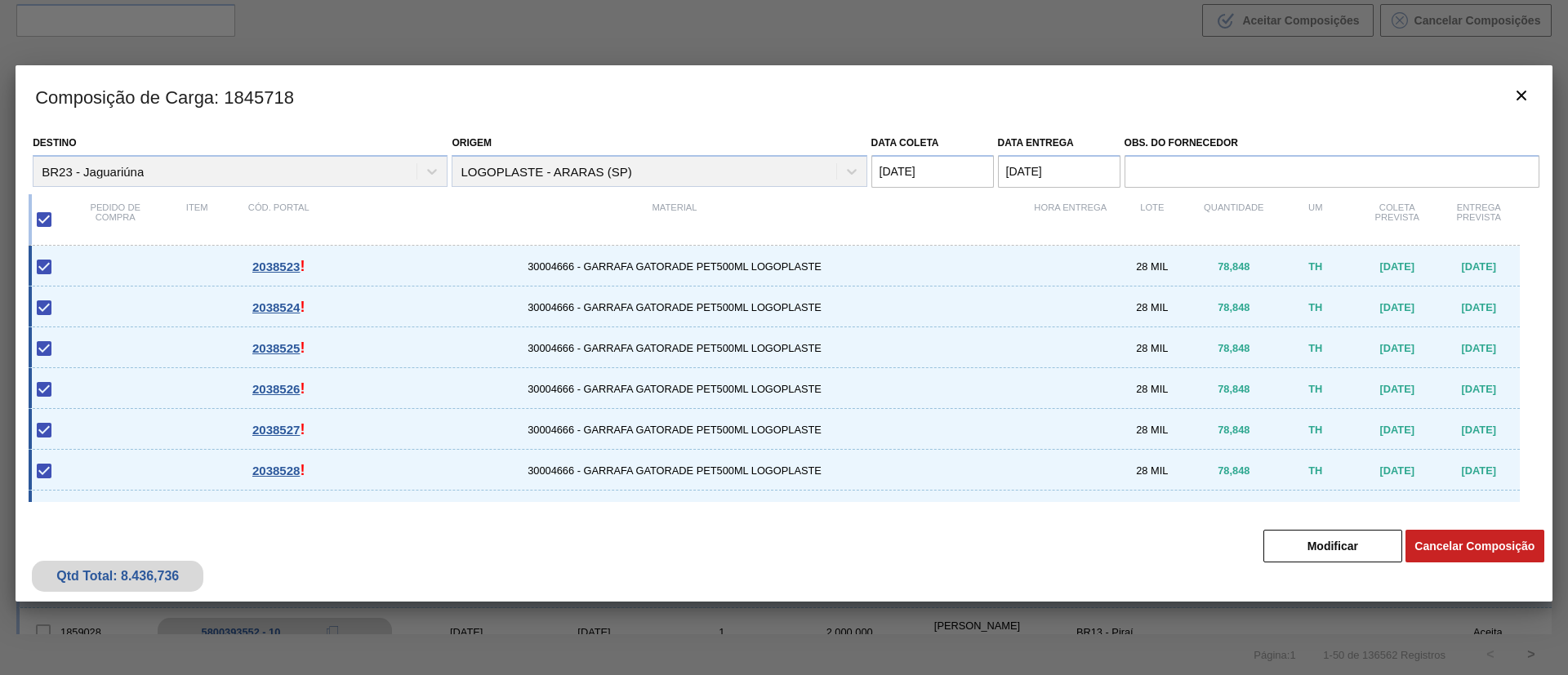
checkbox input "false"
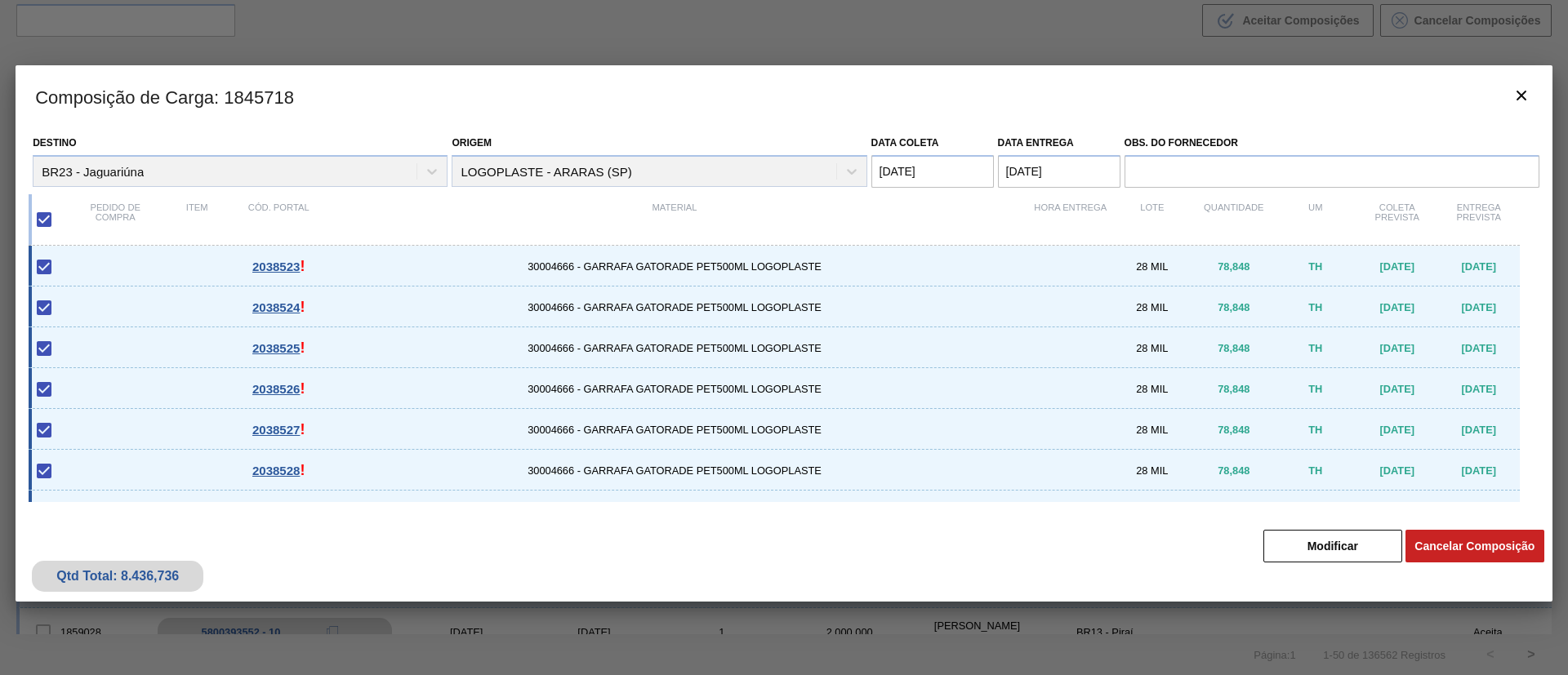
checkbox input "false"
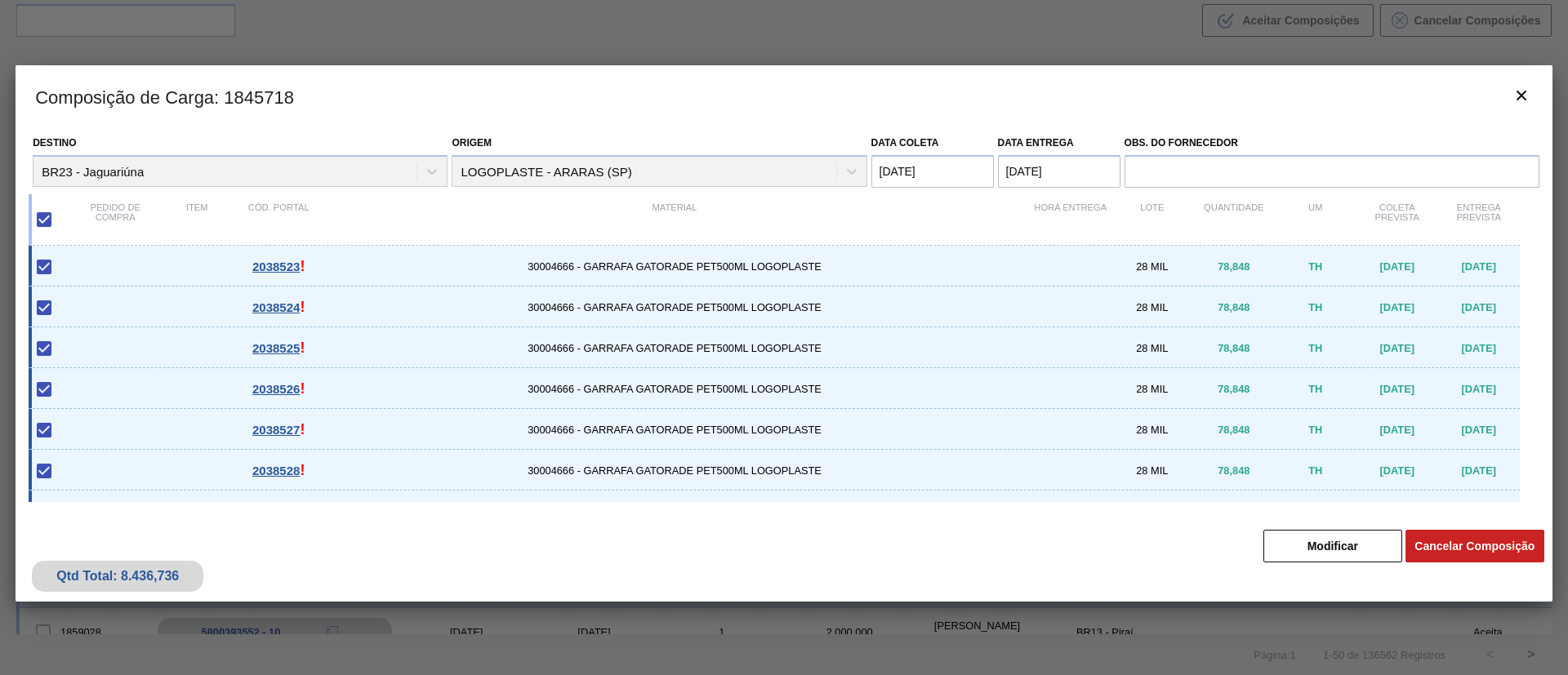
checkbox input "false"
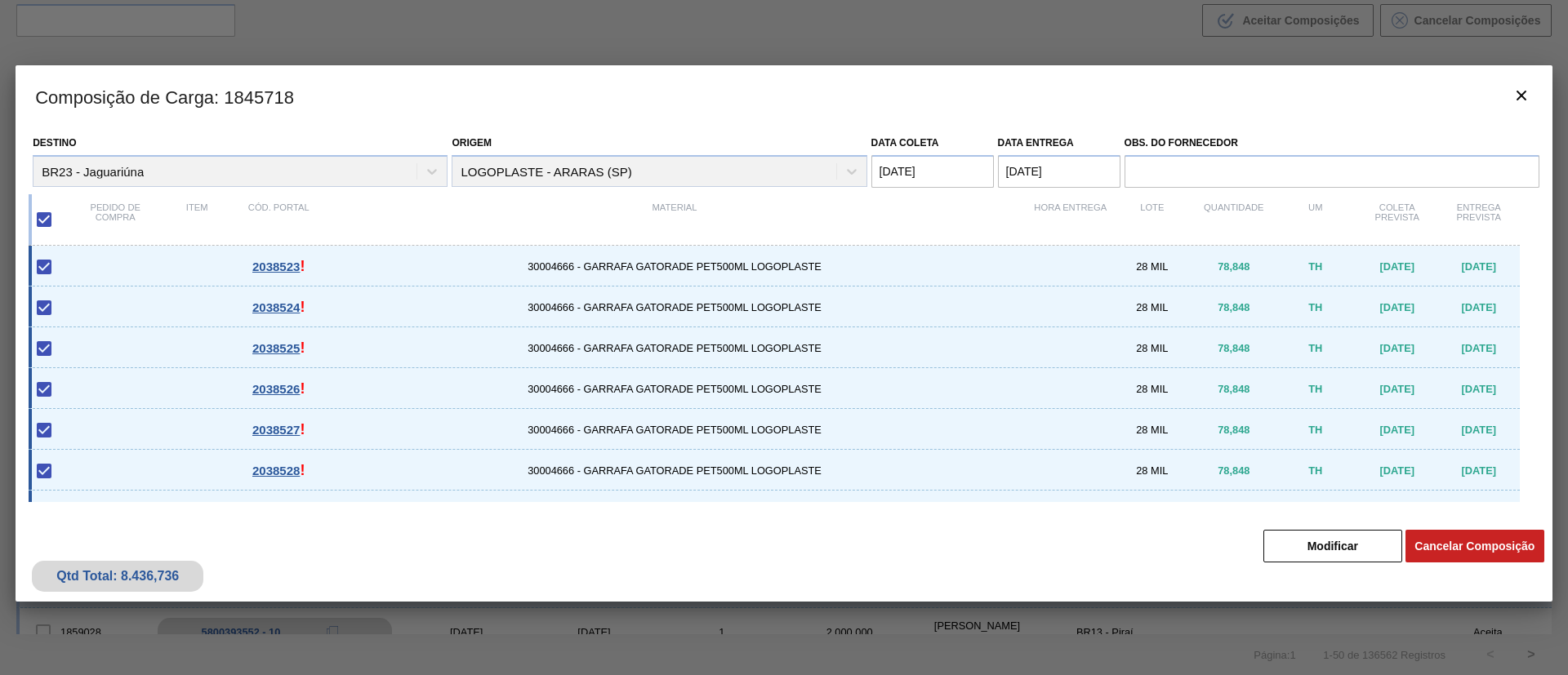
checkbox input "false"
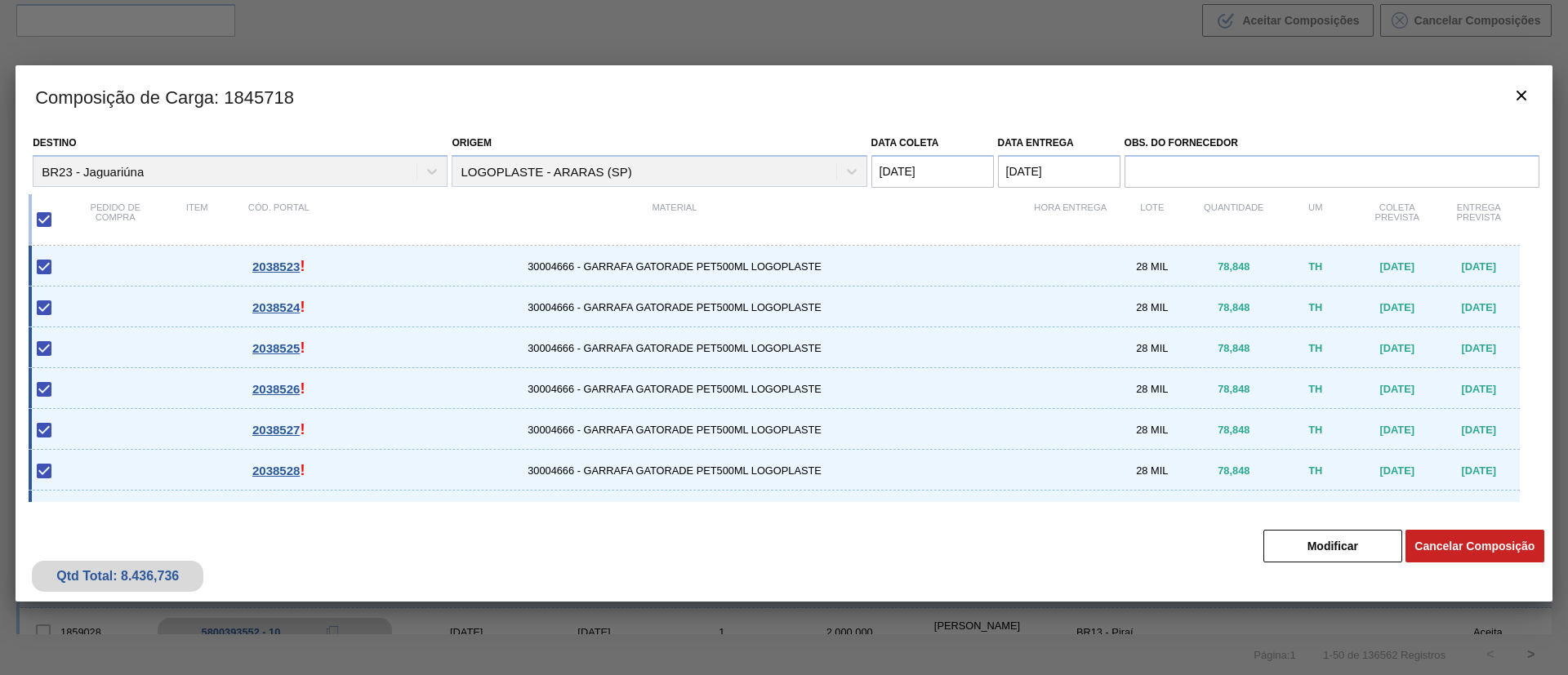
checkbox input "false"
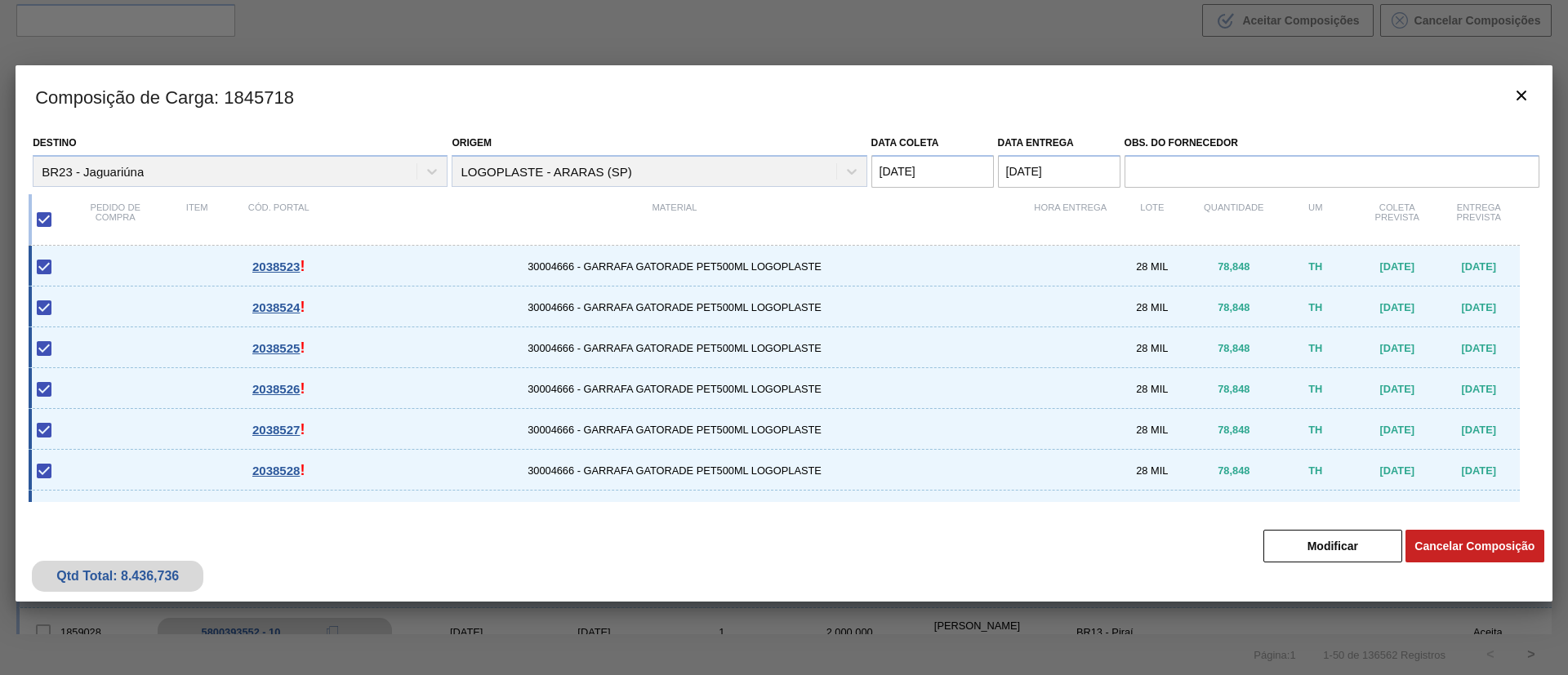
checkbox input "false"
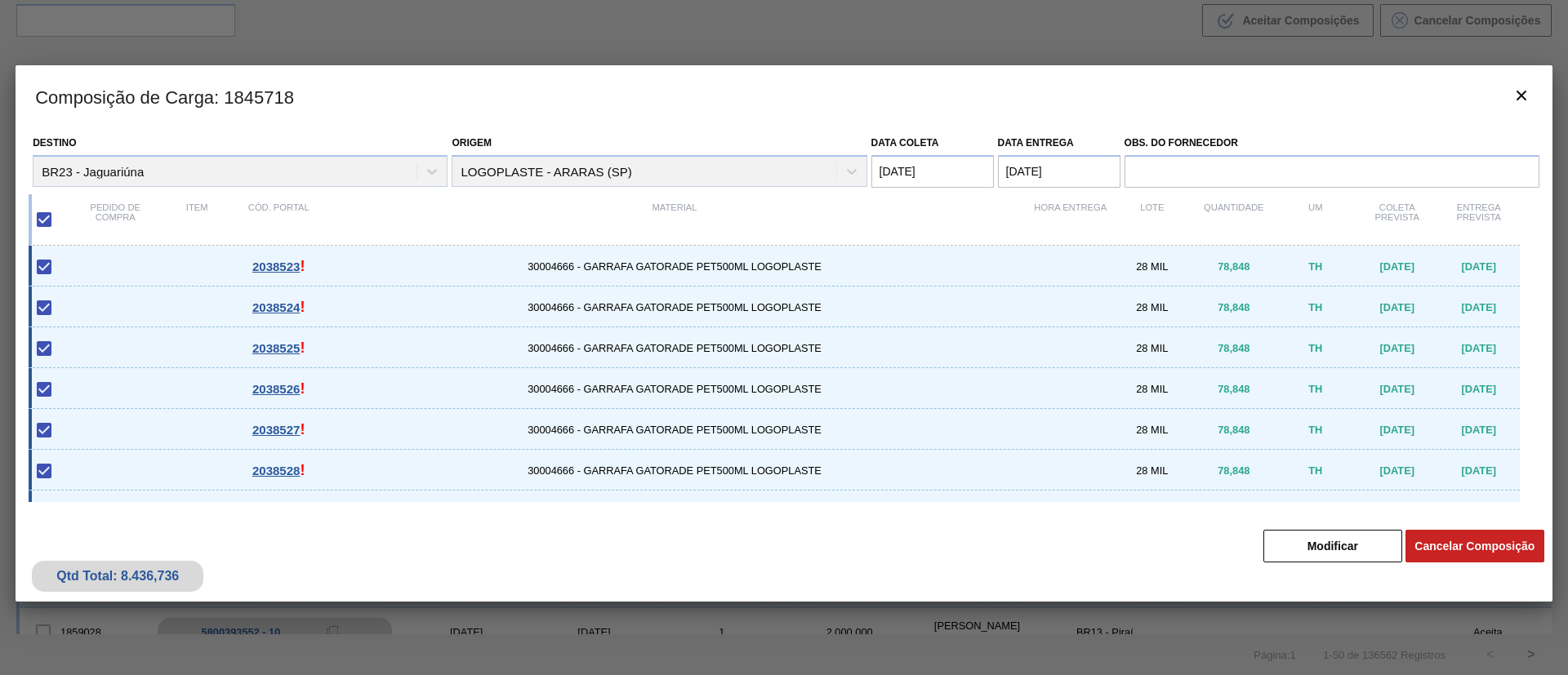
checkbox input "false"
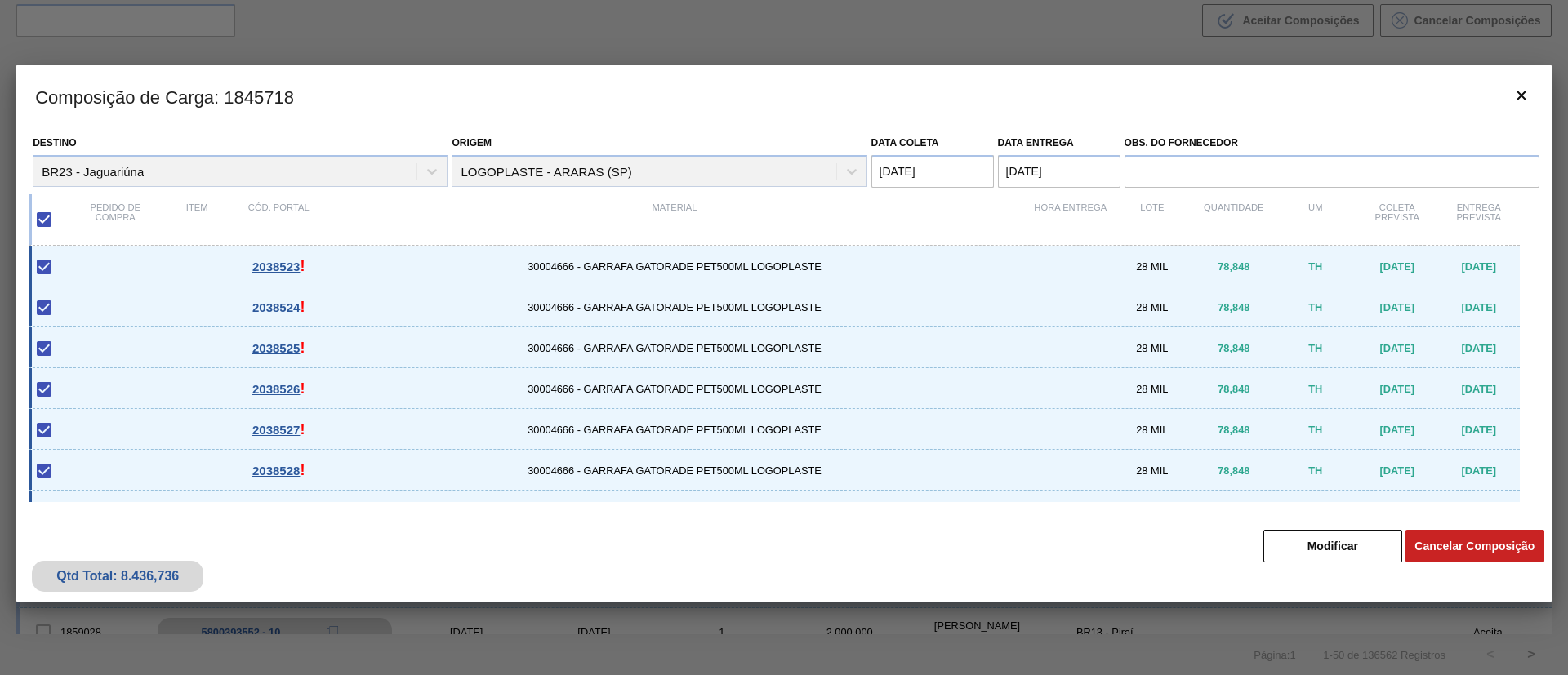
checkbox input "false"
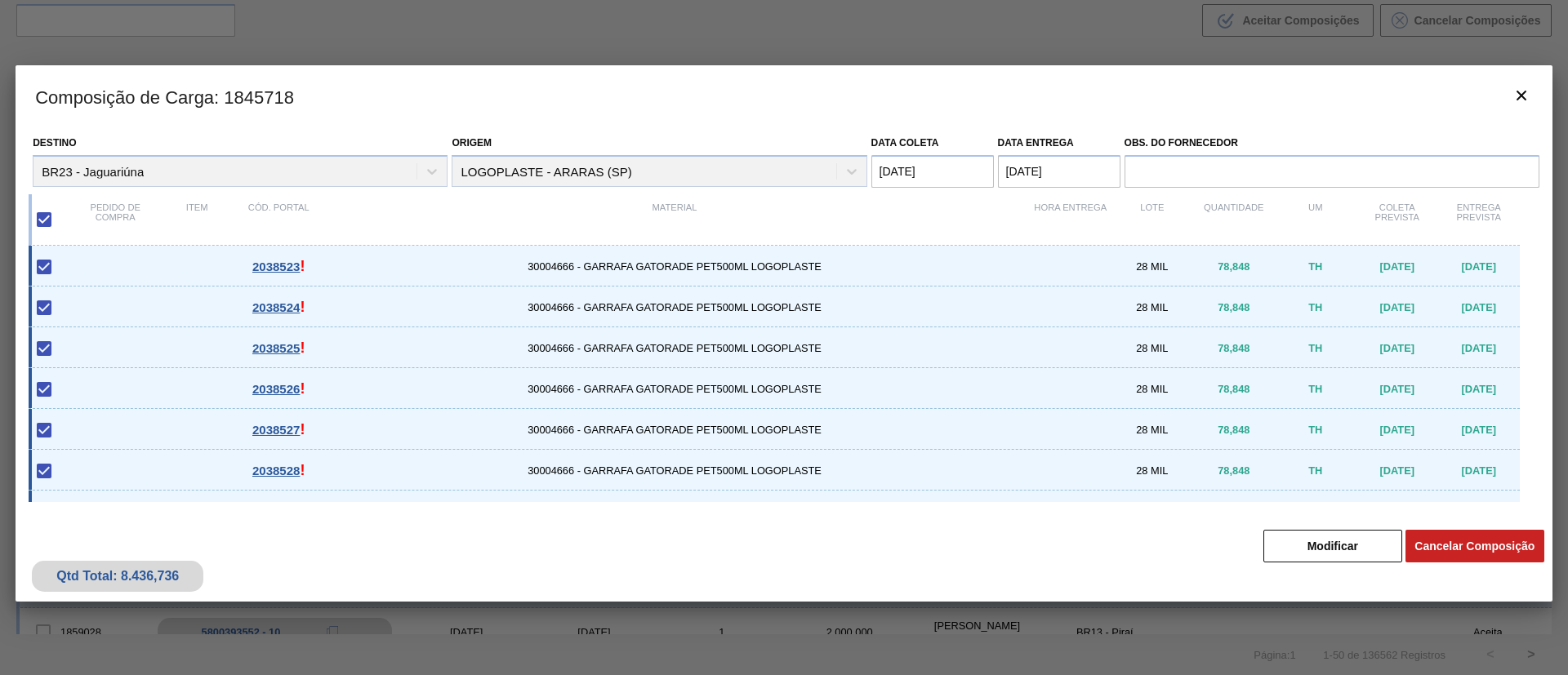
checkbox input "false"
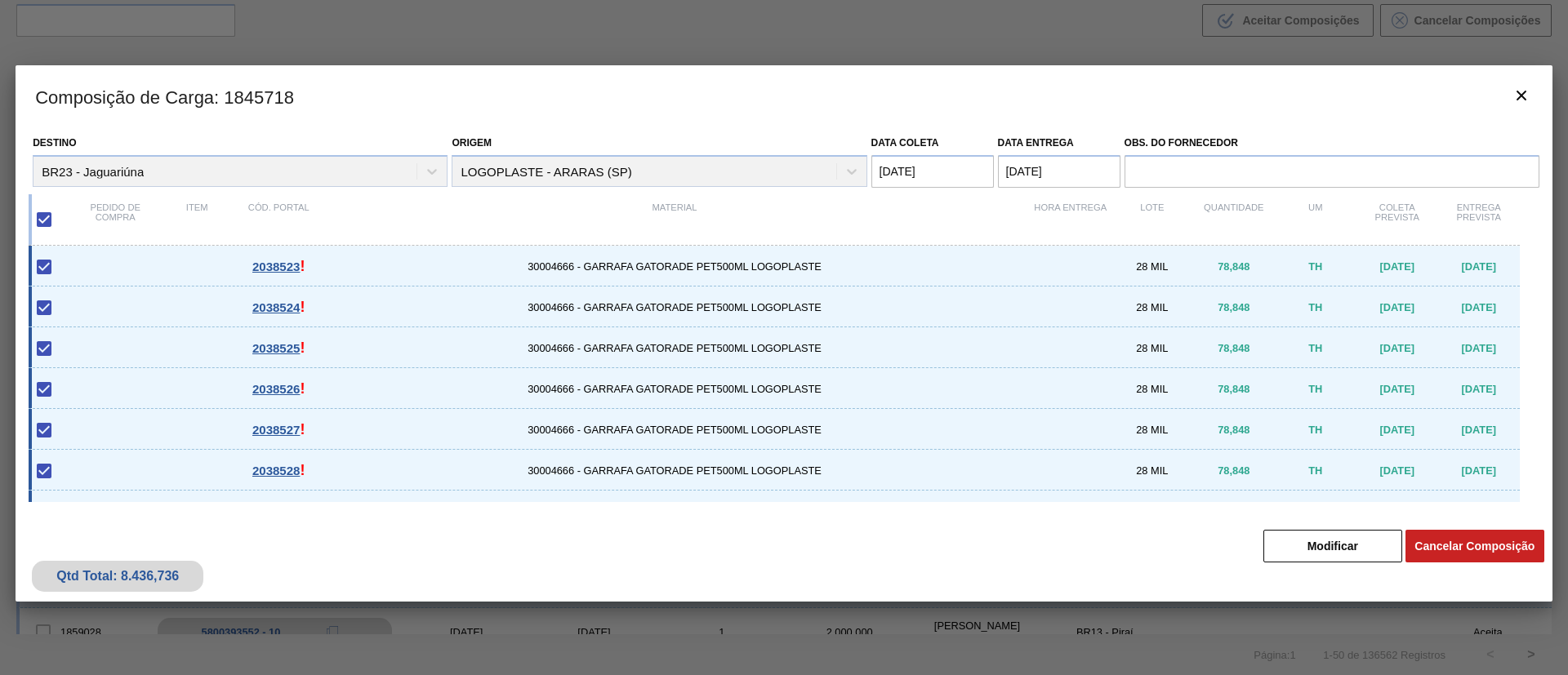
checkbox input "false"
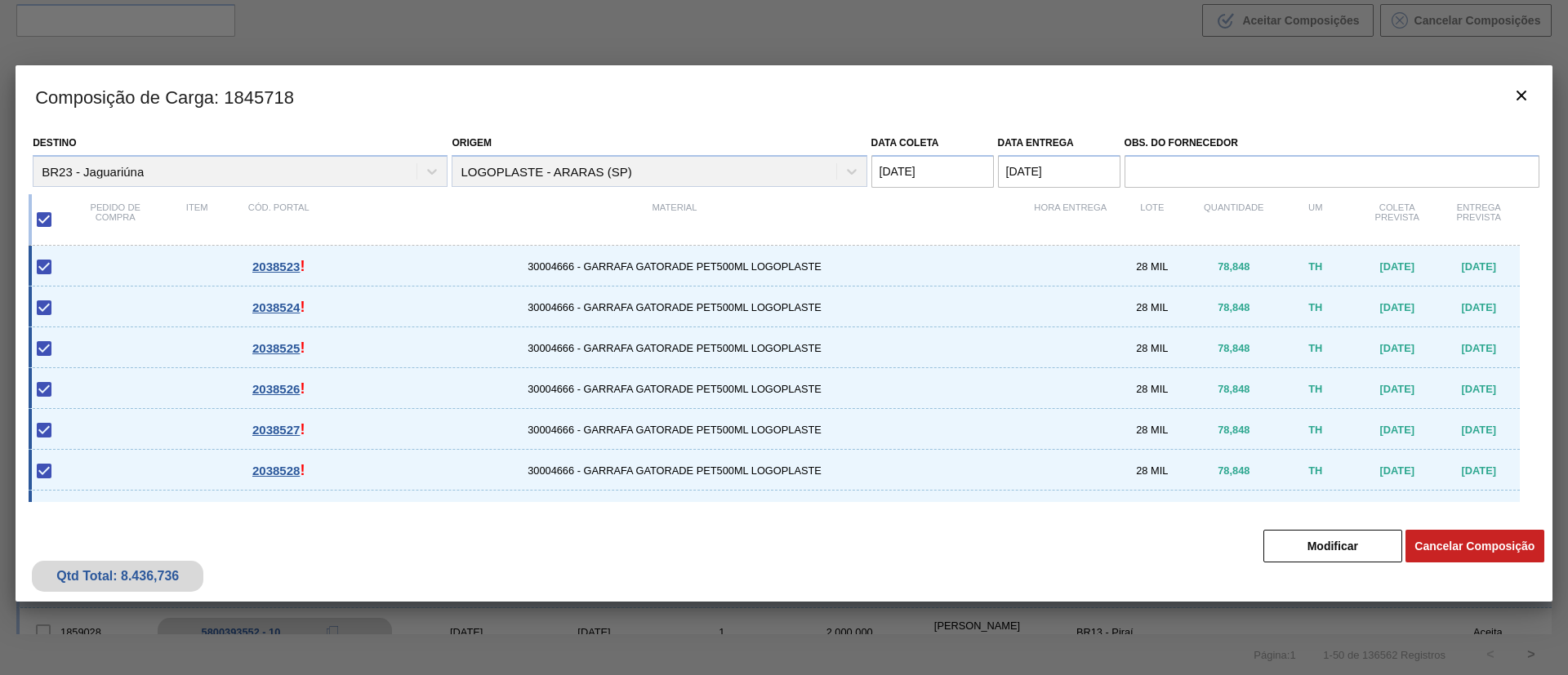
checkbox input "false"
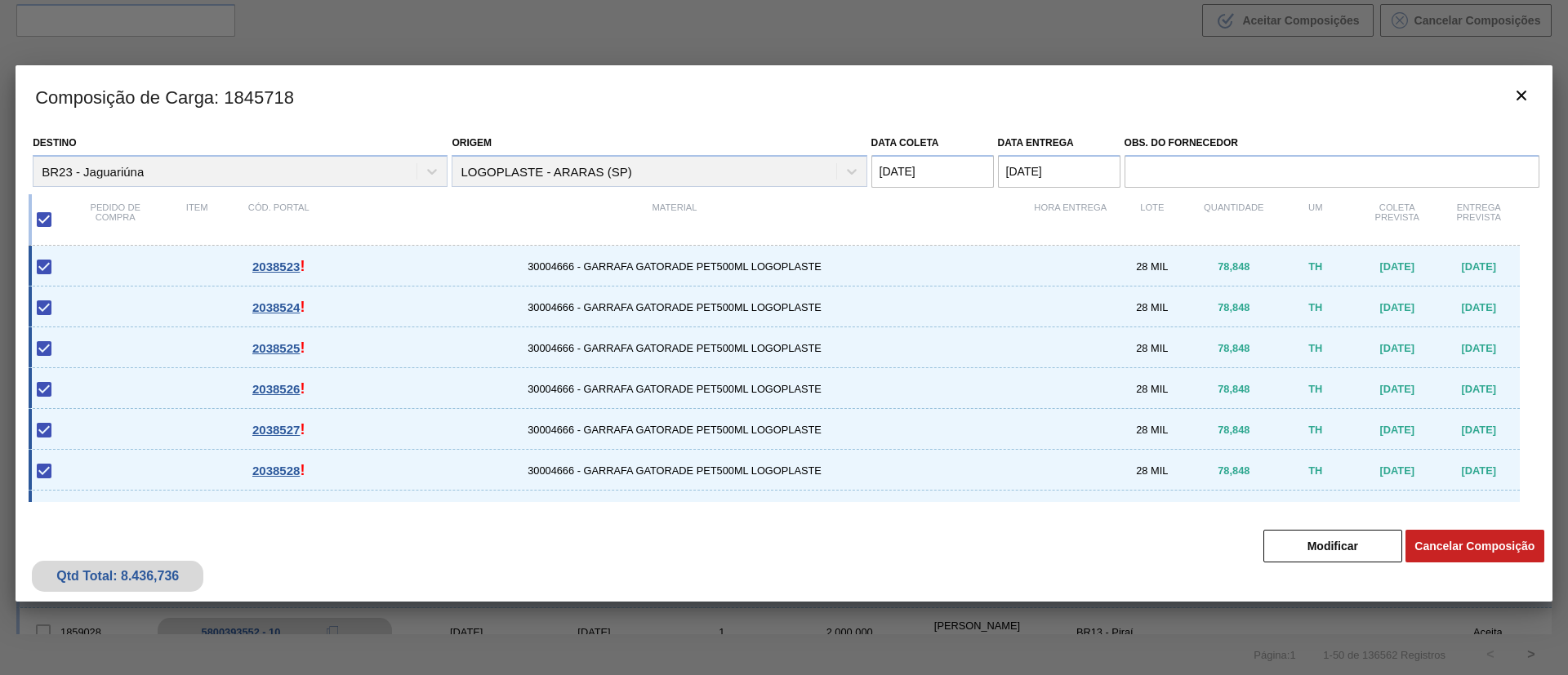
checkbox input "false"
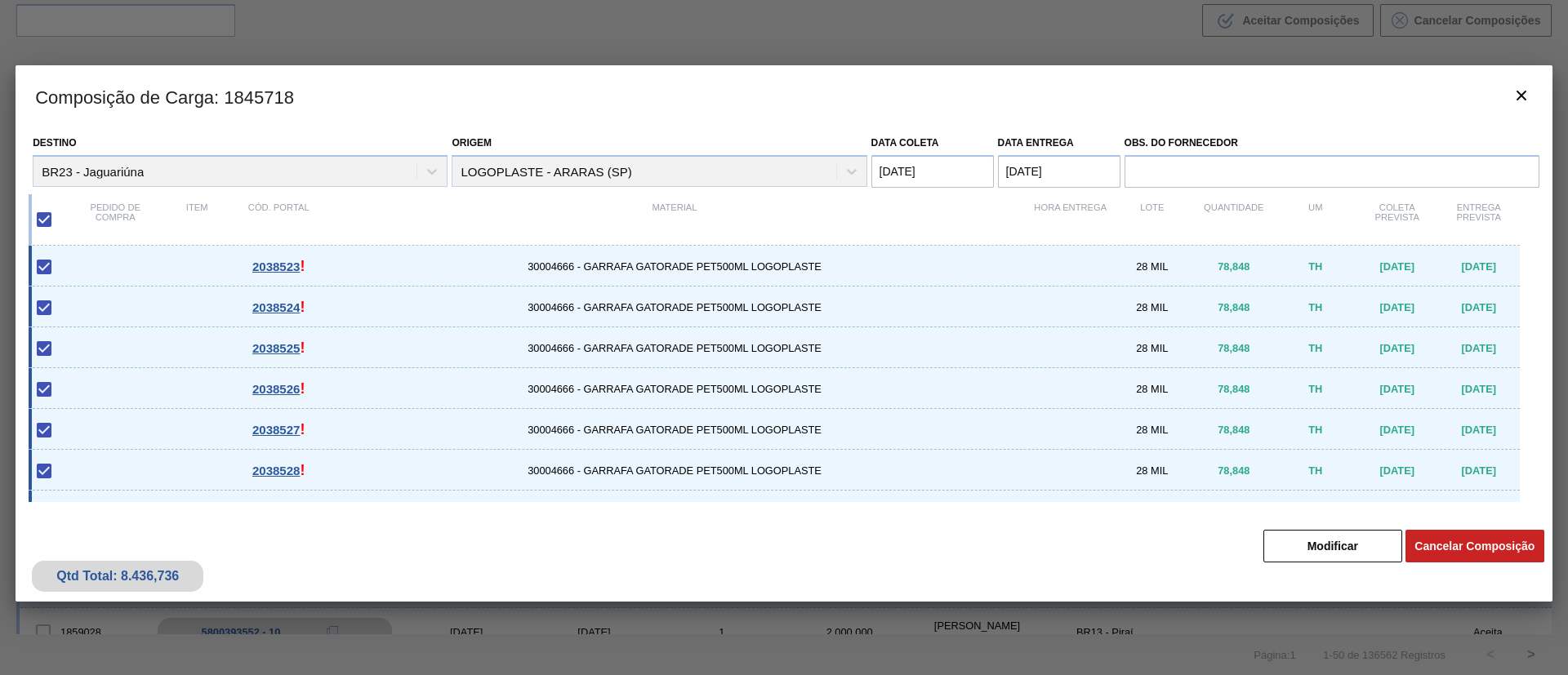
checkbox input "false"
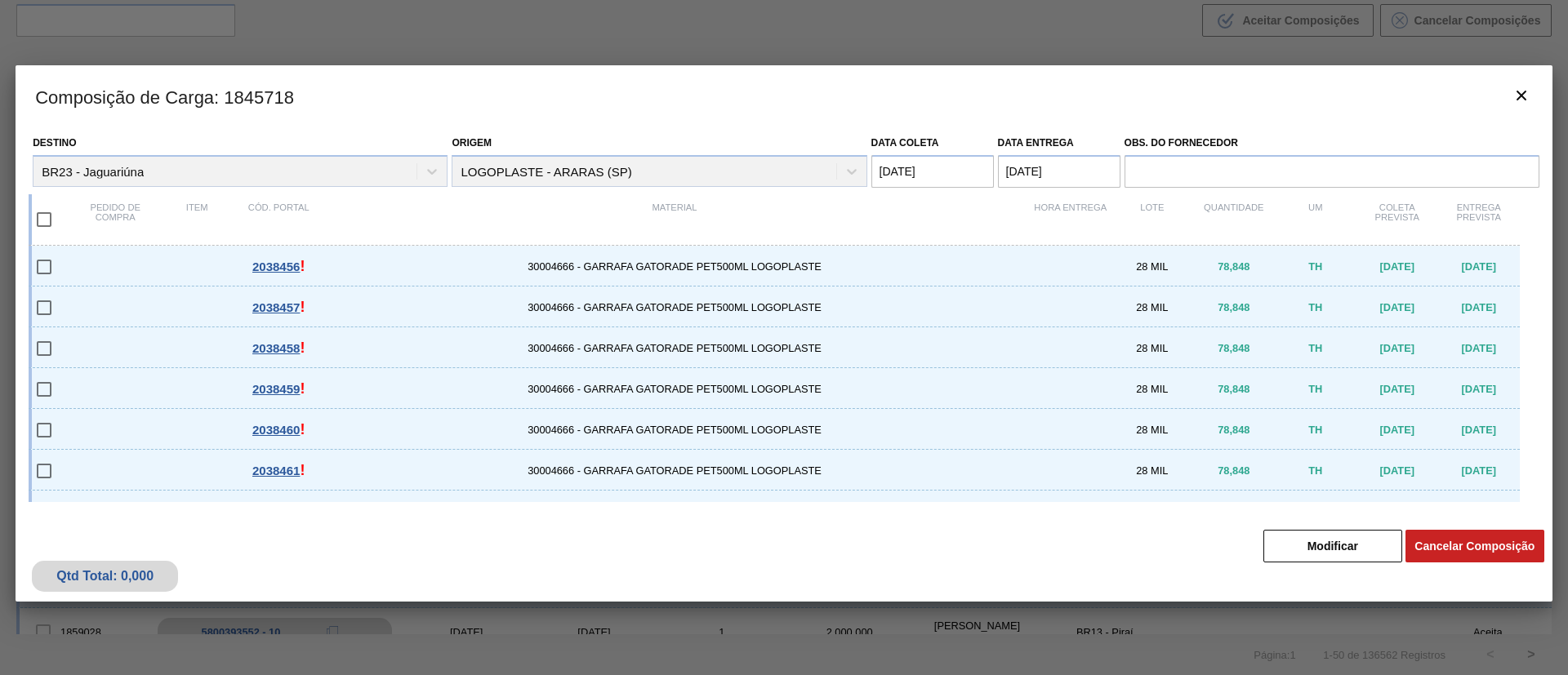
scroll to position [0, 0]
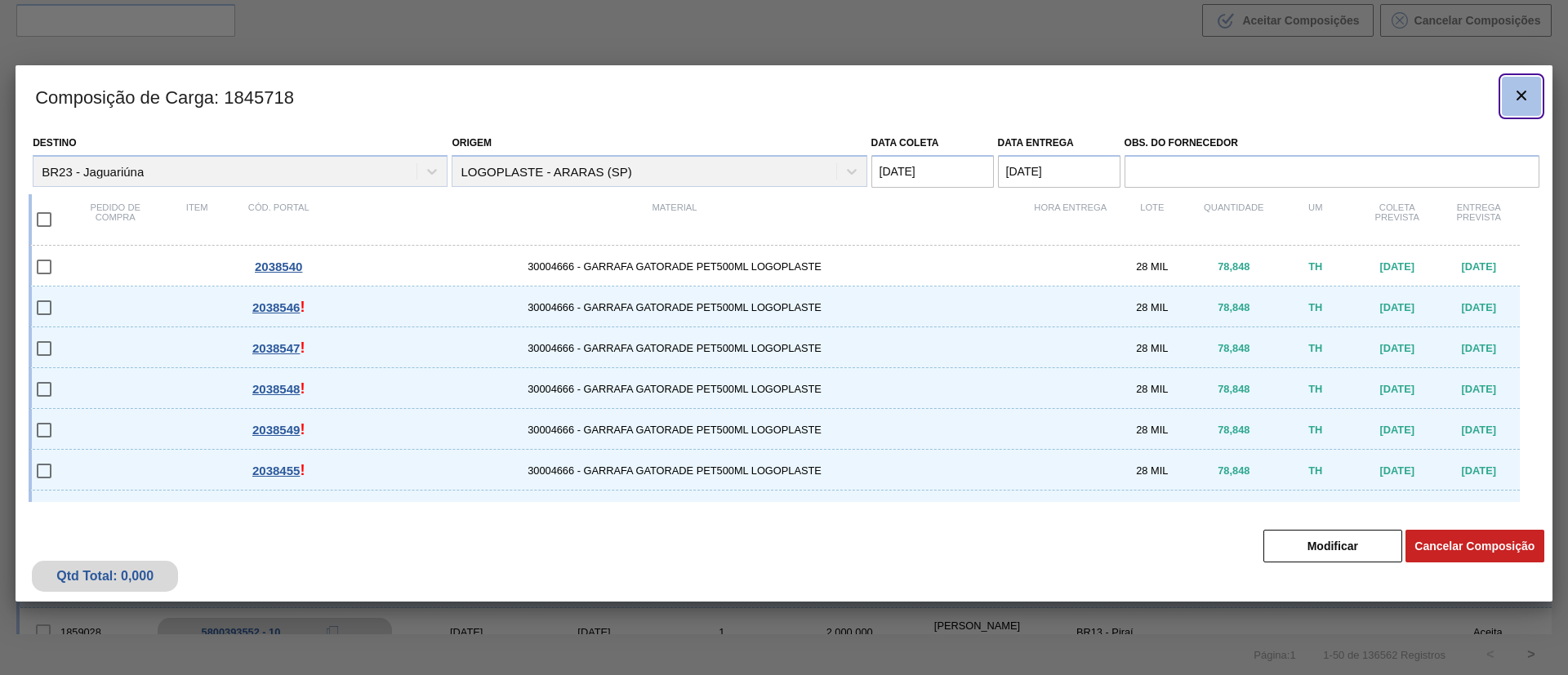
click at [1523, 86] on icon "botão de ícone" at bounding box center [1521, 96] width 20 height 20
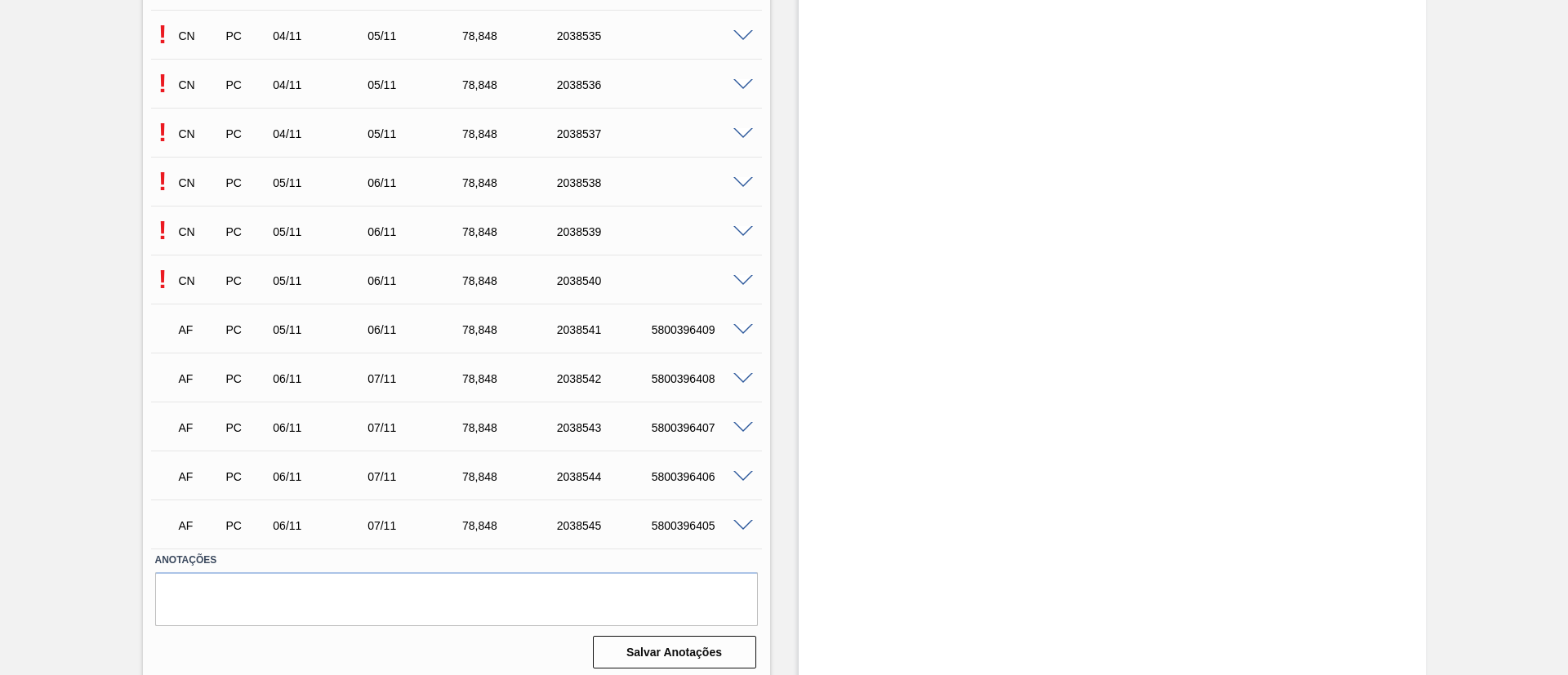
scroll to position [8150, 0]
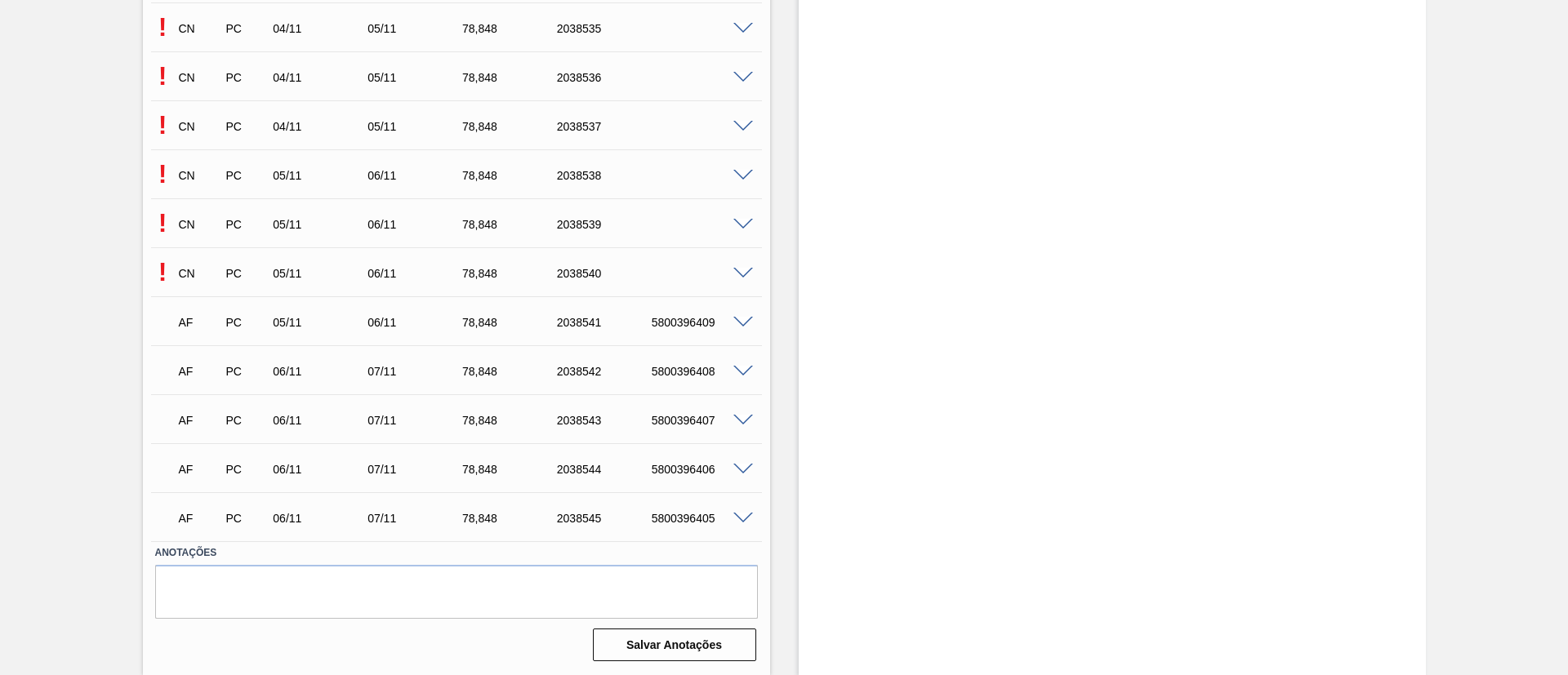
click at [742, 272] on span at bounding box center [743, 274] width 20 height 12
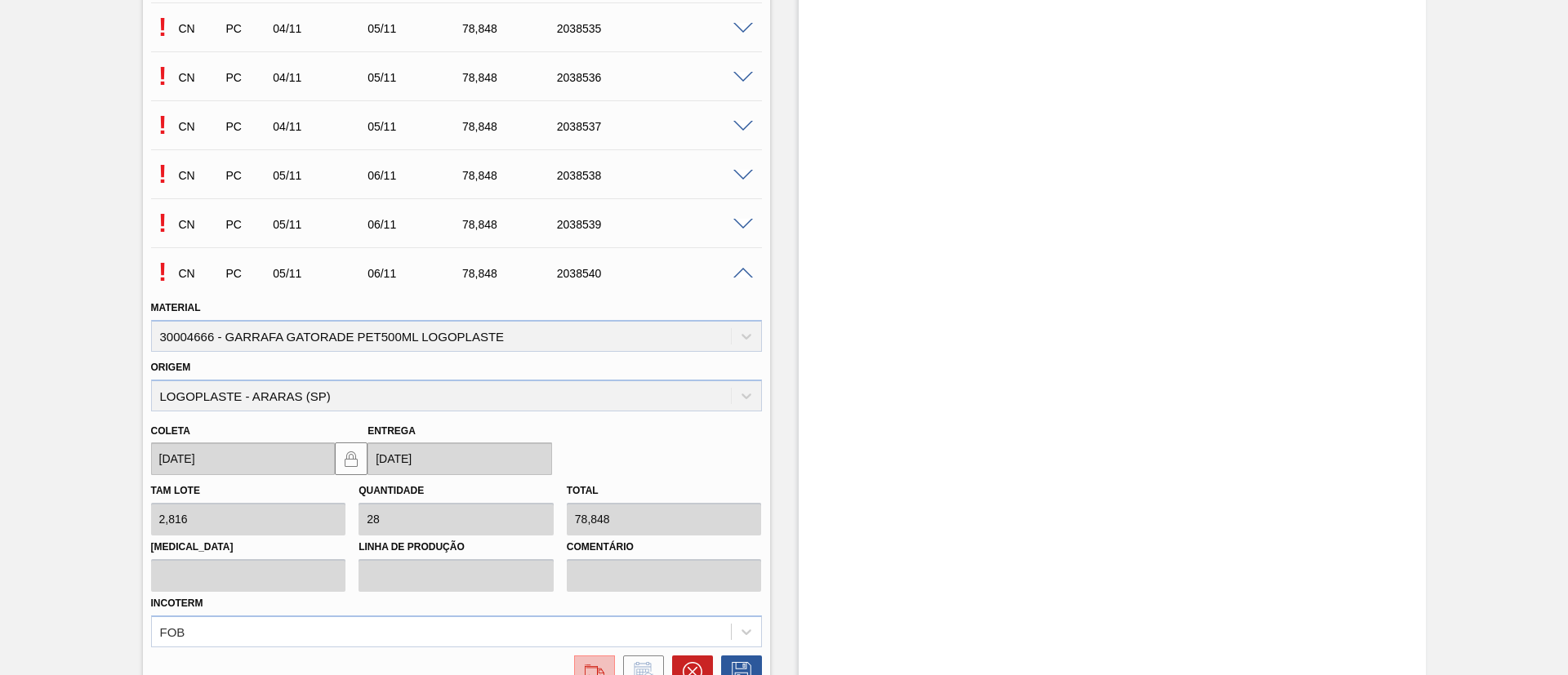
click at [595, 664] on img at bounding box center [594, 672] width 26 height 20
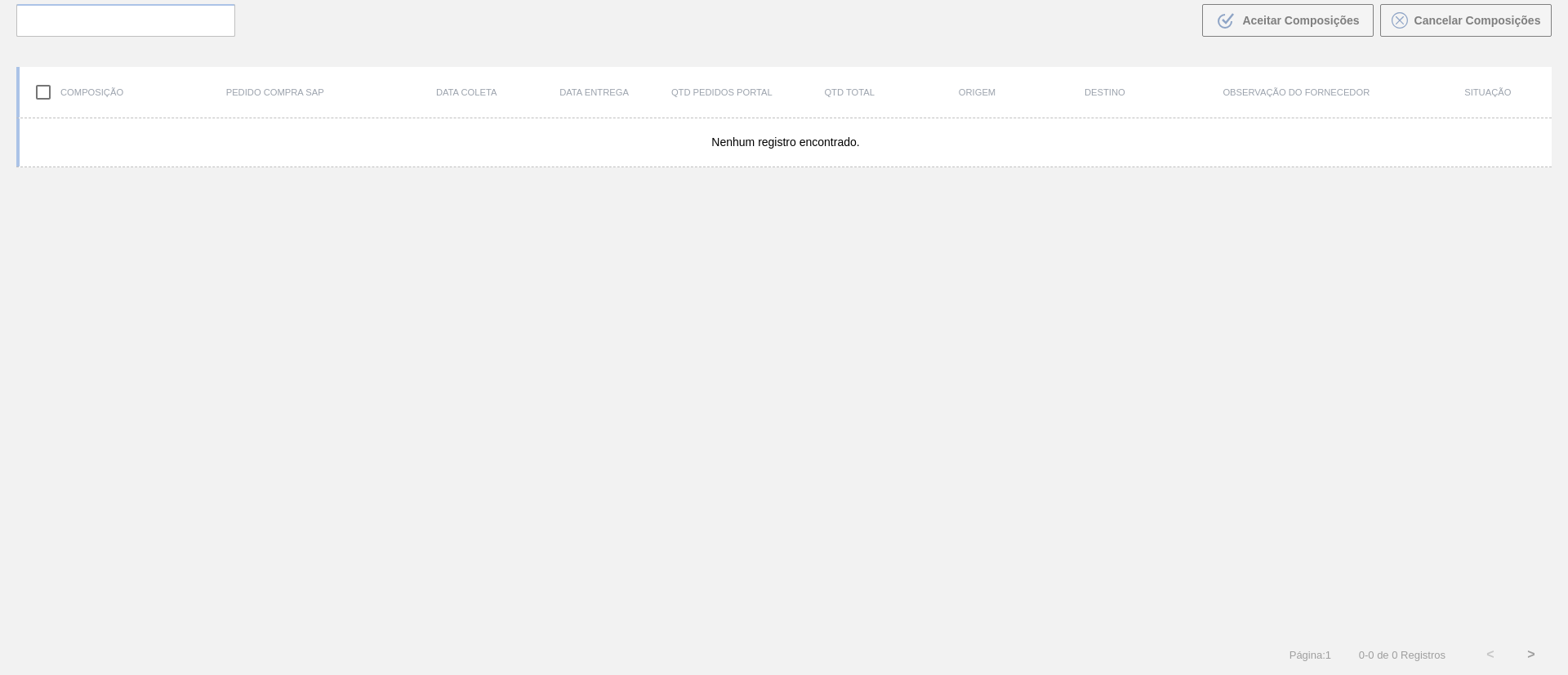
scroll to position [118, 0]
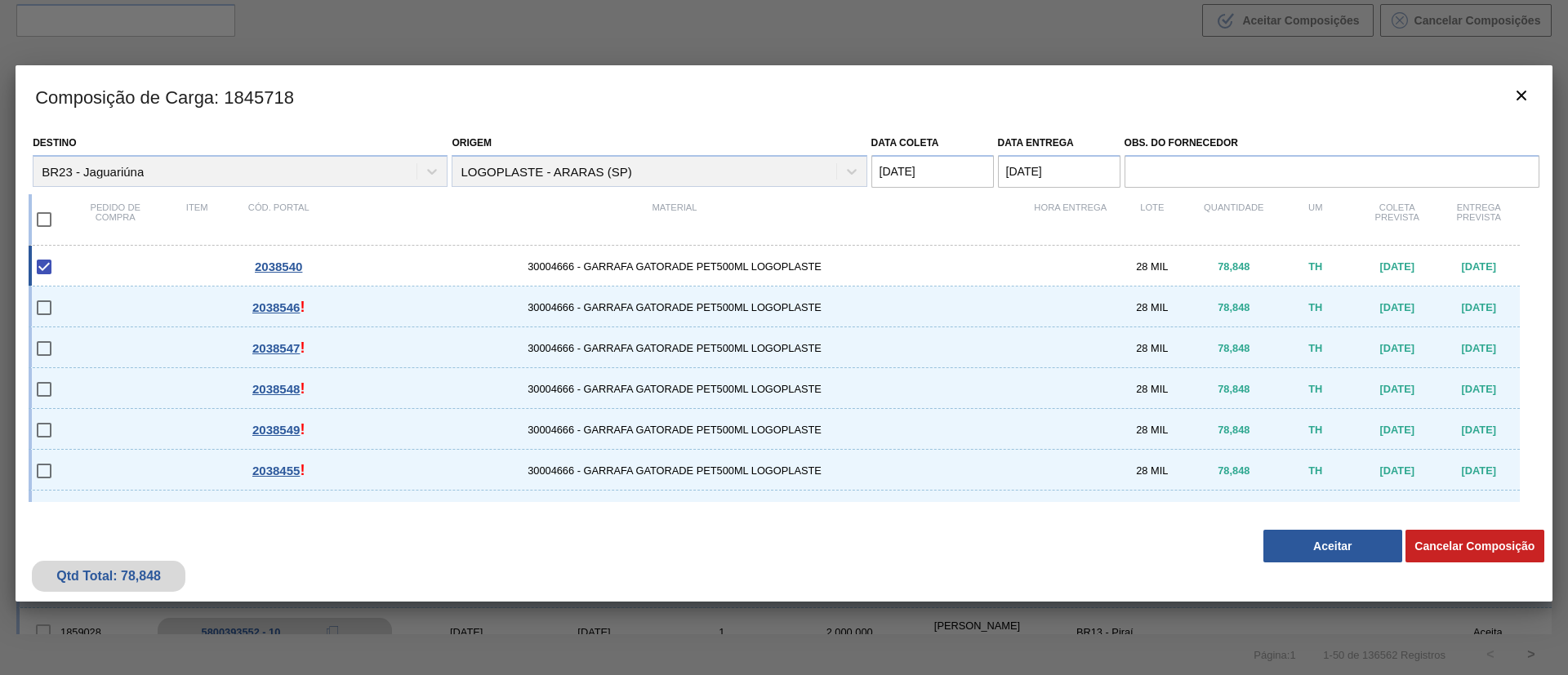
click at [1308, 578] on div "Qtd Total: 78,848 Cancelar Composição Aceitar" at bounding box center [784, 561] width 1537 height 80
click at [1325, 548] on button "Aceitar" at bounding box center [1332, 546] width 139 height 33
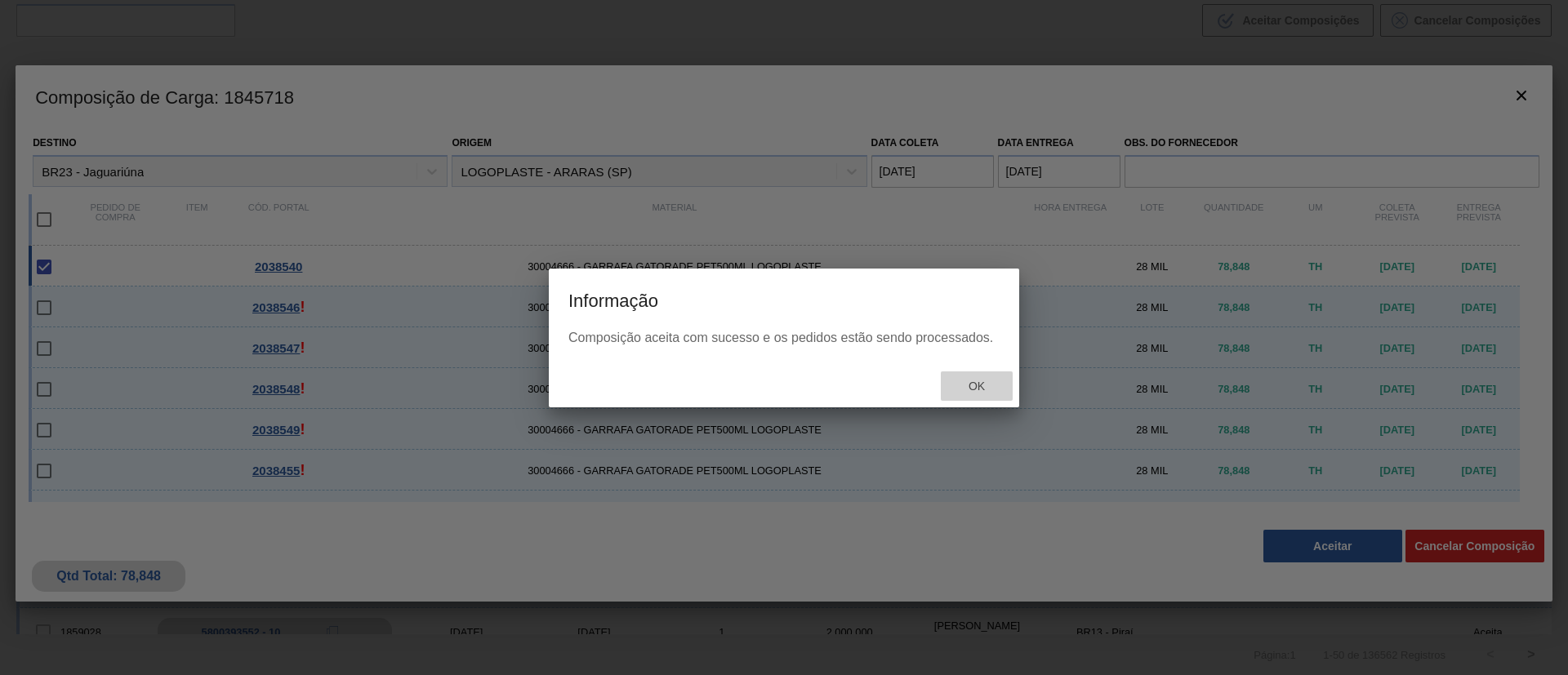
click at [984, 380] on span "Ok" at bounding box center [976, 385] width 43 height 13
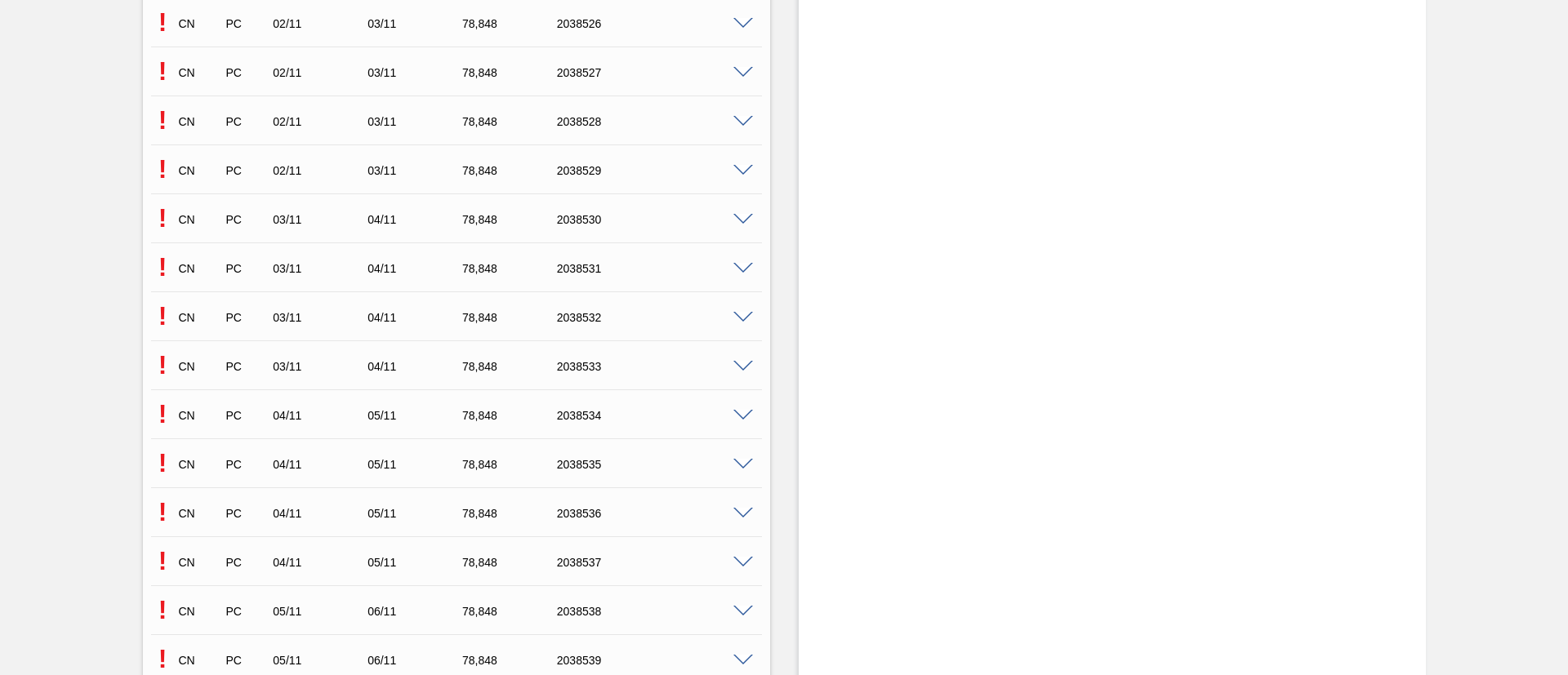
scroll to position [8150, 0]
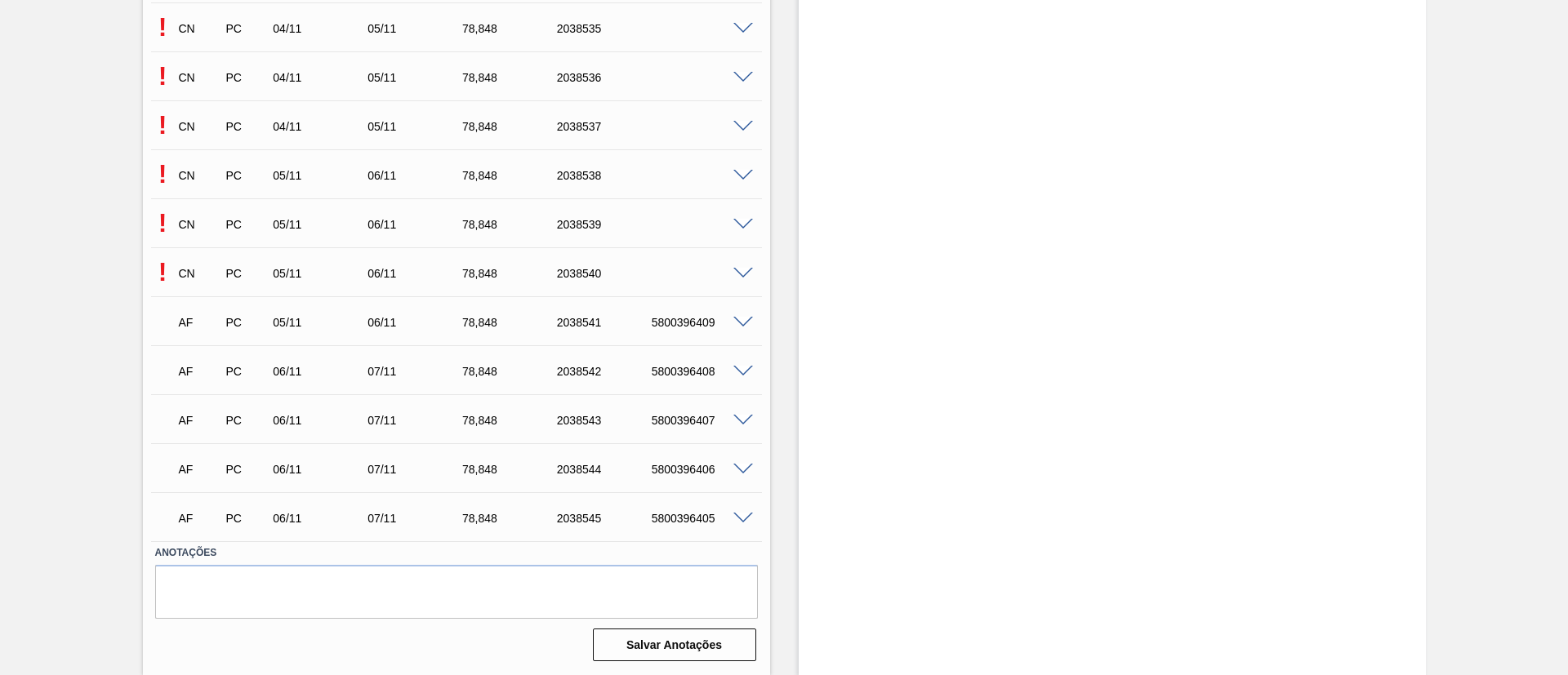
click at [741, 125] on span at bounding box center [743, 127] width 20 height 12
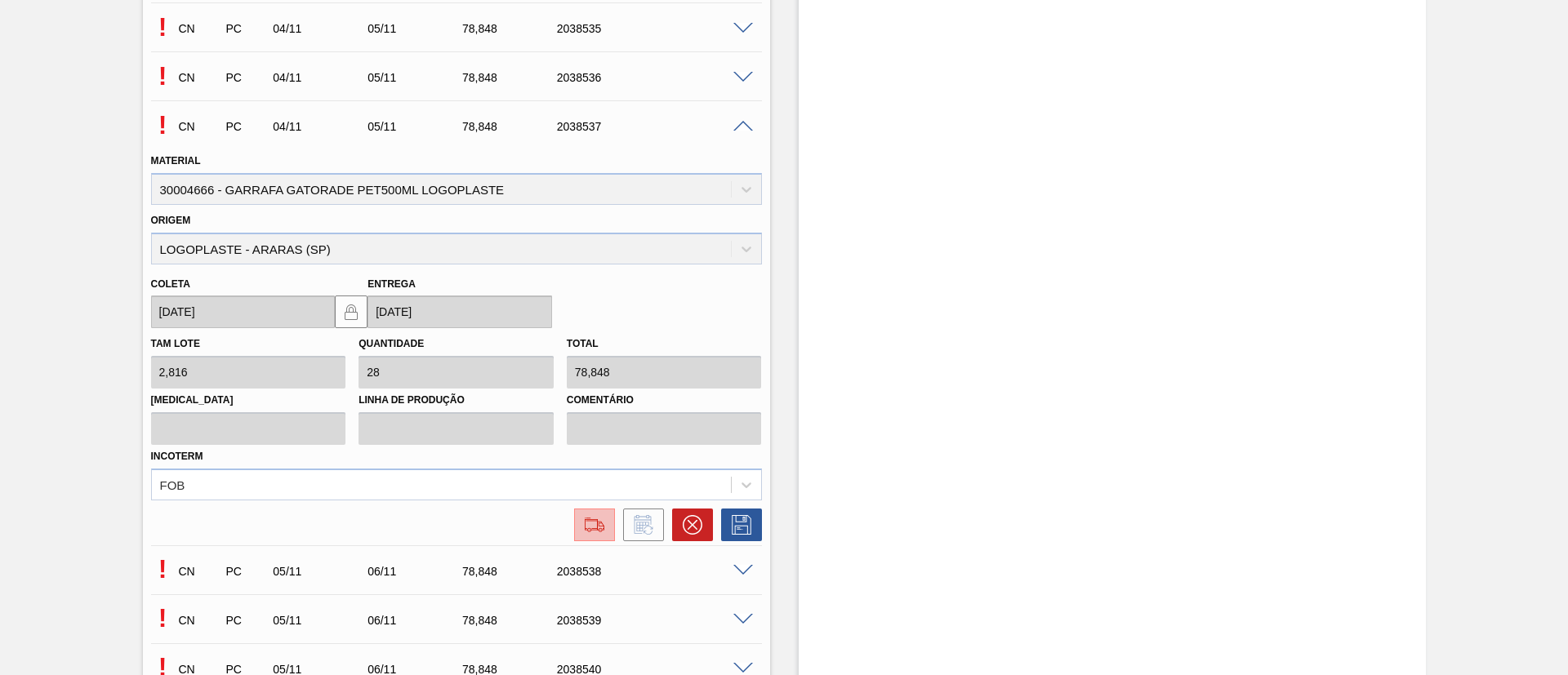
click at [593, 522] on img at bounding box center [594, 525] width 26 height 20
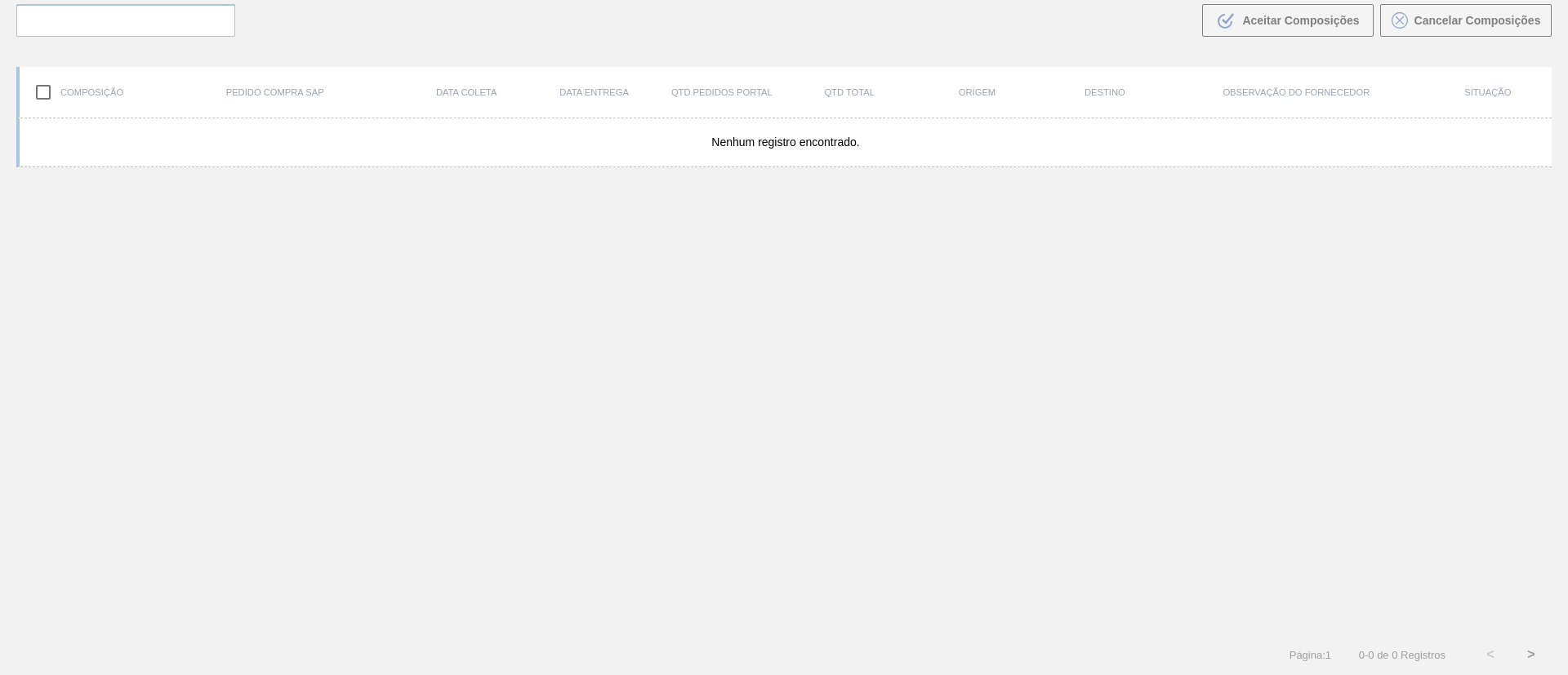
scroll to position [118, 0]
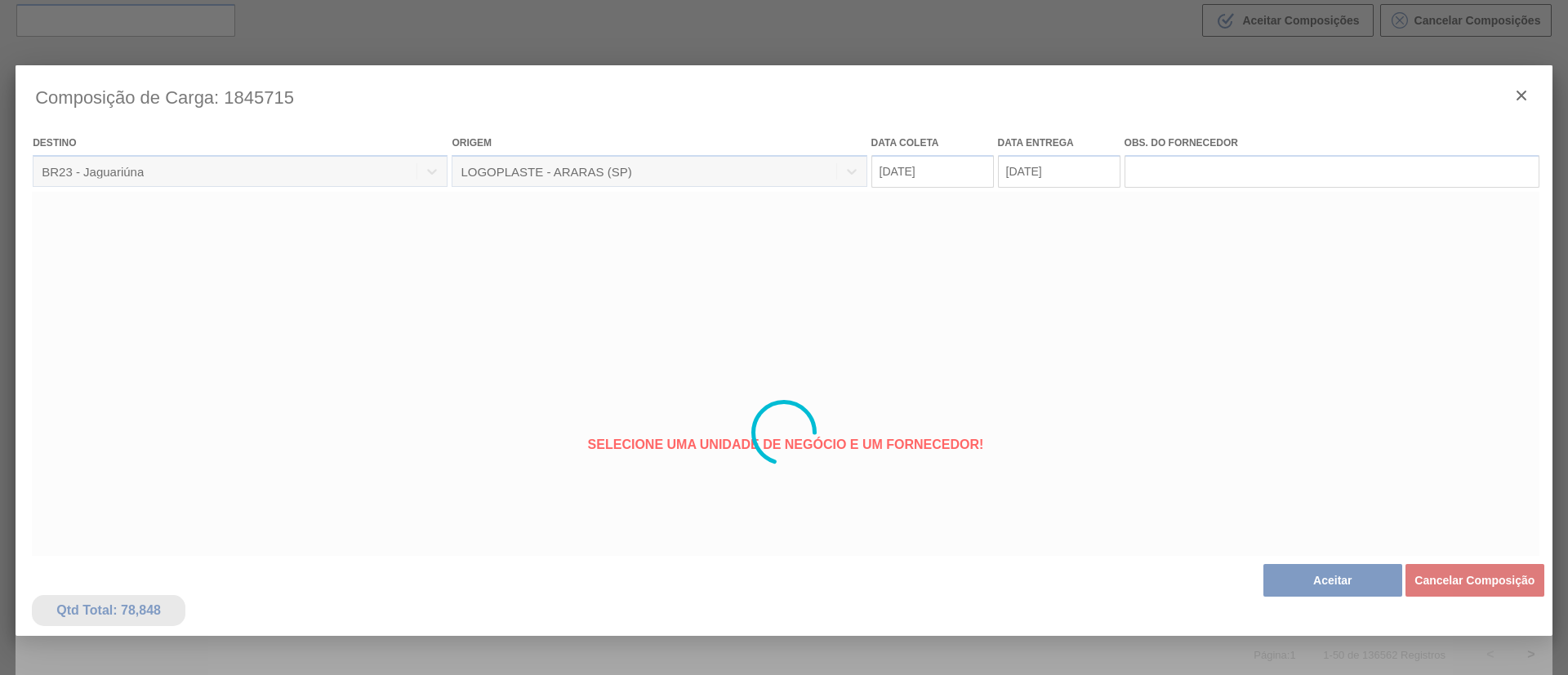
click at [1313, 581] on div at bounding box center [784, 432] width 1537 height 735
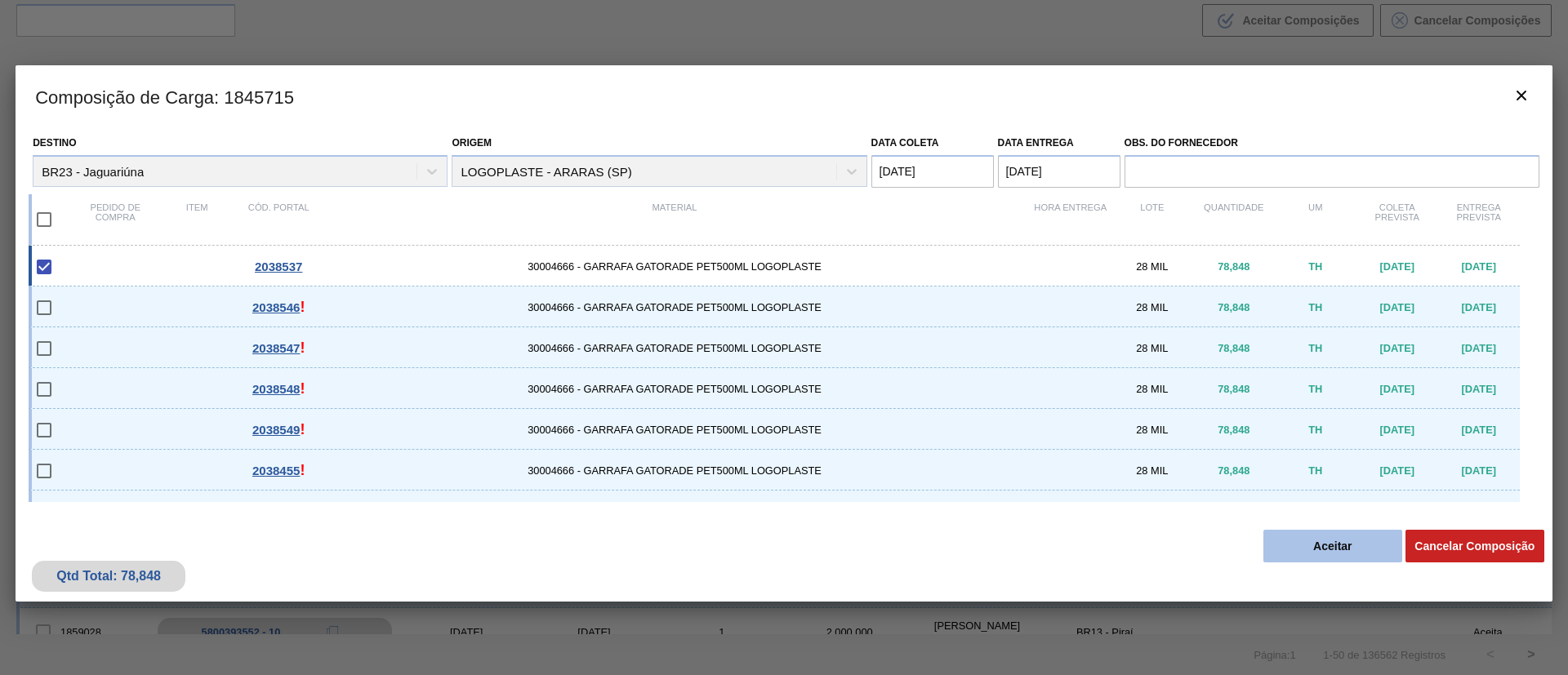
click at [1319, 536] on button "Aceitar" at bounding box center [1332, 546] width 139 height 33
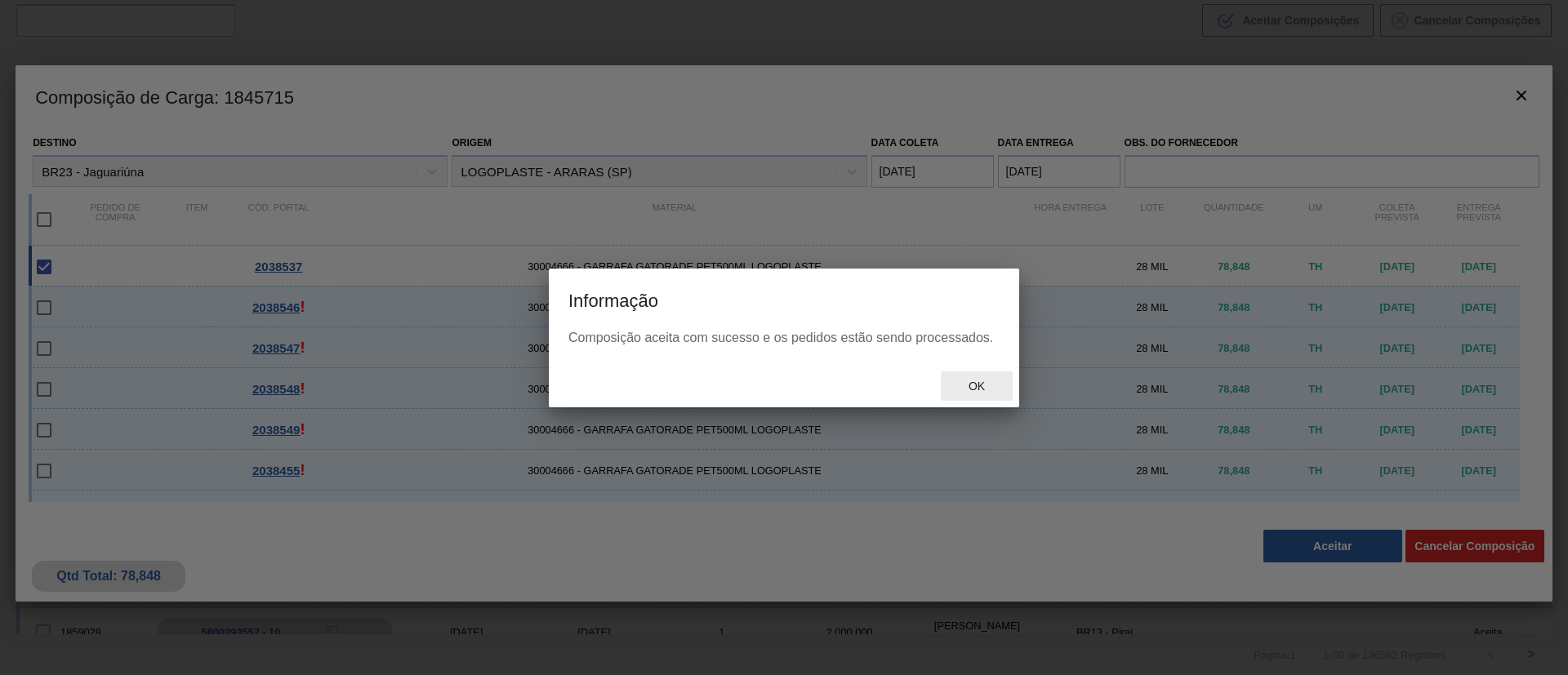
click at [979, 388] on span "Ok" at bounding box center [976, 385] width 43 height 13
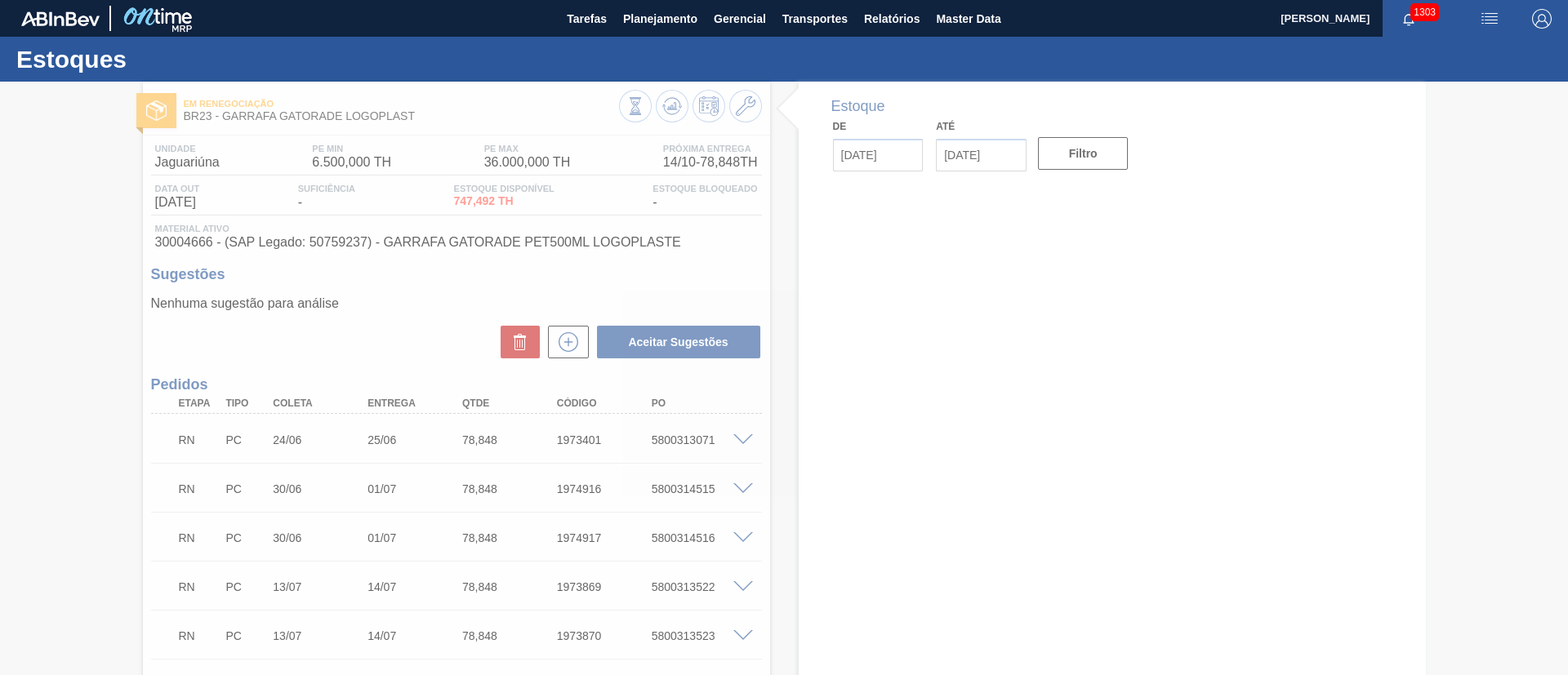
type input "[DATE]"
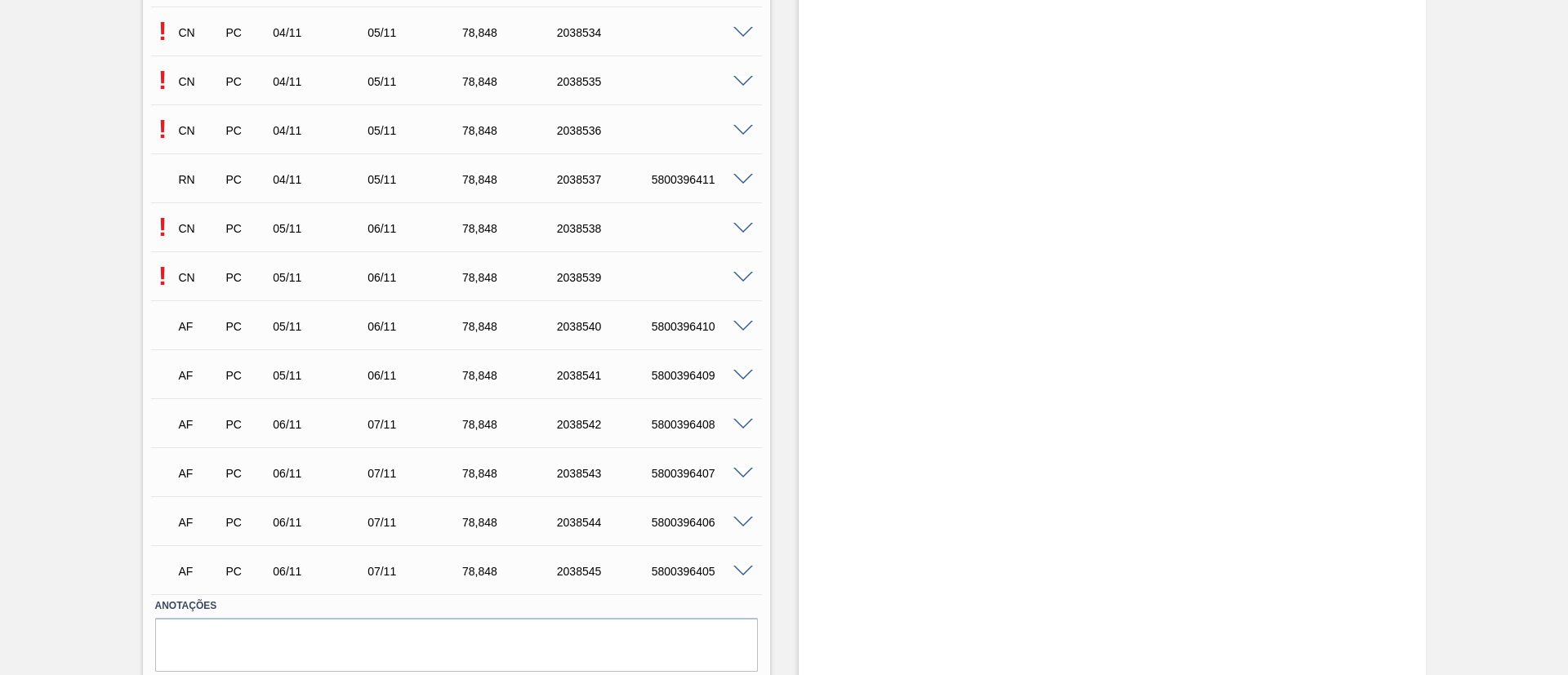
scroll to position [8150, 0]
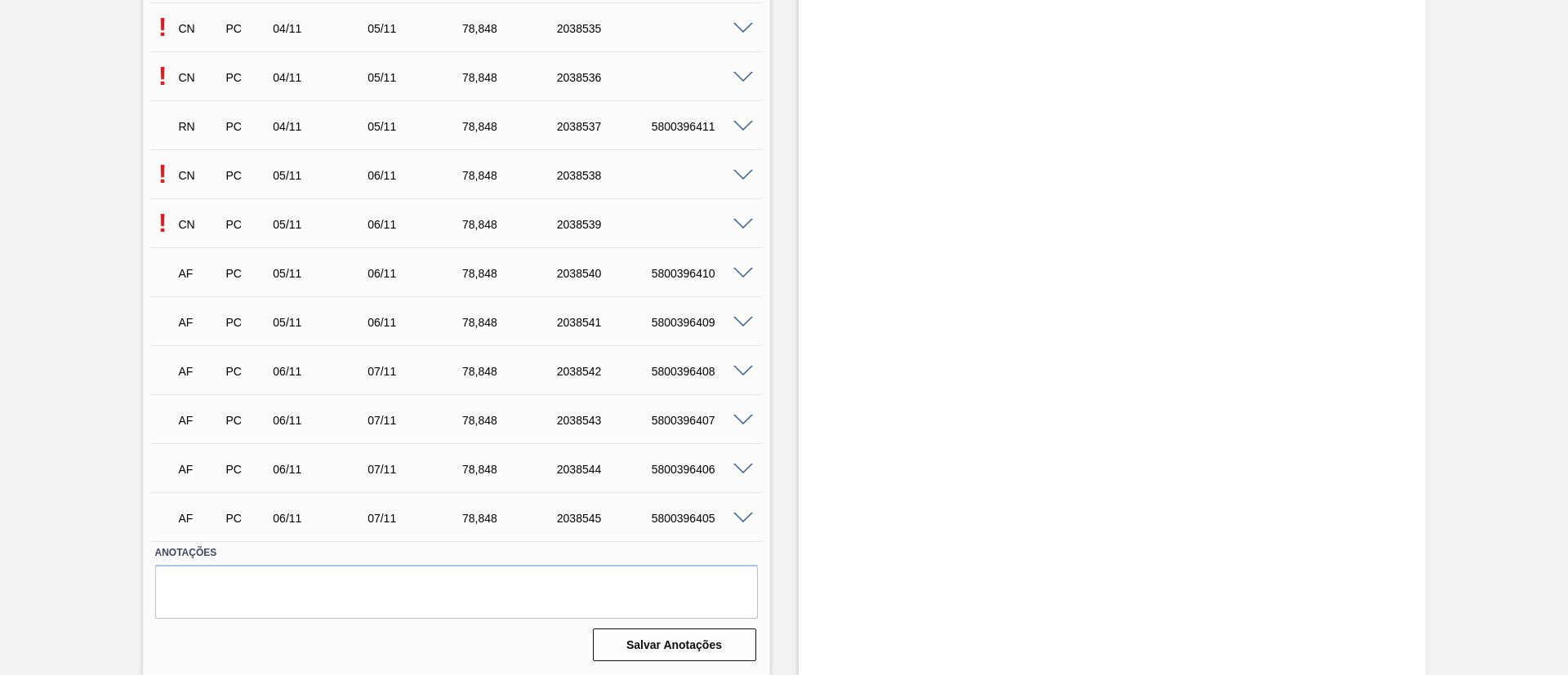
click at [740, 175] on span at bounding box center [743, 176] width 20 height 12
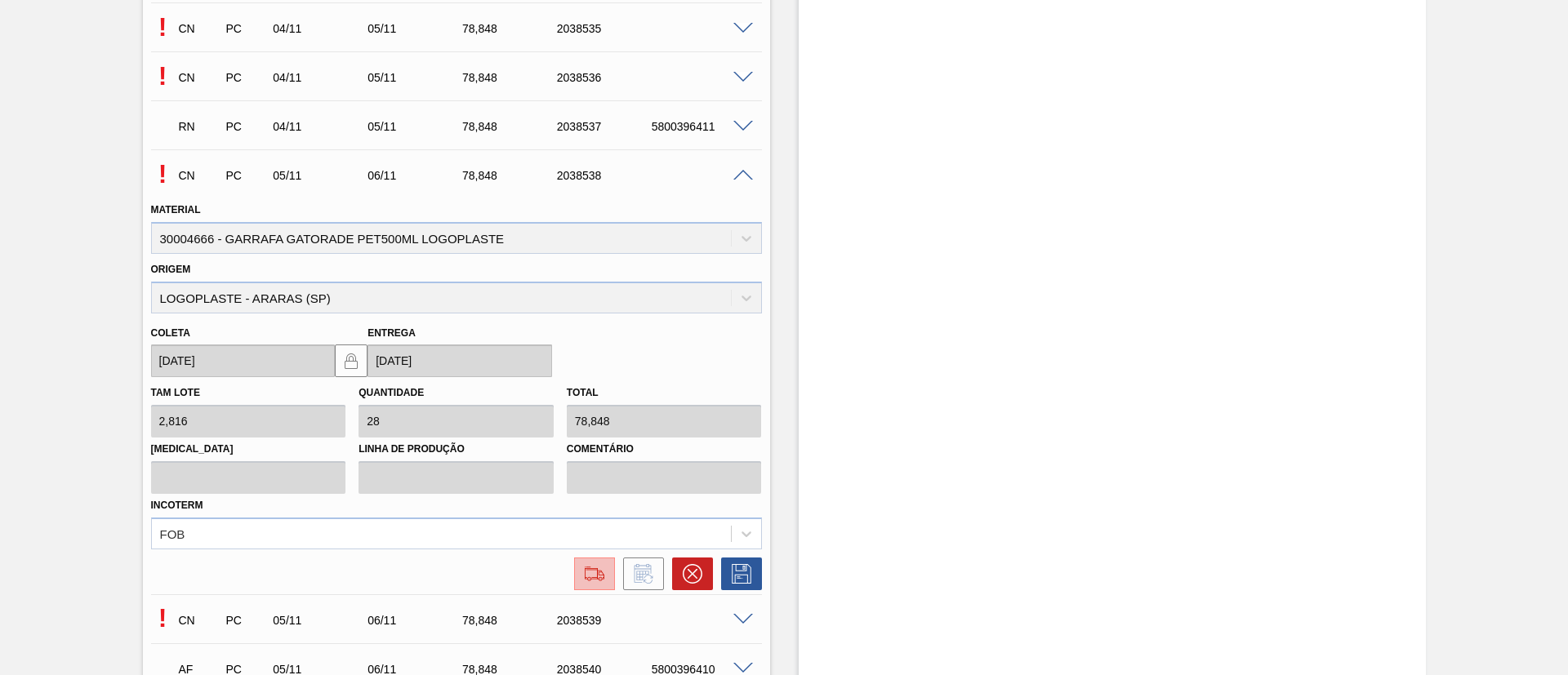
click at [581, 583] on img at bounding box center [594, 574] width 26 height 20
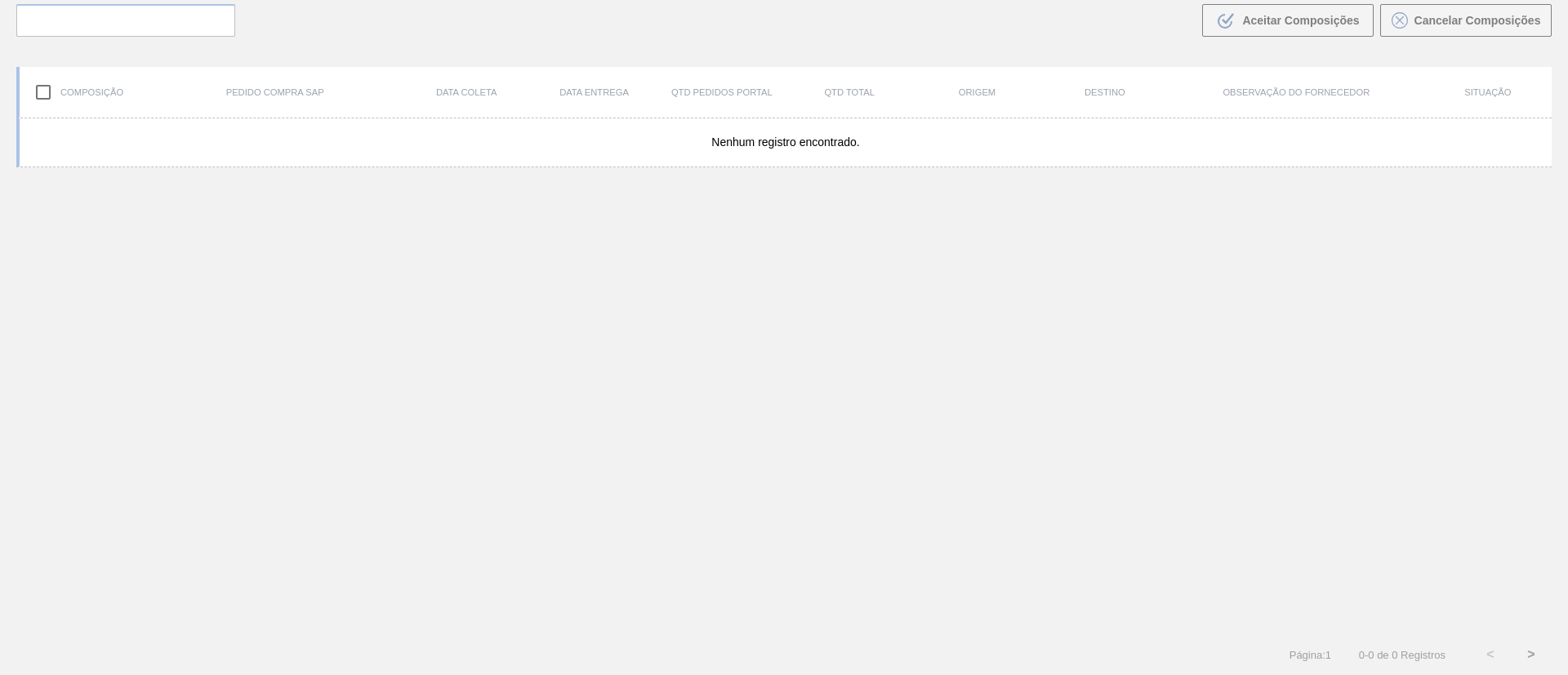
scroll to position [118, 0]
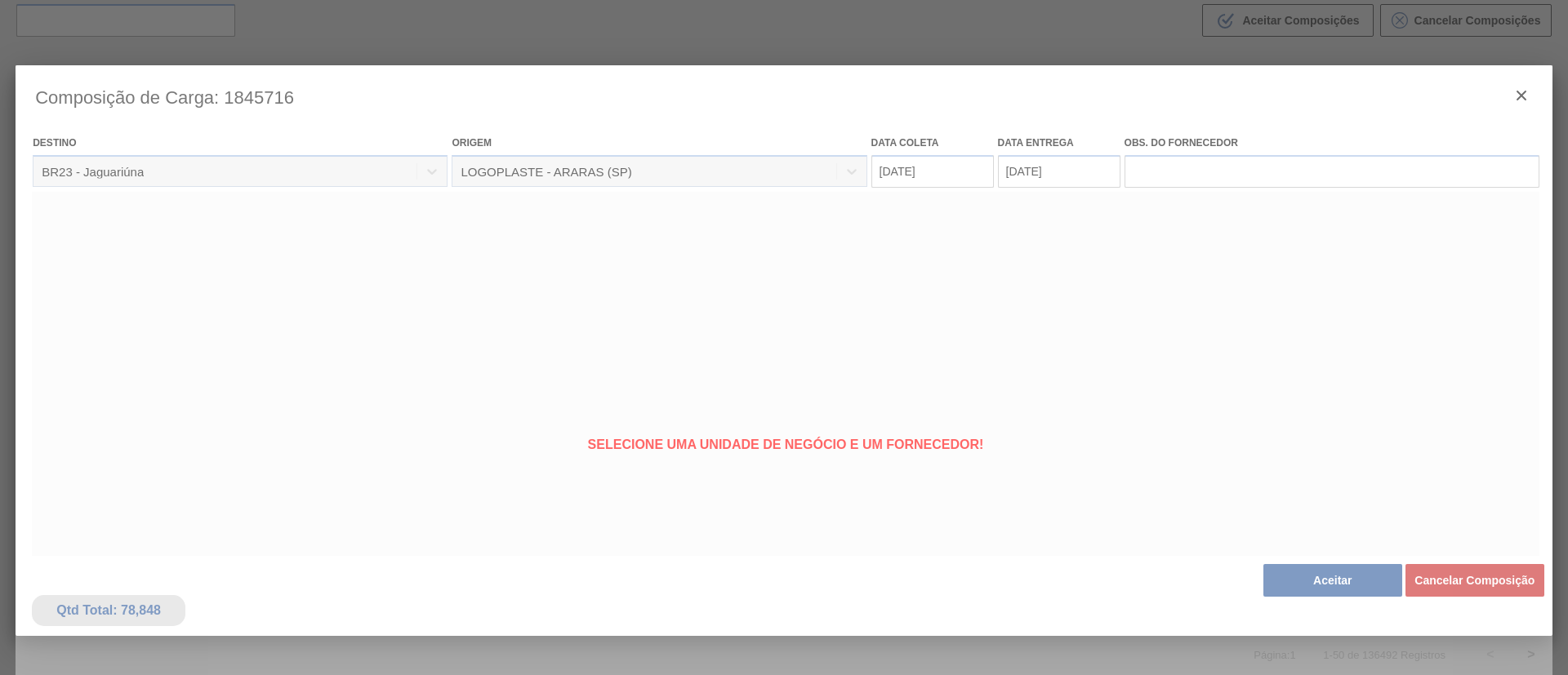
click at [1291, 580] on div at bounding box center [784, 432] width 1537 height 735
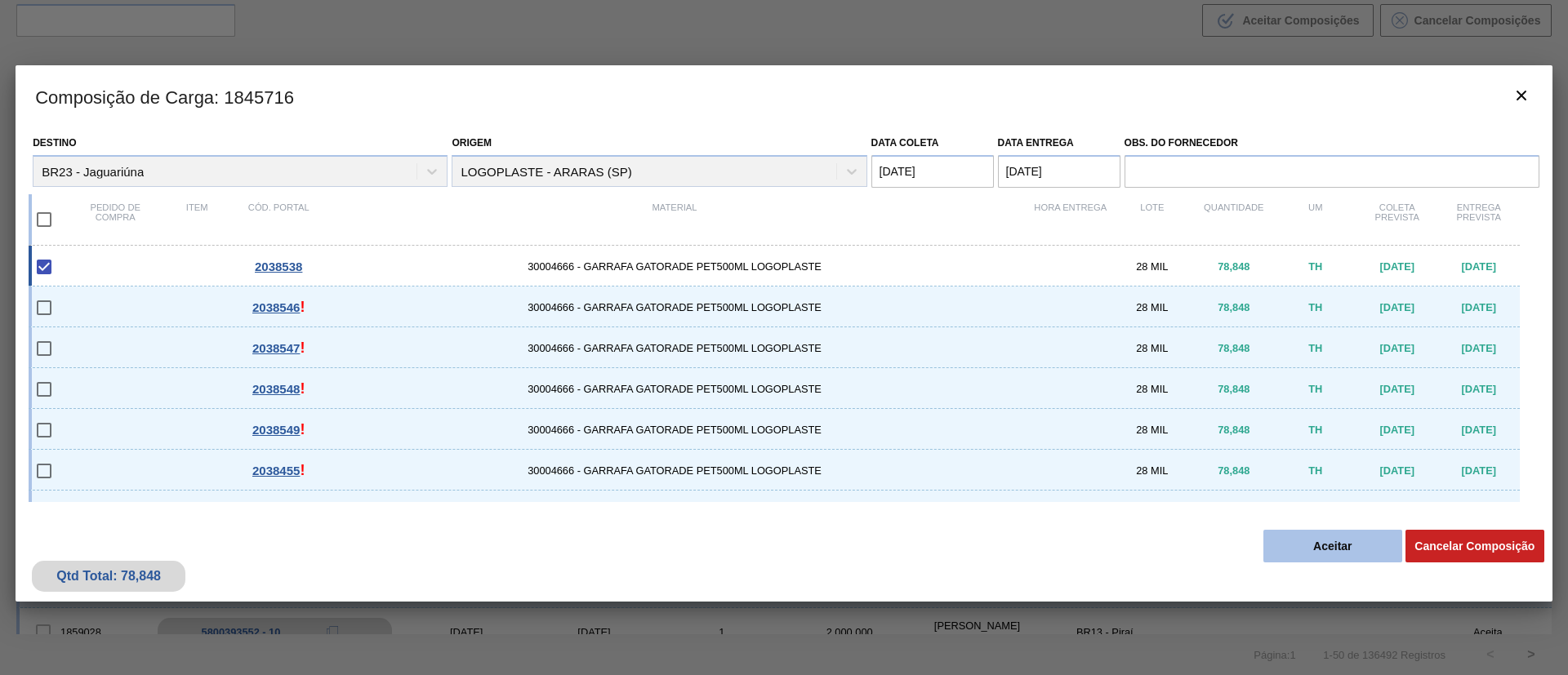
click at [1315, 545] on button "Aceitar" at bounding box center [1332, 546] width 139 height 33
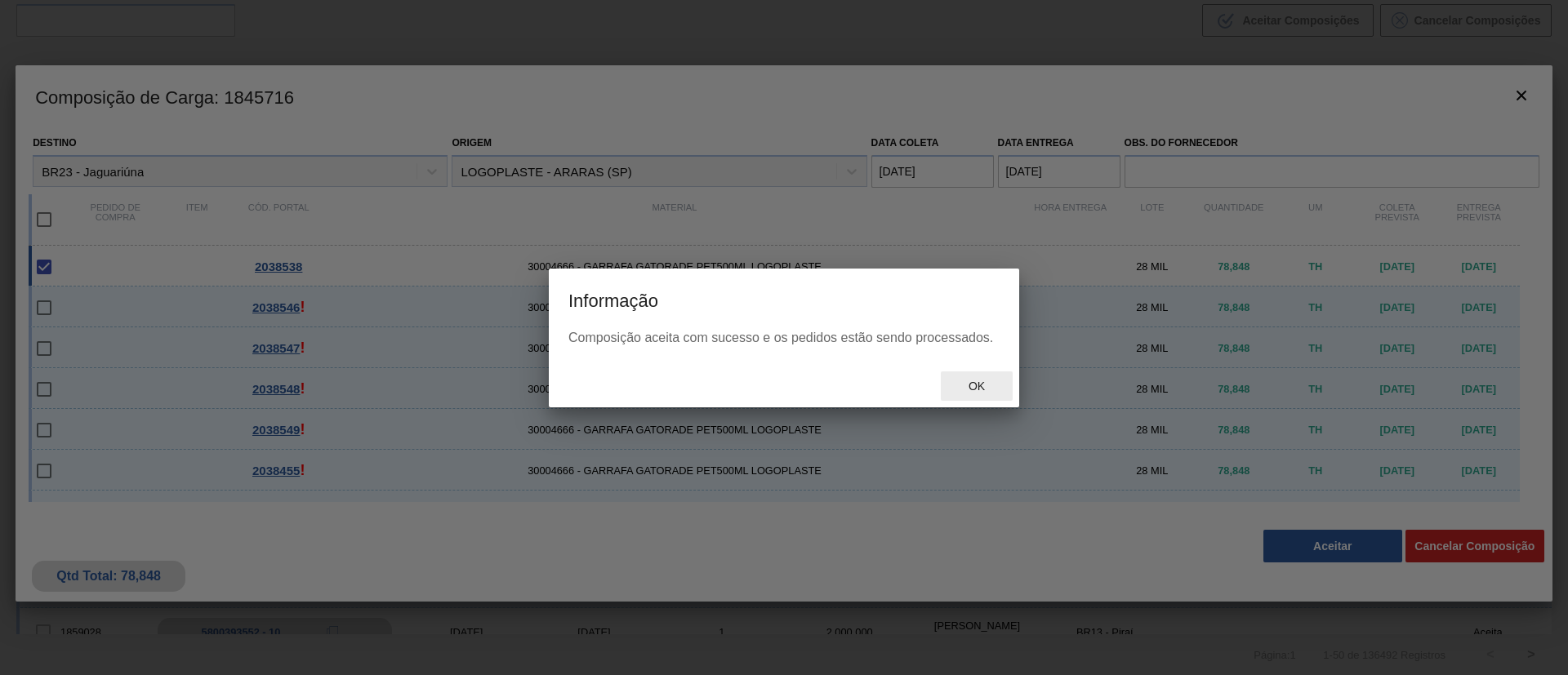
click at [980, 395] on div "Ok" at bounding box center [977, 386] width 72 height 30
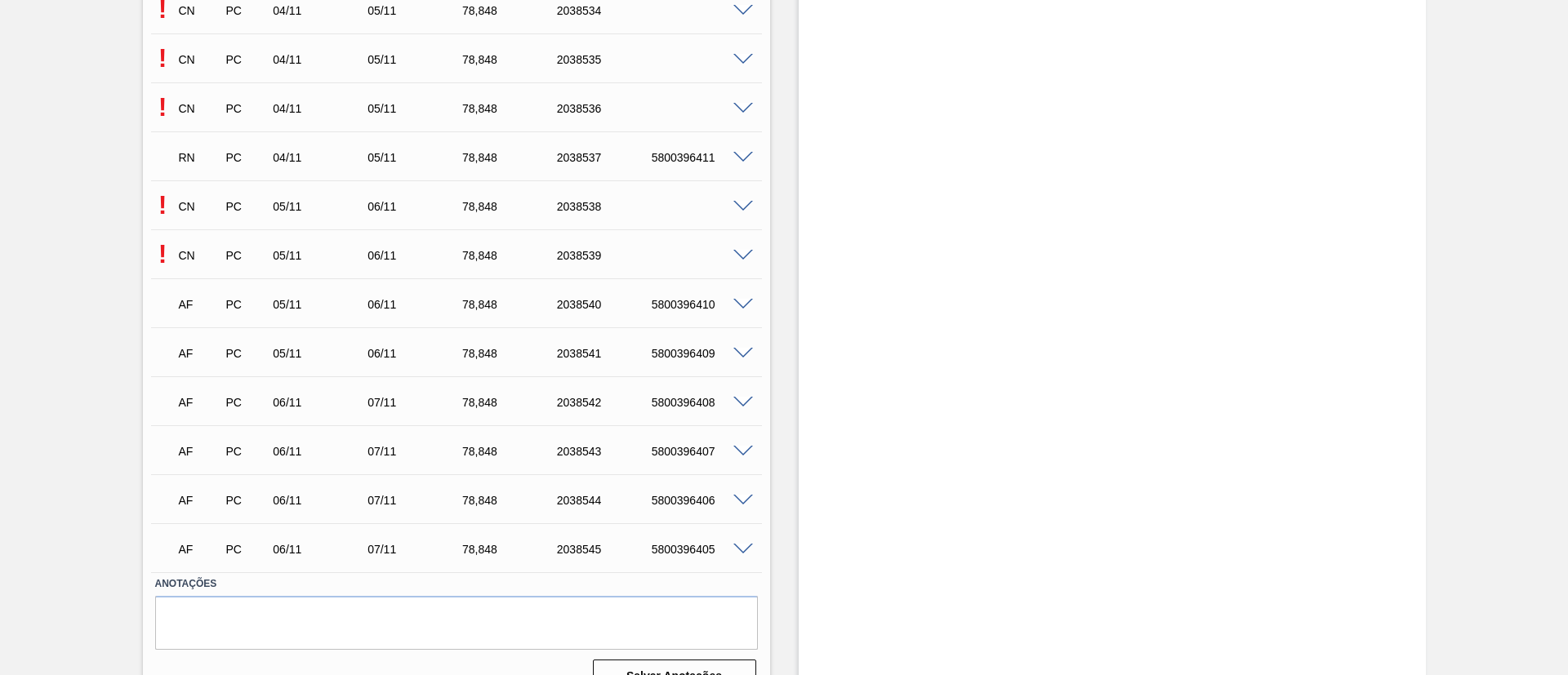
scroll to position [8150, 0]
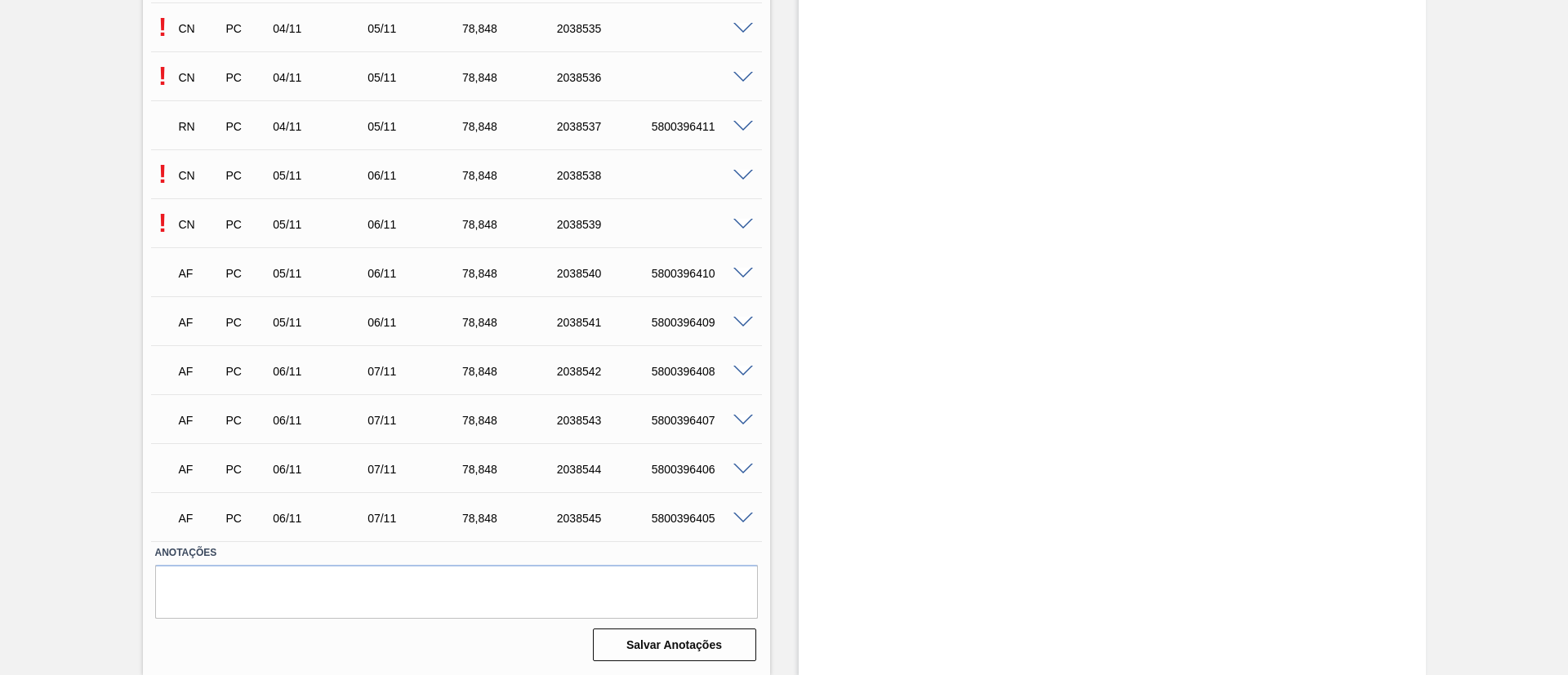
click at [738, 165] on div "! CN PC 05/11 06/11 78,[PHONE_NUMBER]" at bounding box center [455, 174] width 610 height 41
click at [739, 229] on div "! CN PC 05/11 06/11 78,[PHONE_NUMBER]" at bounding box center [455, 223] width 610 height 41
click at [742, 228] on span at bounding box center [743, 225] width 20 height 12
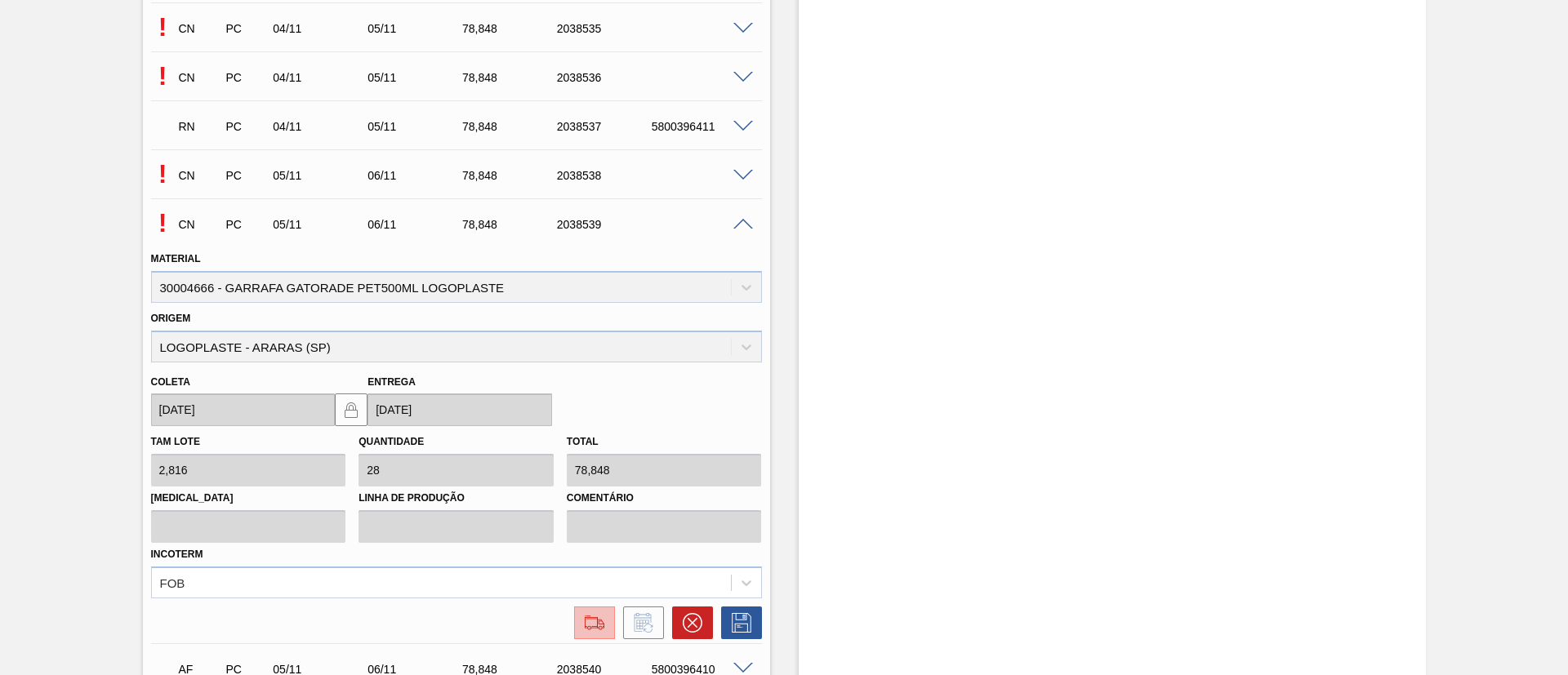
click at [597, 611] on button at bounding box center [594, 622] width 41 height 33
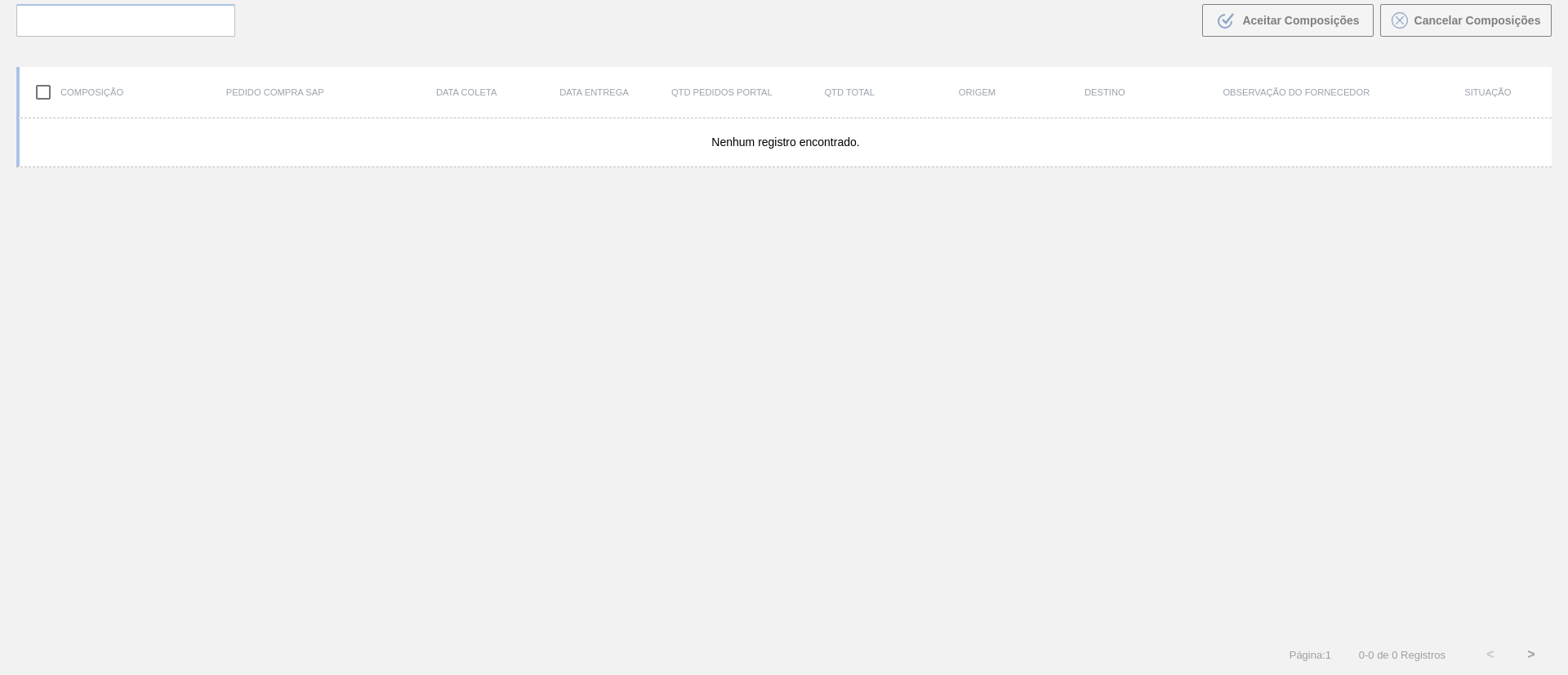
scroll to position [118, 0]
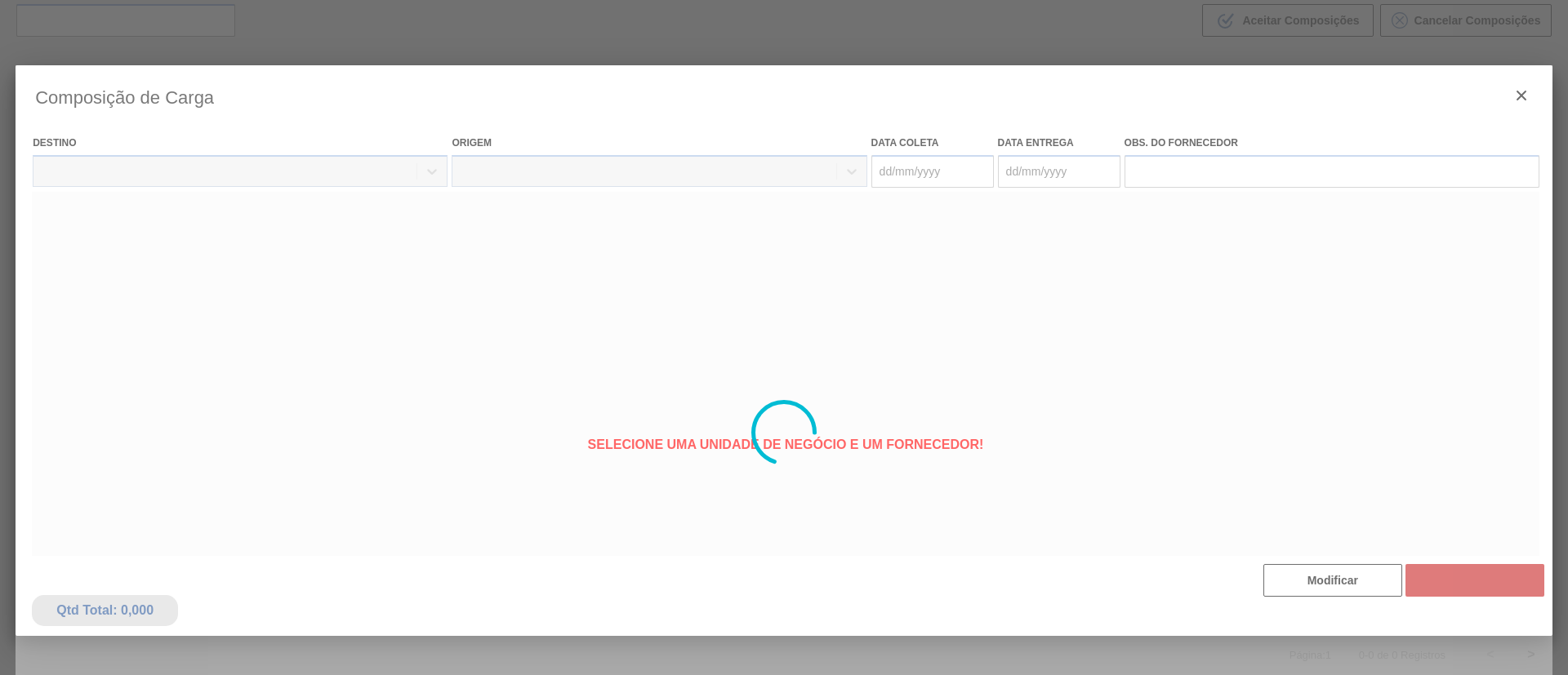
type coleta "[DATE]"
type Entrega "[DATE]"
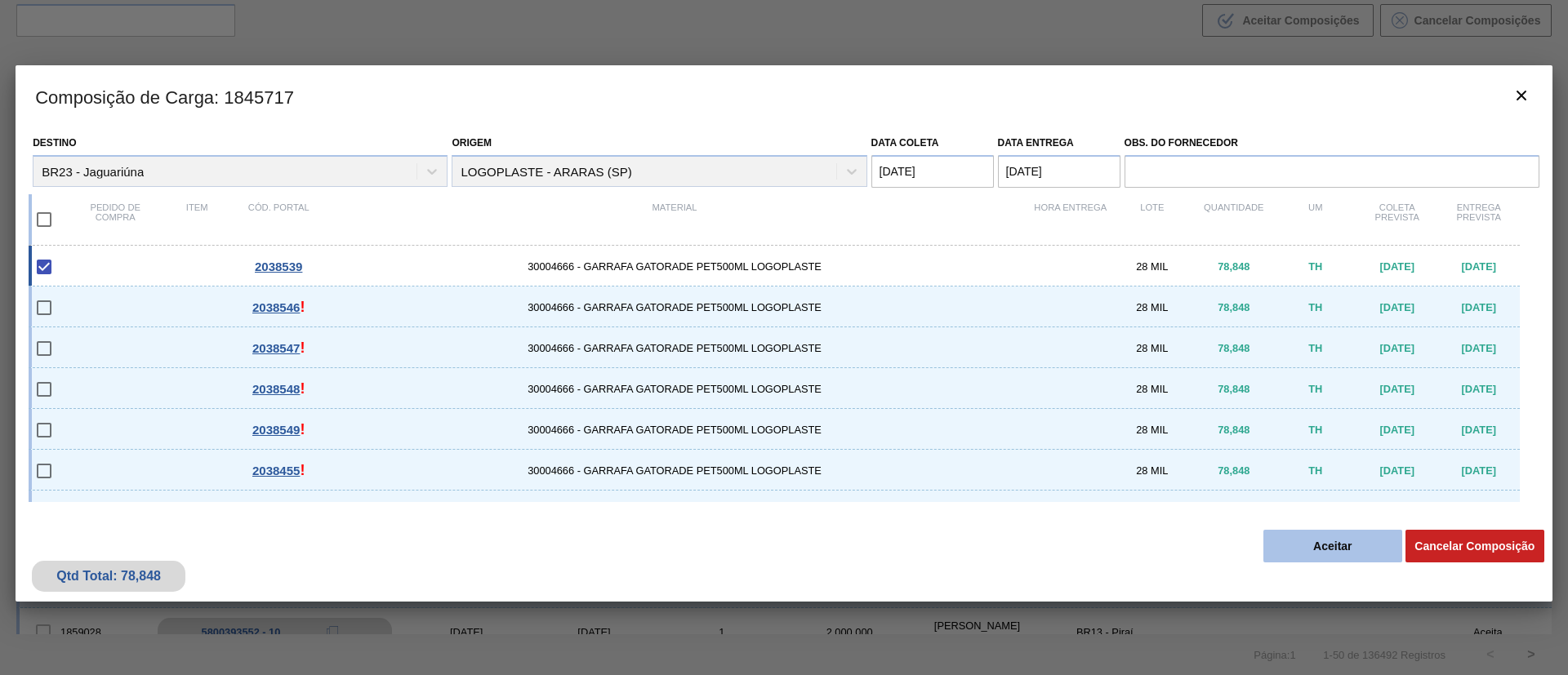
click at [1320, 543] on button "Aceitar" at bounding box center [1332, 546] width 139 height 33
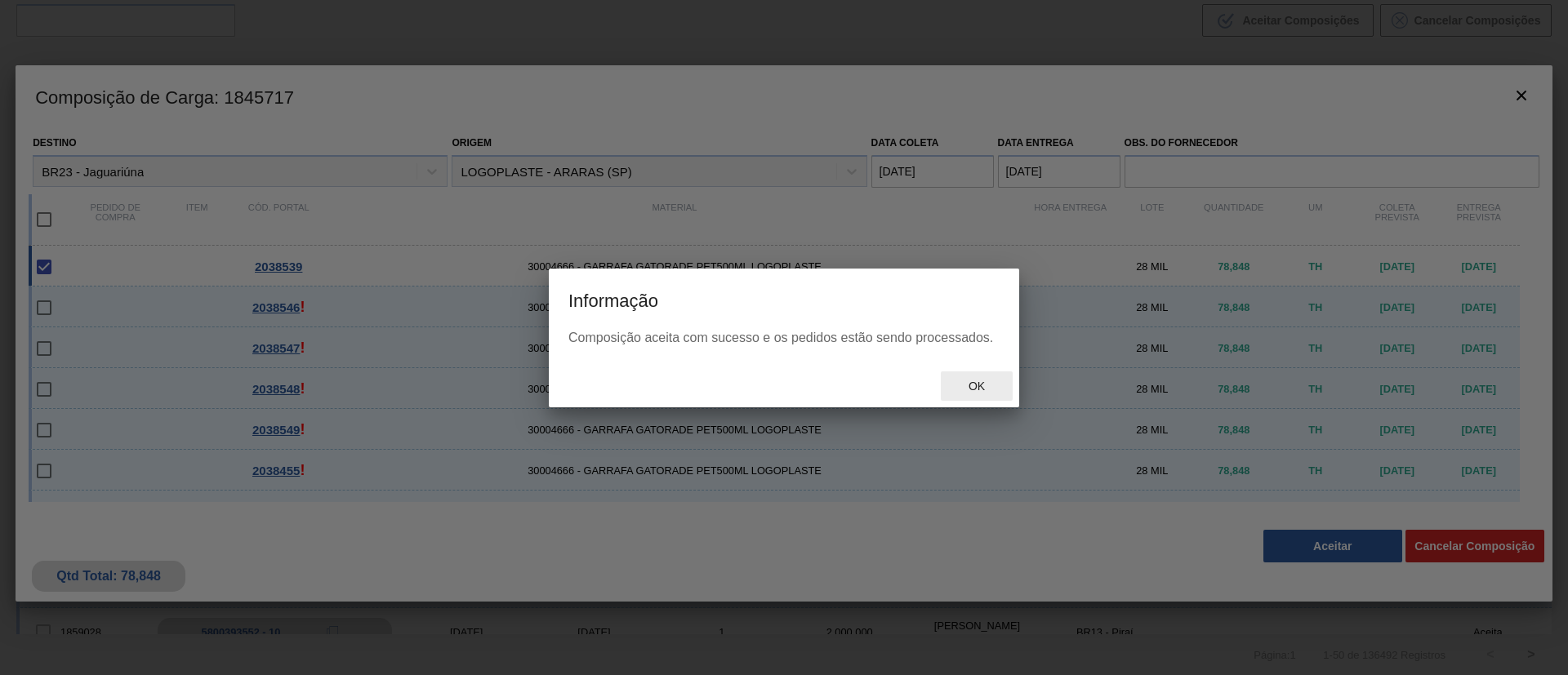
click at [981, 396] on div "Ok" at bounding box center [977, 386] width 72 height 30
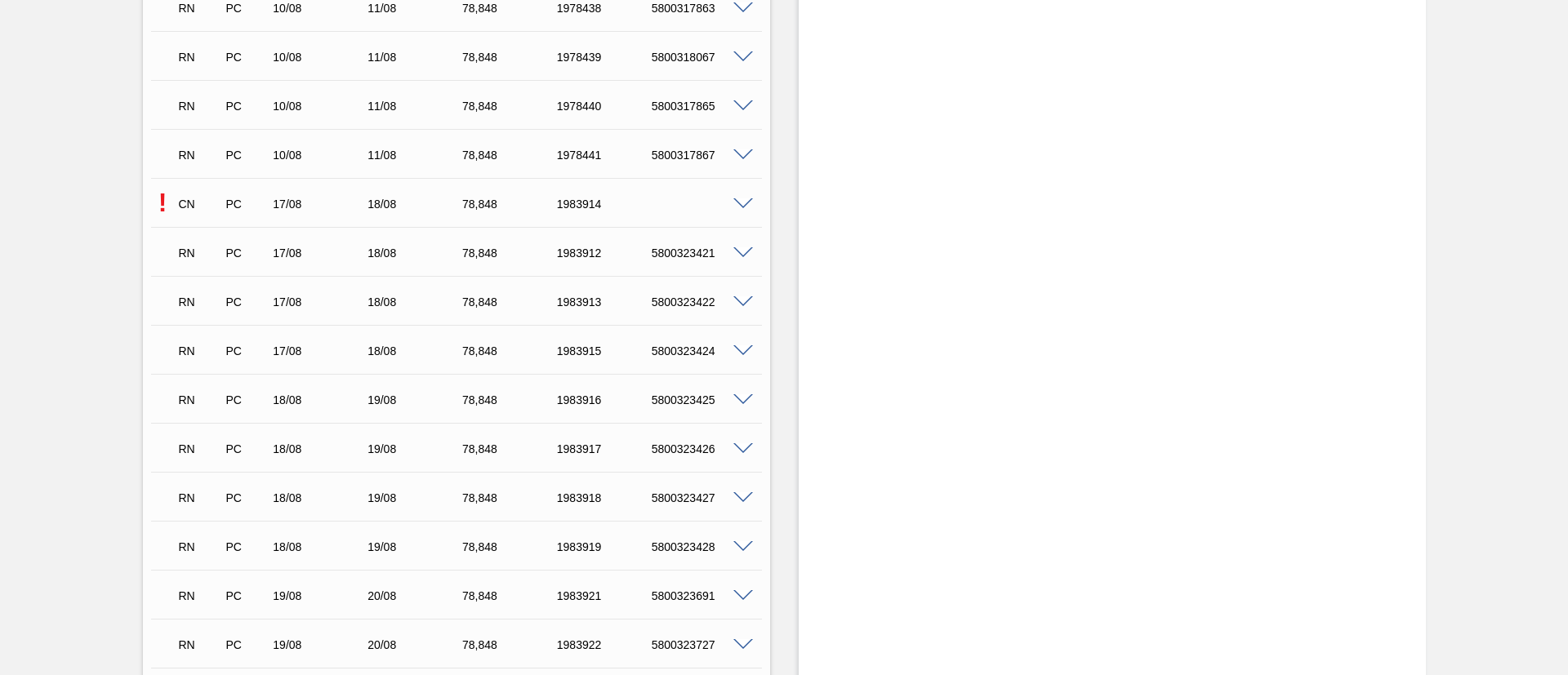
scroll to position [1592, 0]
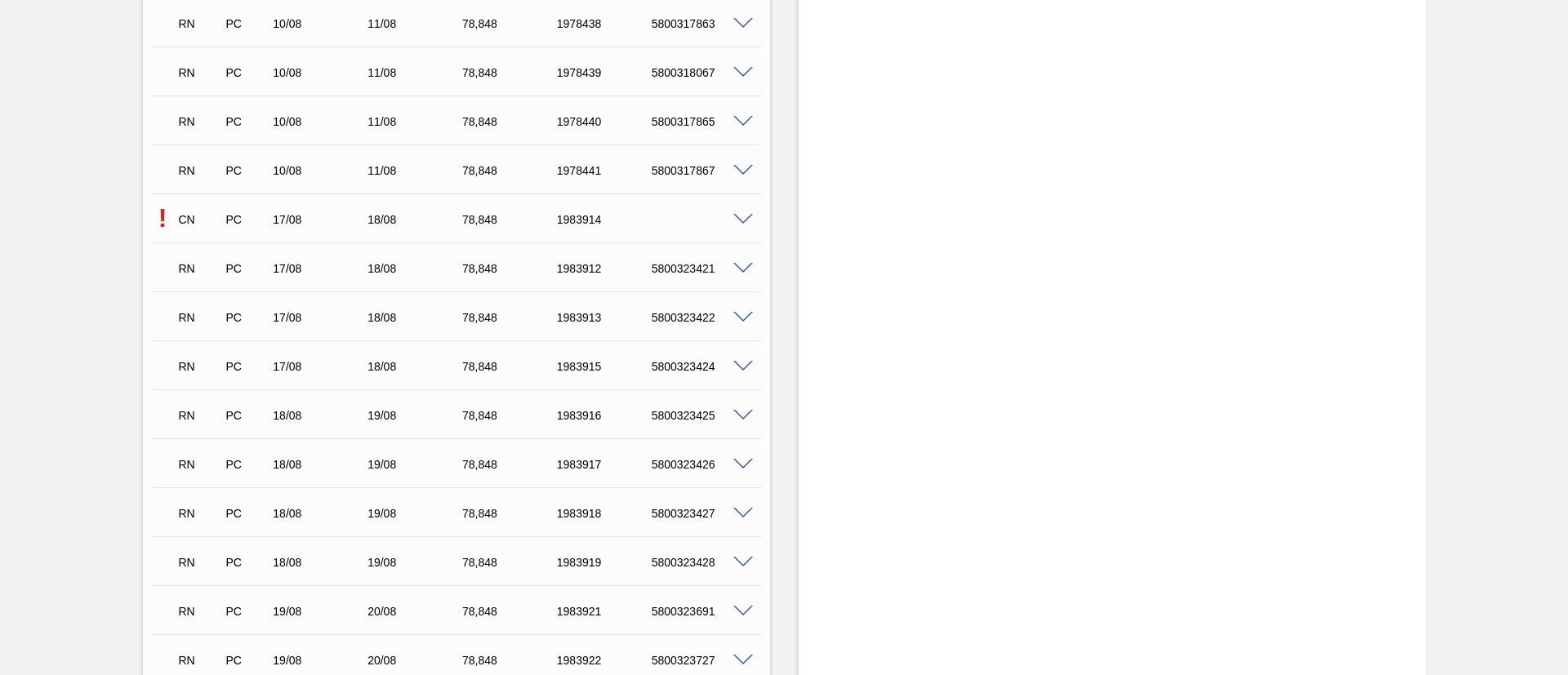
click at [742, 220] on span at bounding box center [743, 220] width 20 height 12
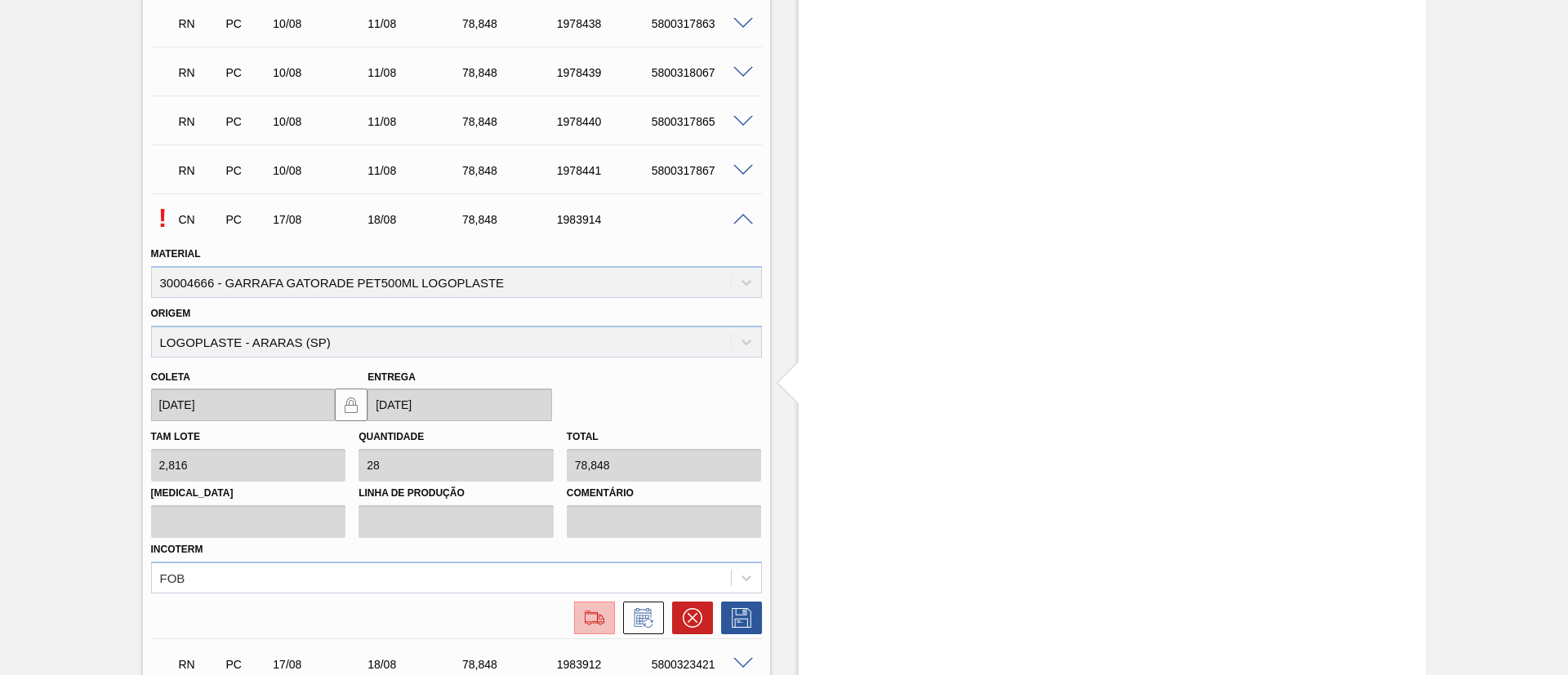
click at [593, 612] on img at bounding box center [594, 618] width 26 height 20
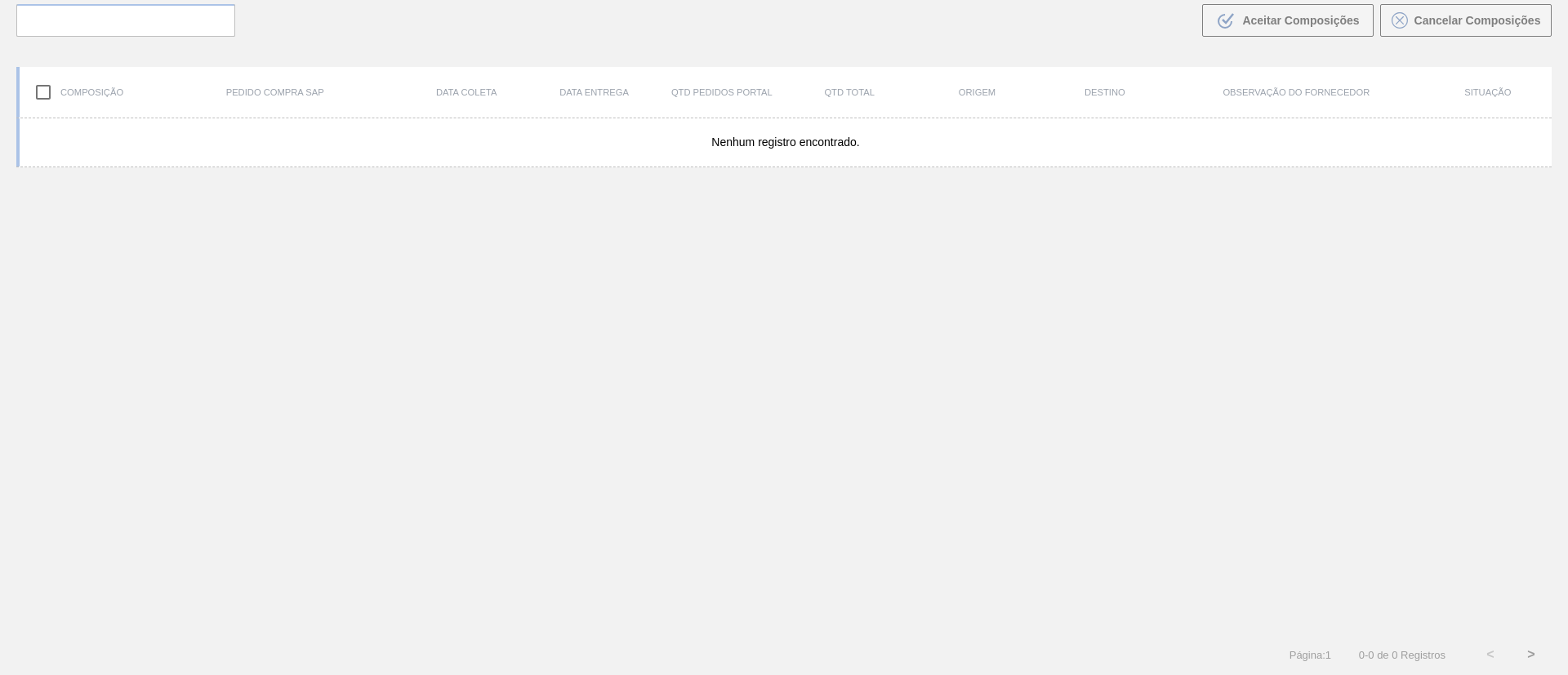
scroll to position [118, 0]
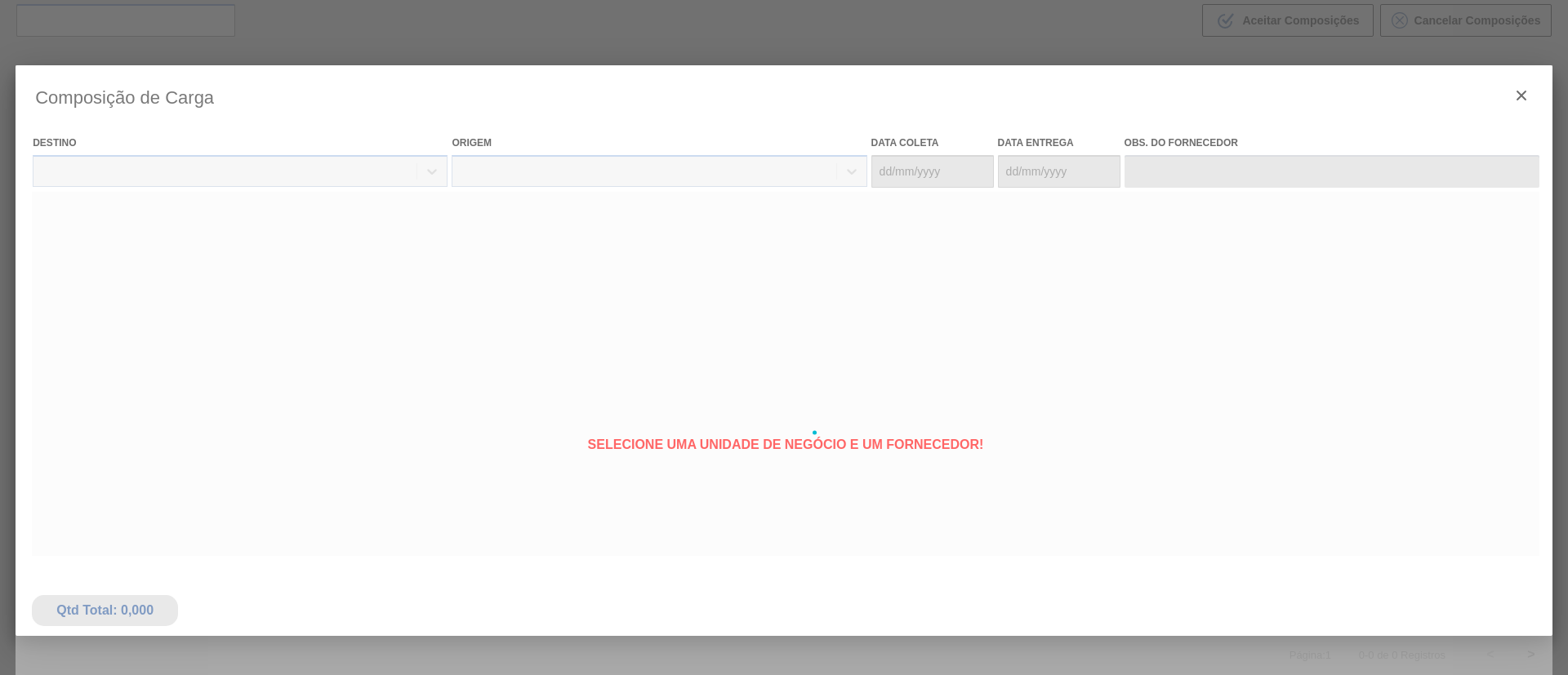
type coleta "[DATE]"
type Entrega "[DATE]"
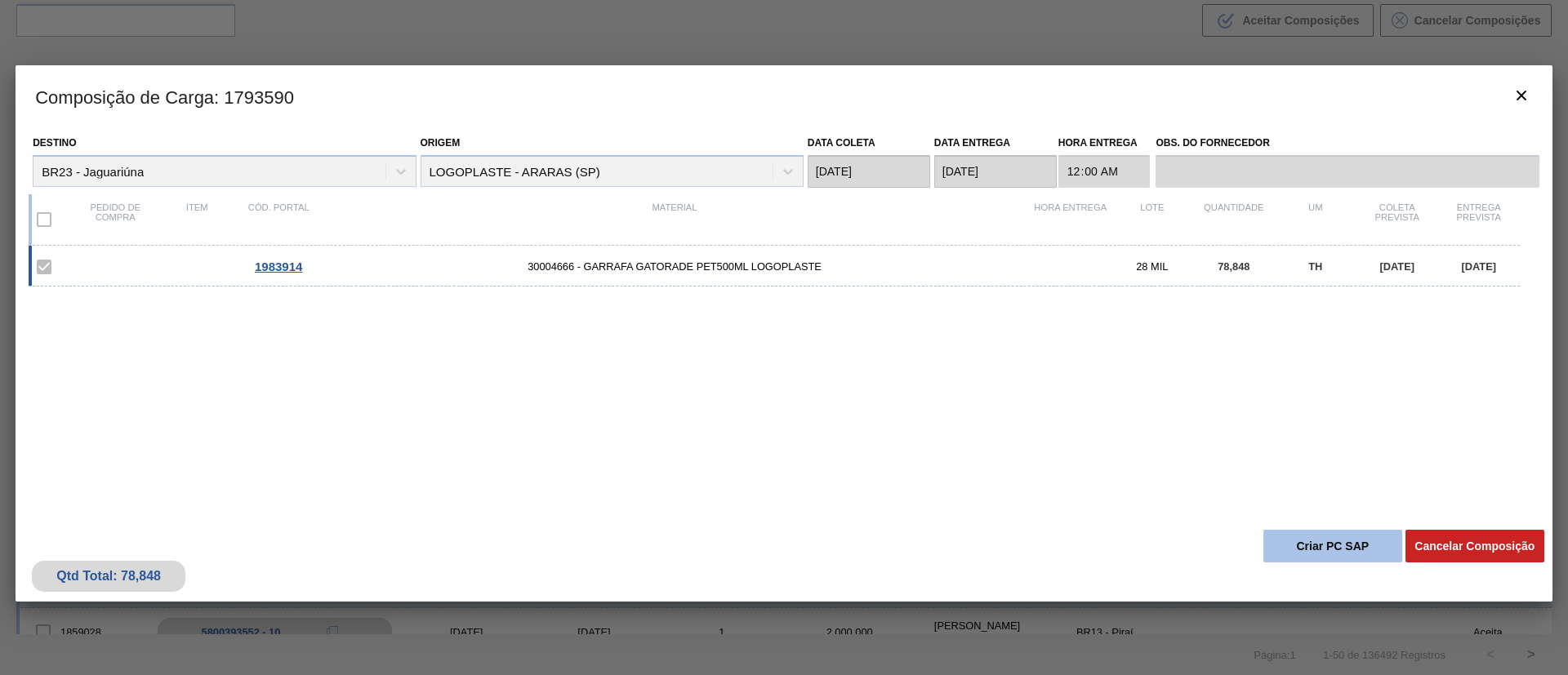
click at [1310, 541] on button "Criar PC SAP" at bounding box center [1332, 546] width 139 height 33
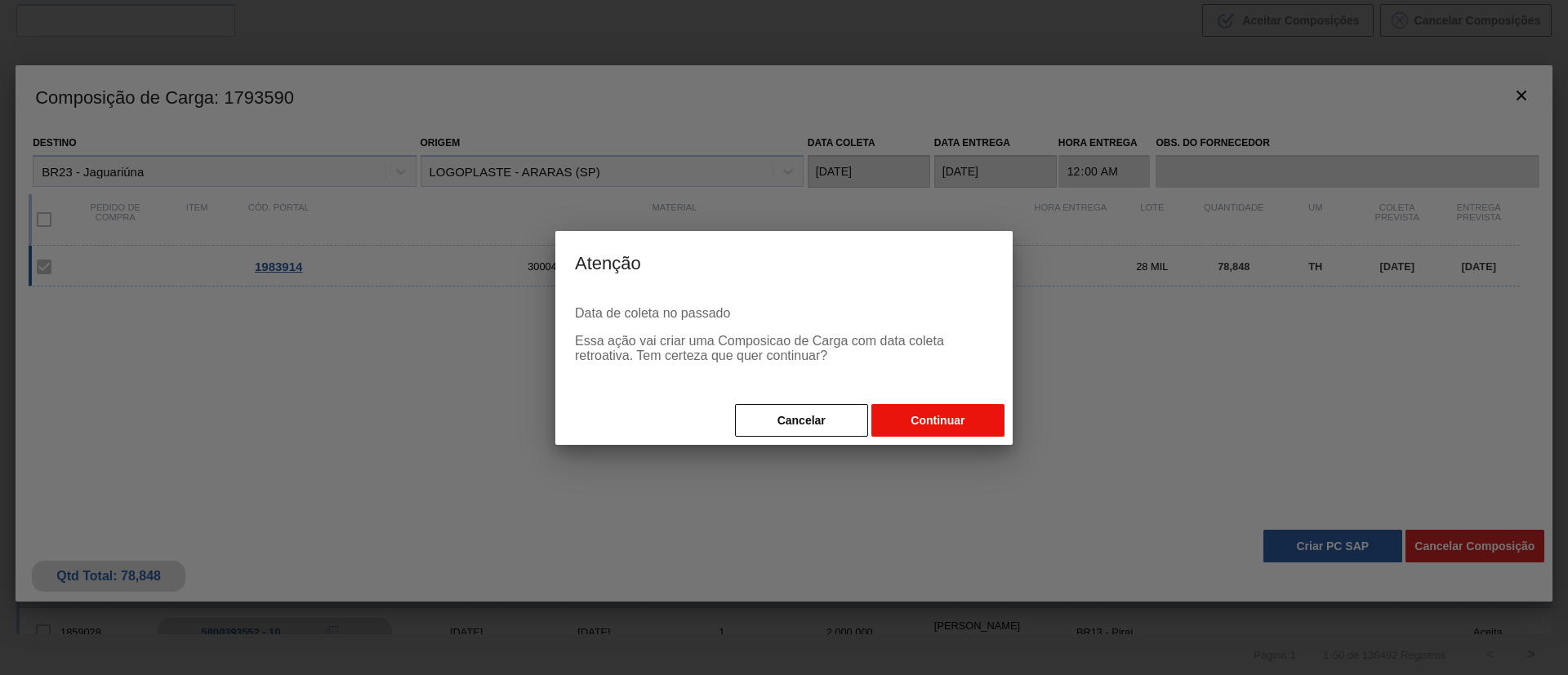
click at [933, 406] on button "Continuar" at bounding box center [937, 420] width 133 height 33
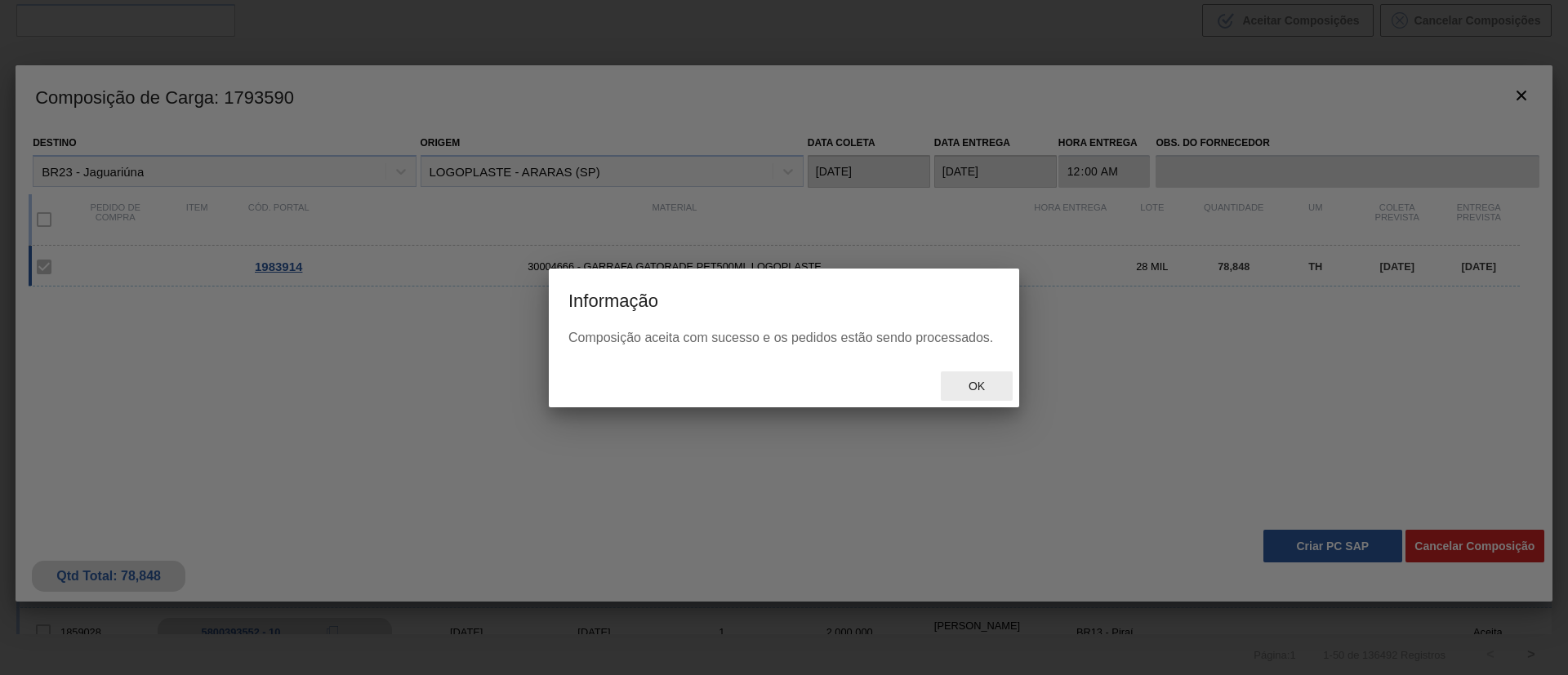
click at [992, 379] on span "Ok" at bounding box center [976, 385] width 43 height 13
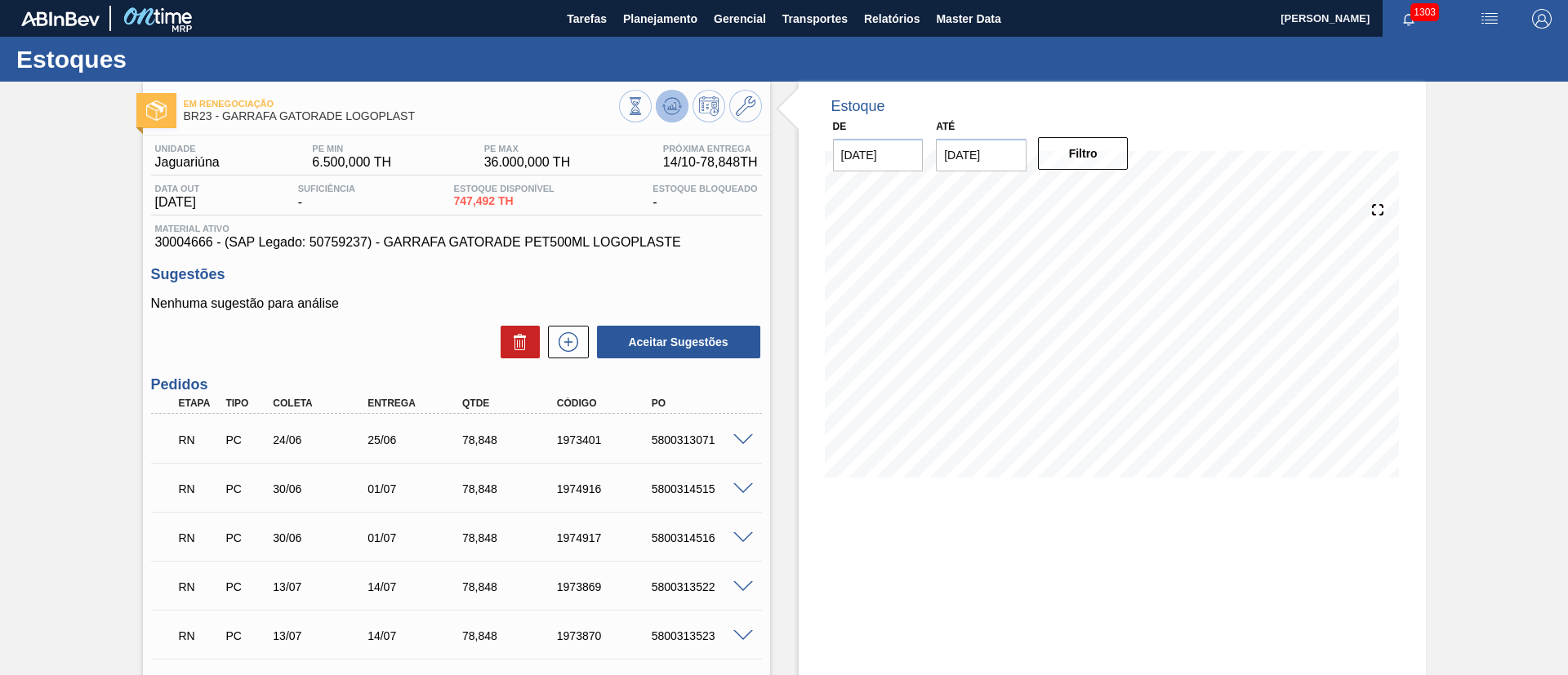
click at [660, 112] on button at bounding box center [671, 106] width 33 height 33
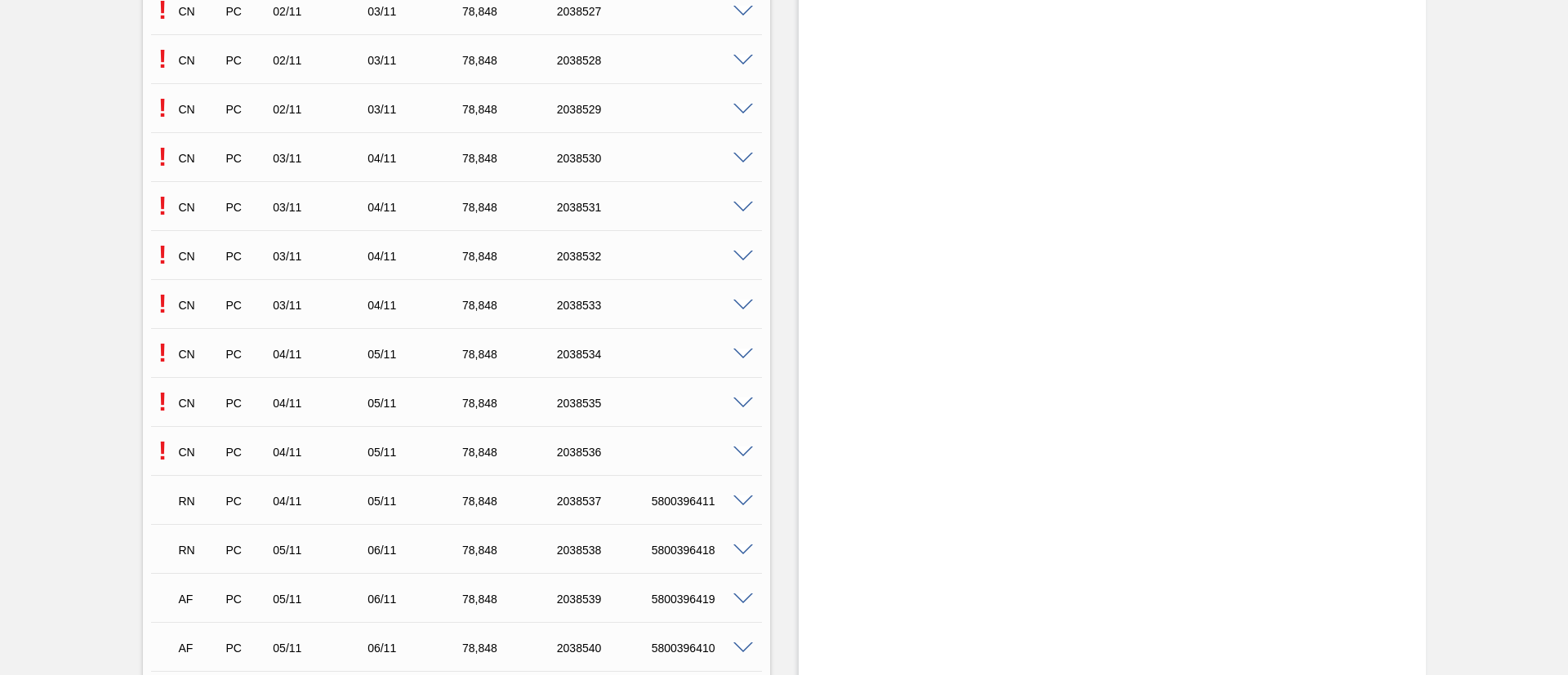
scroll to position [7660, 0]
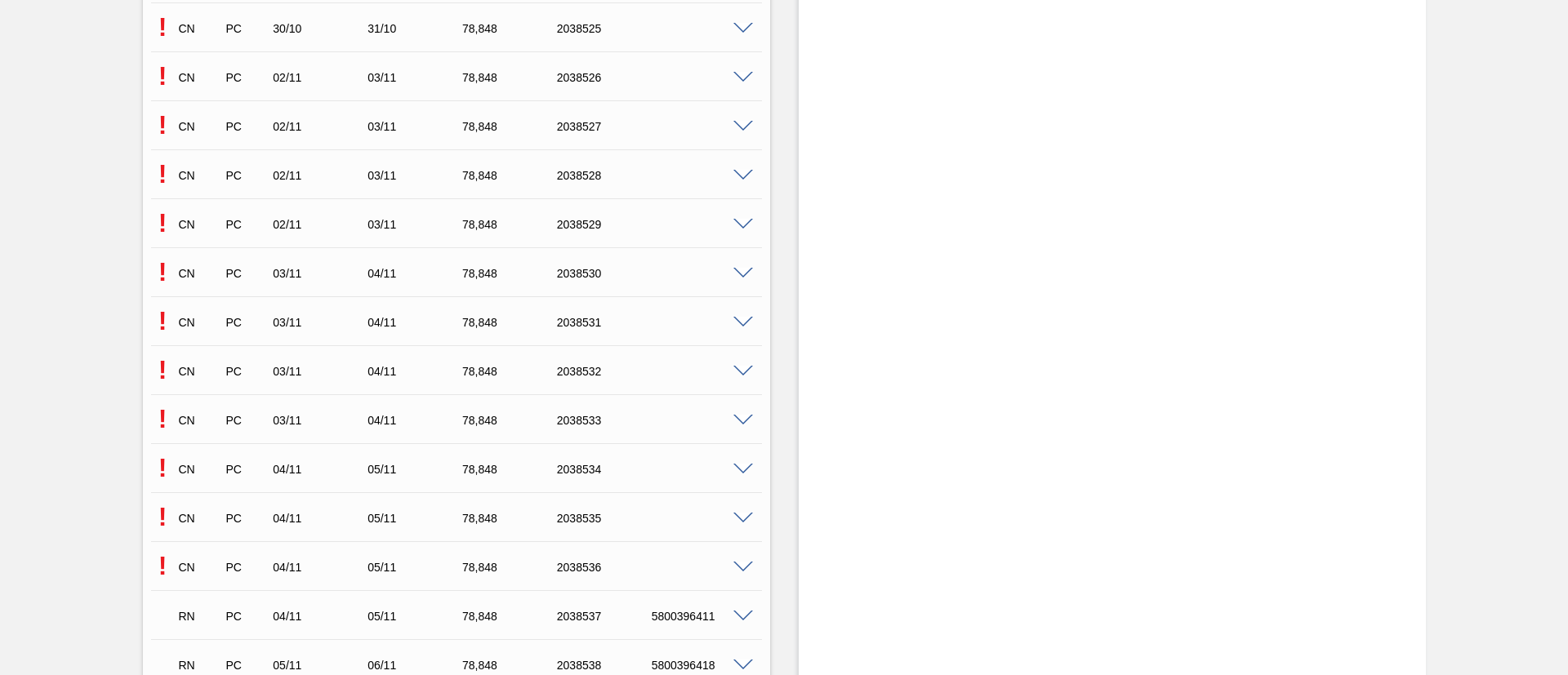
click at [745, 561] on span at bounding box center [743, 567] width 20 height 12
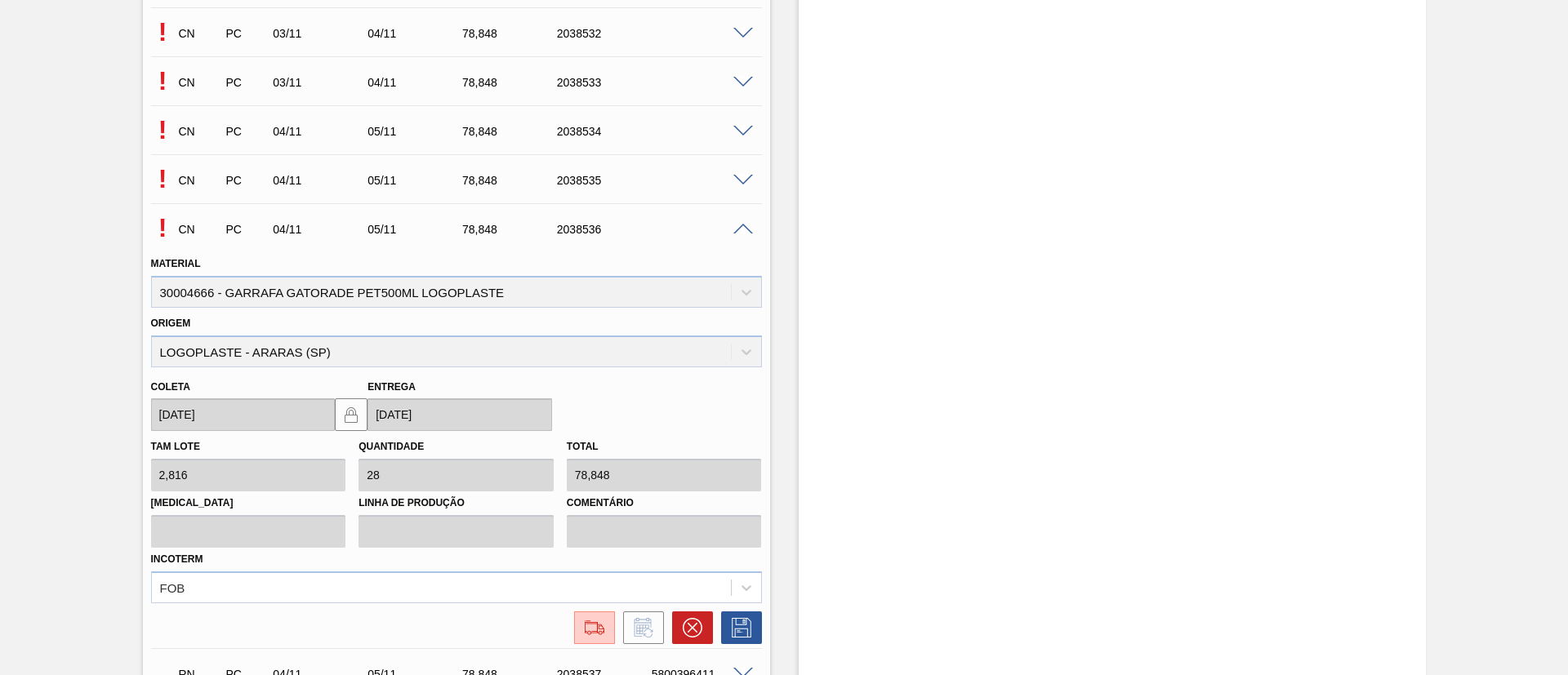
scroll to position [8027, 0]
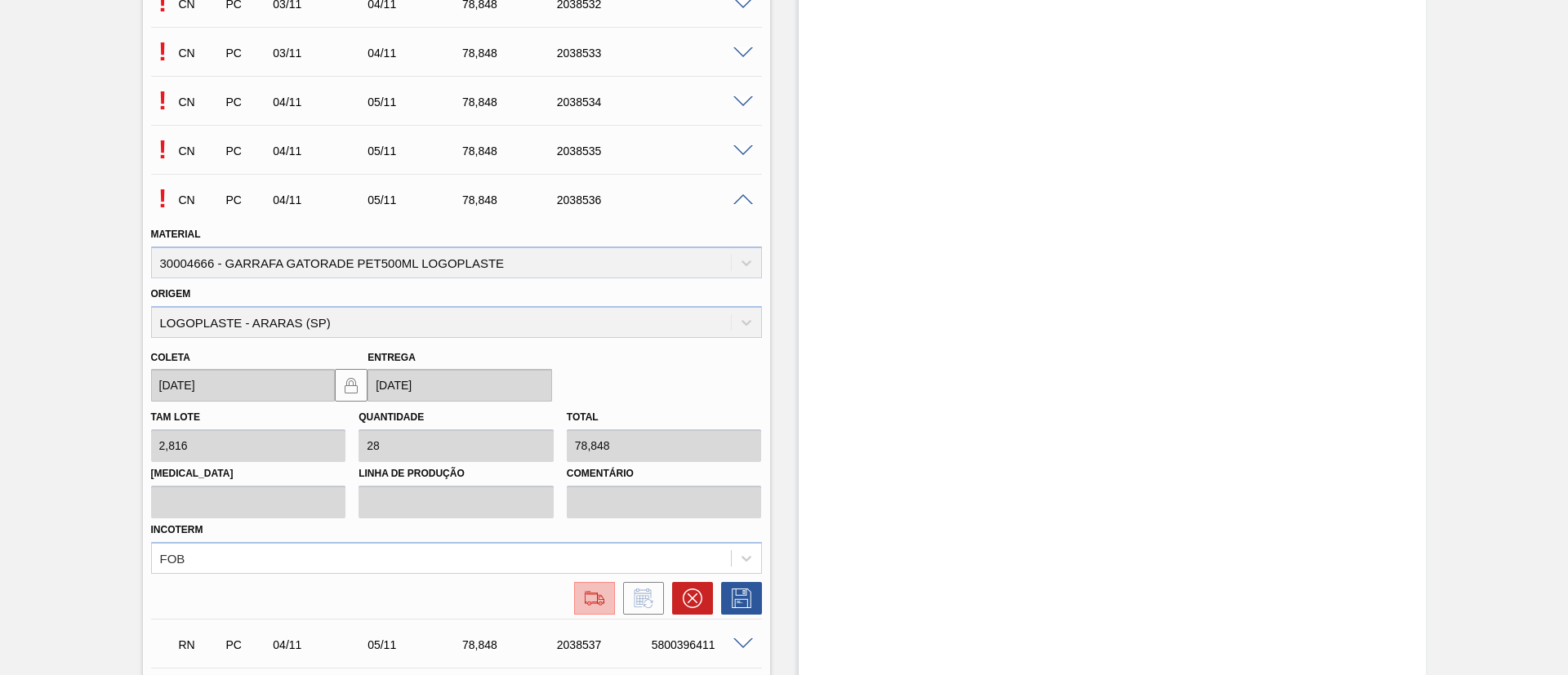
click at [588, 606] on img at bounding box center [594, 598] width 26 height 20
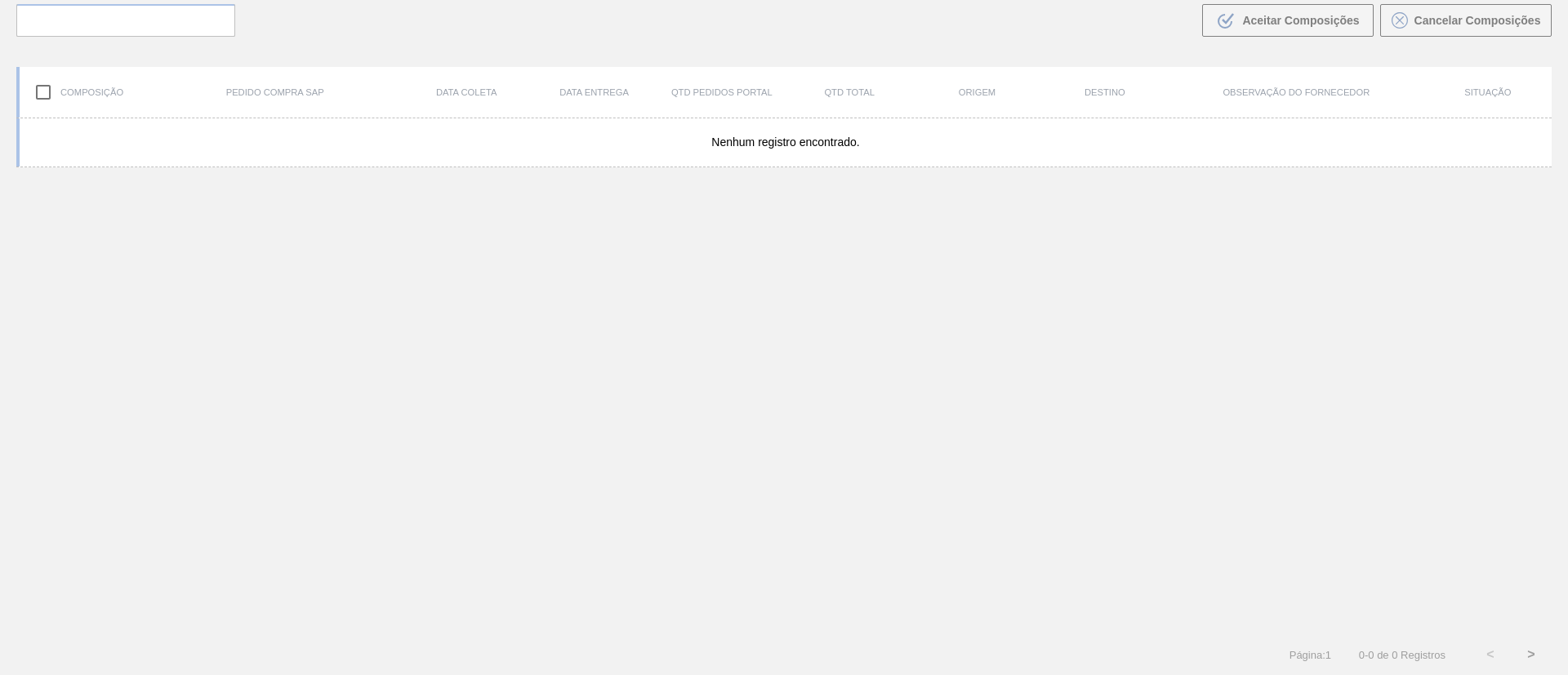
scroll to position [118, 0]
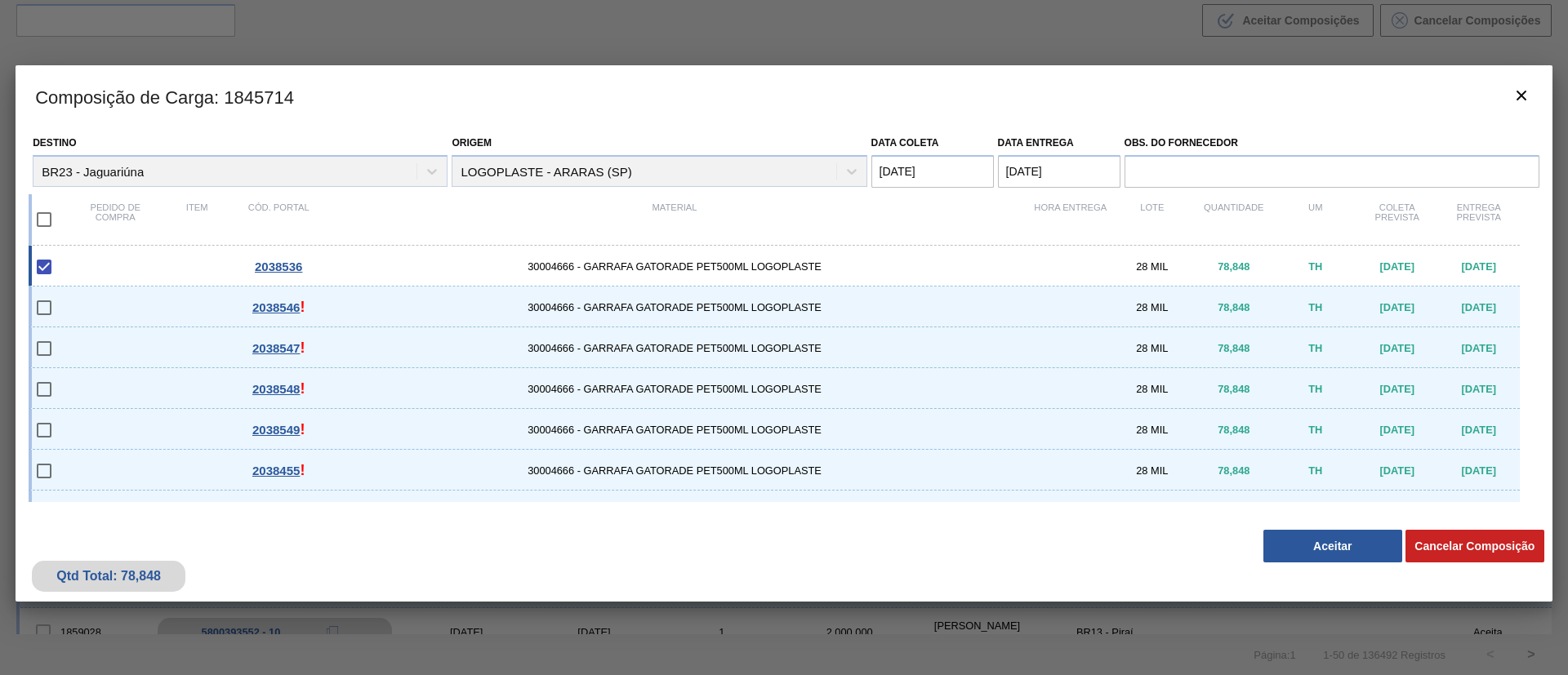
click at [1316, 578] on div "Qtd Total: 78,848 Cancelar Composição Aceitar" at bounding box center [784, 561] width 1537 height 80
click at [1318, 560] on button "Aceitar" at bounding box center [1332, 546] width 139 height 33
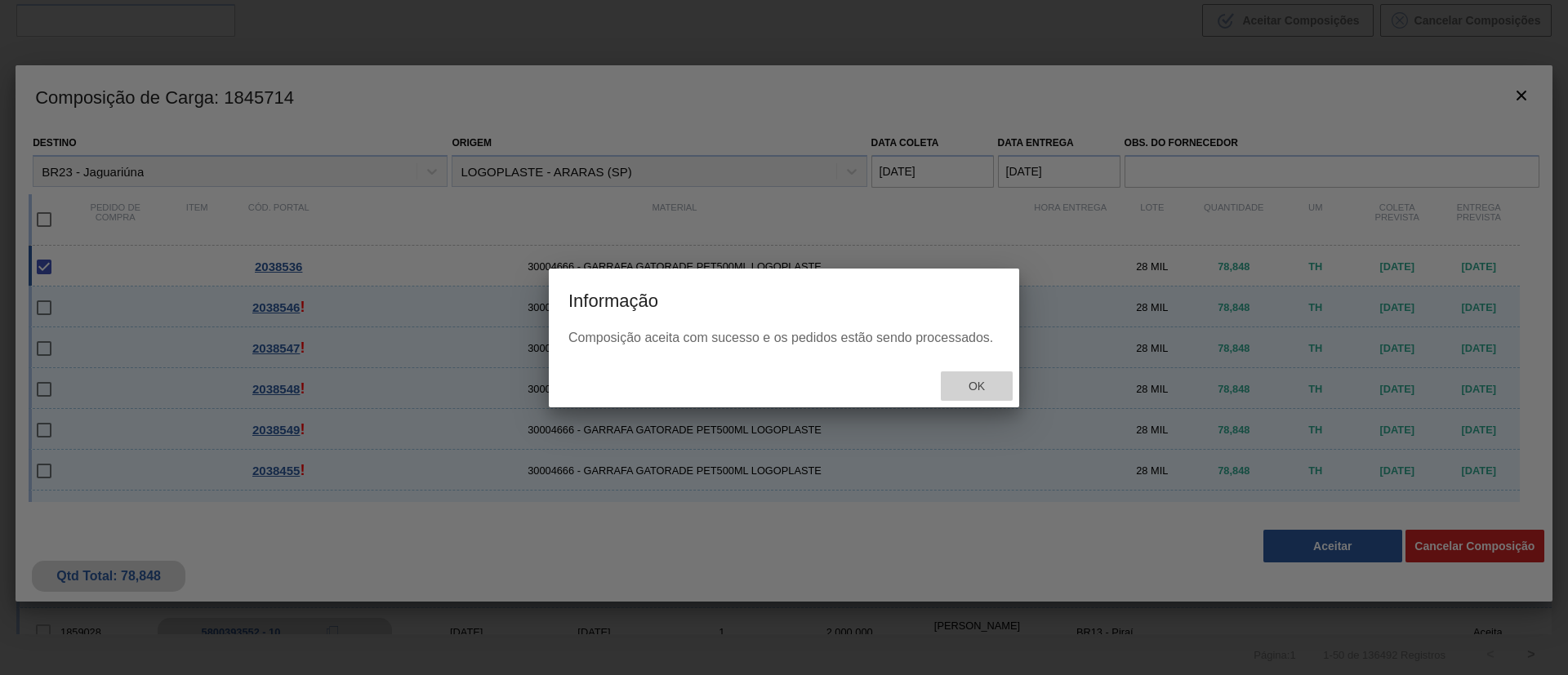
click at [963, 388] on span "Ok" at bounding box center [976, 385] width 43 height 13
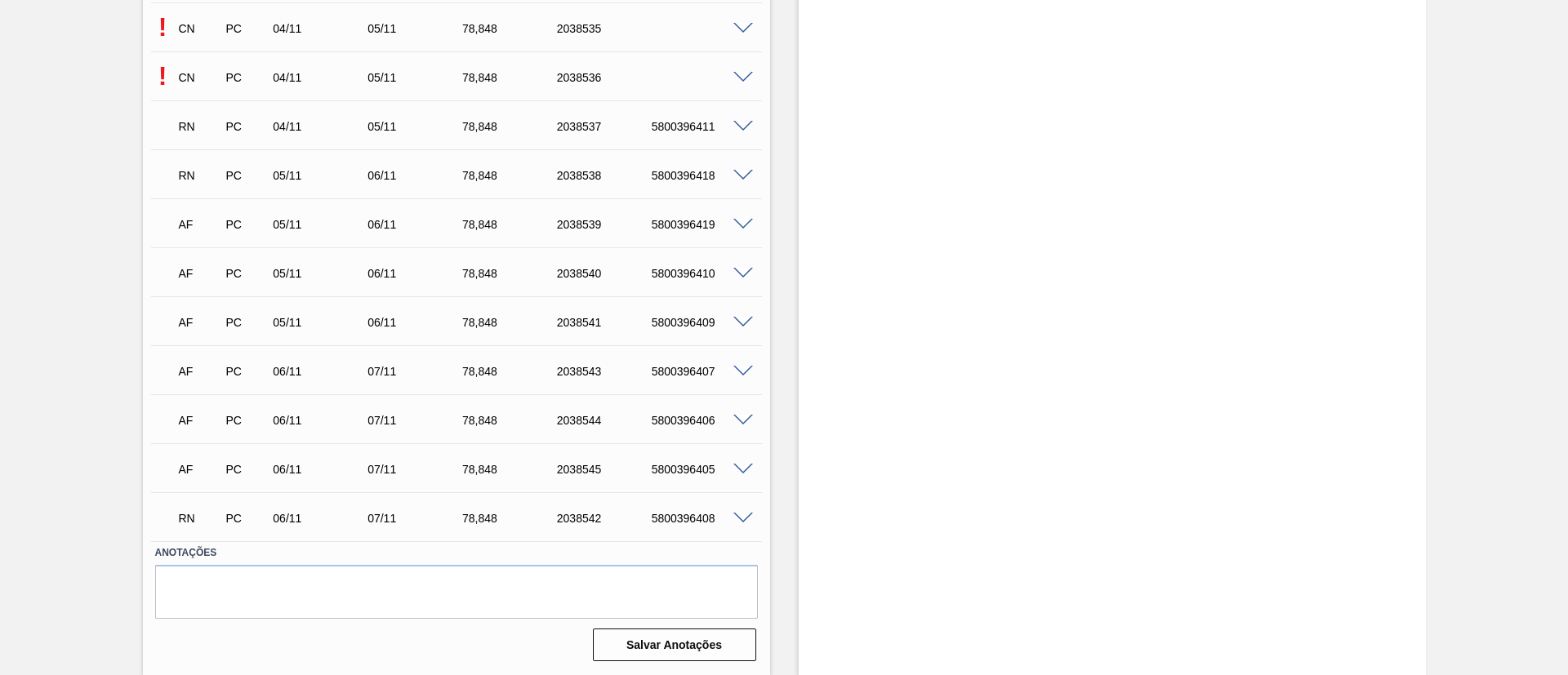
scroll to position [7782, 0]
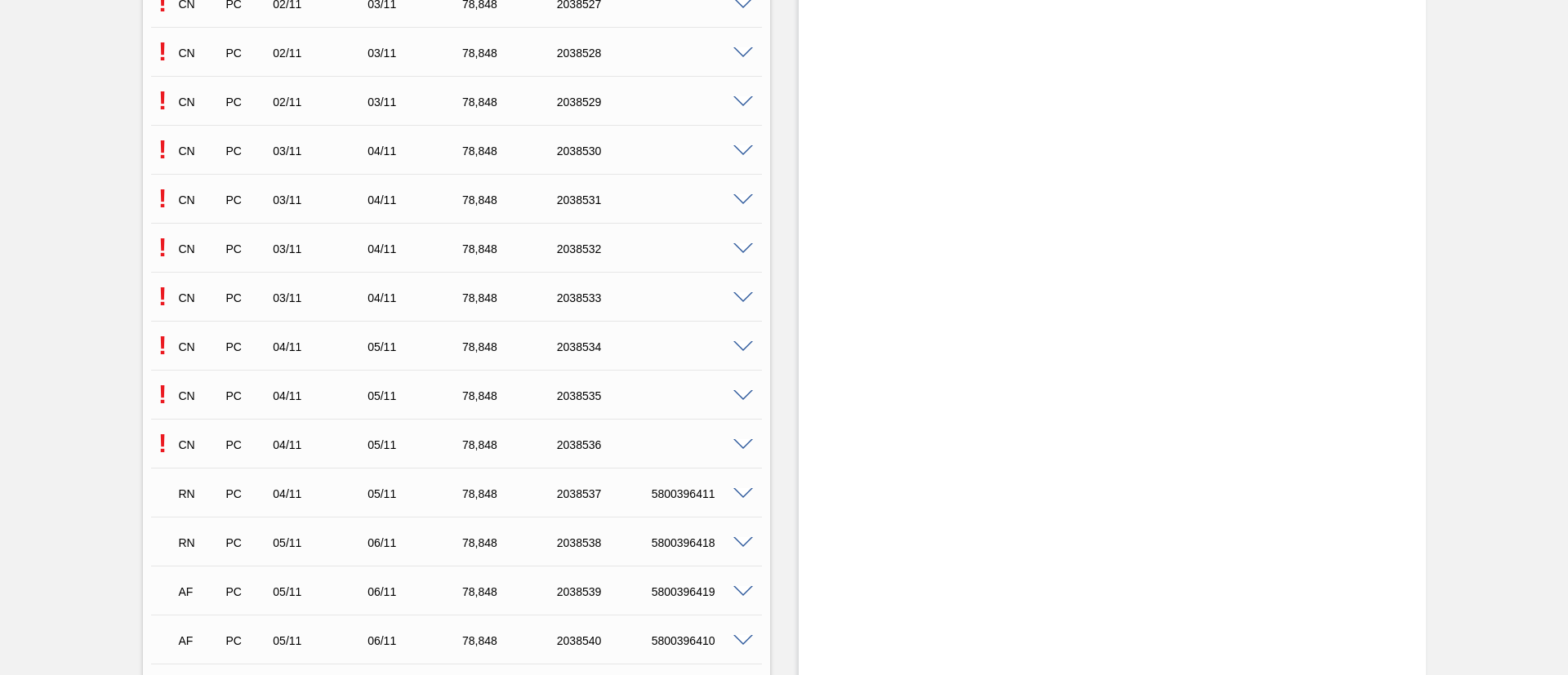
click at [740, 445] on span at bounding box center [743, 445] width 20 height 12
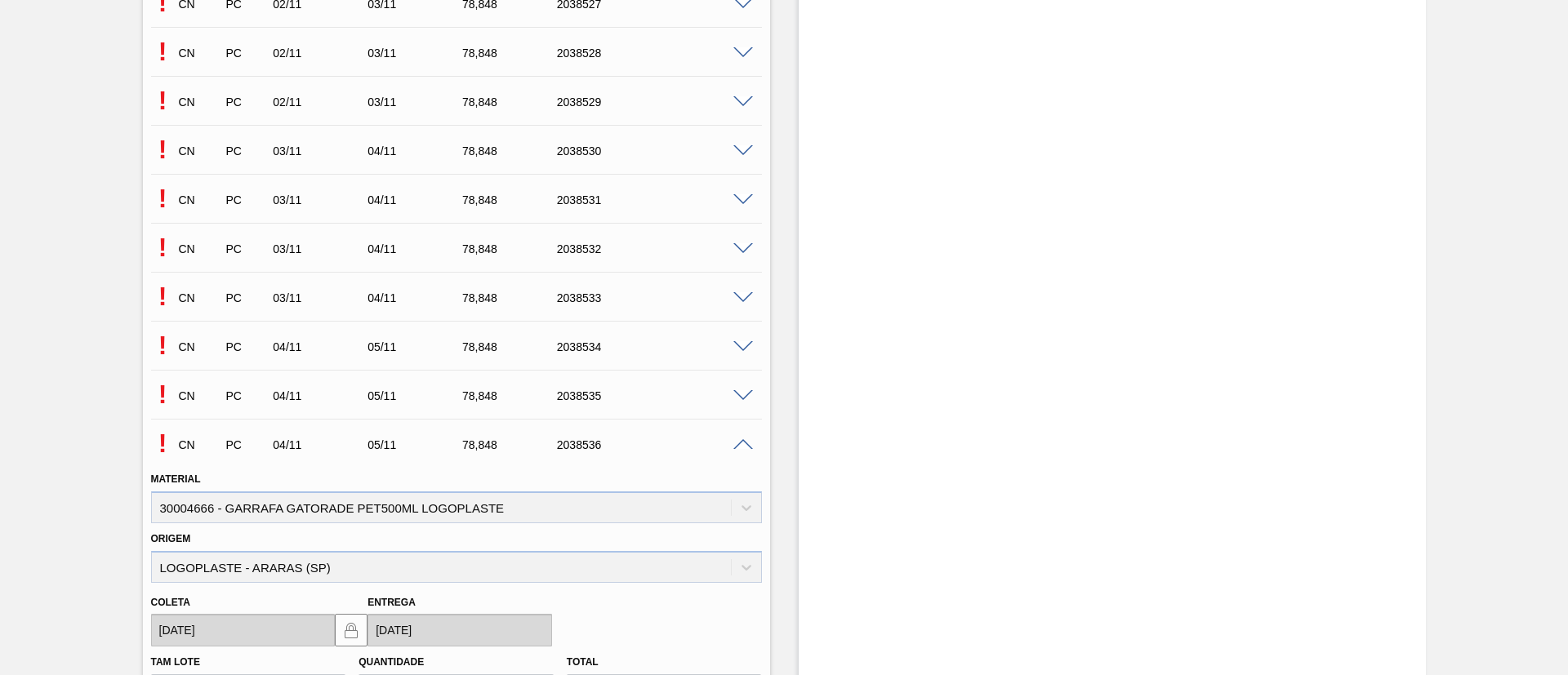
scroll to position [8150, 0]
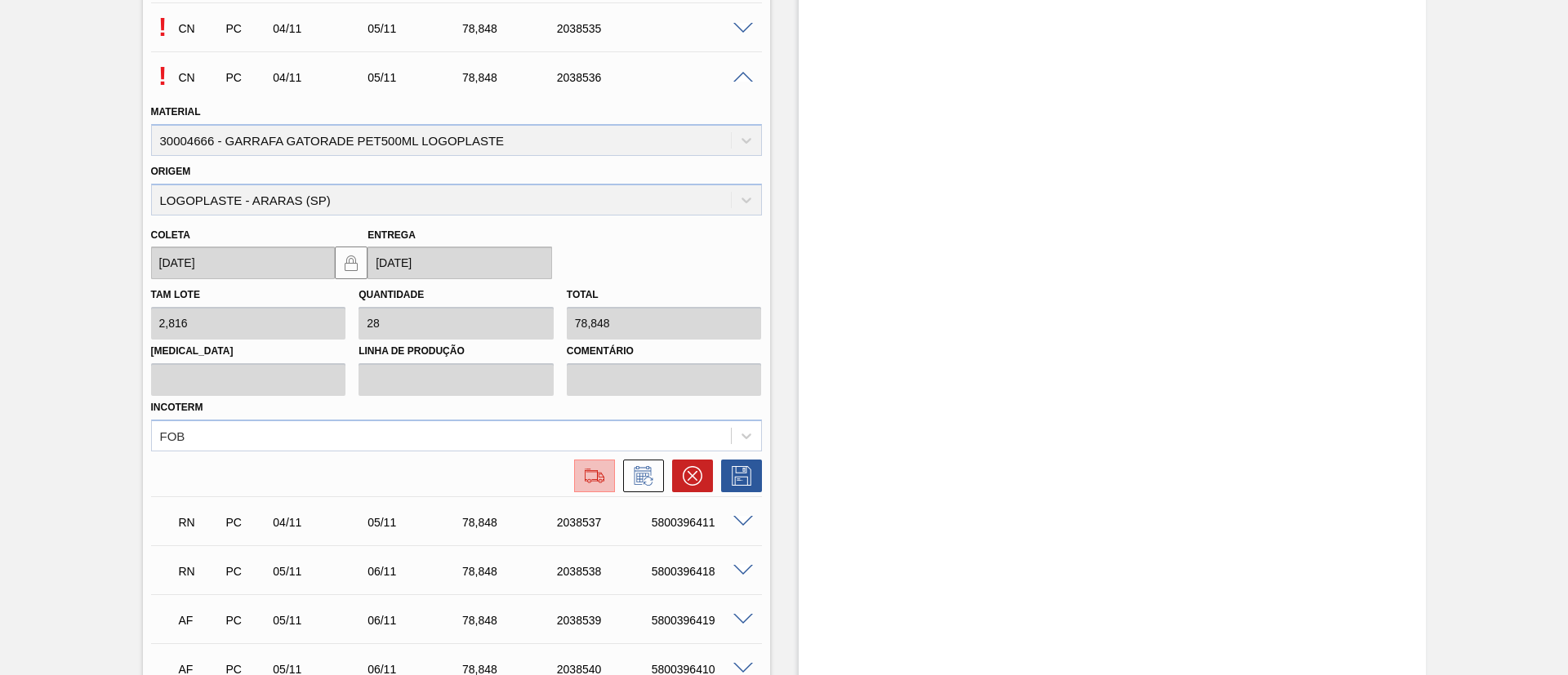
click at [593, 473] on img at bounding box center [594, 476] width 26 height 20
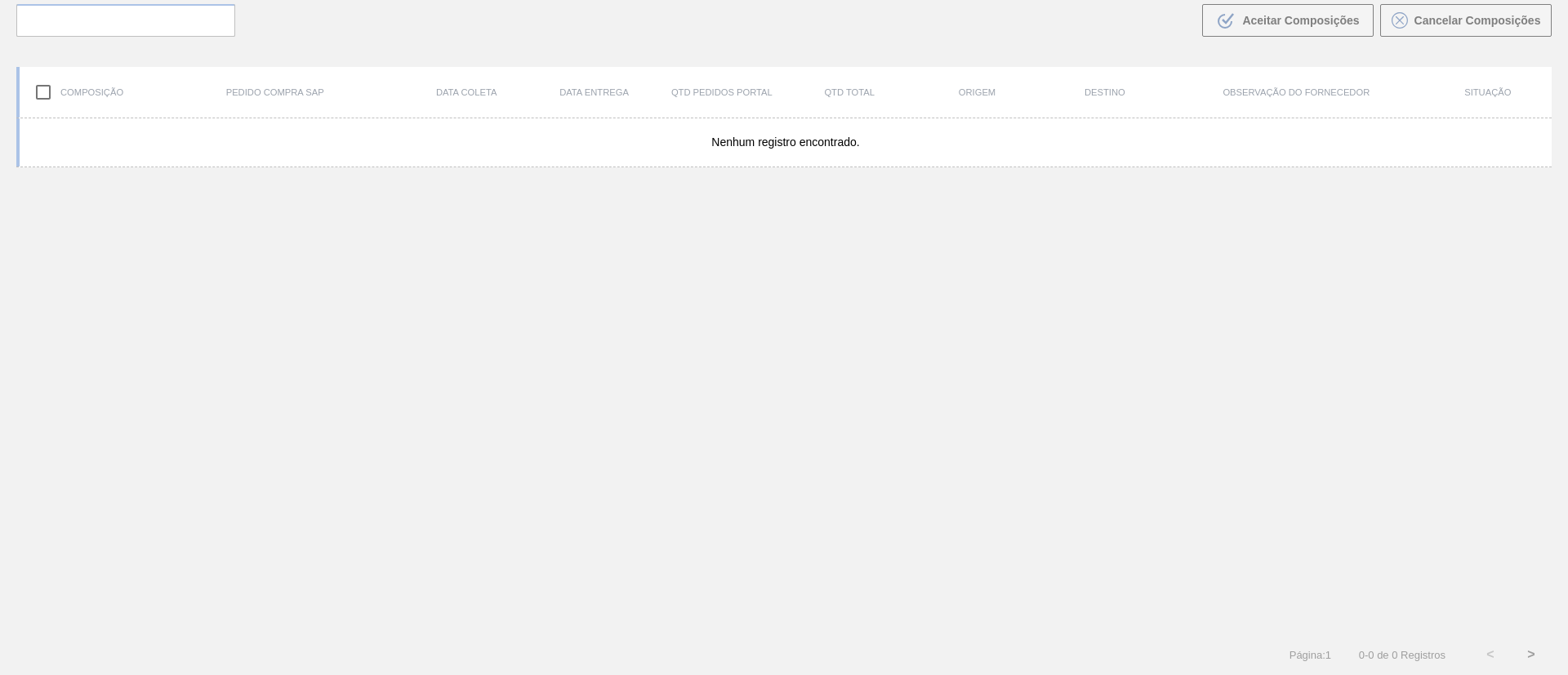
scroll to position [118, 0]
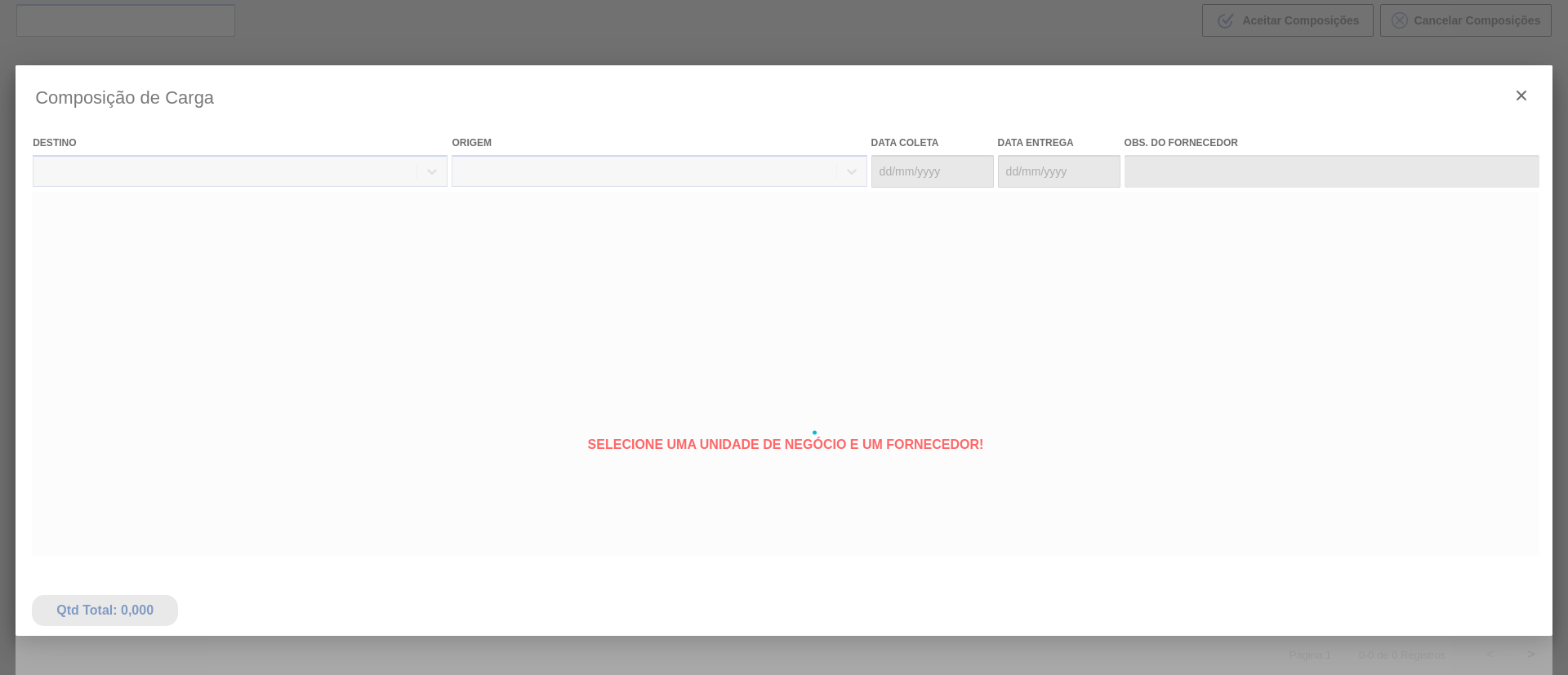
type coleta "[DATE]"
type Entrega "[DATE]"
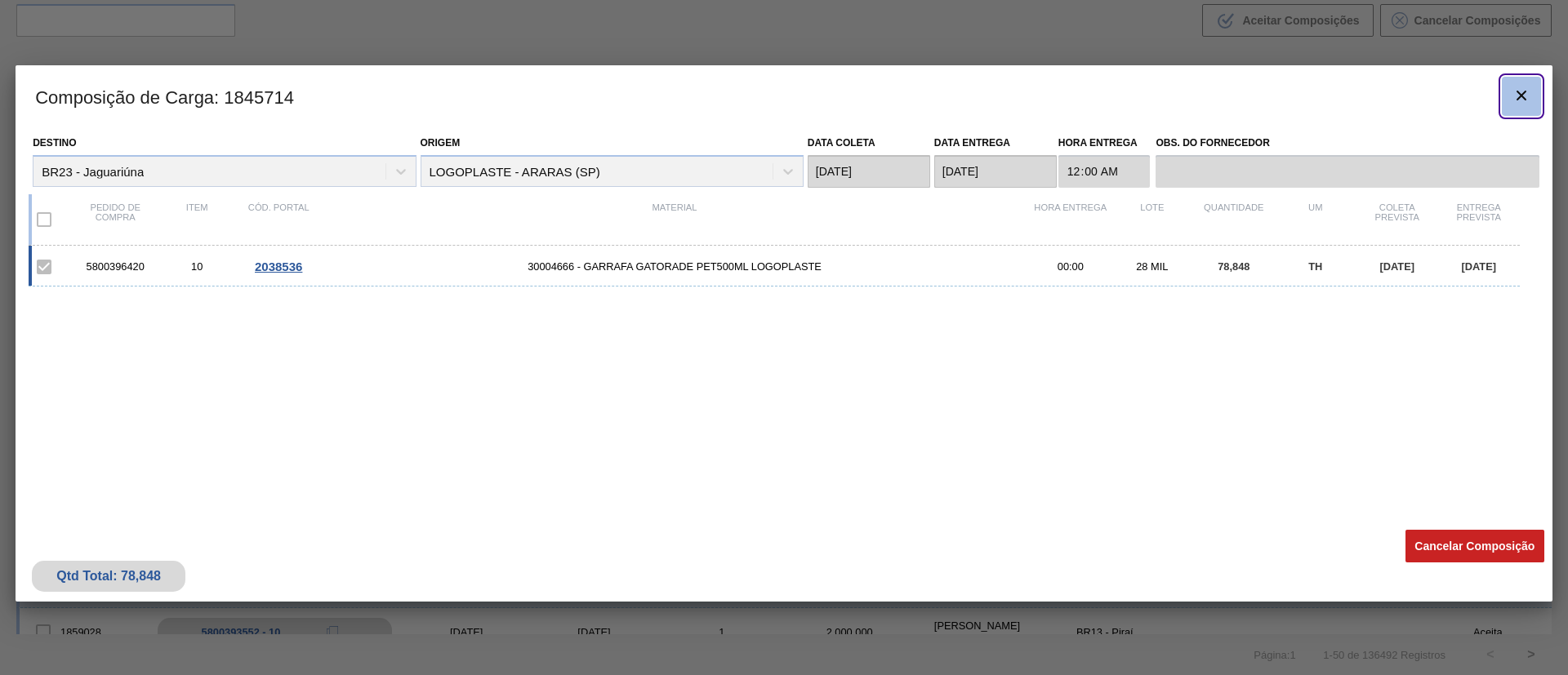
click at [1531, 96] on button "botão de ícone" at bounding box center [1520, 96] width 39 height 39
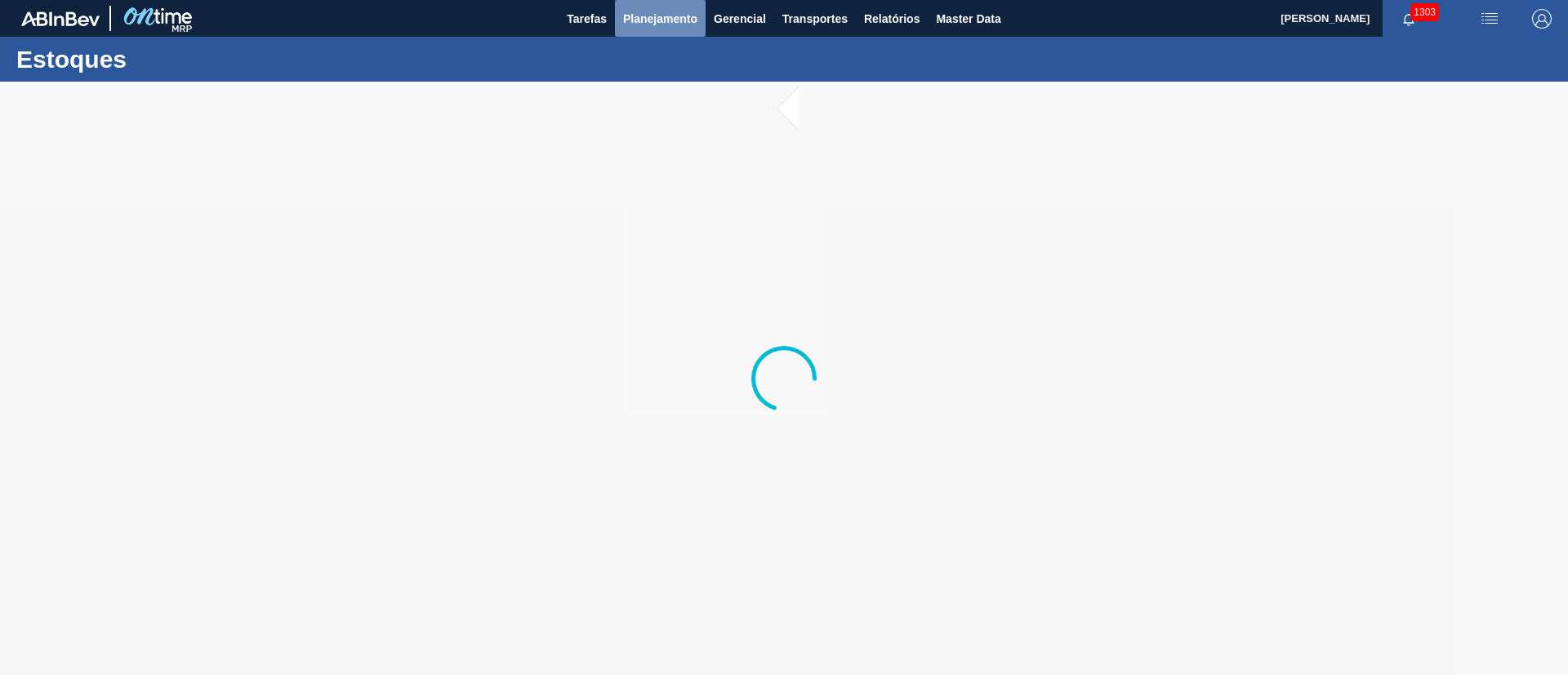
click at [659, 18] on span "Planejamento" at bounding box center [660, 19] width 74 height 20
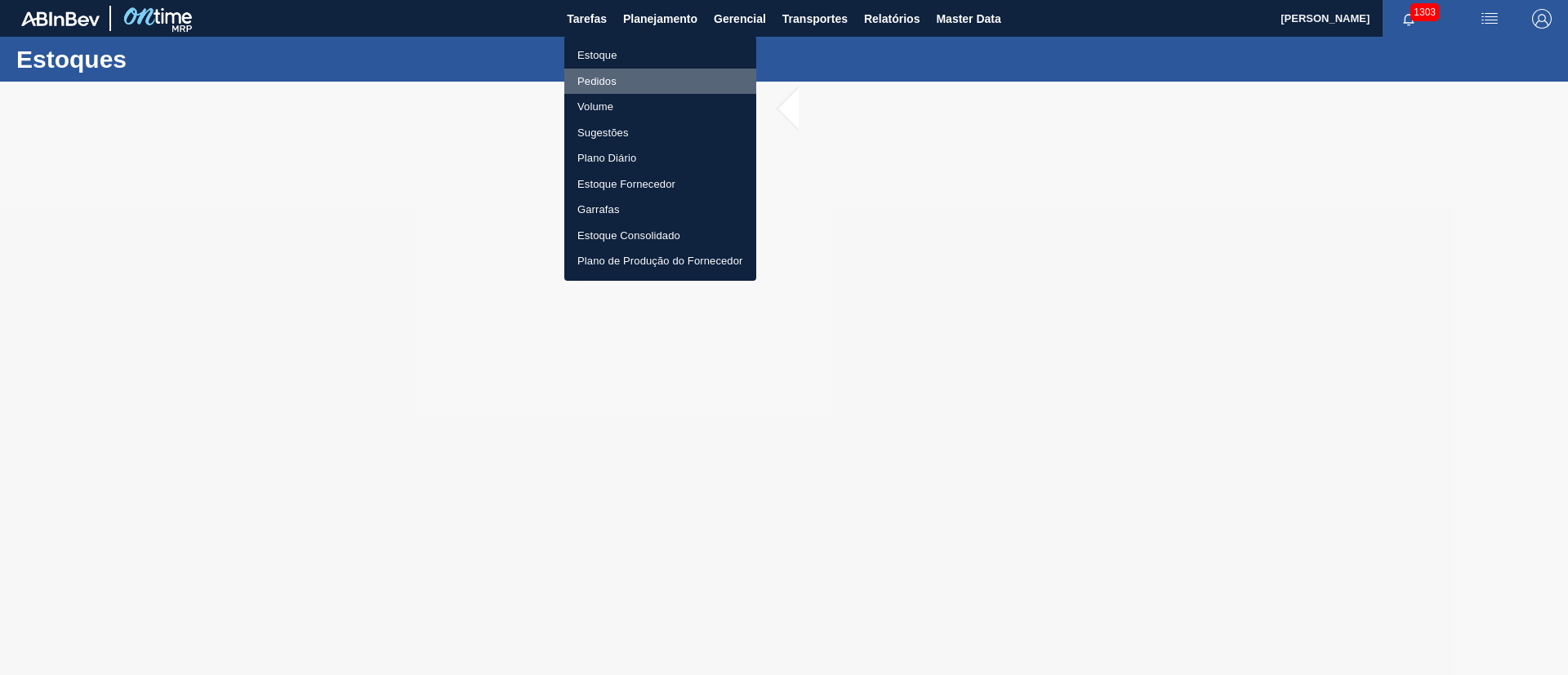
click at [600, 80] on li "Pedidos" at bounding box center [660, 82] width 192 height 26
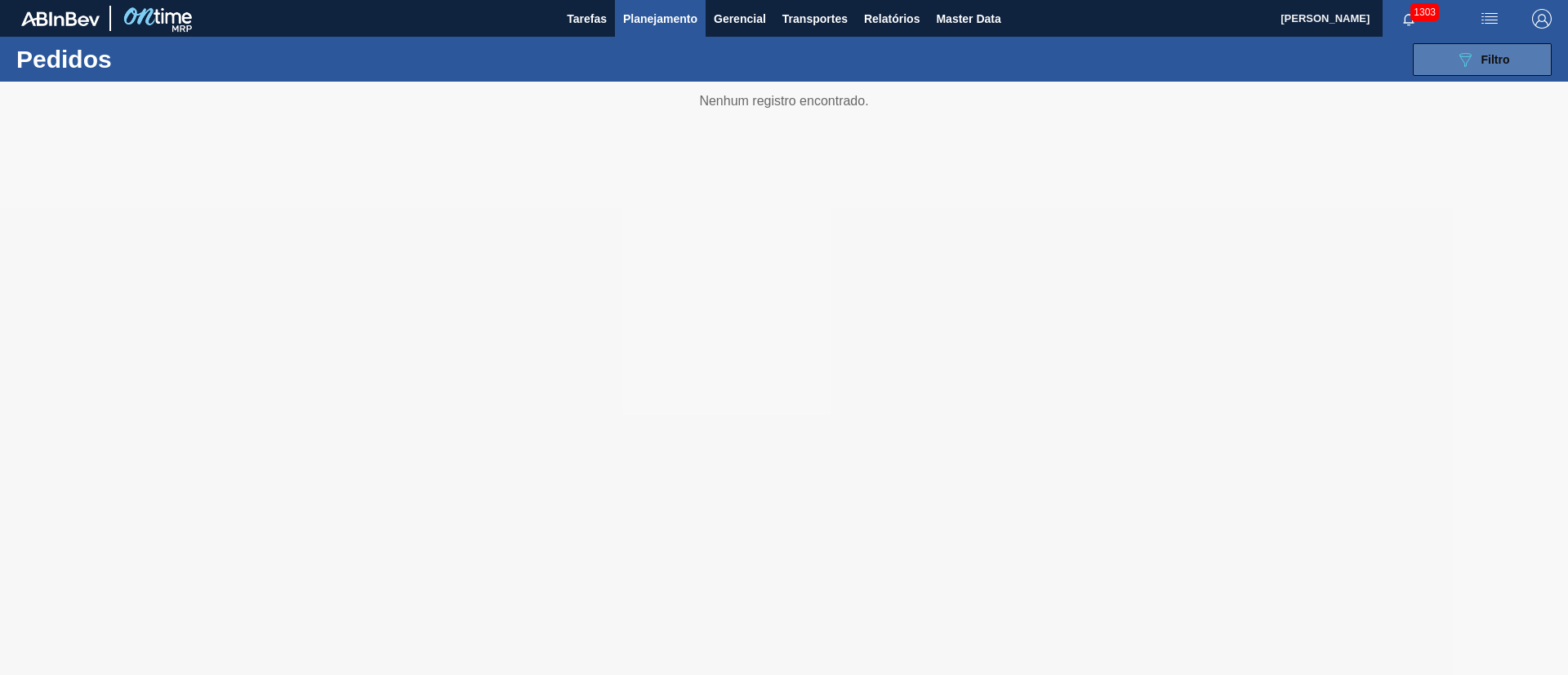
click at [1465, 59] on icon "089F7B8B-B2A5-4AFE-B5C0-19BA573D28AC" at bounding box center [1465, 60] width 20 height 20
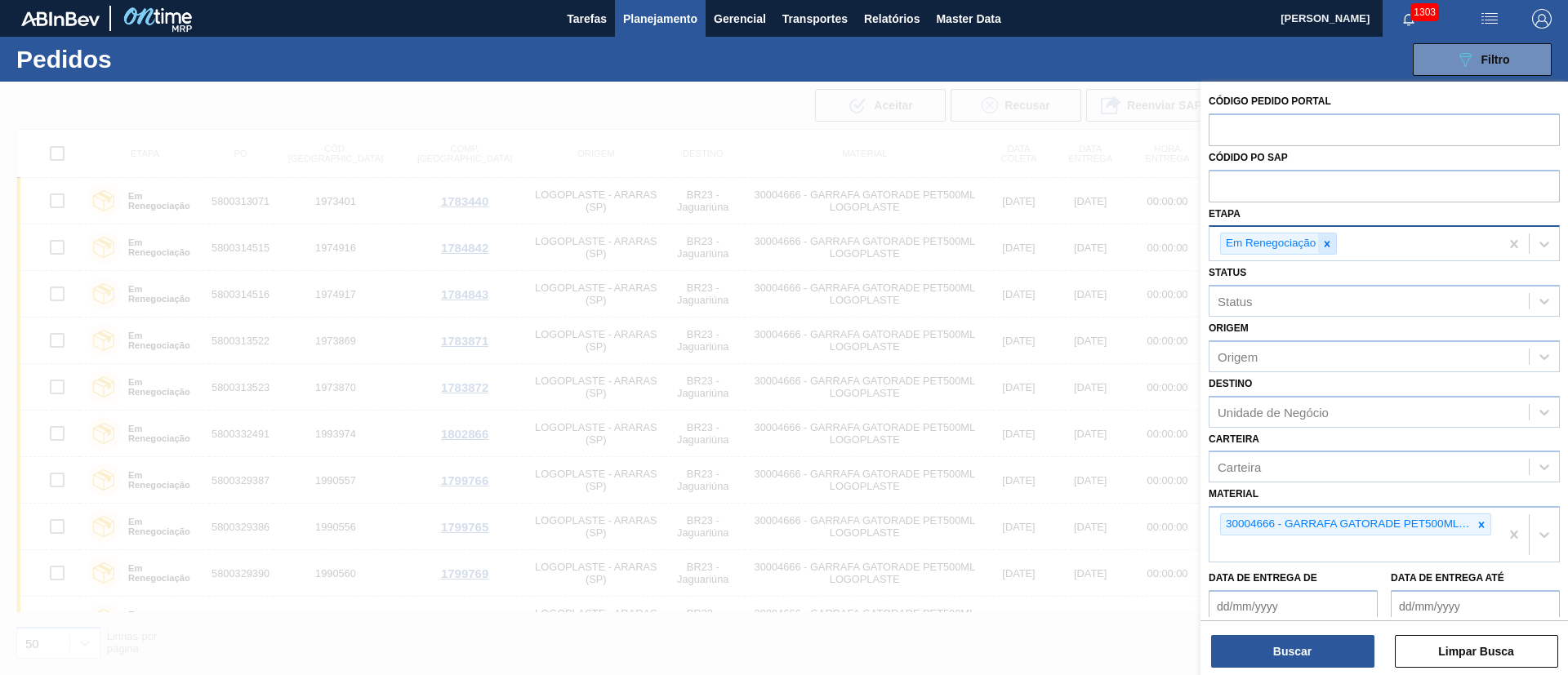
click at [1328, 240] on icon at bounding box center [1326, 244] width 11 height 11
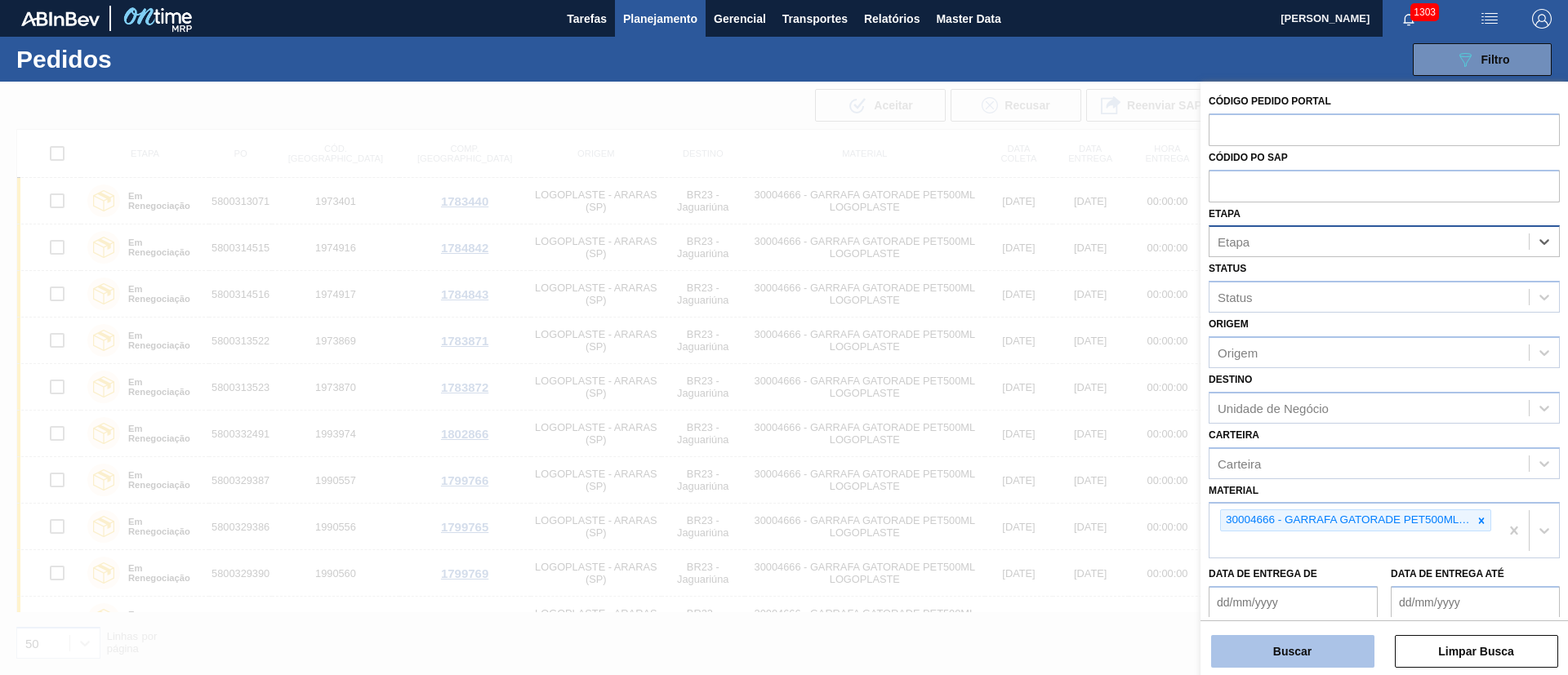
click at [1251, 664] on button "Buscar" at bounding box center [1291, 651] width 163 height 33
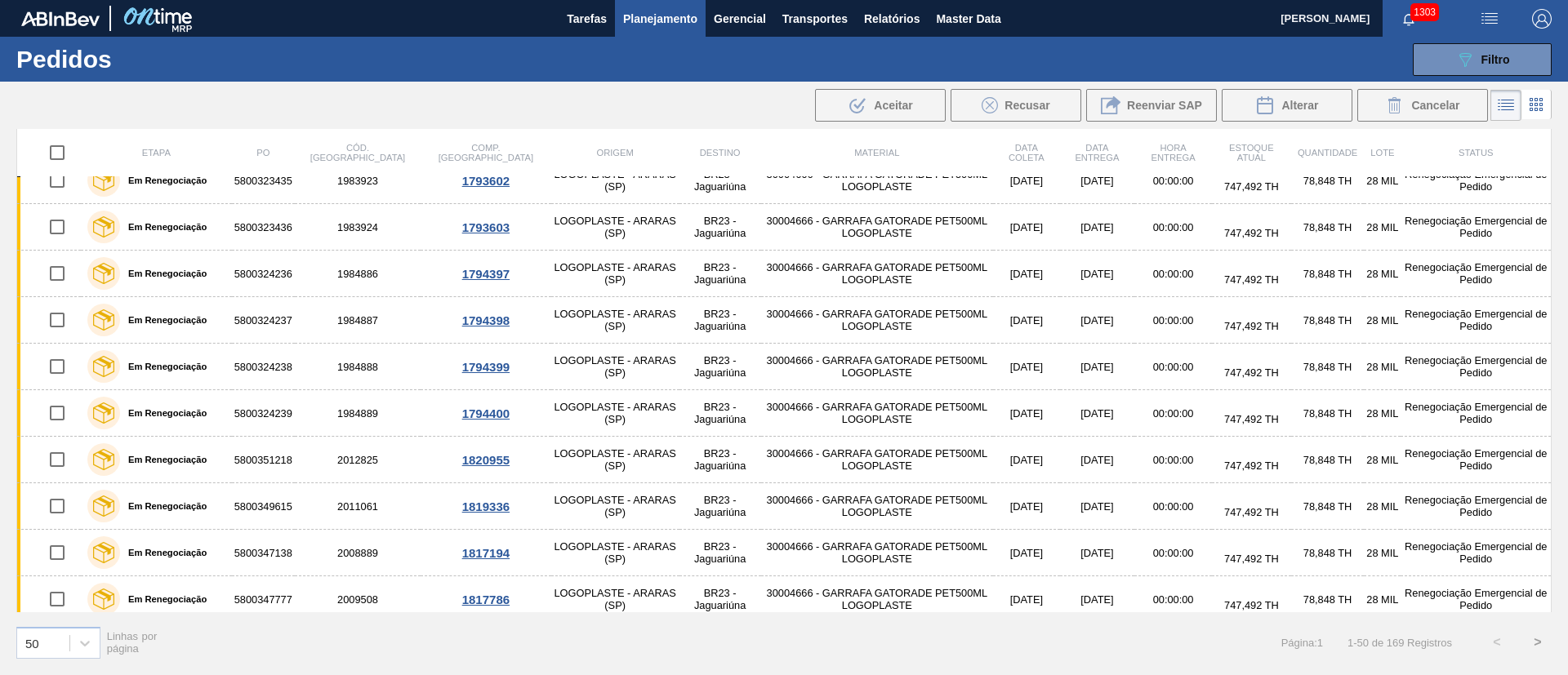
scroll to position [1892, 0]
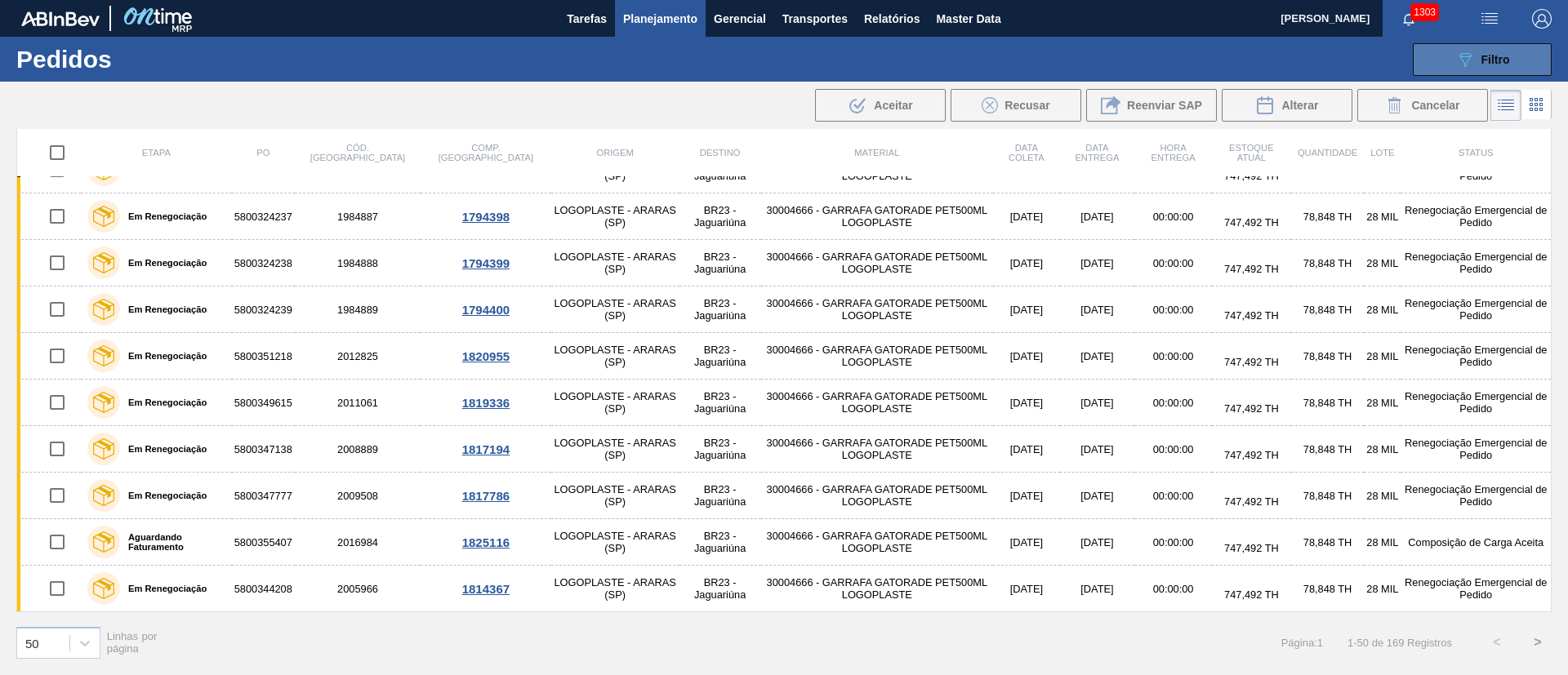
click at [1472, 53] on icon "089F7B8B-B2A5-4AFE-B5C0-19BA573D28AC" at bounding box center [1465, 60] width 20 height 20
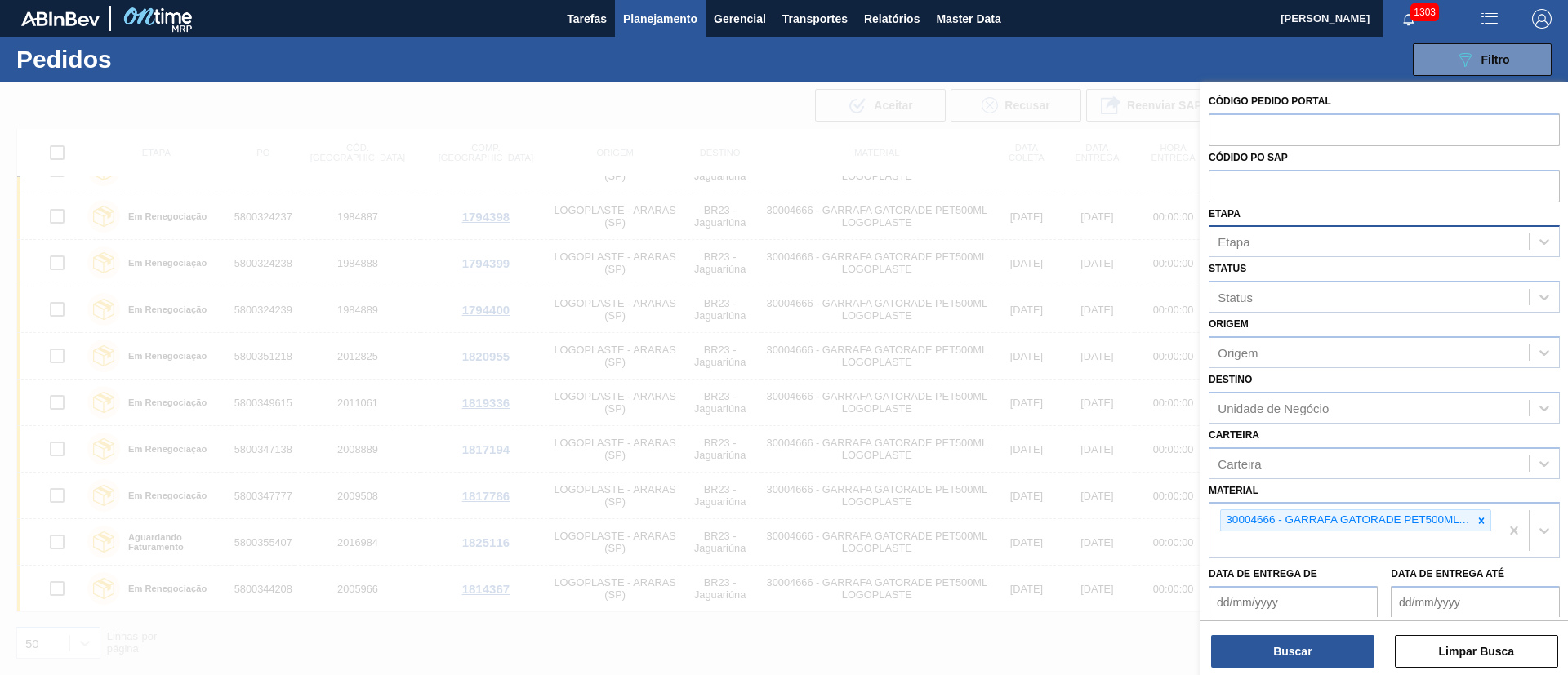
click at [1245, 241] on div "Etapa" at bounding box center [1233, 242] width 32 height 14
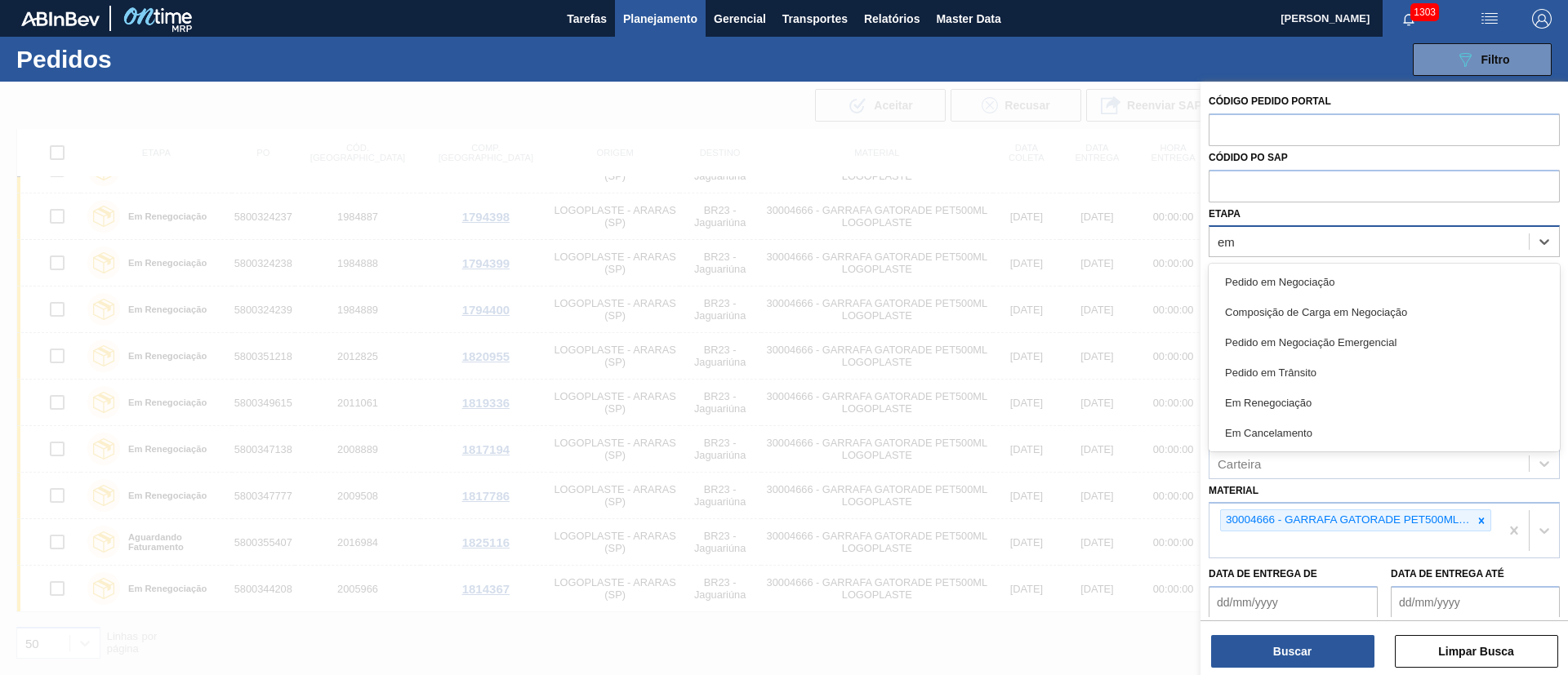
type input "em r"
drag, startPoint x: 1247, startPoint y: 278, endPoint x: 1239, endPoint y: 283, distance: 9.4
click at [1247, 279] on div "Em Renegociação" at bounding box center [1384, 282] width 352 height 30
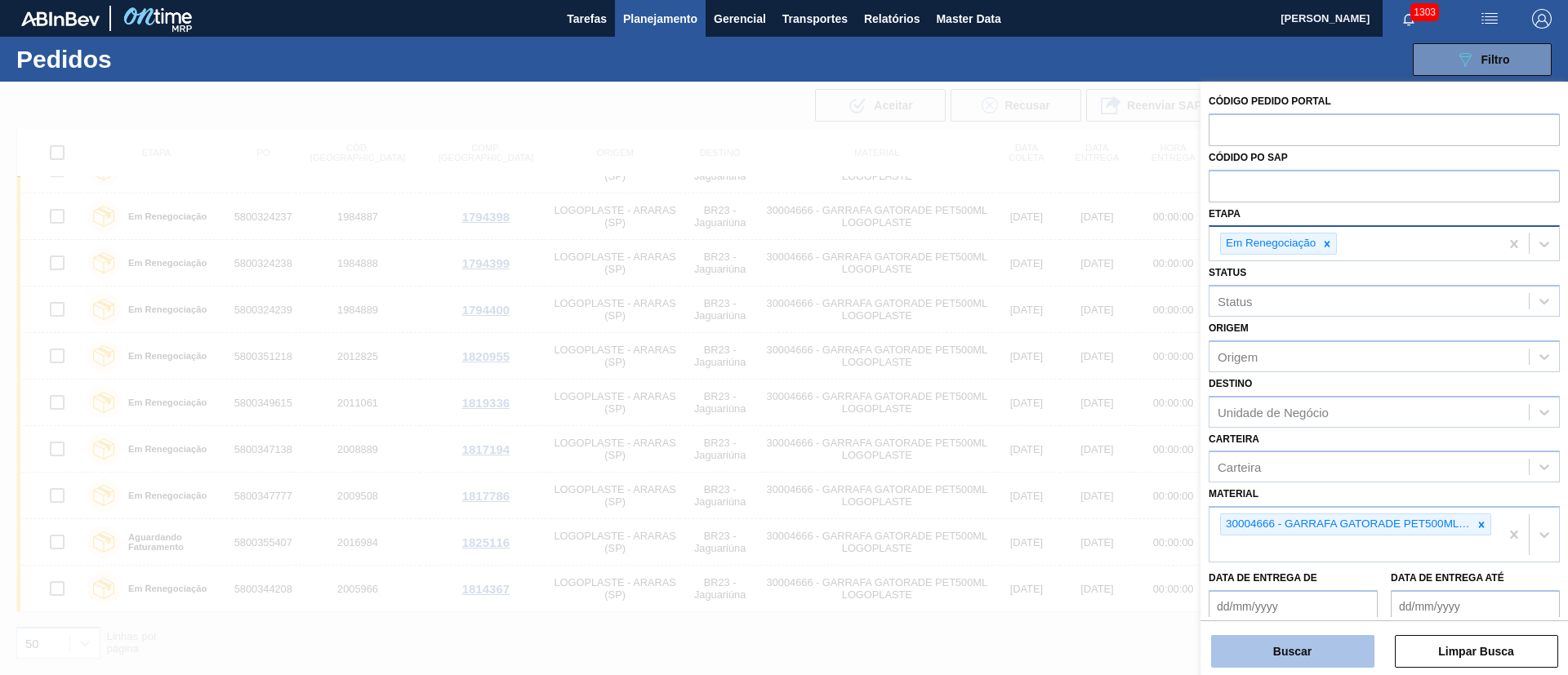
click at [1289, 647] on button "Buscar" at bounding box center [1291, 651] width 163 height 33
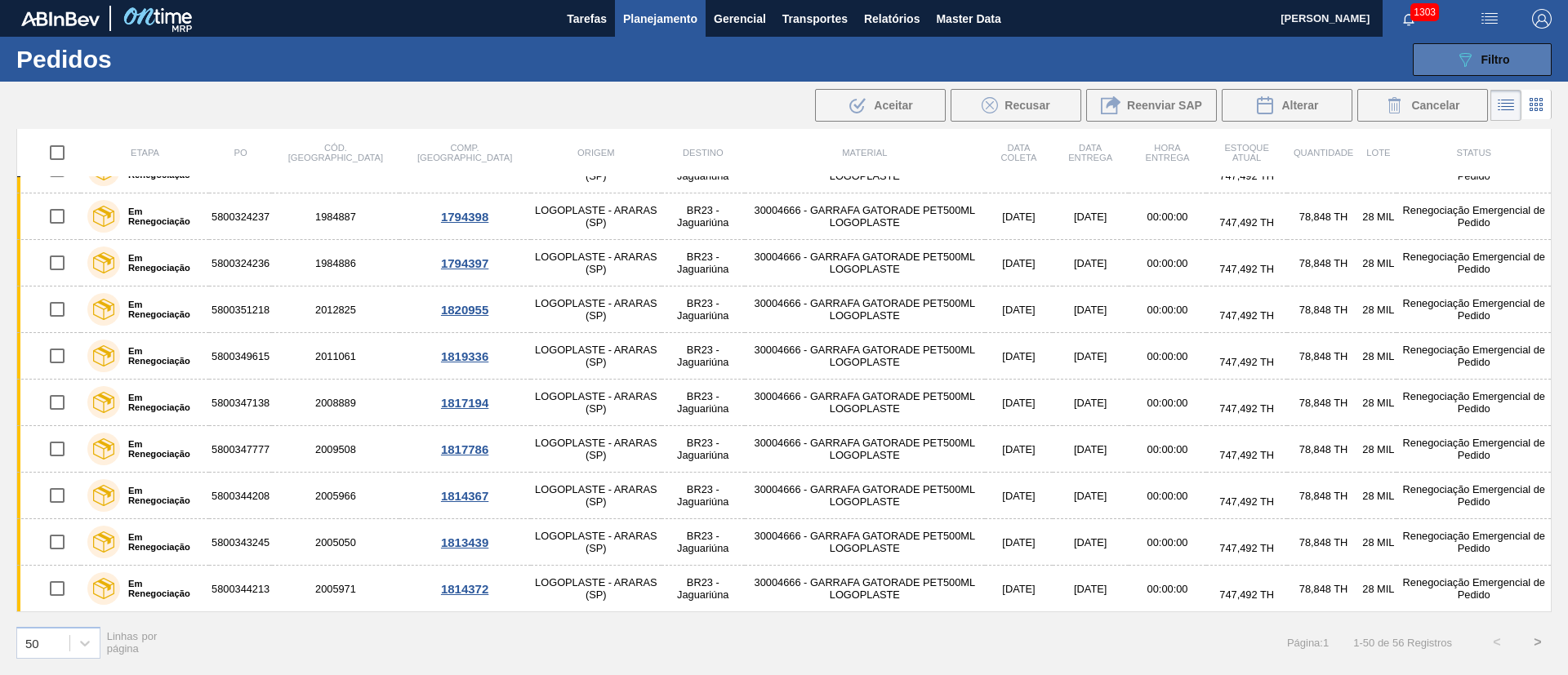
click at [1462, 61] on icon "089F7B8B-B2A5-4AFE-B5C0-19BA573D28AC" at bounding box center [1465, 60] width 20 height 20
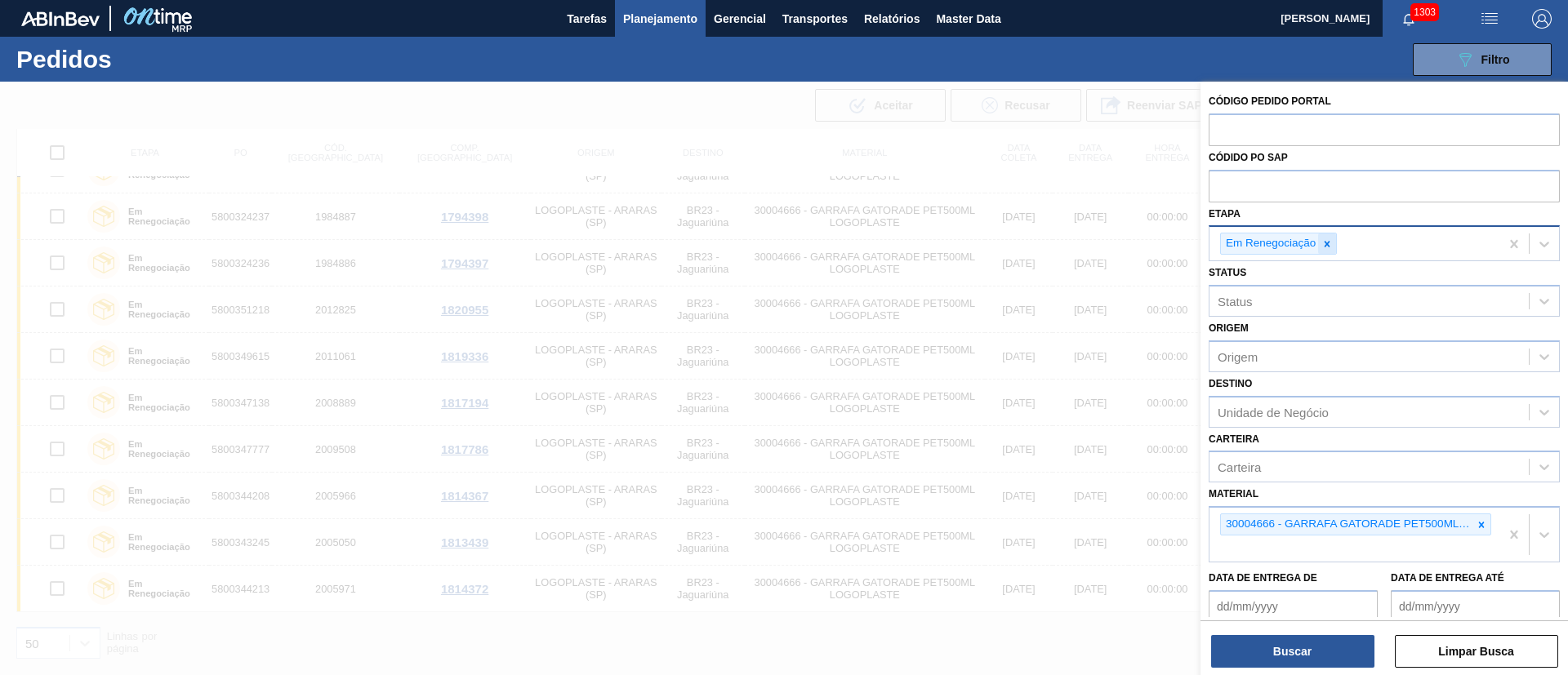
click at [1327, 244] on icon at bounding box center [1327, 244] width 6 height 6
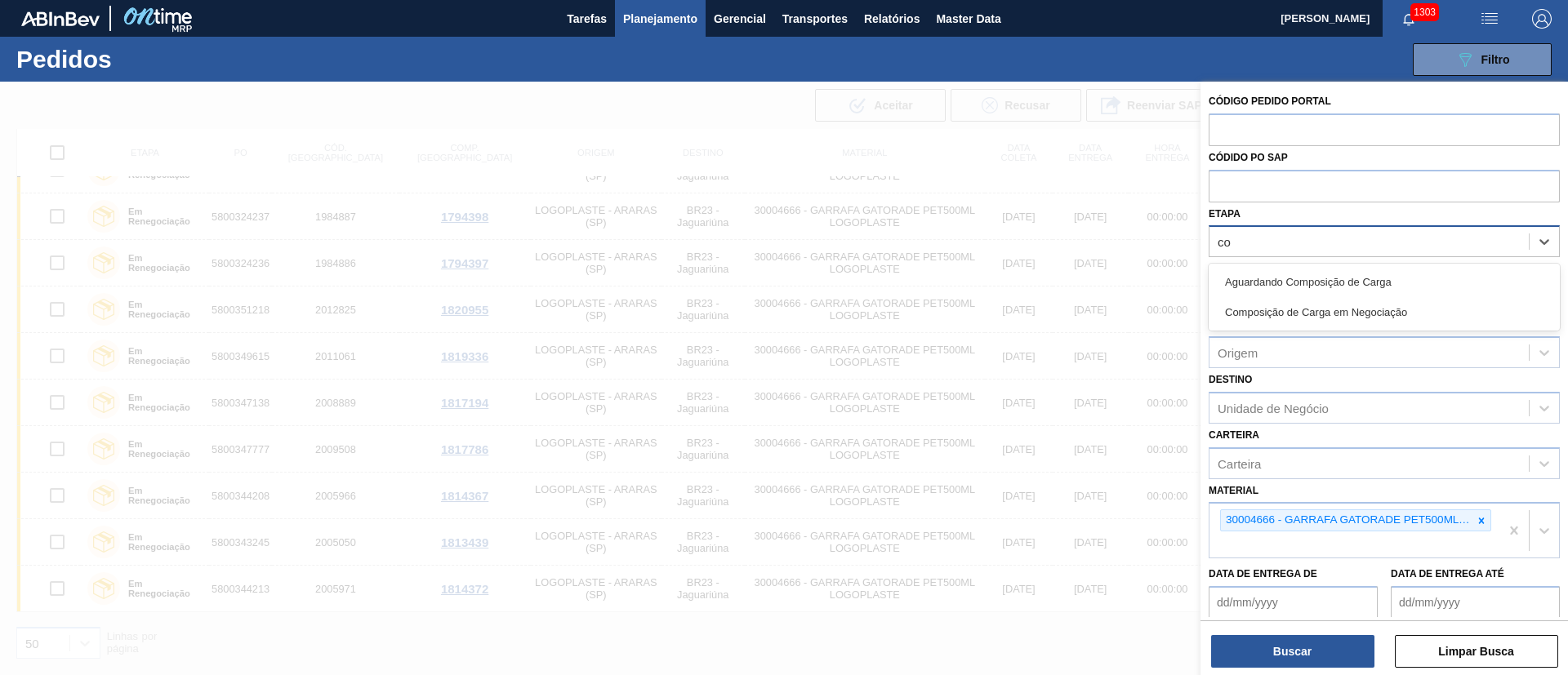
type input "com"
click at [1307, 309] on div "Composição de Carga em Negociação" at bounding box center [1384, 313] width 352 height 30
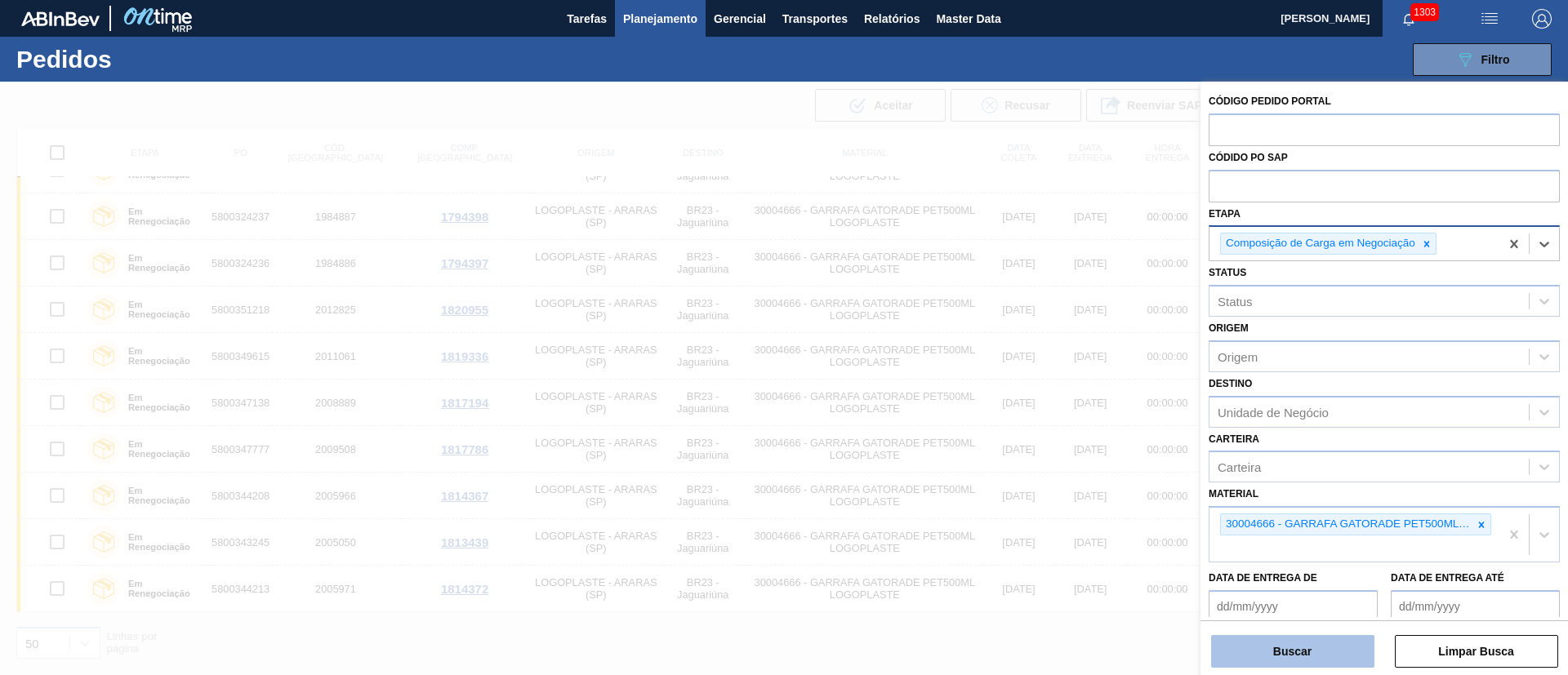
click at [1259, 642] on button "Buscar" at bounding box center [1291, 651] width 163 height 33
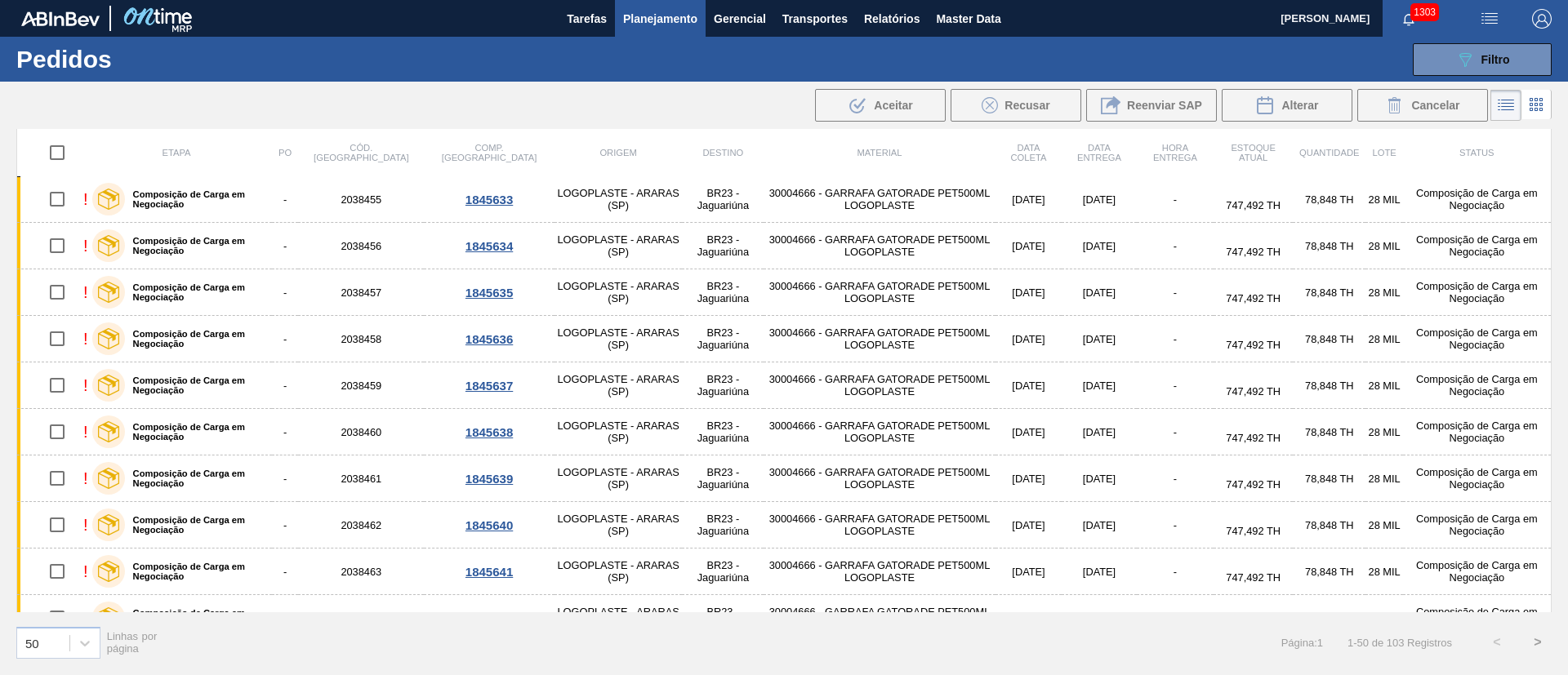
scroll to position [0, 0]
click at [62, 153] on input "checkbox" at bounding box center [57, 154] width 34 height 34
checkbox input "true"
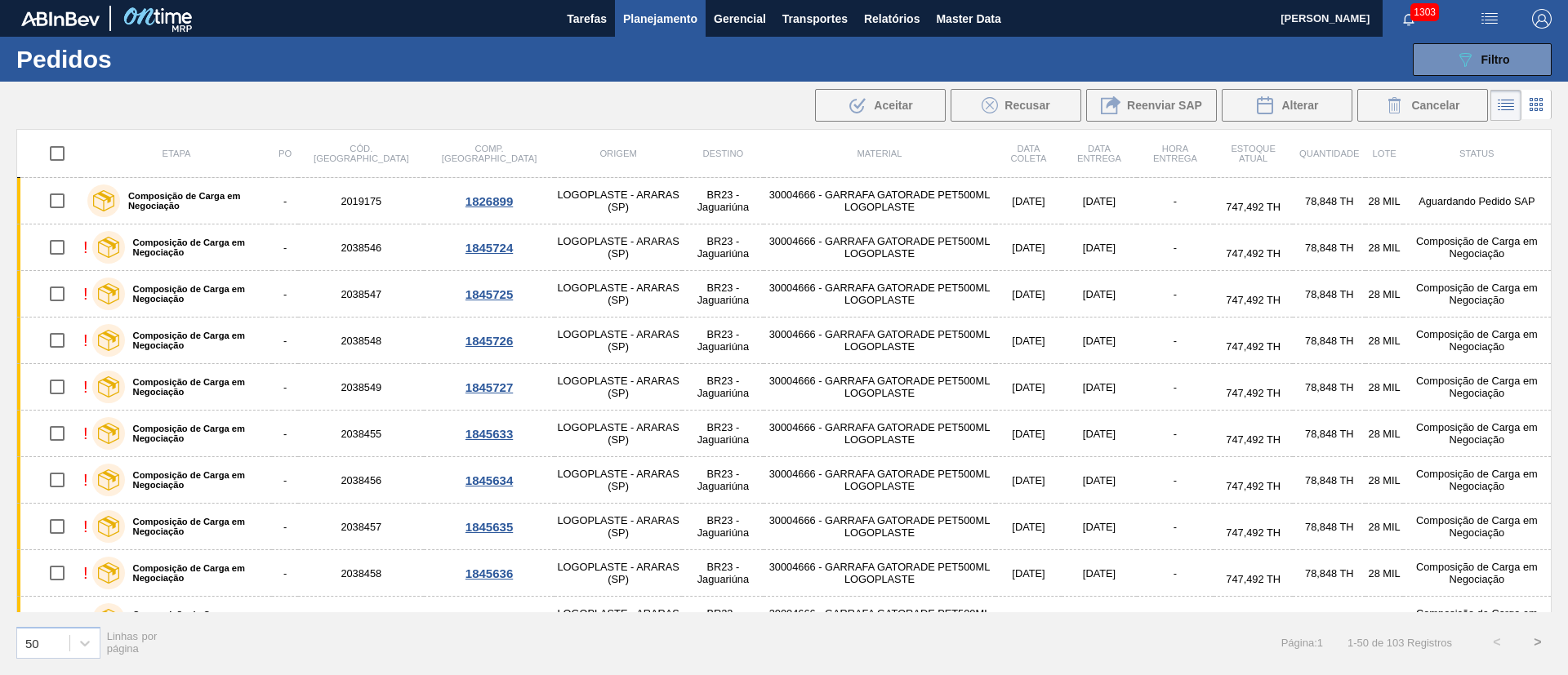
checkbox input "true"
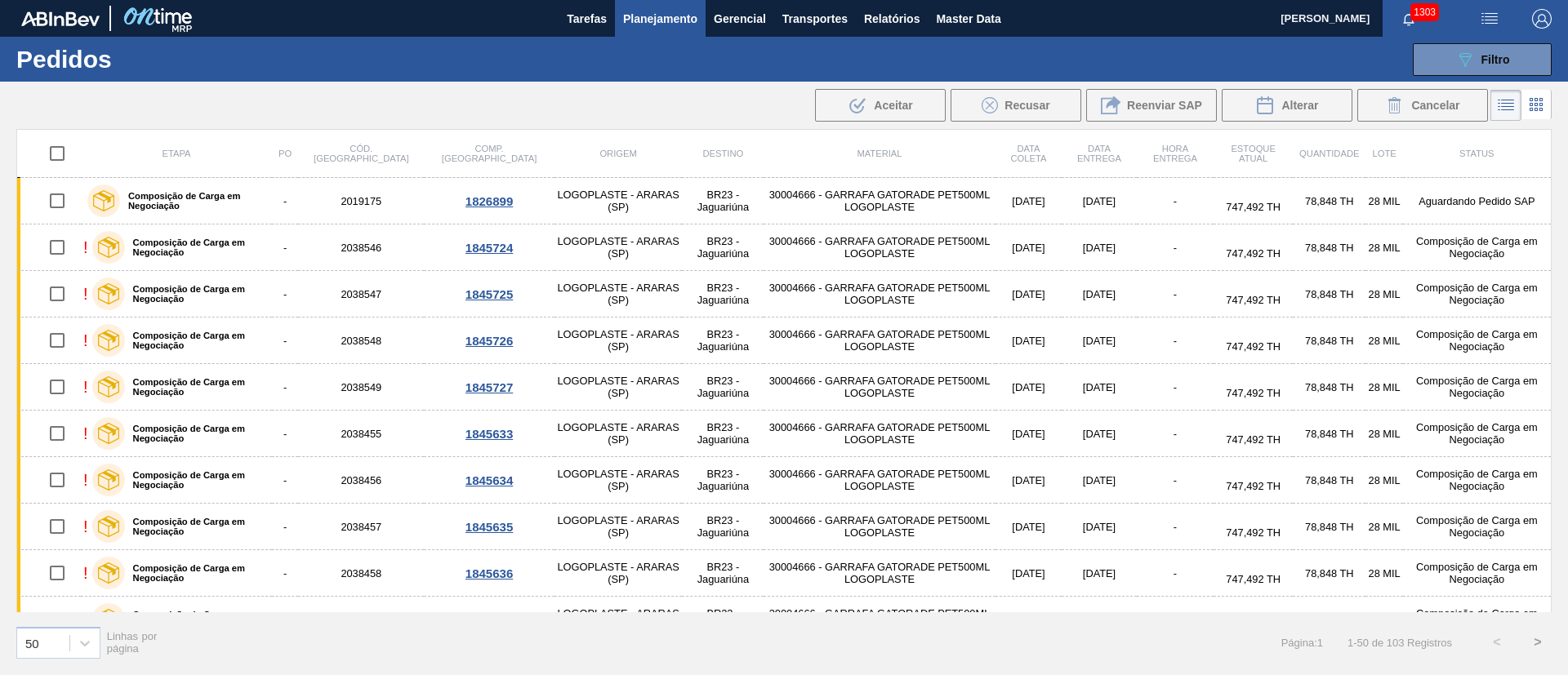
checkbox input "true"
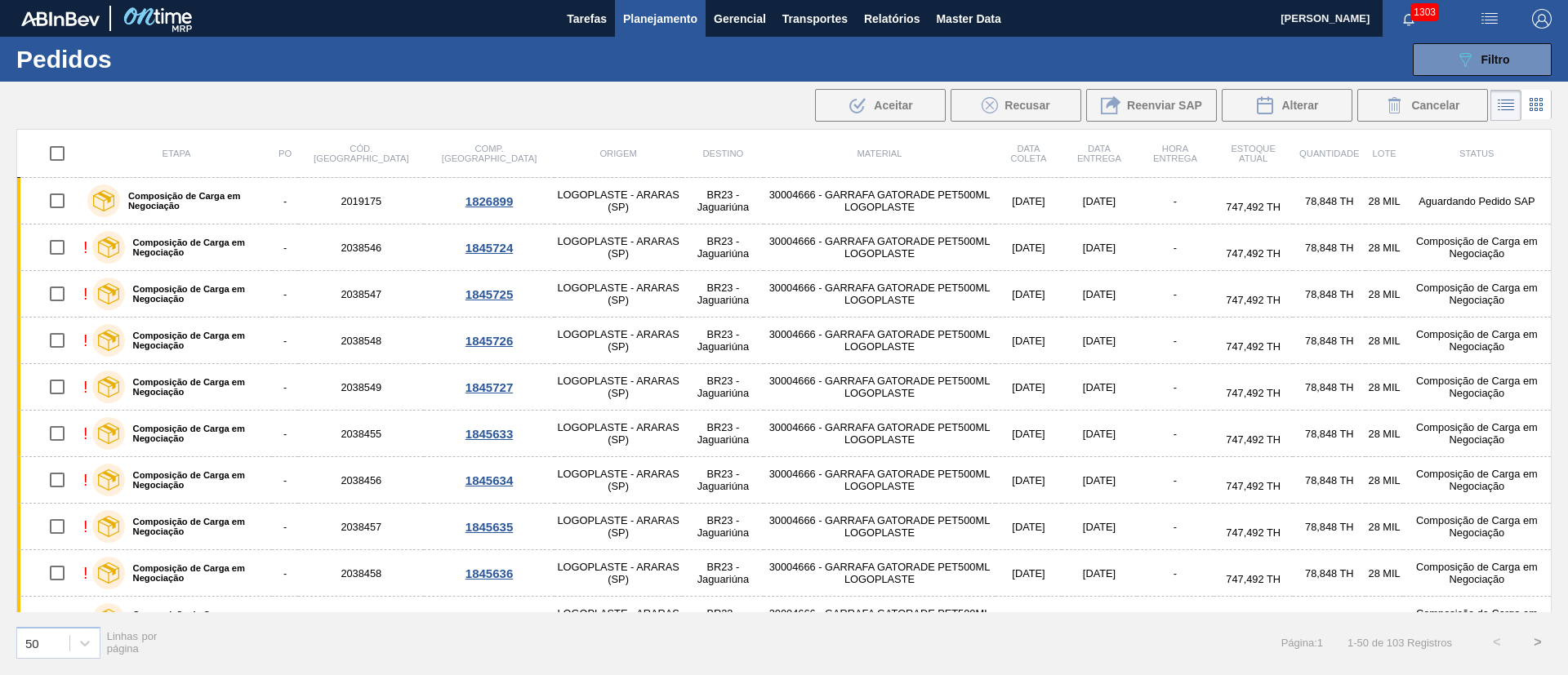
checkbox input "true"
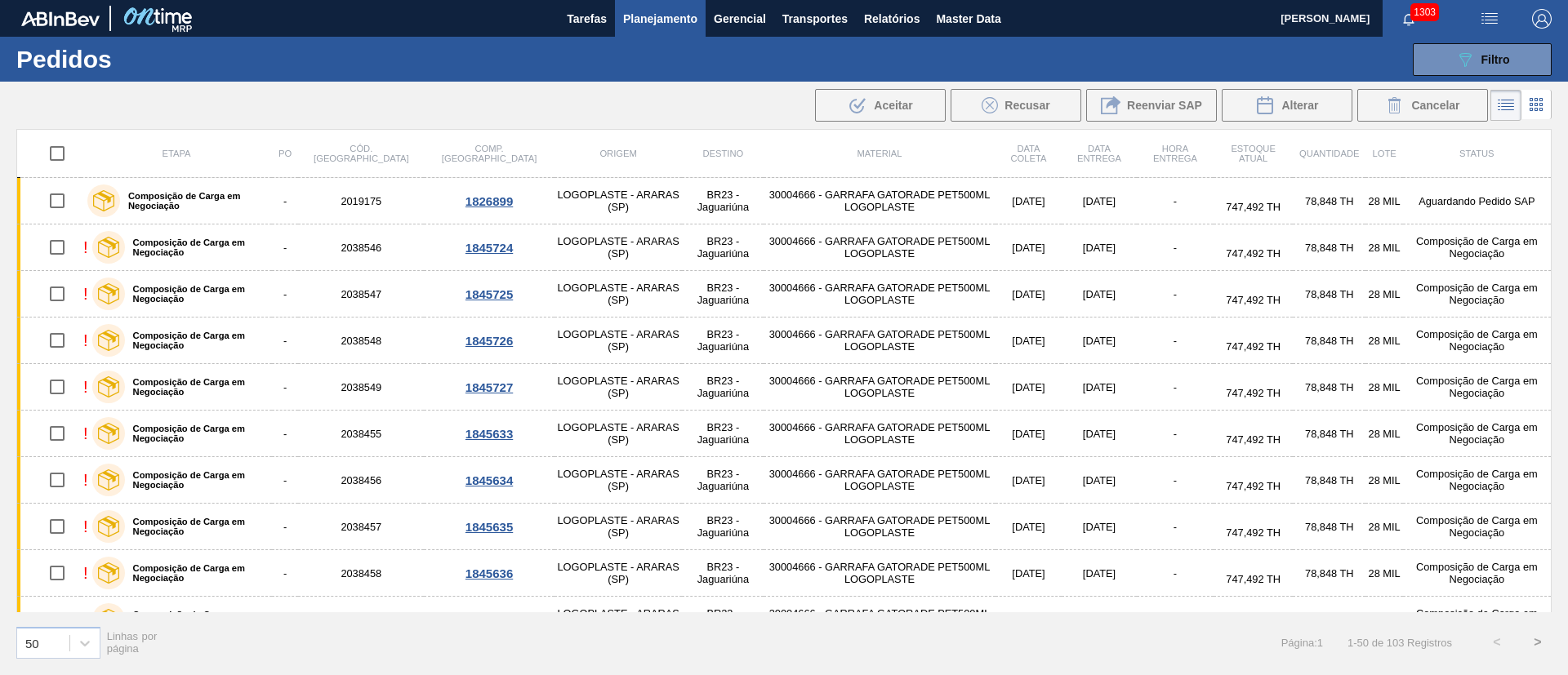
checkbox input "true"
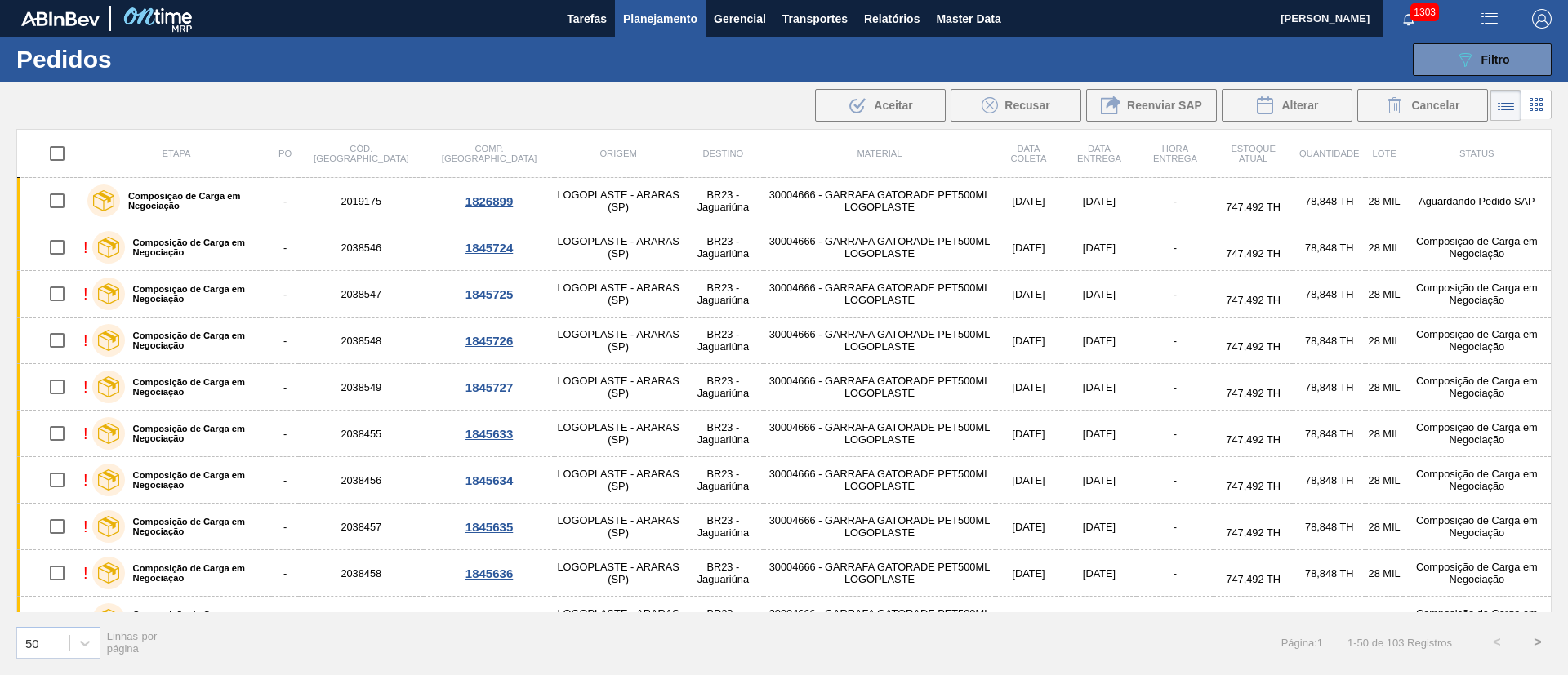
checkbox input "true"
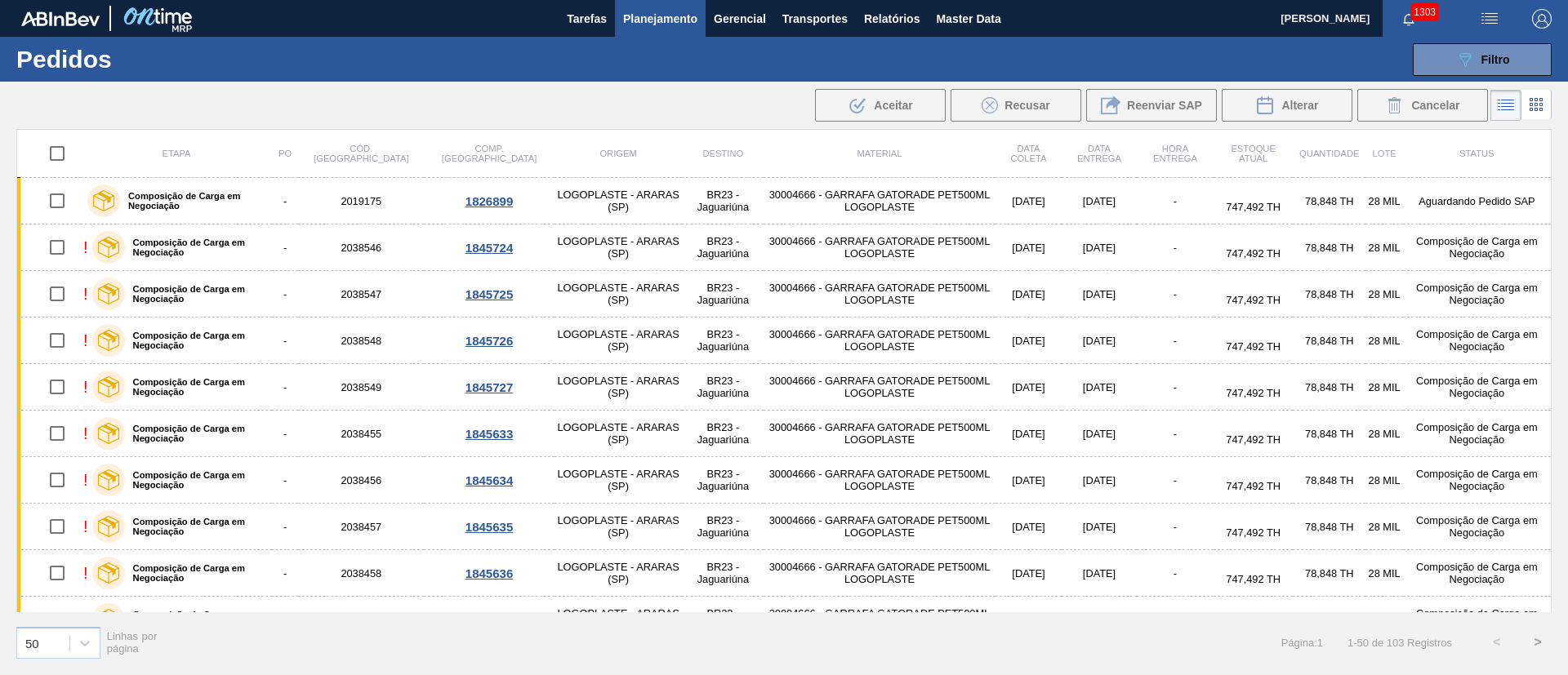
checkbox input "true"
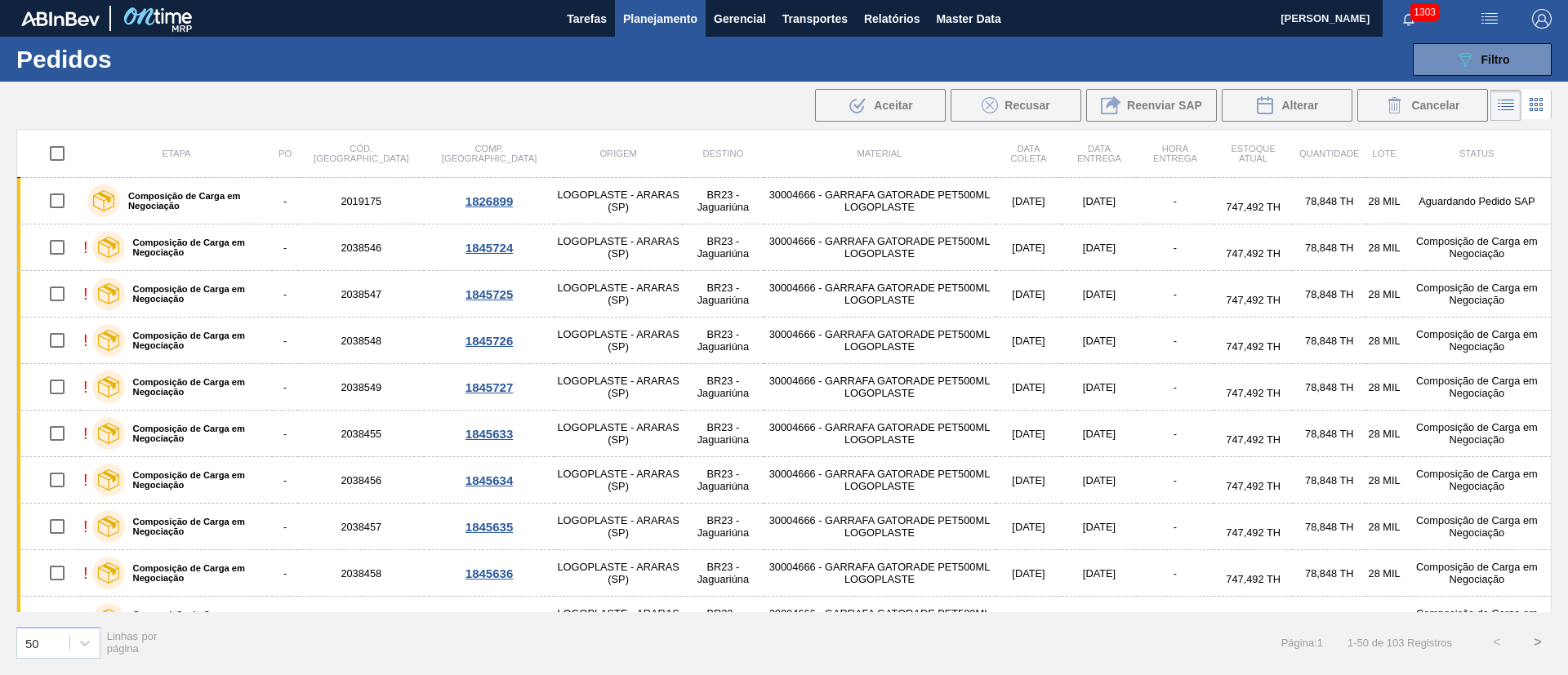
checkbox input "true"
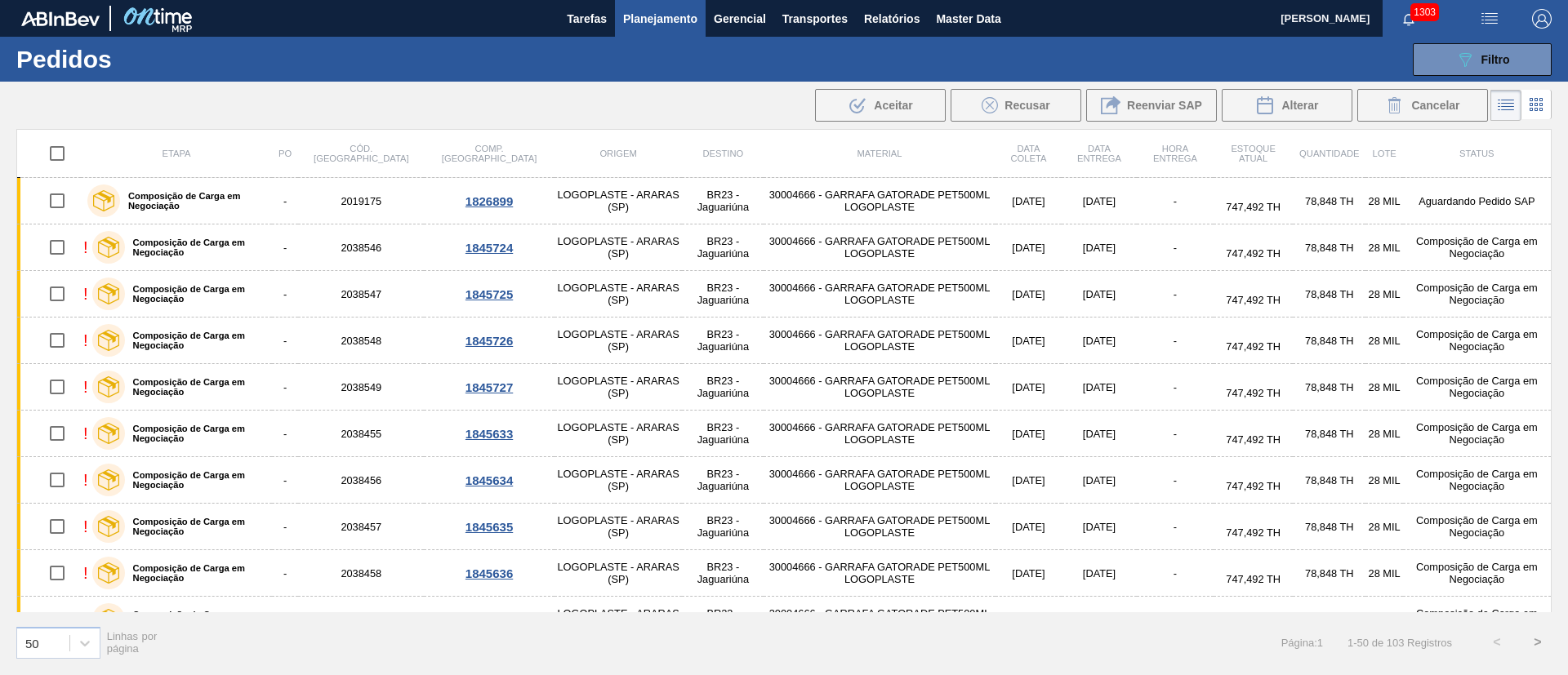
checkbox input "true"
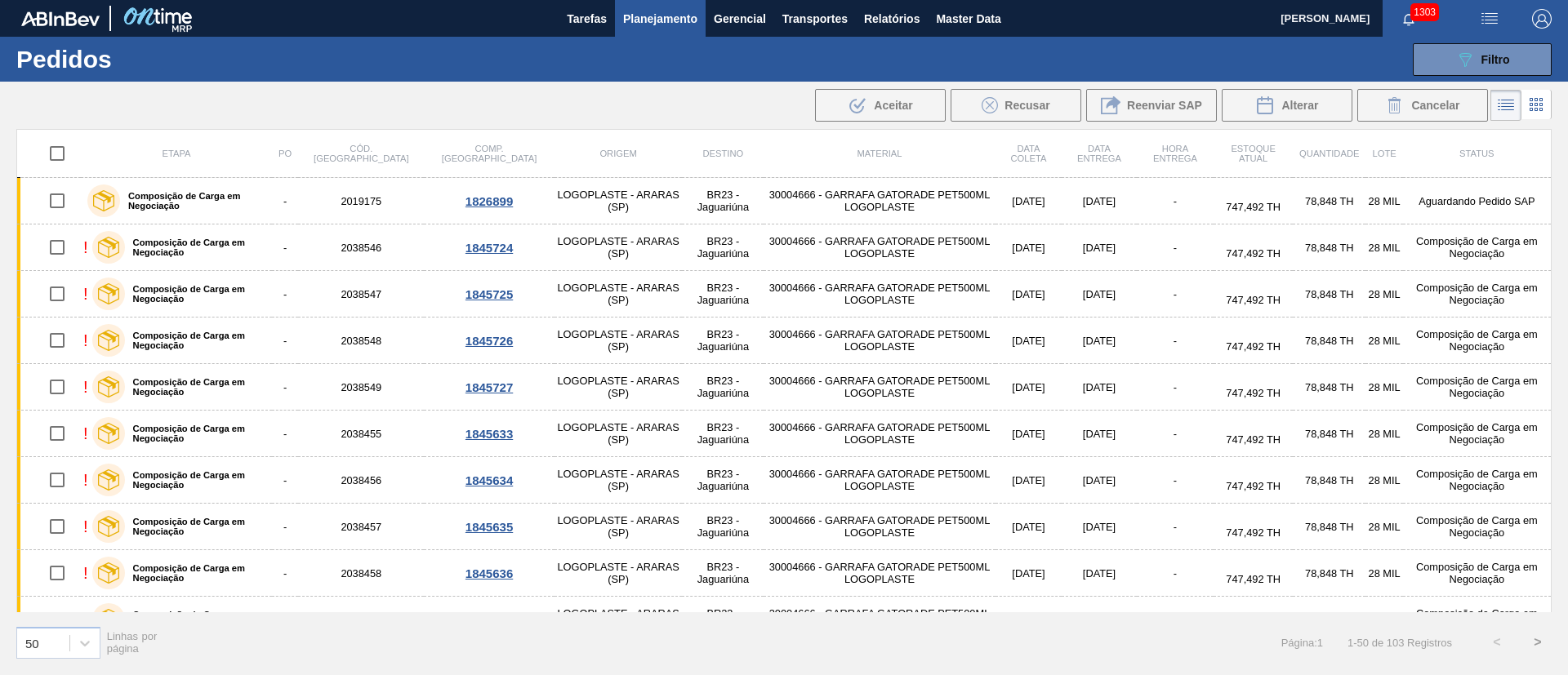
checkbox input "true"
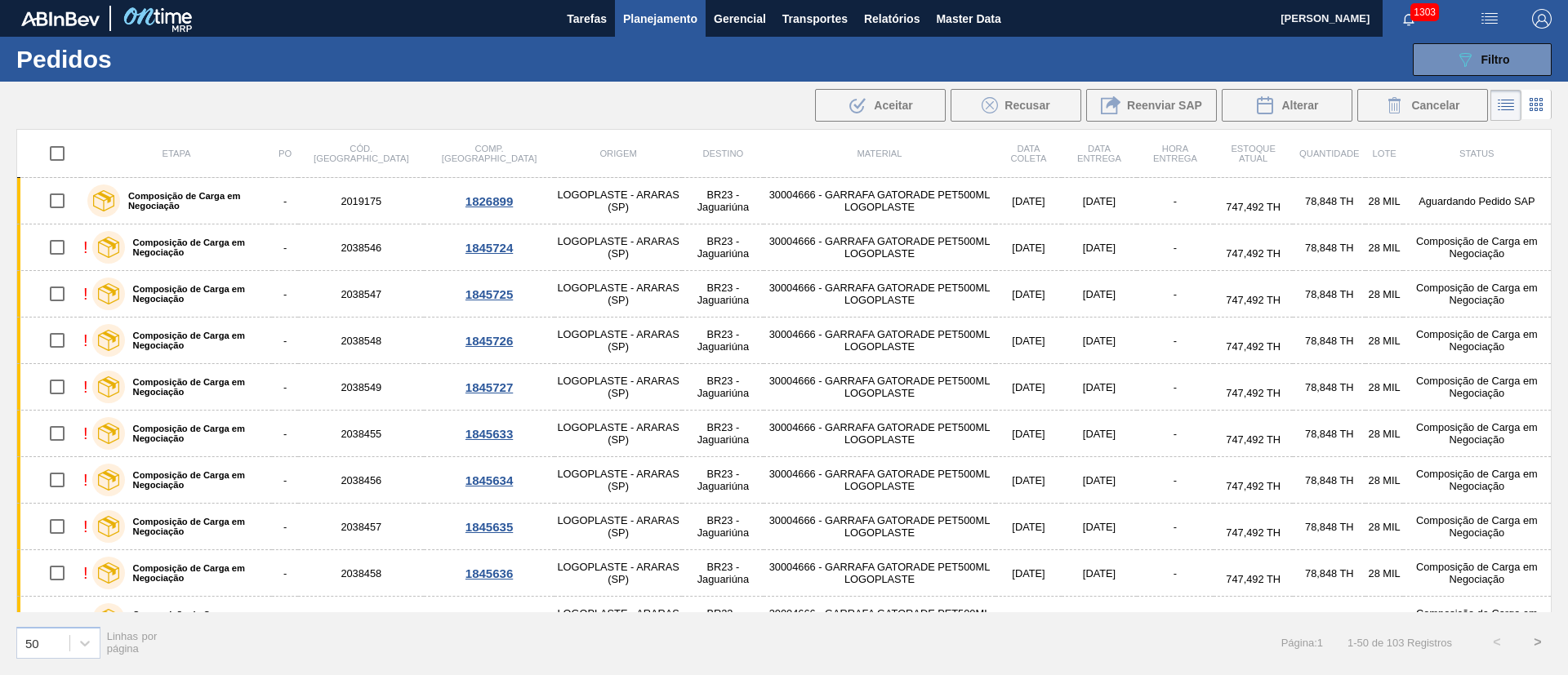
checkbox input "true"
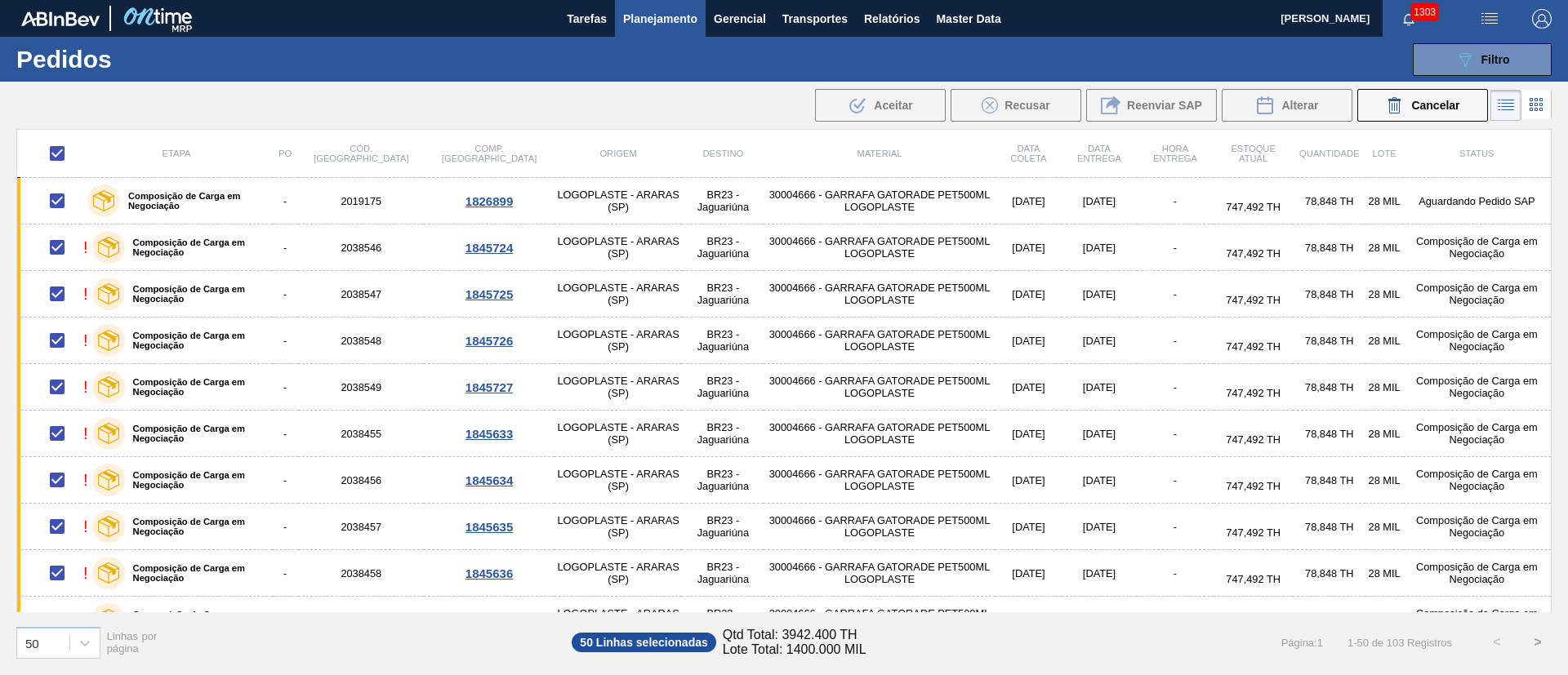
click at [1149, 123] on div ".b{fill:var(--color-action-default)} Aceitar Recusar Reenviar SAP Alterar Cance…" at bounding box center [1151, 106] width 678 height 38
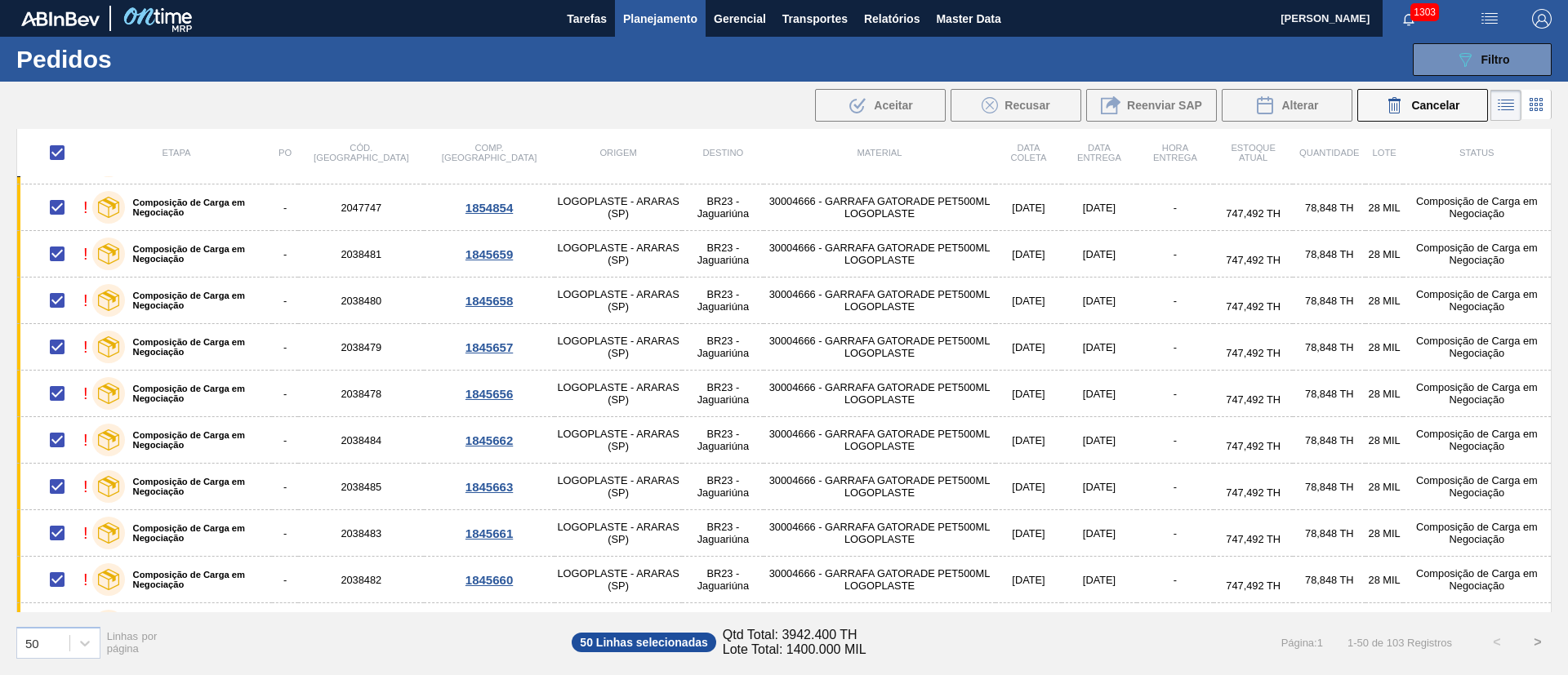
scroll to position [1469, 0]
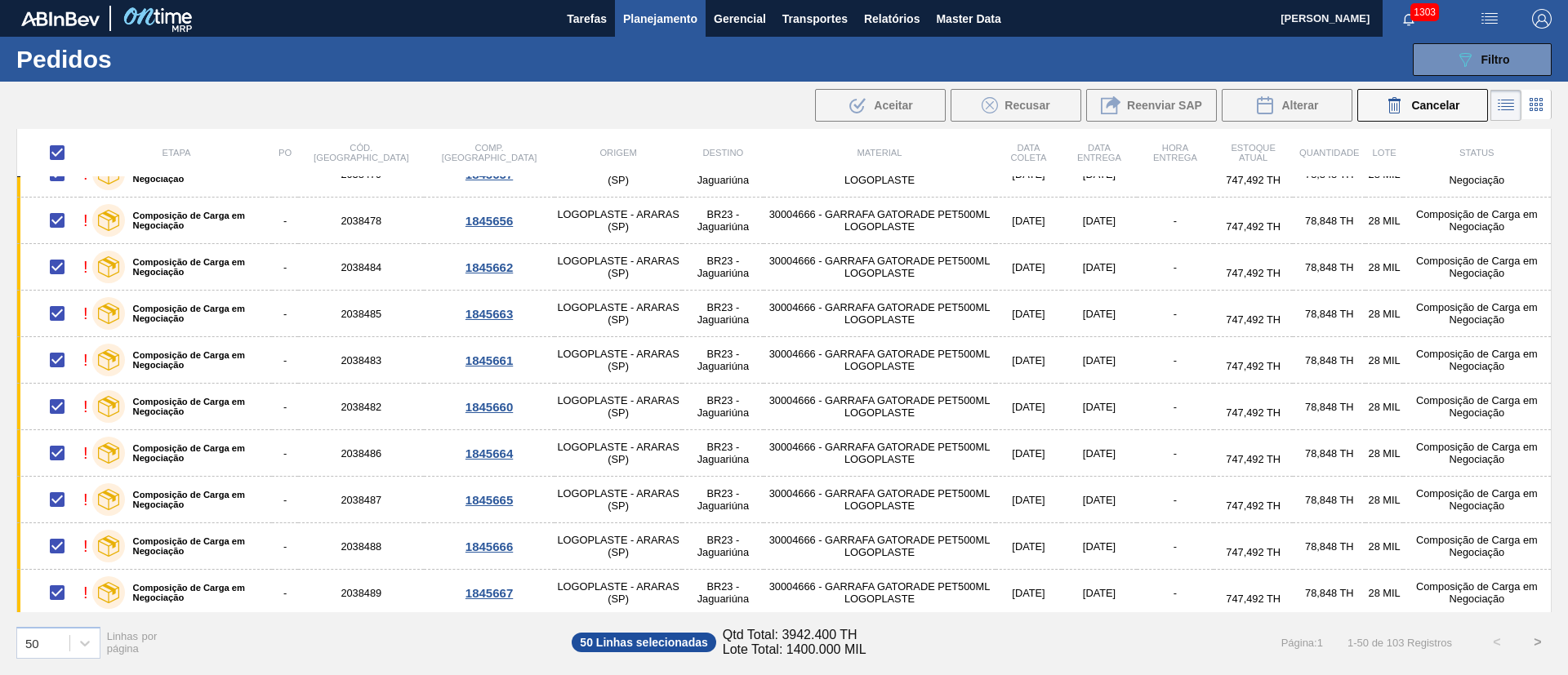
click at [1544, 639] on button ">" at bounding box center [1537, 642] width 41 height 41
checkbox input "false"
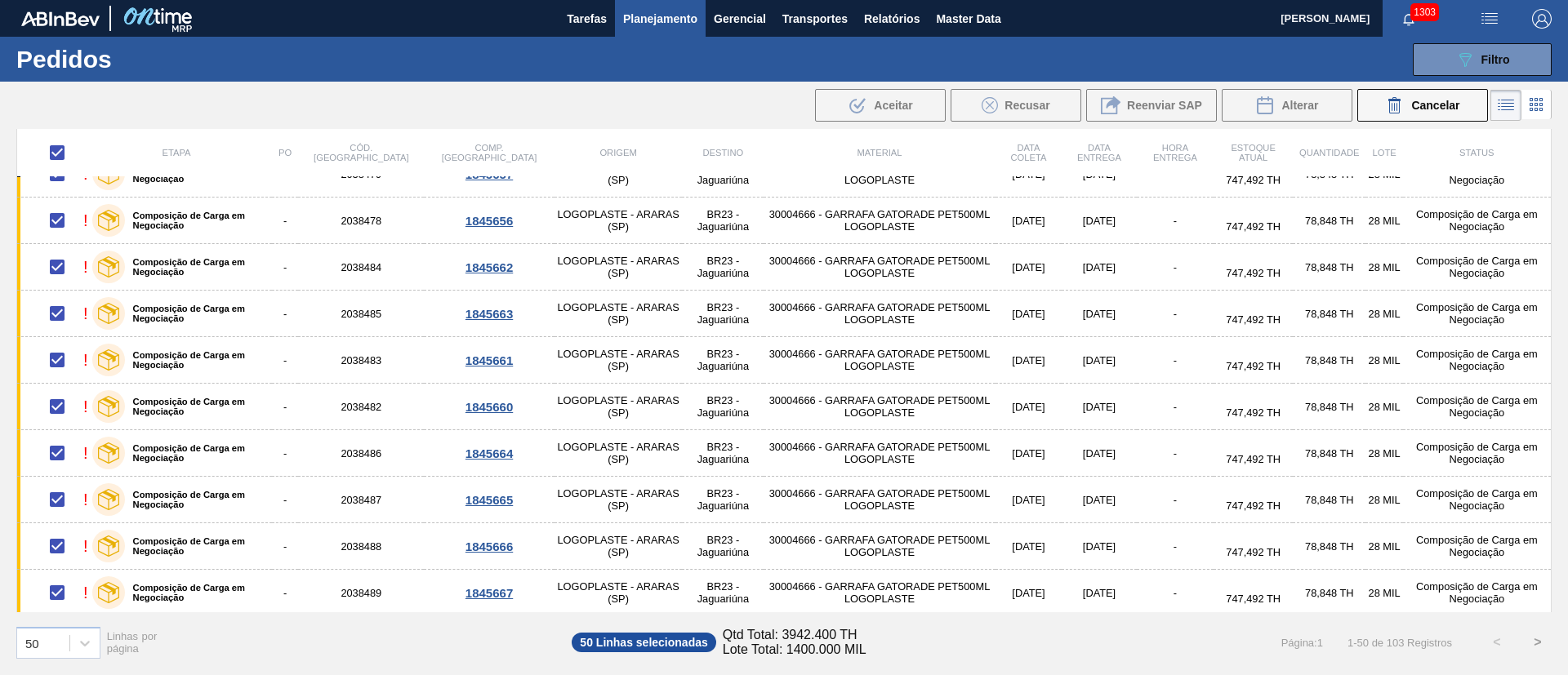
checkbox input "false"
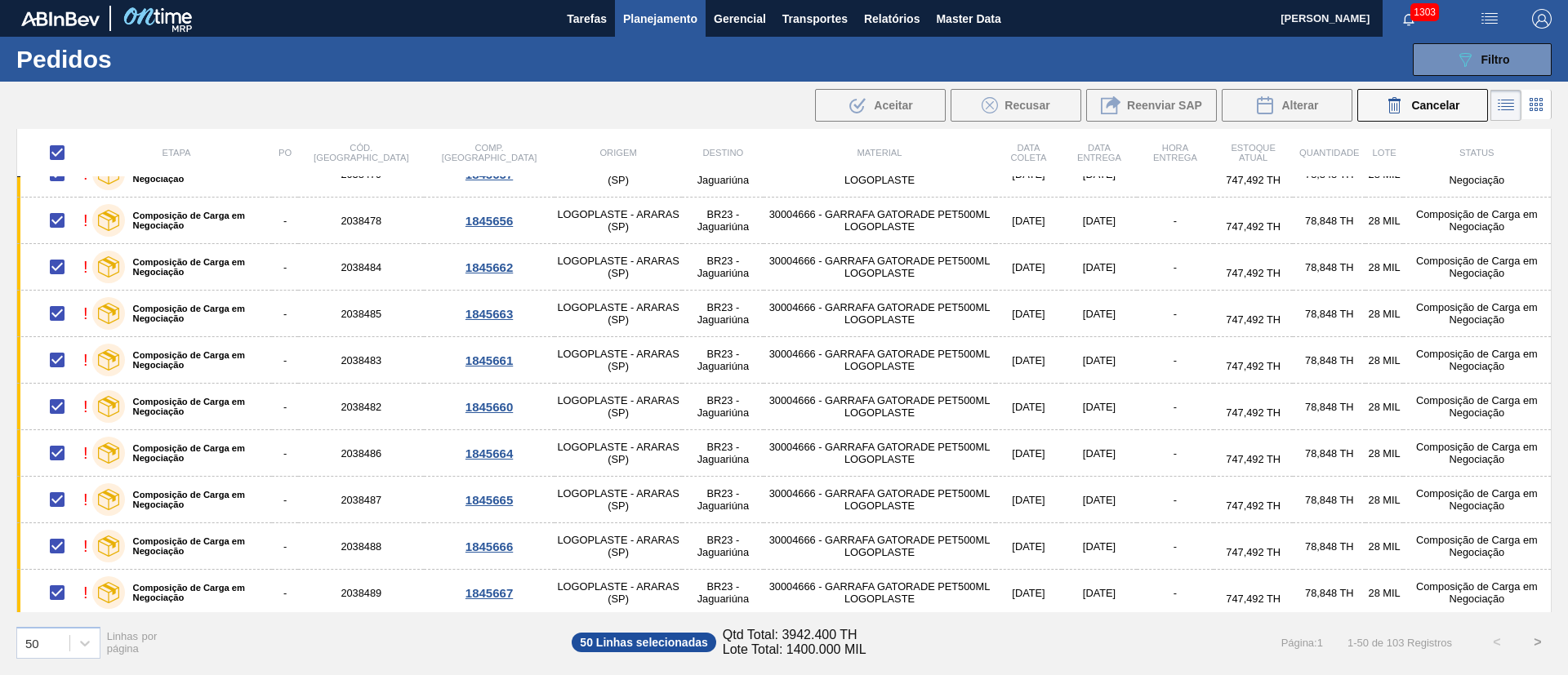
checkbox input "false"
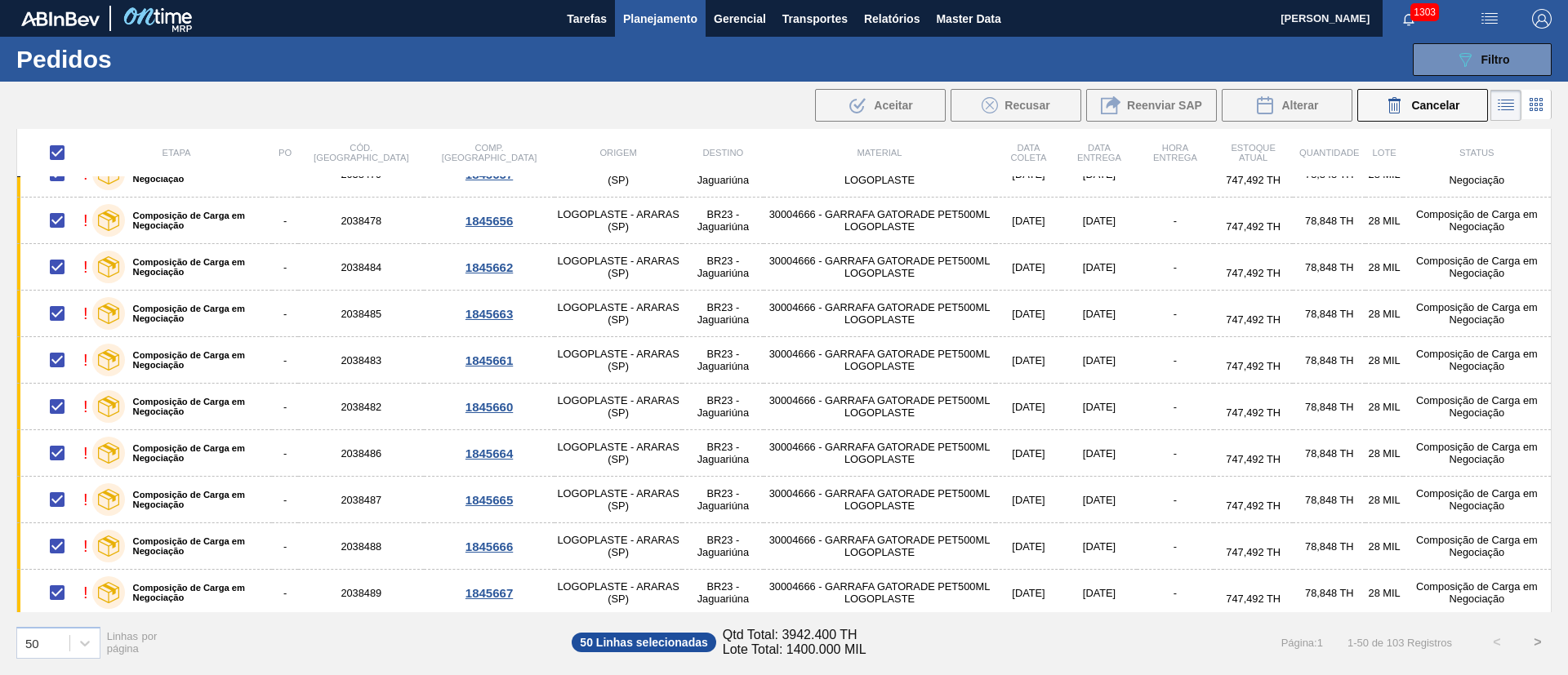
checkbox input "false"
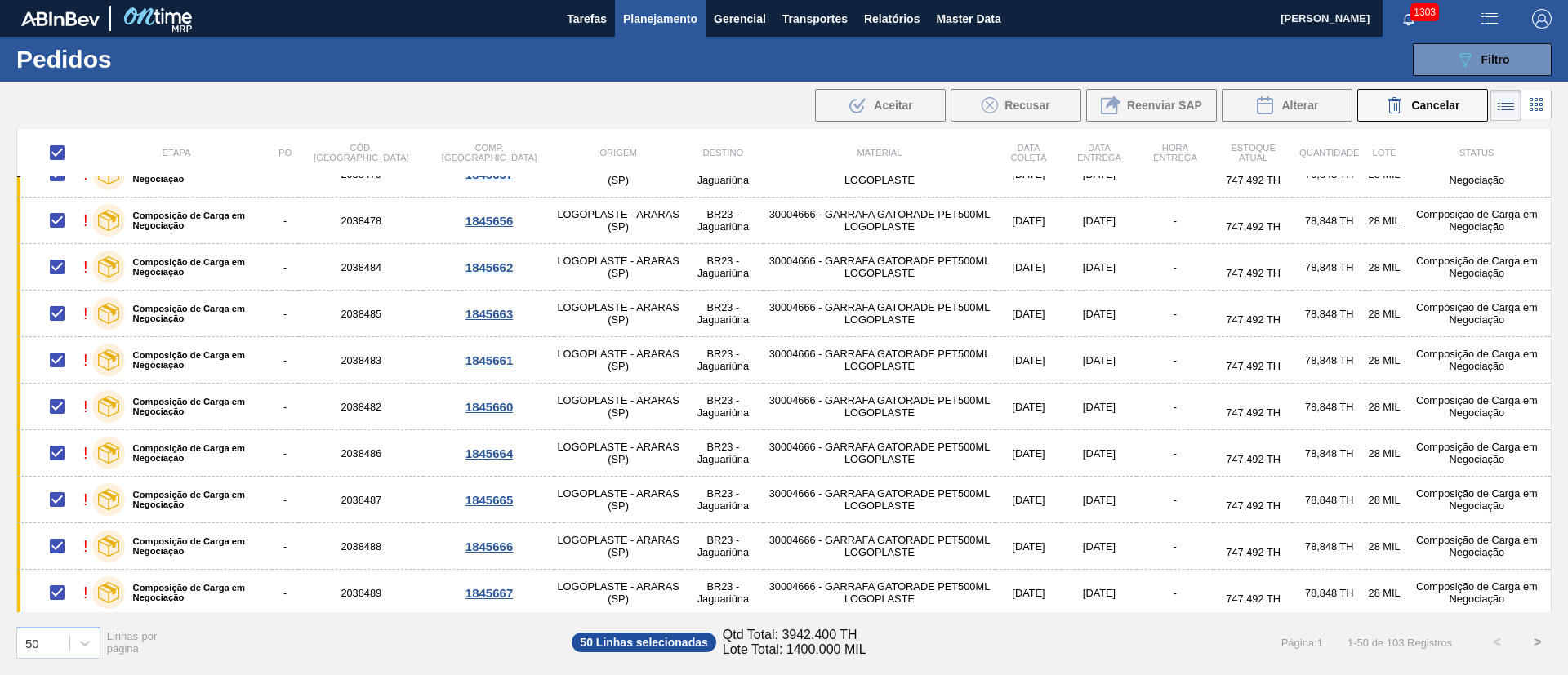
checkbox input "false"
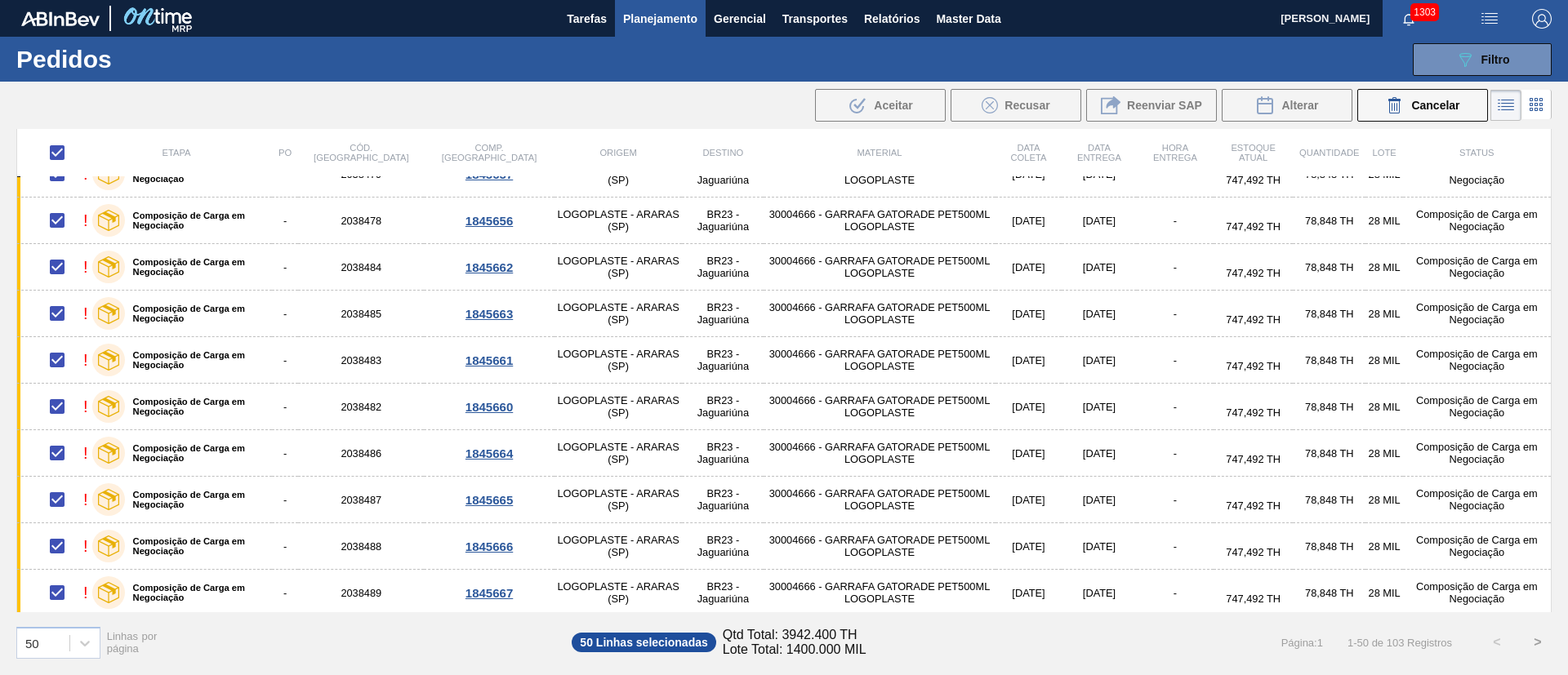
checkbox input "false"
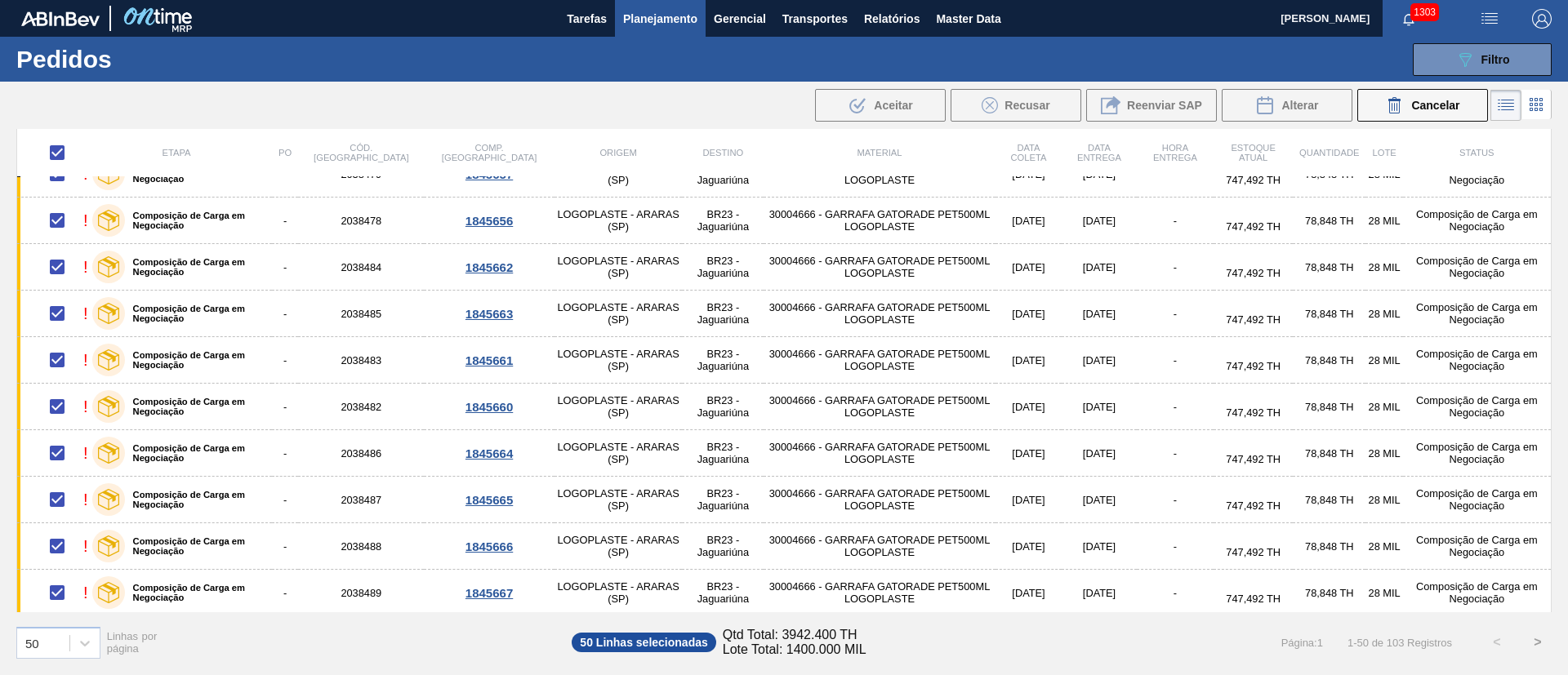
checkbox input "false"
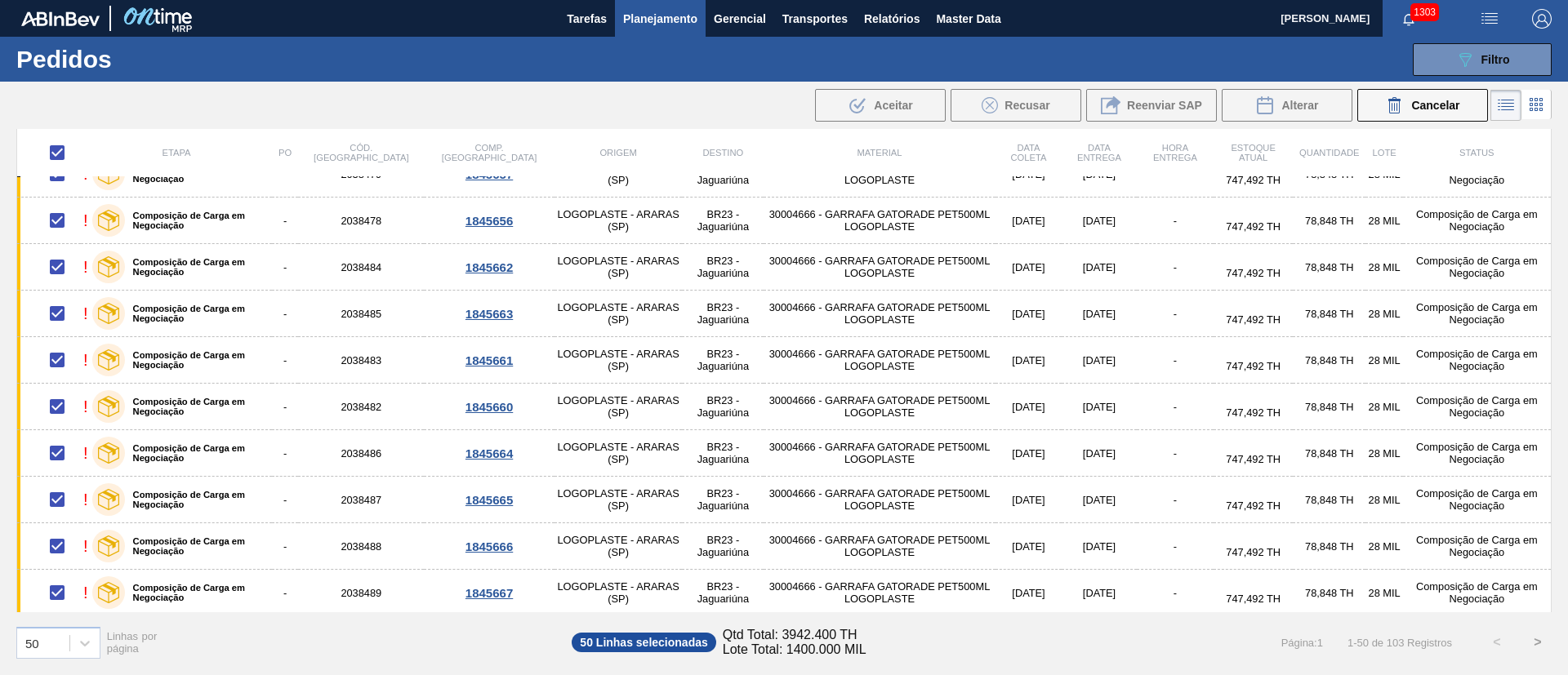
checkbox input "false"
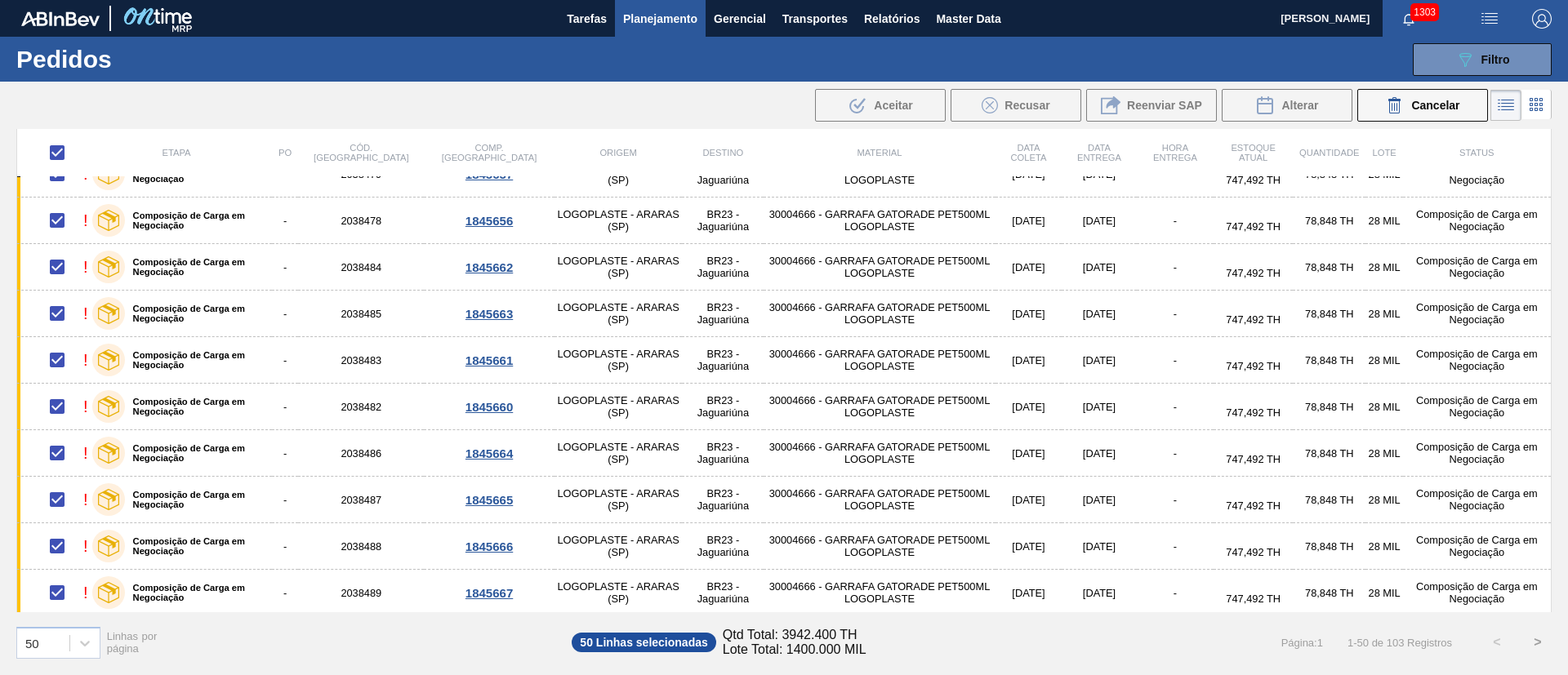
checkbox input "false"
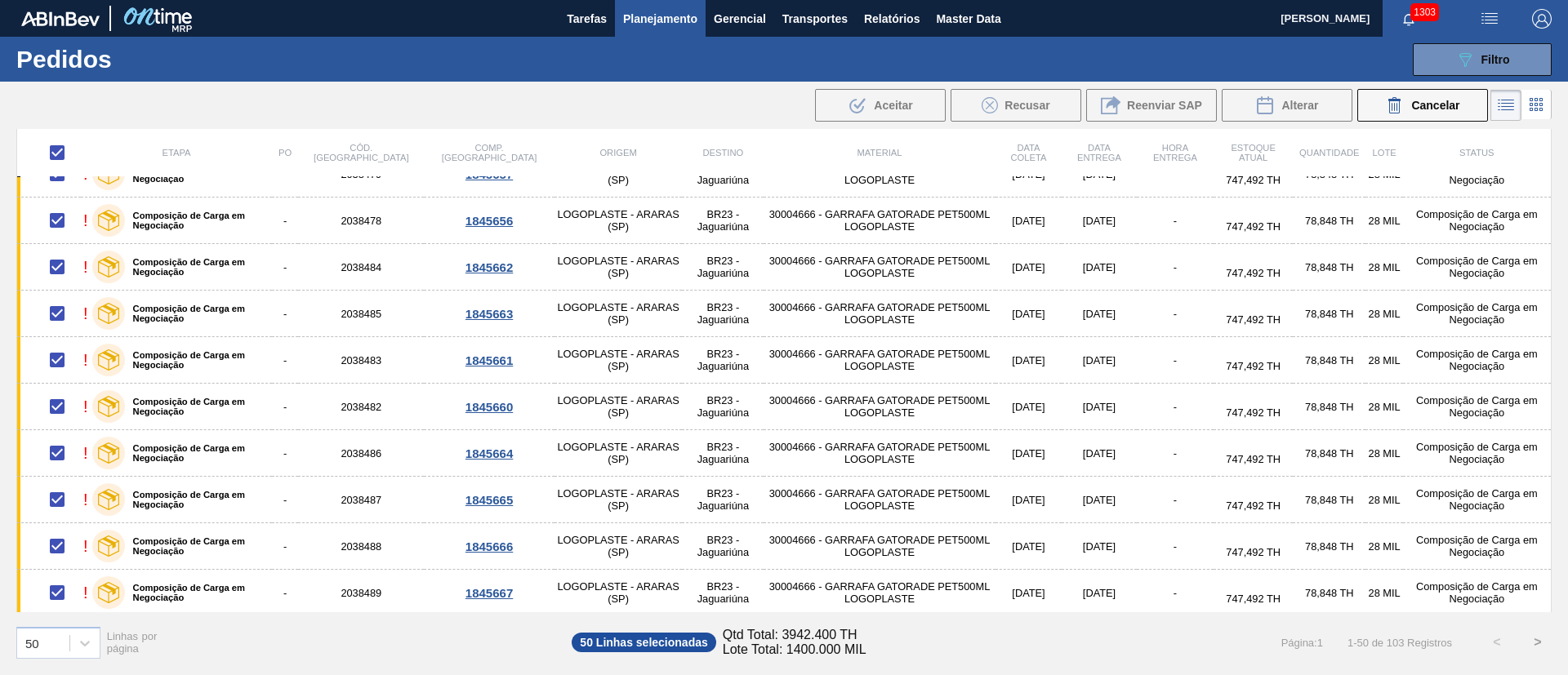
checkbox input "false"
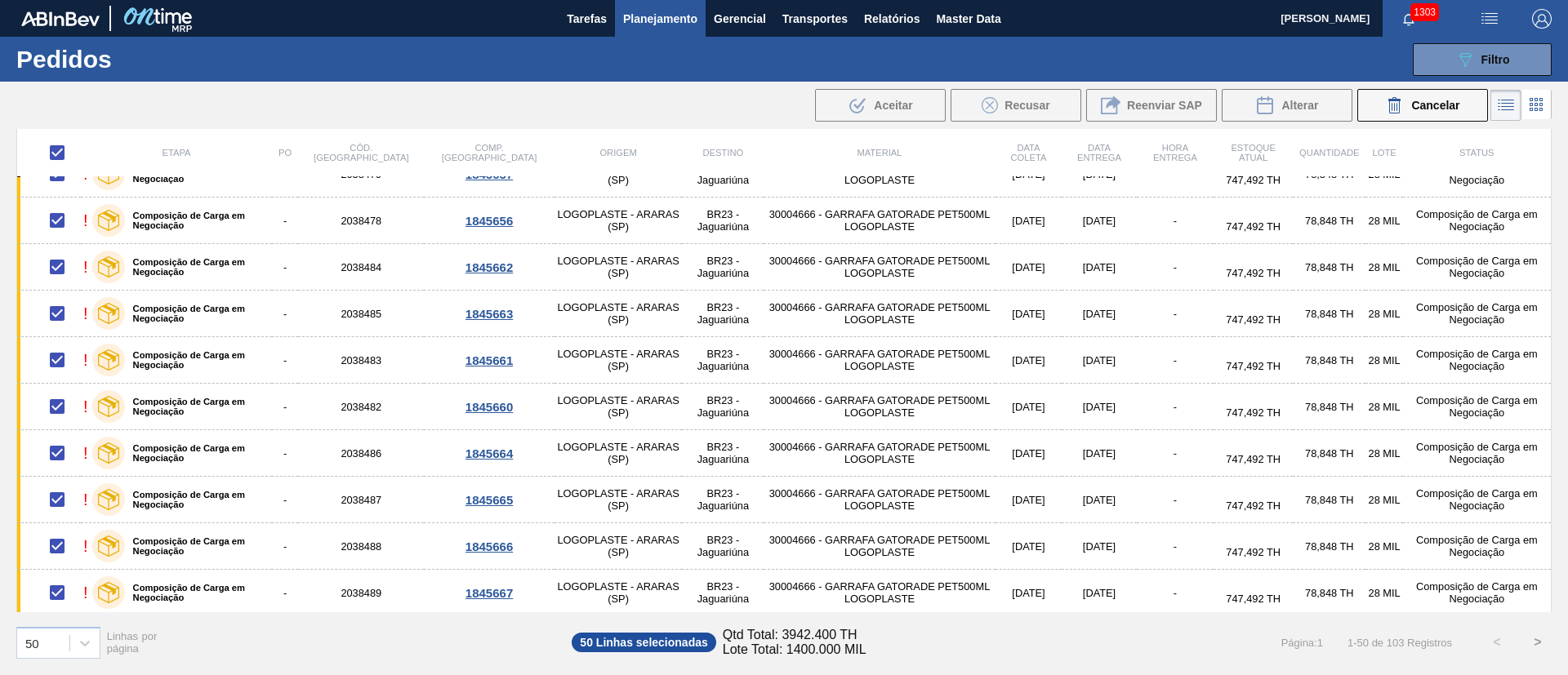
checkbox input "false"
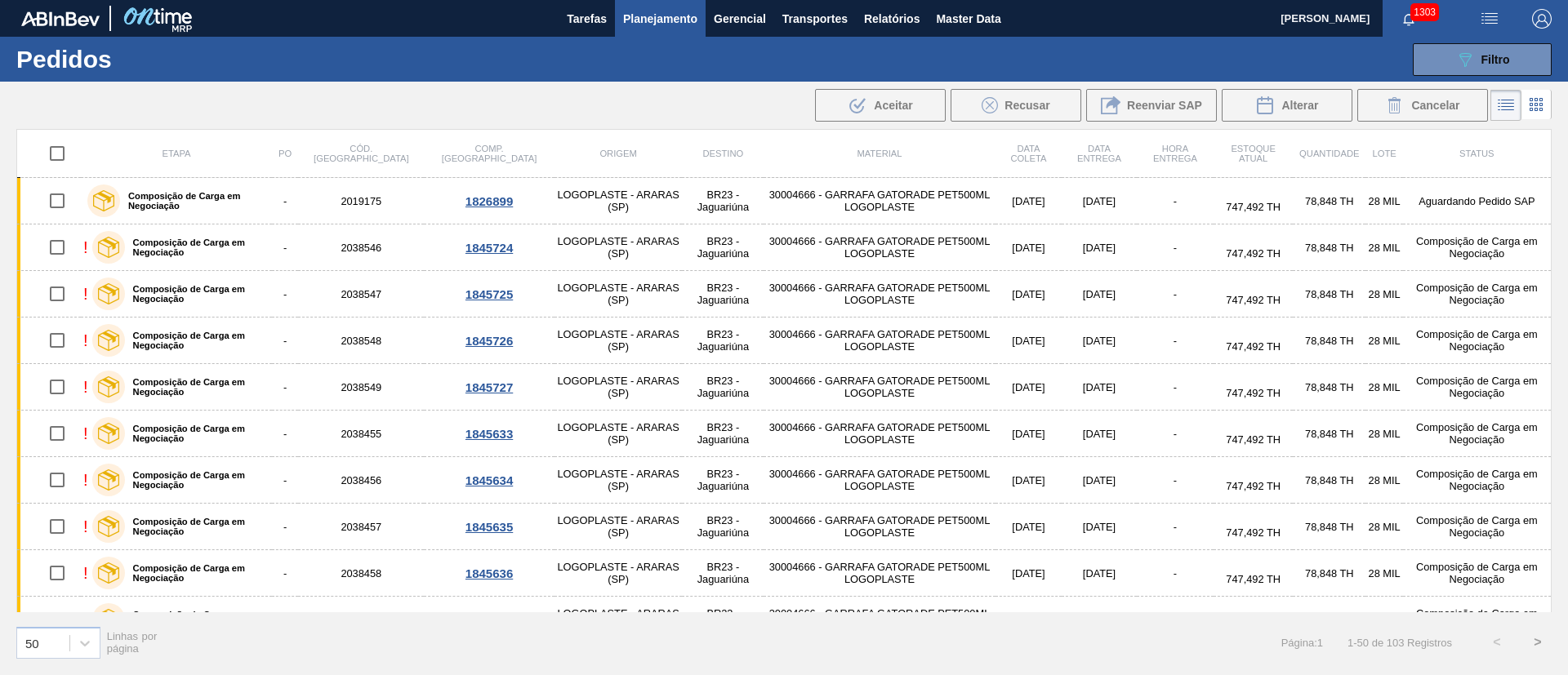
click at [660, 19] on span "Planejamento" at bounding box center [660, 19] width 74 height 20
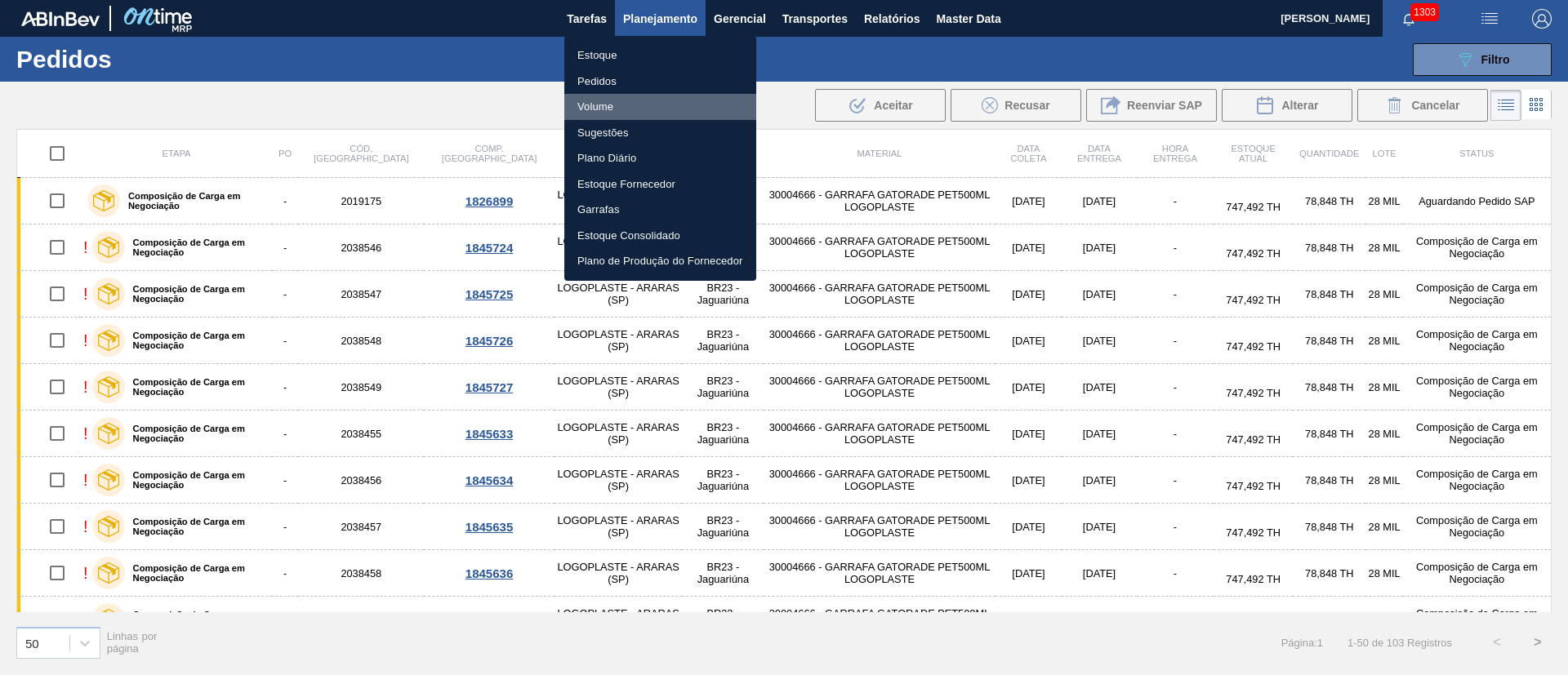
click at [588, 106] on li "Volume" at bounding box center [660, 107] width 192 height 26
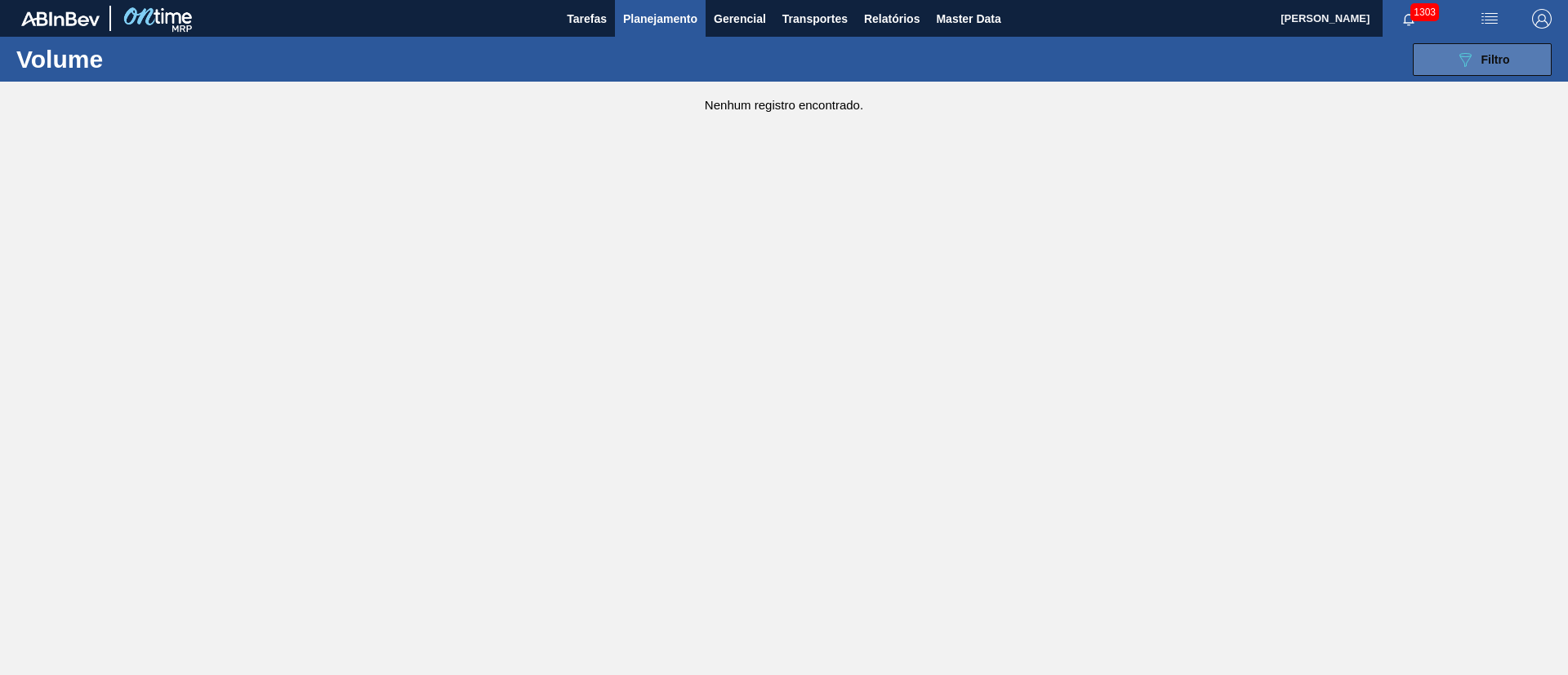
click at [1471, 65] on icon "089F7B8B-B2A5-4AFE-B5C0-19BA573D28AC" at bounding box center [1465, 60] width 20 height 20
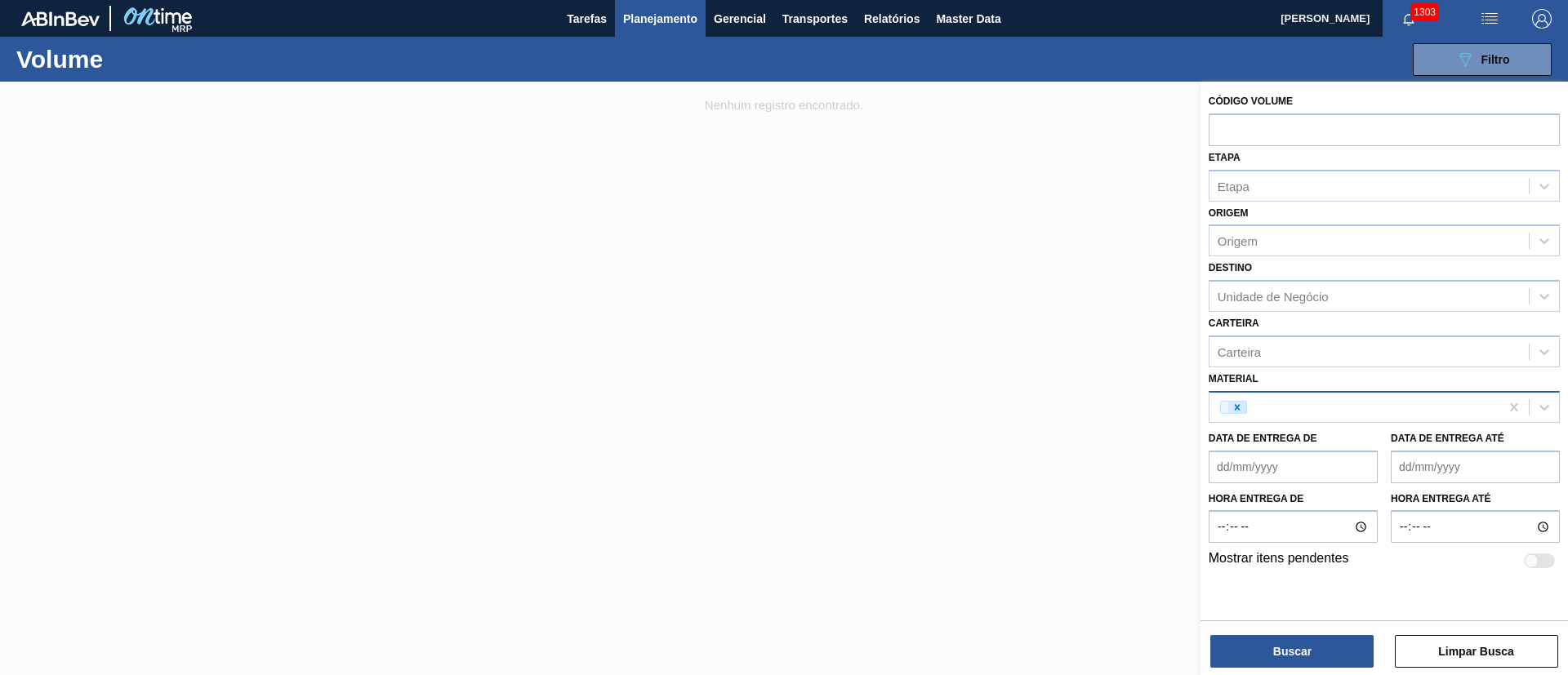
click at [1235, 406] on icon at bounding box center [1236, 406] width 11 height 11
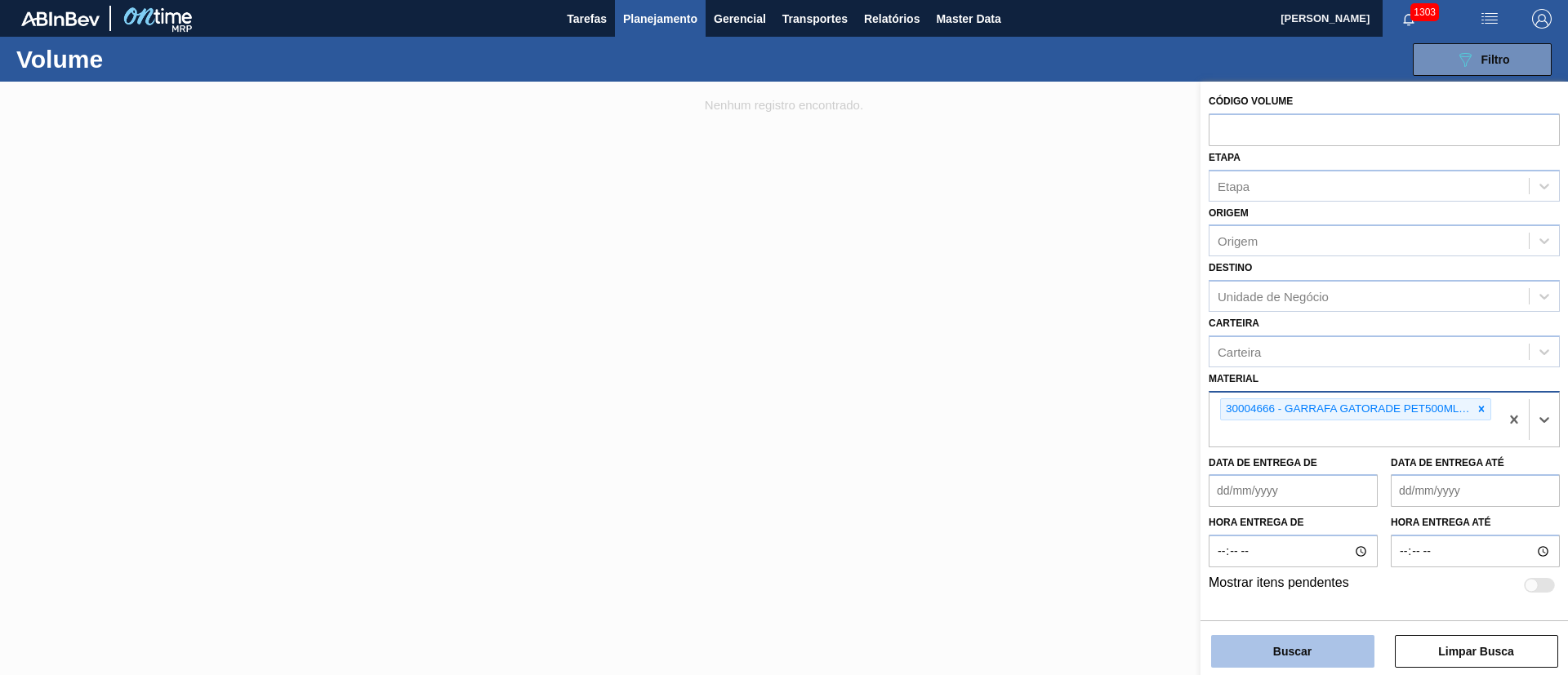
click at [1260, 659] on button "Buscar" at bounding box center [1291, 651] width 163 height 33
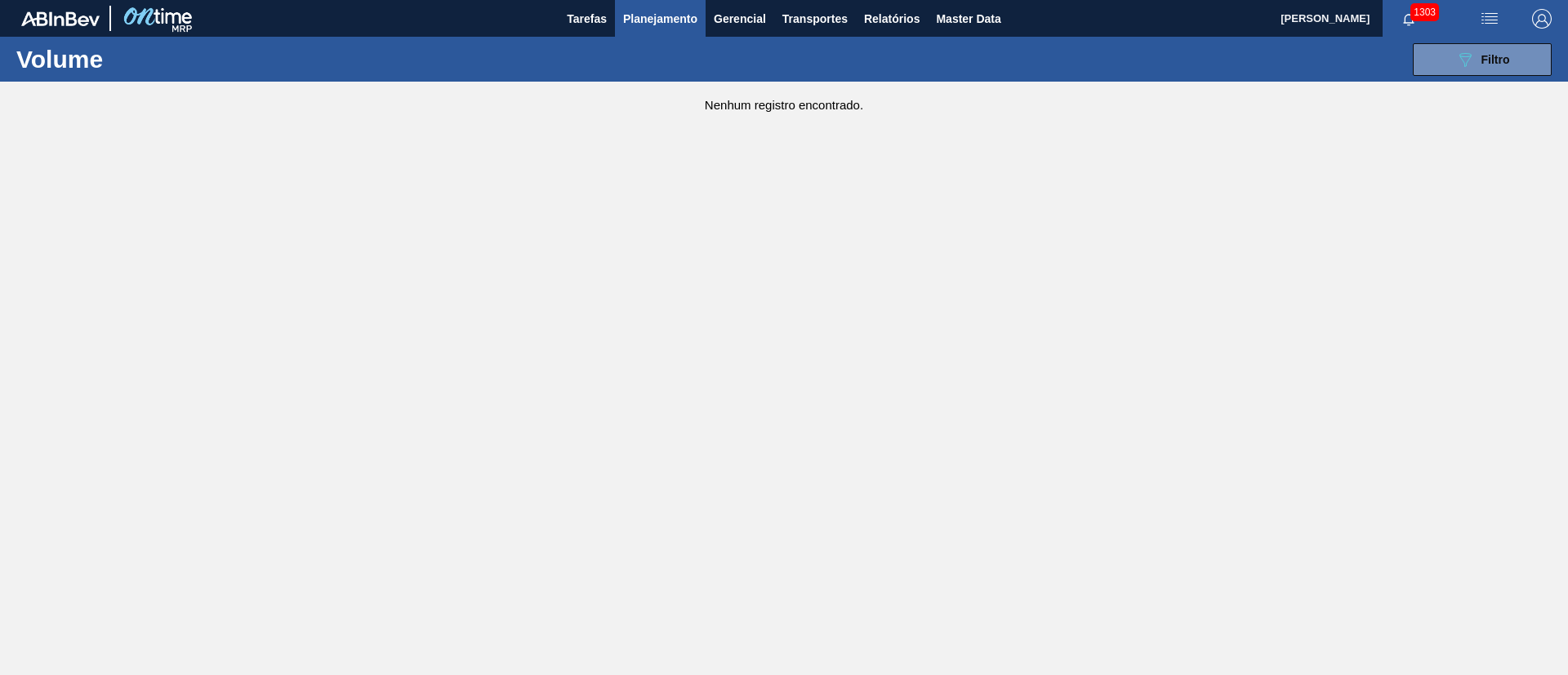
click at [1455, 78] on div "089F7B8B-B2A5-4AFE-B5C0-19BA573D28AC Filtro Código Volume Etapa Etapa Origem Or…" at bounding box center [910, 59] width 1299 height 49
click at [1459, 64] on icon "089F7B8B-B2A5-4AFE-B5C0-19BA573D28AC" at bounding box center [1465, 60] width 20 height 20
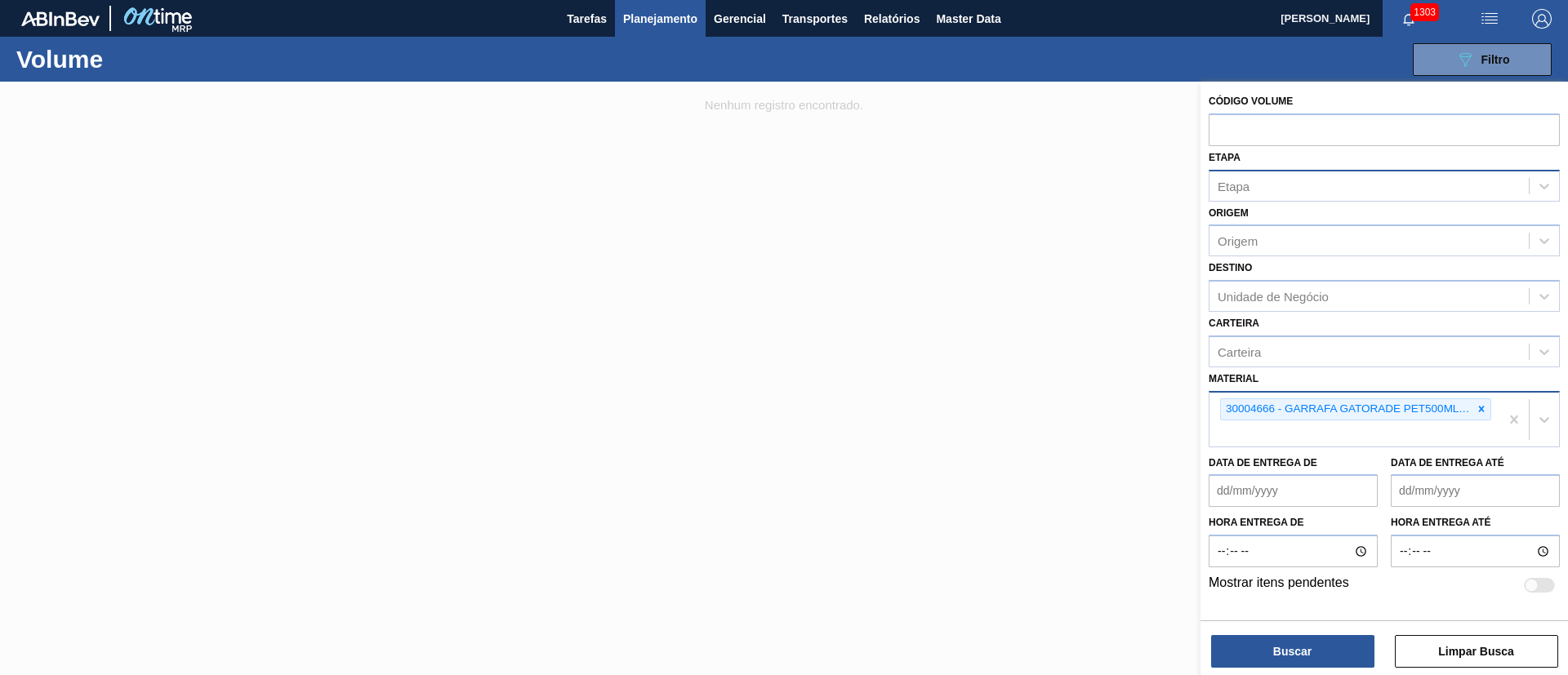
click at [1242, 186] on div "Etapa" at bounding box center [1233, 186] width 32 height 14
type input "c"
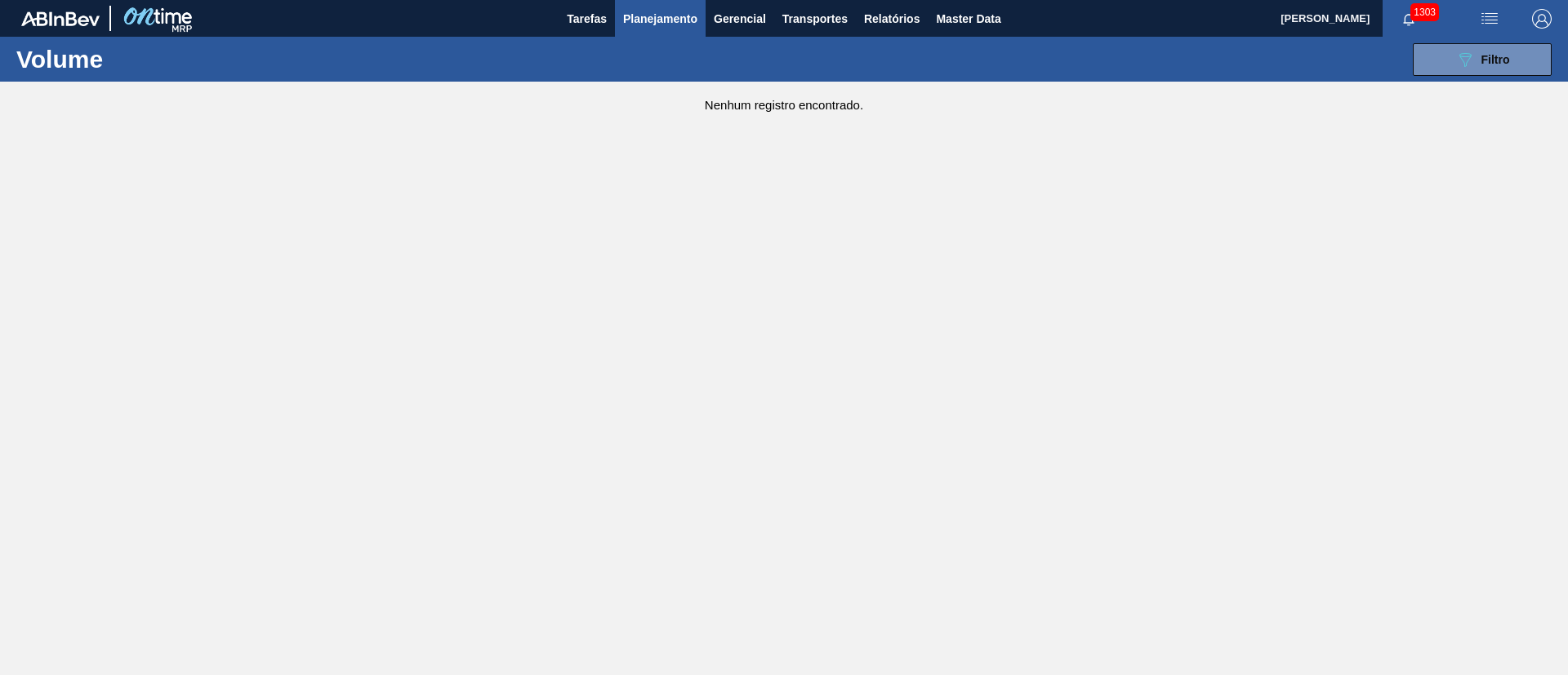
click at [664, 29] on button "Planejamento" at bounding box center [660, 18] width 91 height 37
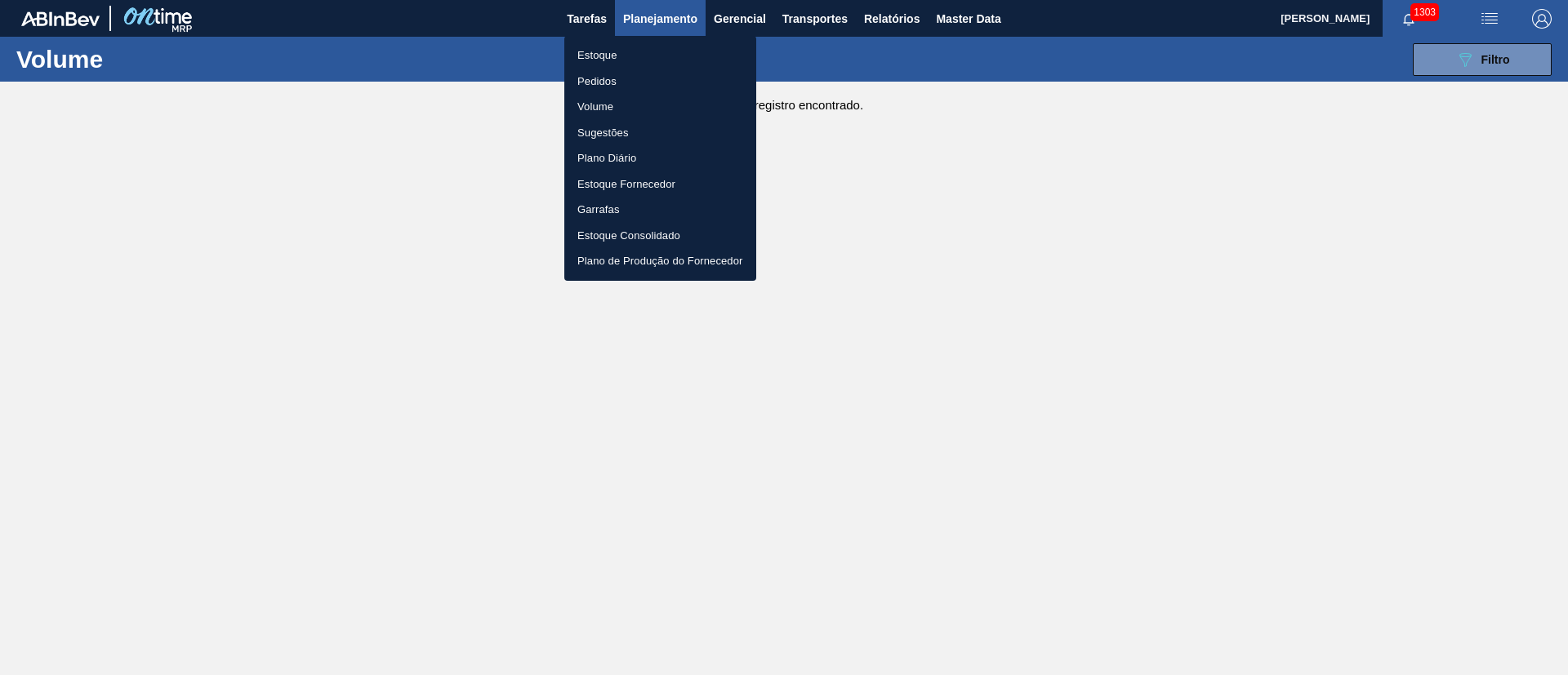
click at [600, 54] on li "Estoque" at bounding box center [660, 56] width 192 height 26
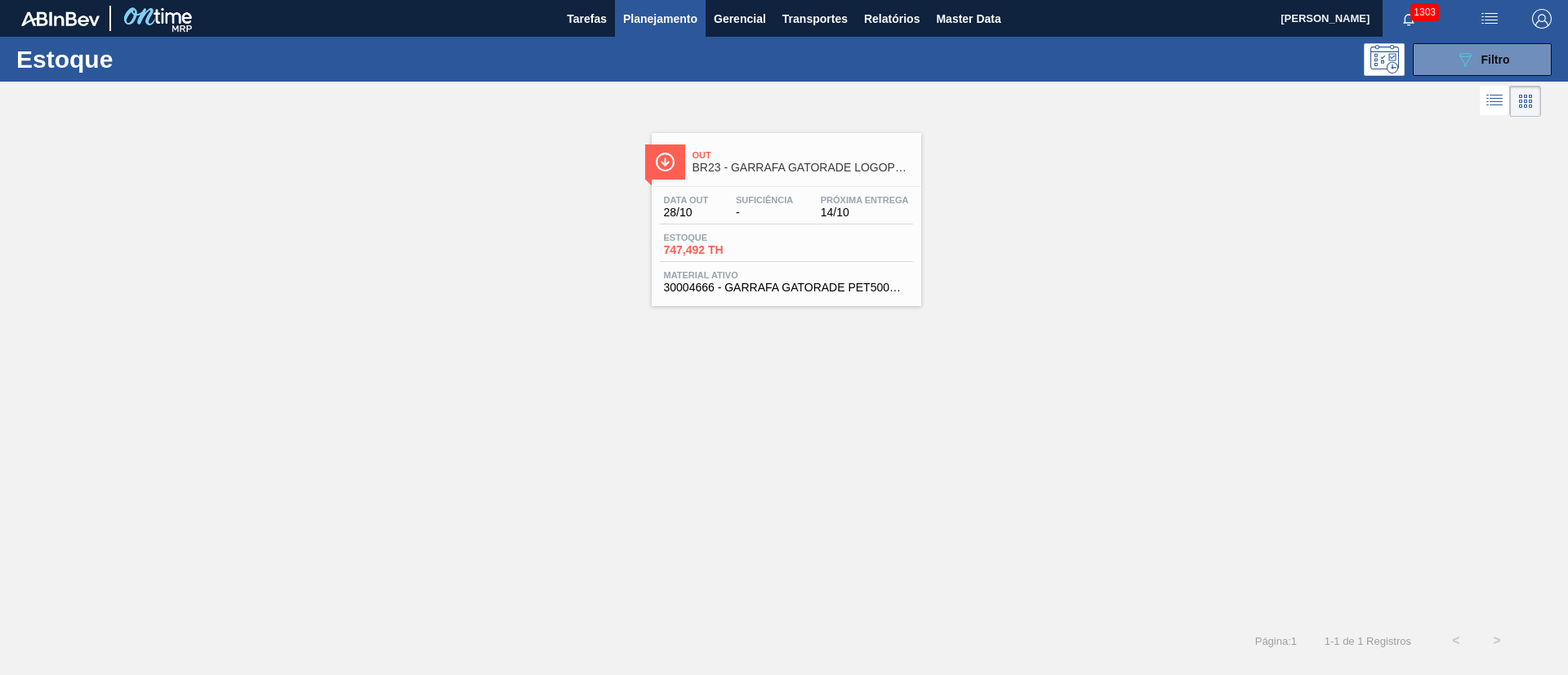
click at [689, 222] on div "Data out 28/10 Suficiência - Próxima Entrega 14/10" at bounding box center [786, 209] width 253 height 29
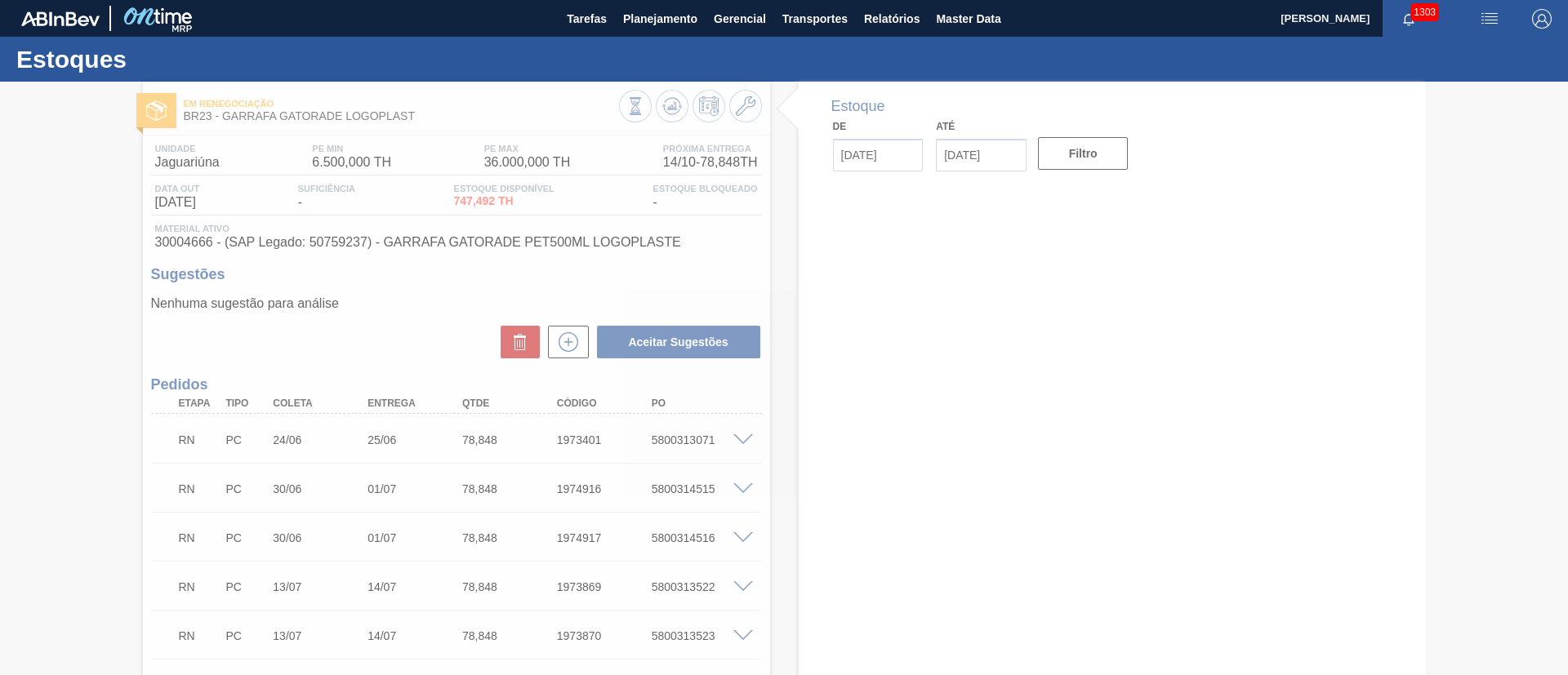
type input "[DATE]"
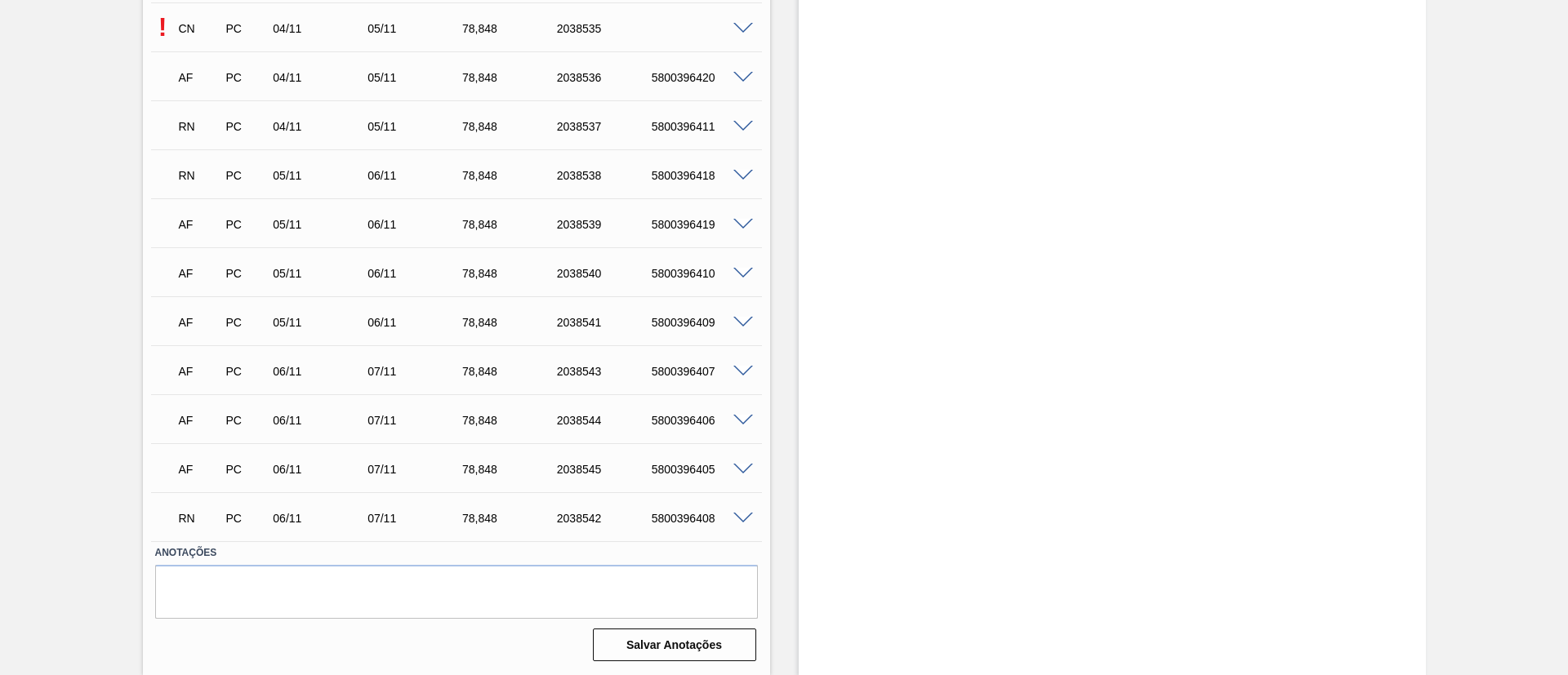
scroll to position [7905, 0]
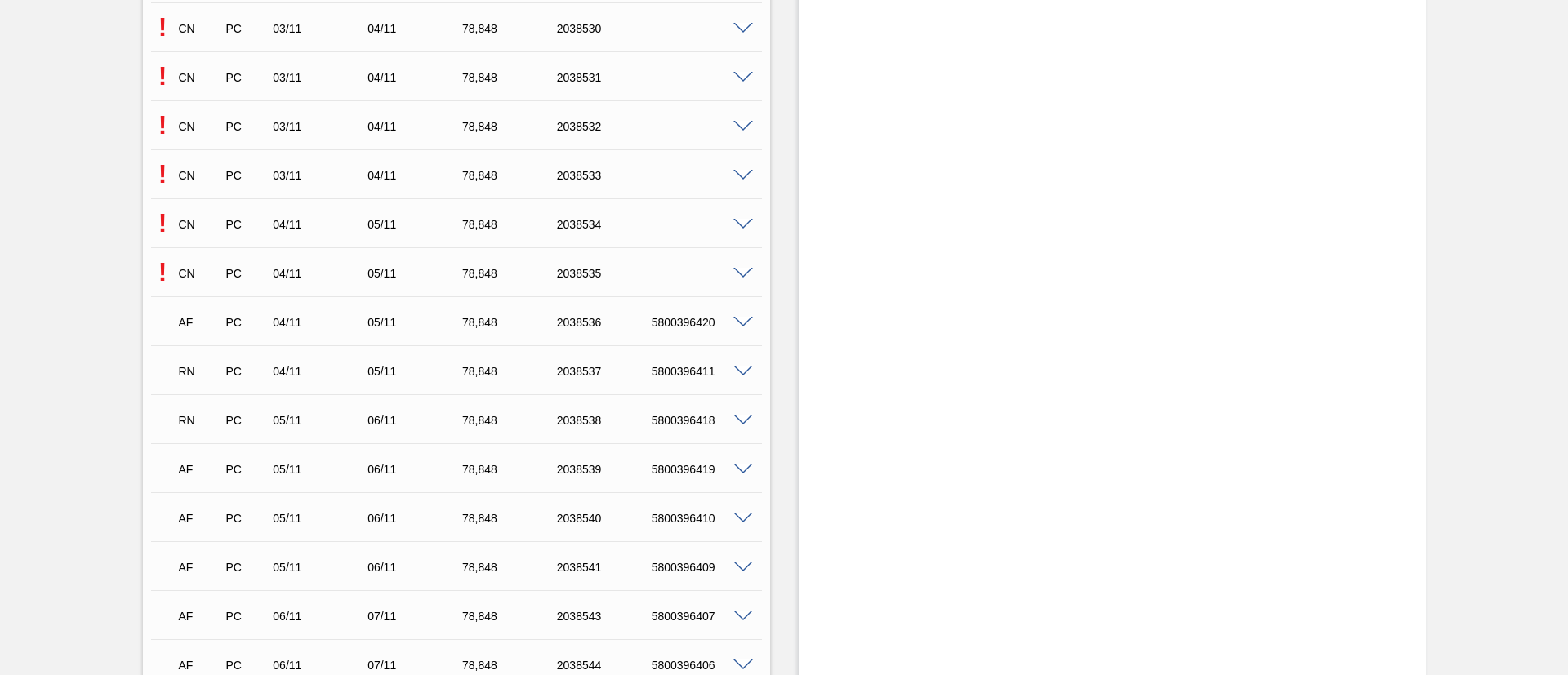
click at [741, 268] on span at bounding box center [743, 274] width 20 height 12
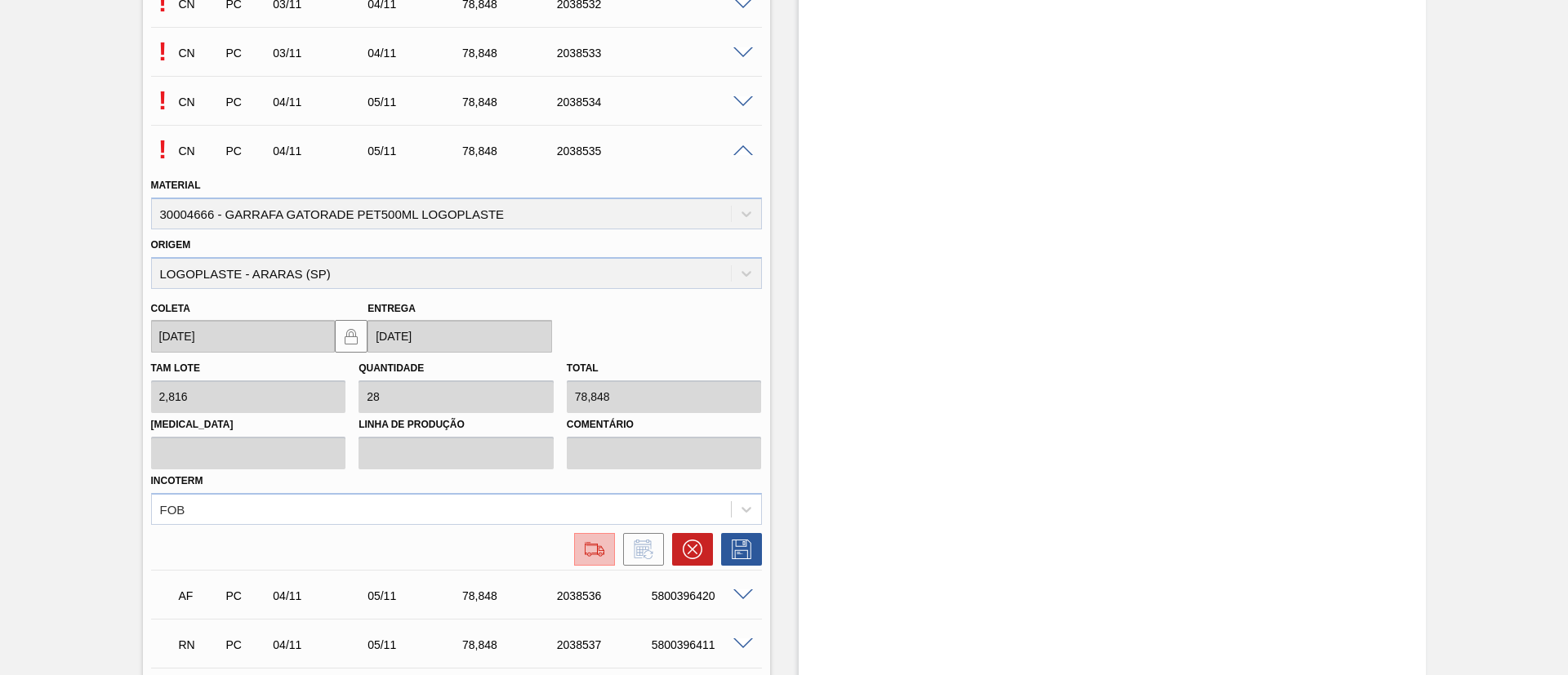
click at [596, 534] on button at bounding box center [594, 549] width 41 height 33
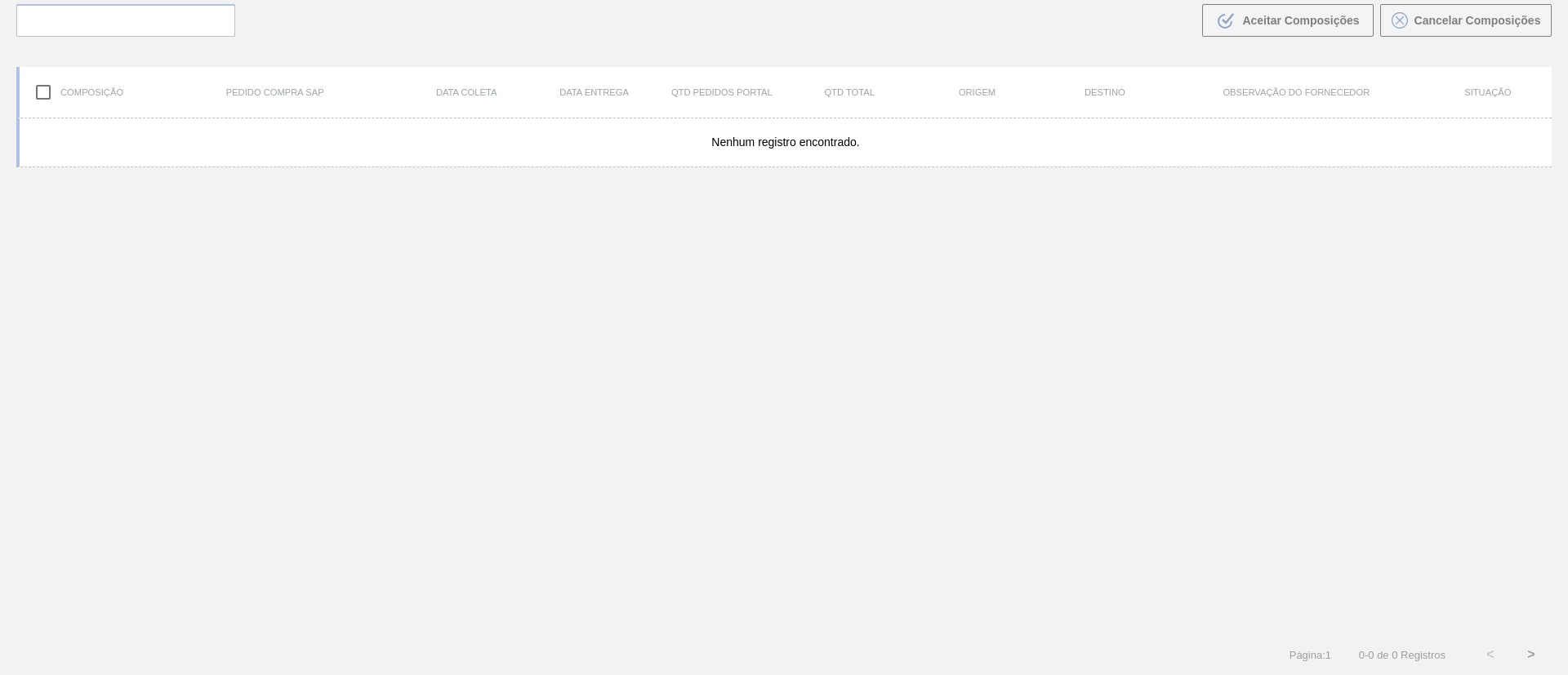
scroll to position [118, 0]
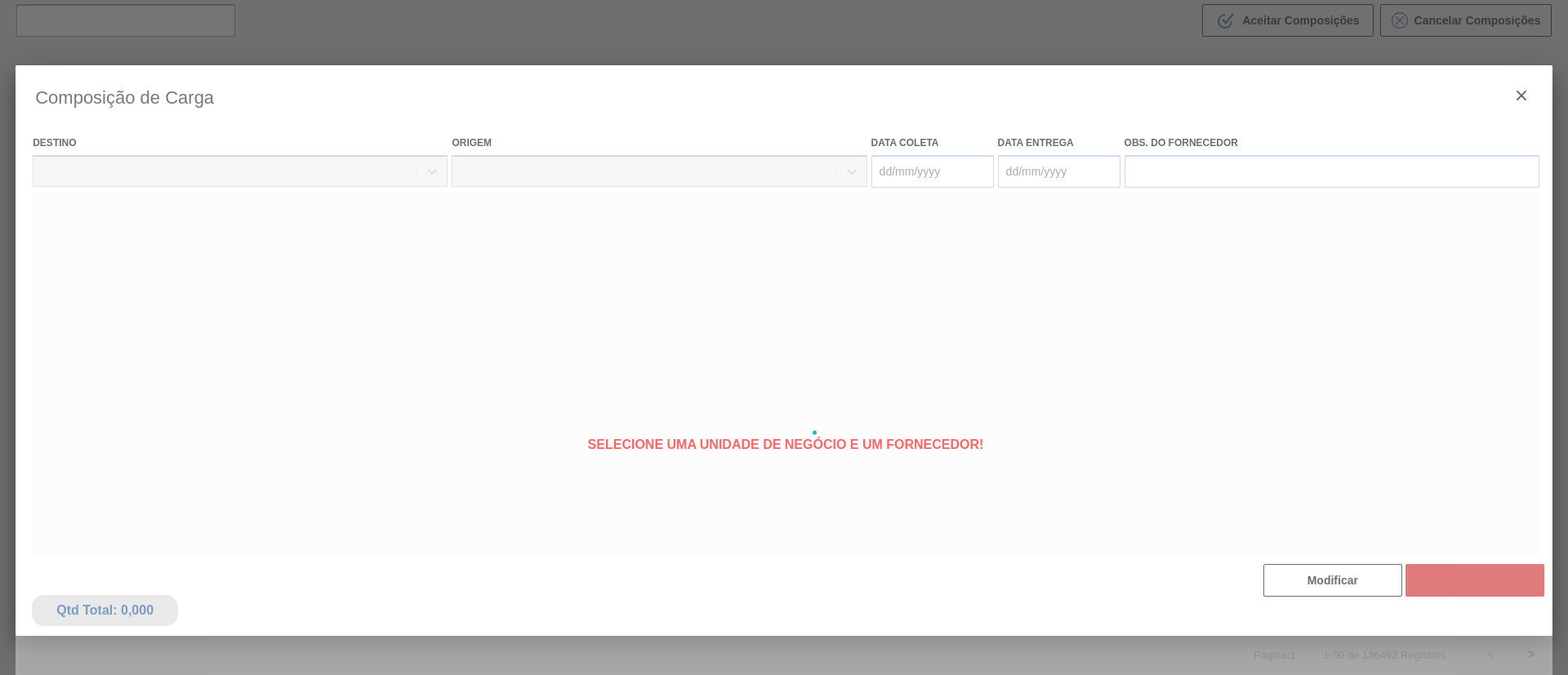
type coleta "[DATE]"
type Entrega "[DATE]"
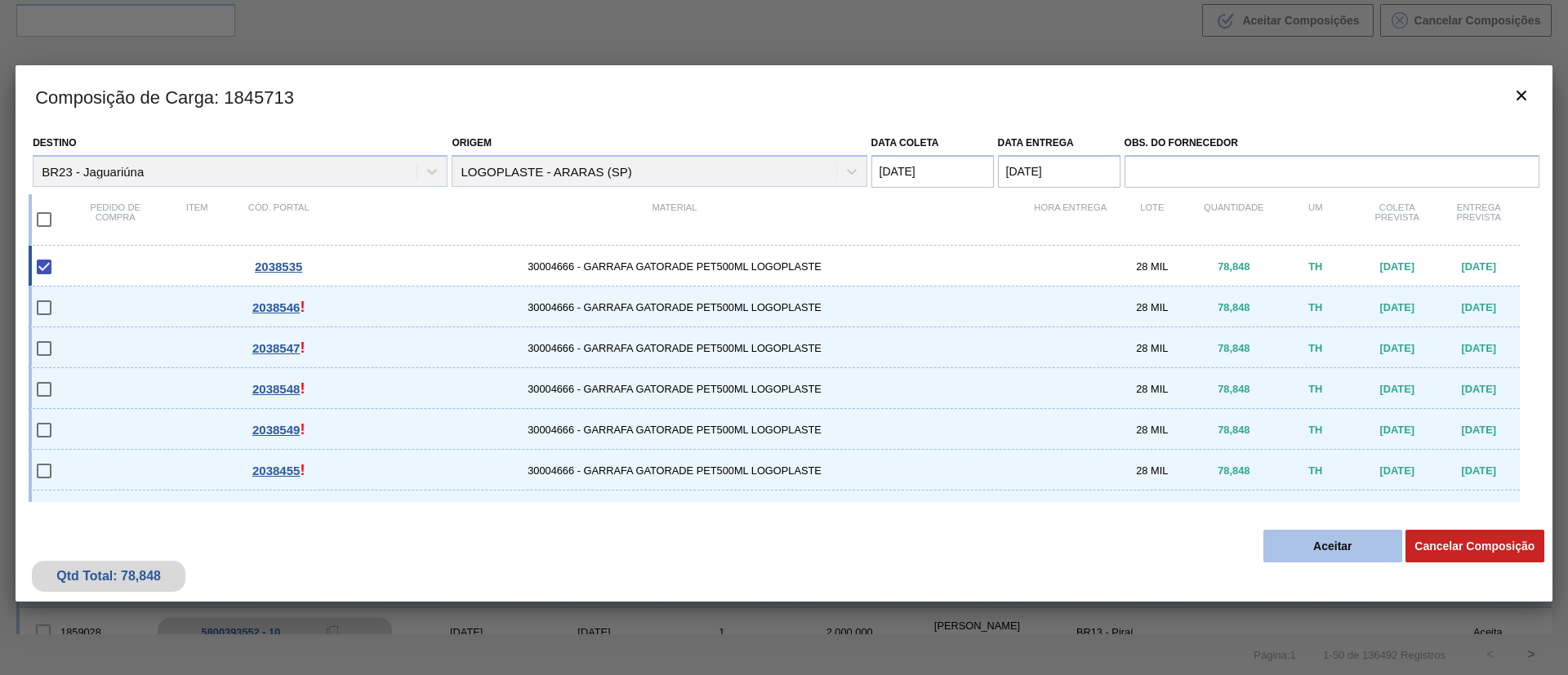
click at [1328, 544] on button "Aceitar" at bounding box center [1332, 546] width 139 height 33
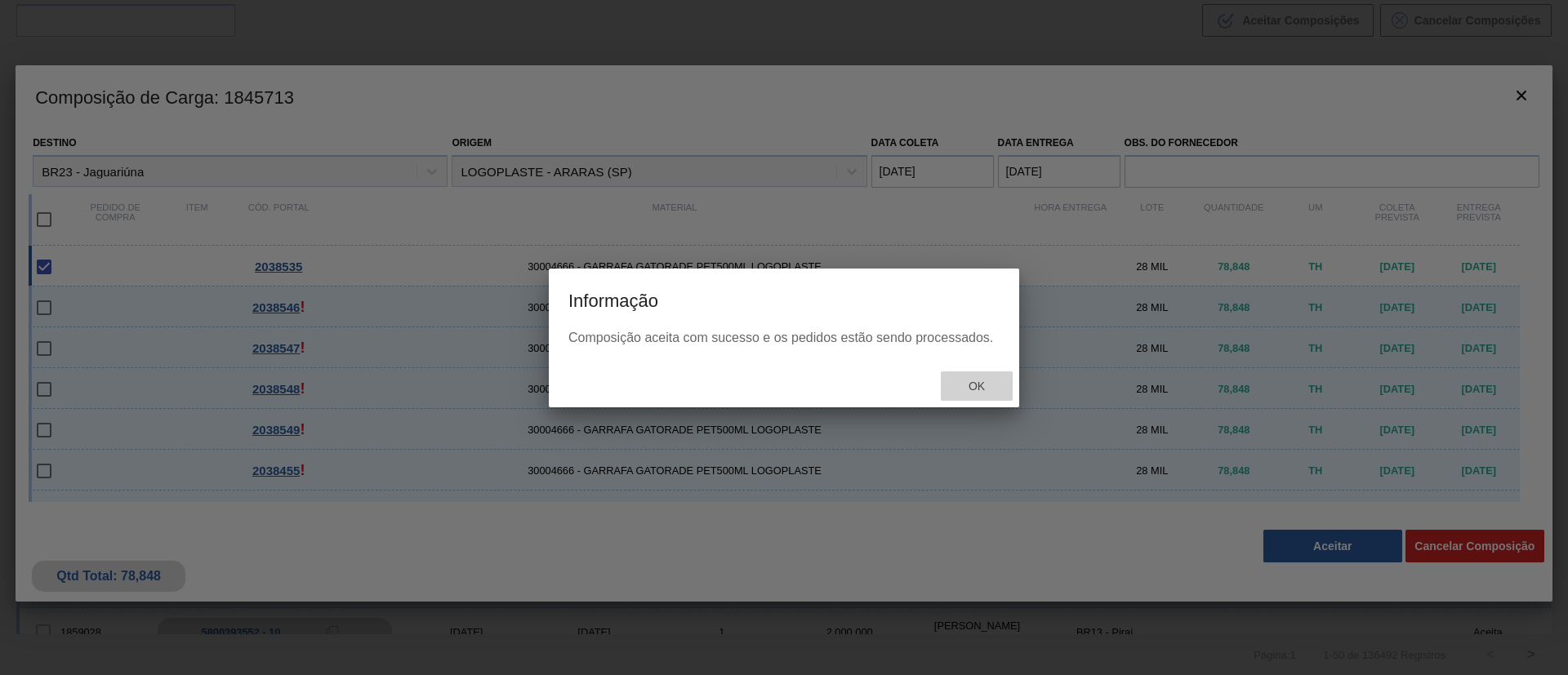
click at [985, 378] on div "Ok" at bounding box center [977, 386] width 72 height 30
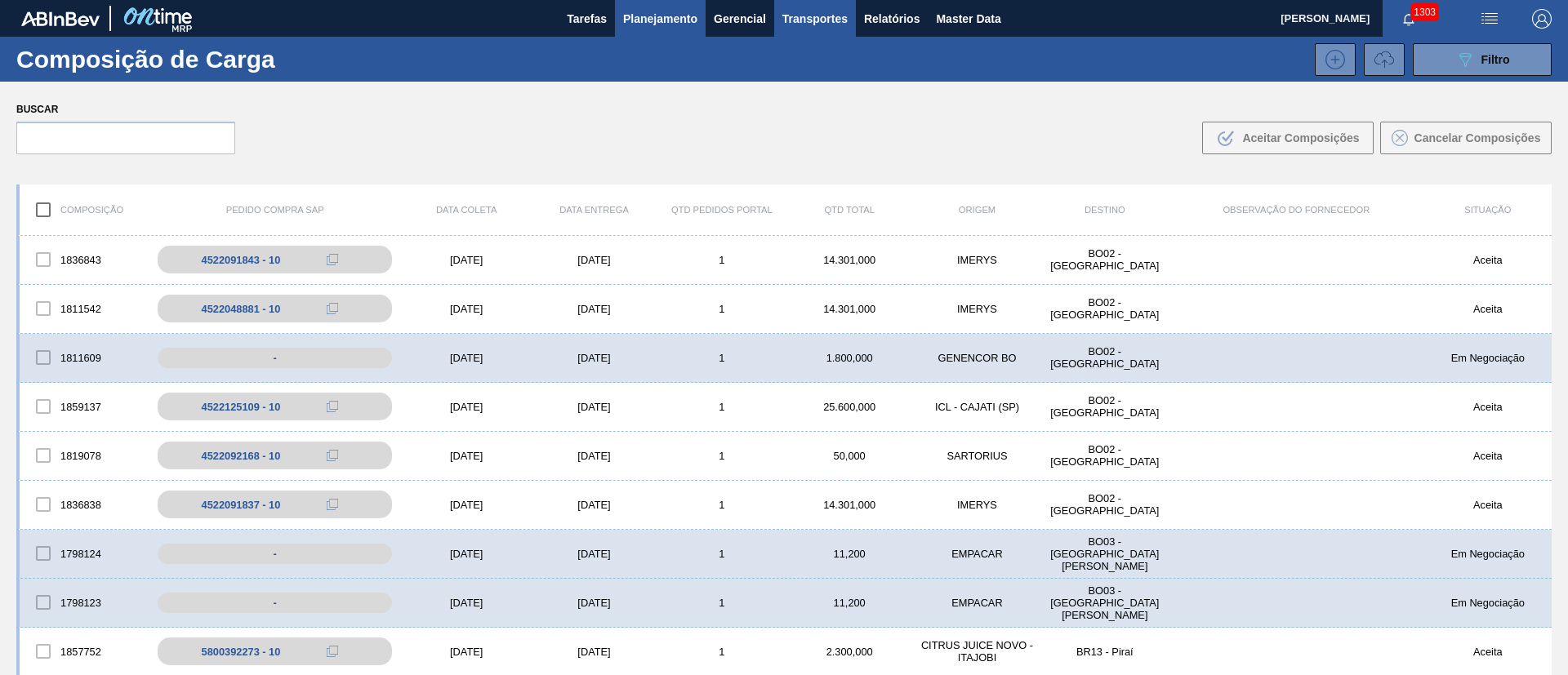
click at [653, 19] on span "Planejamento" at bounding box center [660, 19] width 74 height 20
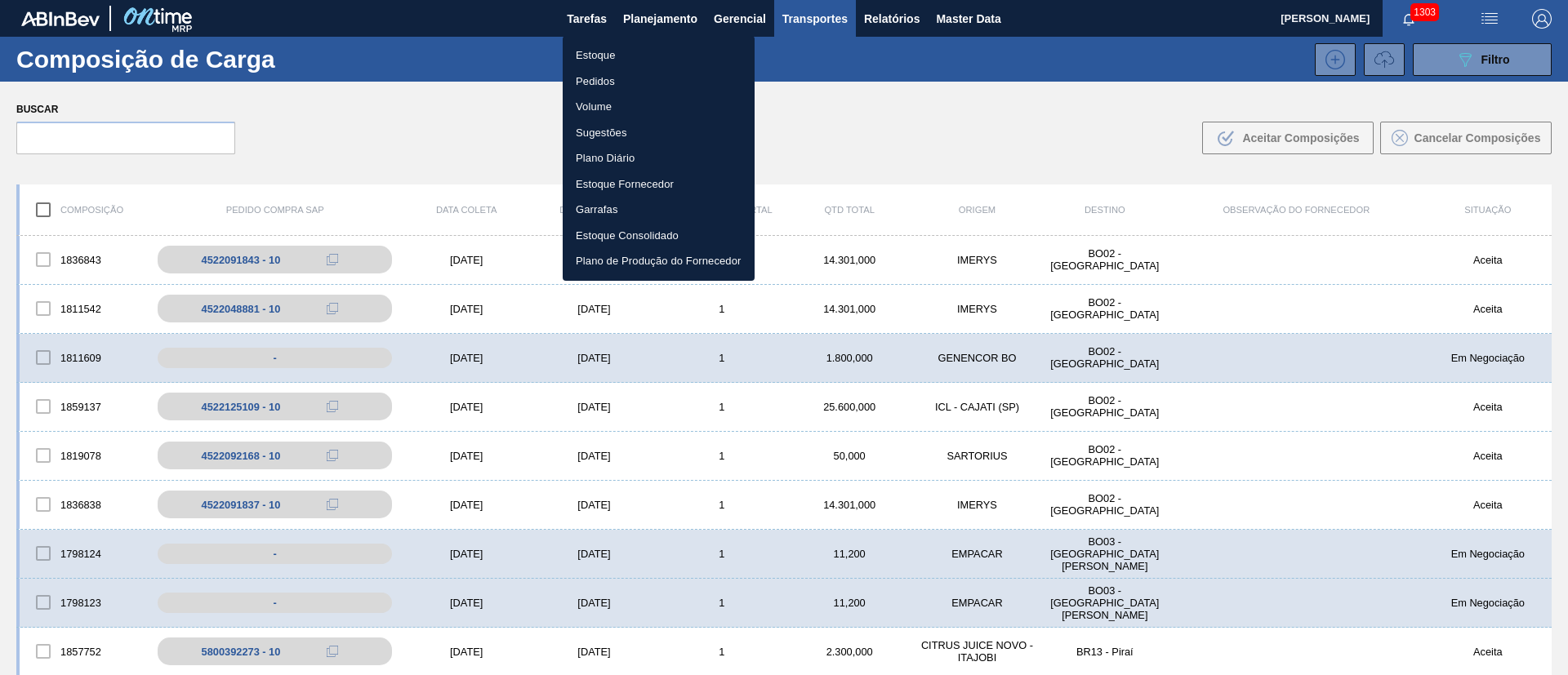
click at [439, 54] on div at bounding box center [784, 338] width 1568 height 675
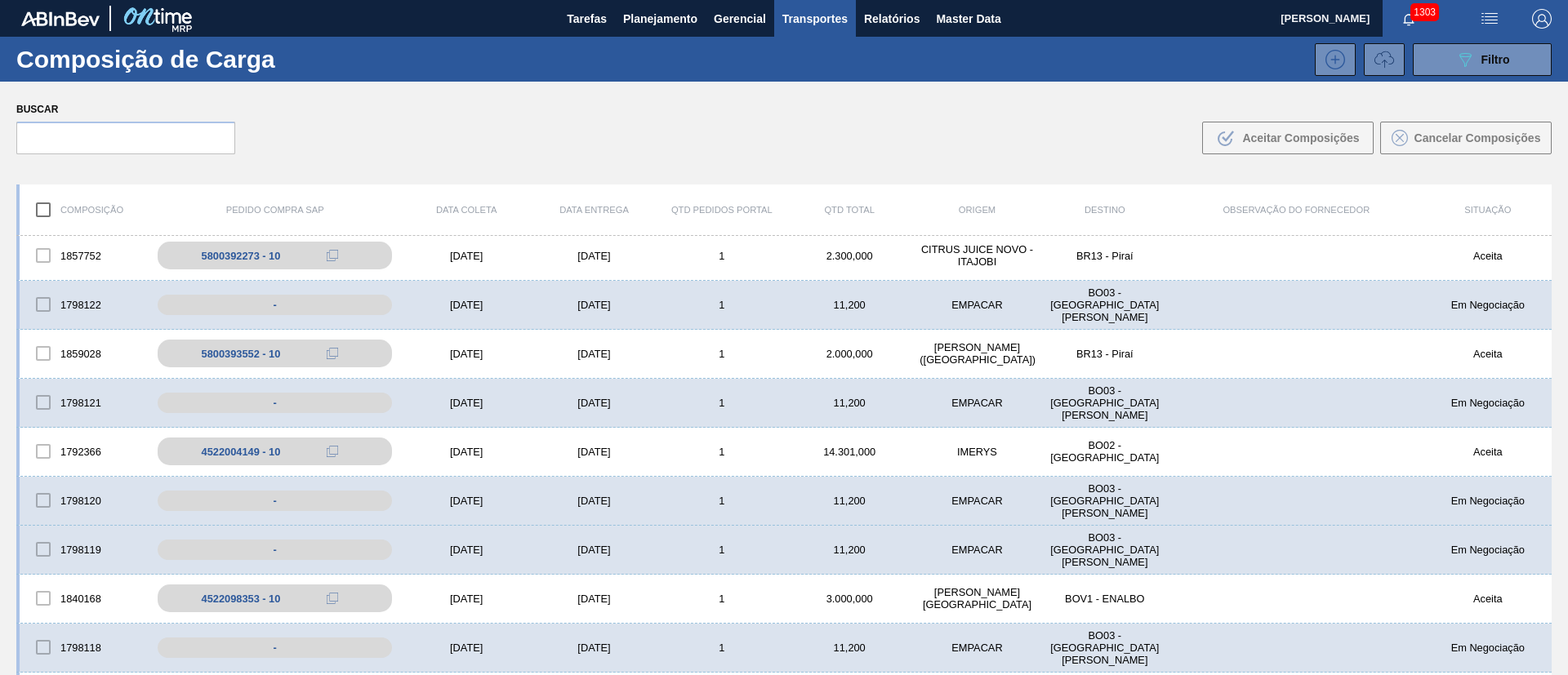
scroll to position [341, 0]
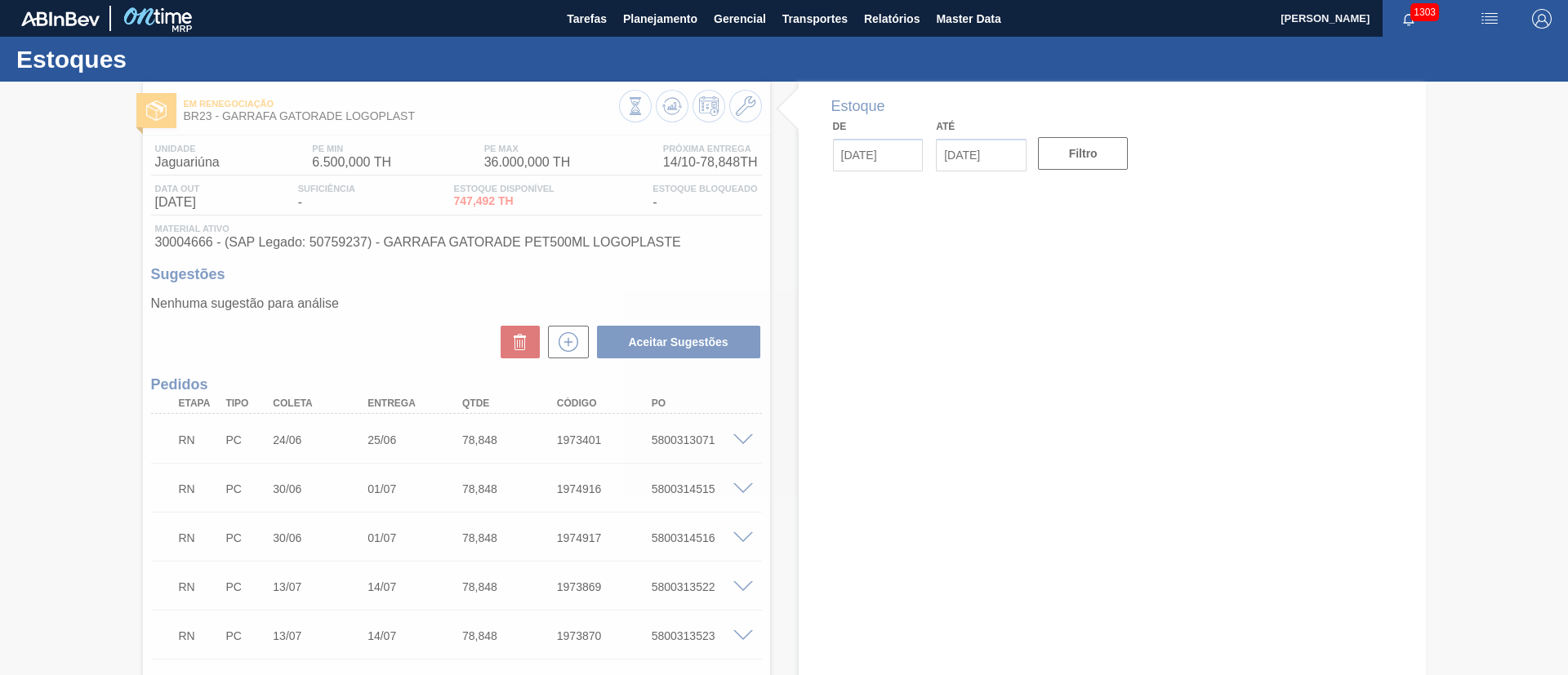
type input "[DATE]"
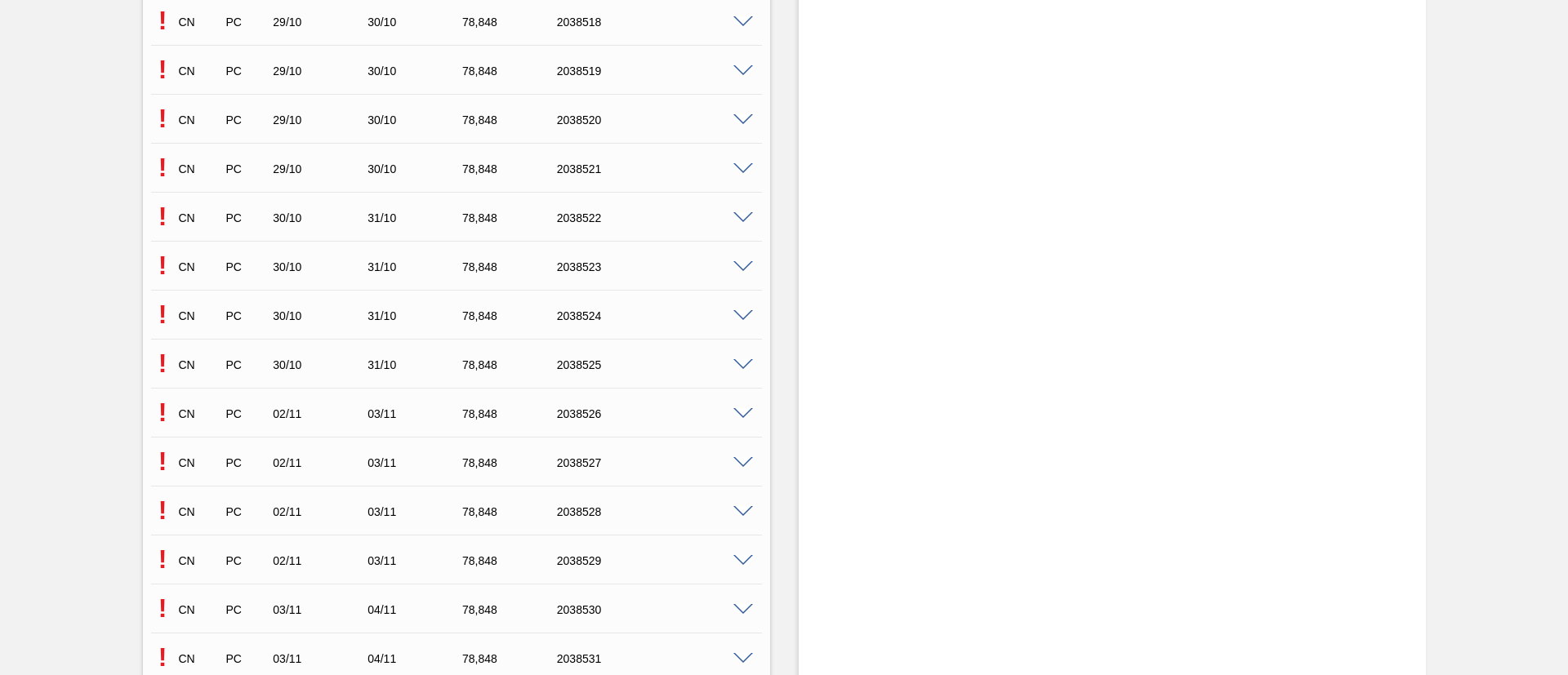
scroll to position [7714, 0]
click at [737, 413] on span at bounding box center [743, 415] width 20 height 12
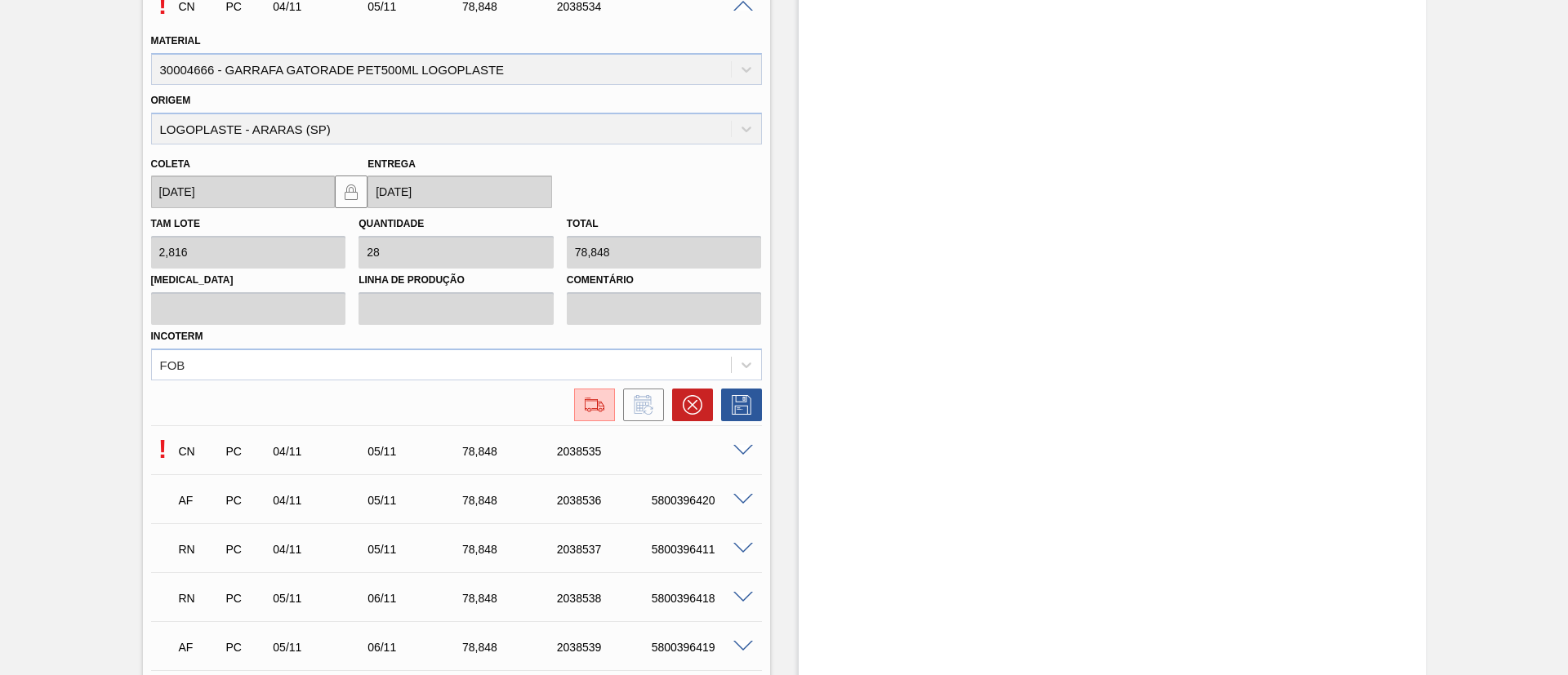
scroll to position [8326, 0]
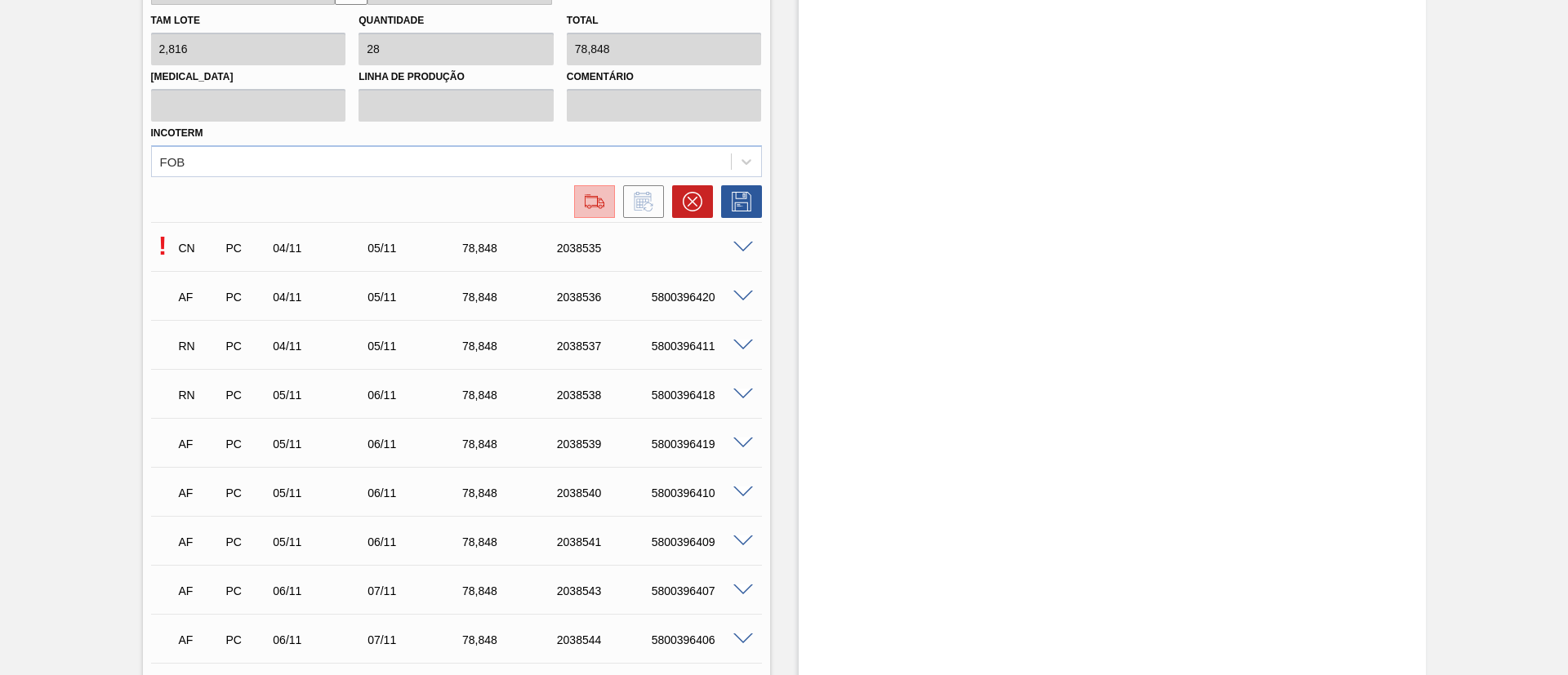
click at [575, 210] on button at bounding box center [594, 202] width 41 height 33
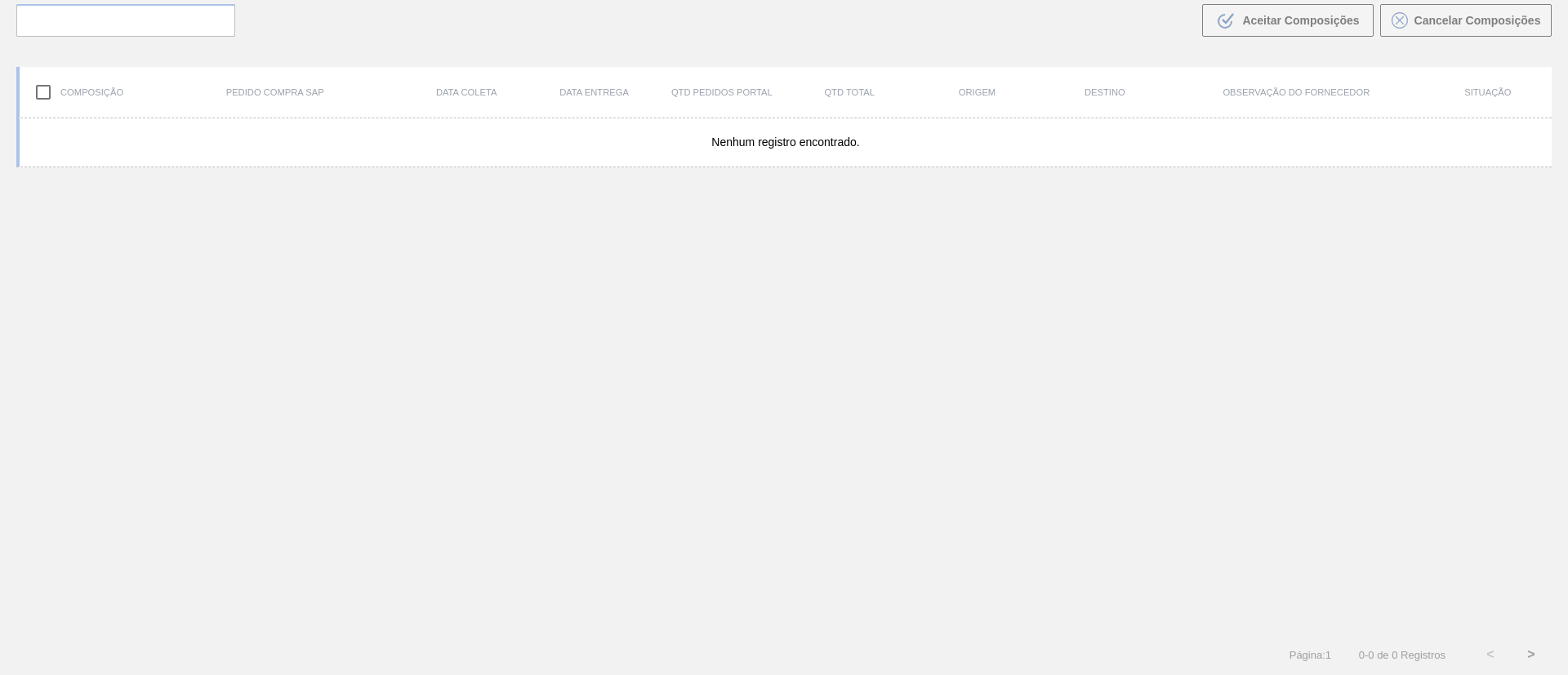
scroll to position [118, 0]
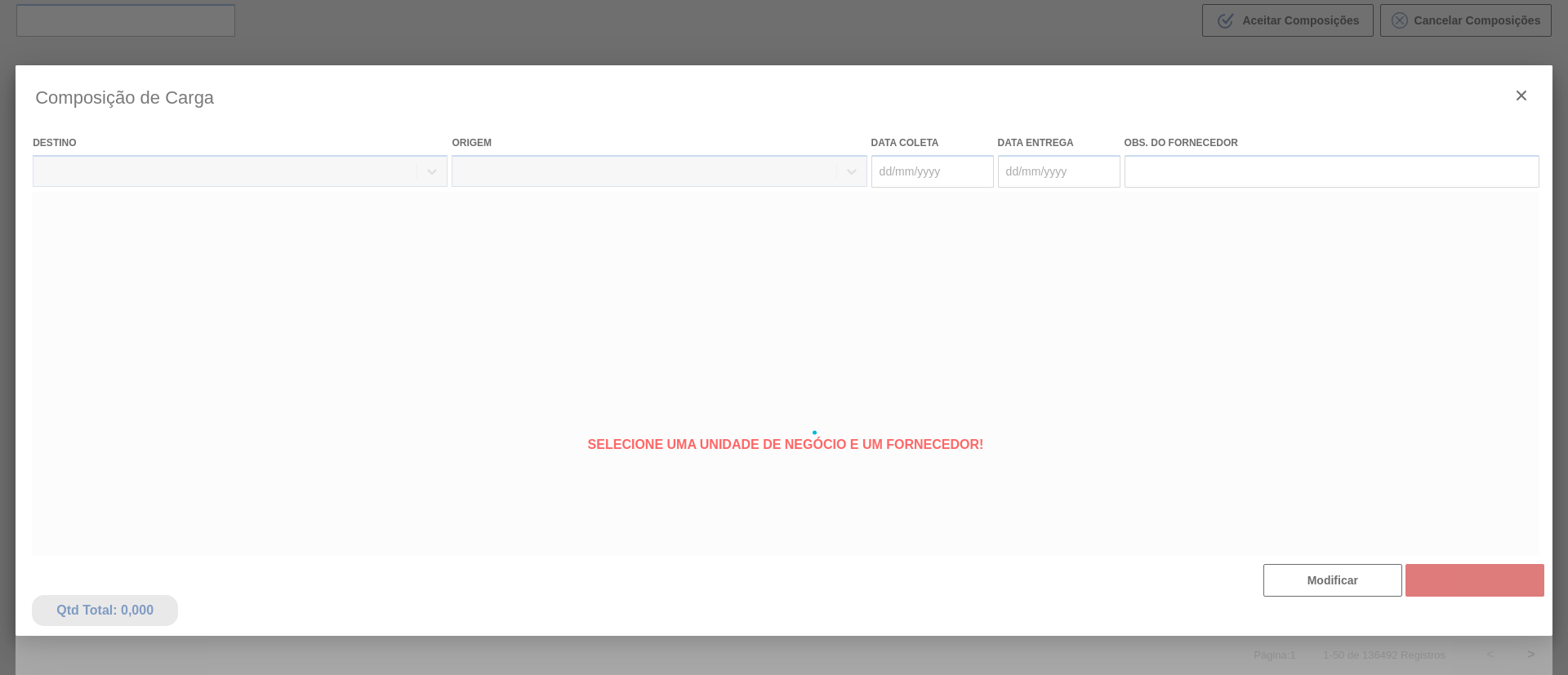
type coleta "[DATE]"
type Entrega "[DATE]"
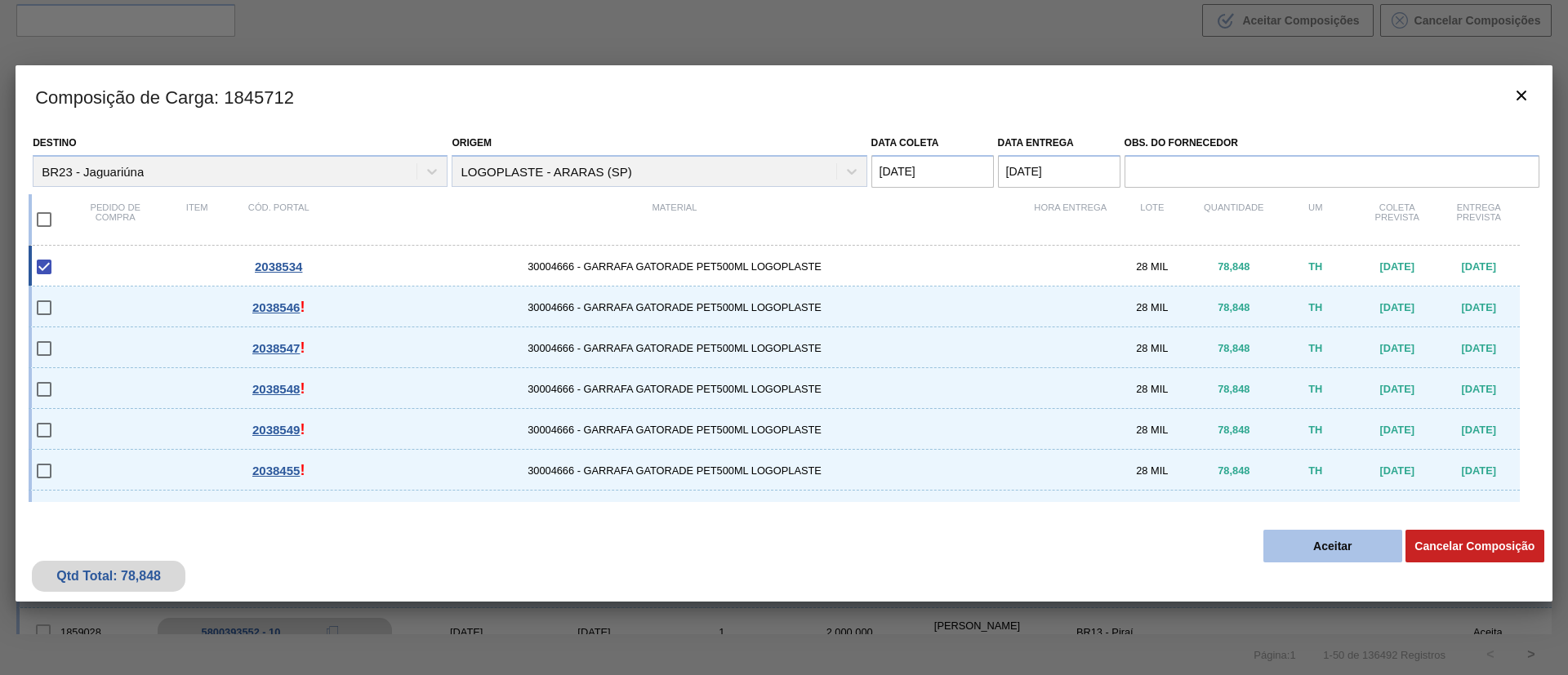
click at [1322, 550] on button "Aceitar" at bounding box center [1332, 546] width 139 height 33
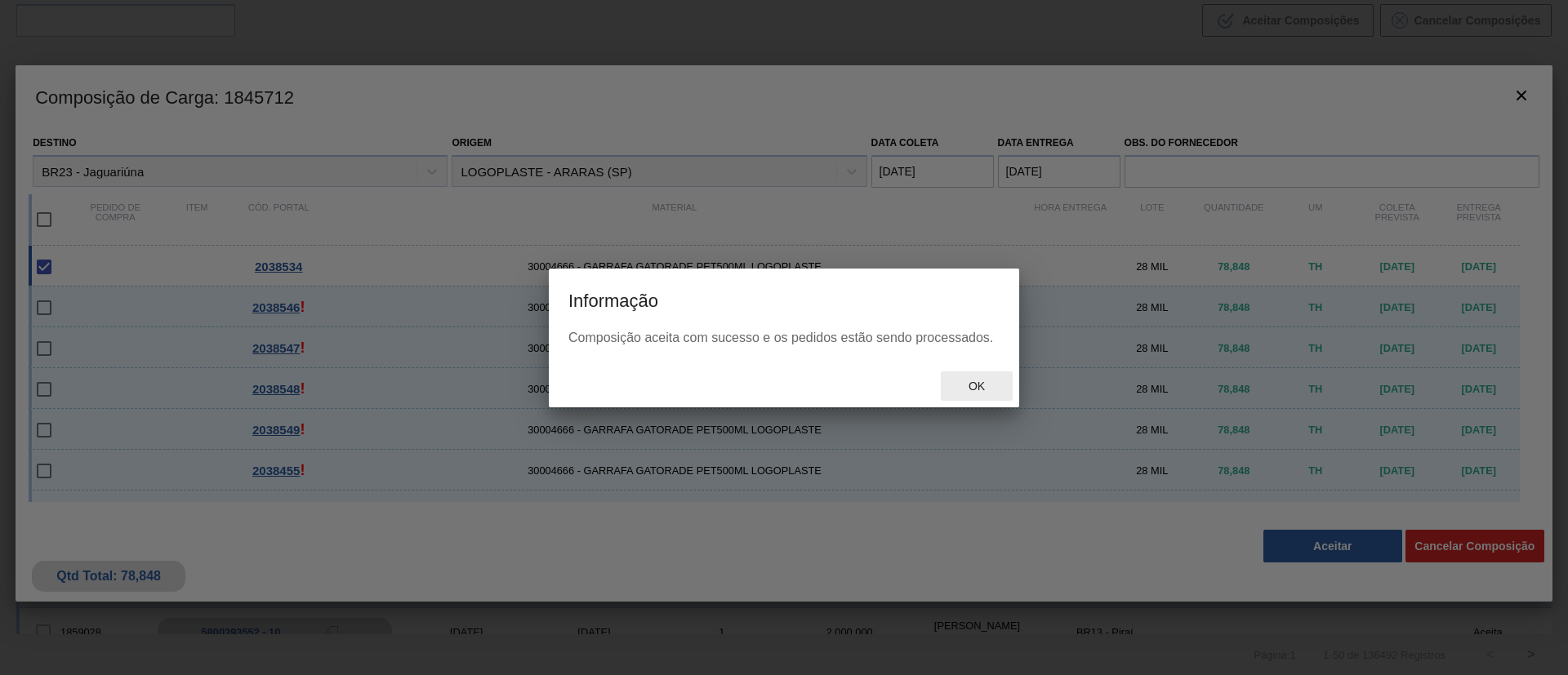
click at [979, 391] on span "Ok" at bounding box center [976, 385] width 43 height 13
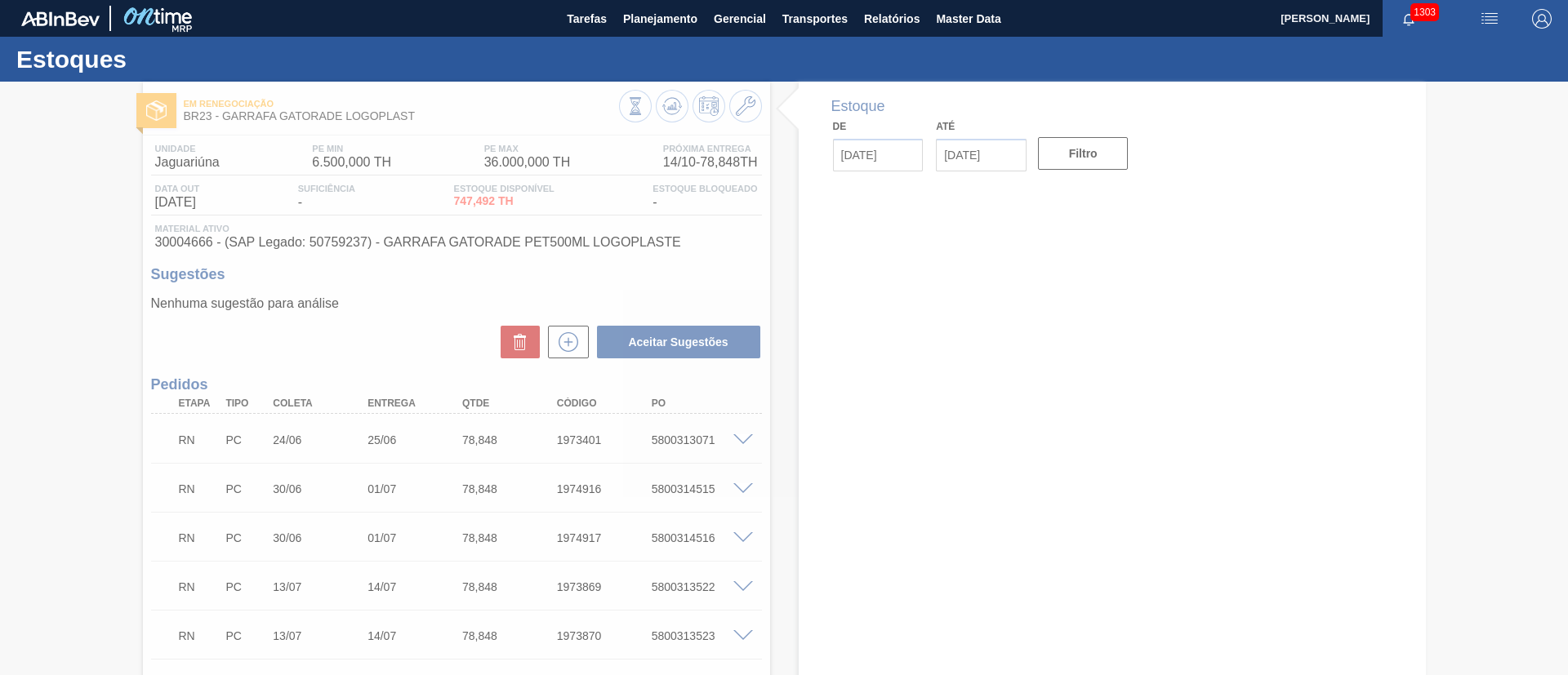
type input "[DATE]"
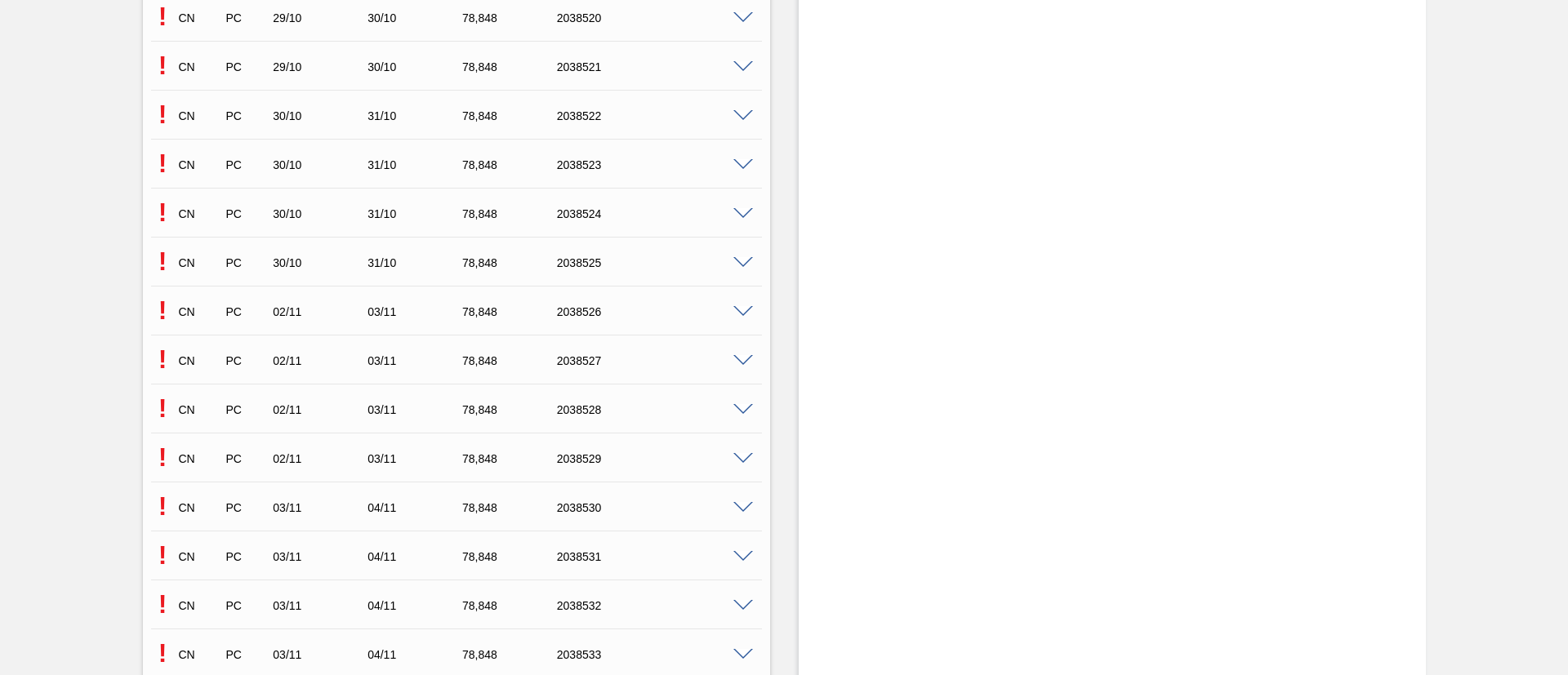
scroll to position [7714, 0]
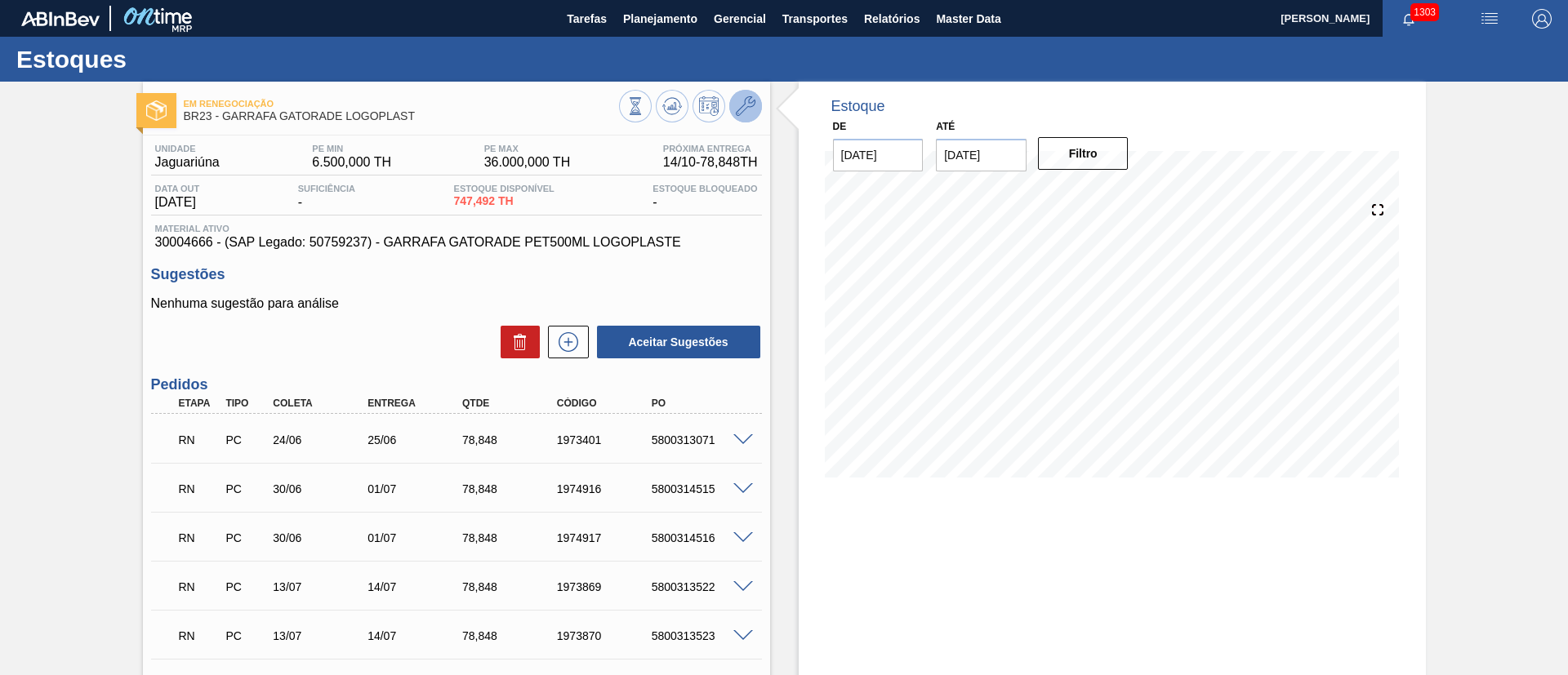
click at [749, 105] on icon at bounding box center [746, 106] width 20 height 20
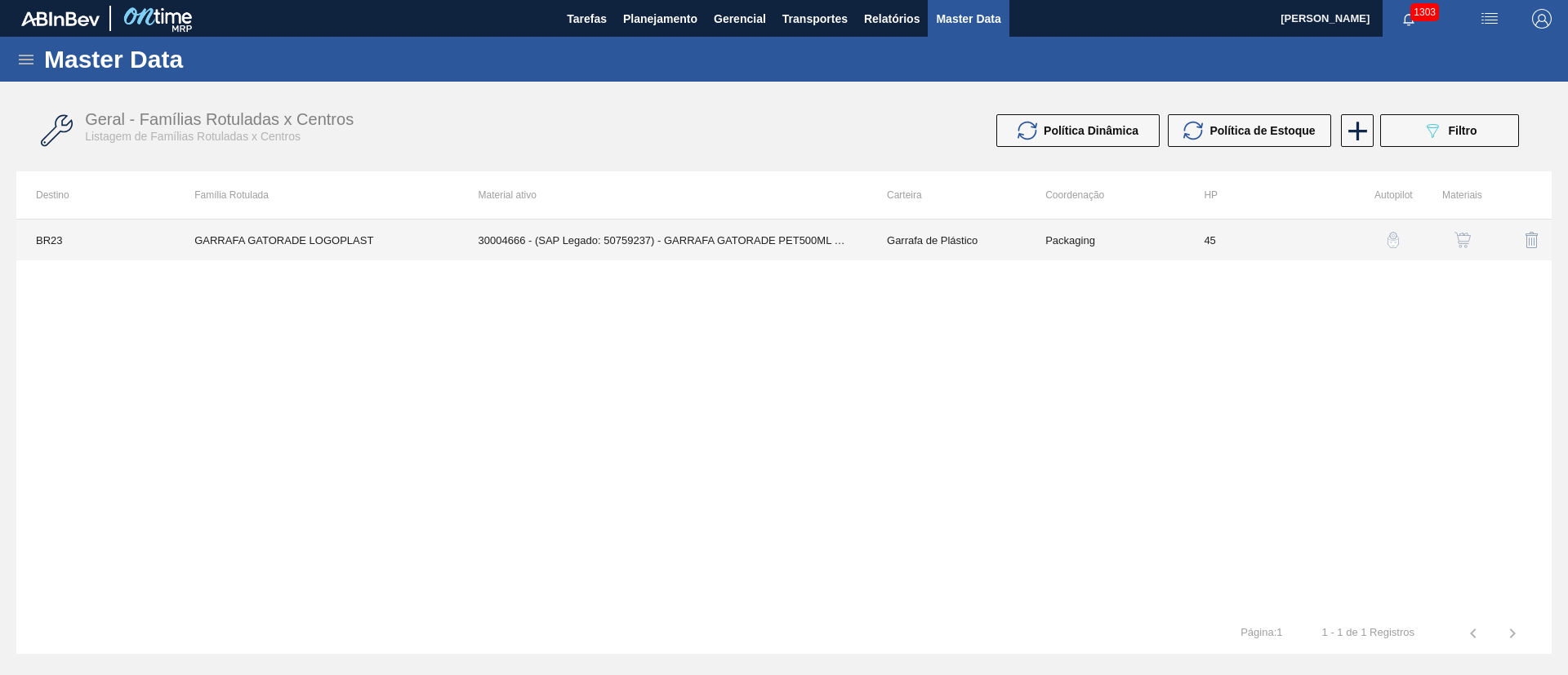
click at [510, 235] on td "30004666 - (SAP Legado: 50759237) - GARRAFA GATORADE PET500ML LOGOPLASTE" at bounding box center [662, 240] width 408 height 41
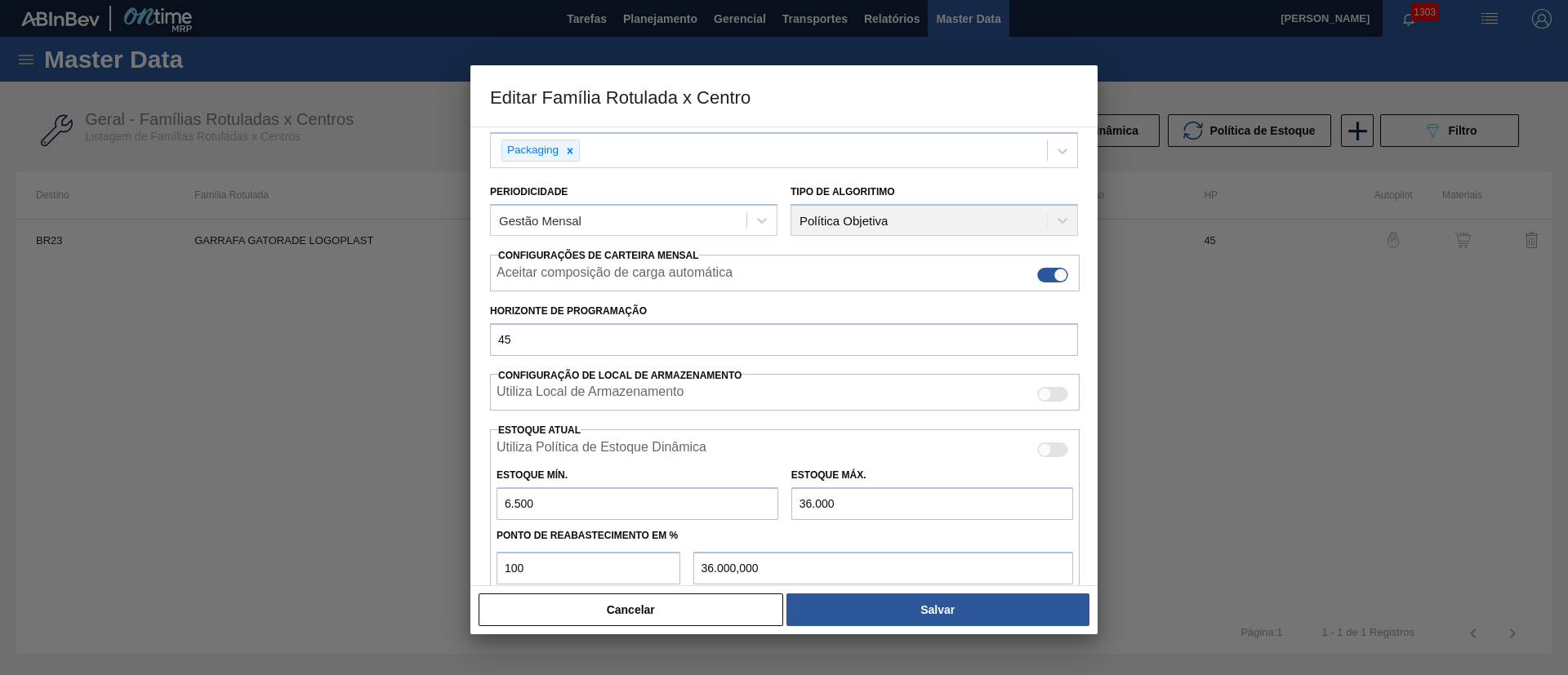
scroll to position [291, 0]
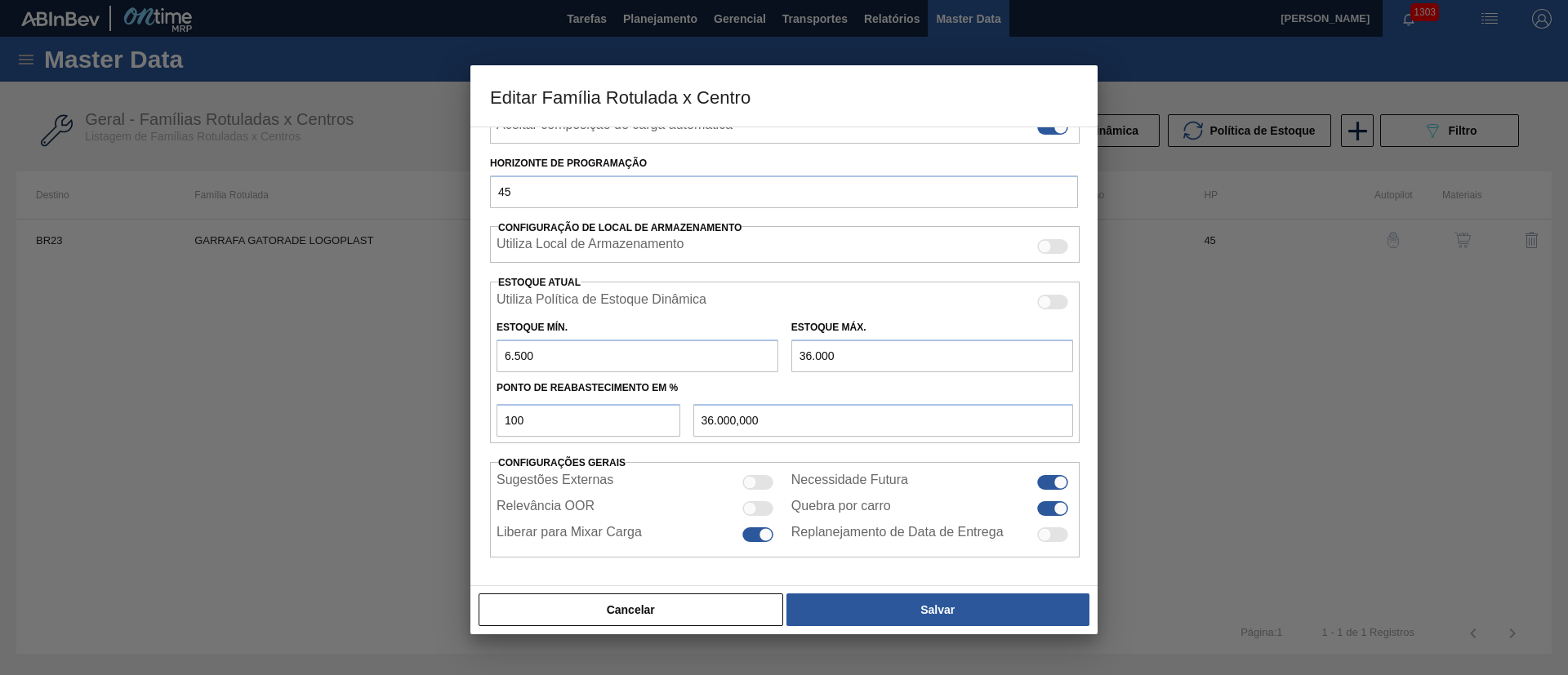
drag, startPoint x: 839, startPoint y: 368, endPoint x: 714, endPoint y: 400, distance: 129.0
click at [714, 400] on div "Utiliza Política de Estoque Dinâmica Estoque Mín. 6.500 Estoque Máx. 36.000 Pon…" at bounding box center [784, 362] width 589 height 162
type input "1"
type input "1,000"
type input "10"
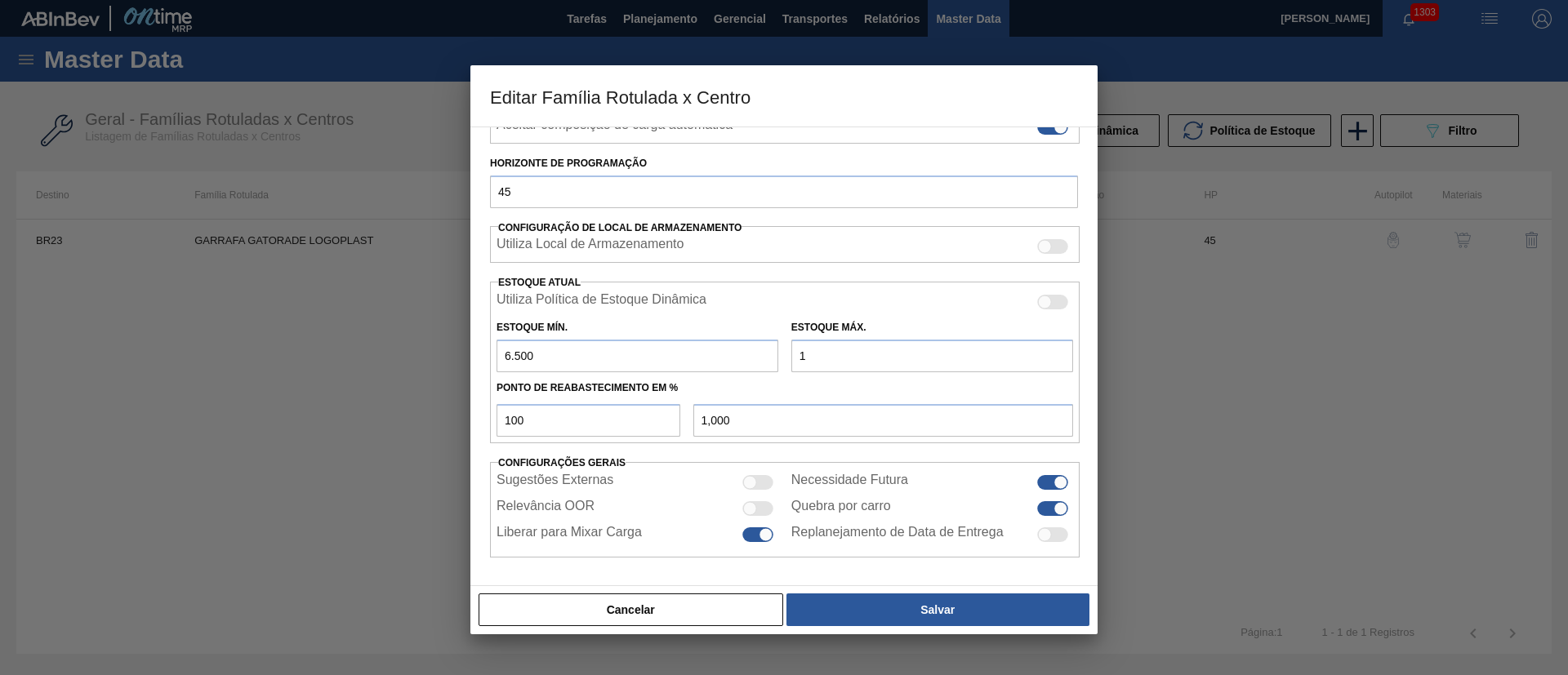
type input "10,000"
type input "100"
type input "100,000"
type input "1.000"
type input "1.000,000"
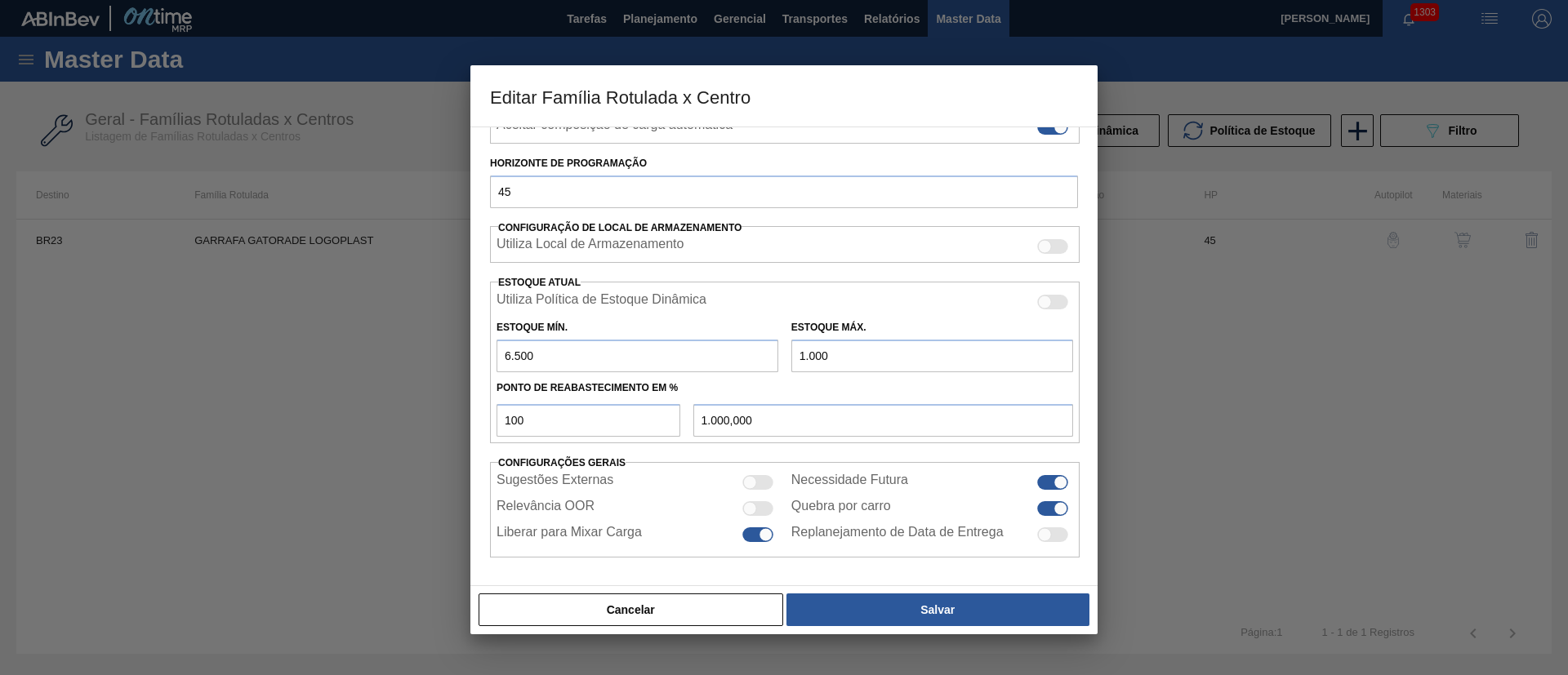
type input "10.000"
type input "10.000,000"
type input "100.000"
type input "100.000,000"
type input "100.000"
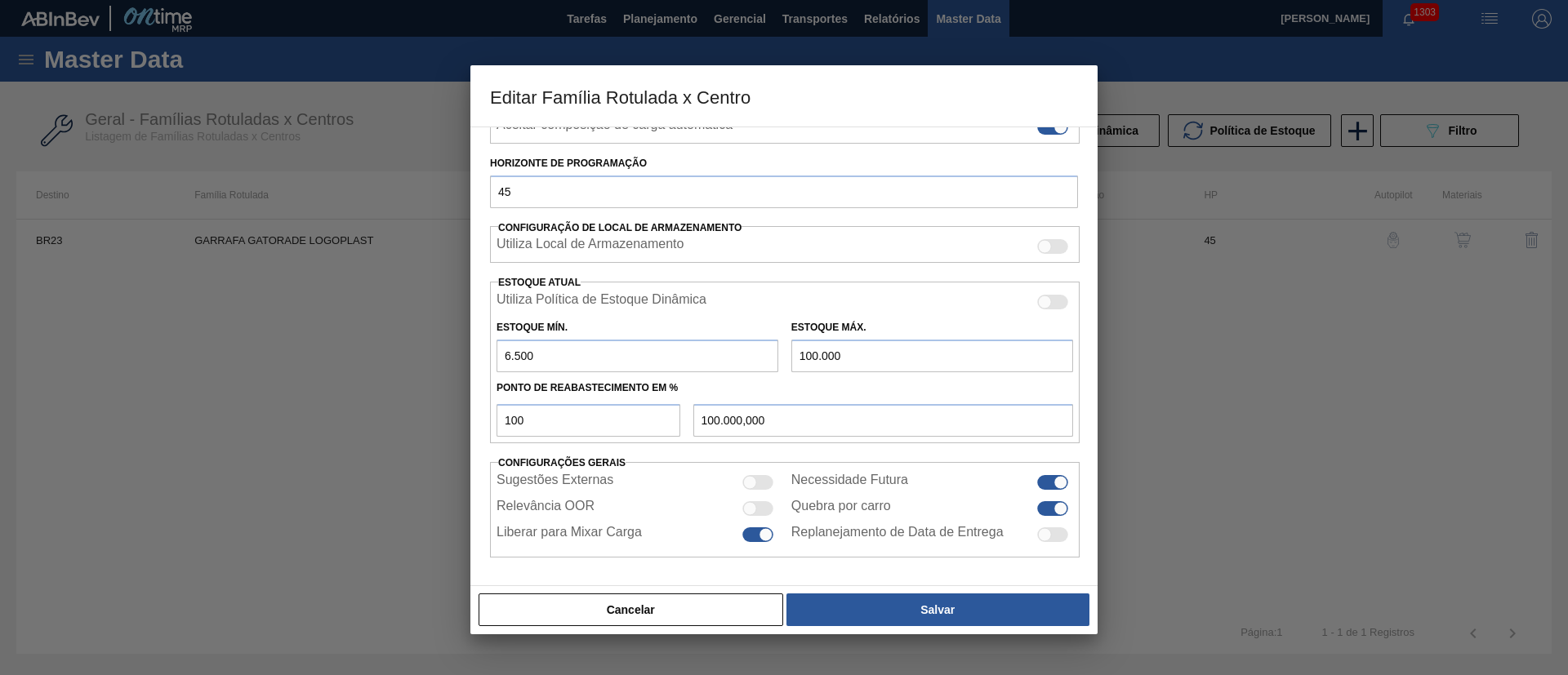
click at [758, 533] on div at bounding box center [765, 534] width 14 height 14
checkbox input "false"
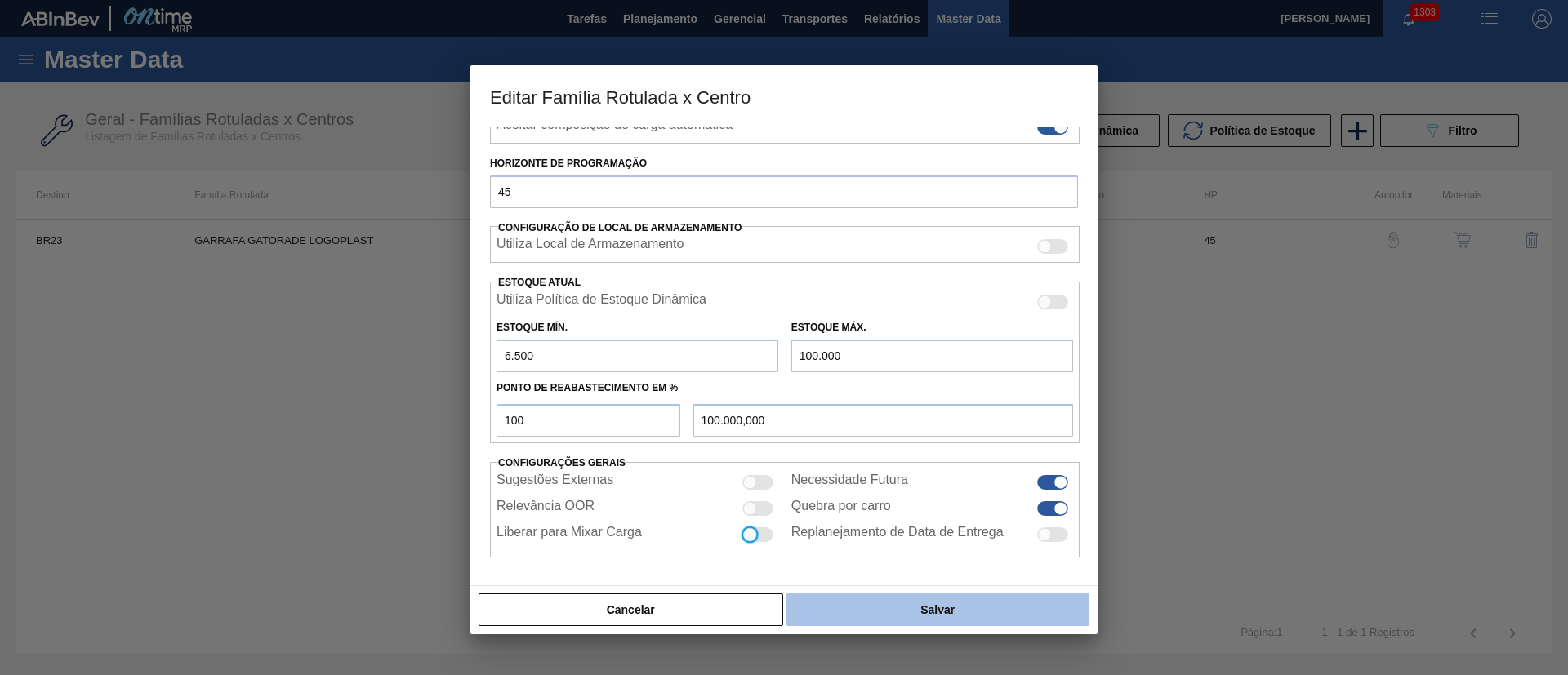
click at [925, 613] on button "Salvar" at bounding box center [937, 609] width 303 height 33
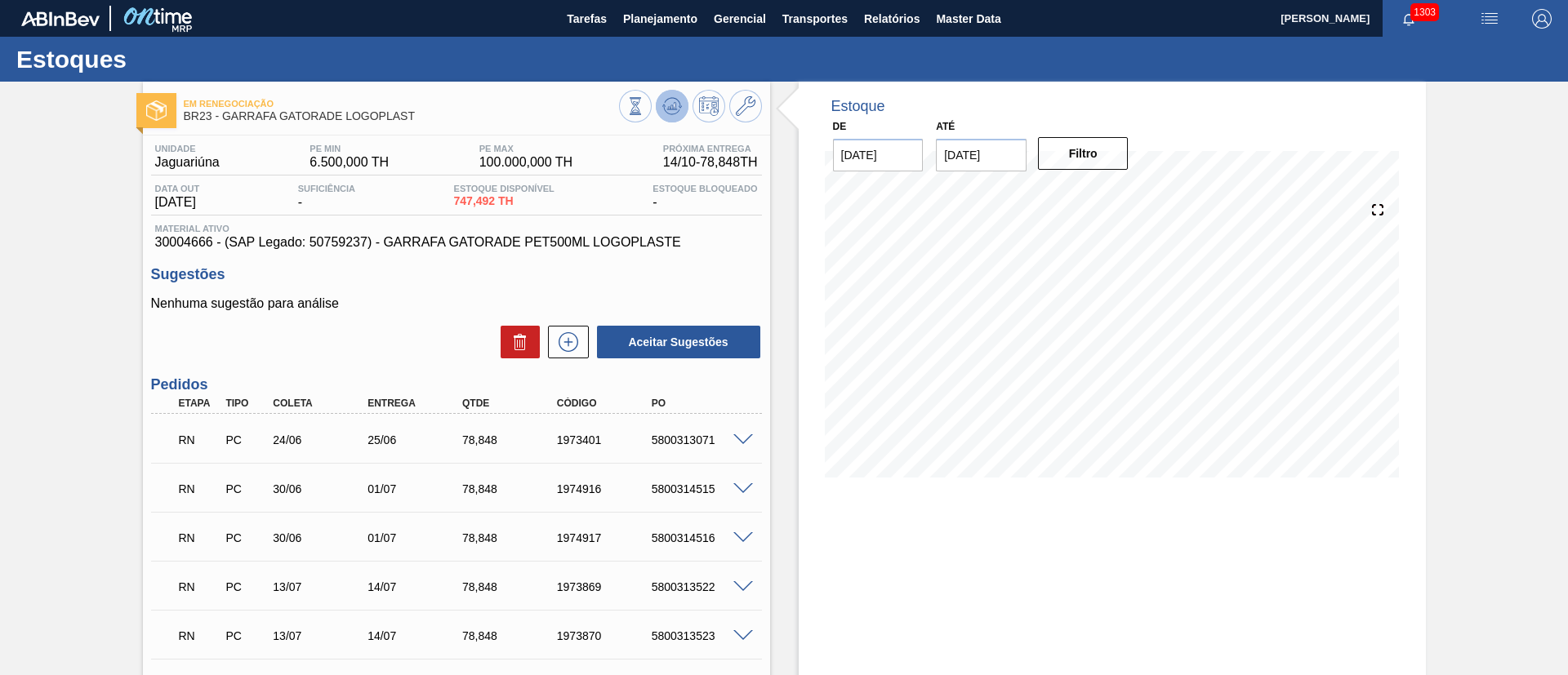
click at [671, 110] on icon at bounding box center [672, 106] width 20 height 20
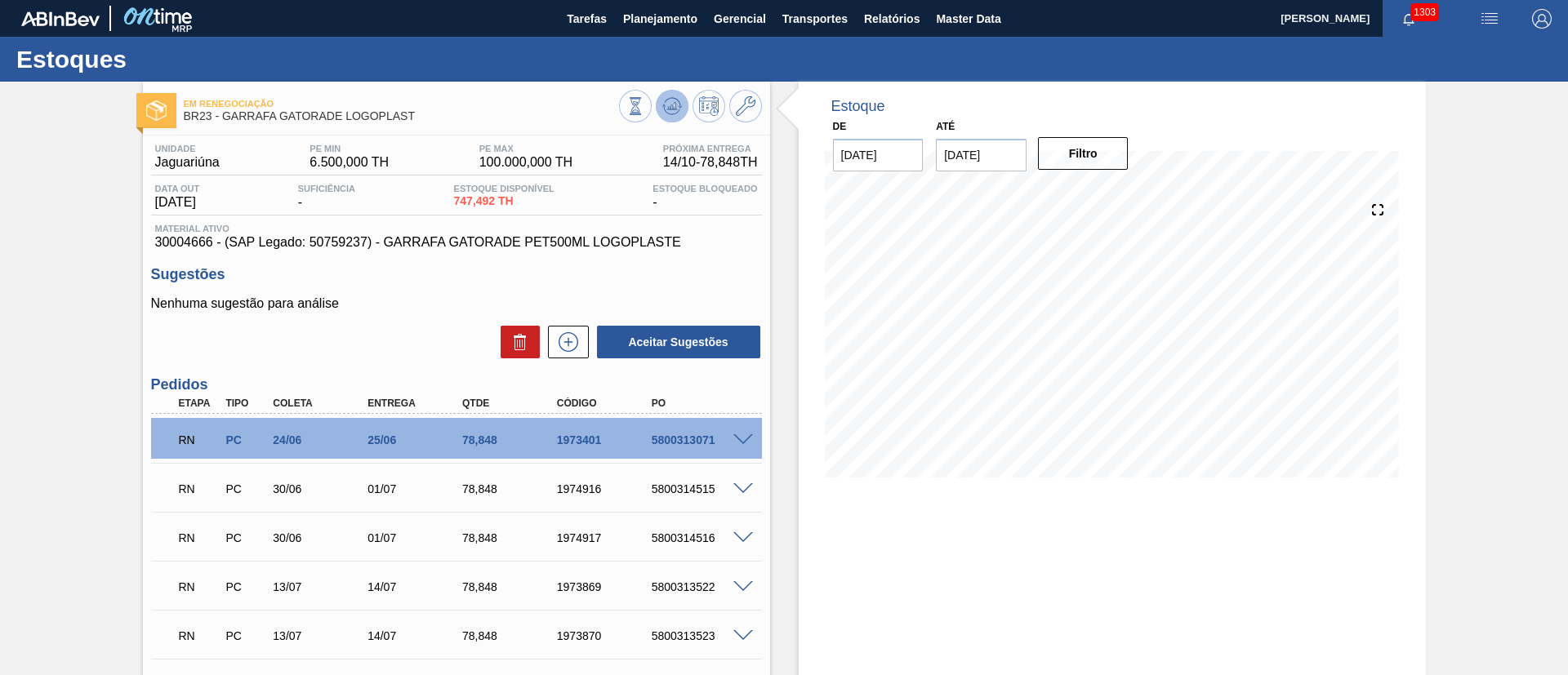
click at [670, 110] on icon at bounding box center [672, 106] width 20 height 20
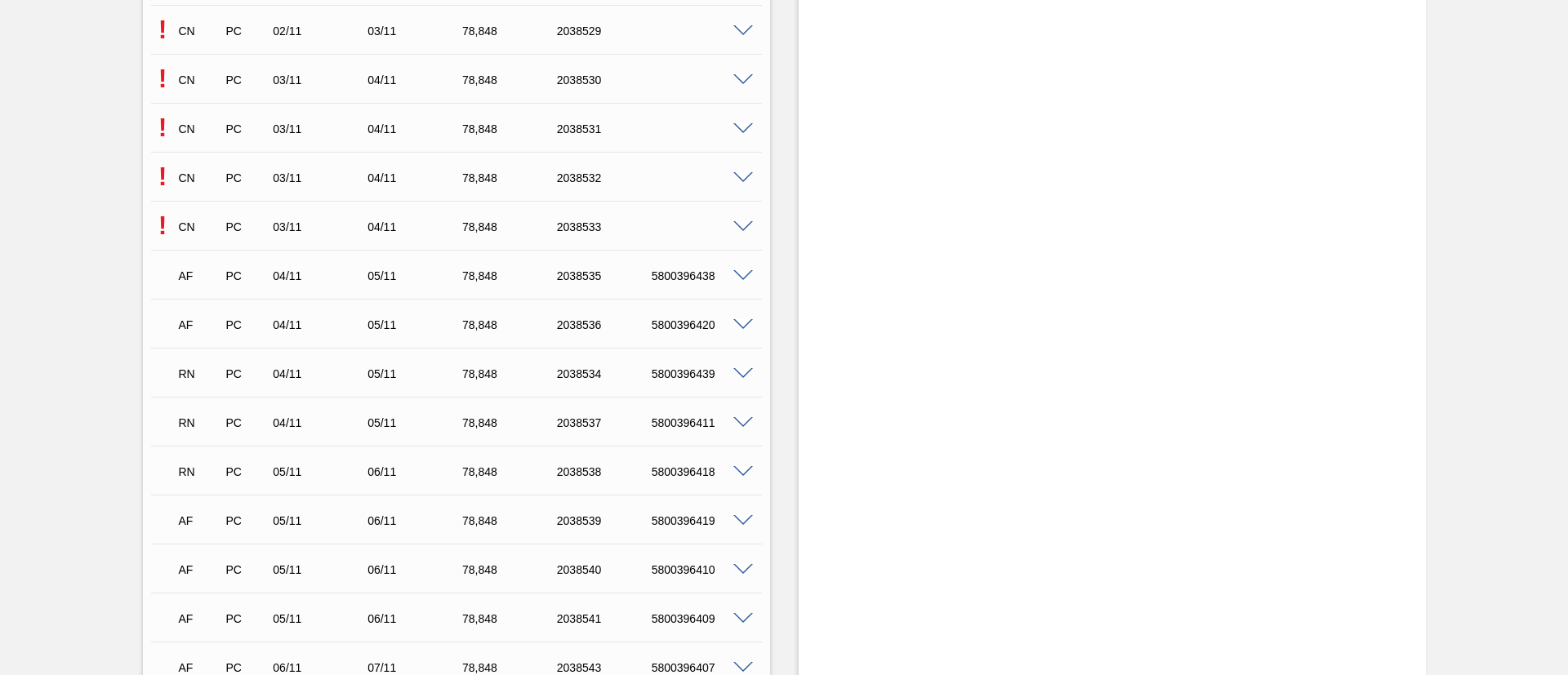
scroll to position [7782, 0]
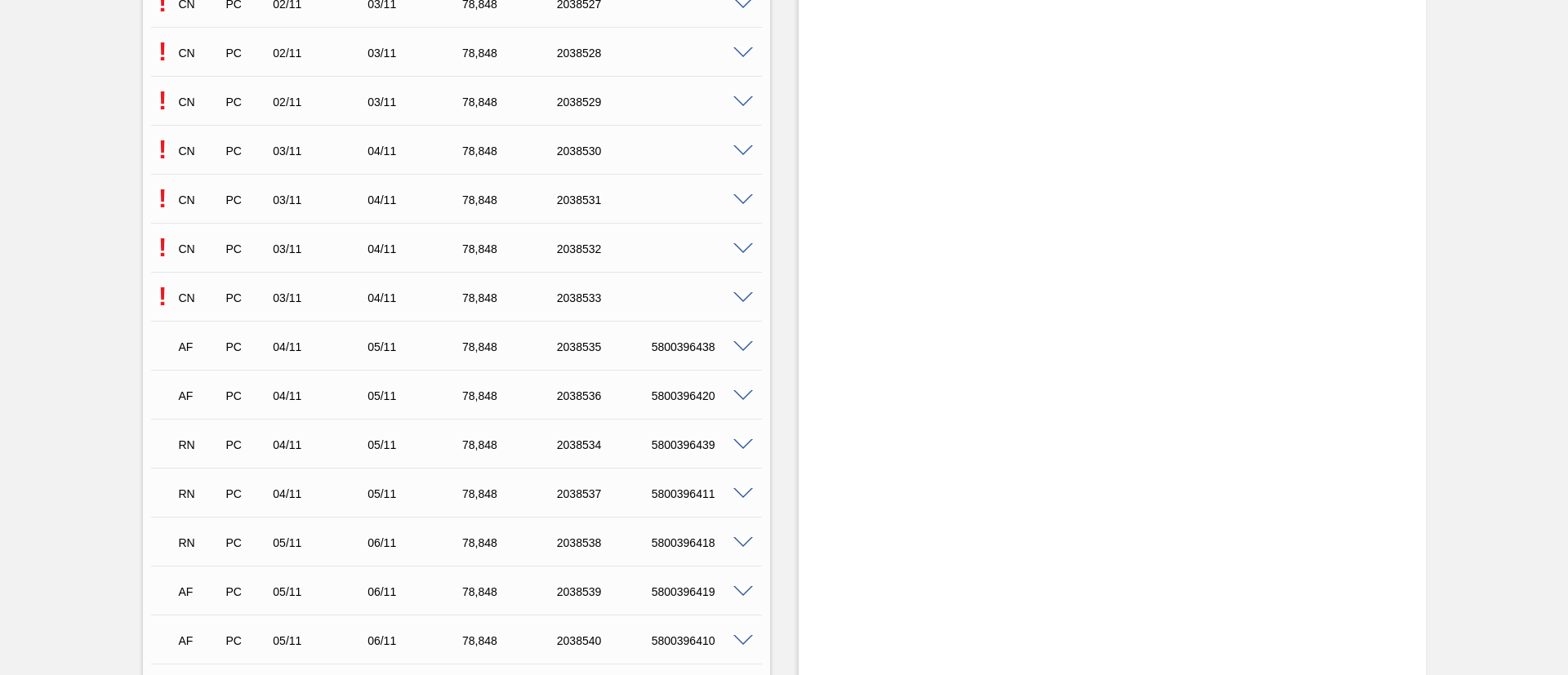
click at [743, 293] on span at bounding box center [743, 299] width 20 height 12
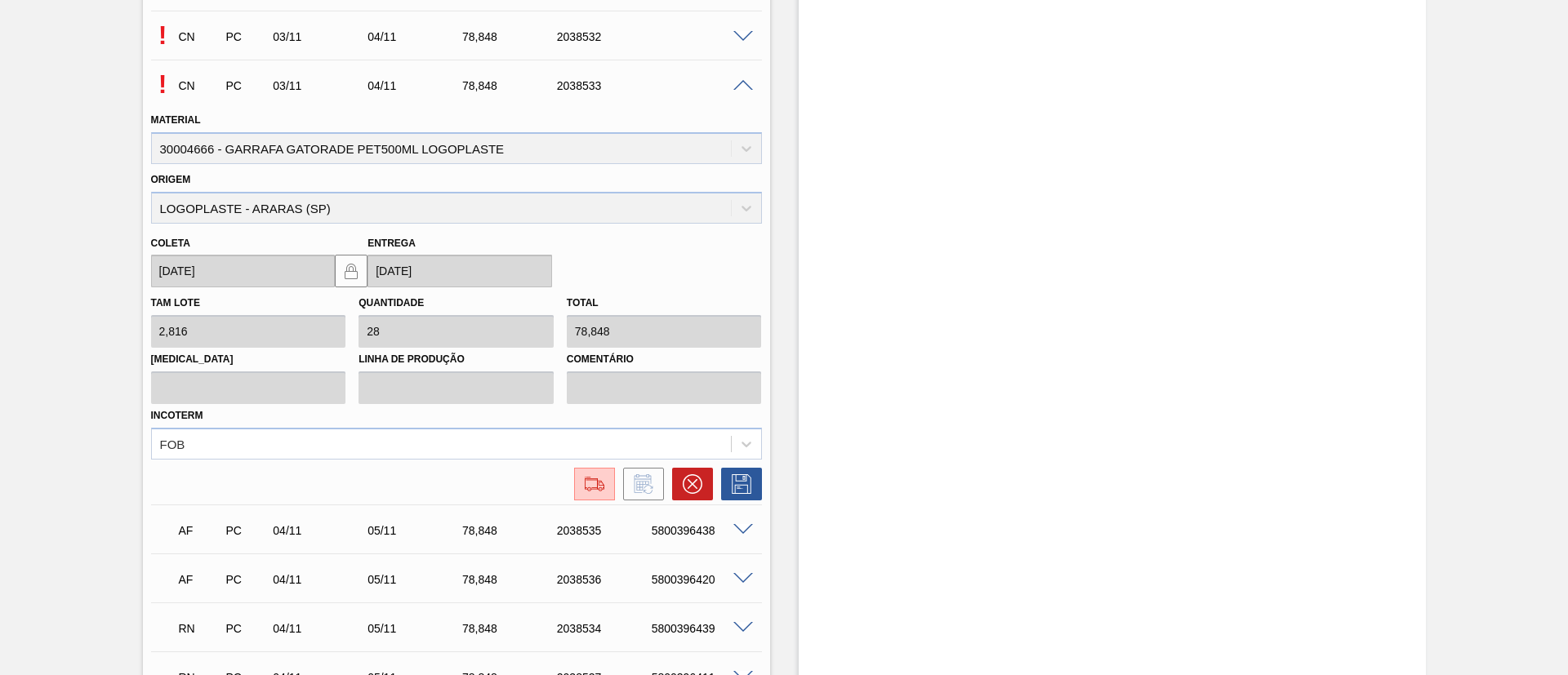
scroll to position [8150, 0]
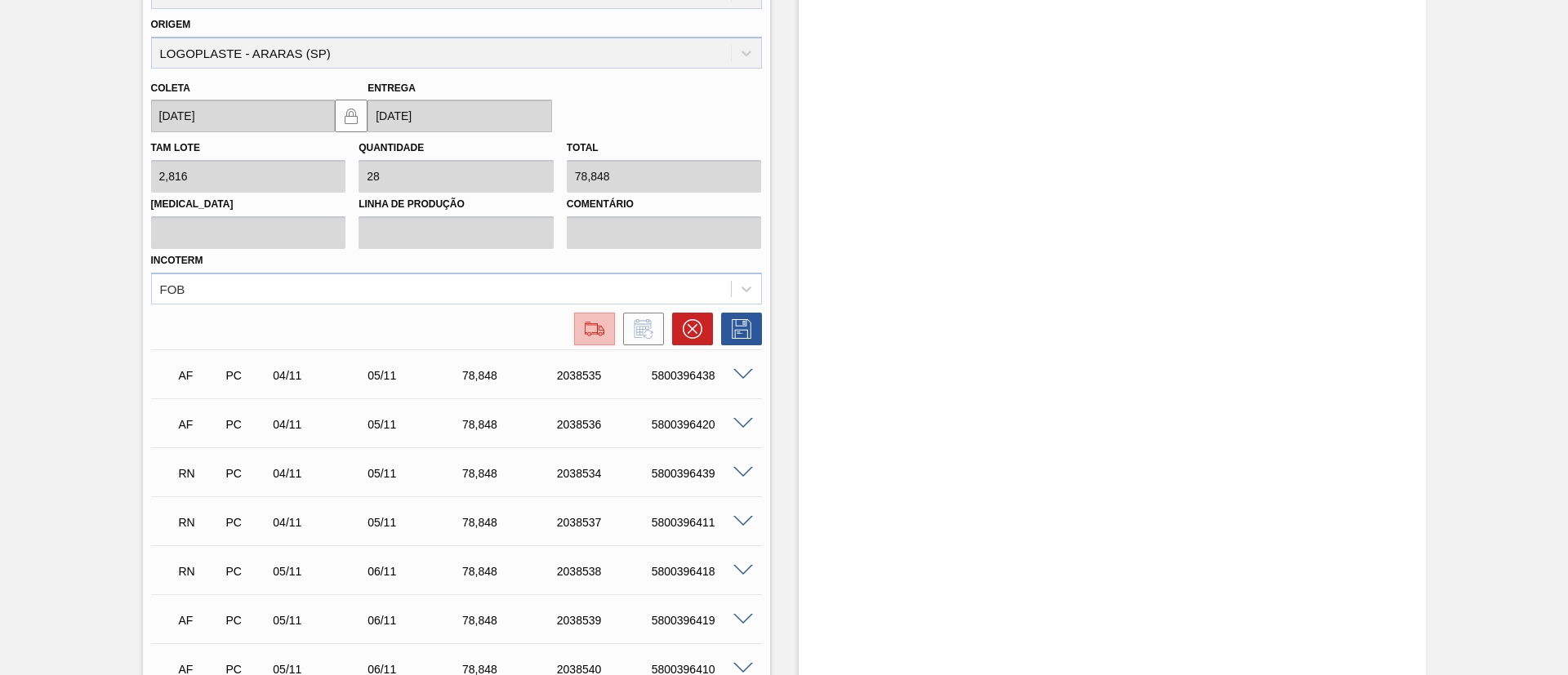
click at [579, 329] on div at bounding box center [593, 330] width 29 height 20
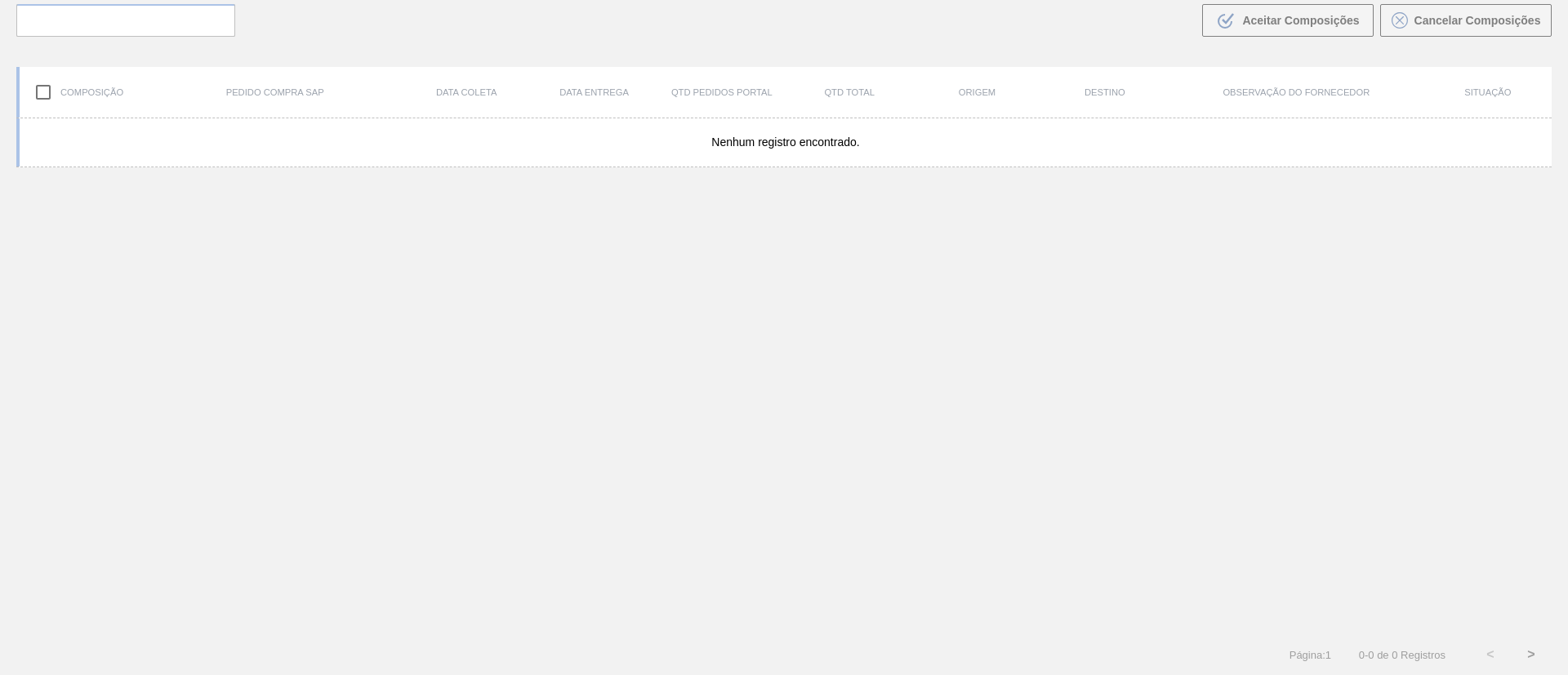
scroll to position [118, 0]
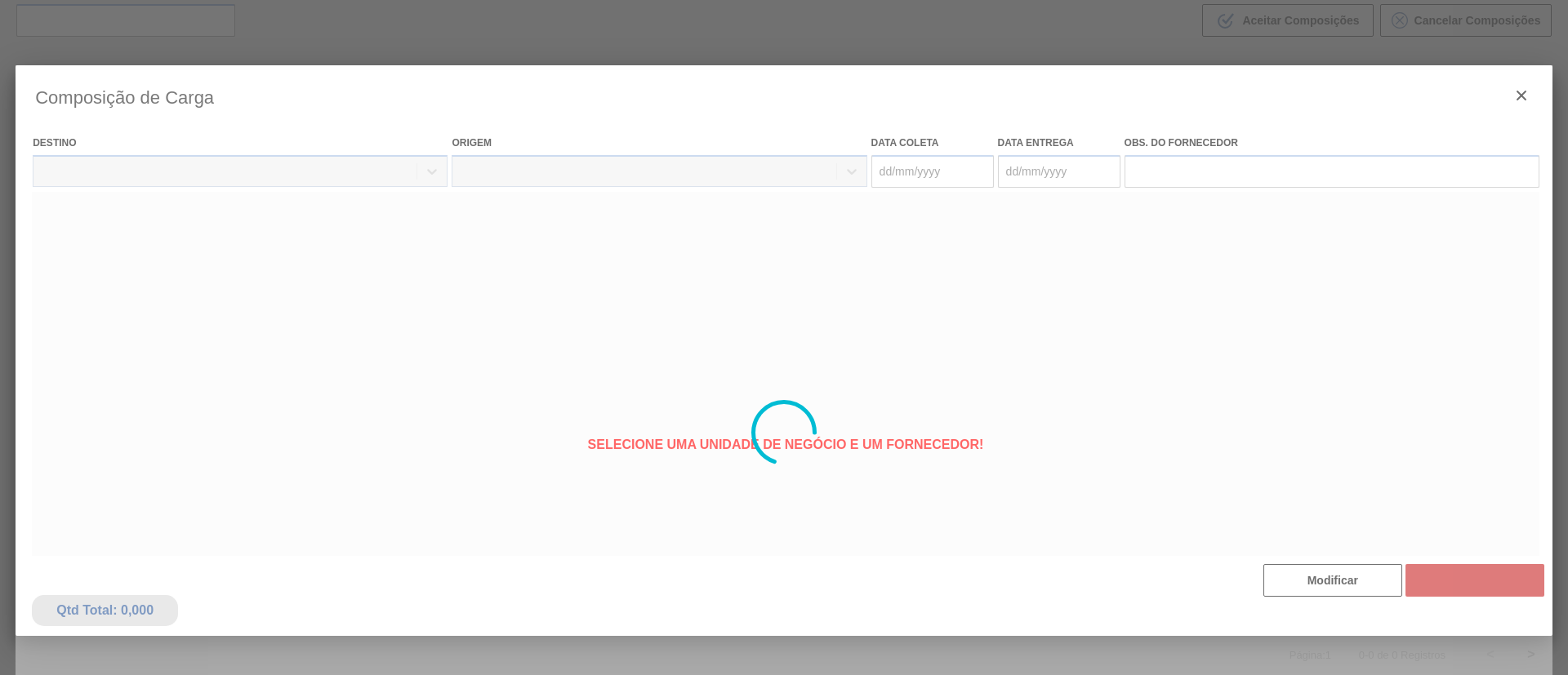
type coleta "[DATE]"
type Entrega "[DATE]"
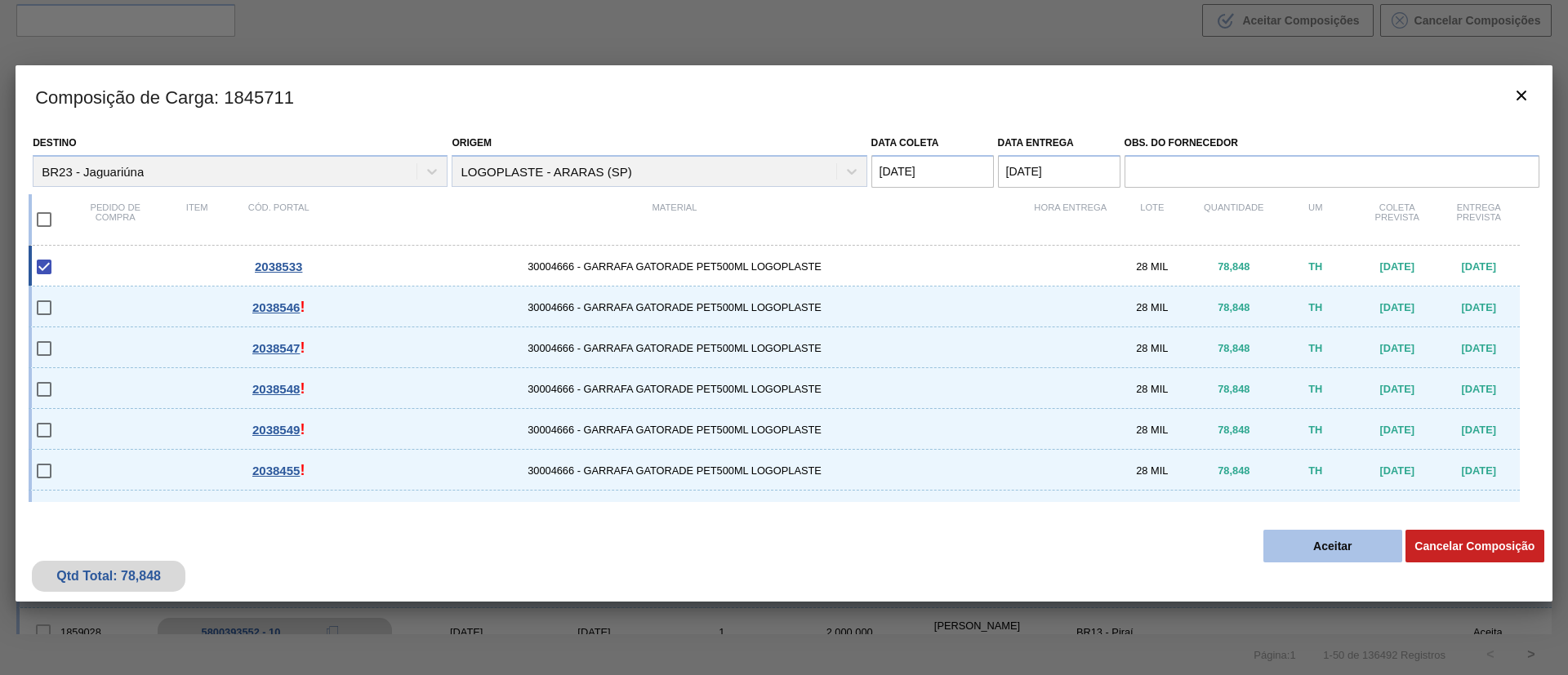
click at [1328, 548] on button "Aceitar" at bounding box center [1332, 546] width 139 height 33
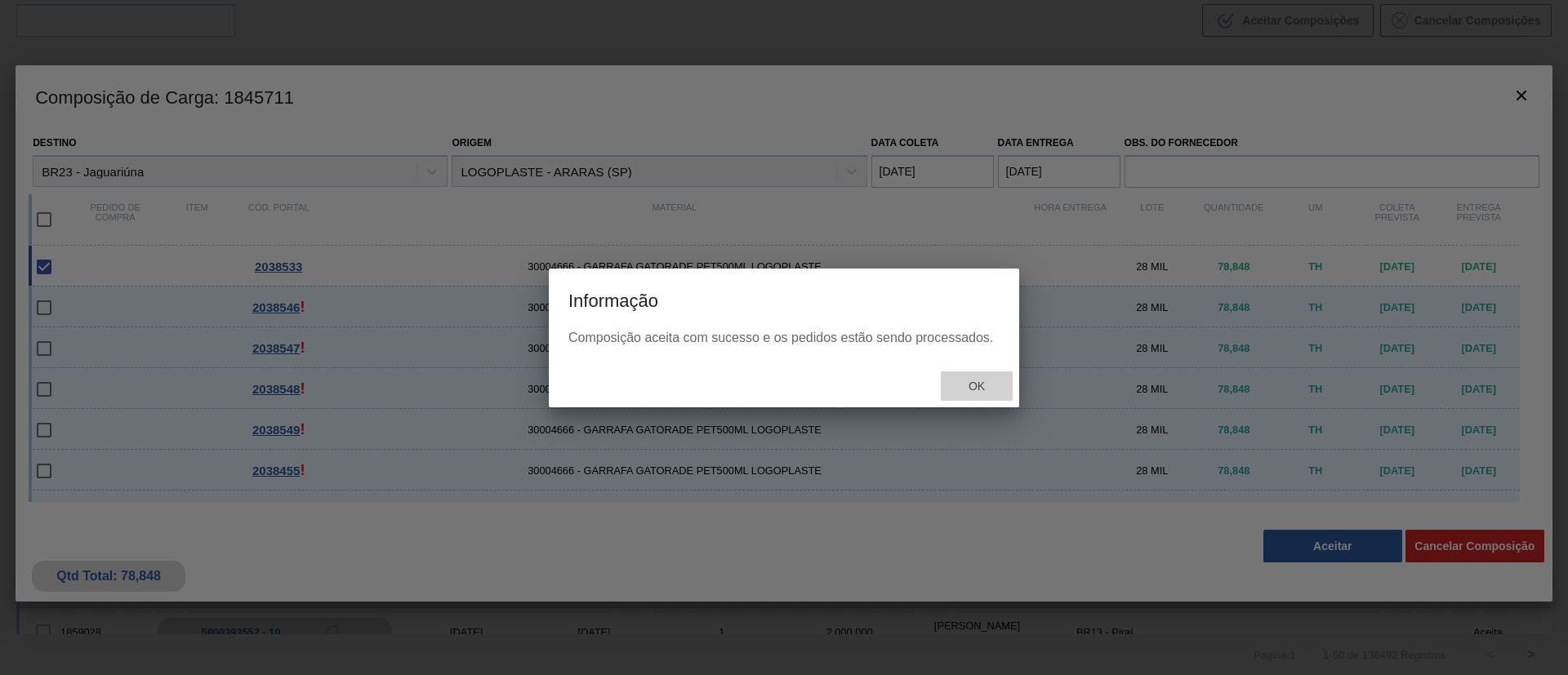
click at [966, 391] on span "Ok" at bounding box center [976, 385] width 43 height 13
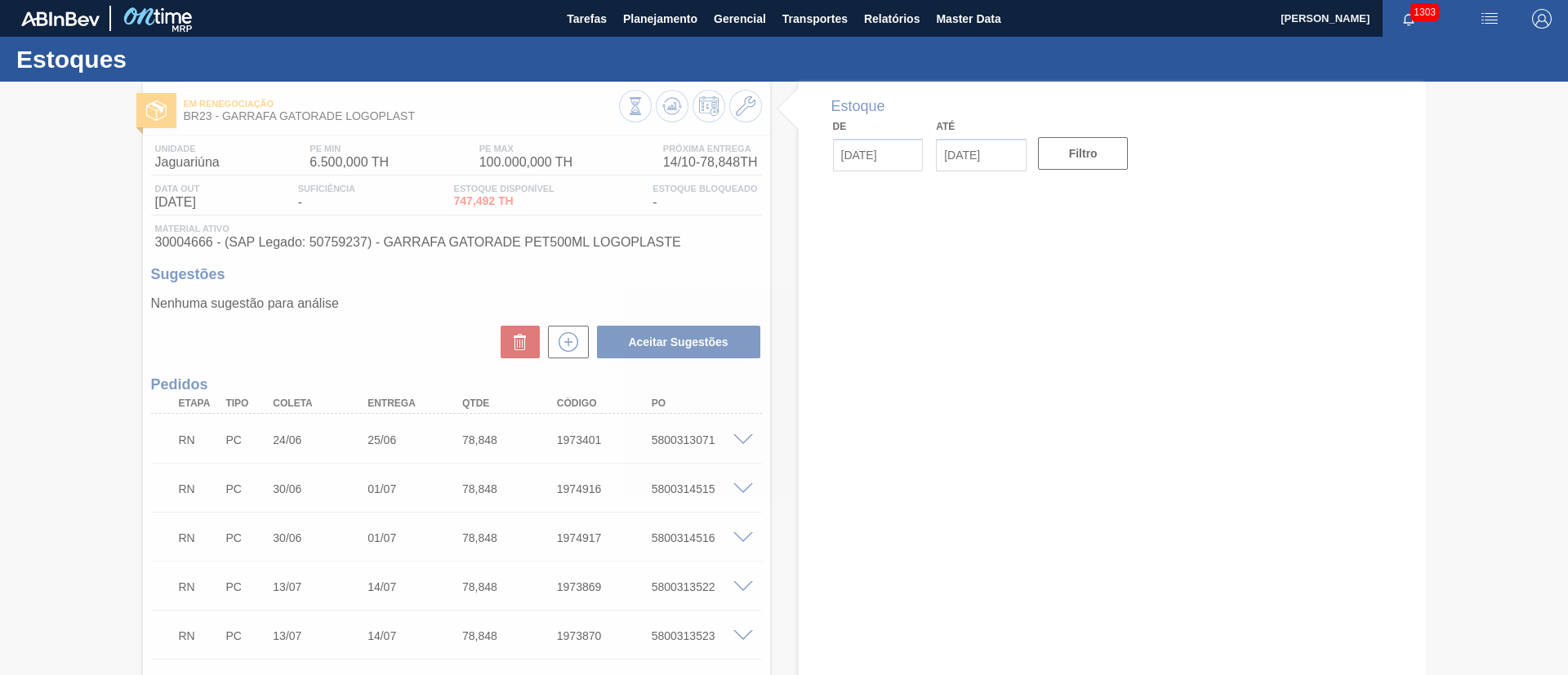
type input "[DATE]"
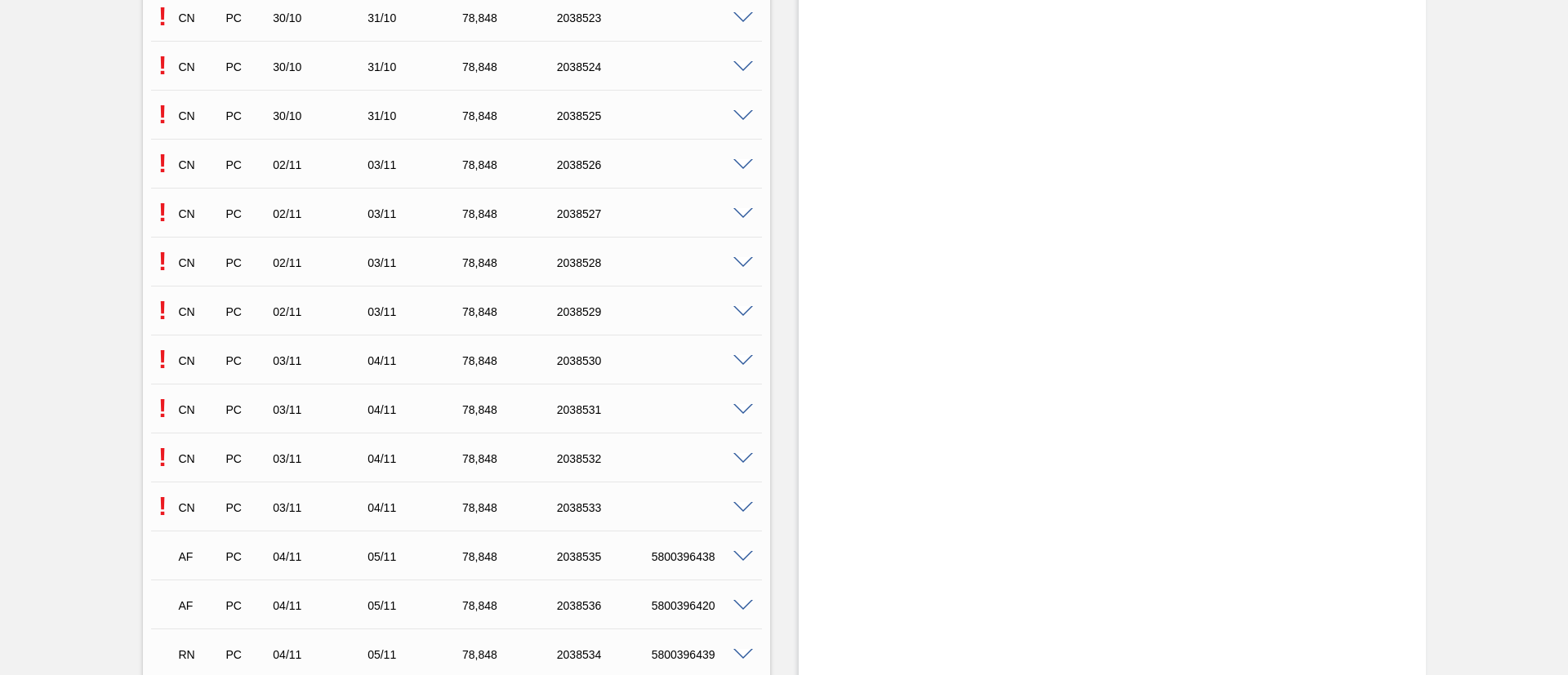
scroll to position [7660, 0]
